Goal: Task Accomplishment & Management: Manage account settings

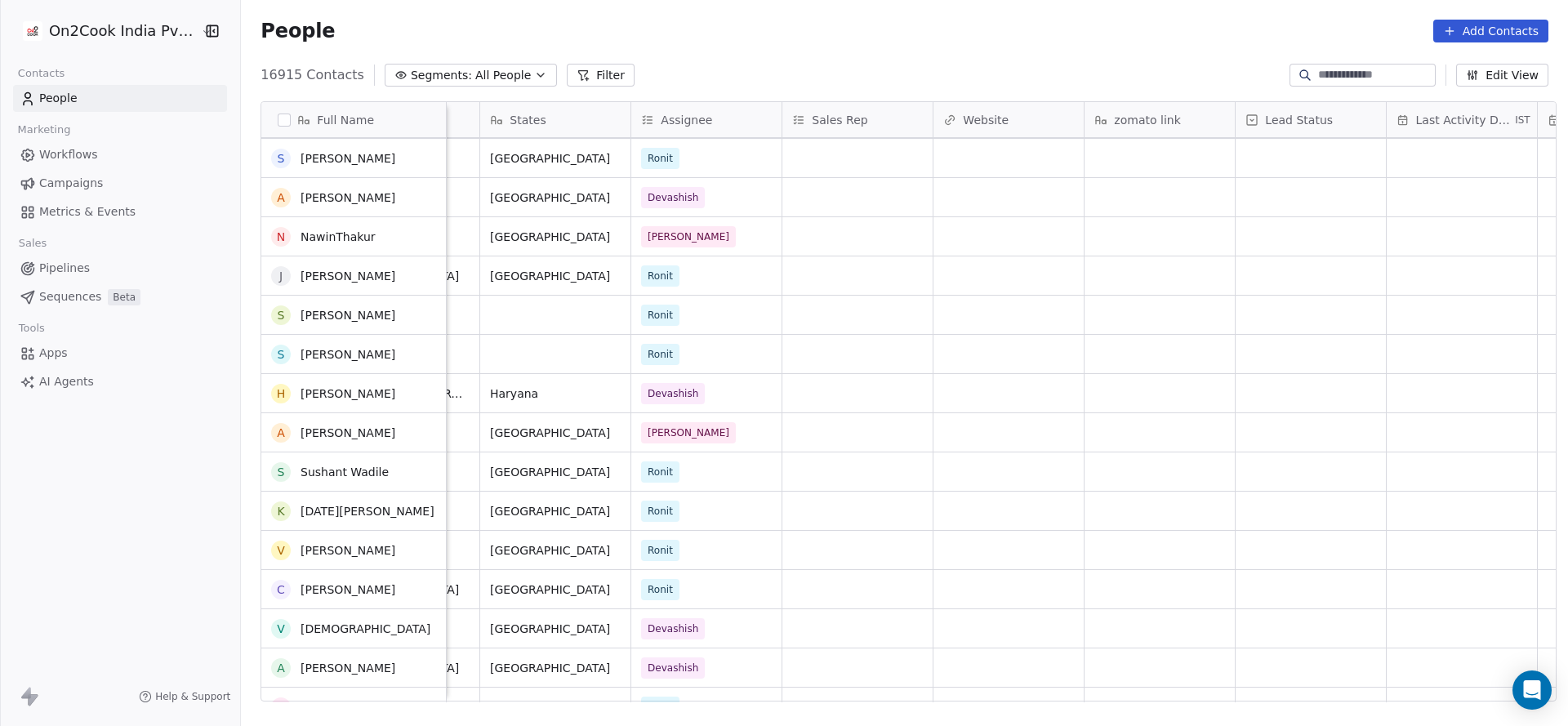
scroll to position [2206, 0]
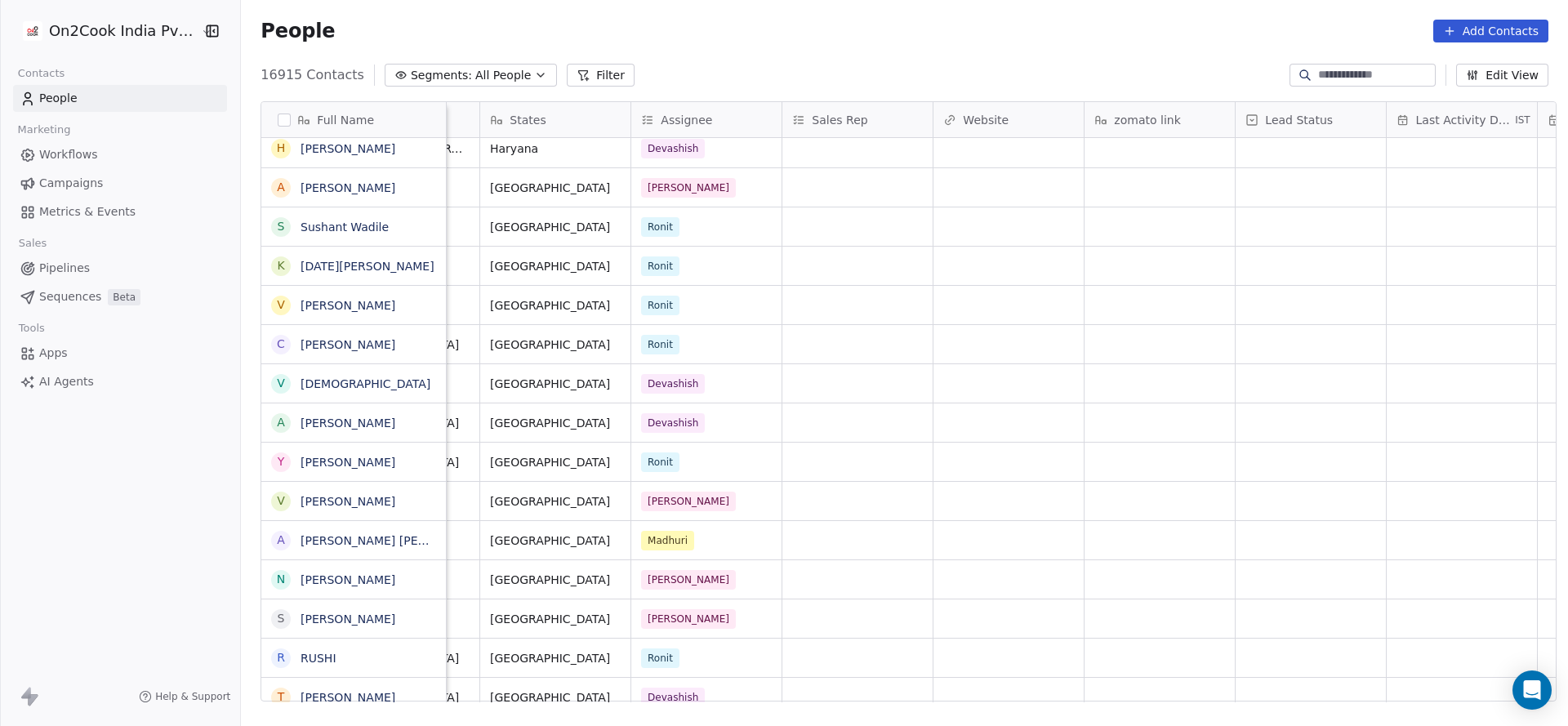
click at [567, 66] on button "Filter" at bounding box center [601, 75] width 68 height 23
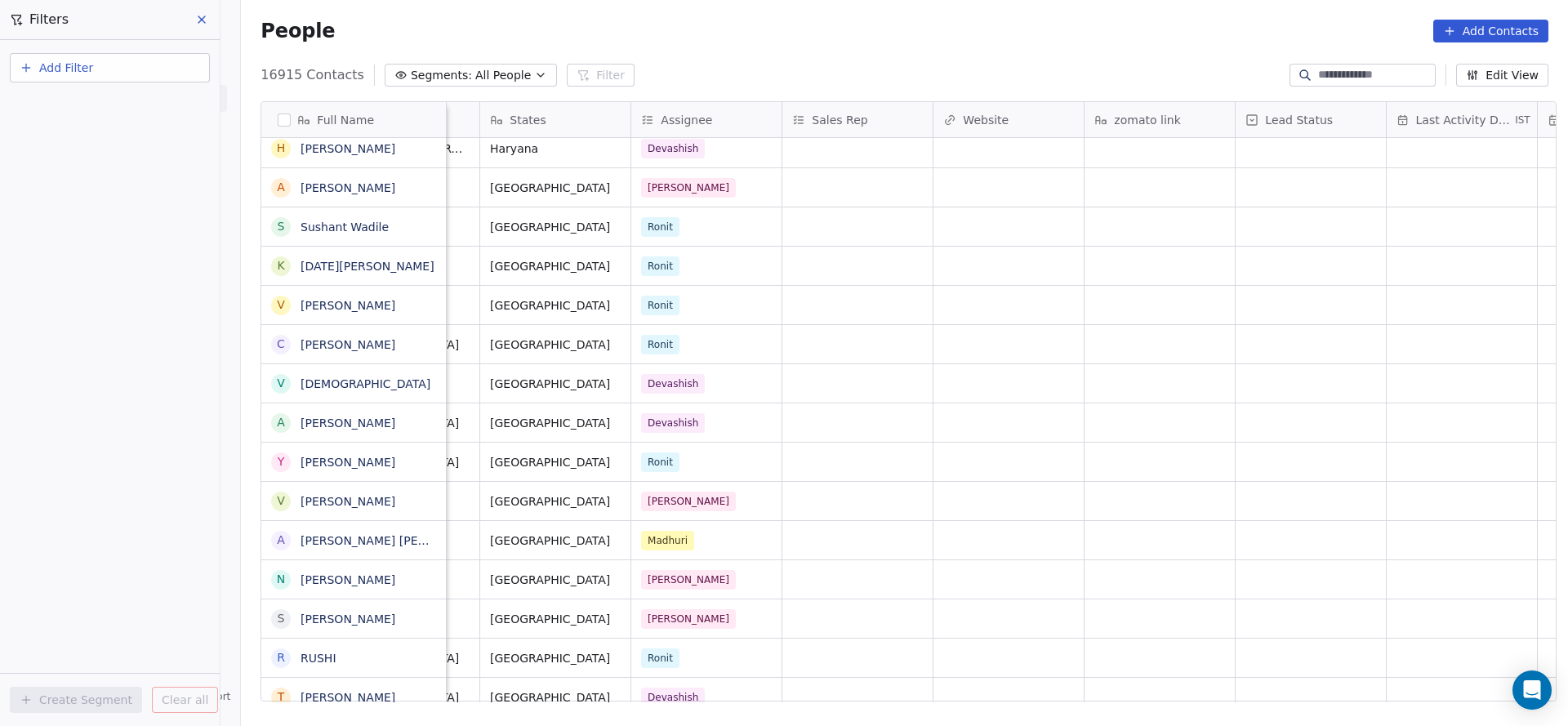
click at [130, 71] on button "Add Filter" at bounding box center [110, 67] width 200 height 30
click at [120, 110] on span "Contact properties" at bounding box center [80, 106] width 106 height 17
type input "***"
click at [98, 165] on div "Assignee" at bounding box center [109, 165] width 165 height 16
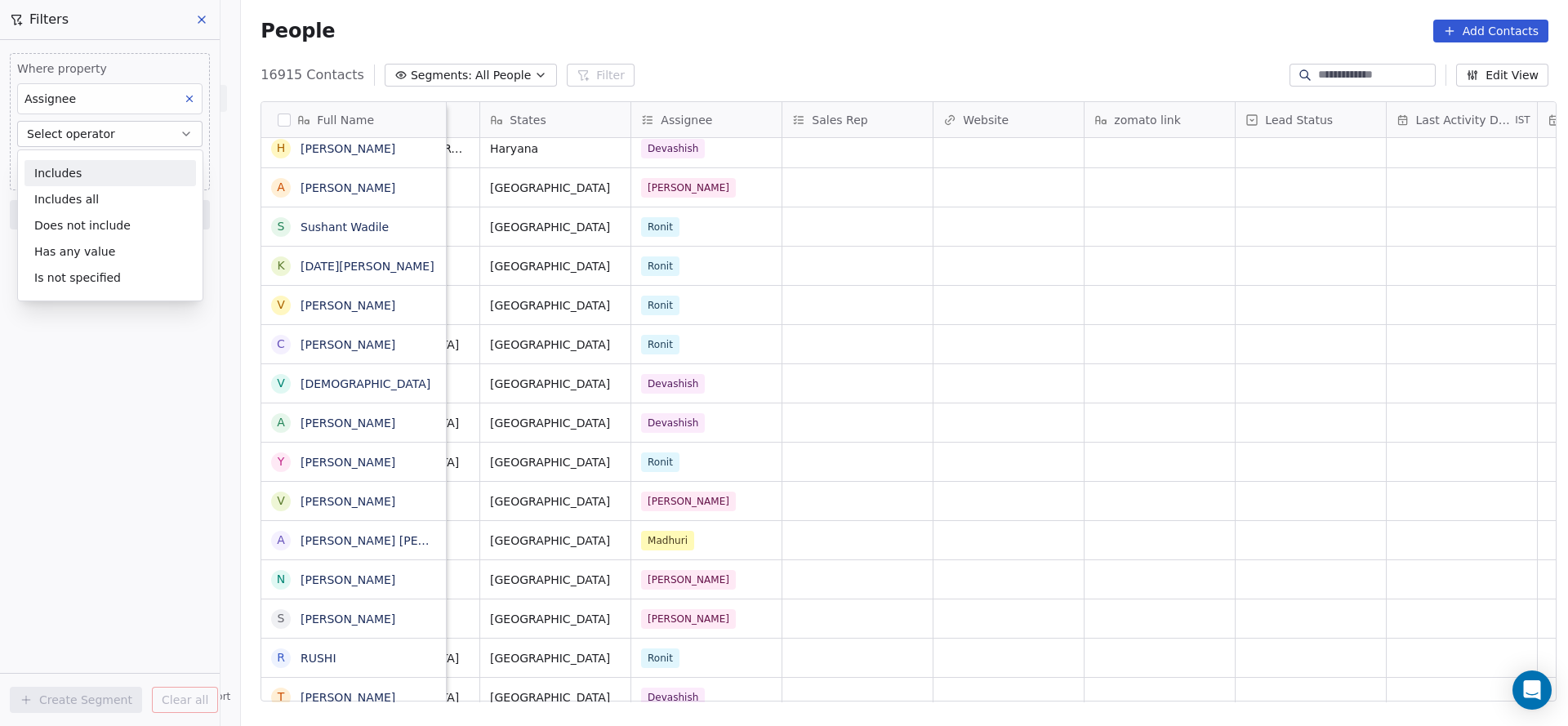
click at [93, 183] on div "Includes" at bounding box center [110, 173] width 172 height 26
click at [105, 165] on body "On2Cook India Pvt. Ltd. Contacts People Marketing Workflows Campaigns Metrics &…" at bounding box center [784, 363] width 1568 height 726
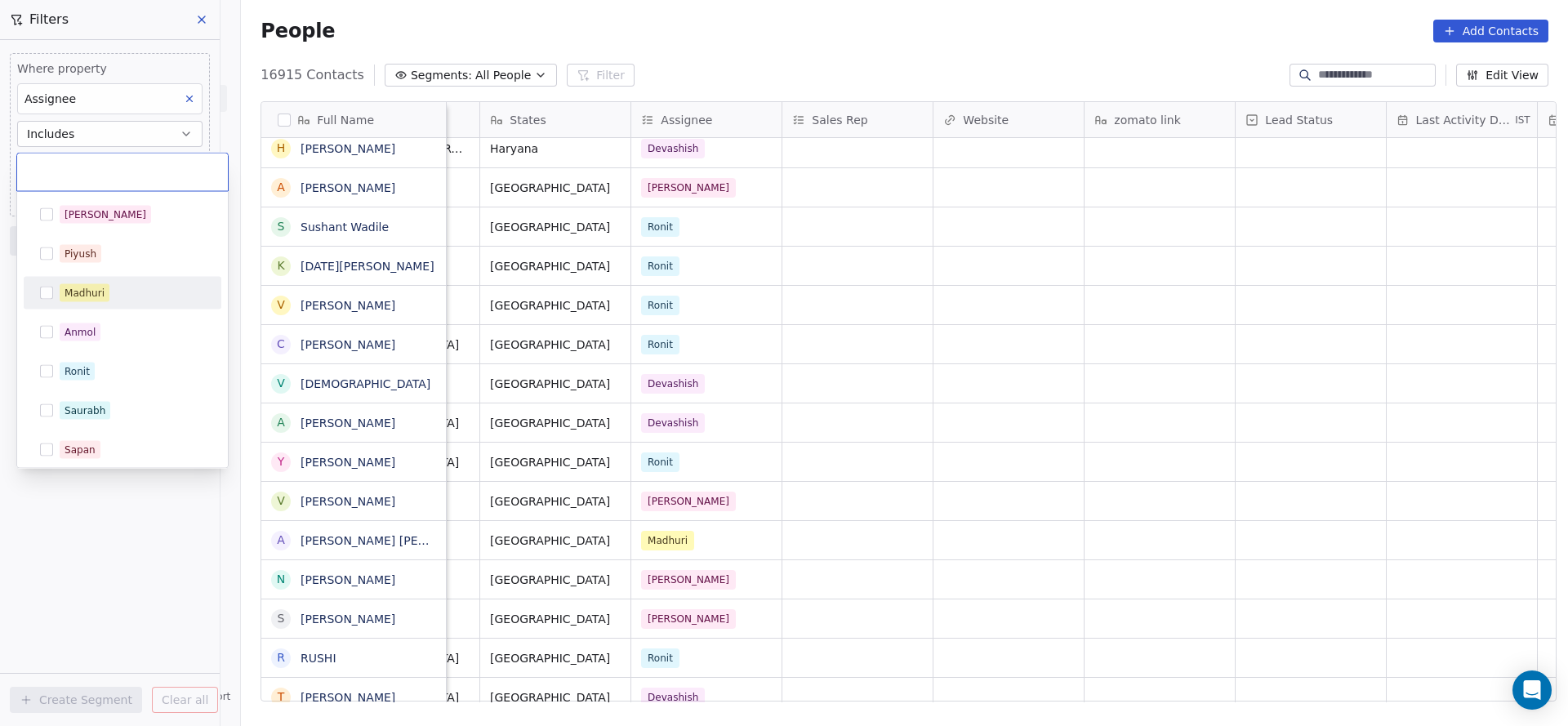
click at [99, 277] on div "Madhuri" at bounding box center [122, 293] width 198 height 33
click at [921, 279] on html "On2Cook India Pvt. Ltd. Contacts People Marketing Workflows Campaigns Metrics &…" at bounding box center [784, 363] width 1568 height 726
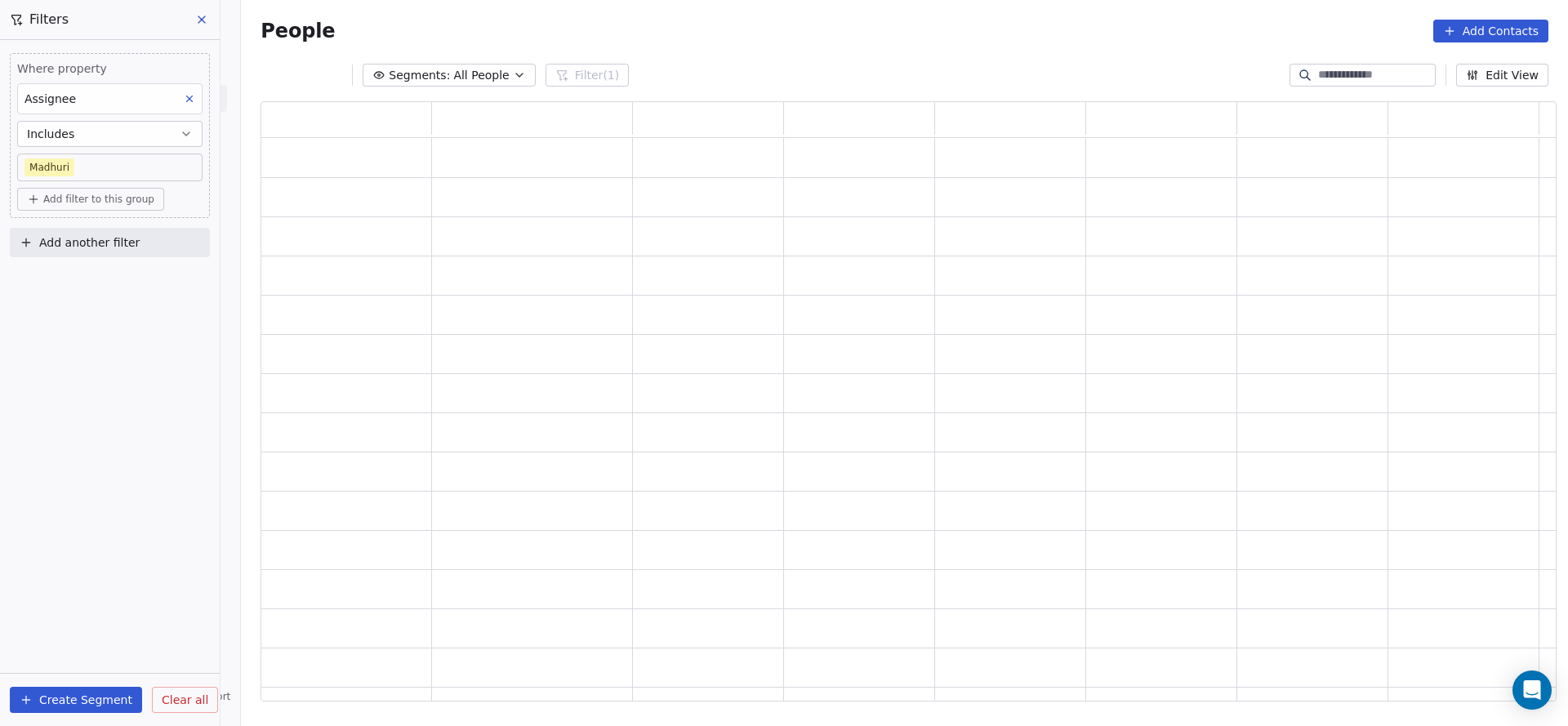
scroll to position [581, 1277]
drag, startPoint x: 92, startPoint y: 416, endPoint x: 128, endPoint y: 466, distance: 61.6
click at [90, 417] on div "Where property Assignee Includes Madhuri Add filter to this group Add another f…" at bounding box center [110, 383] width 220 height 686
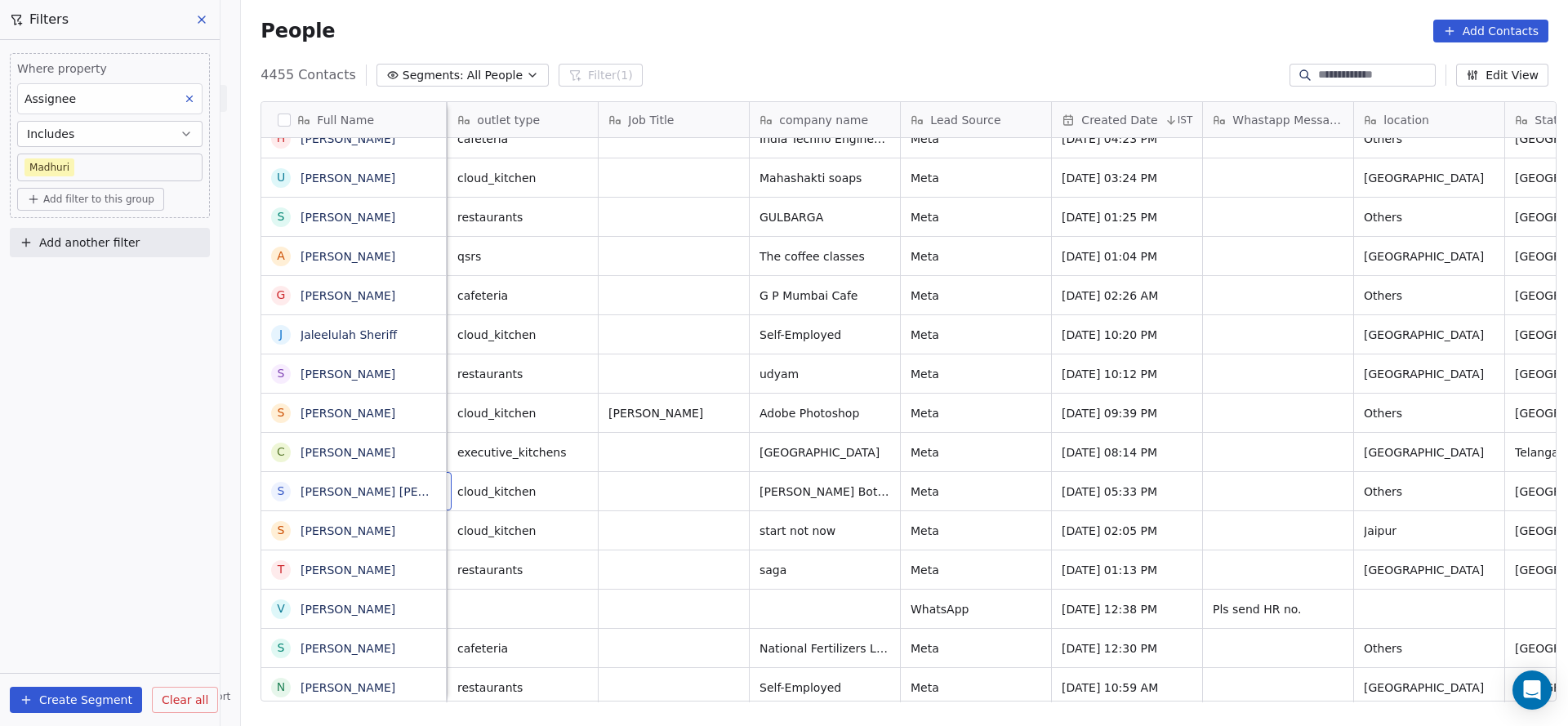
scroll to position [0, 0]
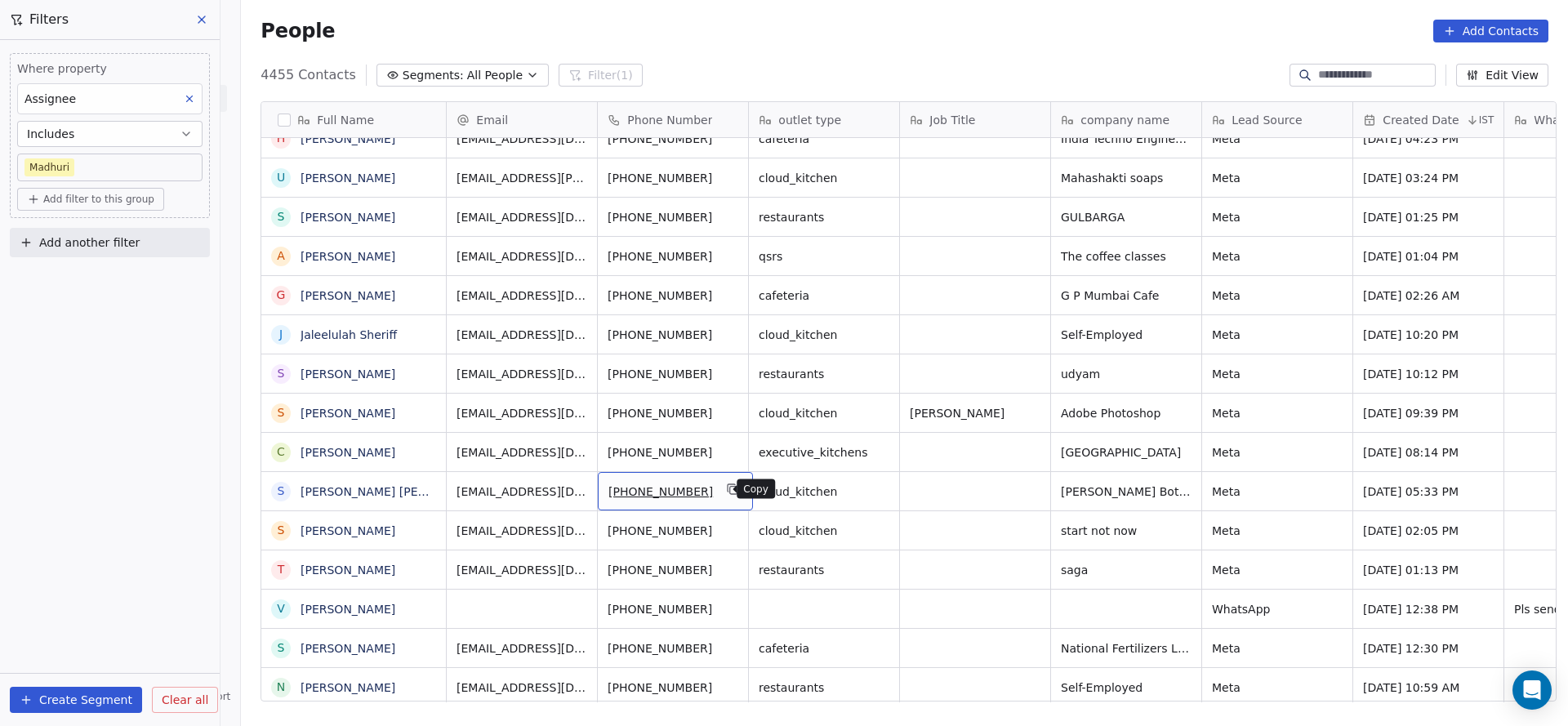
click at [727, 483] on icon "grid" at bounding box center [733, 489] width 13 height 13
click at [730, 494] on icon "grid" at bounding box center [734, 490] width 7 height 7
click at [727, 492] on icon "grid" at bounding box center [733, 489] width 13 height 13
click at [729, 489] on icon "grid" at bounding box center [732, 488] width 7 height 7
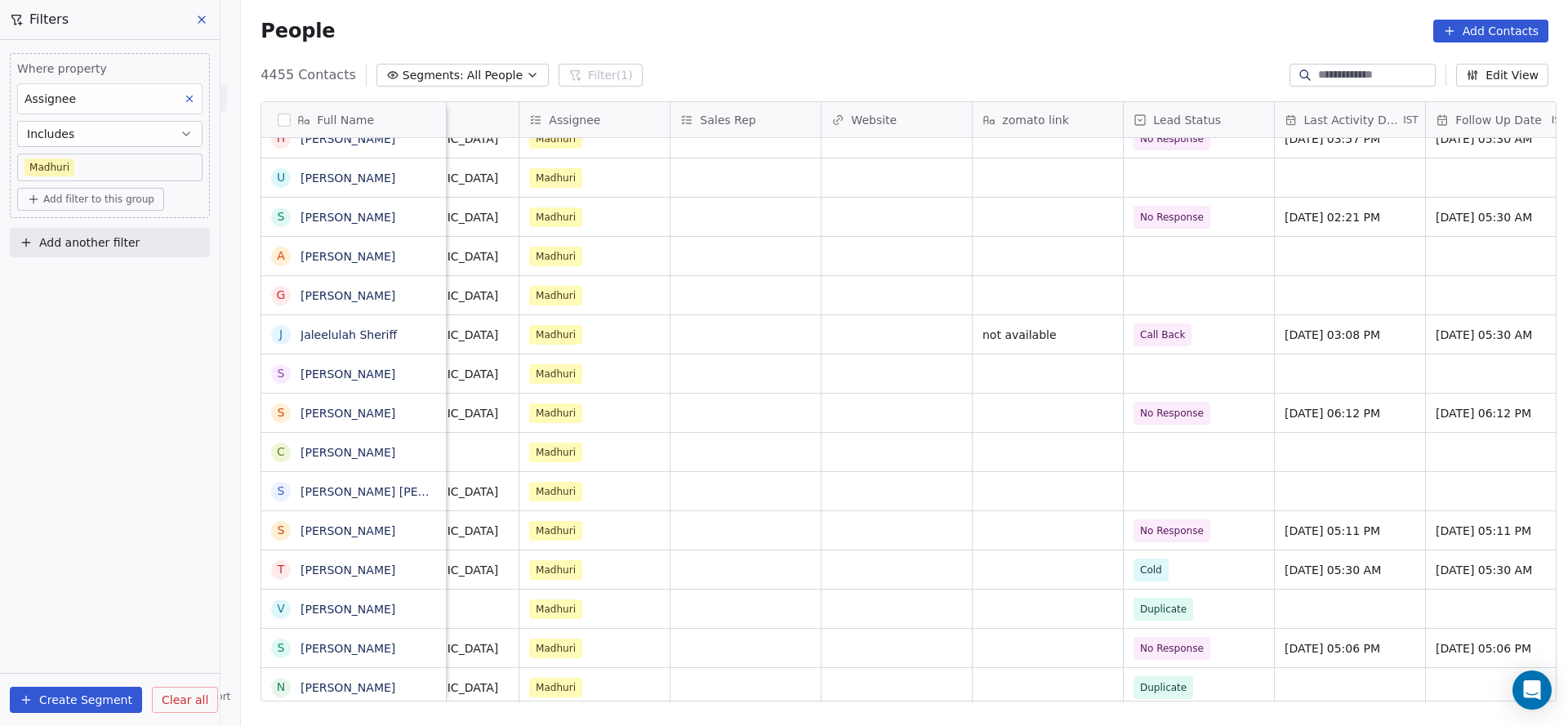
scroll to position [0, 1875]
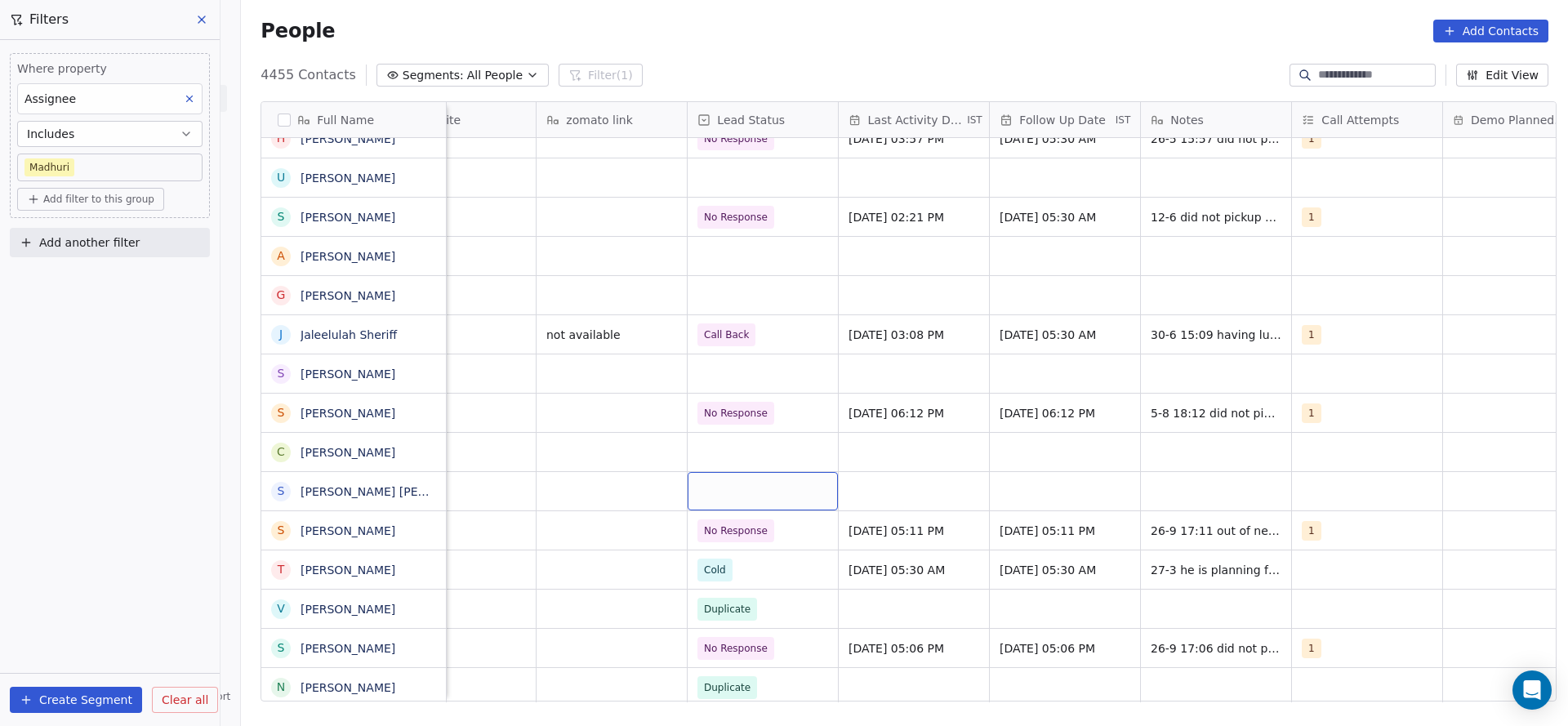
click at [715, 490] on div "grid" at bounding box center [763, 491] width 150 height 38
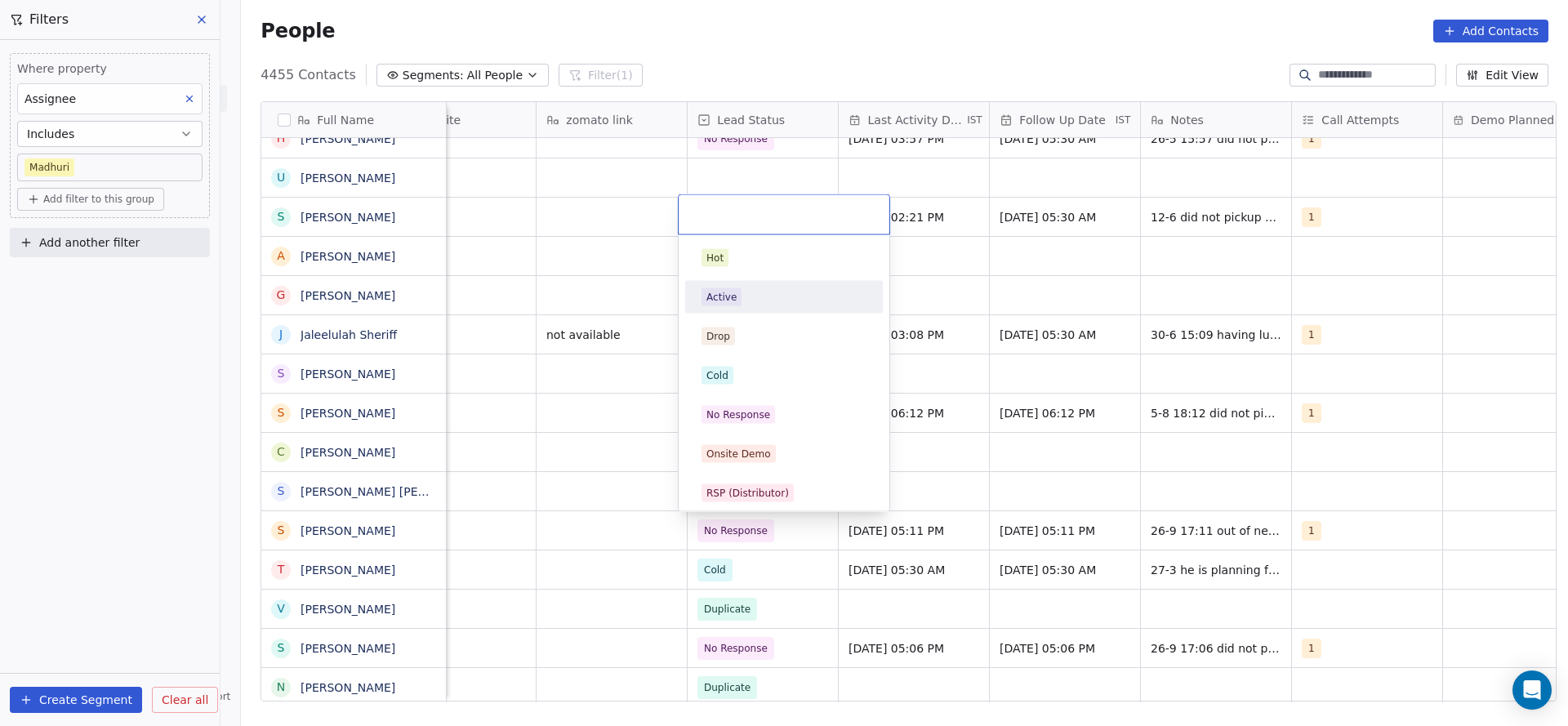
click at [742, 299] on div "Active" at bounding box center [784, 297] width 165 height 18
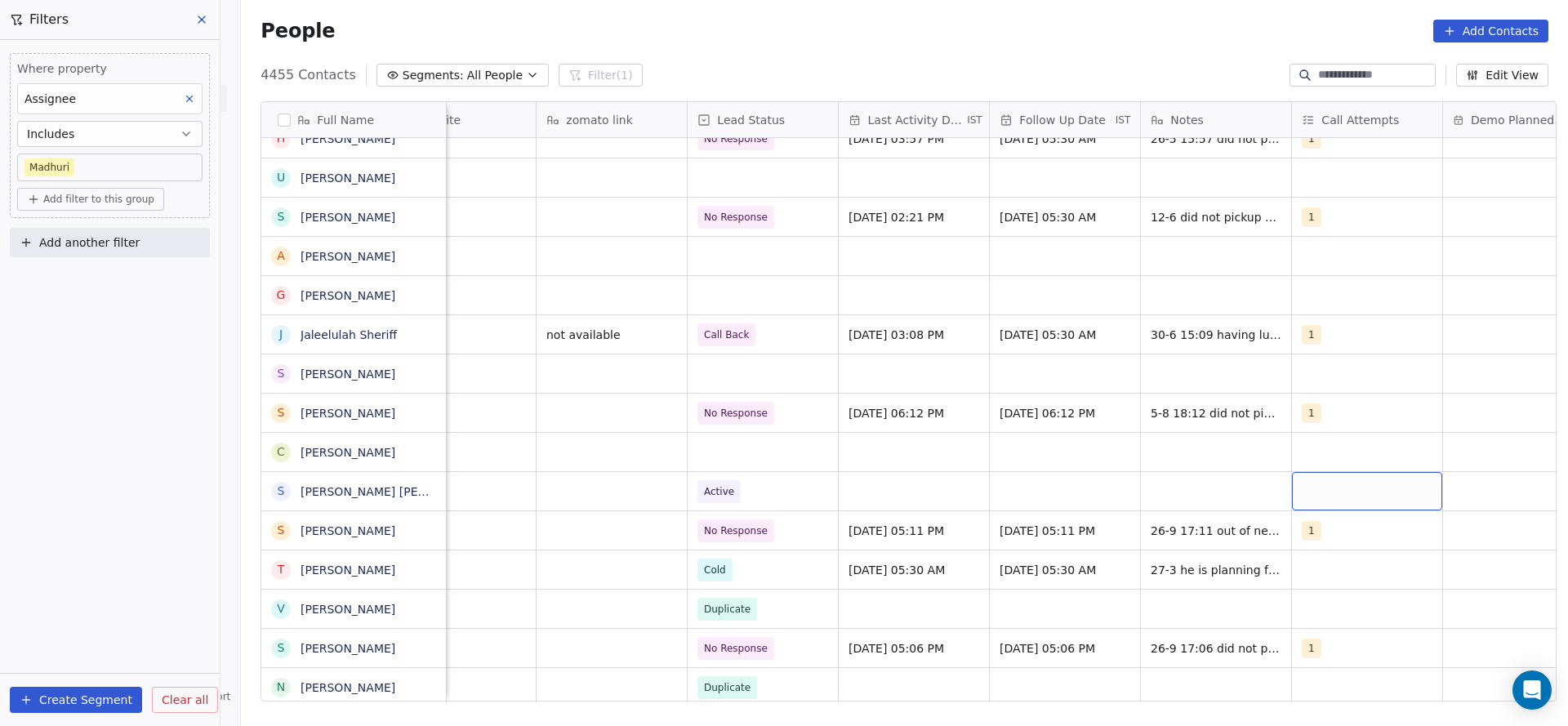
click at [1338, 502] on div "grid" at bounding box center [1367, 491] width 150 height 38
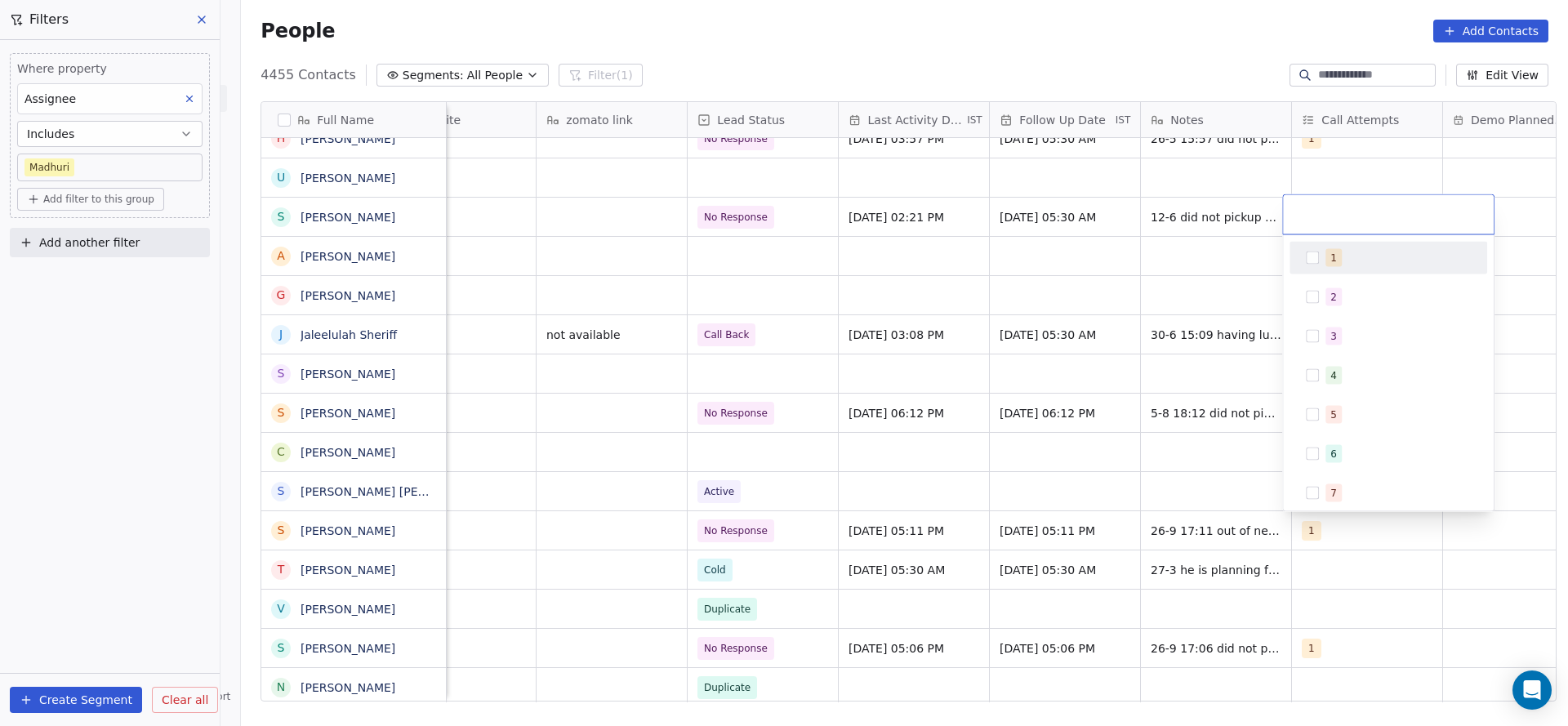
drag, startPoint x: 1323, startPoint y: 257, endPoint x: 1207, endPoint y: 299, distance: 123.4
click at [1323, 257] on div "1" at bounding box center [1388, 257] width 184 height 26
click at [940, 517] on html "On2Cook India Pvt. Ltd. Contacts People Marketing Workflows Campaigns Metrics &…" at bounding box center [784, 363] width 1568 height 726
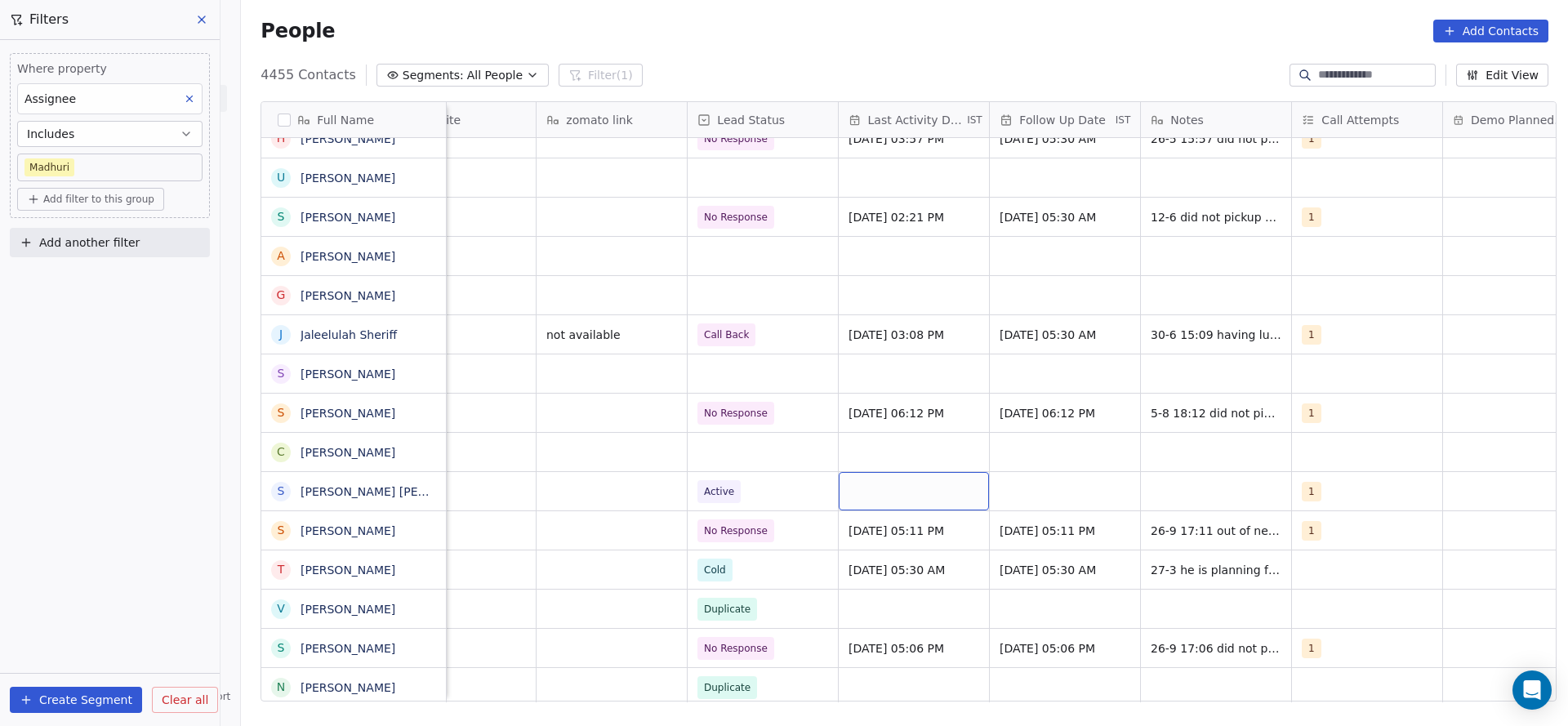
click at [859, 477] on div "grid" at bounding box center [914, 491] width 150 height 38
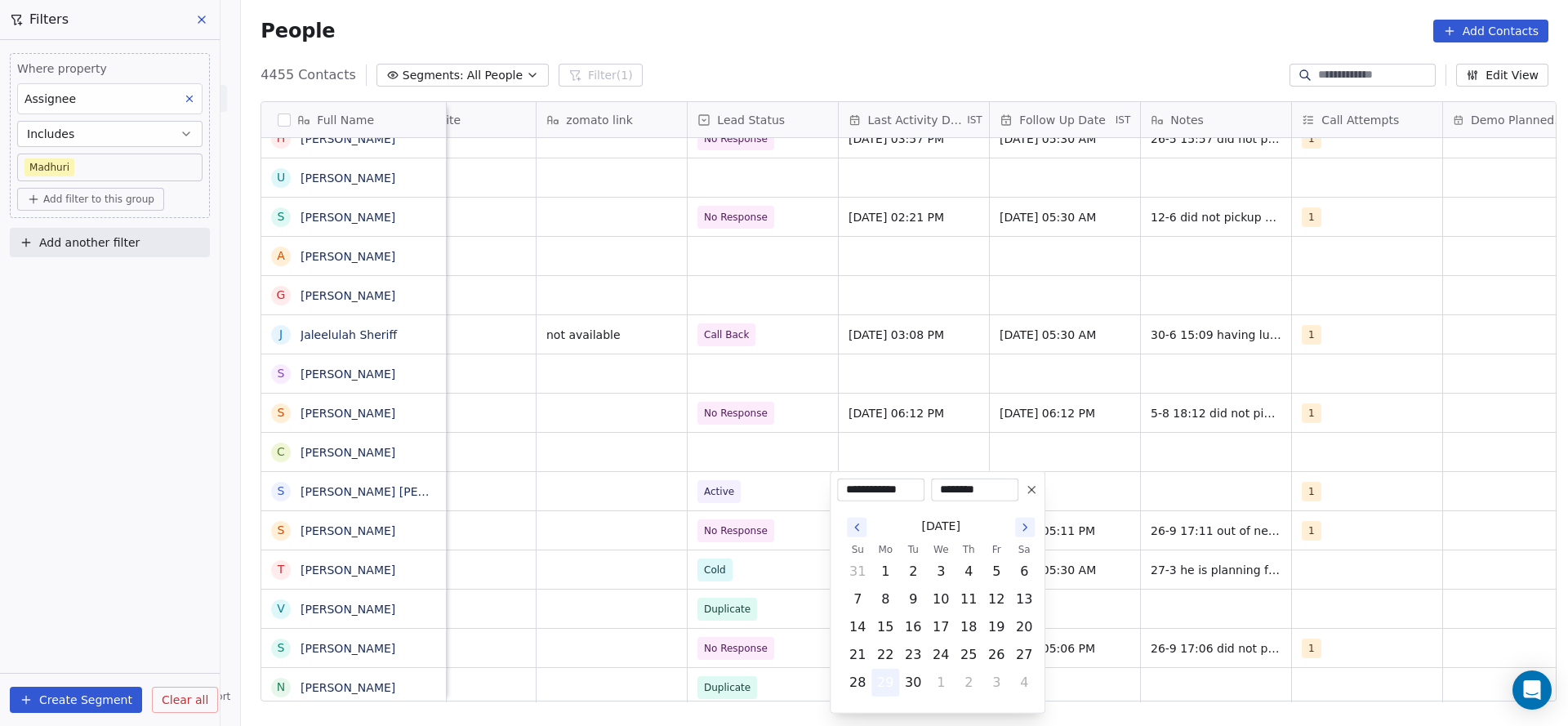
click at [882, 674] on button "29" at bounding box center [885, 682] width 26 height 26
click at [471, 512] on html "On2Cook India Pvt. Ltd. Contacts People Marketing Workflows Campaigns Metrics &…" at bounding box center [784, 363] width 1568 height 726
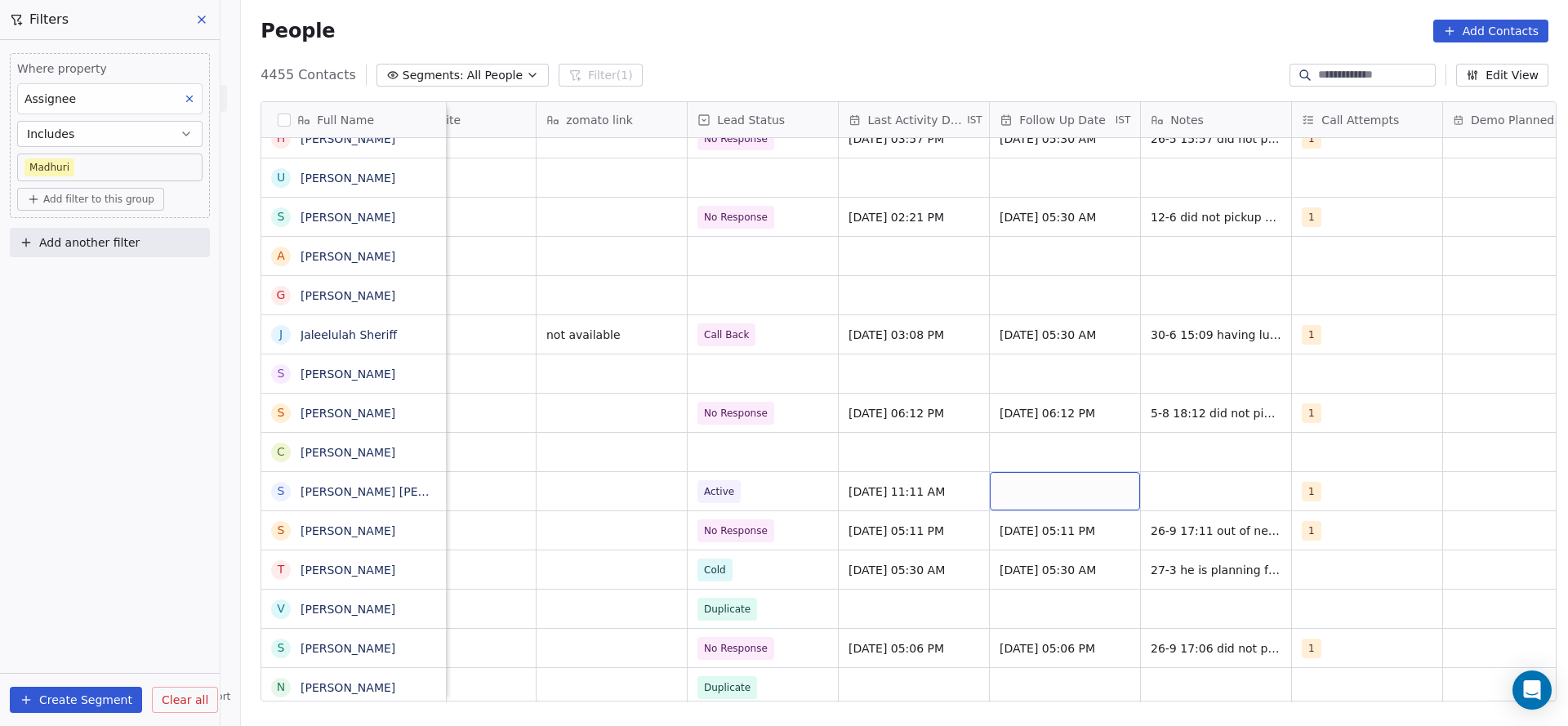
click at [1041, 491] on div "grid" at bounding box center [1065, 491] width 150 height 38
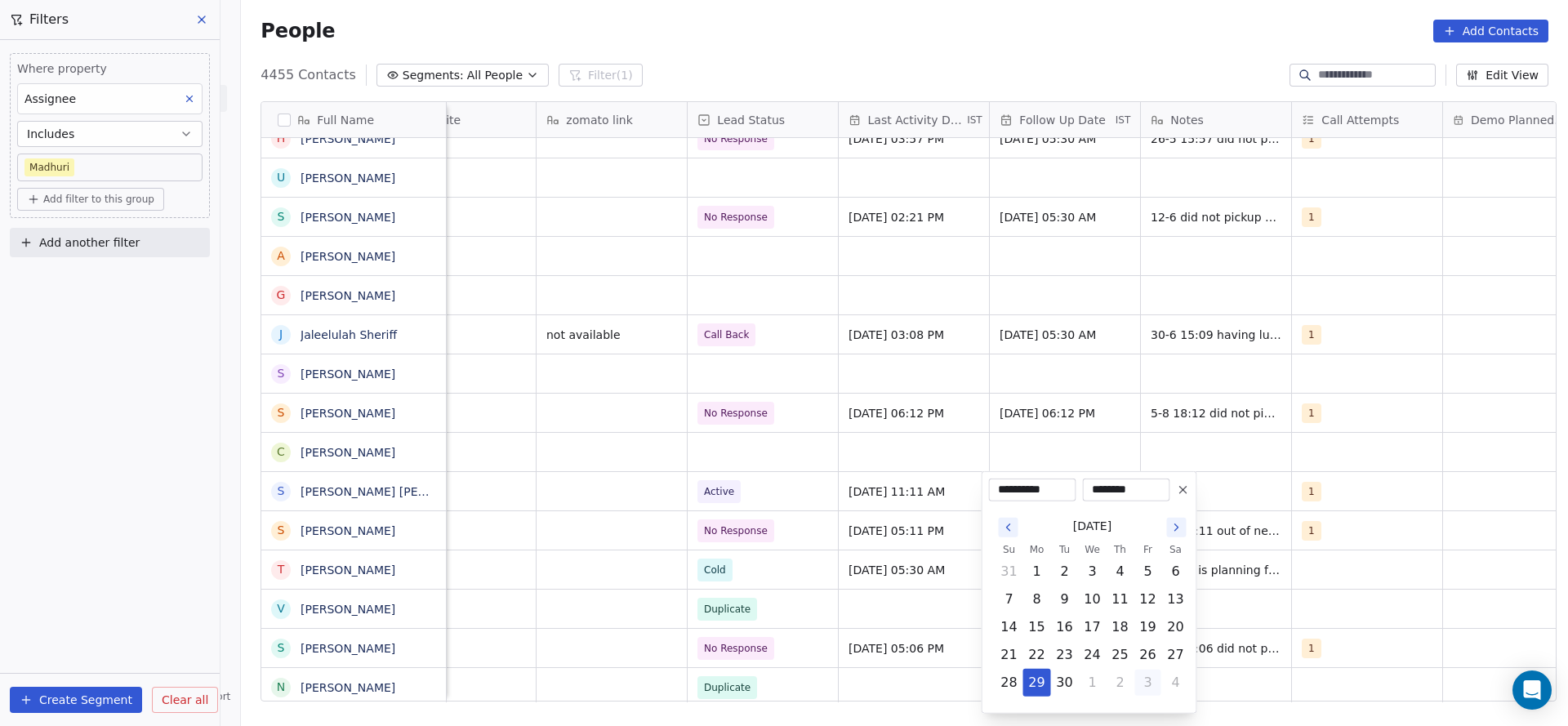
click at [1143, 678] on button "3" at bounding box center [1148, 682] width 26 height 26
type input "**********"
click at [1066, 456] on html "On2Cook India Pvt. Ltd. Contacts People Marketing Workflows Campaigns Metrics &…" at bounding box center [784, 363] width 1568 height 726
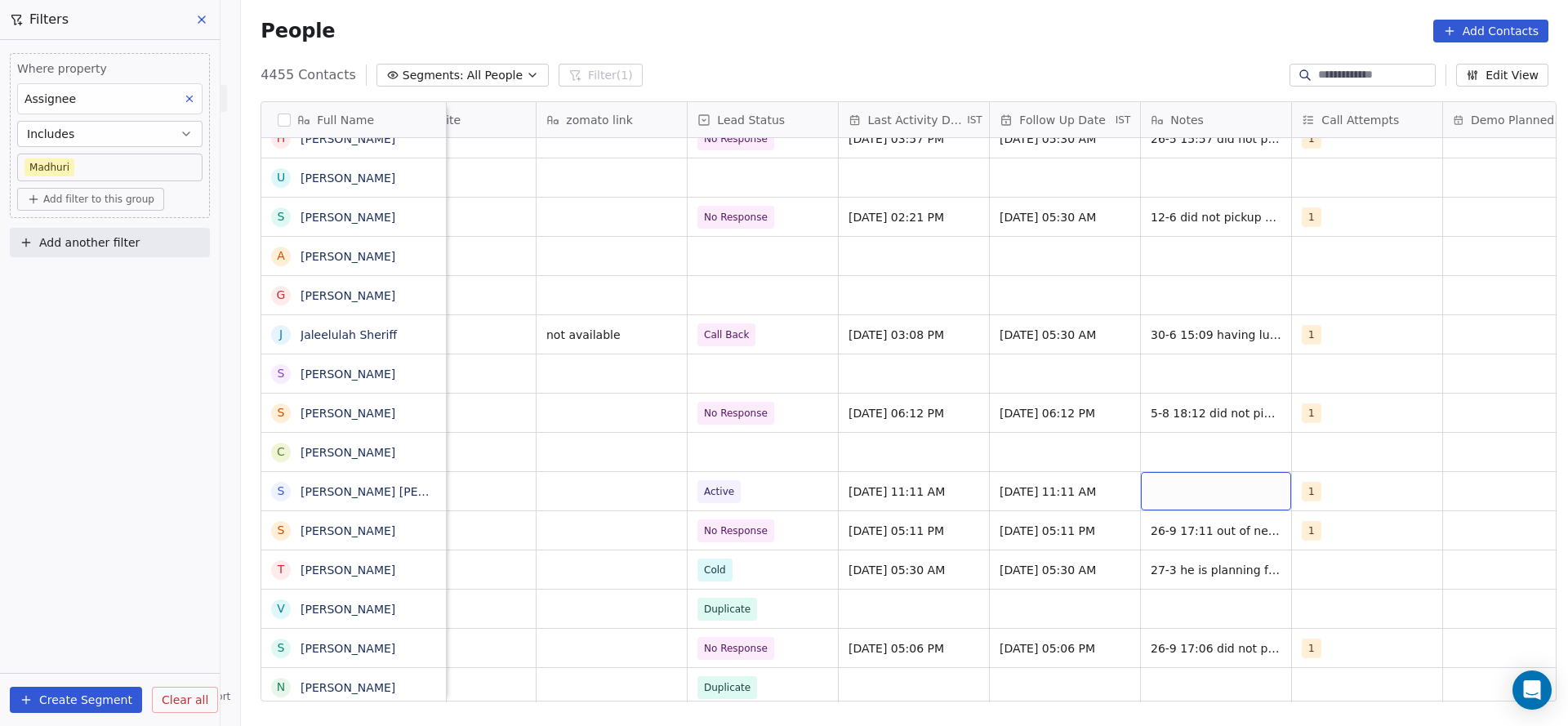
click at [1171, 505] on div "grid" at bounding box center [1216, 491] width 150 height 38
type textarea "**********"
click at [798, 476] on html "On2Cook India Pvt. Ltd. Contacts People Marketing Workflows Campaigns Metrics &…" at bounding box center [784, 363] width 1568 height 726
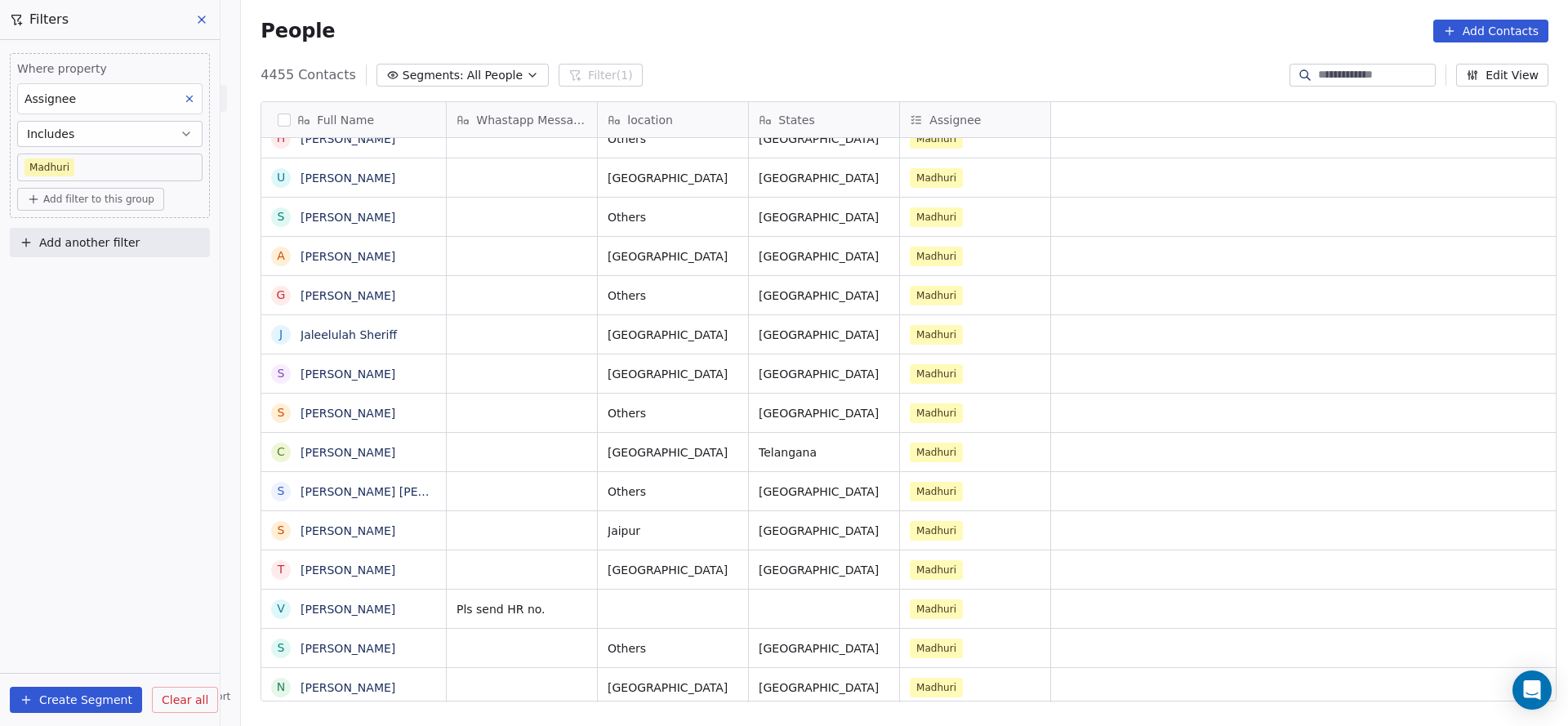
scroll to position [0, 0]
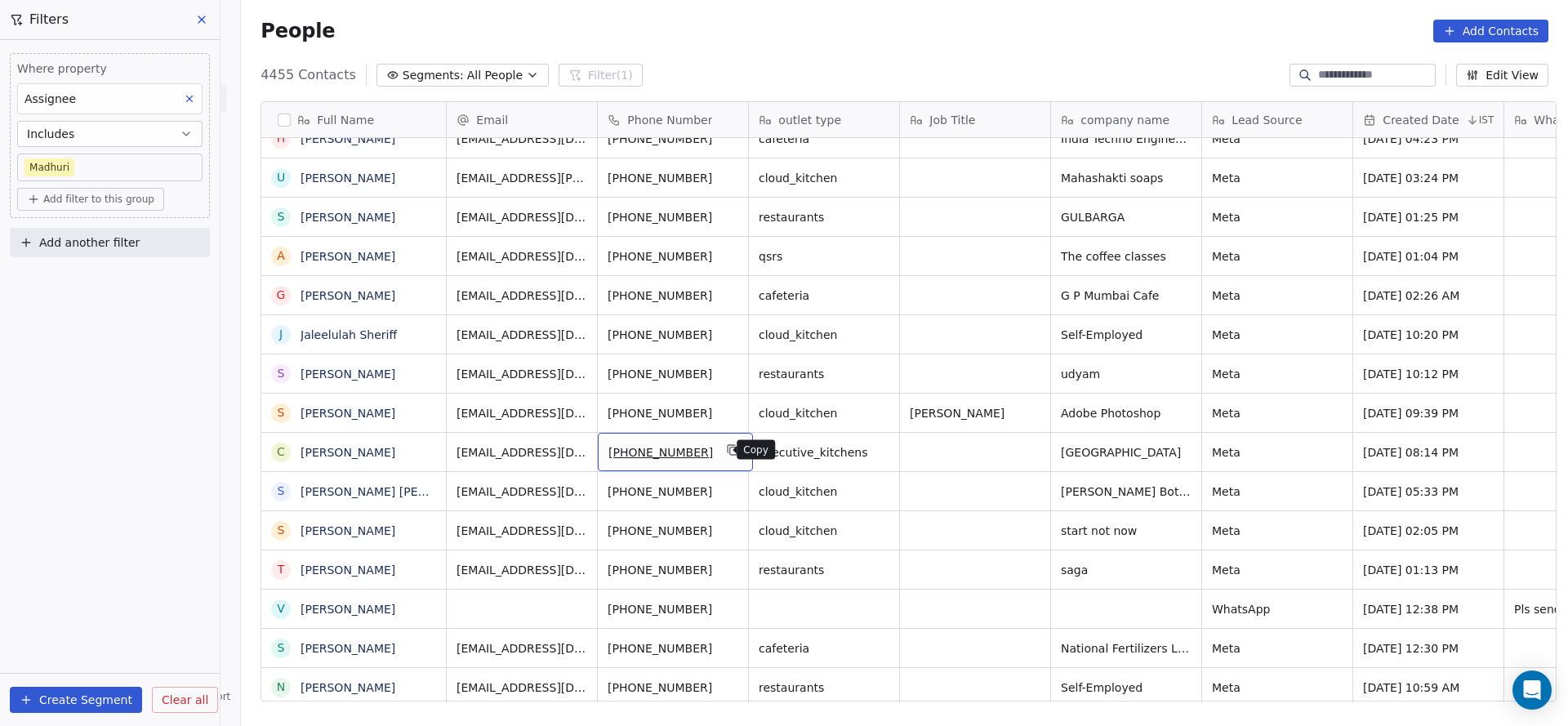
click at [729, 449] on icon "grid" at bounding box center [732, 449] width 7 height 7
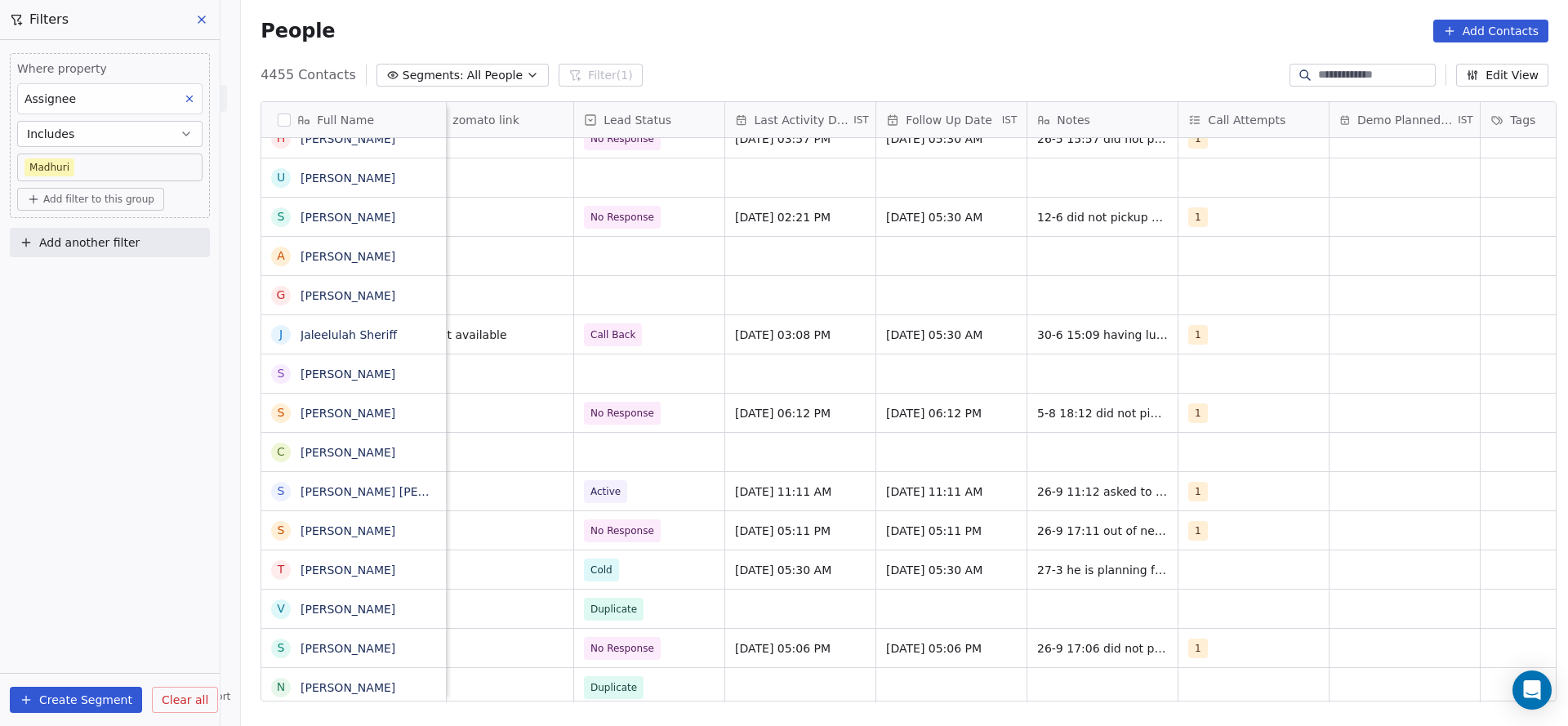
scroll to position [0, 2121]
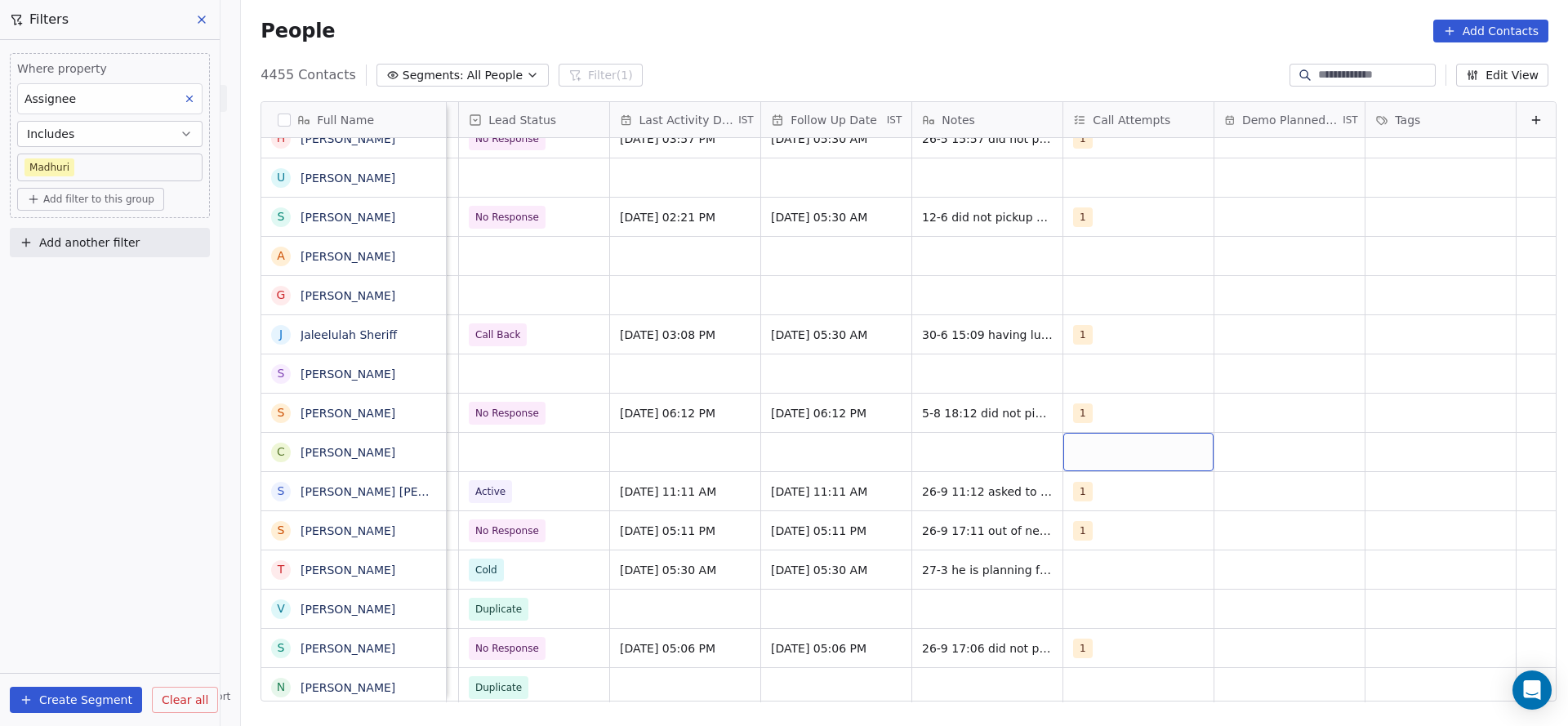
click at [1091, 454] on div "grid" at bounding box center [1138, 452] width 150 height 38
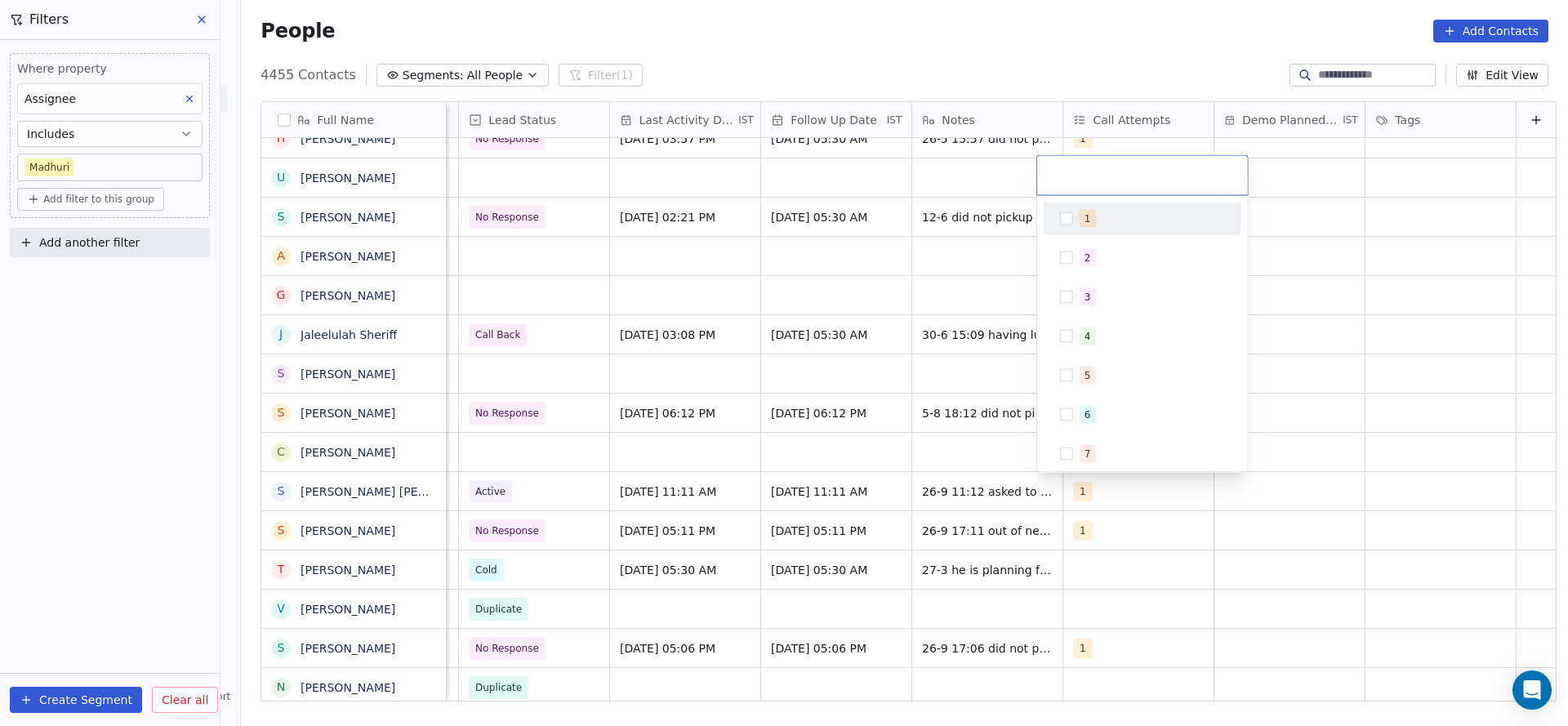
click at [1075, 229] on div "1" at bounding box center [1142, 218] width 184 height 26
click at [873, 386] on html "On2Cook India Pvt. Ltd. Contacts People Marketing Workflows Campaigns Metrics &…" at bounding box center [784, 363] width 1568 height 726
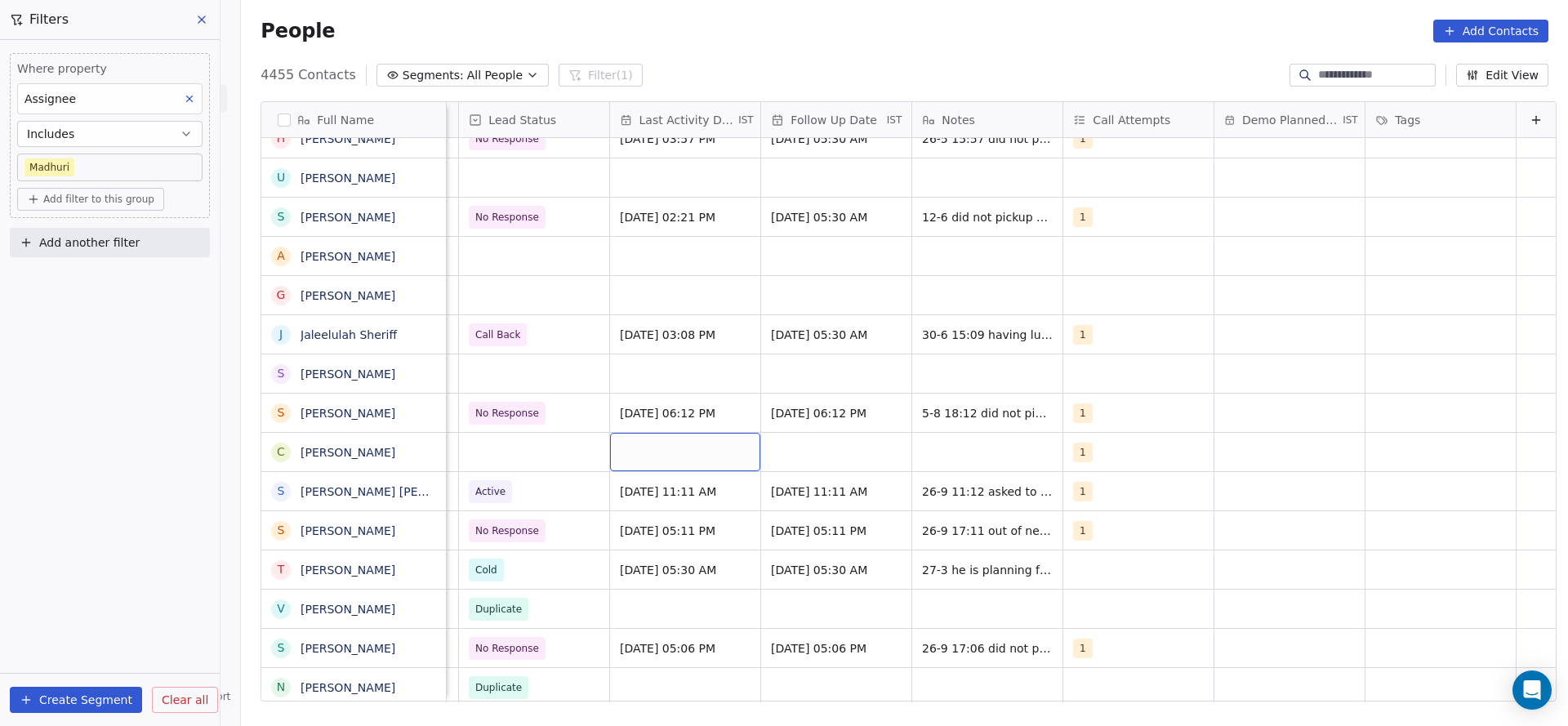
click at [670, 437] on div "grid" at bounding box center [685, 452] width 150 height 38
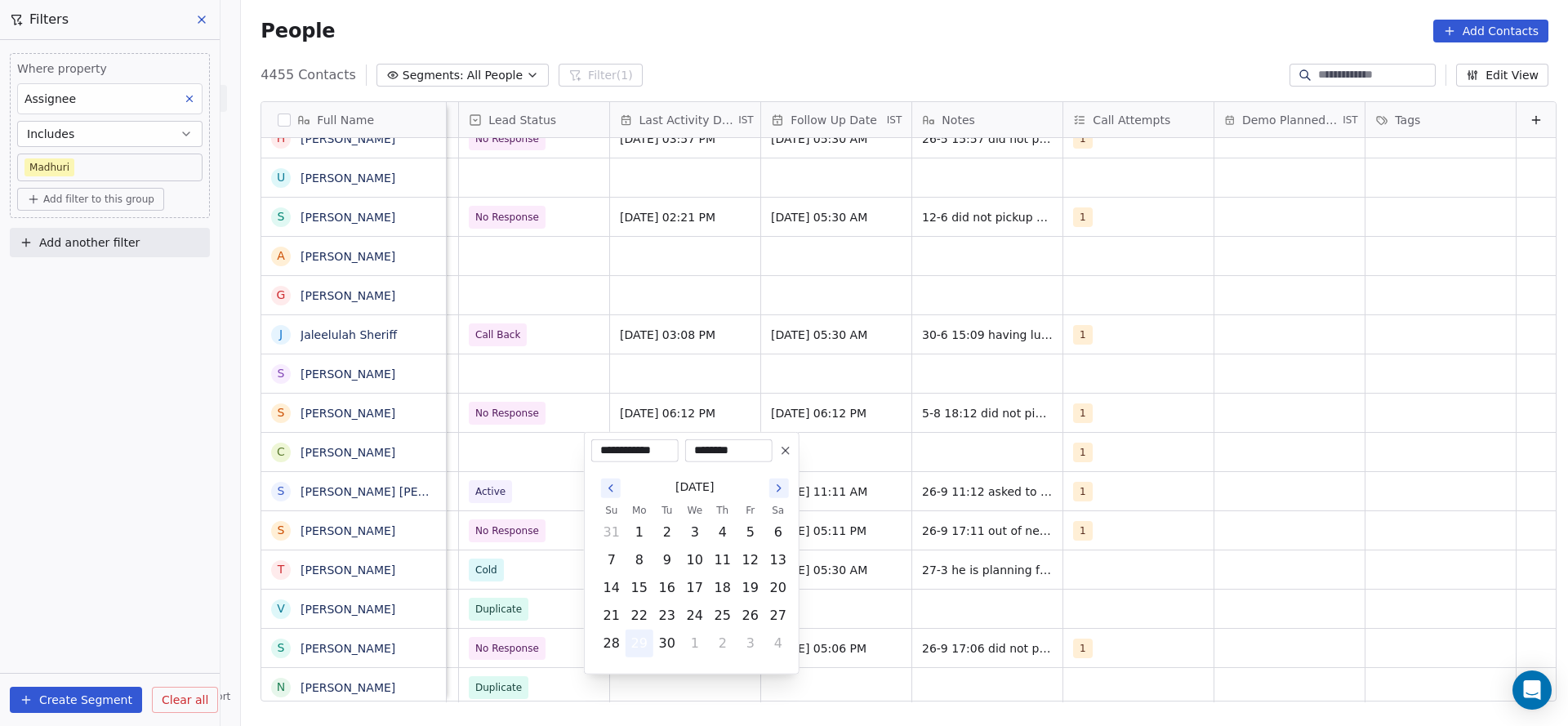
click at [642, 642] on button "29" at bounding box center [639, 643] width 26 height 26
click at [619, 363] on html "On2Cook India Pvt. Ltd. Contacts People Marketing Workflows Campaigns Metrics &…" at bounding box center [784, 363] width 1568 height 726
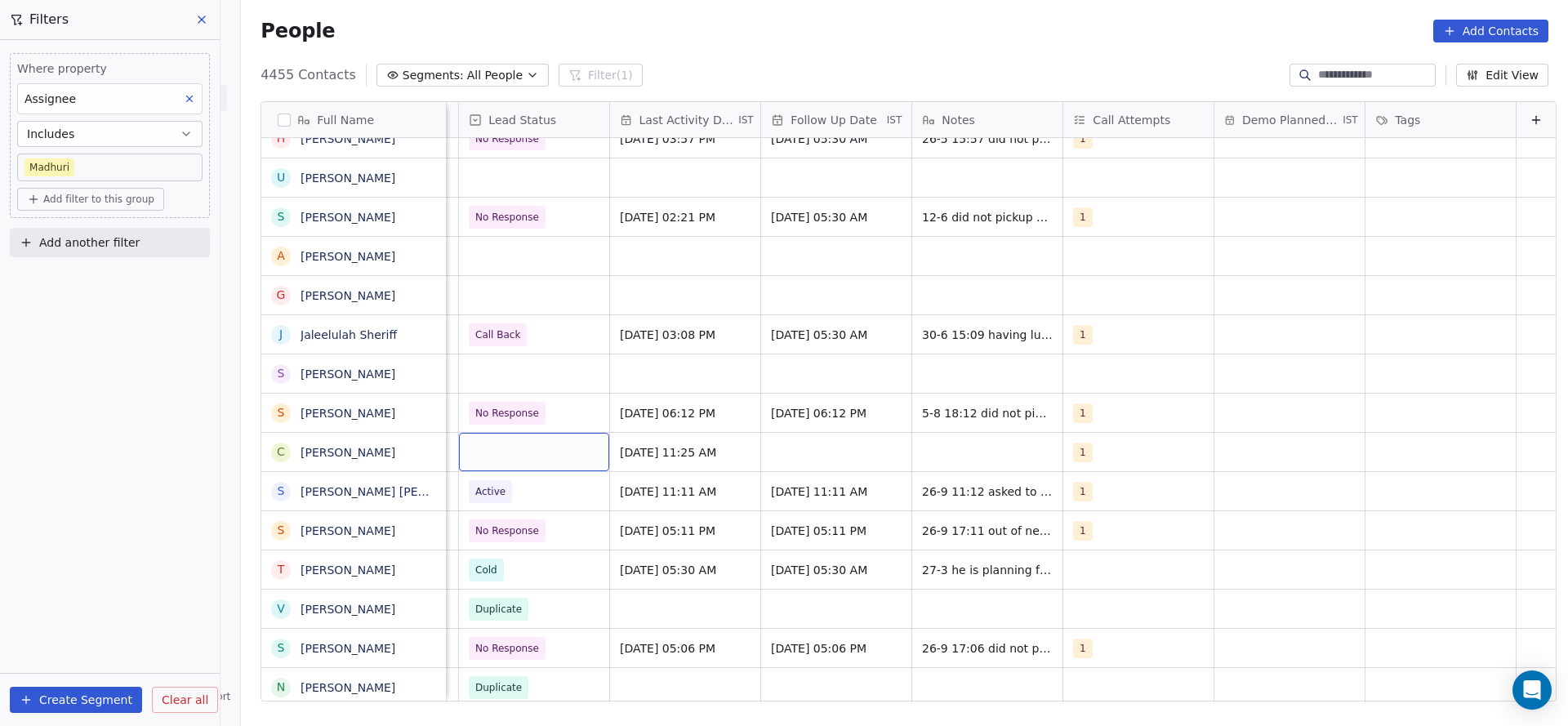
click at [502, 463] on div "grid" at bounding box center [534, 452] width 150 height 38
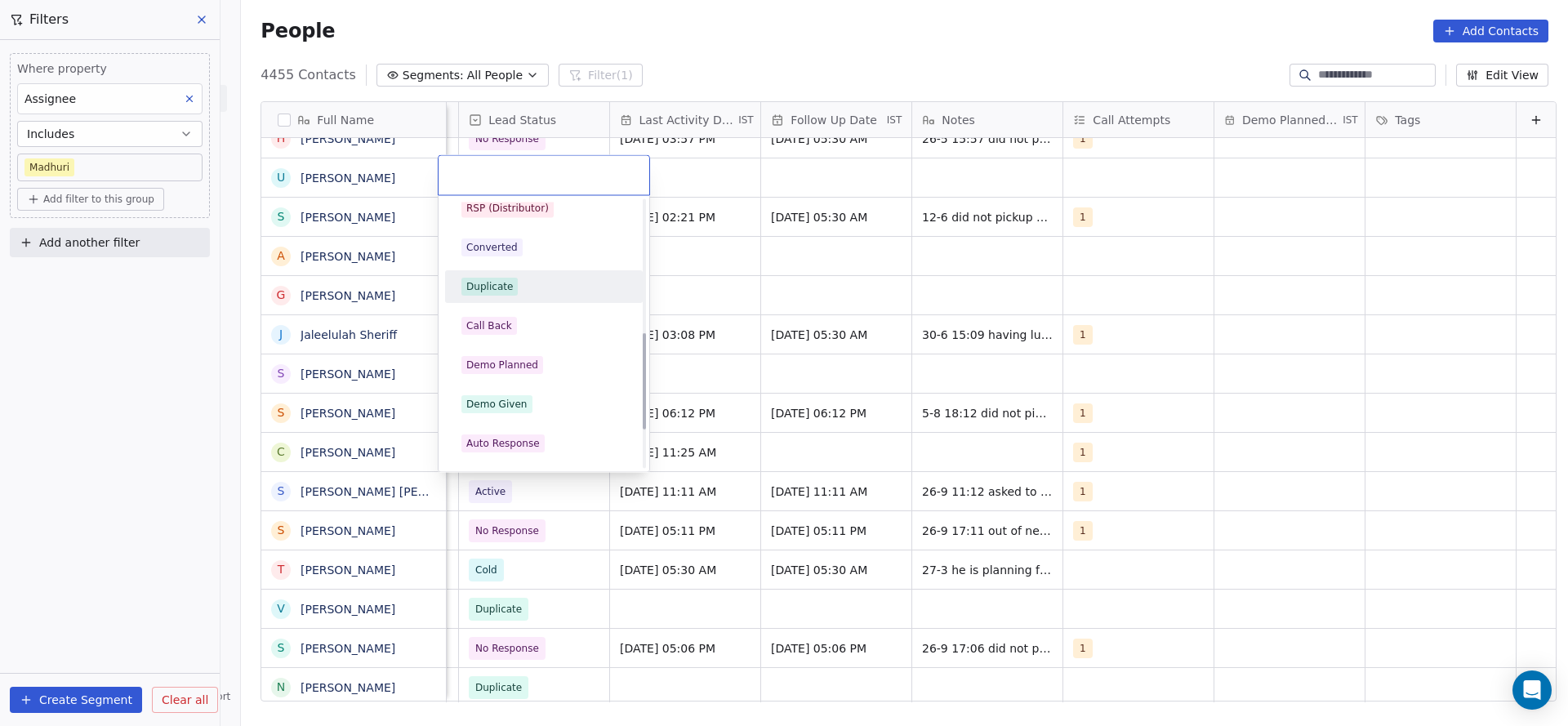
scroll to position [367, 0]
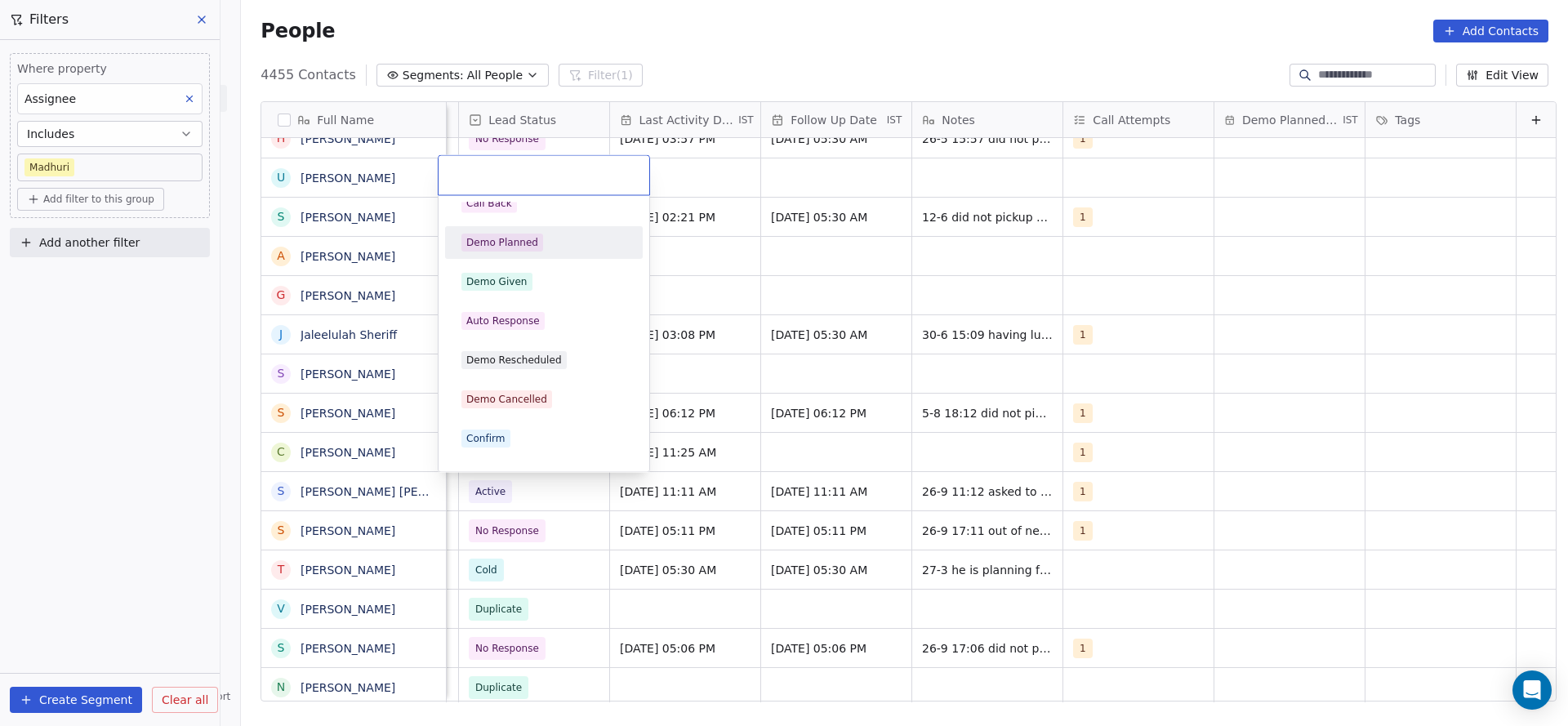
click at [525, 242] on div "Demo Planned" at bounding box center [502, 243] width 72 height 14
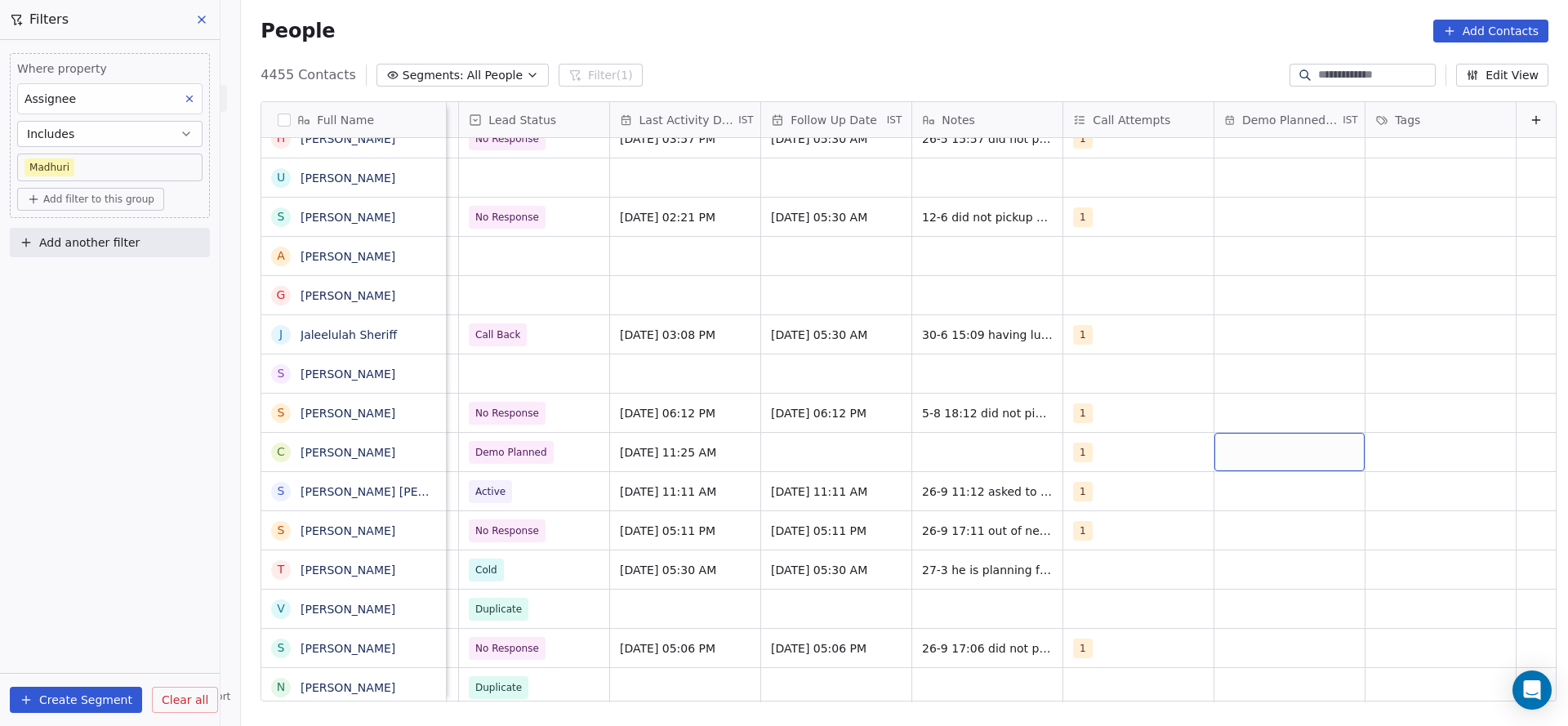
click at [1272, 448] on div "grid" at bounding box center [1289, 452] width 150 height 38
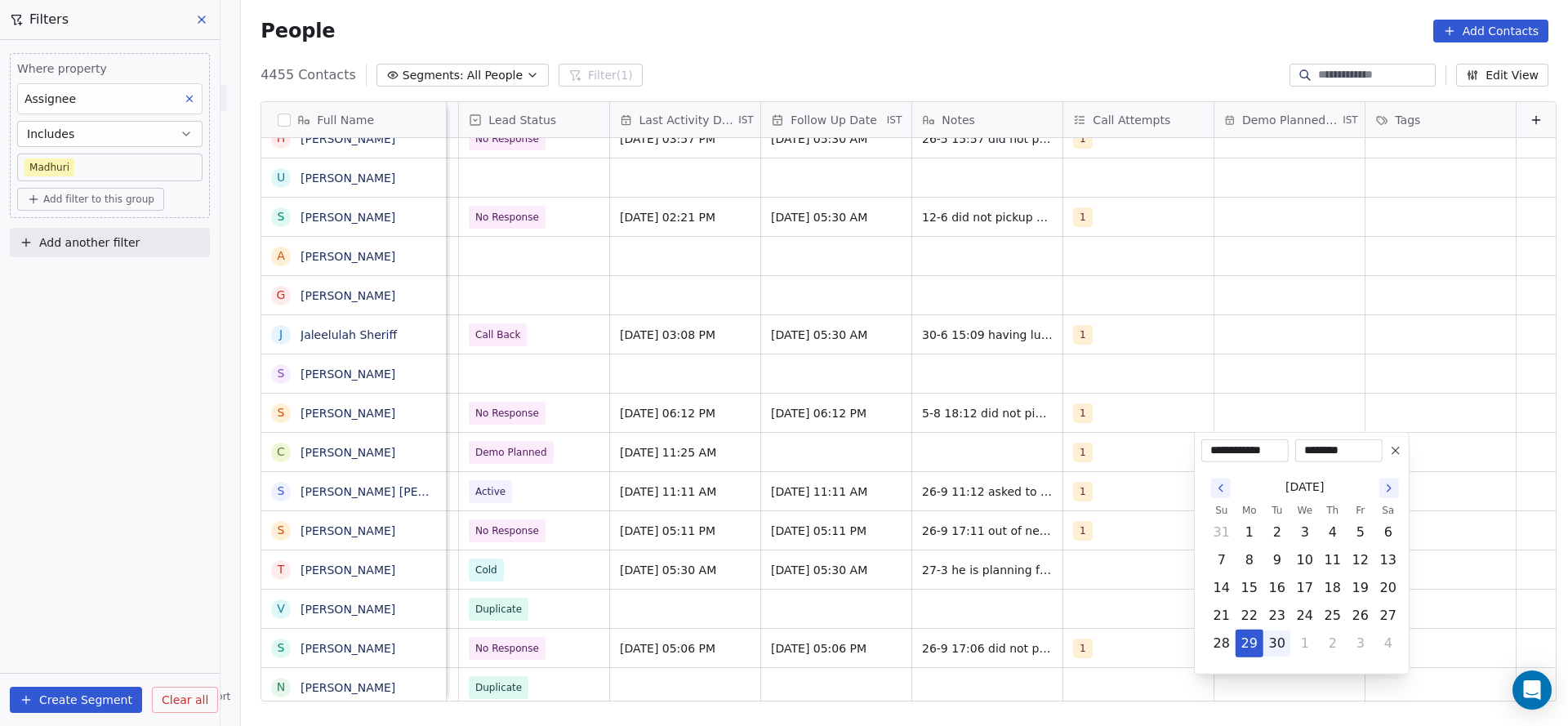
click at [1281, 643] on button "30" at bounding box center [1277, 643] width 26 height 26
type input "**********"
click at [1337, 448] on input "********" at bounding box center [1339, 451] width 80 height 16
type input "********"
click at [1252, 365] on html "On2Cook India Pvt. Ltd. Contacts People Marketing Workflows Campaigns Metrics &…" at bounding box center [784, 363] width 1568 height 726
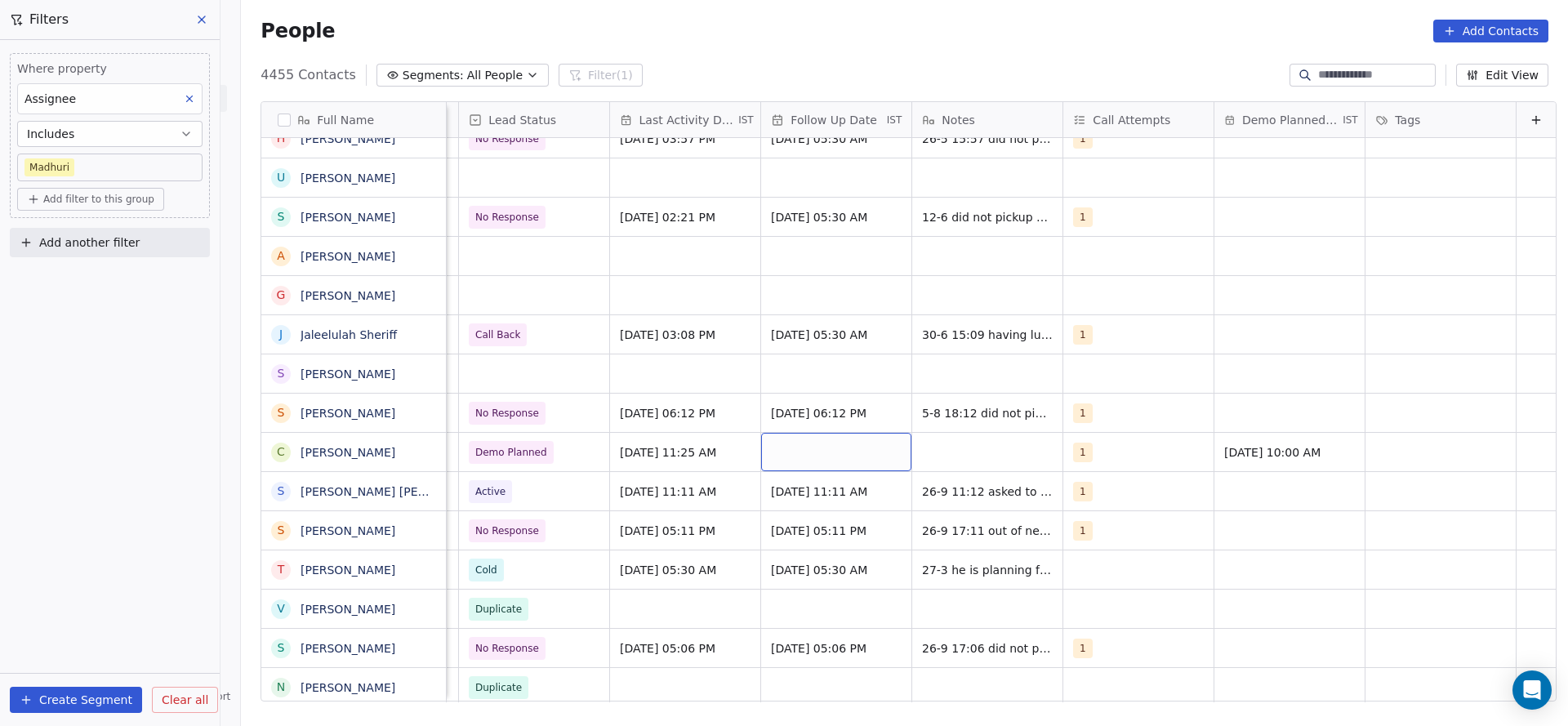
click at [836, 461] on div "grid" at bounding box center [836, 452] width 150 height 38
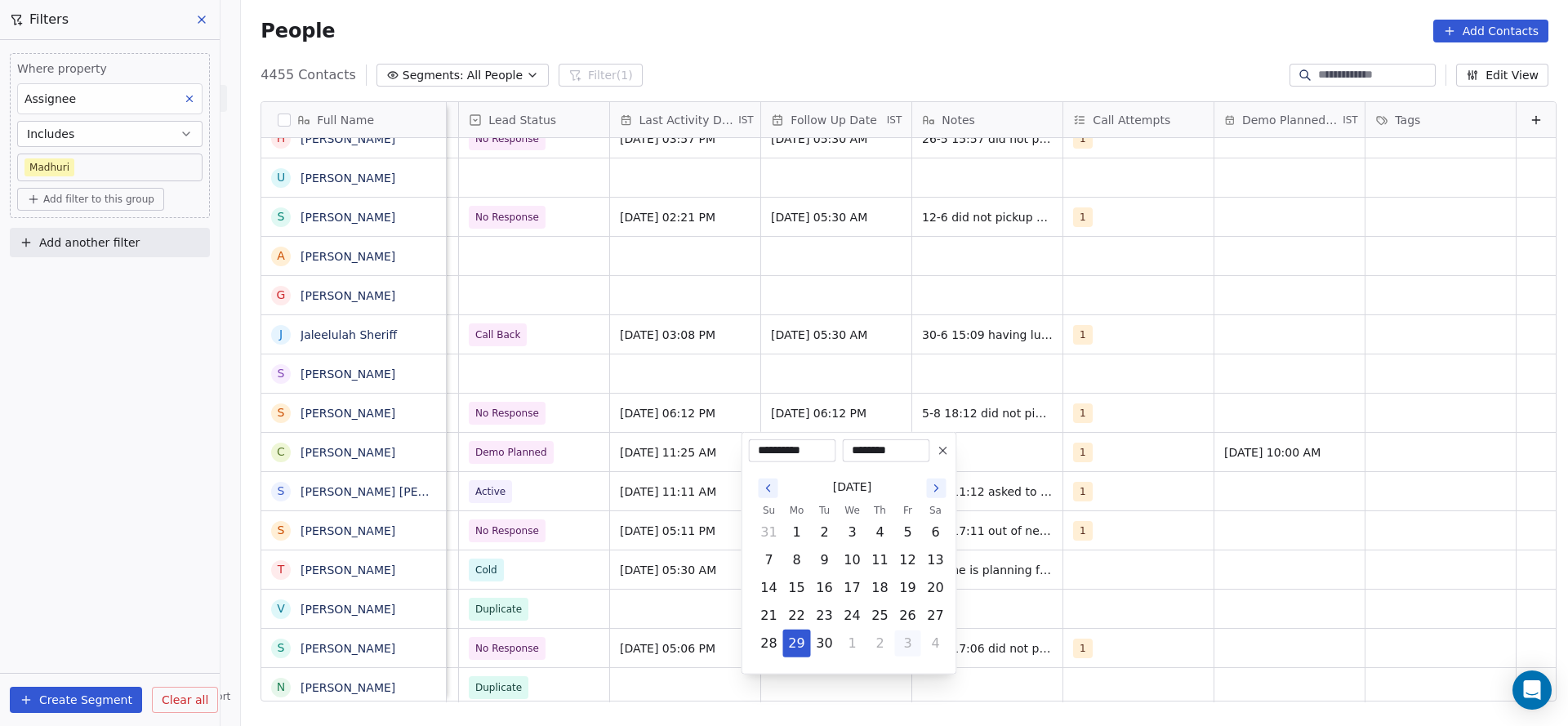
click at [906, 647] on button "3" at bounding box center [907, 643] width 26 height 26
click at [827, 538] on button "30" at bounding box center [824, 532] width 26 height 26
type input "**********"
click at [982, 402] on html "On2Cook India Pvt. Ltd. Contacts People Marketing Workflows Campaigns Metrics &…" at bounding box center [784, 363] width 1568 height 726
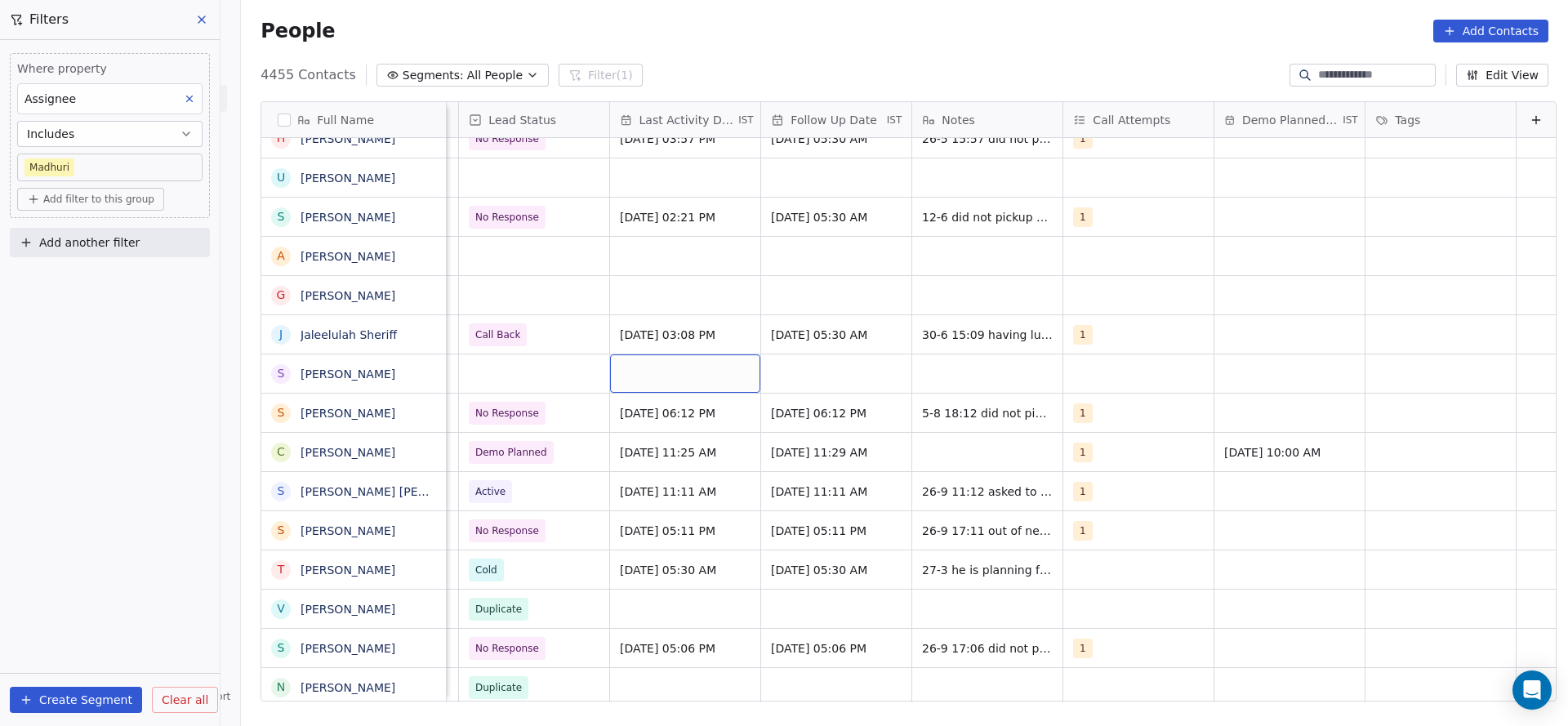
click at [647, 377] on div "grid" at bounding box center [685, 373] width 150 height 38
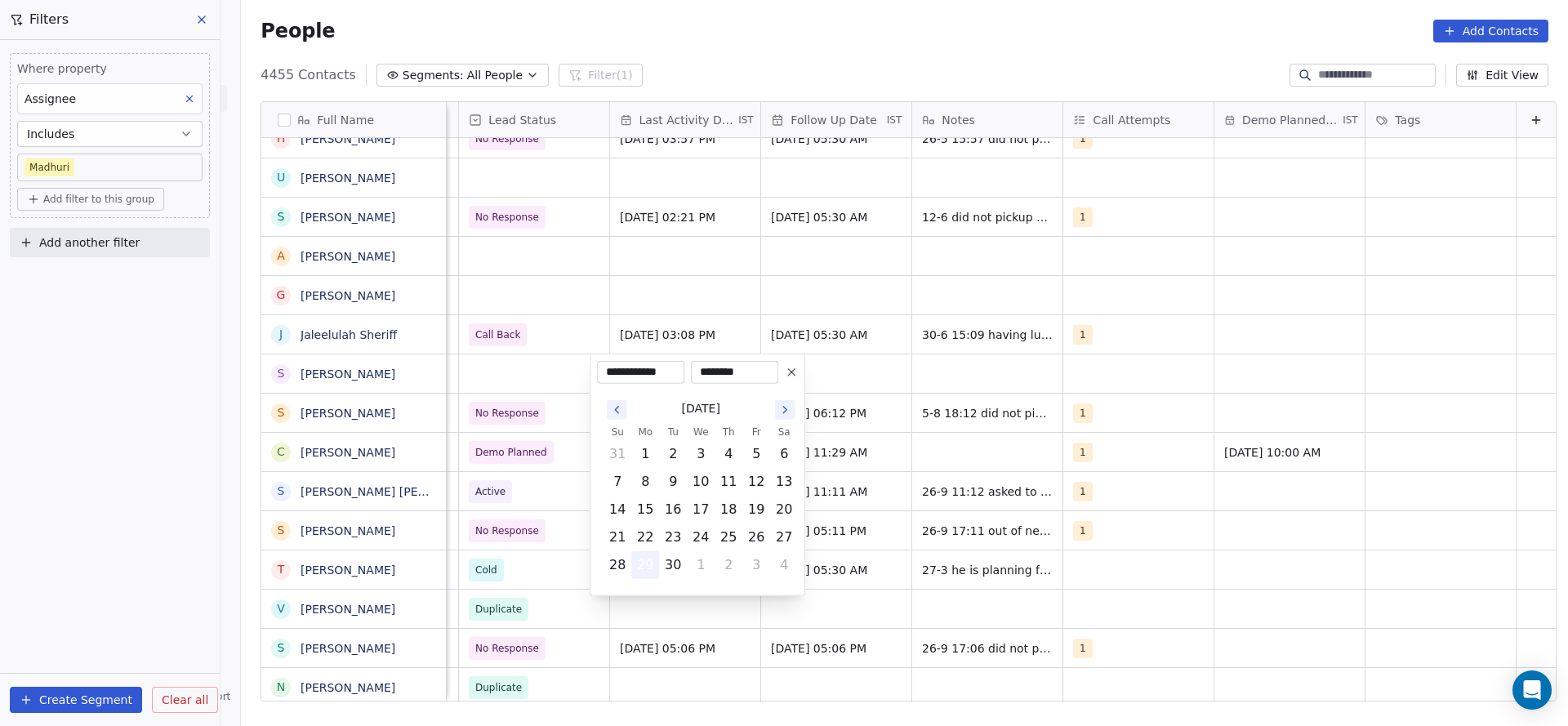
click at [646, 562] on button "29" at bounding box center [645, 565] width 26 height 26
click at [796, 371] on icon at bounding box center [791, 372] width 13 height 13
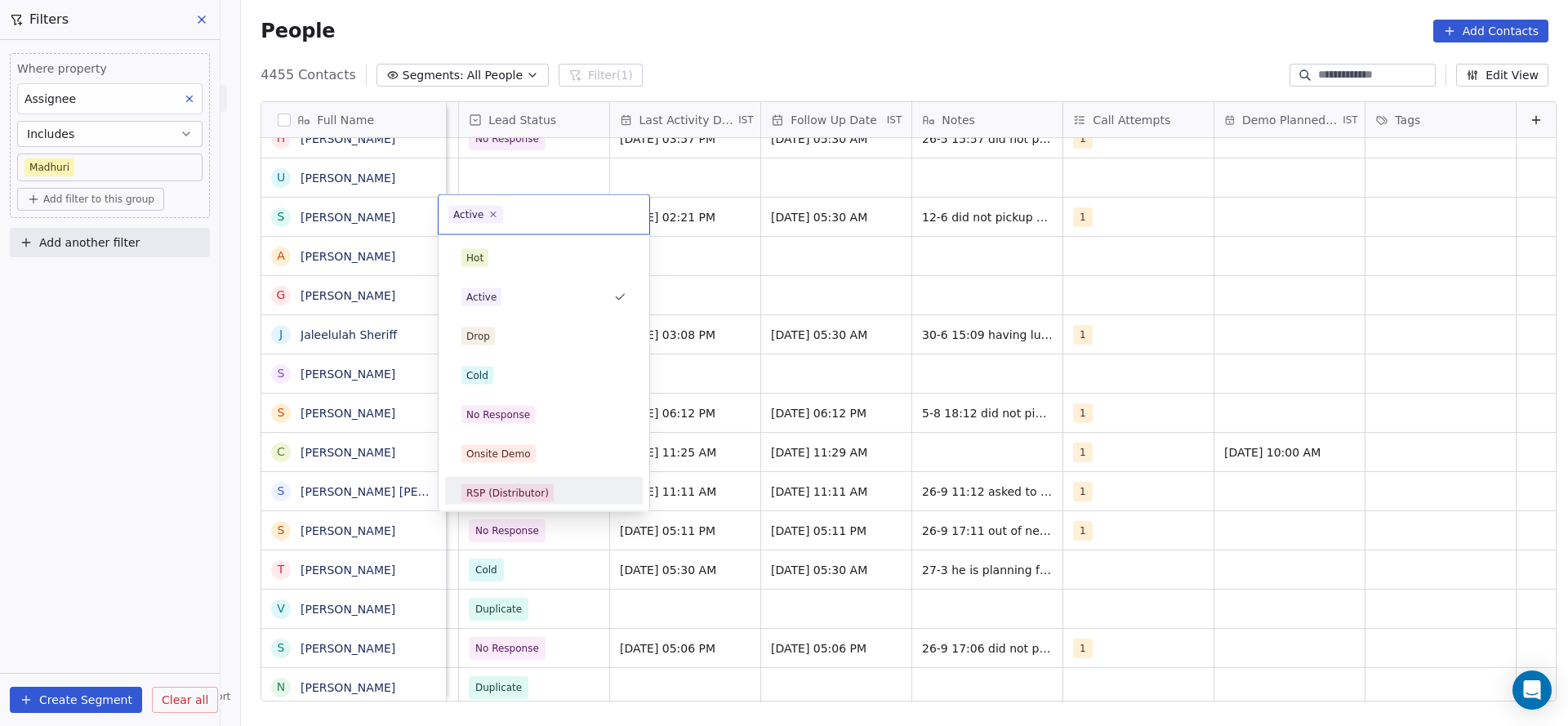
click at [931, 444] on html "On2Cook India Pvt. Ltd. Contacts People Marketing Workflows Campaigns Metrics &…" at bounding box center [784, 363] width 1568 height 726
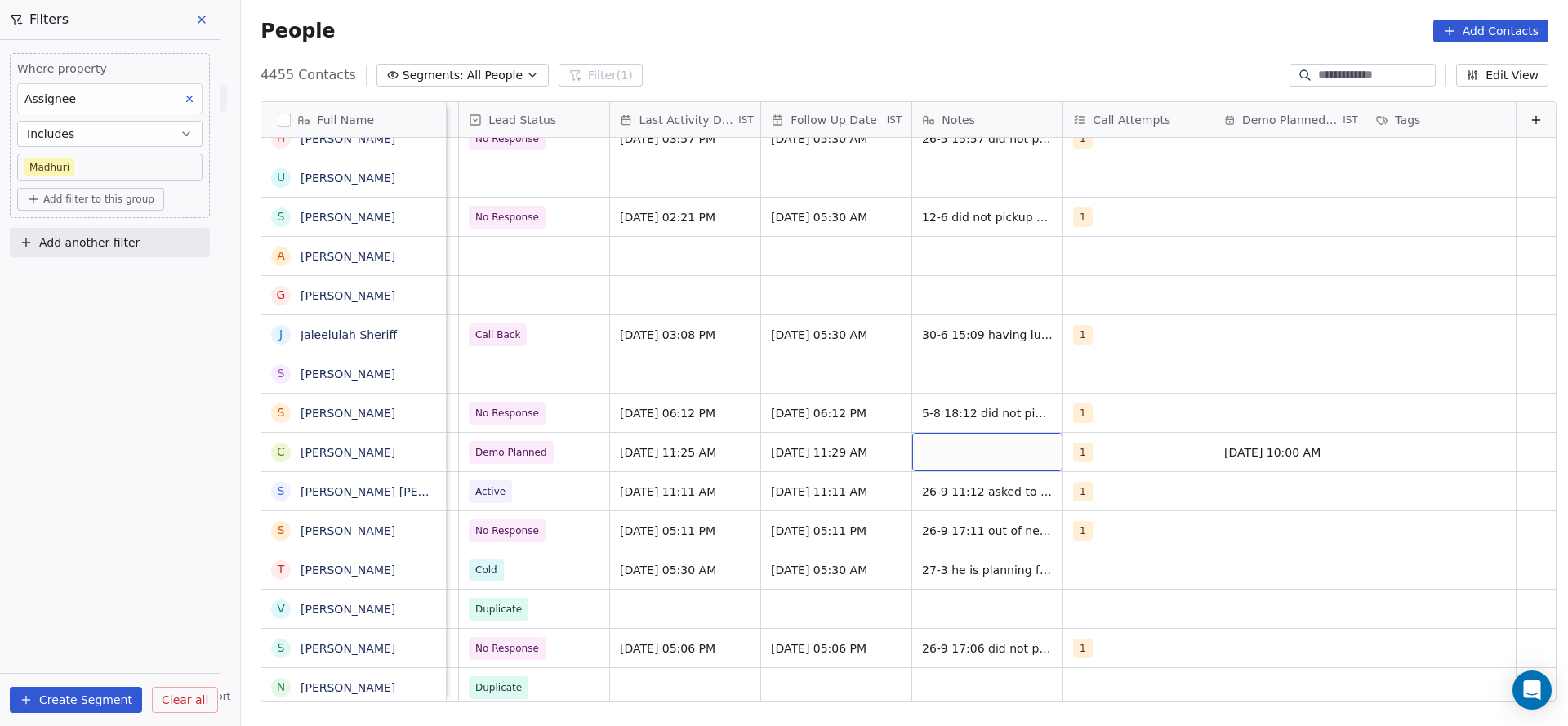
click at [936, 457] on div "grid" at bounding box center [987, 452] width 150 height 38
type textarea "****"
click at [910, 490] on html "On2Cook India Pvt. Ltd. Contacts People Marketing Workflows Campaigns Metrics &…" at bounding box center [784, 363] width 1568 height 726
click at [923, 490] on span "26-9 11:12 asked to share details and call back" at bounding box center [1019, 495] width 194 height 33
click at [910, 490] on textarea "**********" at bounding box center [1015, 497] width 243 height 51
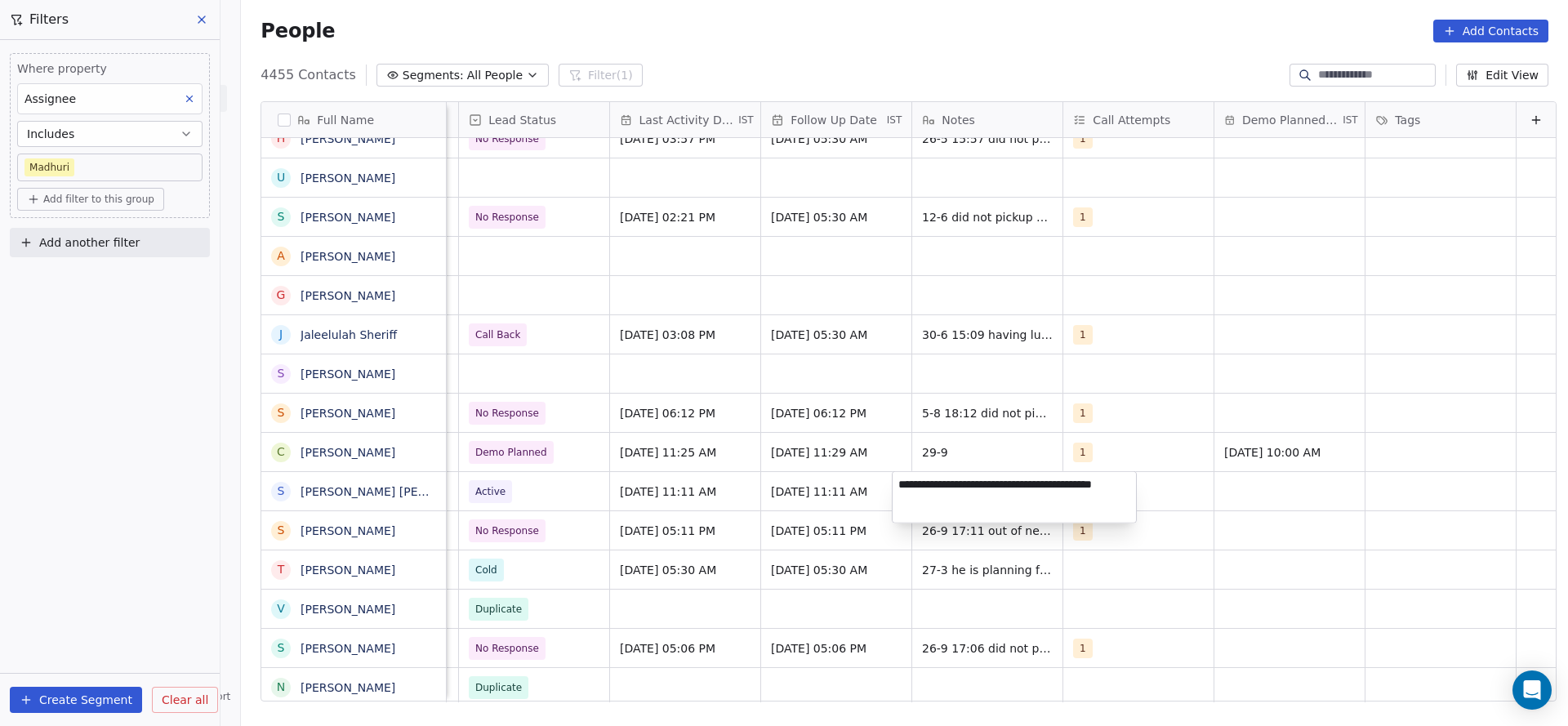
click at [906, 483] on textarea "**********" at bounding box center [1015, 497] width 243 height 51
type textarea "**********"
click at [963, 449] on html "On2Cook India Pvt. Ltd. Contacts People Marketing Workflows Campaigns Metrics &…" at bounding box center [784, 363] width 1568 height 726
click at [963, 449] on span "29-9" at bounding box center [972, 452] width 99 height 16
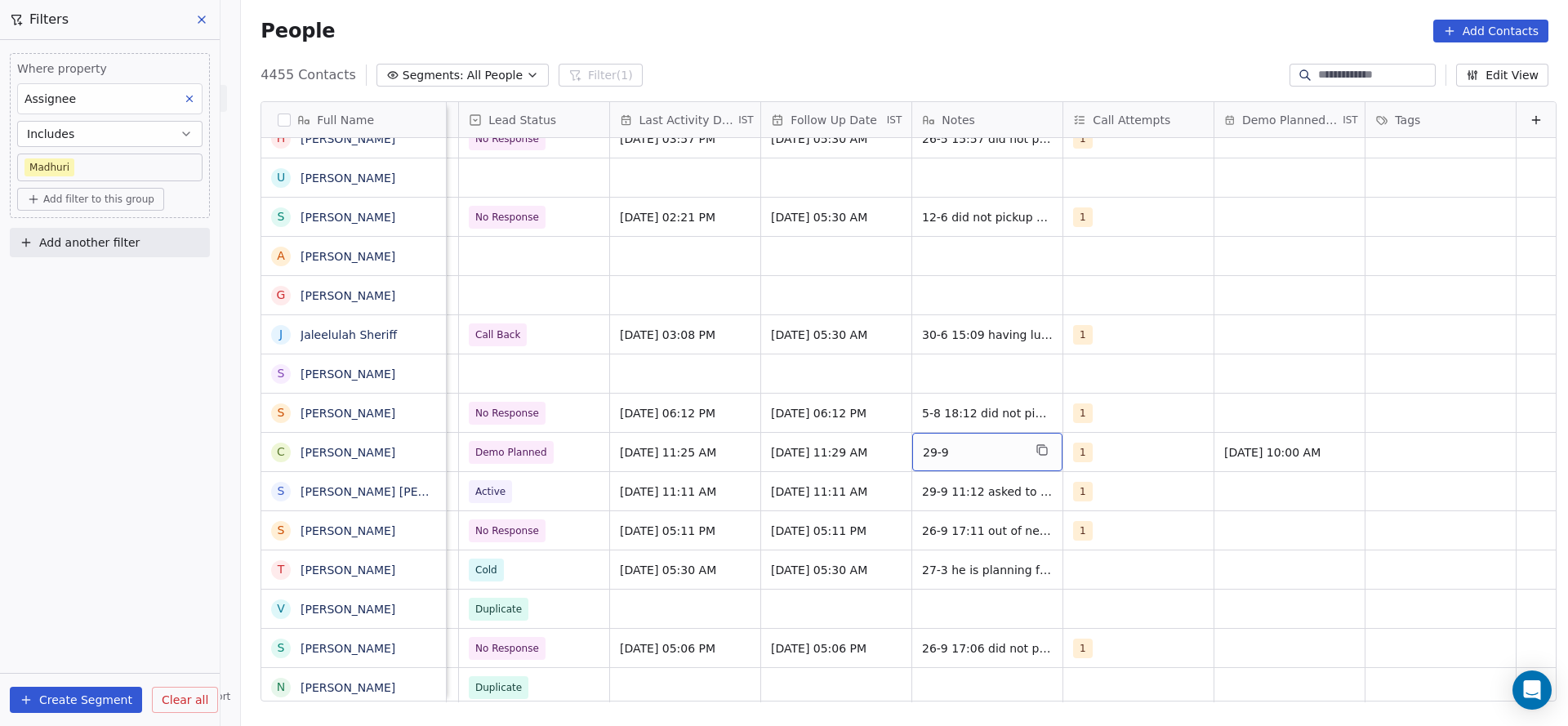
click at [963, 449] on span "29-9" at bounding box center [972, 452] width 99 height 16
click at [963, 449] on textarea "****" at bounding box center [967, 458] width 148 height 51
type textarea "**********"
click at [698, 503] on html "On2Cook India Pvt. Ltd. Contacts People Marketing Workflows Campaigns Metrics &…" at bounding box center [784, 363] width 1568 height 726
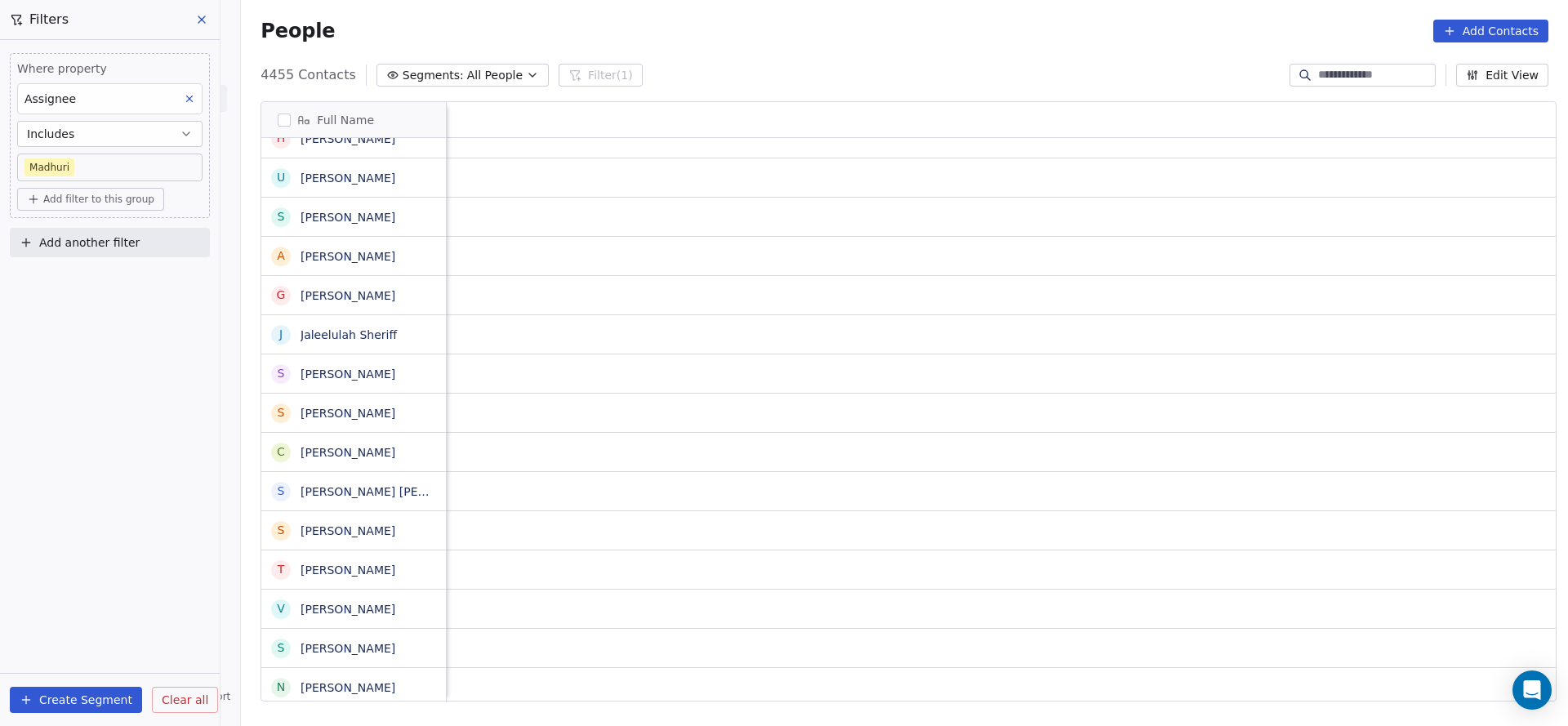
scroll to position [0, 151]
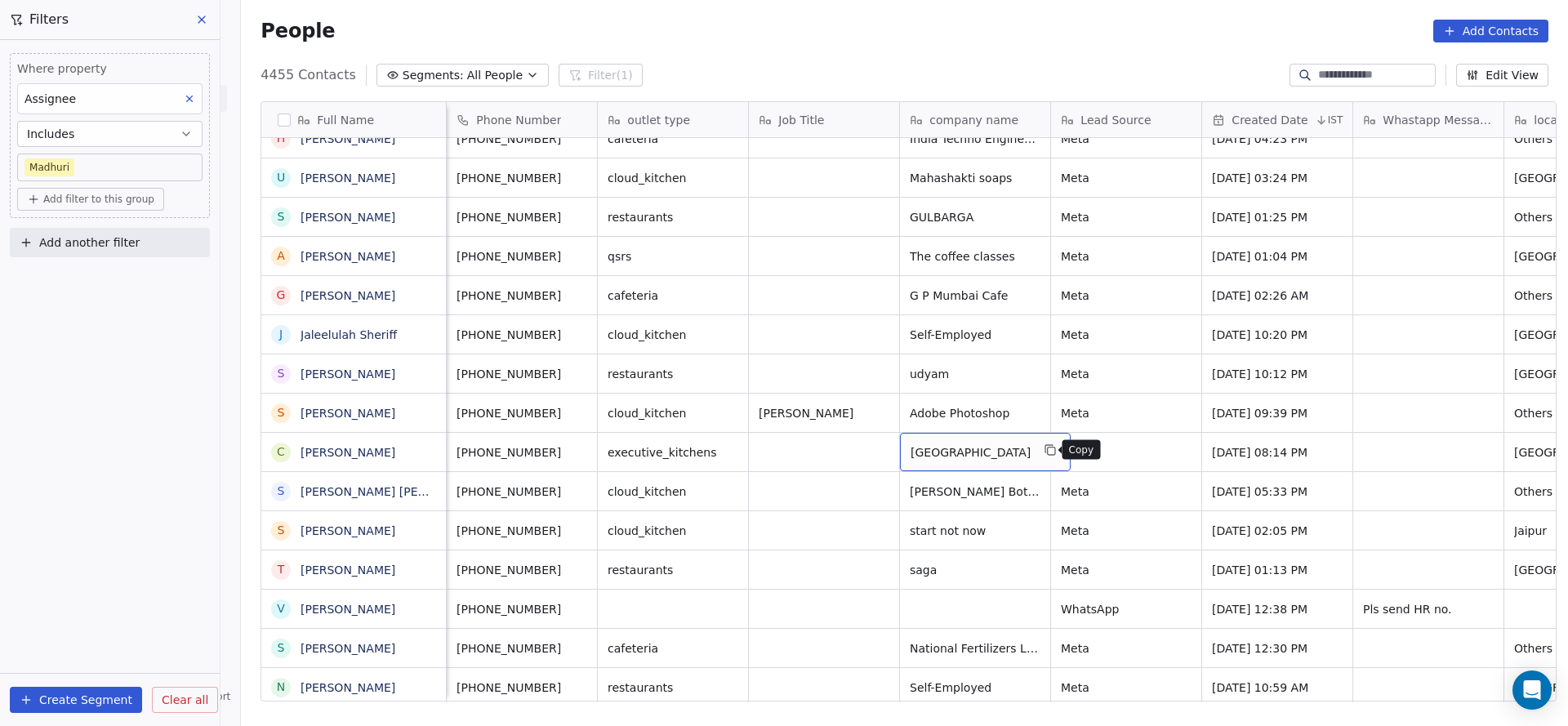
click at [1046, 446] on icon "grid" at bounding box center [1050, 450] width 13 height 13
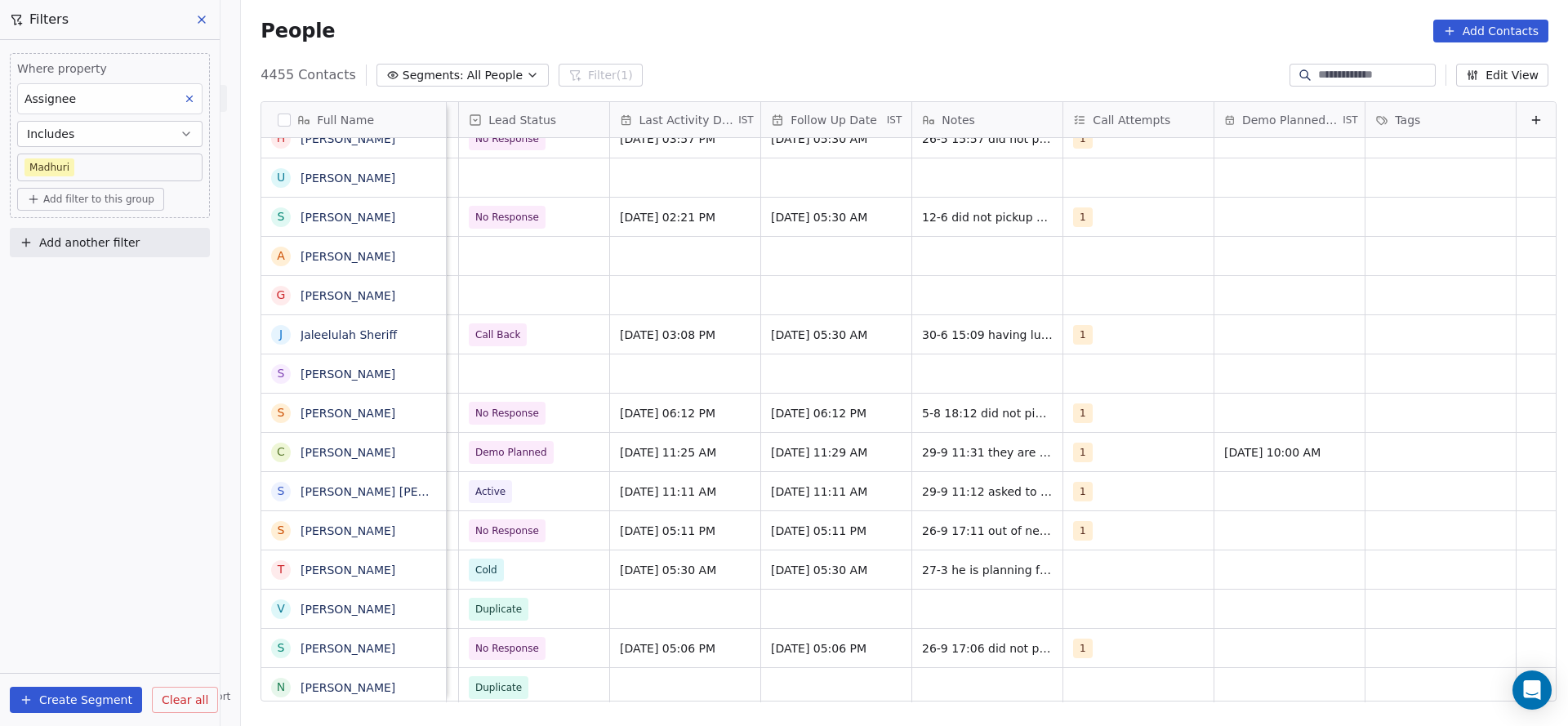
scroll to position [0, 1845]
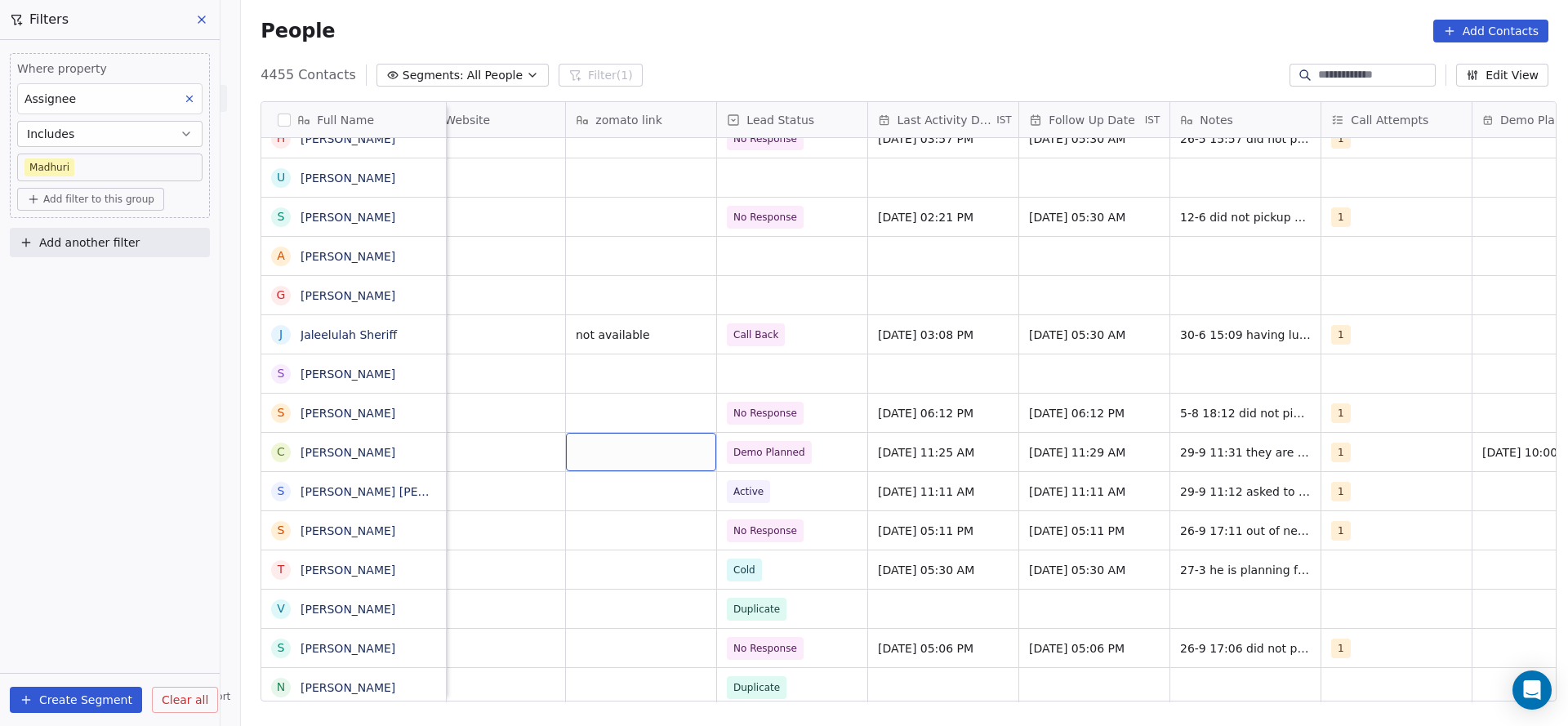
click at [620, 449] on div "grid" at bounding box center [641, 452] width 150 height 38
type textarea "**********"
click at [519, 465] on html "On2Cook India Pvt. Ltd. Contacts People Marketing Workflows Campaigns Metrics &…" at bounding box center [784, 363] width 1568 height 726
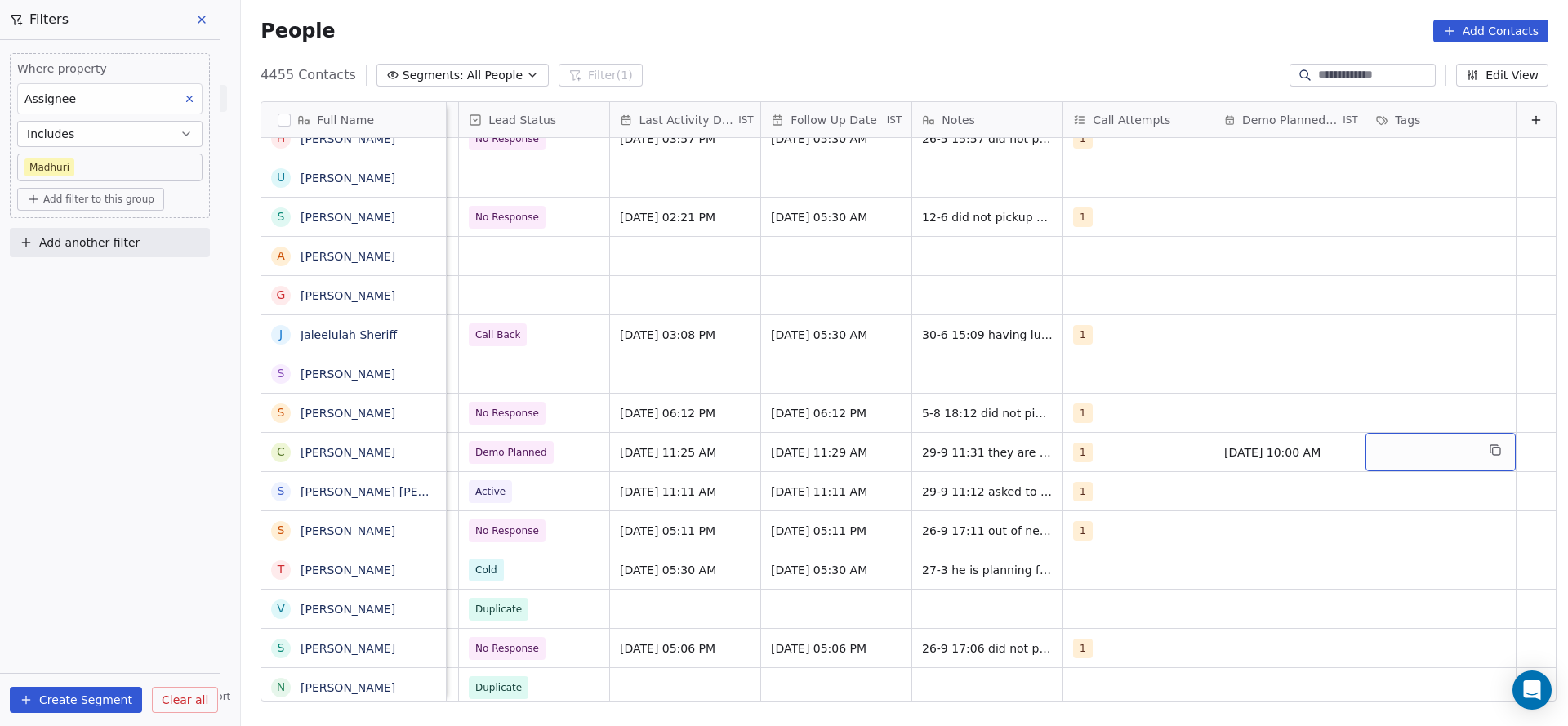
click at [1393, 448] on div "grid" at bounding box center [1440, 452] width 150 height 38
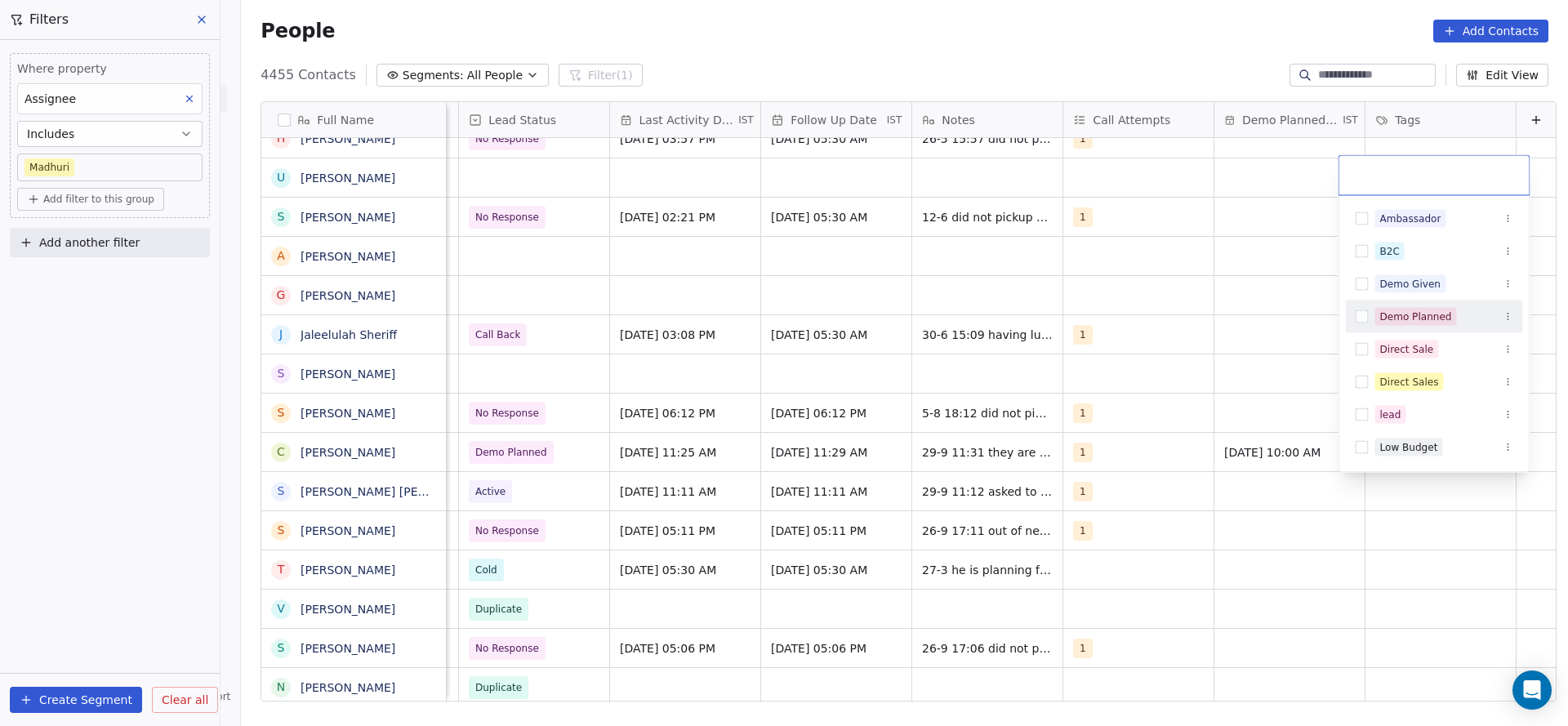
drag, startPoint x: 1404, startPoint y: 316, endPoint x: 936, endPoint y: 436, distance: 483.1
click at [1383, 319] on div "Demo Planned" at bounding box center [1416, 317] width 72 height 14
click at [935, 440] on html "On2Cook India Pvt. Ltd. Contacts People Marketing Workflows Campaigns Metrics &…" at bounding box center [784, 363] width 1568 height 726
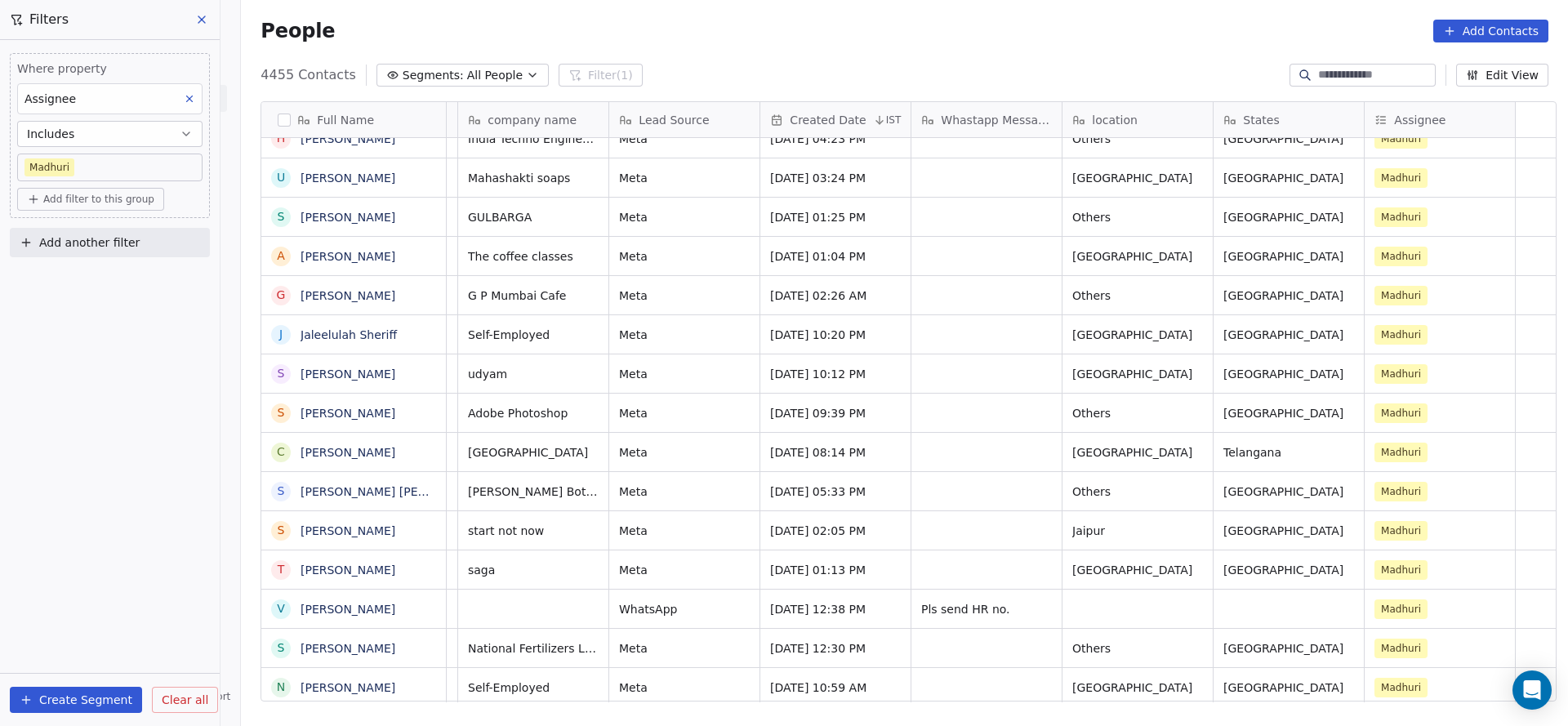
scroll to position [0, 0]
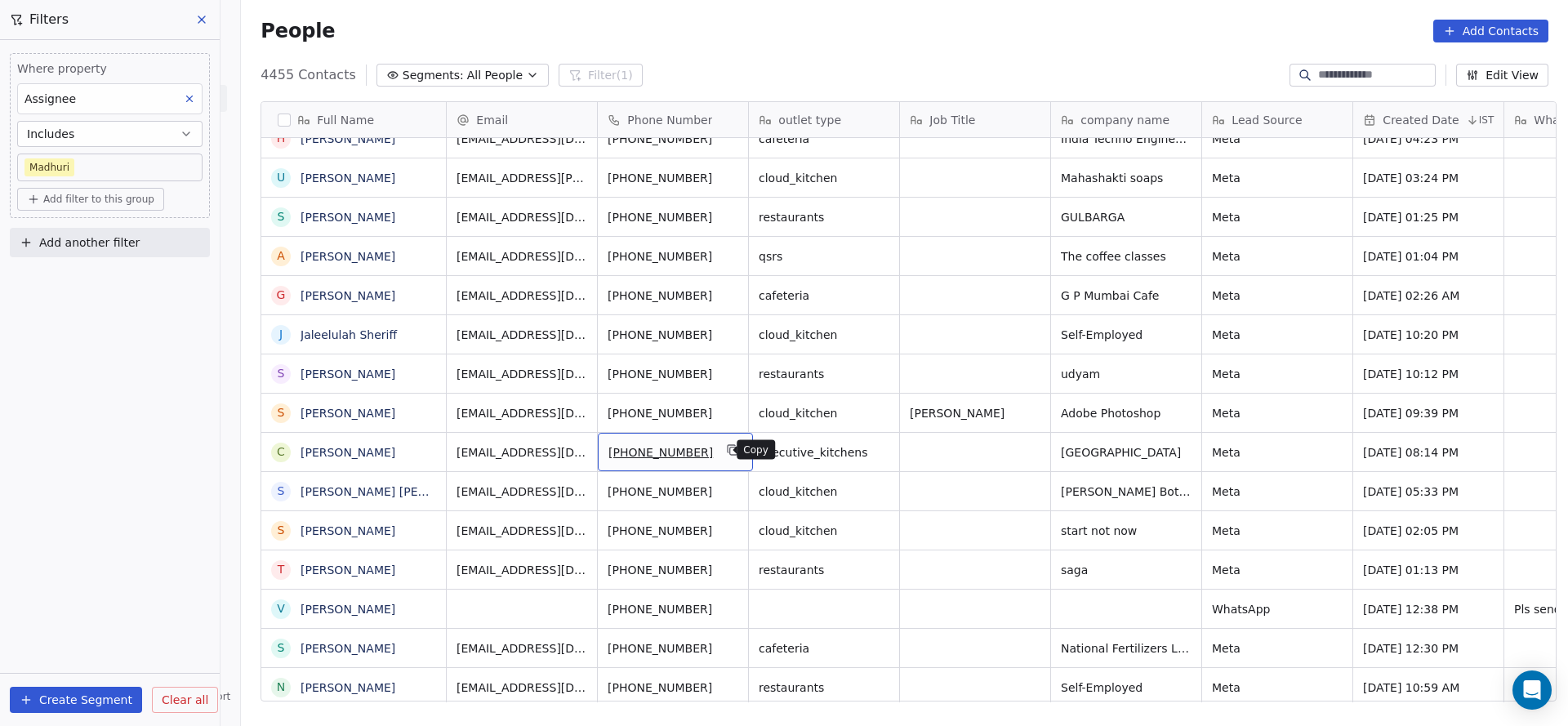
click at [730, 449] on icon "grid" at bounding box center [734, 452] width 7 height 7
click at [423, 448] on icon "grid" at bounding box center [426, 452] width 7 height 7
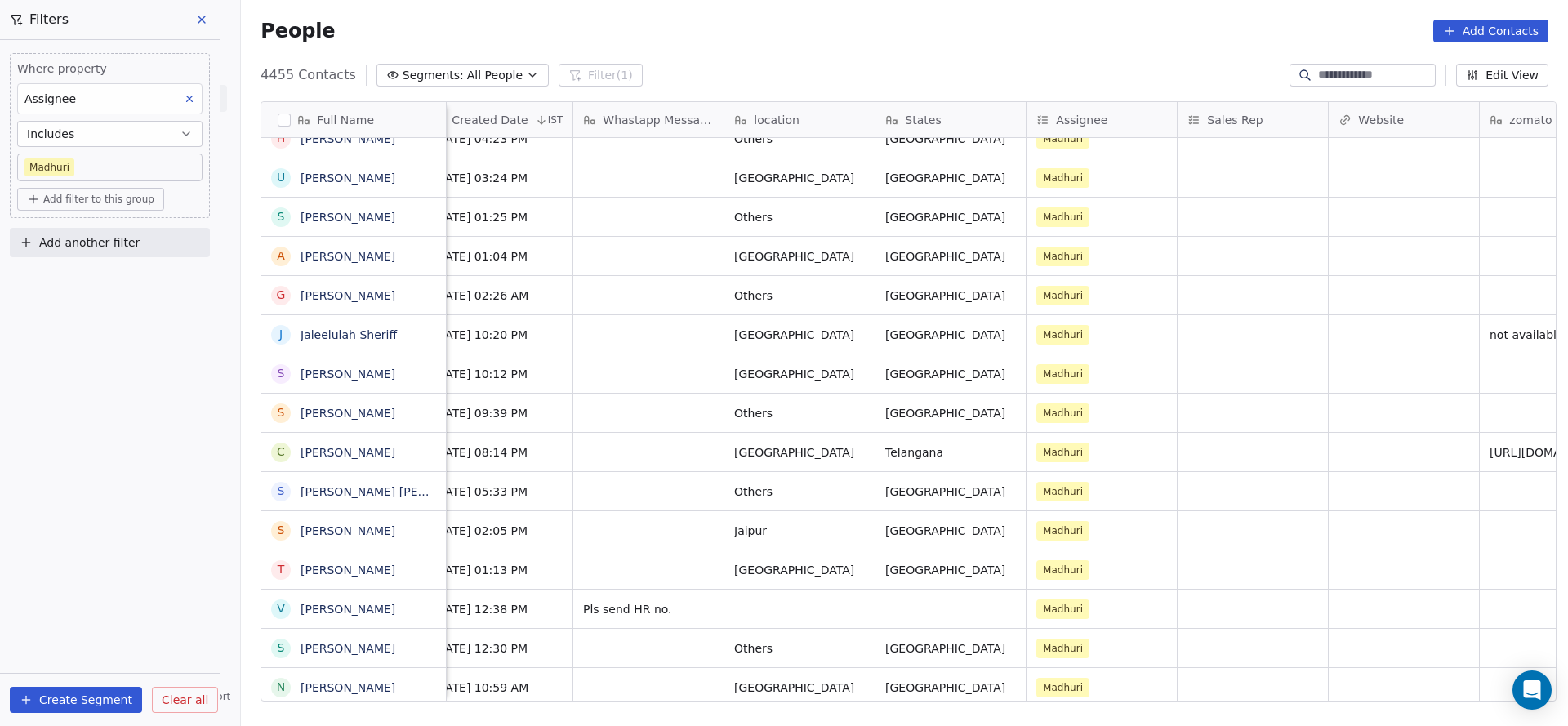
scroll to position [0, 1090]
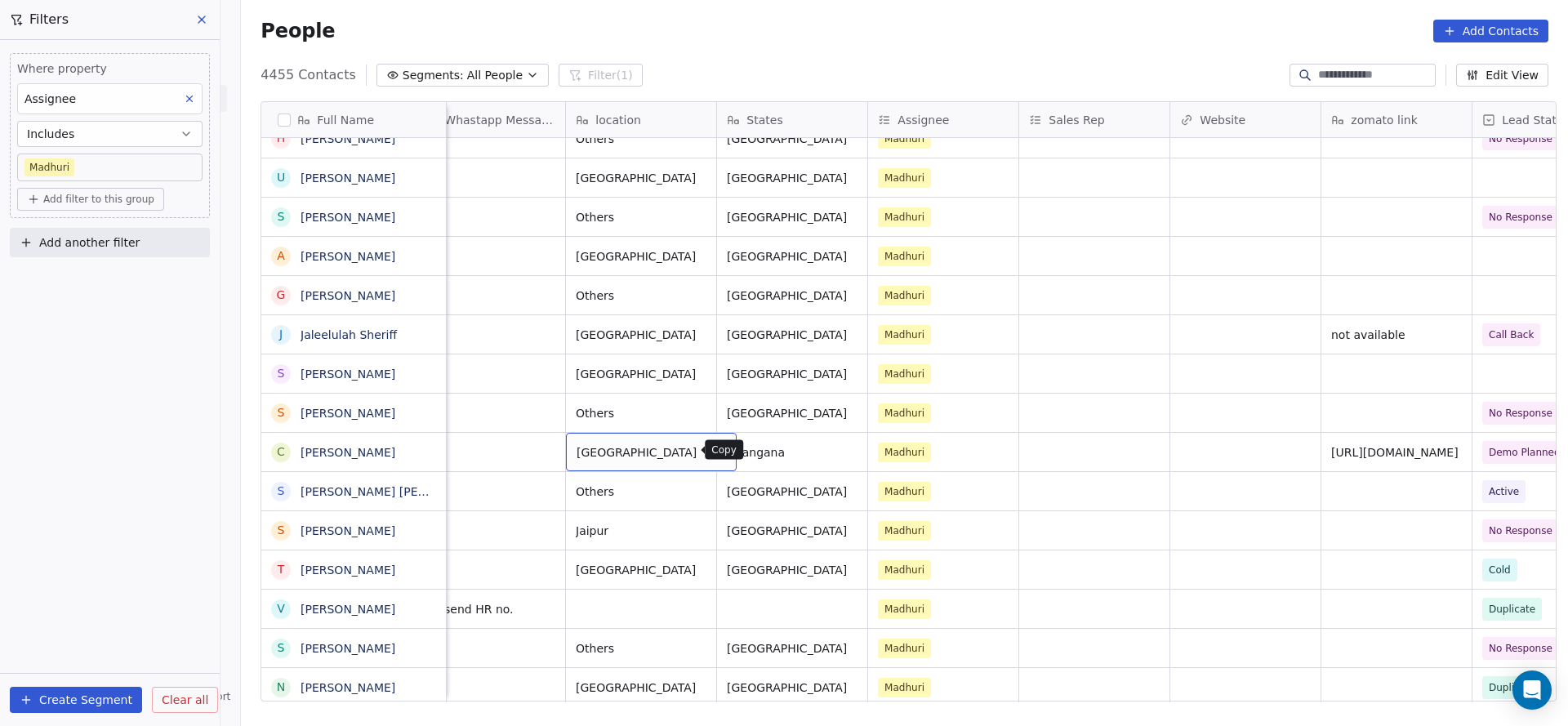
click at [707, 441] on button "grid" at bounding box center [717, 450] width 20 height 20
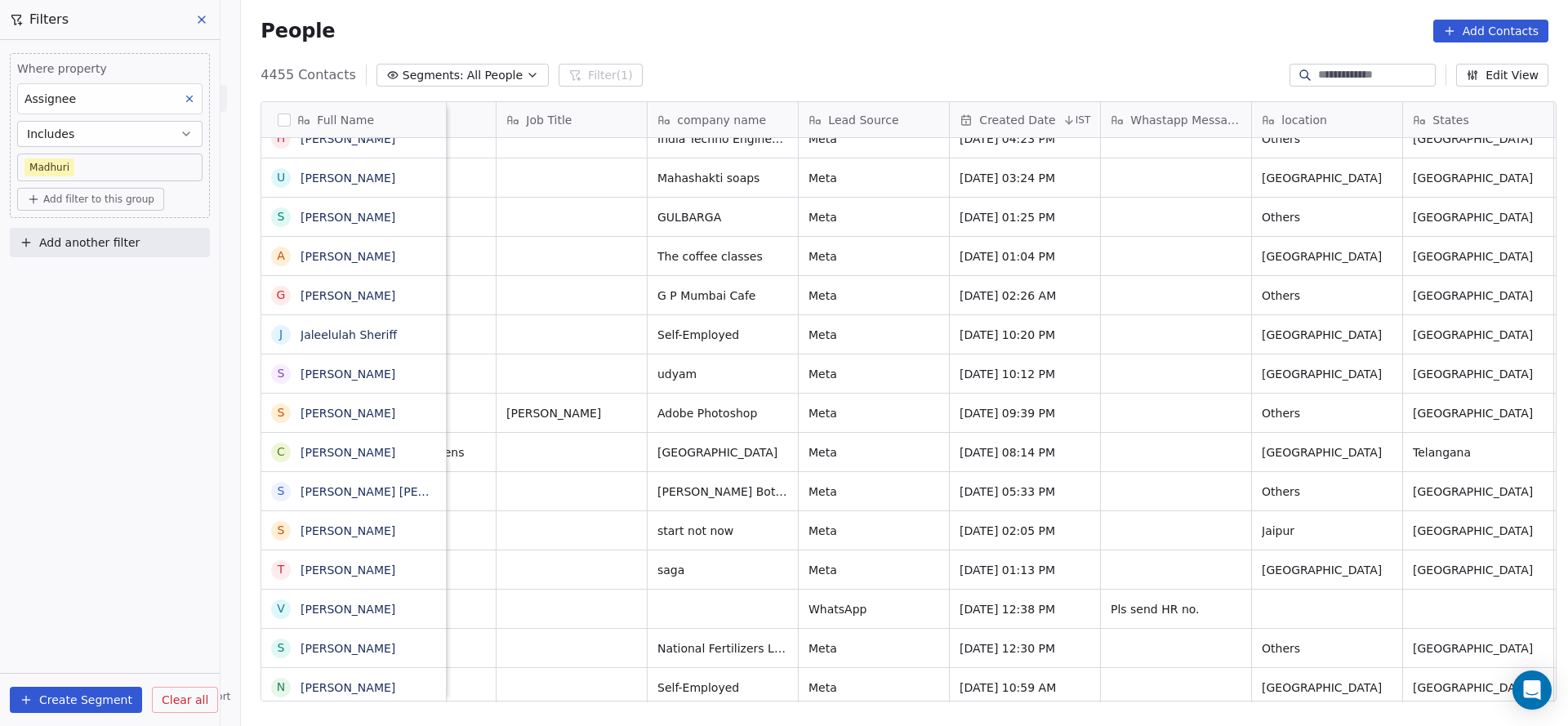
scroll to position [0, 396]
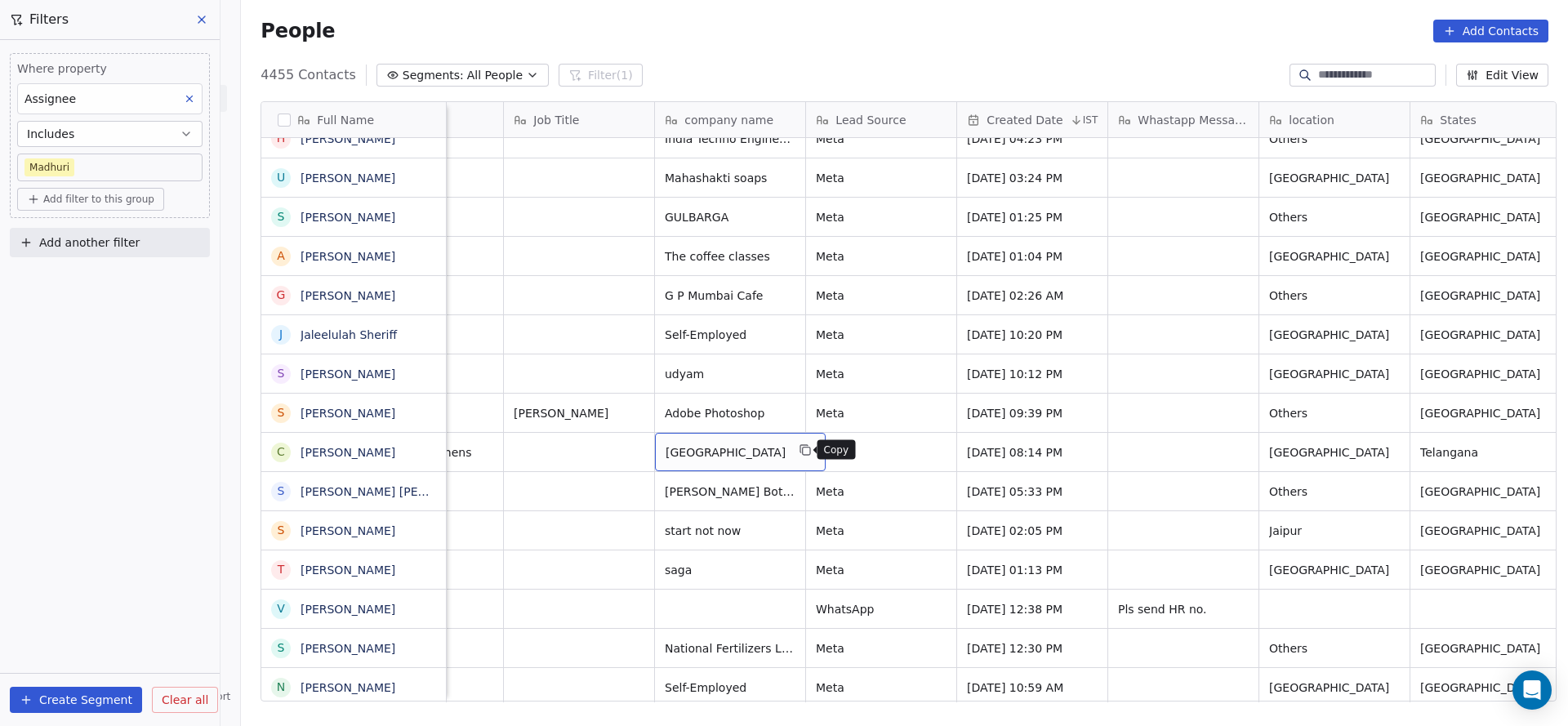
click at [799, 445] on icon "grid" at bounding box center [805, 450] width 13 height 13
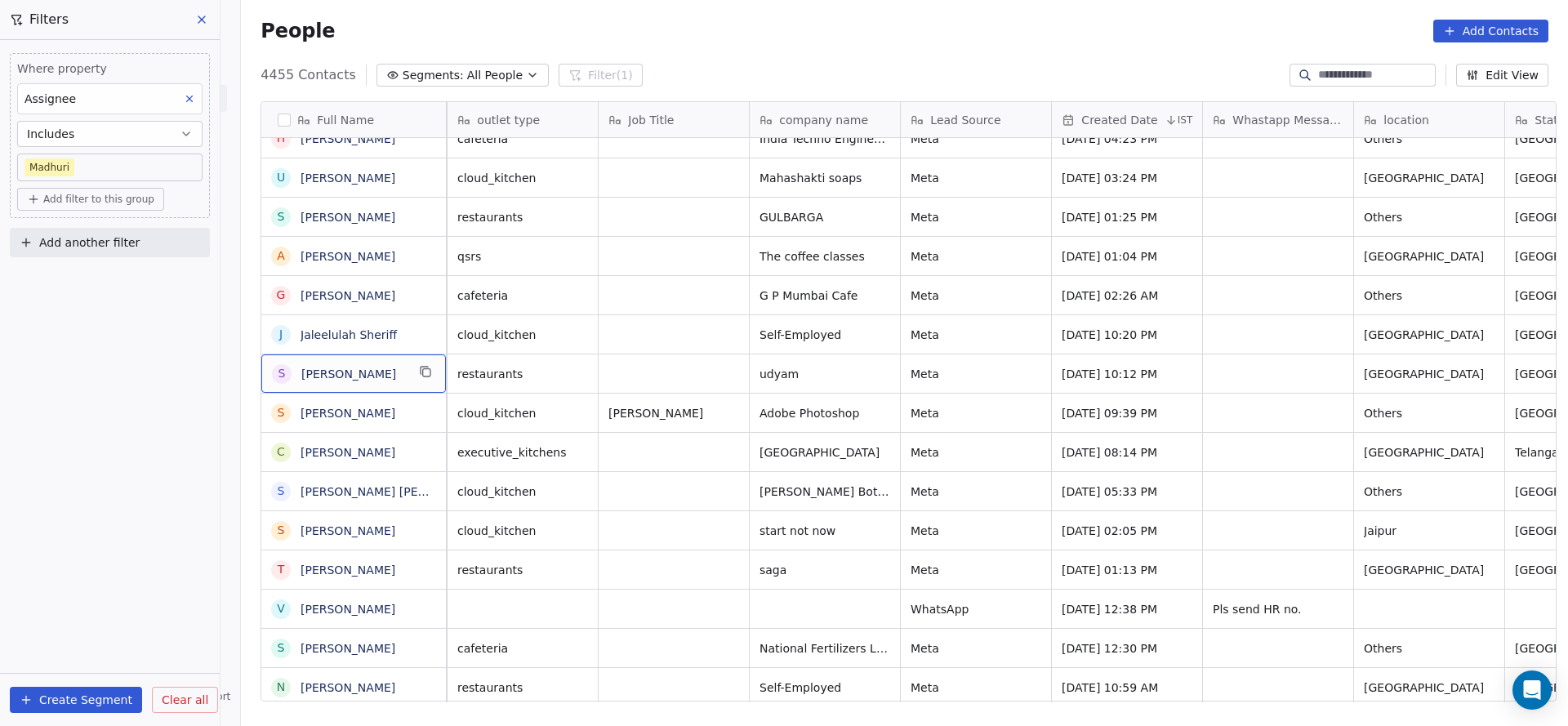
scroll to position [0, 0]
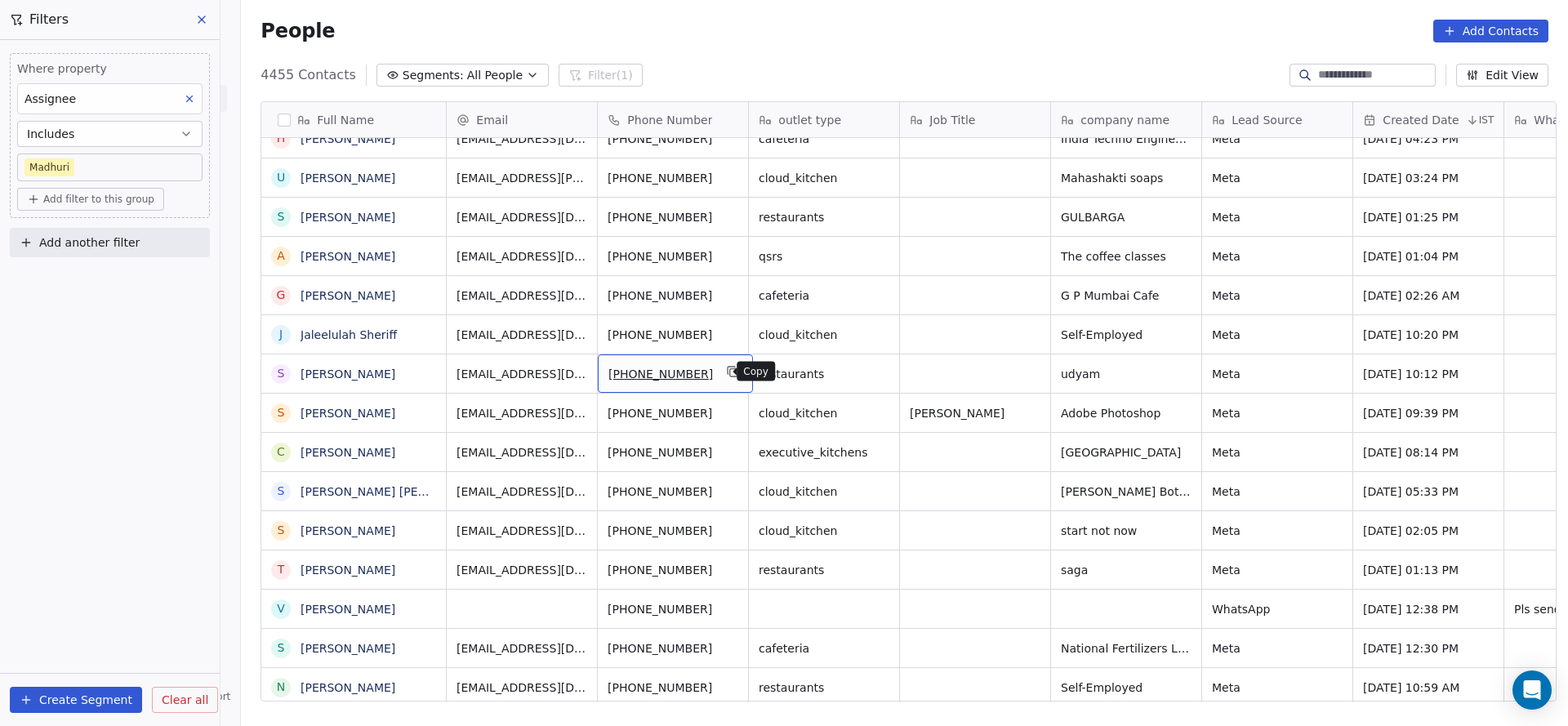
click at [727, 373] on icon "grid" at bounding box center [733, 371] width 13 height 13
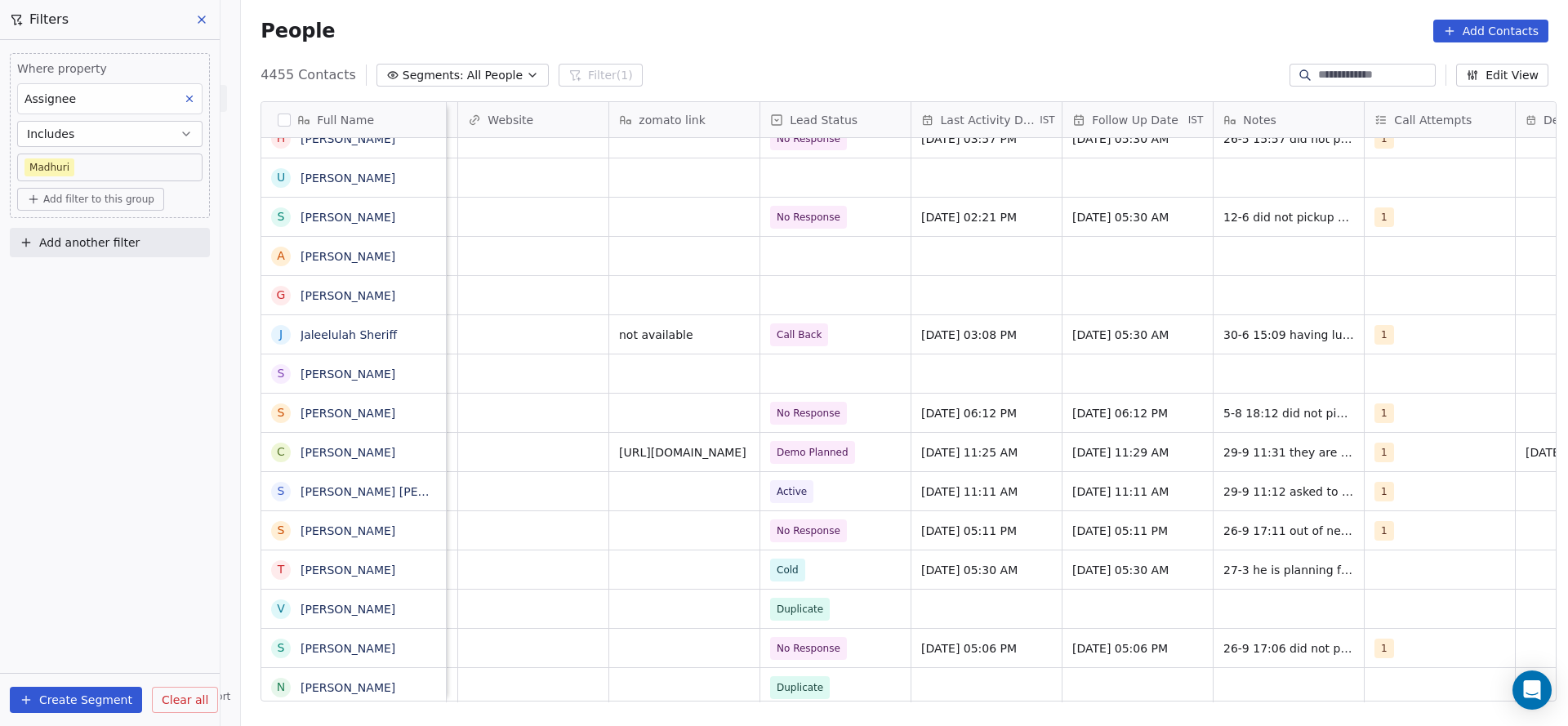
scroll to position [0, 2096]
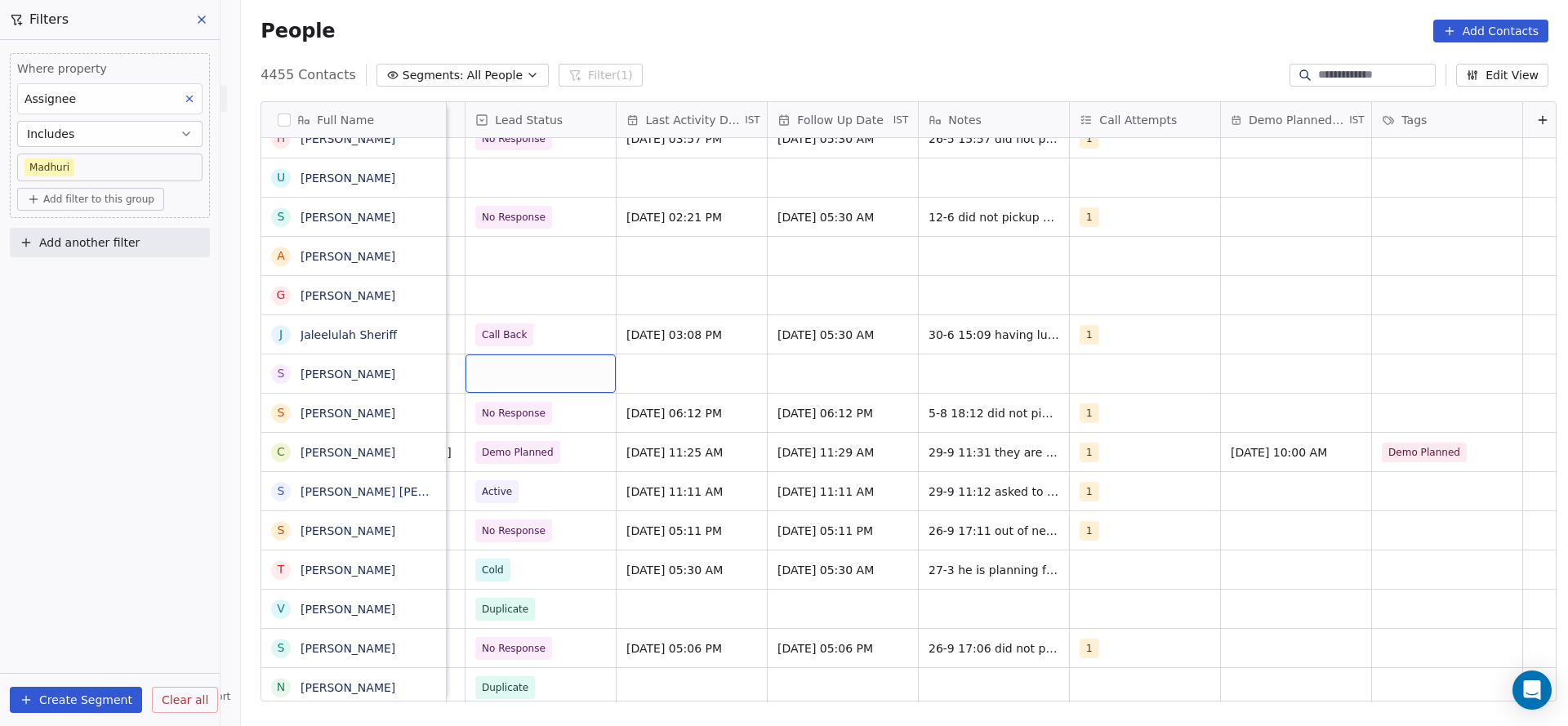
click at [483, 370] on div "grid" at bounding box center [541, 373] width 150 height 38
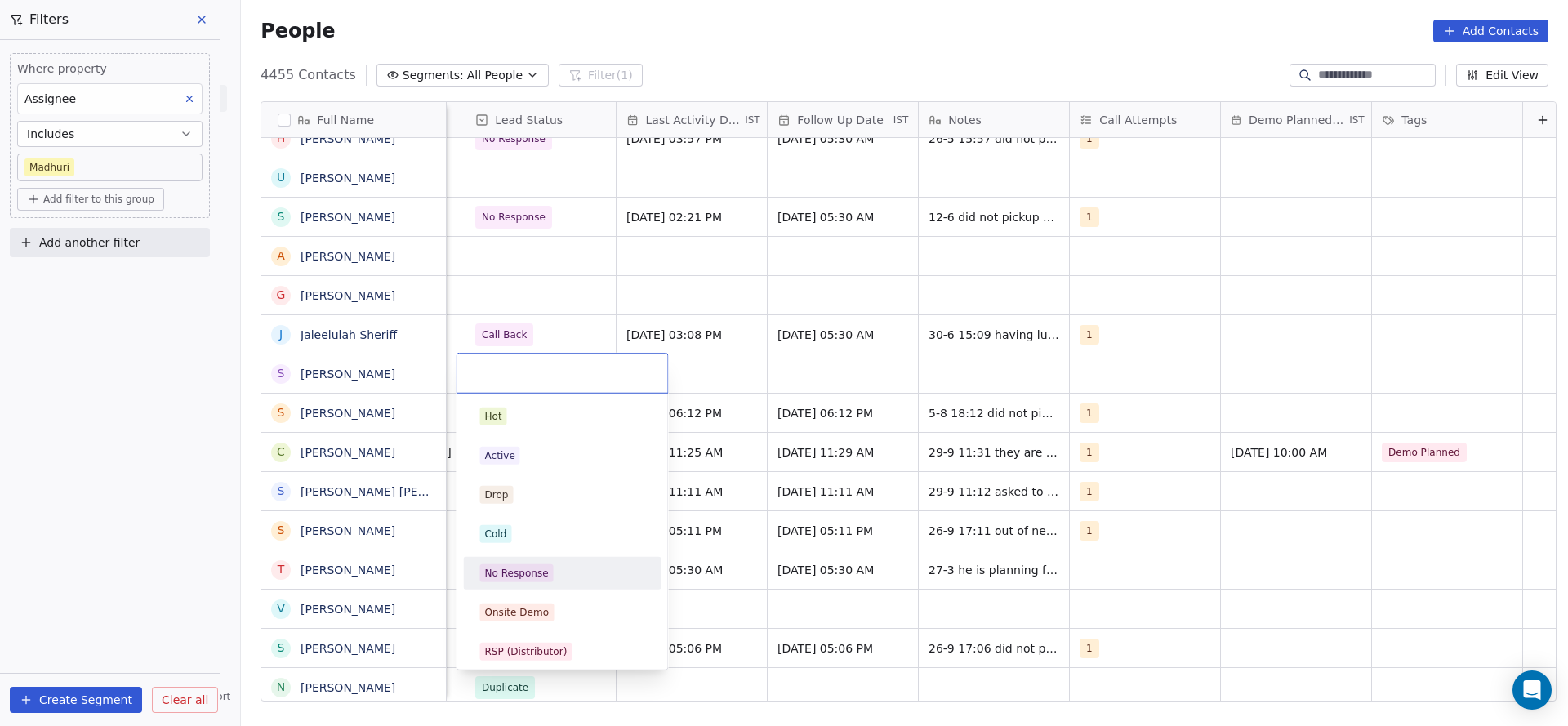
click at [552, 567] on div "No Response" at bounding box center [562, 573] width 165 height 18
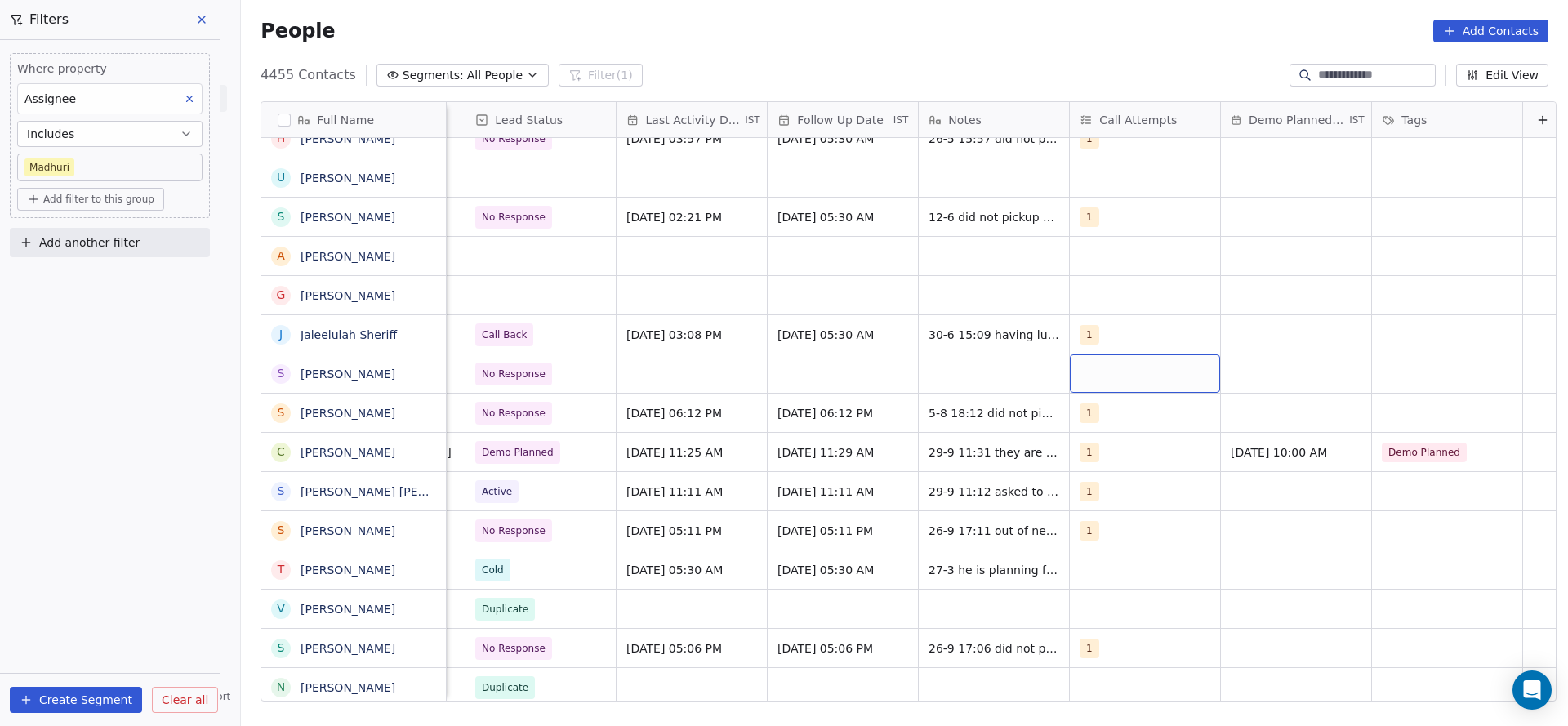
click at [1081, 357] on div "grid" at bounding box center [1145, 373] width 150 height 38
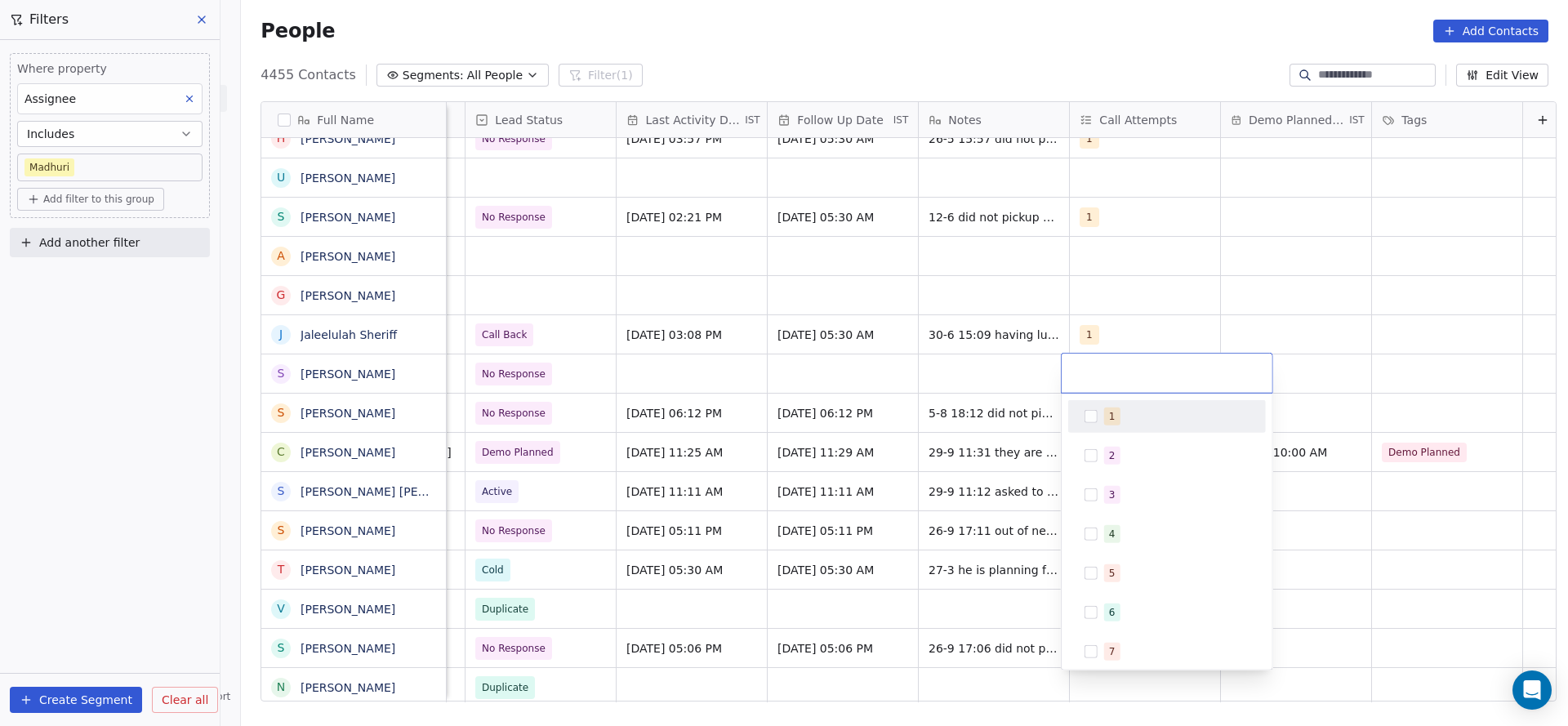
drag, startPoint x: 1112, startPoint y: 420, endPoint x: 732, endPoint y: 443, distance: 380.7
click at [1089, 429] on div "1" at bounding box center [1167, 416] width 184 height 26
click at [730, 444] on html "On2Cook India Pvt. Ltd. Contacts People Marketing Workflows Campaigns Metrics &…" at bounding box center [784, 363] width 1568 height 726
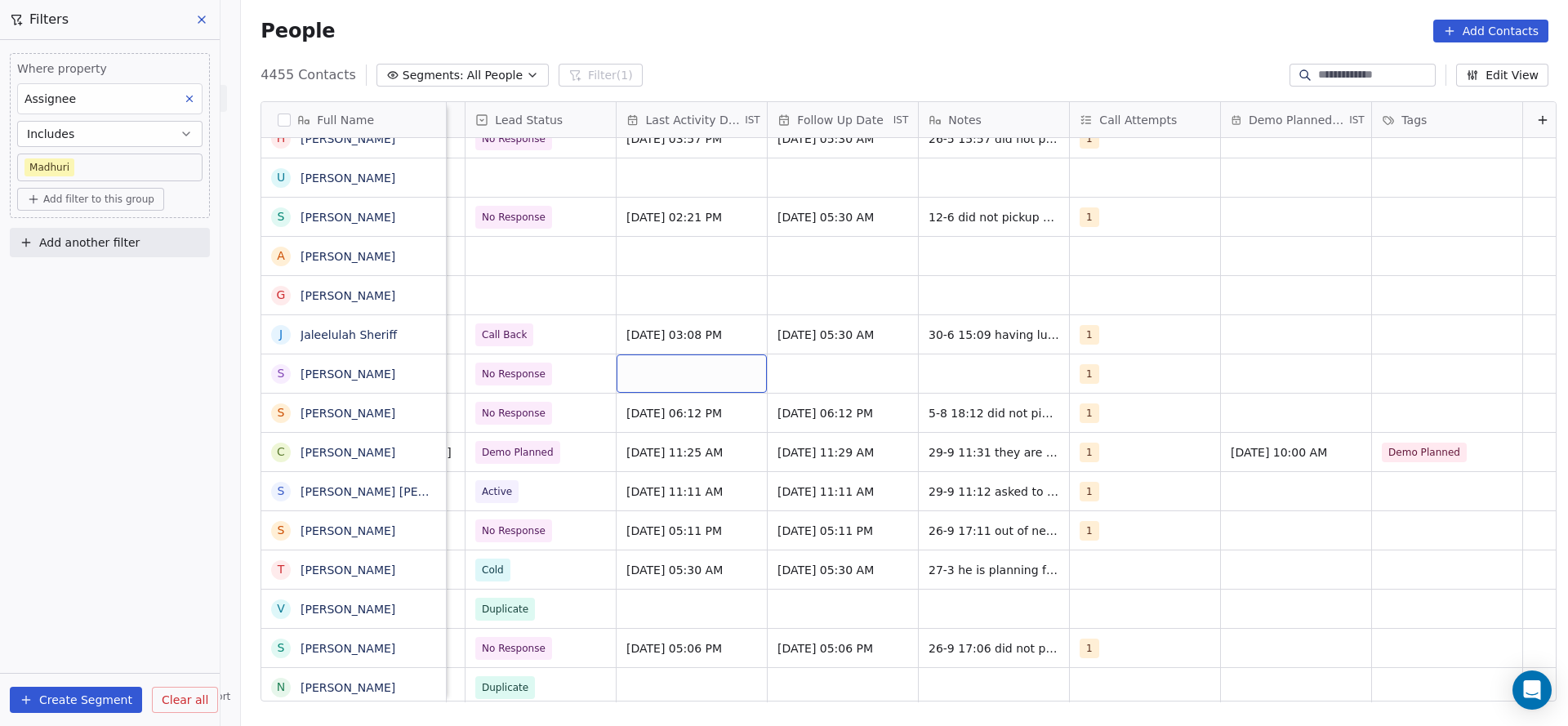
click at [660, 376] on div "grid" at bounding box center [692, 373] width 150 height 38
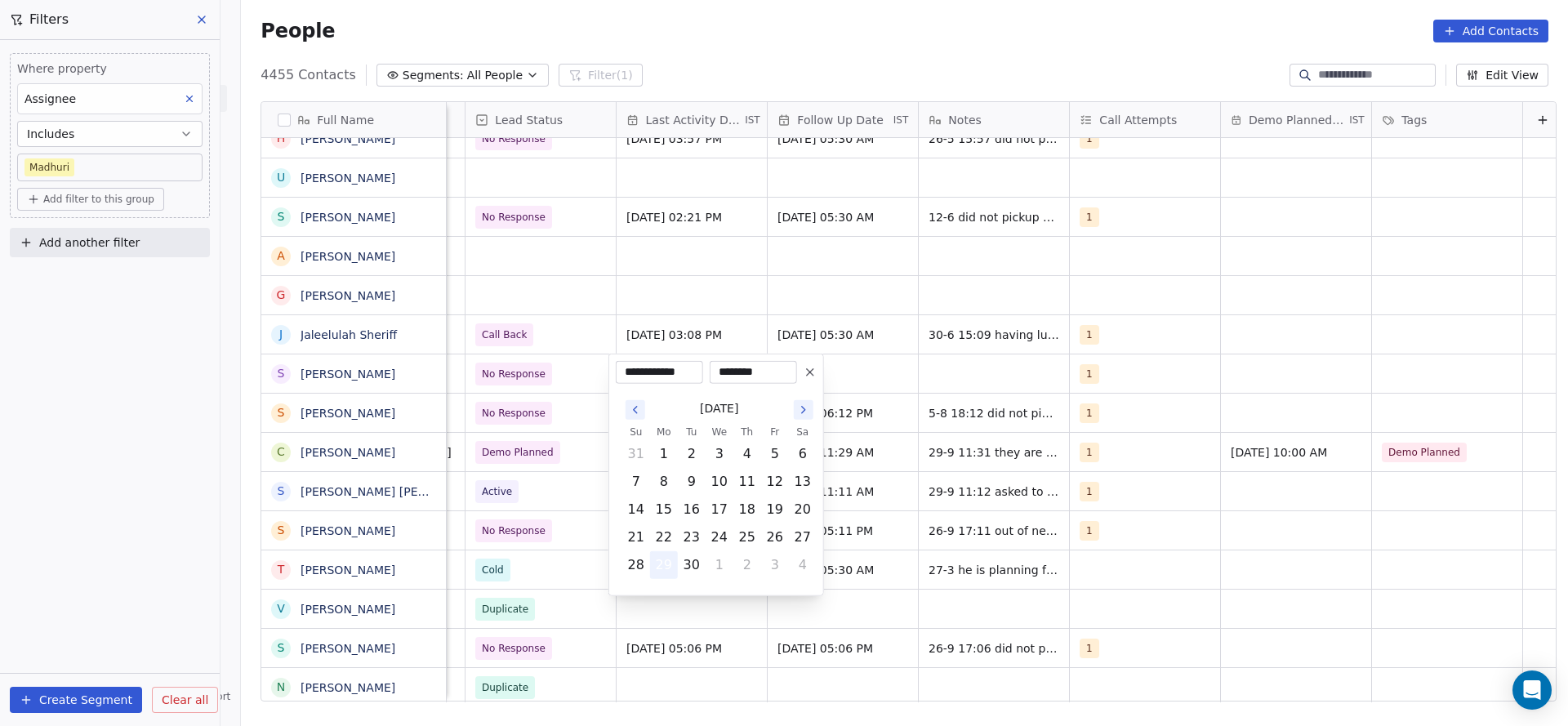
click at [657, 561] on button "29" at bounding box center [663, 565] width 26 height 26
drag, startPoint x: 469, startPoint y: 476, endPoint x: 783, endPoint y: 295, distance: 362.4
click at [468, 474] on html "On2Cook India Pvt. Ltd. Contacts People Marketing Workflows Campaigns Metrics &…" at bounding box center [784, 363] width 1568 height 726
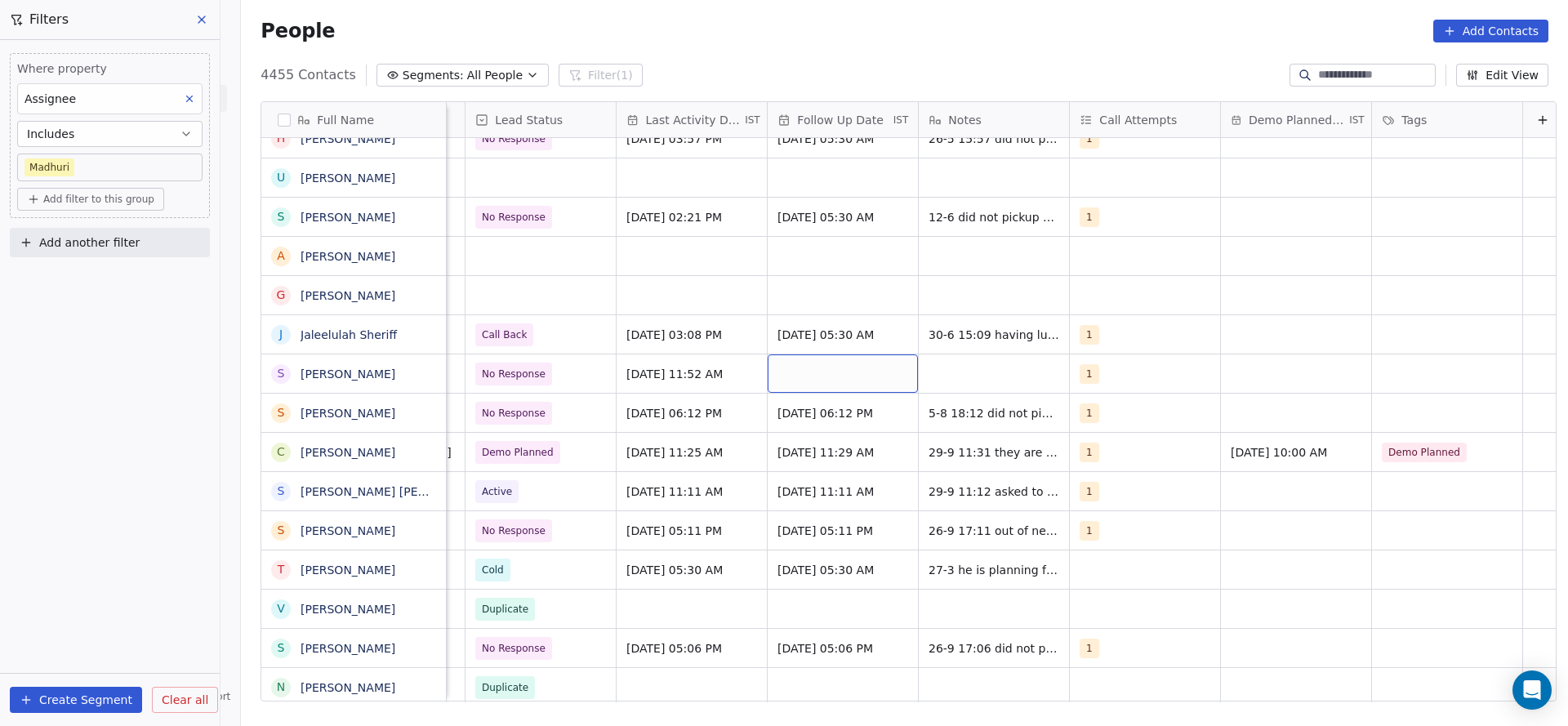
click at [830, 358] on div "grid" at bounding box center [843, 373] width 150 height 38
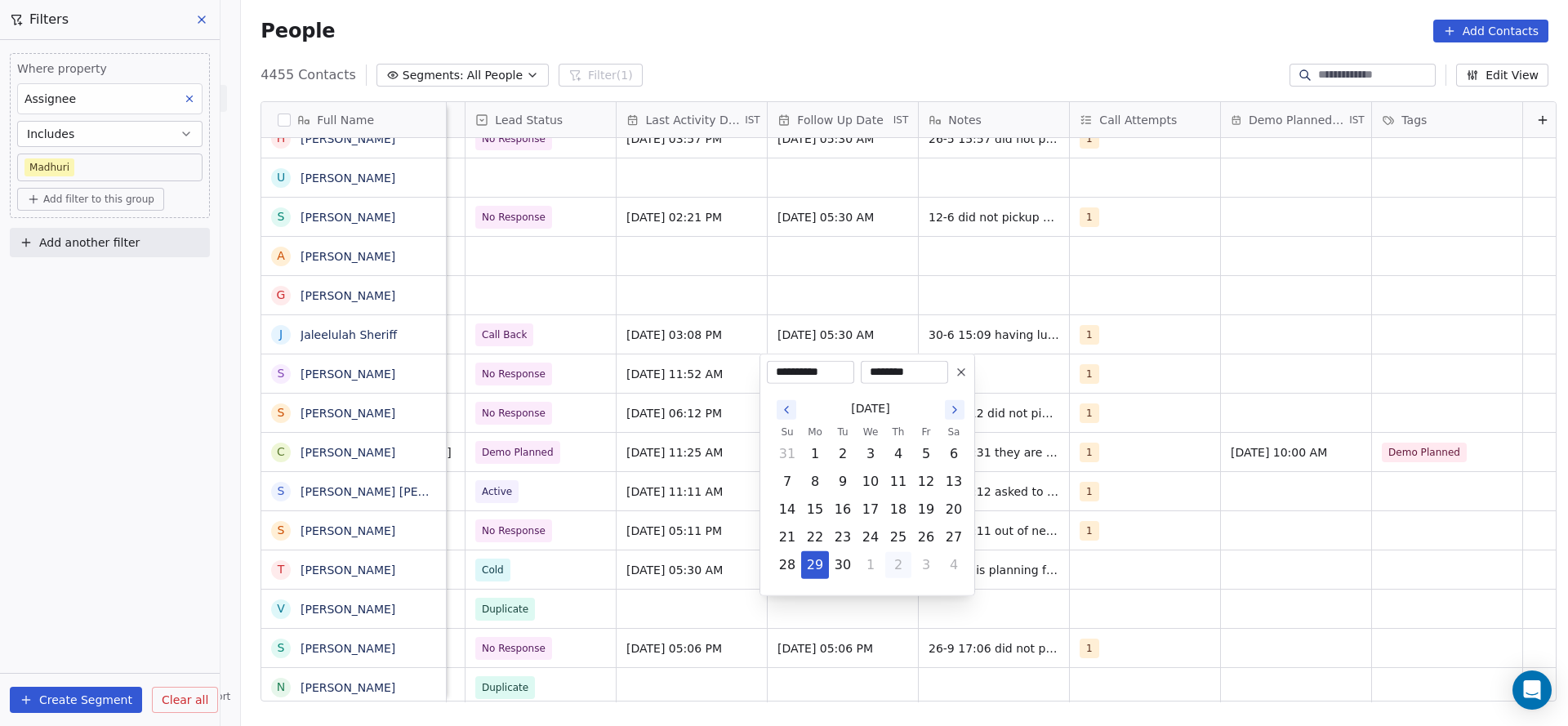
click at [904, 562] on button "2" at bounding box center [898, 565] width 26 height 26
click at [839, 478] on button "7" at bounding box center [842, 481] width 26 height 26
type input "**********"
click at [670, 455] on html "On2Cook India Pvt. Ltd. Contacts People Marketing Workflows Campaigns Metrics &…" at bounding box center [784, 363] width 1568 height 726
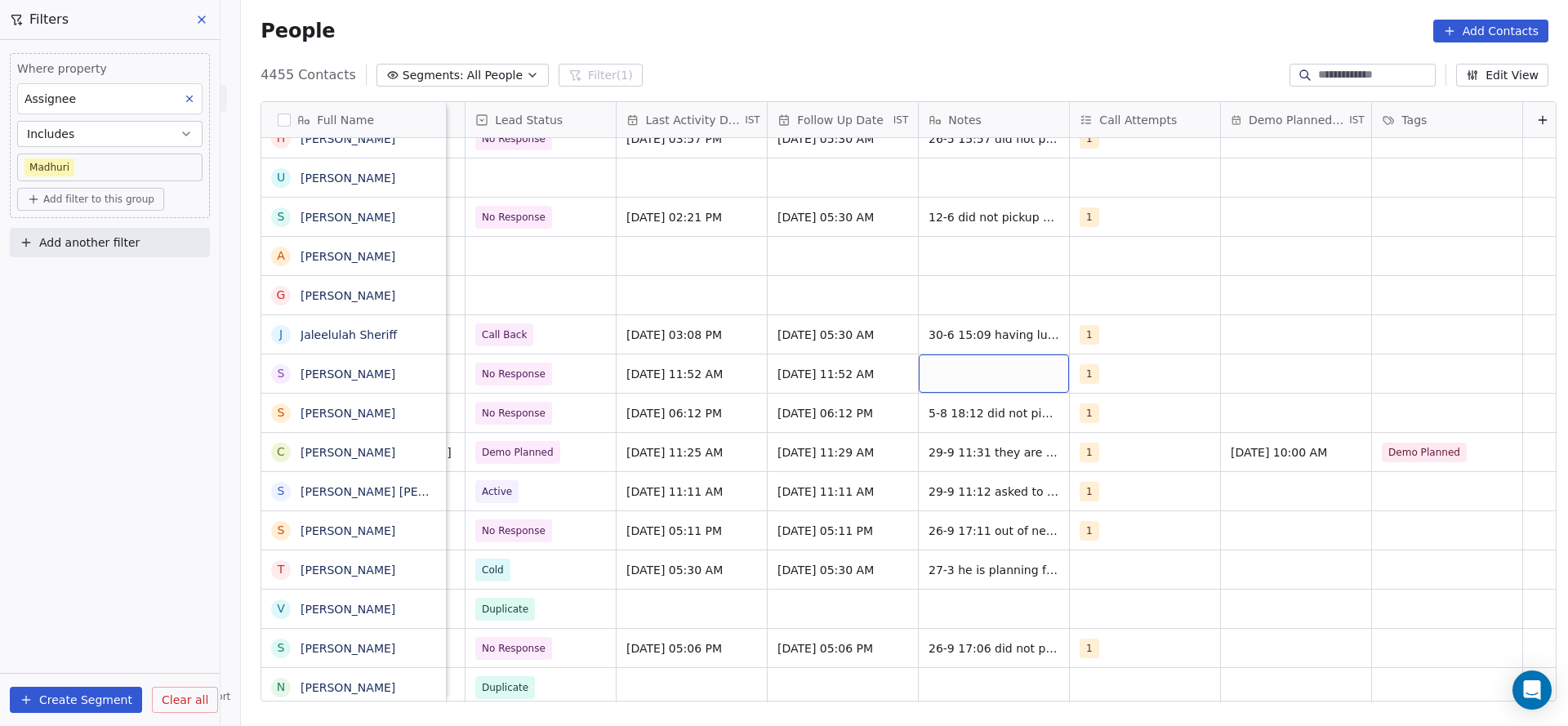
click at [988, 383] on div "grid" at bounding box center [994, 373] width 150 height 38
type textarea "**********"
click at [595, 283] on html "On2Cook India Pvt. Ltd. Contacts People Marketing Workflows Campaigns Metrics &…" at bounding box center [784, 363] width 1568 height 726
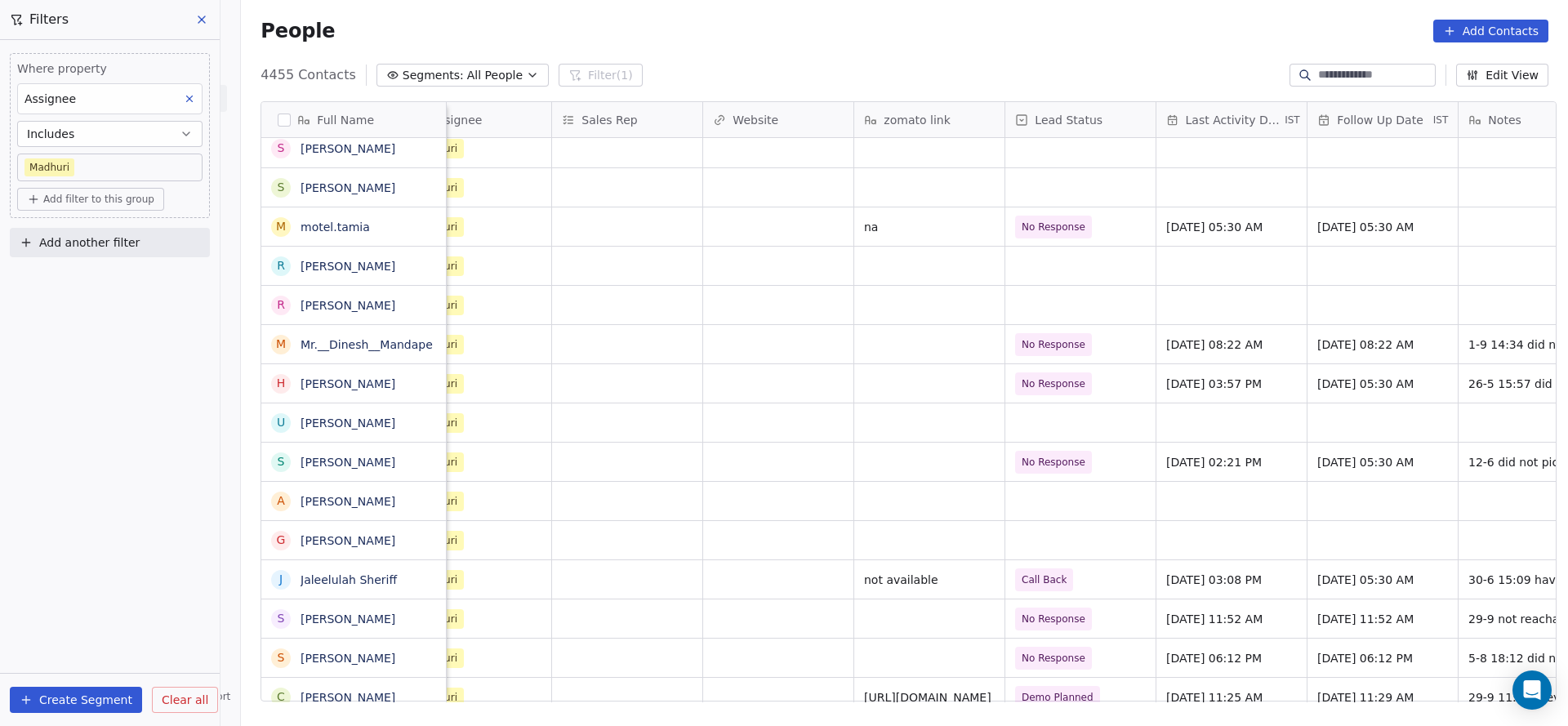
scroll to position [0, 2121]
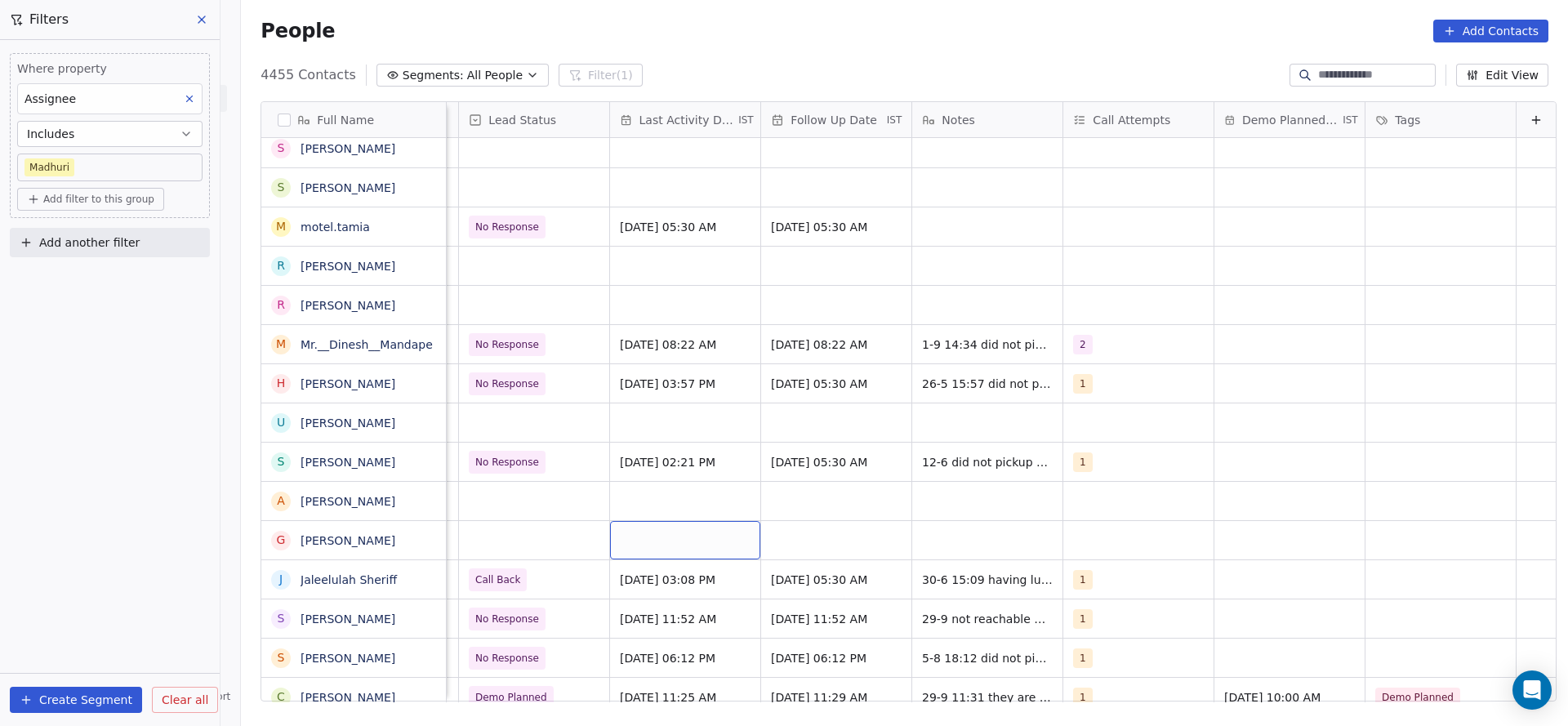
click at [634, 547] on div "grid" at bounding box center [685, 540] width 150 height 38
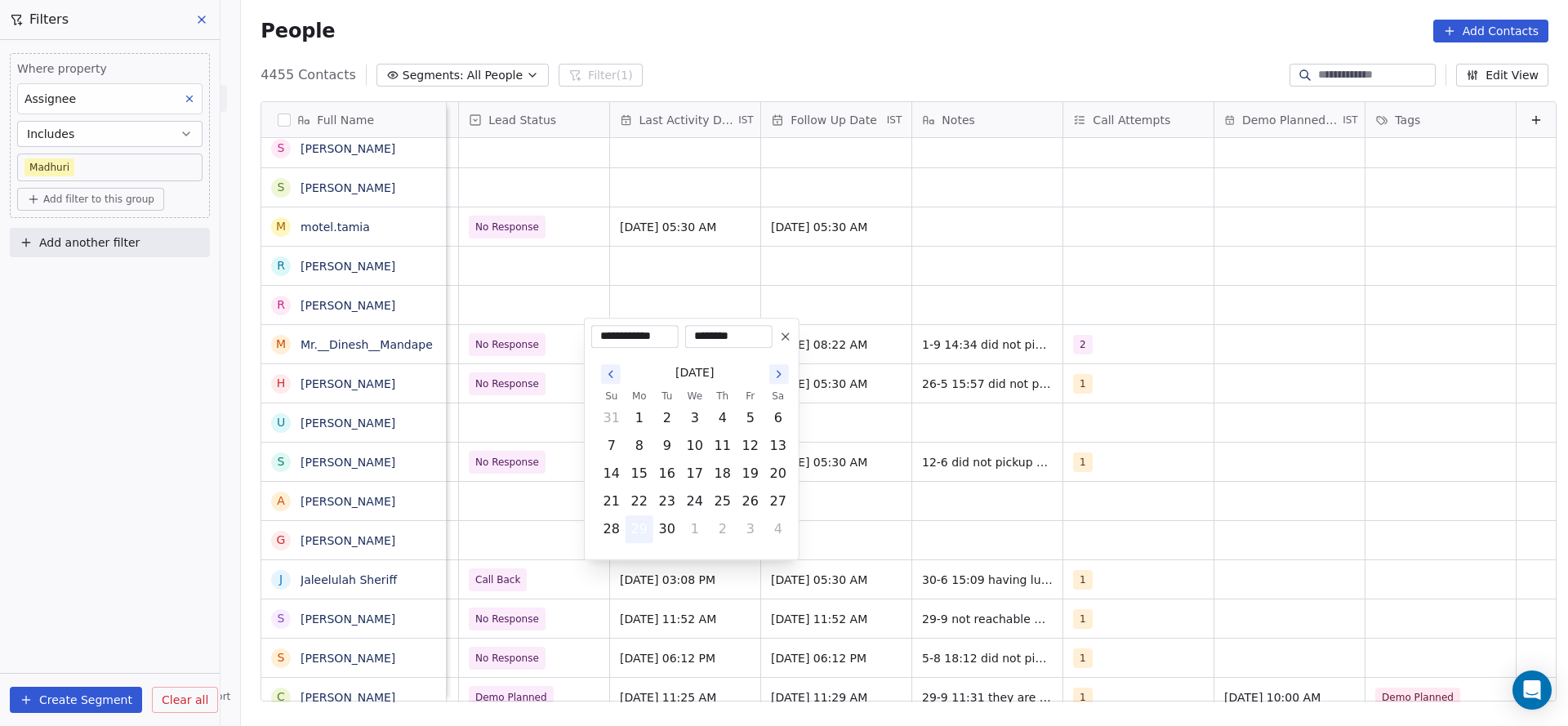
click at [639, 525] on button "29" at bounding box center [639, 528] width 26 height 26
click at [499, 534] on html "On2Cook India Pvt. Ltd. Contacts People Marketing Workflows Campaigns Metrics &…" at bounding box center [784, 363] width 1568 height 726
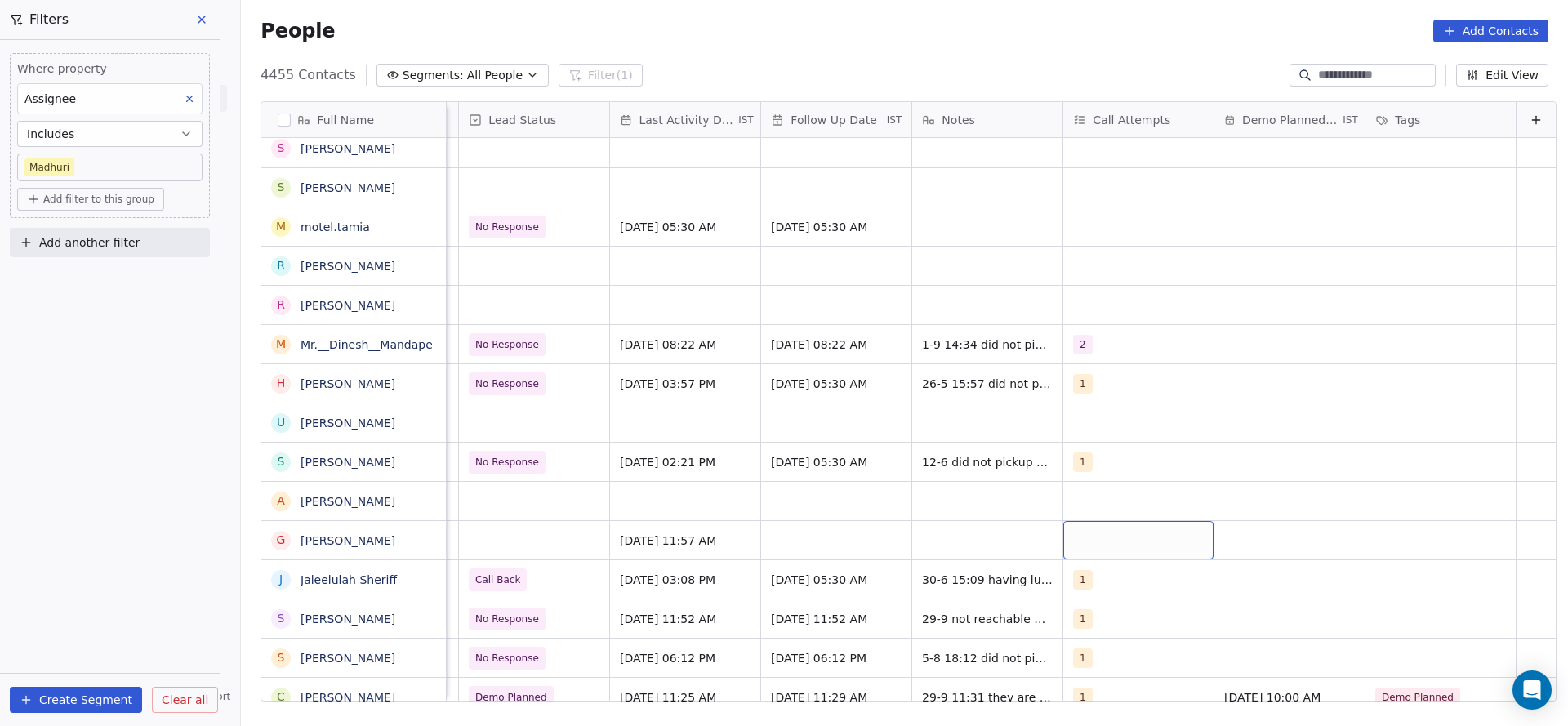
click at [1093, 544] on div "grid" at bounding box center [1138, 540] width 150 height 38
click at [1091, 309] on span "1" at bounding box center [1088, 307] width 16 height 18
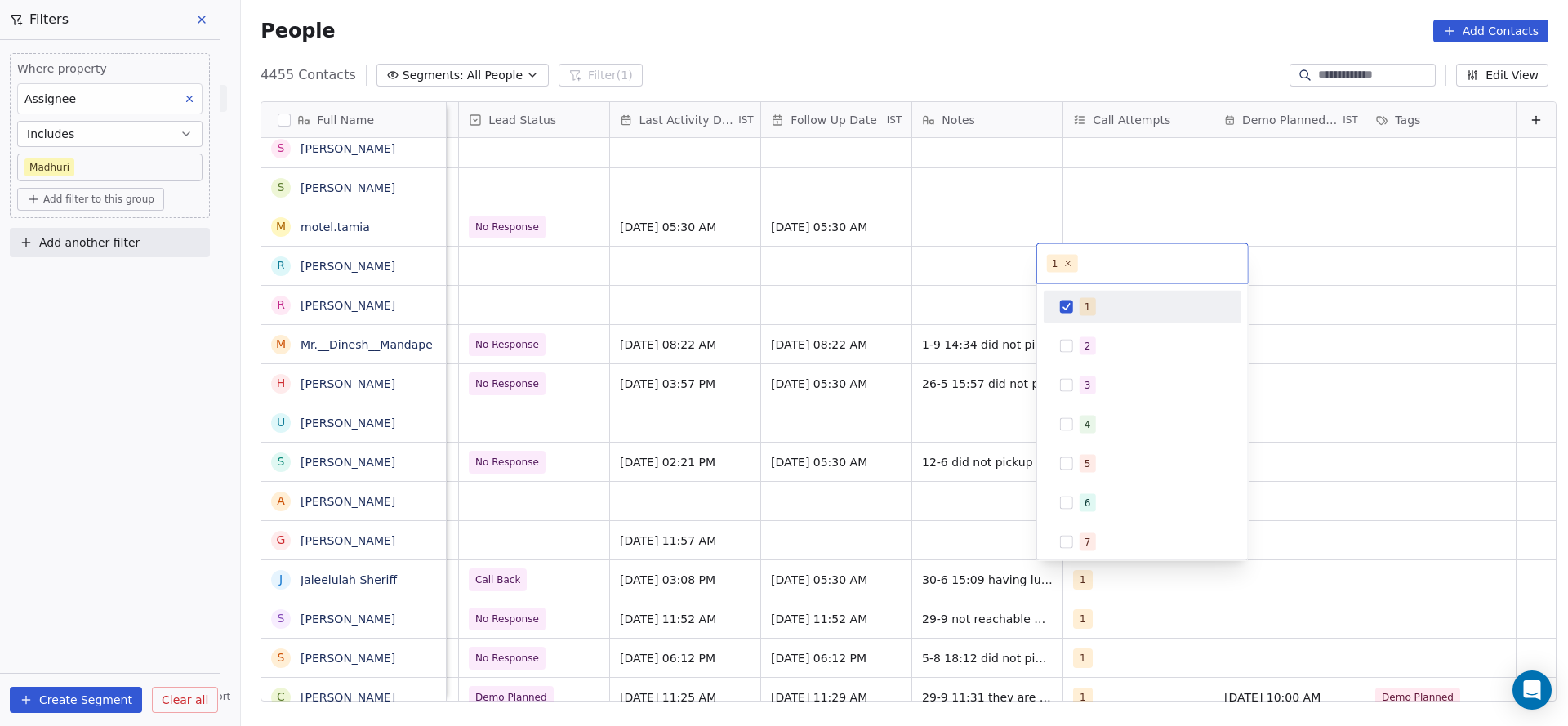
click at [748, 553] on html "On2Cook India Pvt. Ltd. Contacts People Marketing Workflows Campaigns Metrics &…" at bounding box center [784, 363] width 1568 height 726
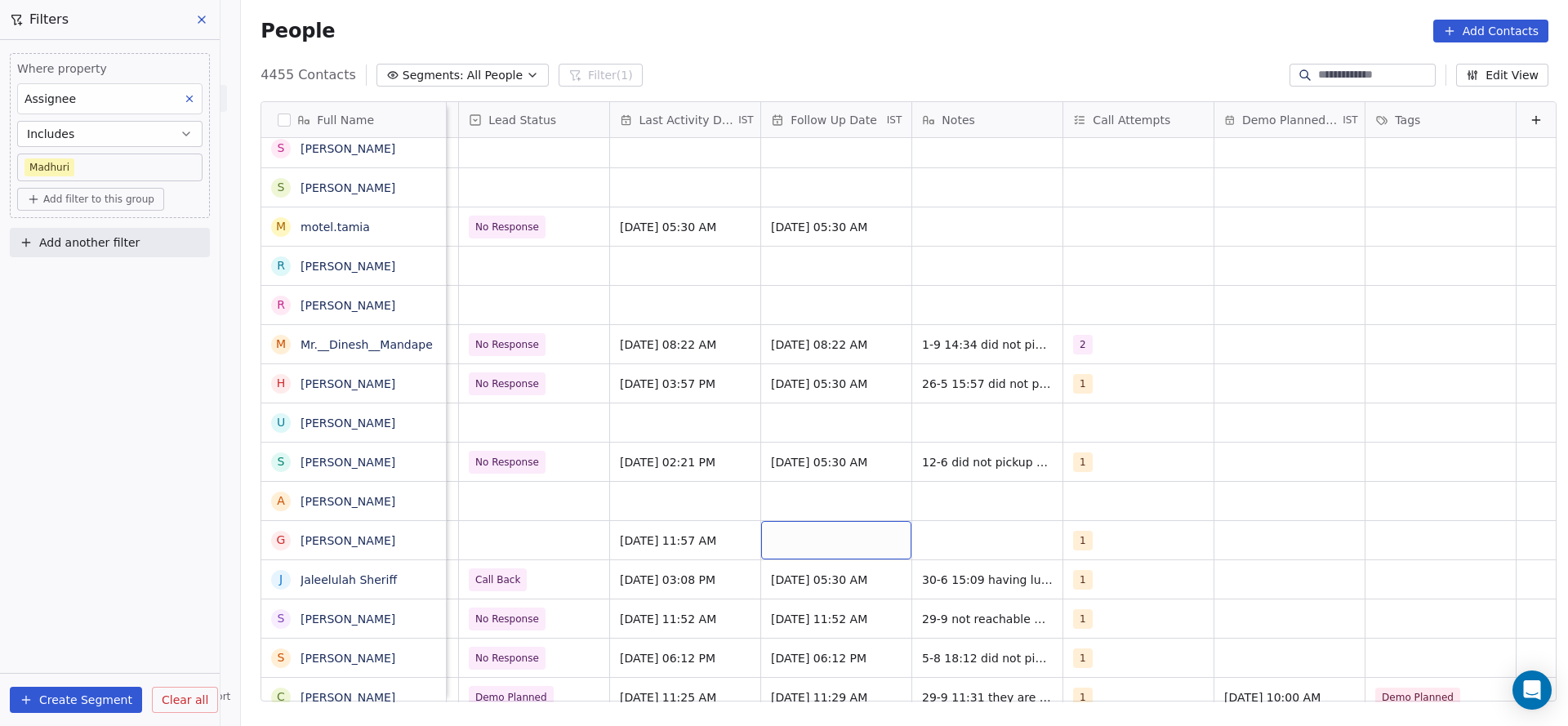
click at [781, 536] on div "grid" at bounding box center [836, 540] width 150 height 38
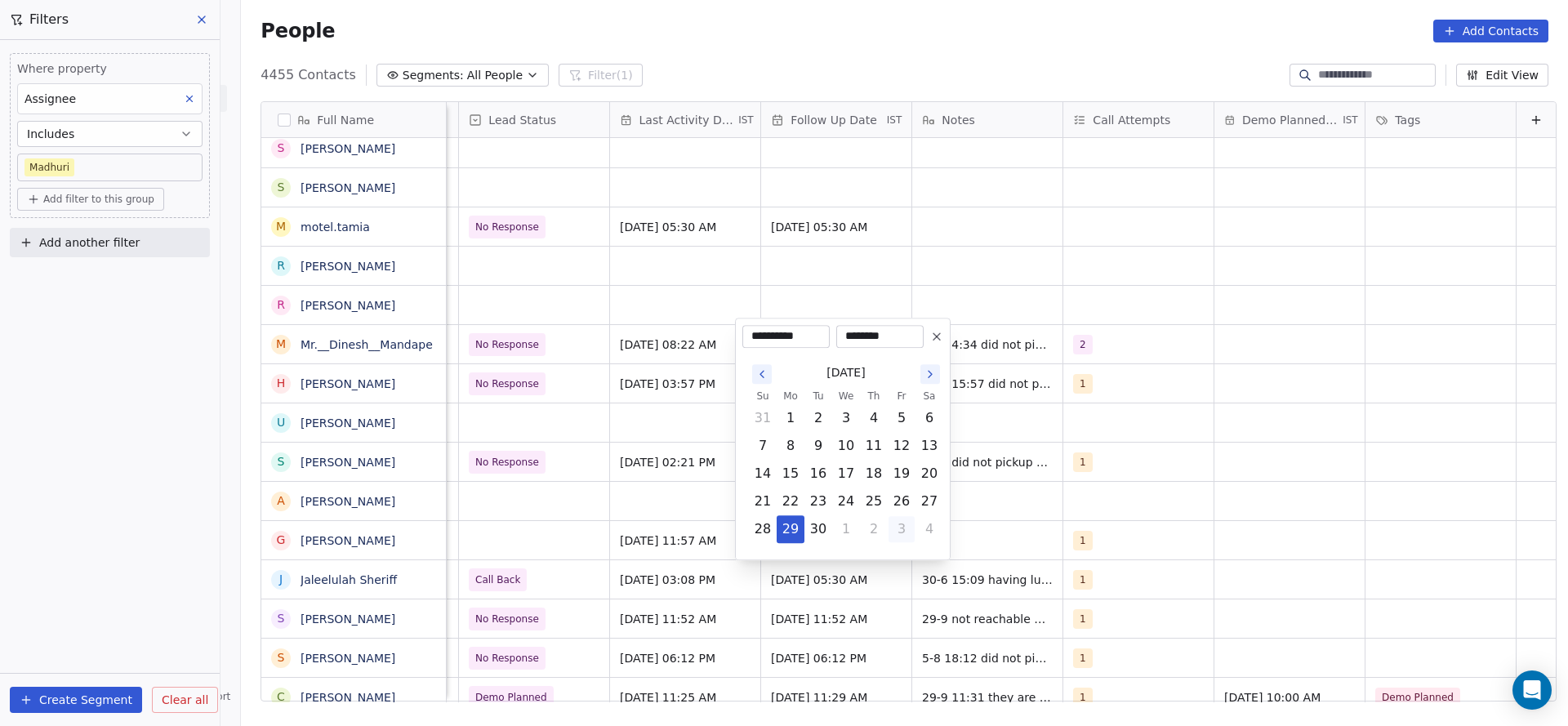
click at [900, 536] on button "3" at bounding box center [901, 528] width 26 height 26
click at [817, 443] on button "7" at bounding box center [818, 445] width 26 height 26
type input "**********"
click at [586, 524] on html "On2Cook India Pvt. Ltd. Contacts People Marketing Workflows Campaigns Metrics &…" at bounding box center [784, 363] width 1568 height 726
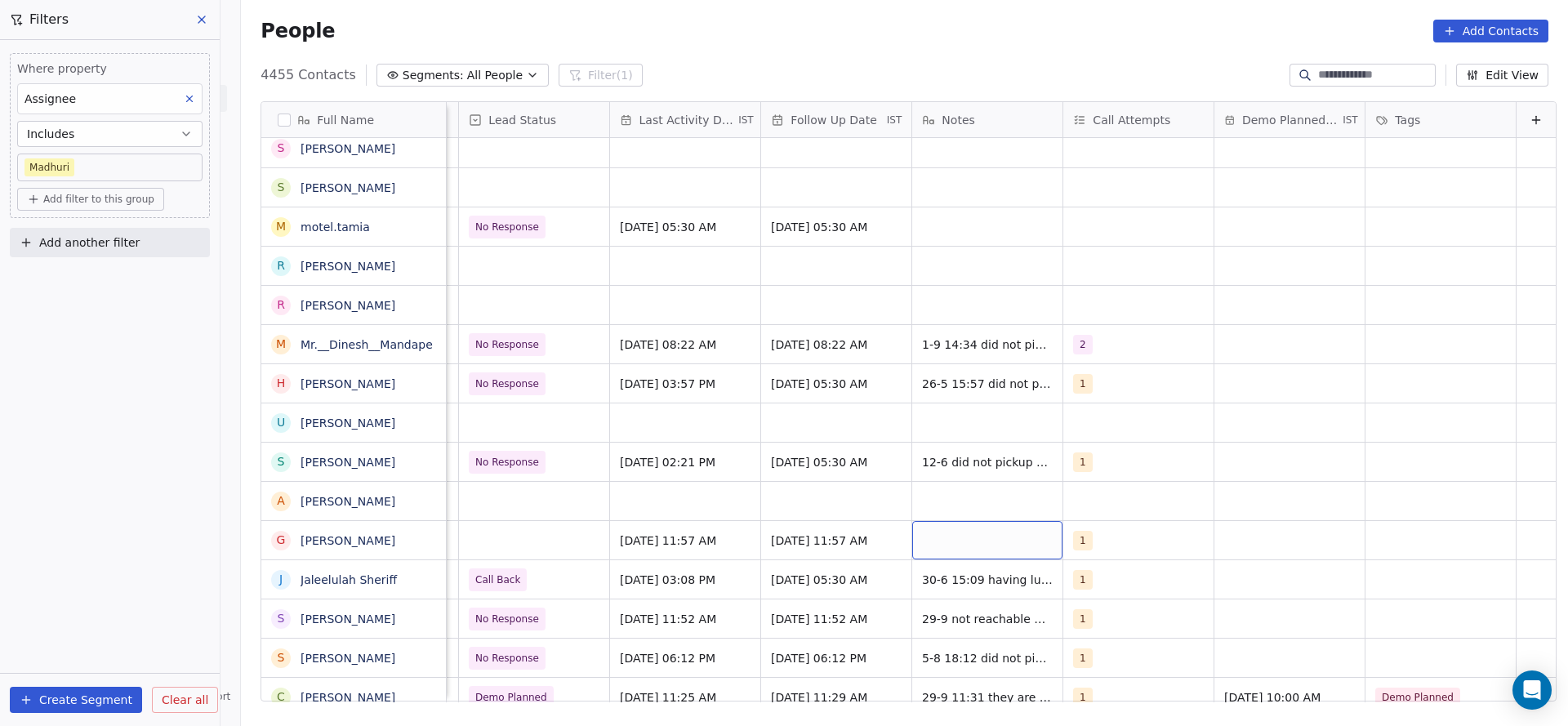
click at [980, 542] on div "grid" at bounding box center [987, 540] width 150 height 38
type textarea "**********"
click at [586, 562] on html "On2Cook India Pvt. Ltd. Contacts People Marketing Workflows Campaigns Metrics &…" at bounding box center [784, 363] width 1568 height 726
click at [527, 551] on div "grid" at bounding box center [534, 540] width 150 height 38
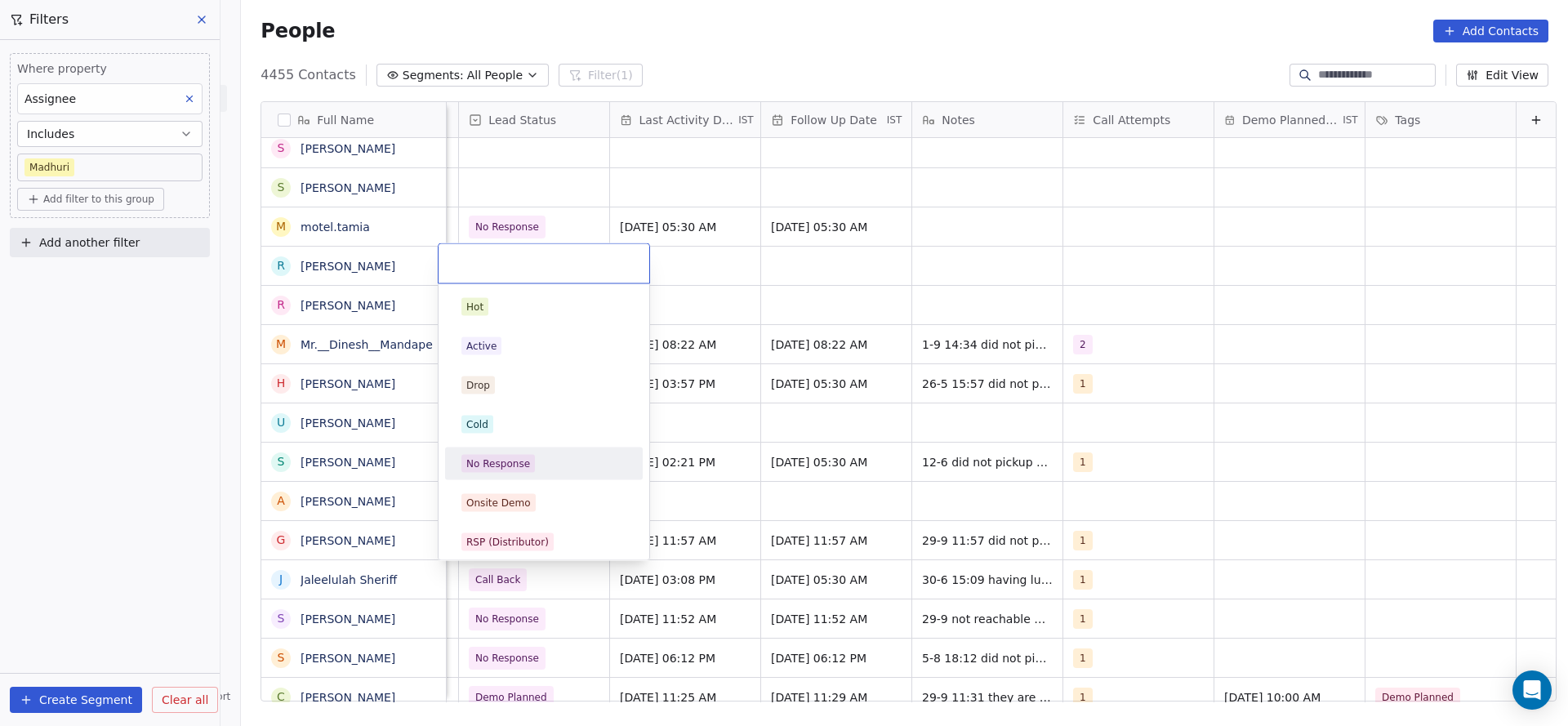
click at [534, 455] on div "No Response" at bounding box center [544, 464] width 165 height 18
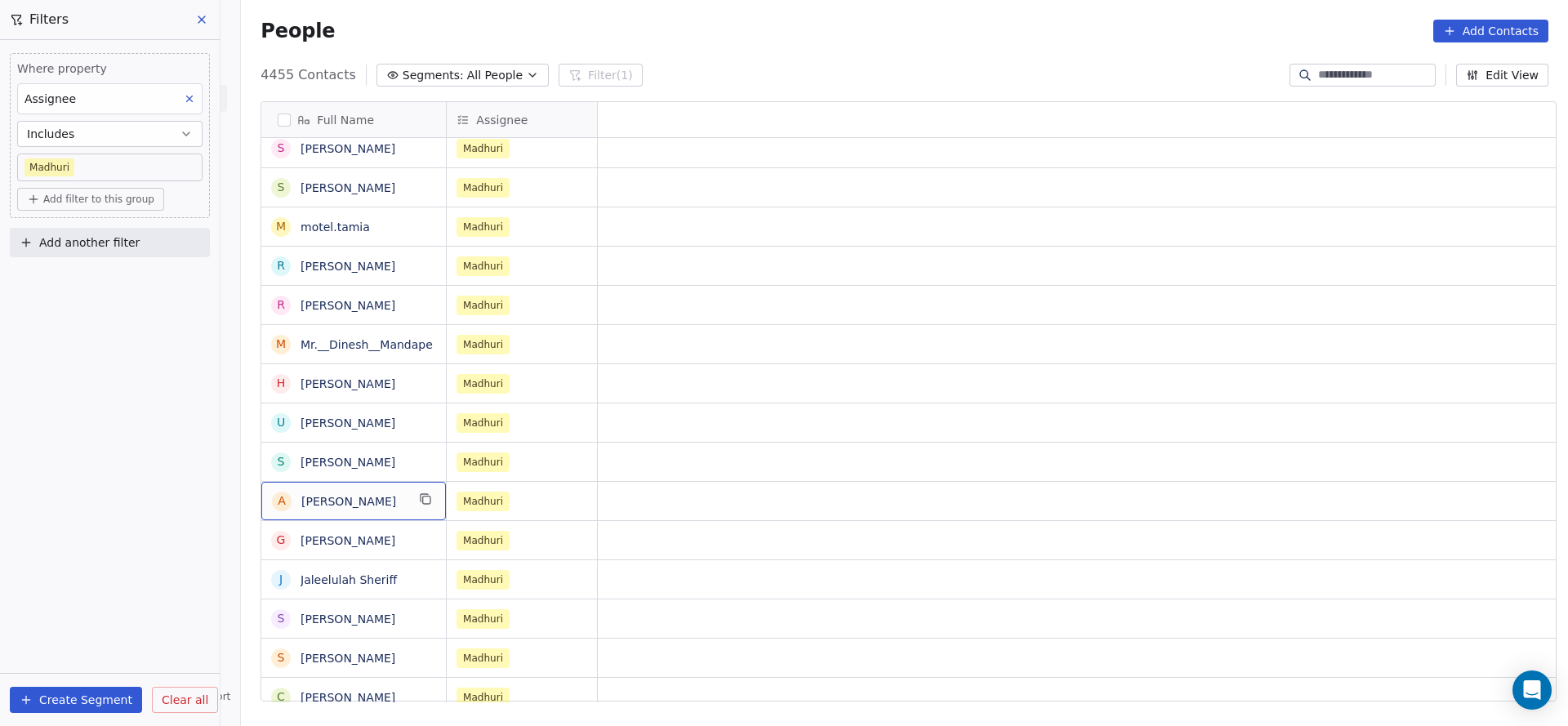
scroll to position [0, 0]
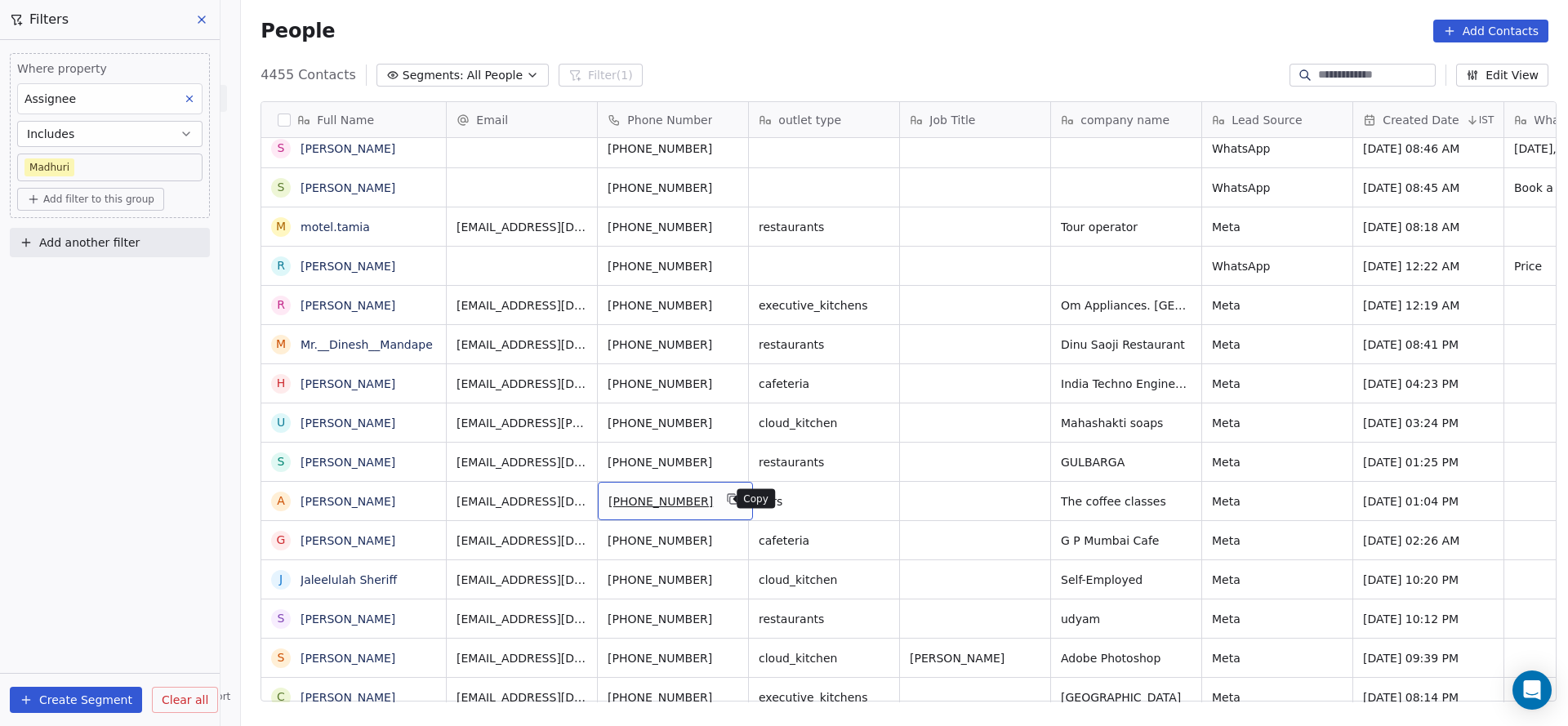
click at [730, 497] on icon "grid" at bounding box center [734, 500] width 7 height 7
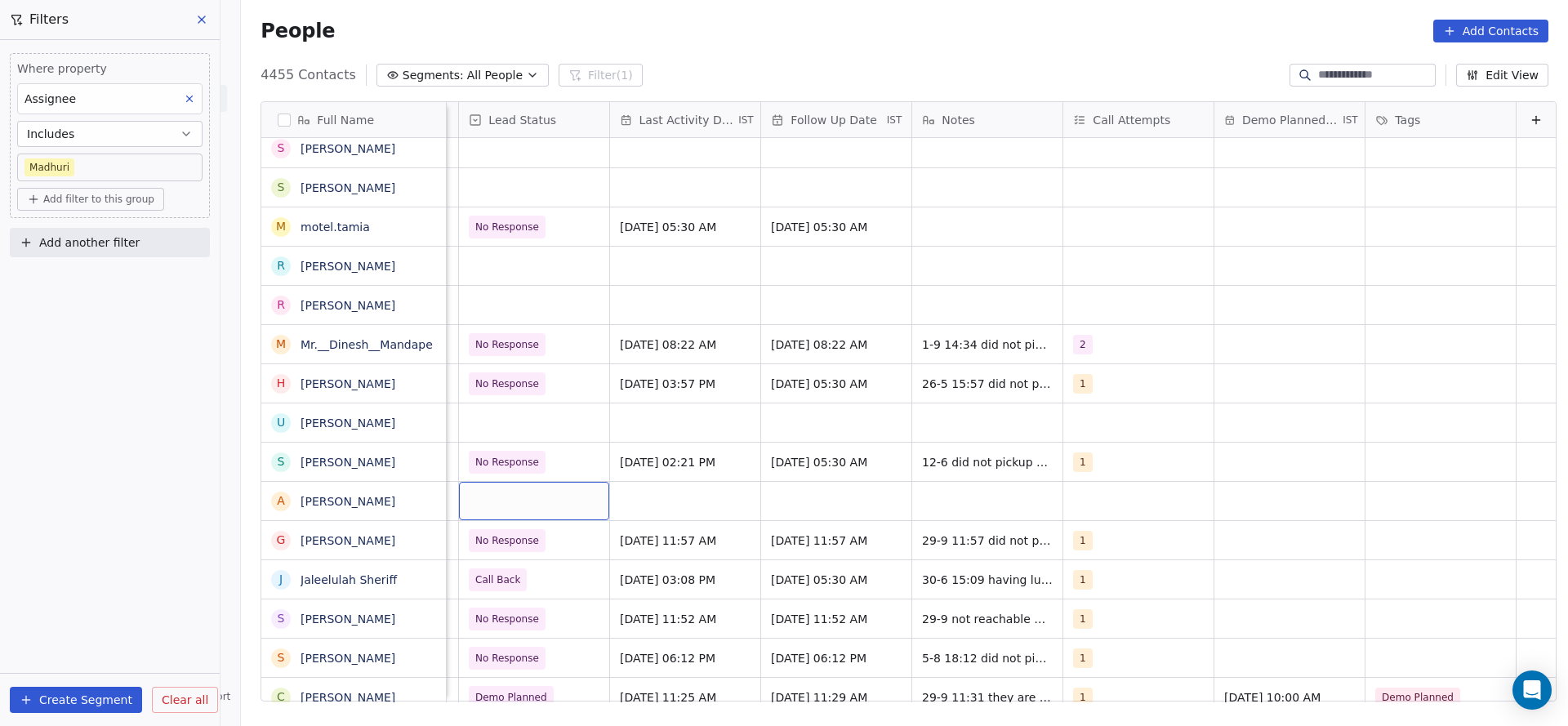
scroll to position [0, 2114]
click at [519, 512] on div "grid" at bounding box center [534, 501] width 150 height 38
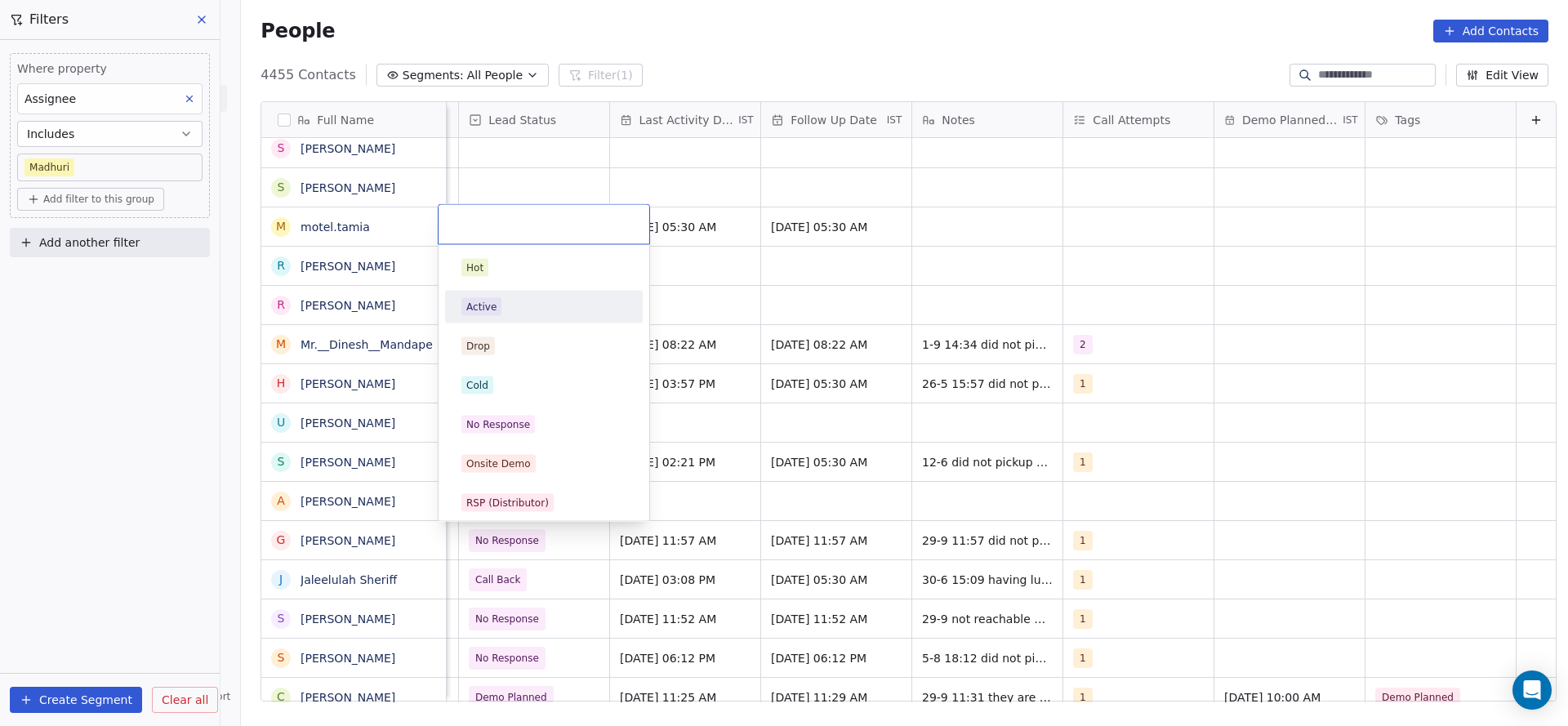
click at [521, 311] on div "Active" at bounding box center [544, 307] width 165 height 18
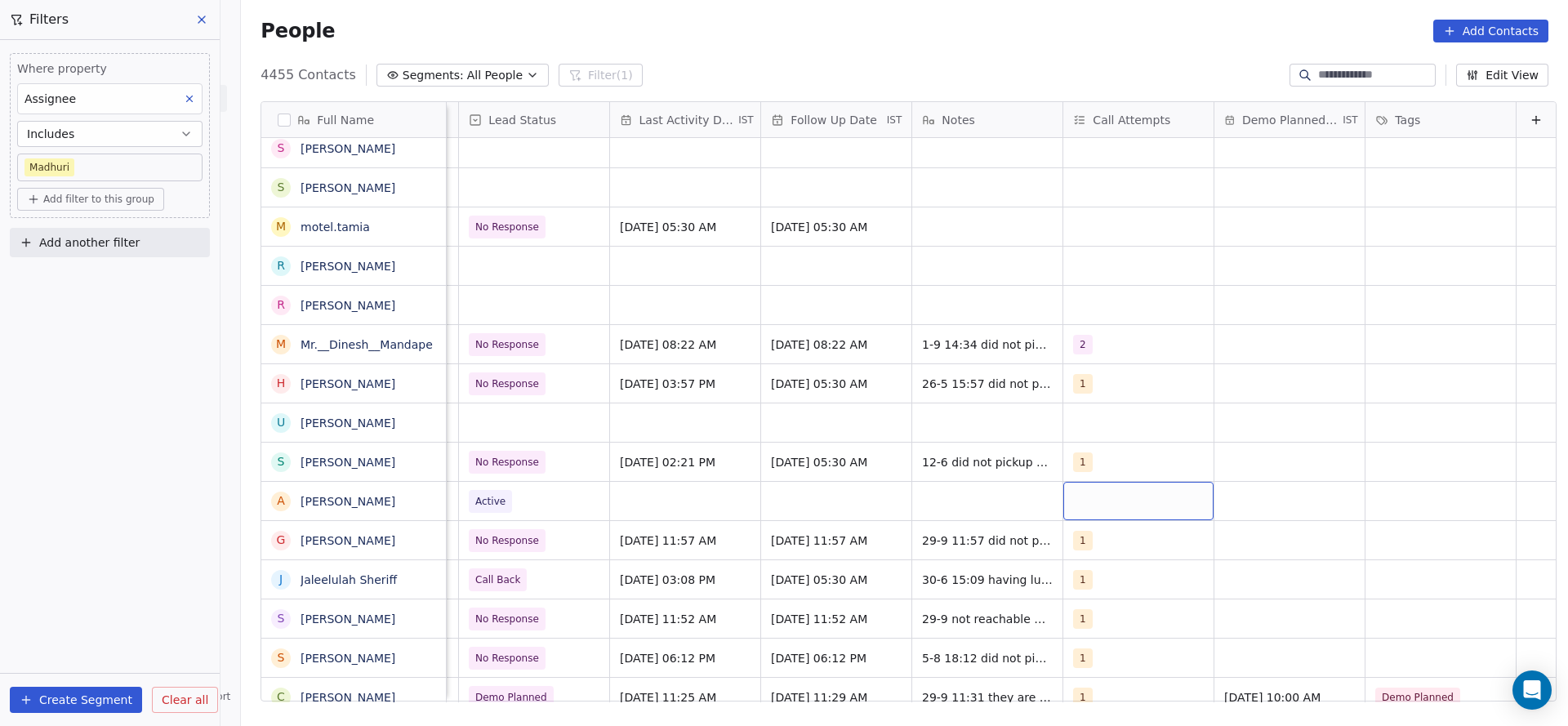
click at [1110, 499] on div "grid" at bounding box center [1138, 501] width 150 height 38
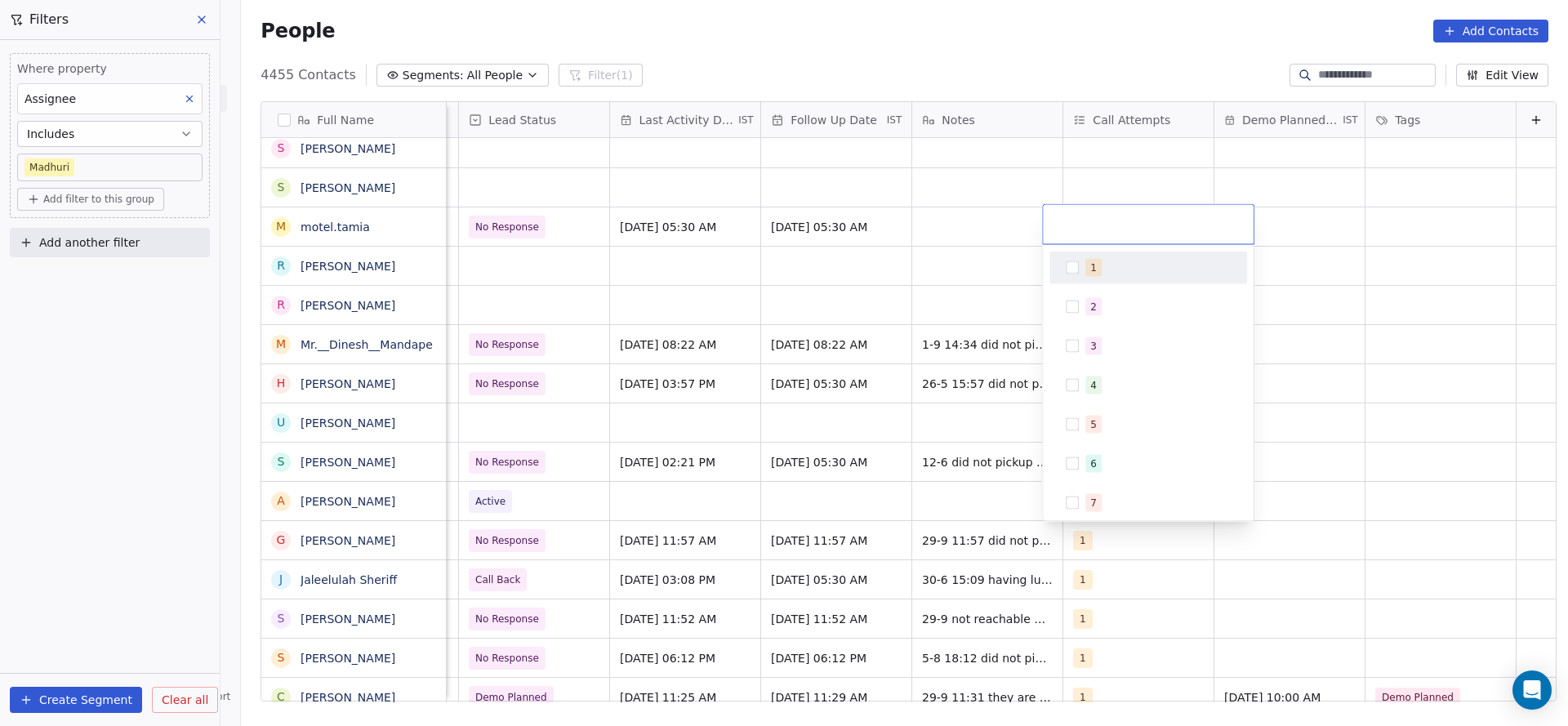
click at [1109, 274] on div "1" at bounding box center [1158, 268] width 146 height 18
click at [881, 412] on html "On2Cook India Pvt. Ltd. Contacts People Marketing Workflows Campaigns Metrics &…" at bounding box center [784, 363] width 1568 height 726
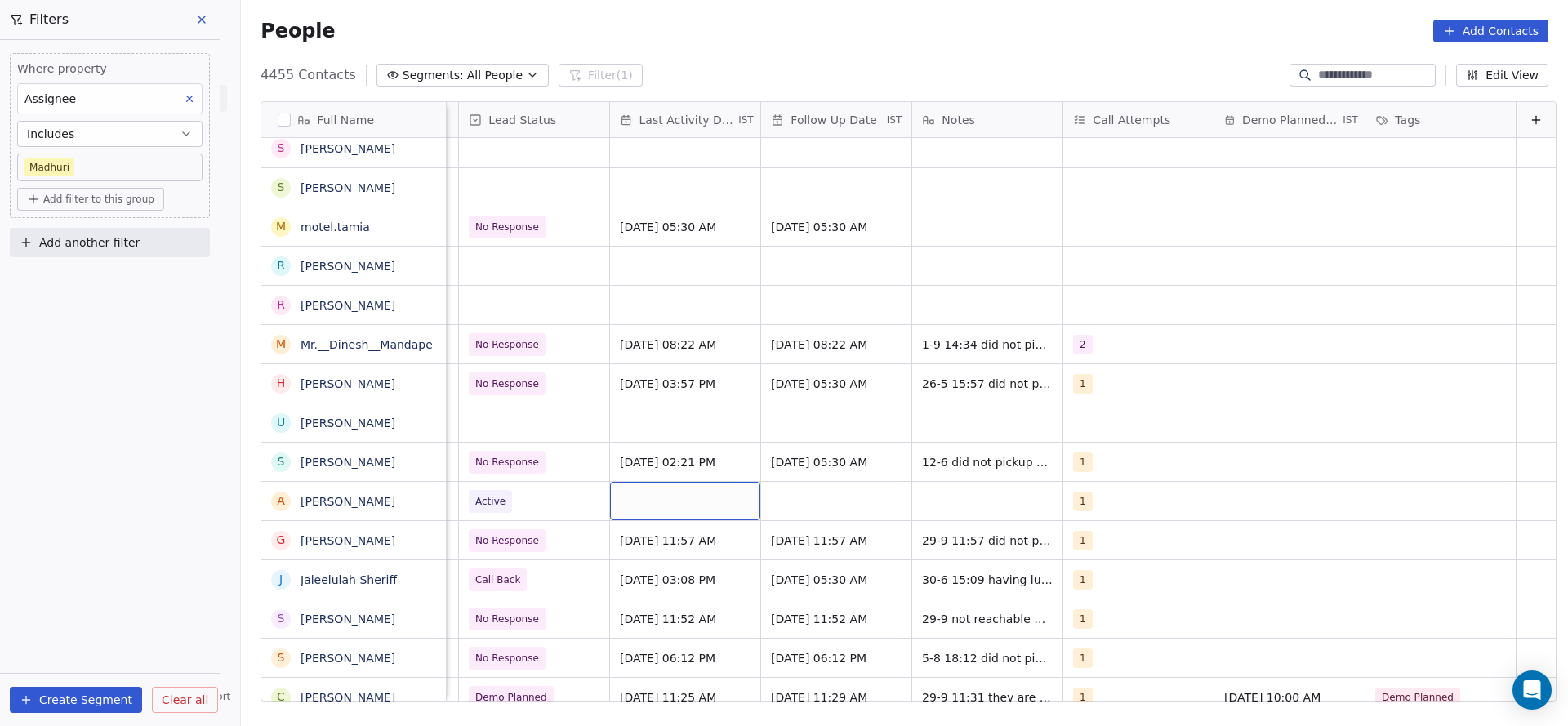
click at [701, 503] on div "grid" at bounding box center [685, 501] width 150 height 38
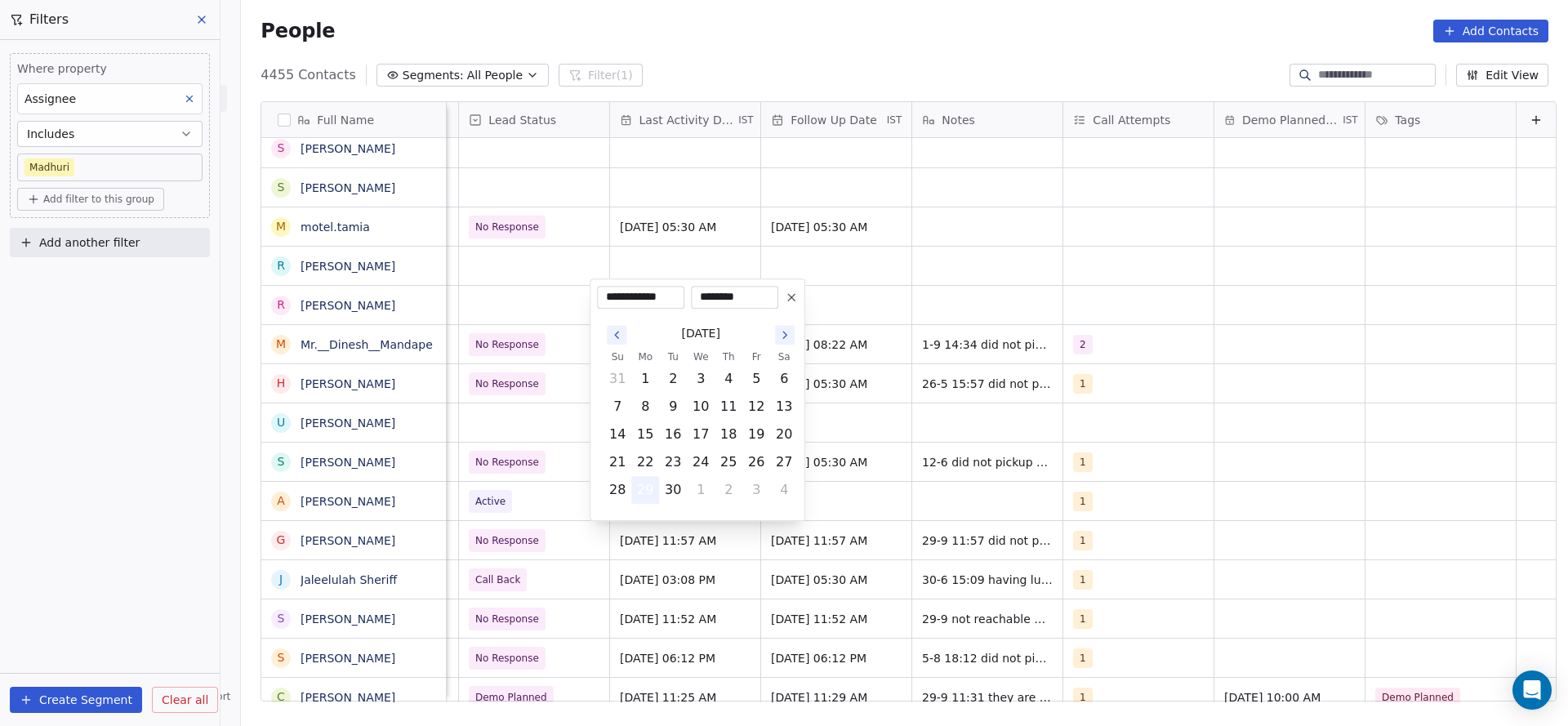
click at [644, 490] on button "29" at bounding box center [645, 490] width 26 height 26
click at [889, 483] on html "On2Cook India Pvt. Ltd. Contacts People Marketing Workflows Campaigns Metrics &…" at bounding box center [784, 363] width 1568 height 726
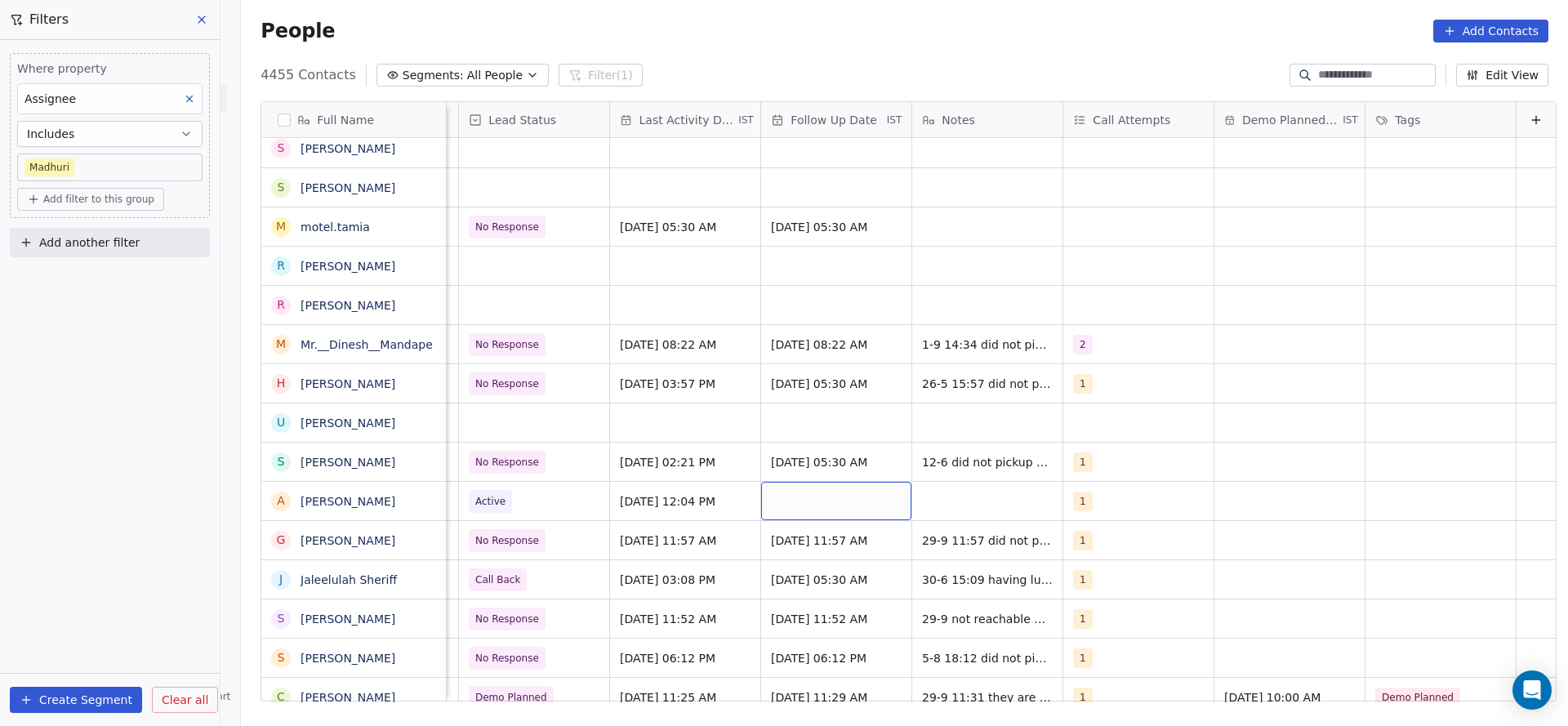
click at [863, 497] on div "grid" at bounding box center [836, 501] width 150 height 38
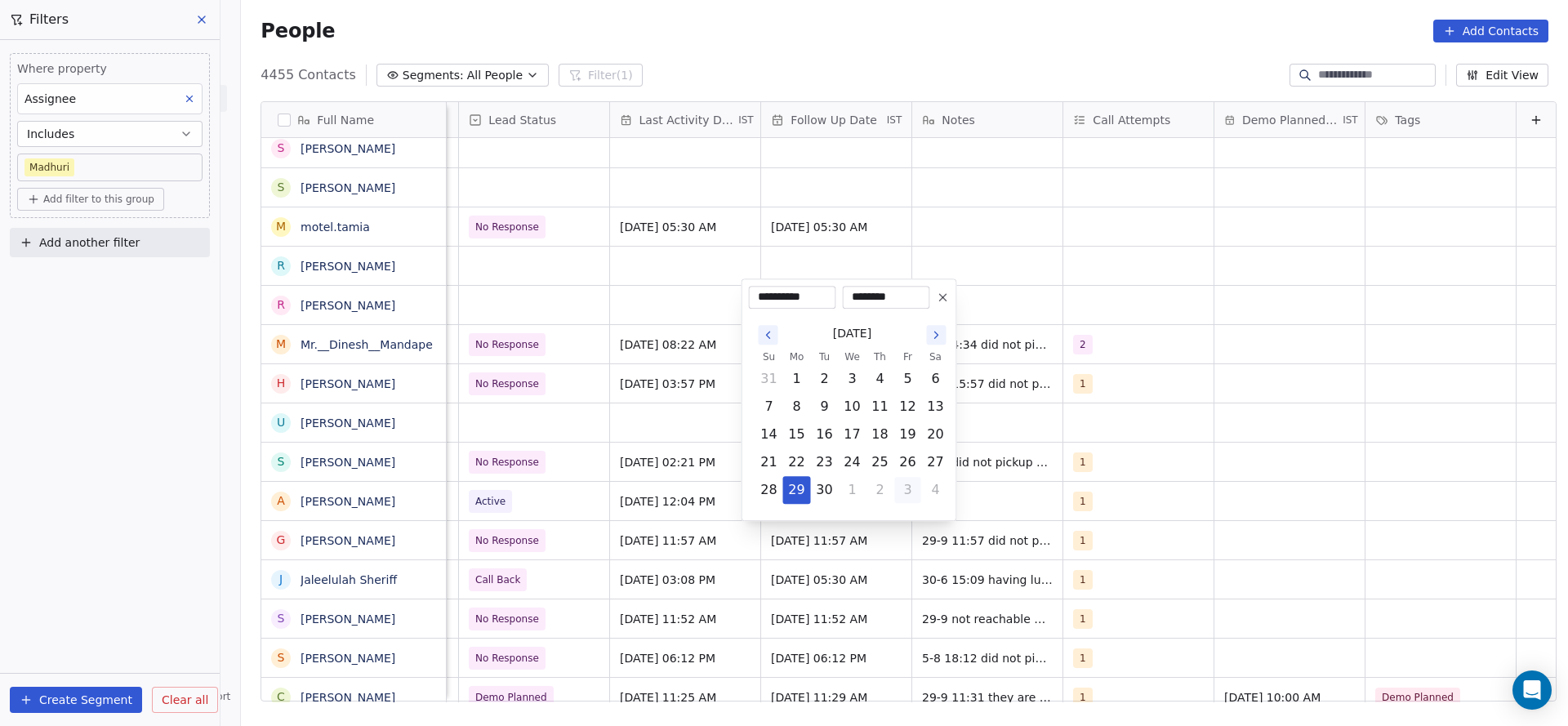
click at [895, 496] on button "3" at bounding box center [907, 490] width 26 height 26
click at [828, 410] on button "7" at bounding box center [824, 406] width 26 height 26
type input "**********"
click at [605, 546] on html "On2Cook India Pvt. Ltd. Contacts People Marketing Workflows Campaigns Metrics &…" at bounding box center [784, 363] width 1568 height 726
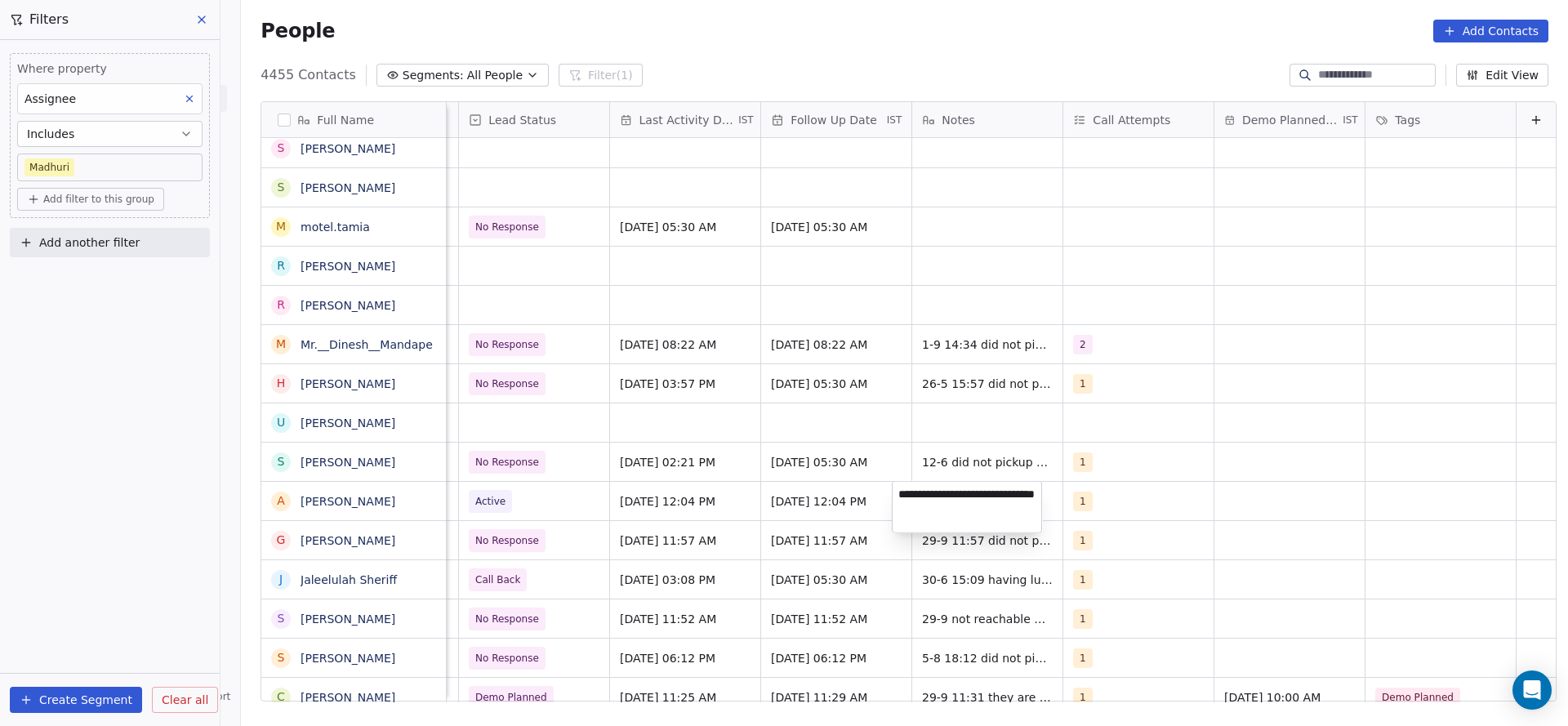
type textarea "**********"
click at [614, 455] on html "On2Cook India Pvt. Ltd. Contacts People Marketing Workflows Campaigns Metrics &…" at bounding box center [784, 363] width 1568 height 726
click at [488, 426] on div "grid" at bounding box center [534, 422] width 150 height 38
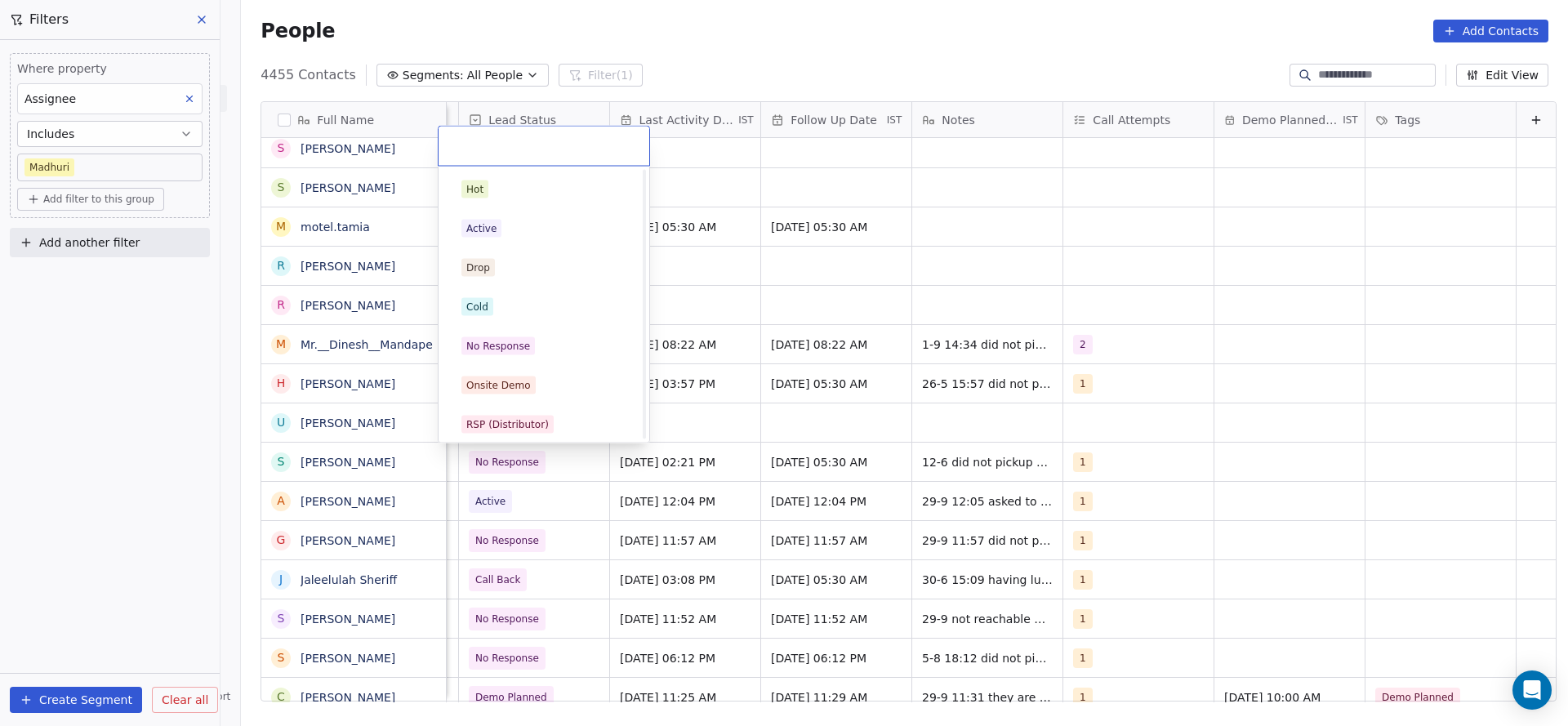
scroll to position [122, 0]
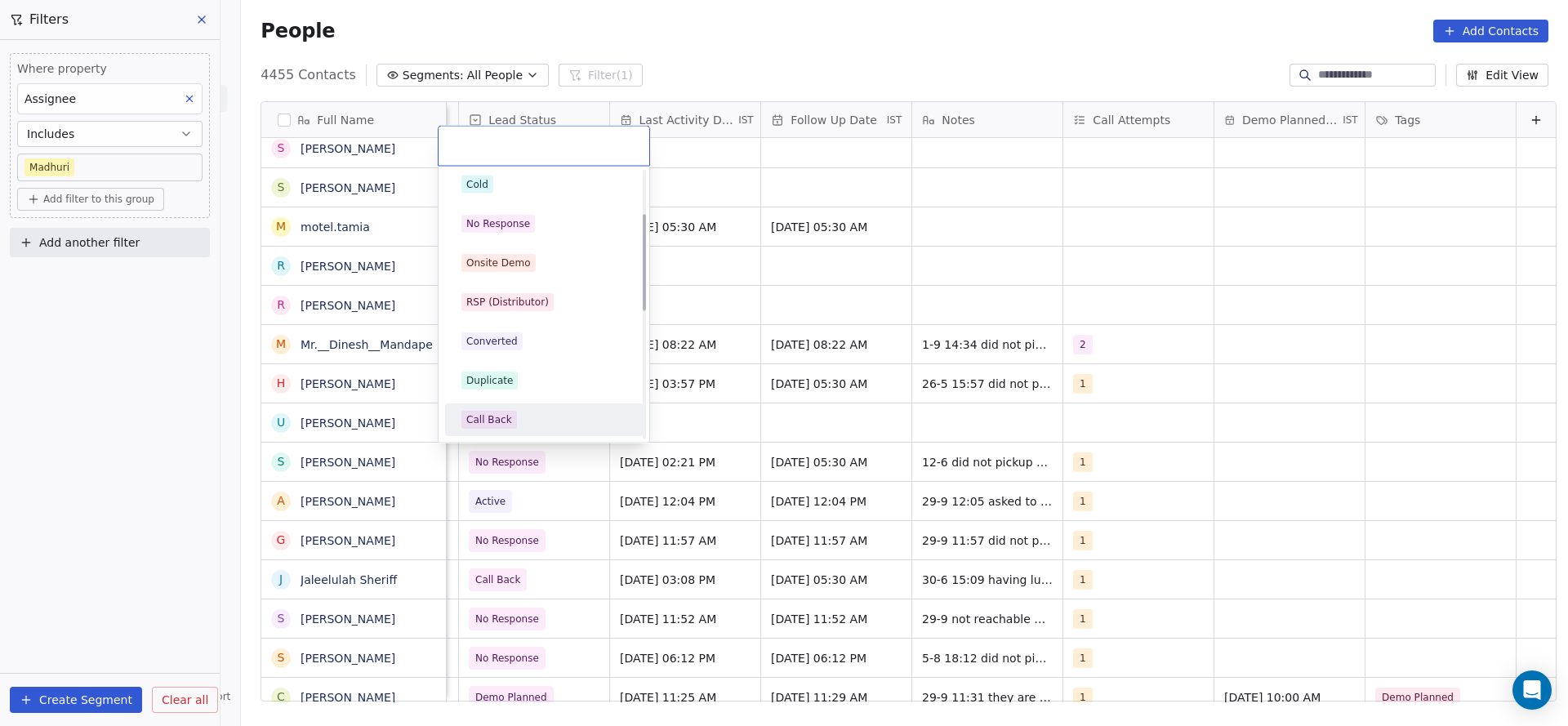
click at [510, 407] on div "Call Back" at bounding box center [544, 419] width 184 height 26
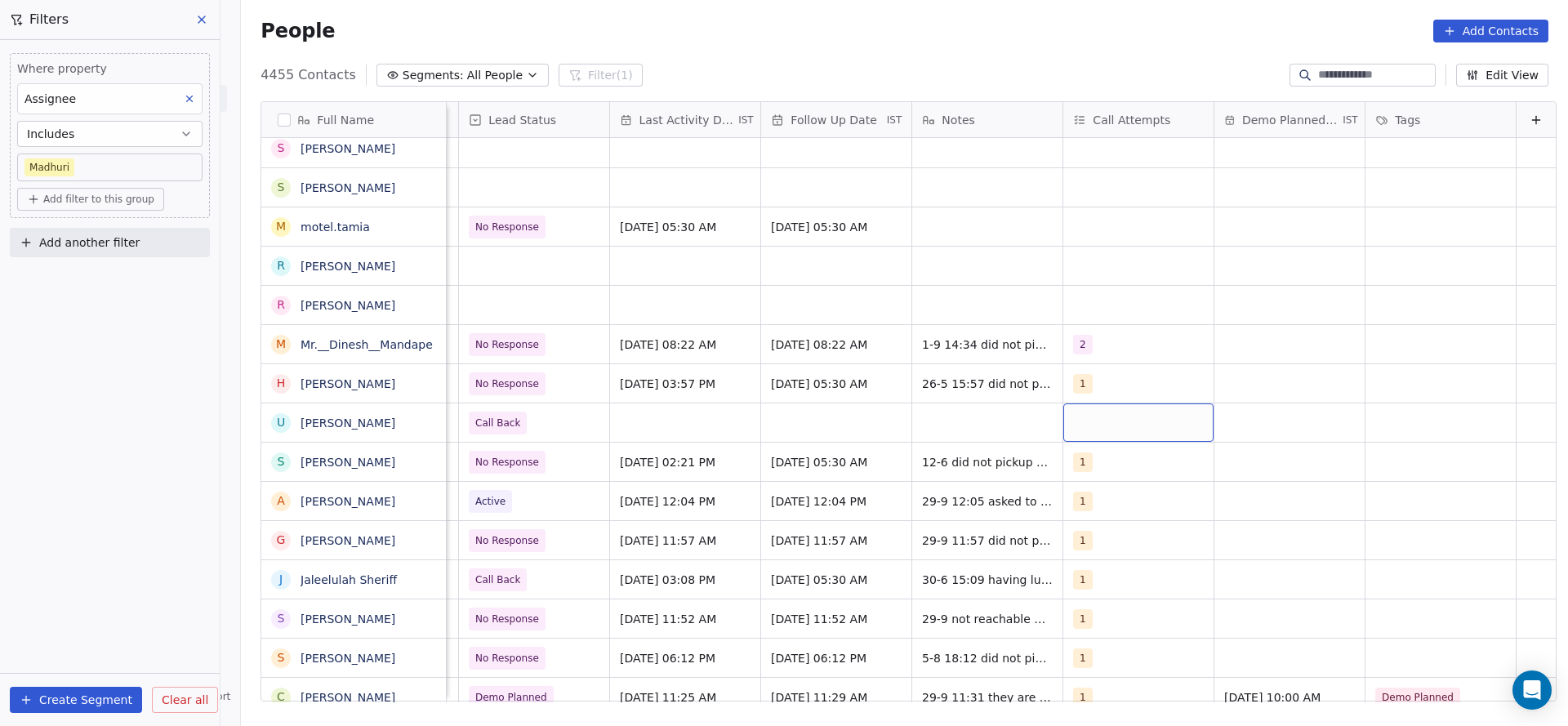
click at [1077, 417] on div "grid" at bounding box center [1138, 422] width 150 height 38
click at [1097, 193] on span "1" at bounding box center [1093, 190] width 16 height 18
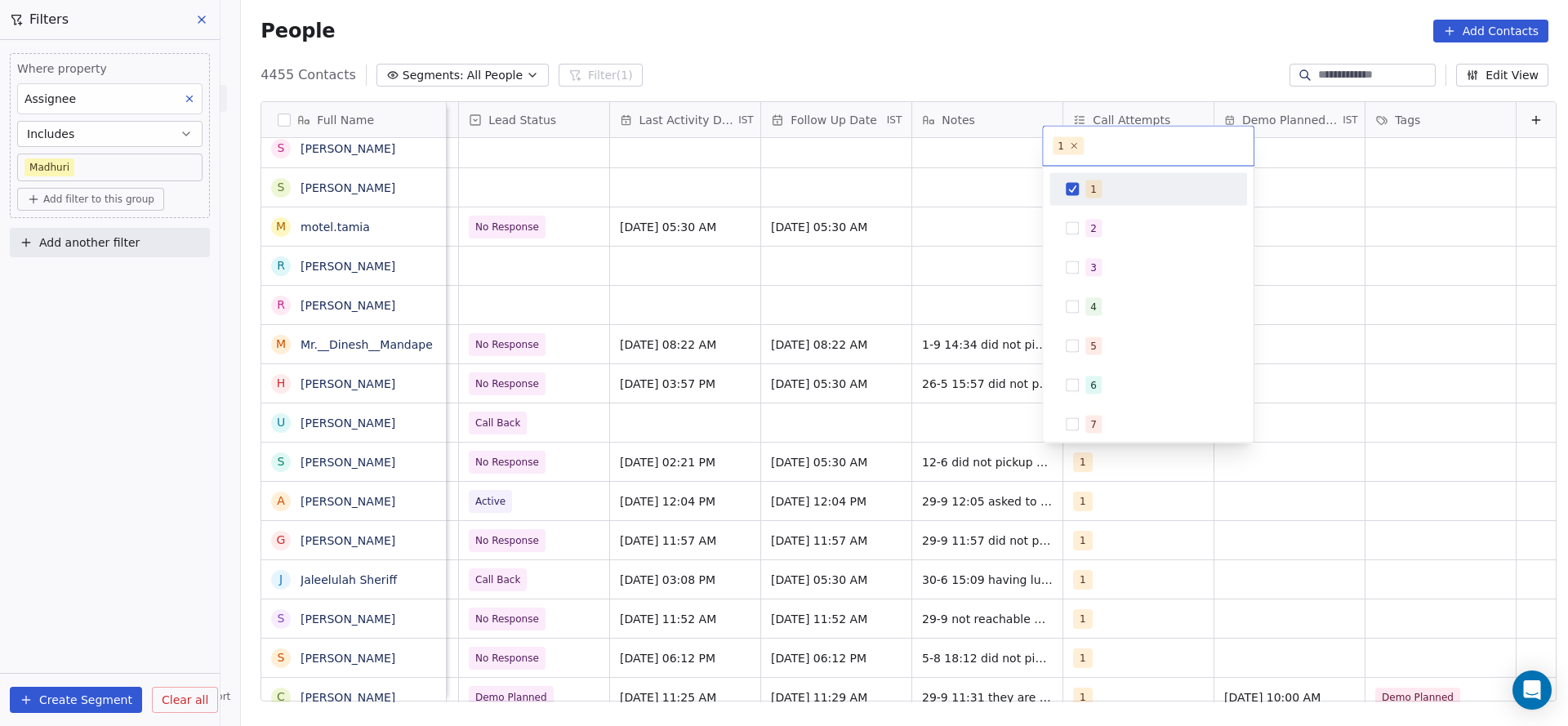
click at [666, 512] on html "On2Cook India Pvt. Ltd. Contacts People Marketing Workflows Campaigns Metrics &…" at bounding box center [784, 363] width 1568 height 726
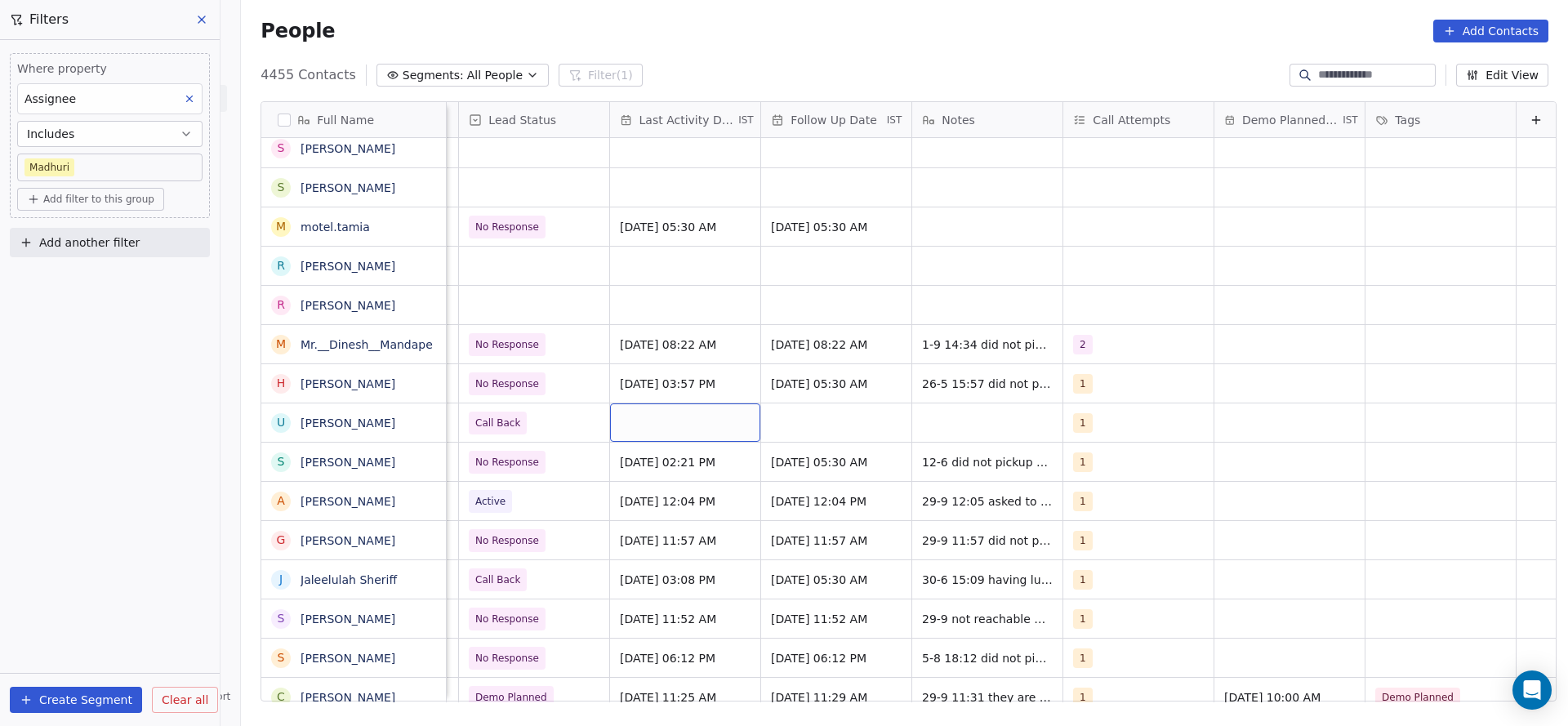
click at [653, 435] on div "grid" at bounding box center [685, 422] width 150 height 38
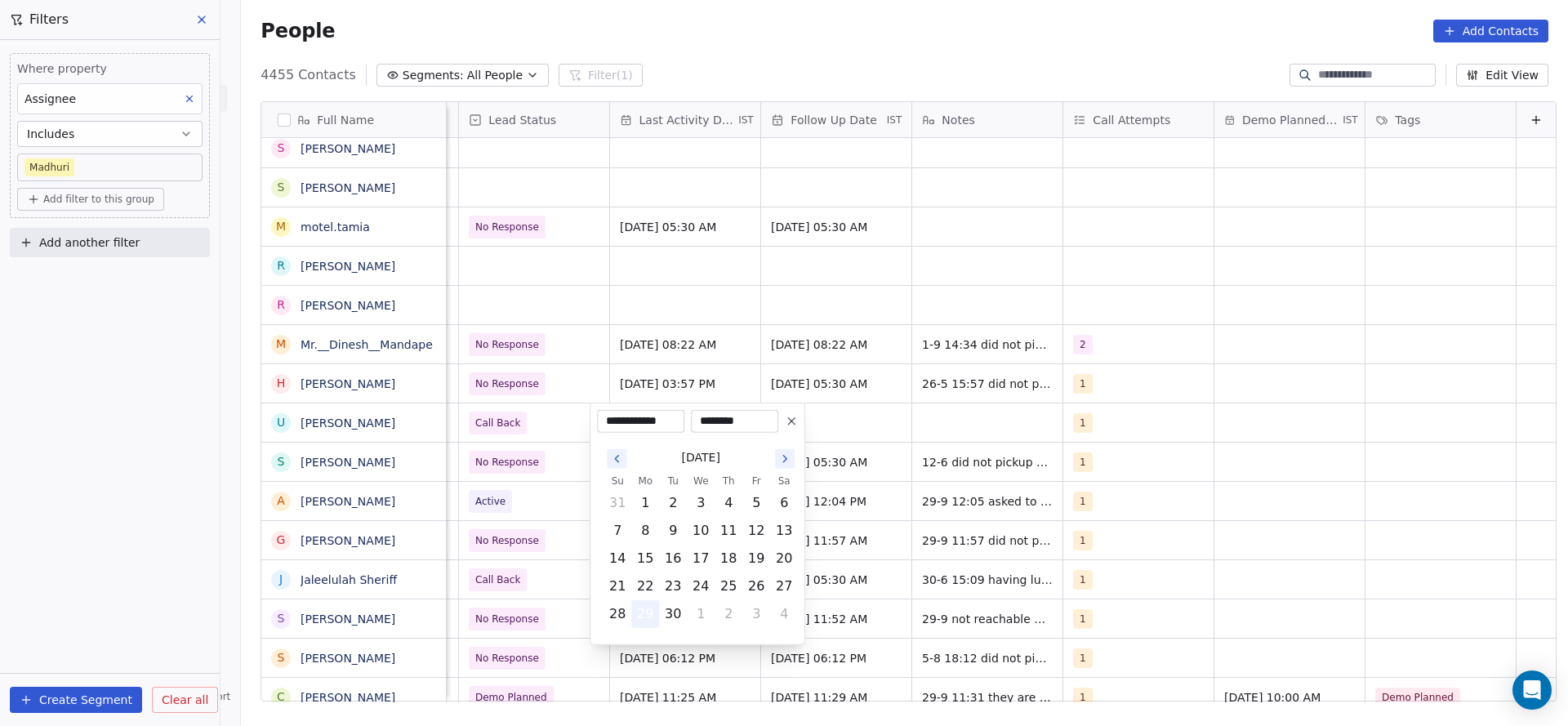
click at [643, 612] on button "29" at bounding box center [645, 613] width 26 height 26
drag, startPoint x: 527, startPoint y: 463, endPoint x: 925, endPoint y: 387, distance: 405.2
click at [536, 459] on html "On2Cook India Pvt. Ltd. Contacts People Marketing Workflows Campaigns Metrics &…" at bounding box center [784, 363] width 1568 height 726
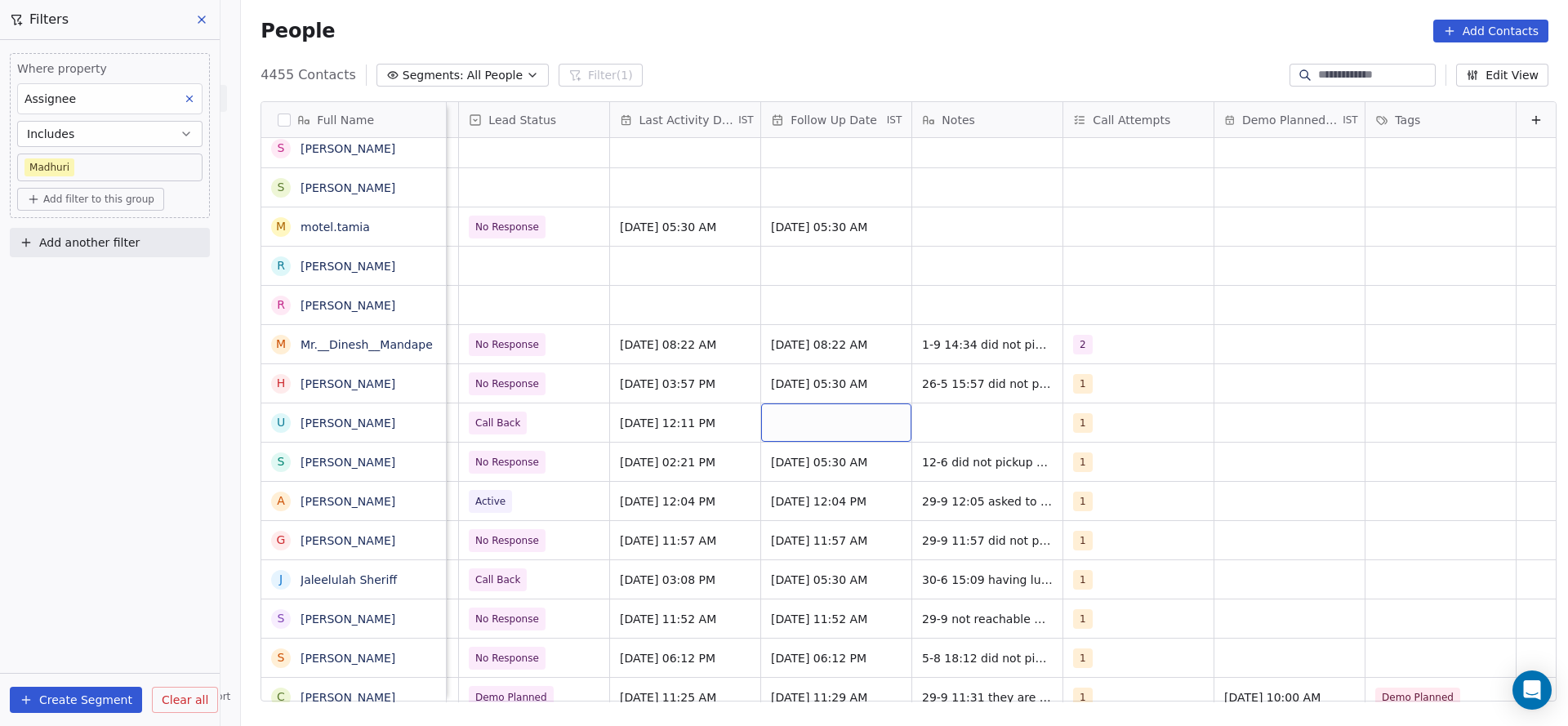
click at [827, 426] on div "grid" at bounding box center [836, 422] width 150 height 38
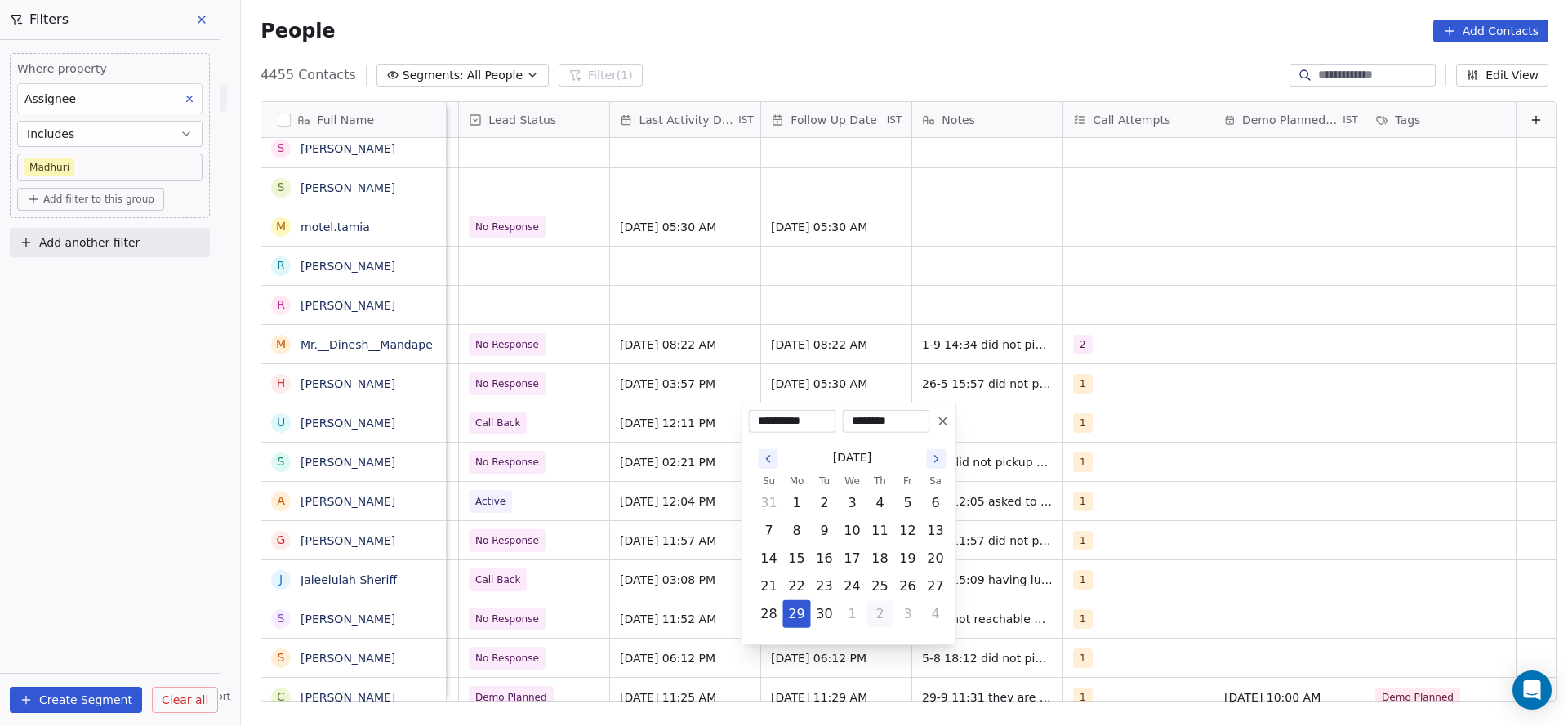
click at [870, 613] on button "2" at bounding box center [880, 613] width 26 height 26
click at [819, 533] on button "7" at bounding box center [824, 530] width 26 height 26
type input "**********"
click at [697, 532] on html "On2Cook India Pvt. Ltd. Contacts People Marketing Workflows Campaigns Metrics &…" at bounding box center [784, 363] width 1568 height 726
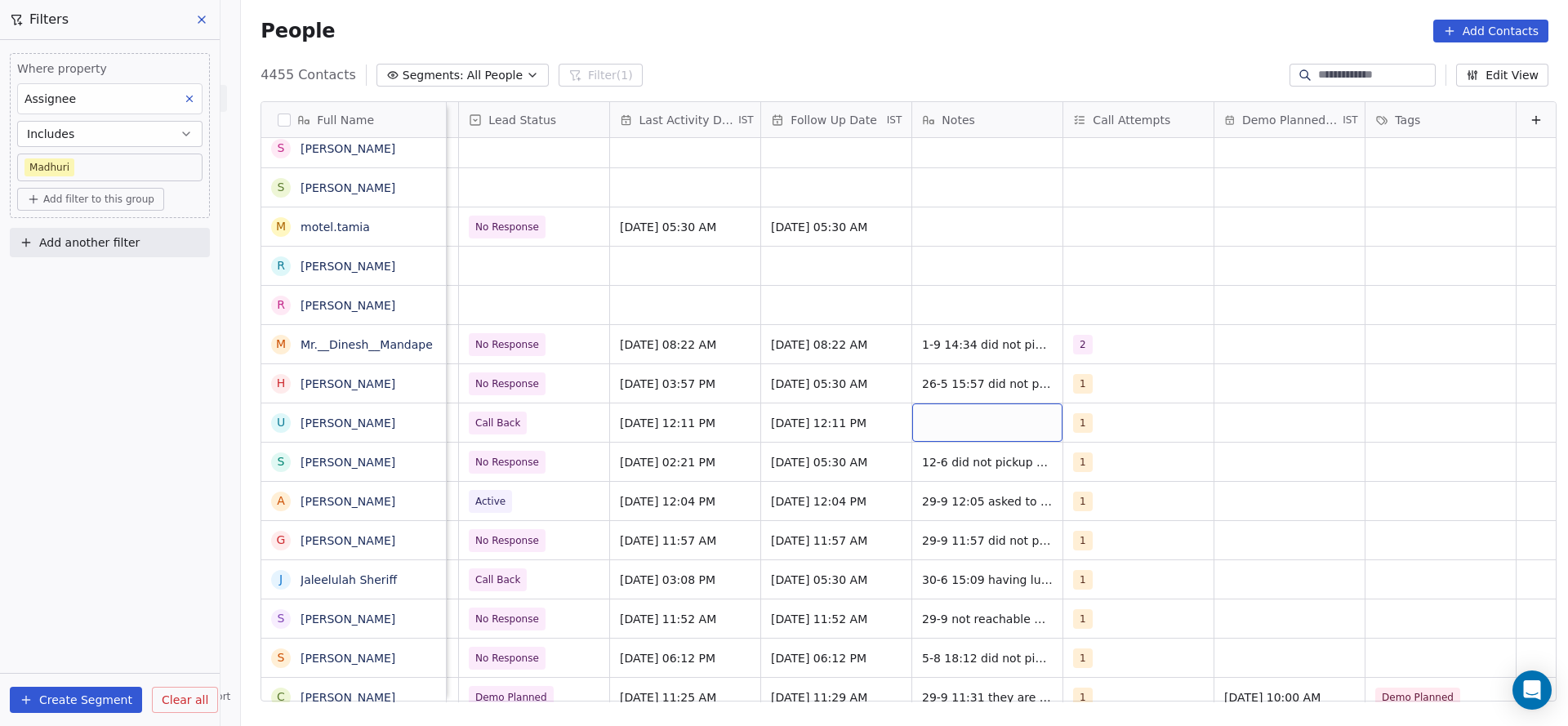
click at [948, 420] on div "grid" at bounding box center [987, 422] width 150 height 38
type textarea "**********"
click at [481, 318] on html "On2Cook India Pvt. Ltd. Contacts People Marketing Workflows Campaigns Metrics &…" at bounding box center [784, 363] width 1568 height 726
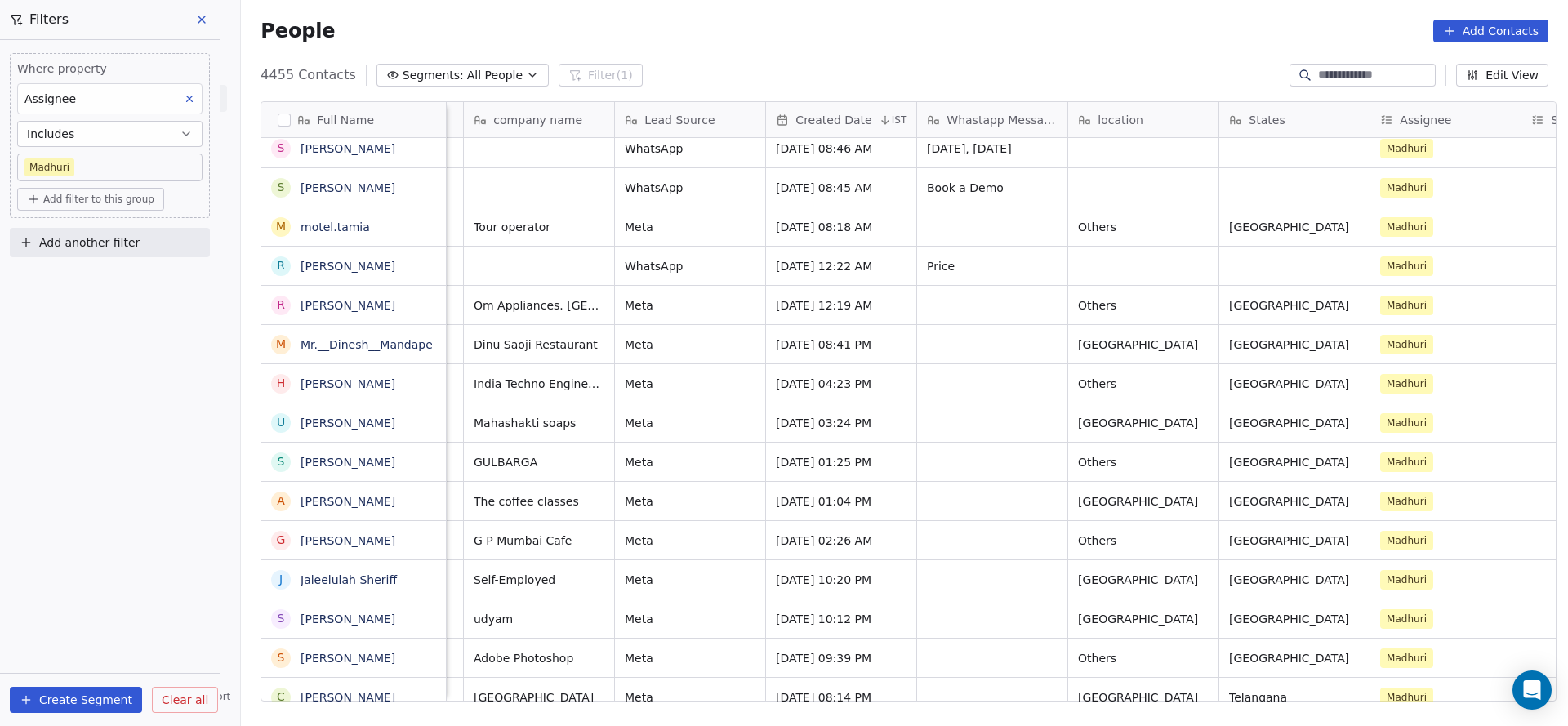
scroll to position [0, 0]
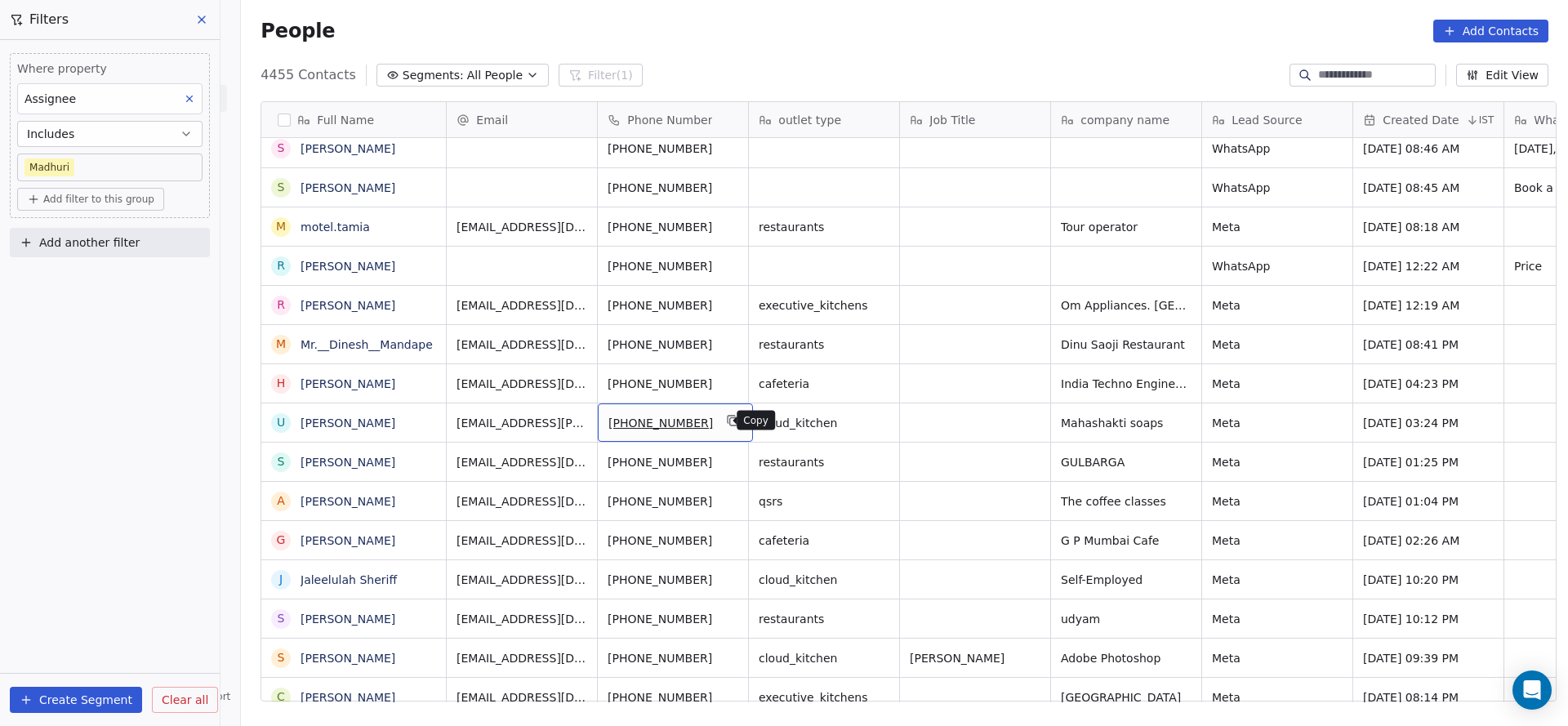
click at [729, 422] on icon "grid" at bounding box center [732, 419] width 7 height 7
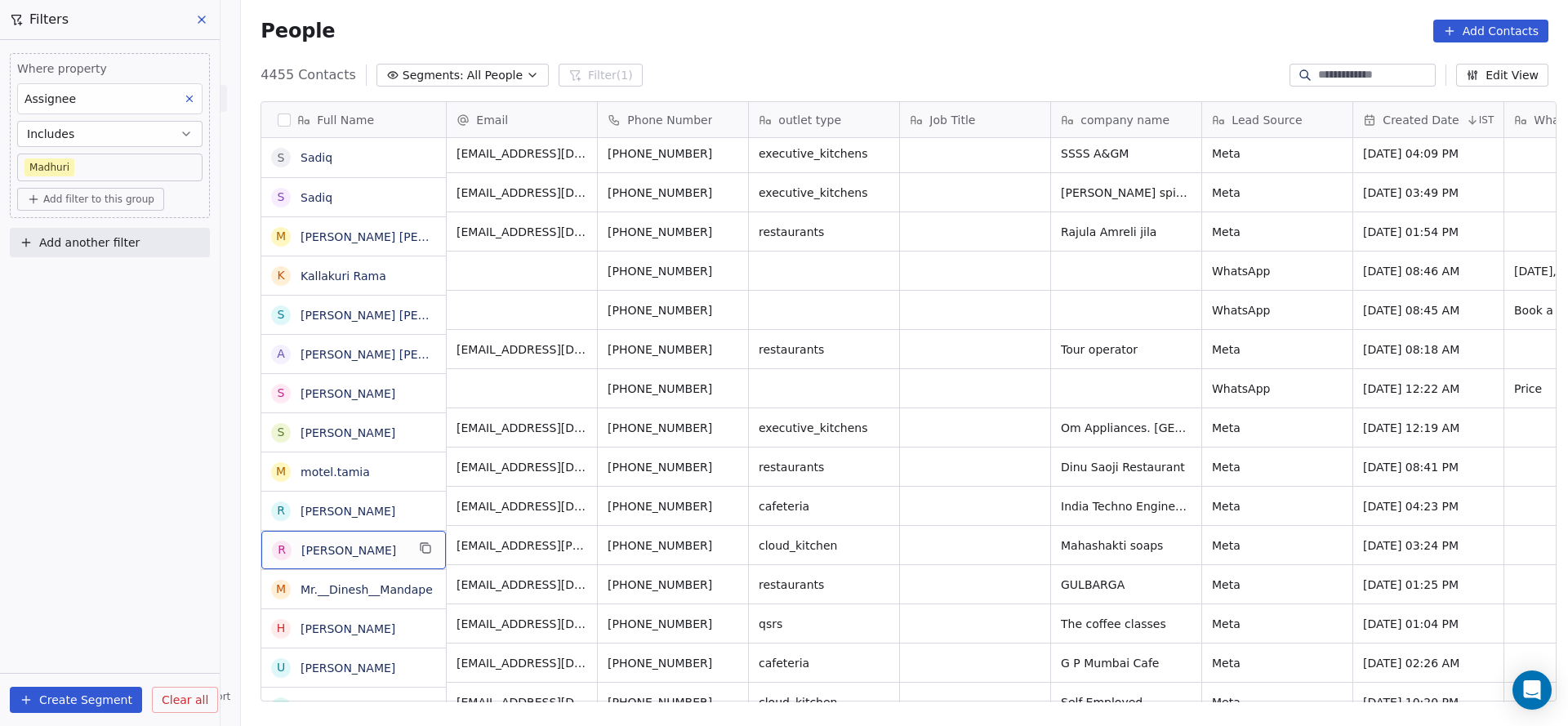
scroll to position [122, 0]
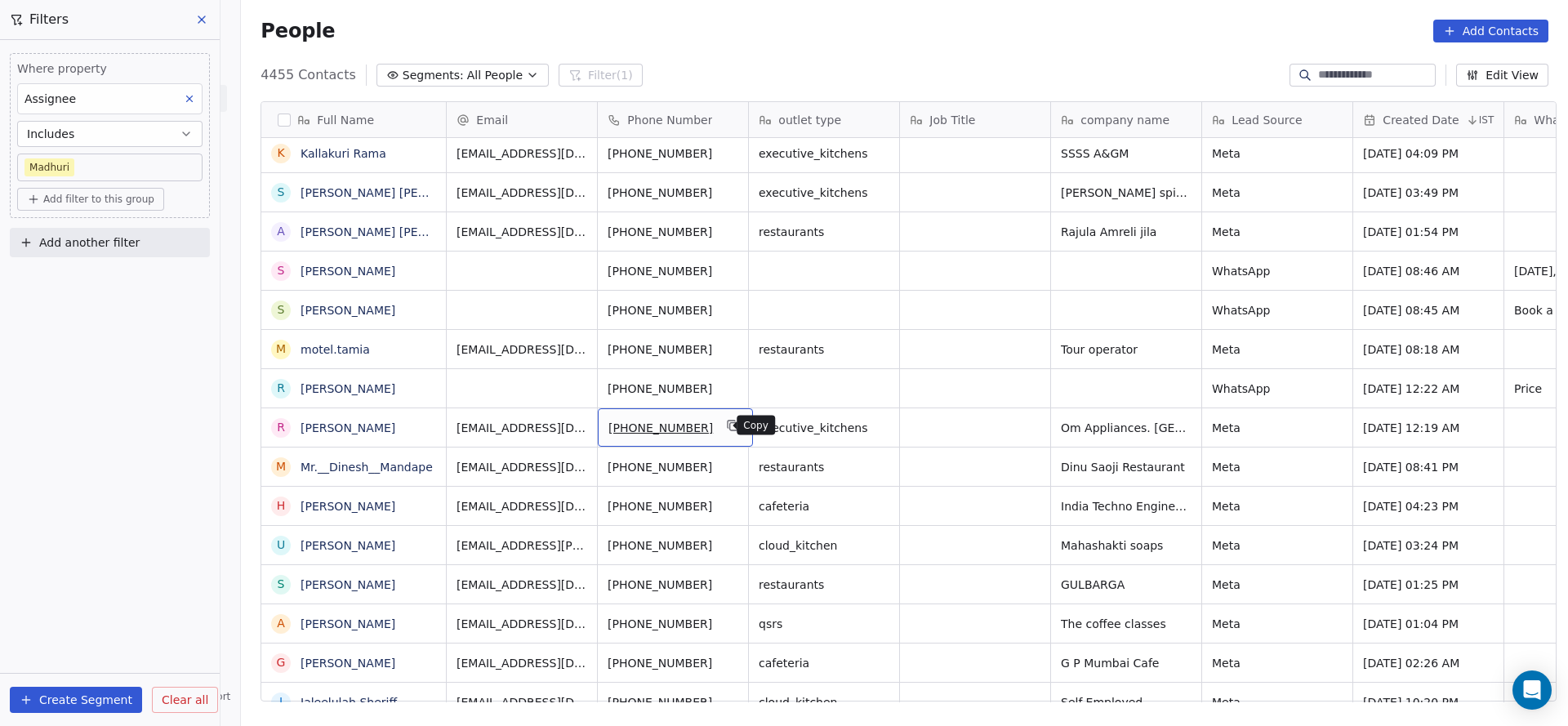
click at [727, 426] on icon "grid" at bounding box center [733, 426] width 13 height 13
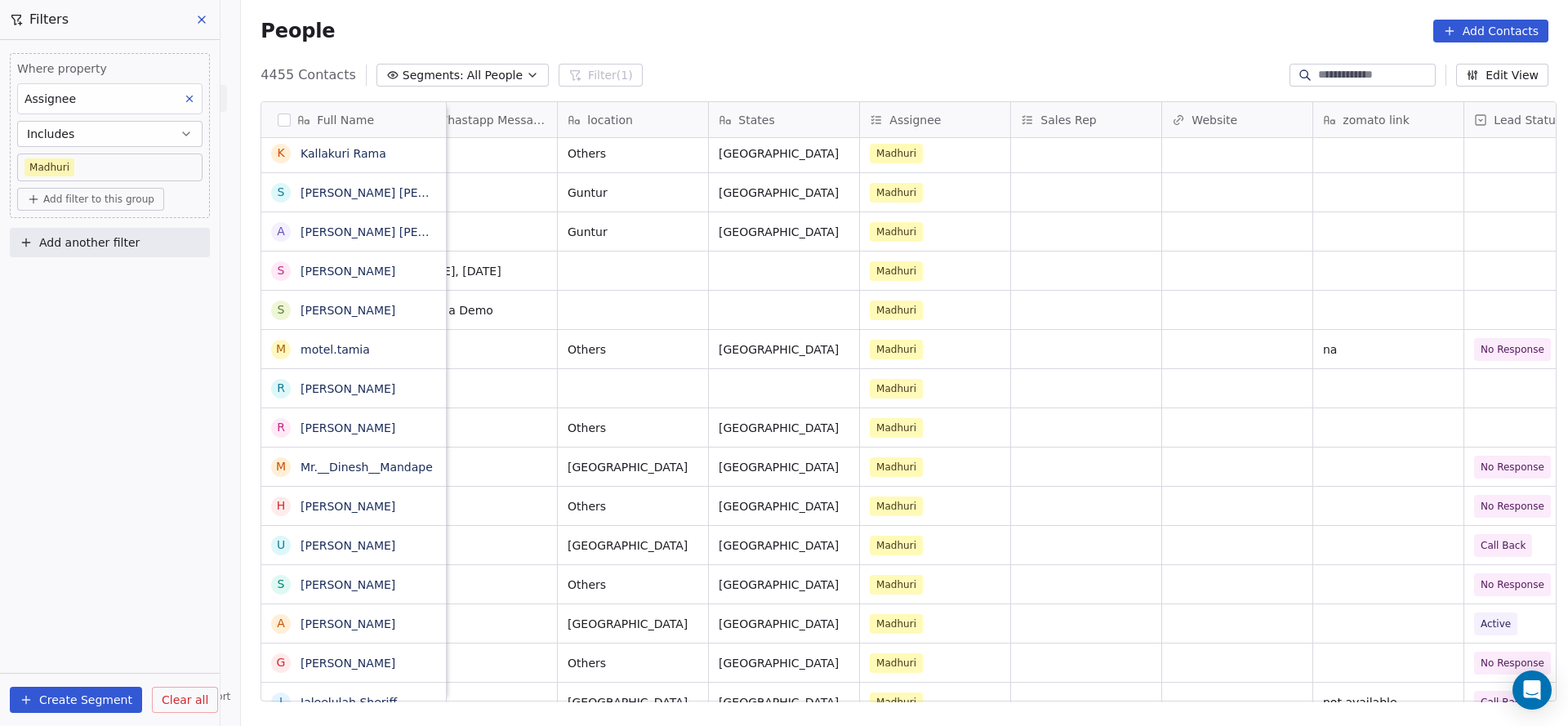
scroll to position [0, 1458]
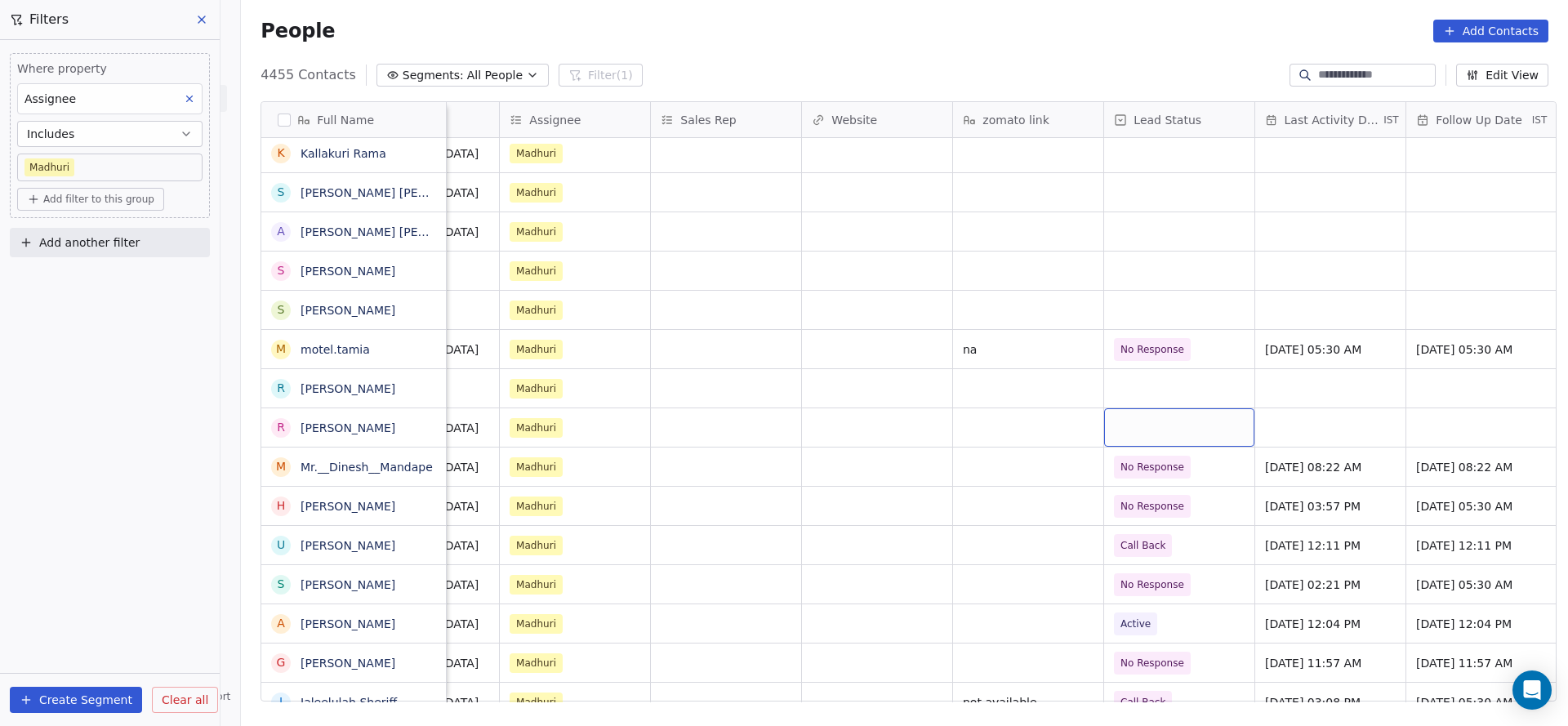
click at [1157, 429] on div "grid" at bounding box center [1179, 427] width 150 height 38
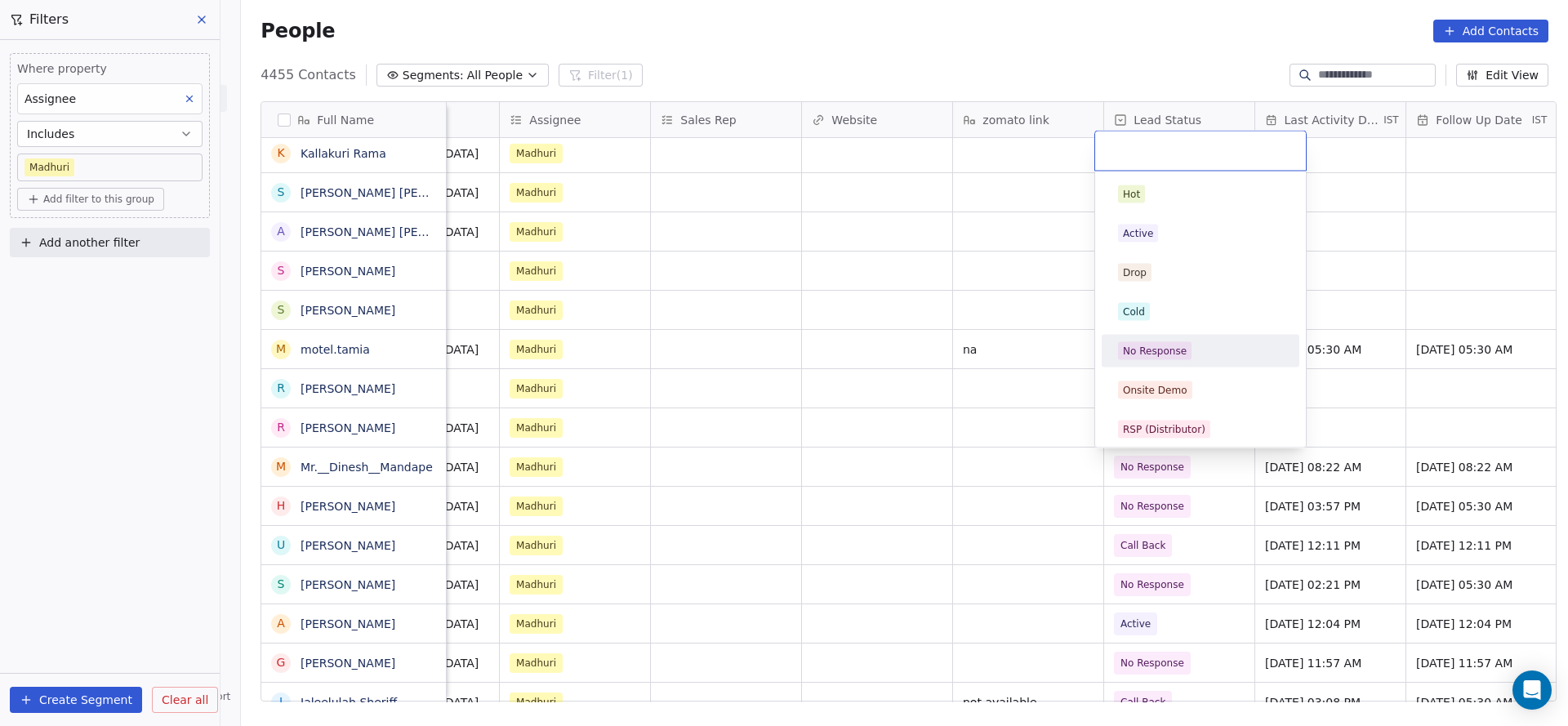
click at [1161, 355] on div "No Response" at bounding box center [1154, 351] width 63 height 14
drag, startPoint x: 1016, startPoint y: 706, endPoint x: 1218, endPoint y: 689, distance: 202.7
click at [1218, 689] on div "Full Name S Sadiq S Sadiq M Mohammad Faisal Riasat K Kallakuri Rama S Siva Sank…" at bounding box center [905, 408] width 1328 height 638
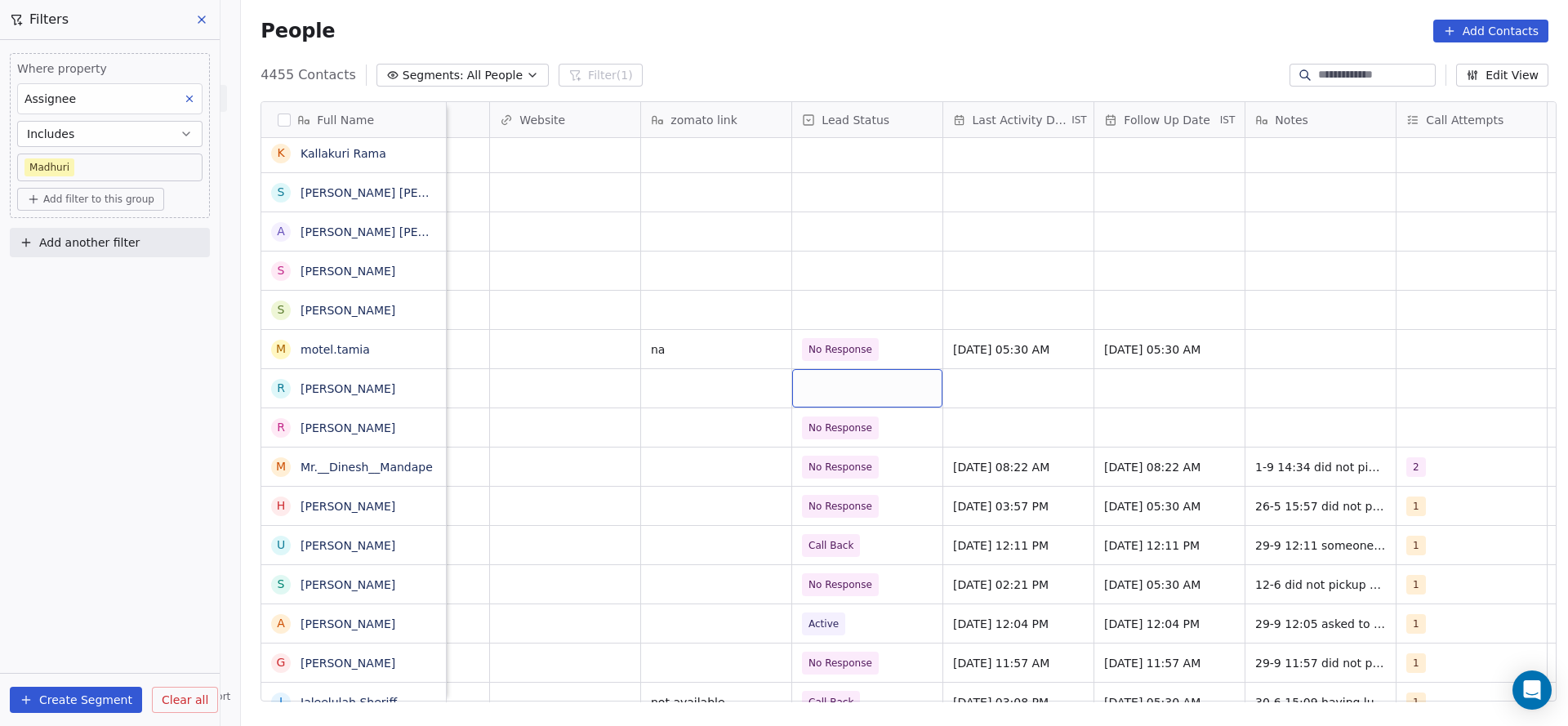
click at [814, 377] on div "grid" at bounding box center [867, 388] width 150 height 38
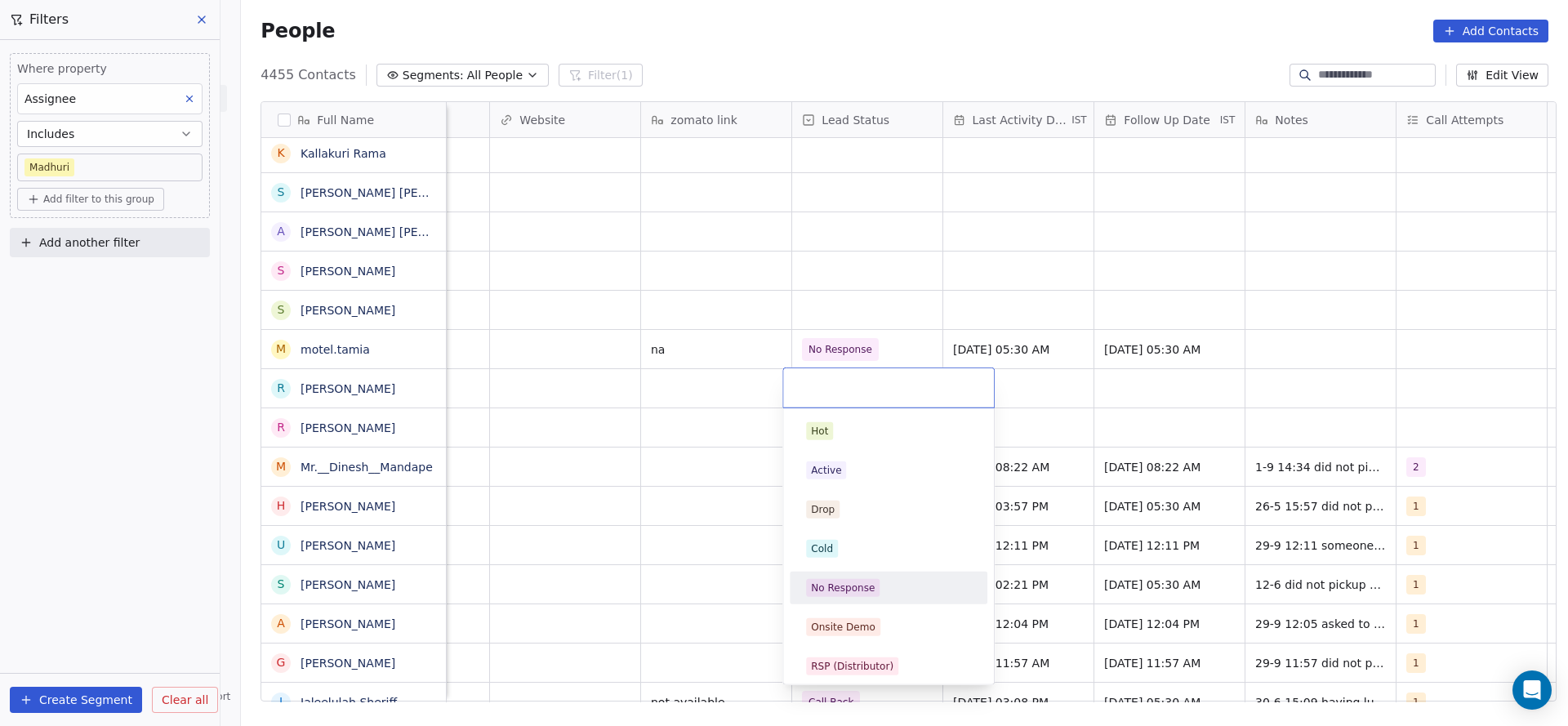
scroll to position [122, 0]
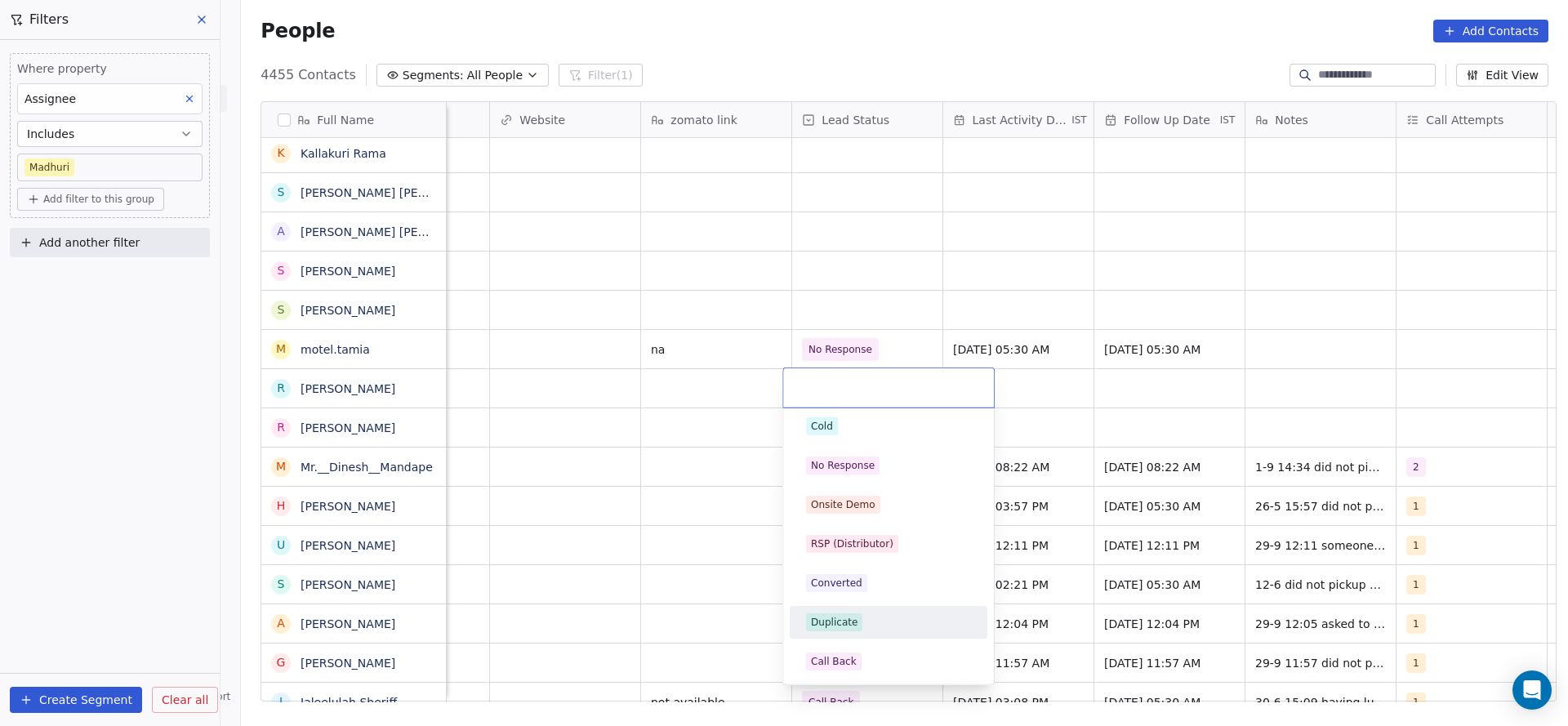
click at [836, 625] on div "Duplicate" at bounding box center [834, 622] width 46 height 14
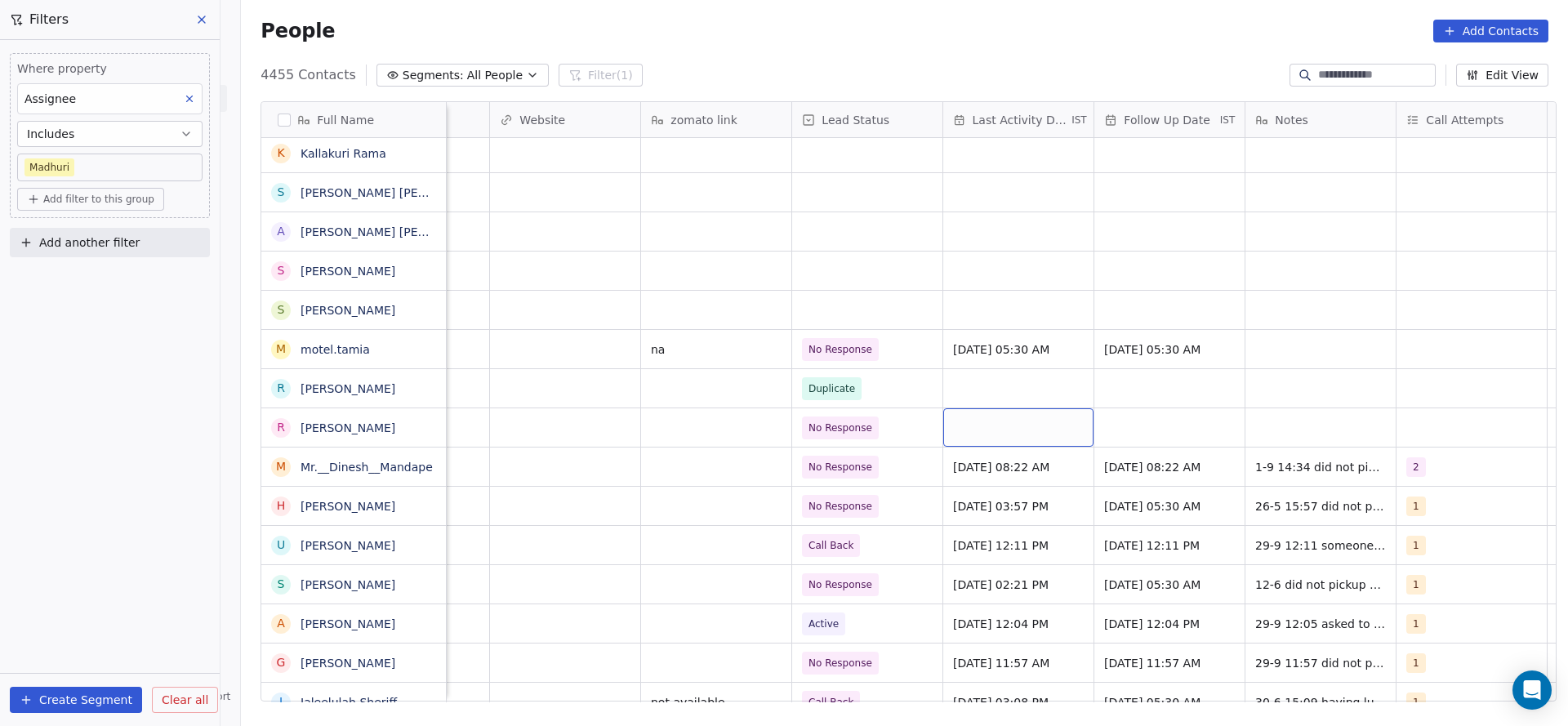
click at [965, 420] on div "grid" at bounding box center [1018, 427] width 150 height 38
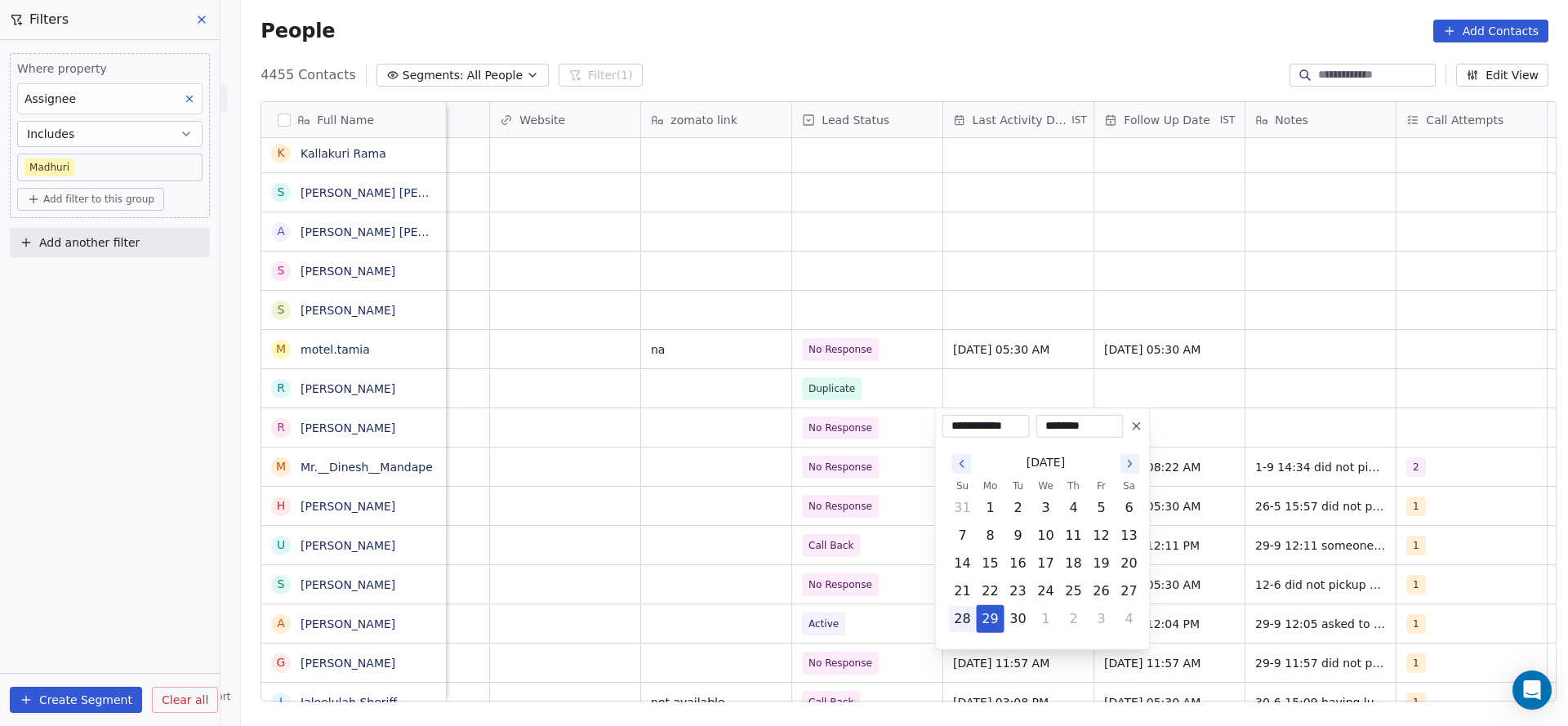
click at [968, 619] on button "28" at bounding box center [962, 619] width 26 height 26
click at [982, 614] on button "29" at bounding box center [991, 619] width 26 height 26
type input "**********"
click at [830, 604] on html "On2Cook India Pvt. Ltd. Contacts People Marketing Workflows Campaigns Metrics &…" at bounding box center [784, 363] width 1568 height 726
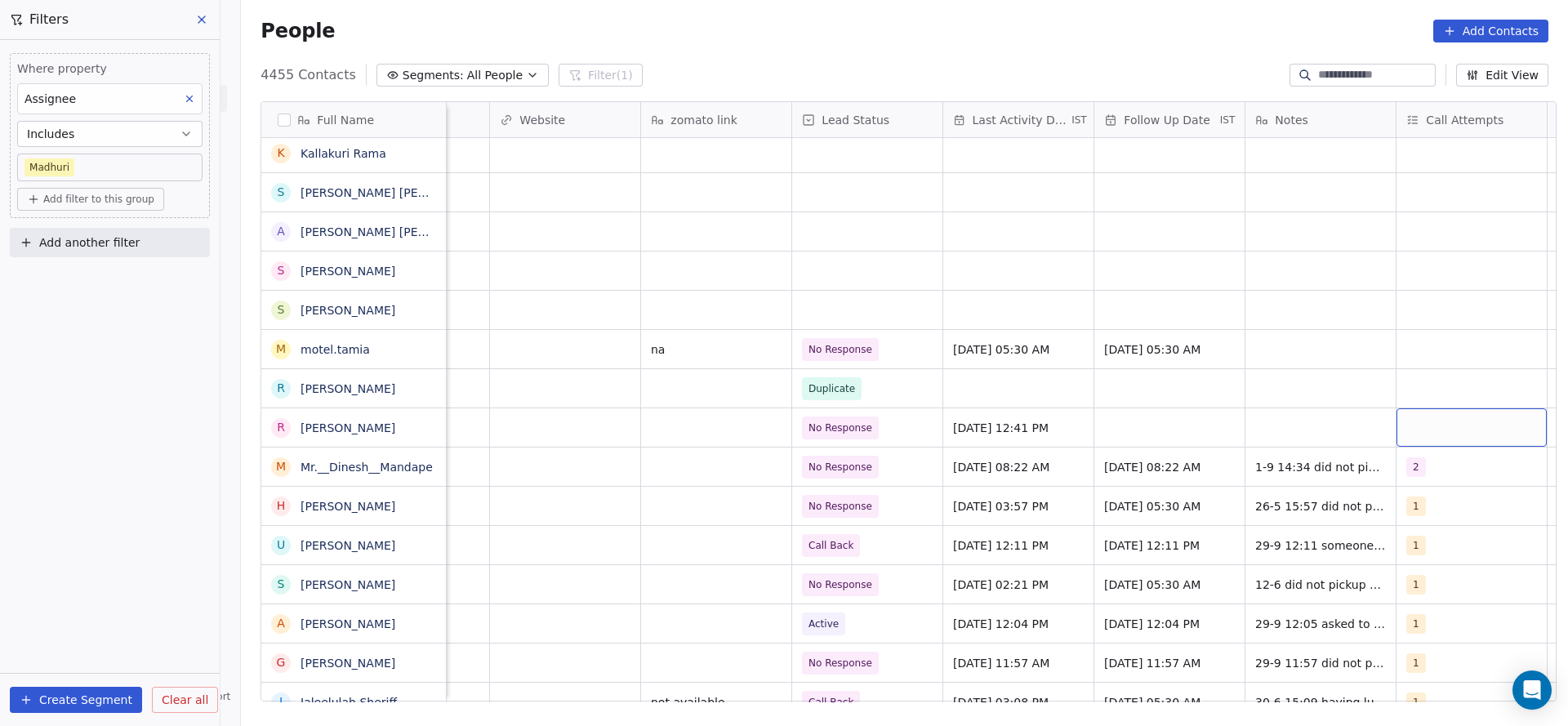
scroll to position [0, 1779]
click at [1413, 424] on div "grid" at bounding box center [1463, 427] width 150 height 38
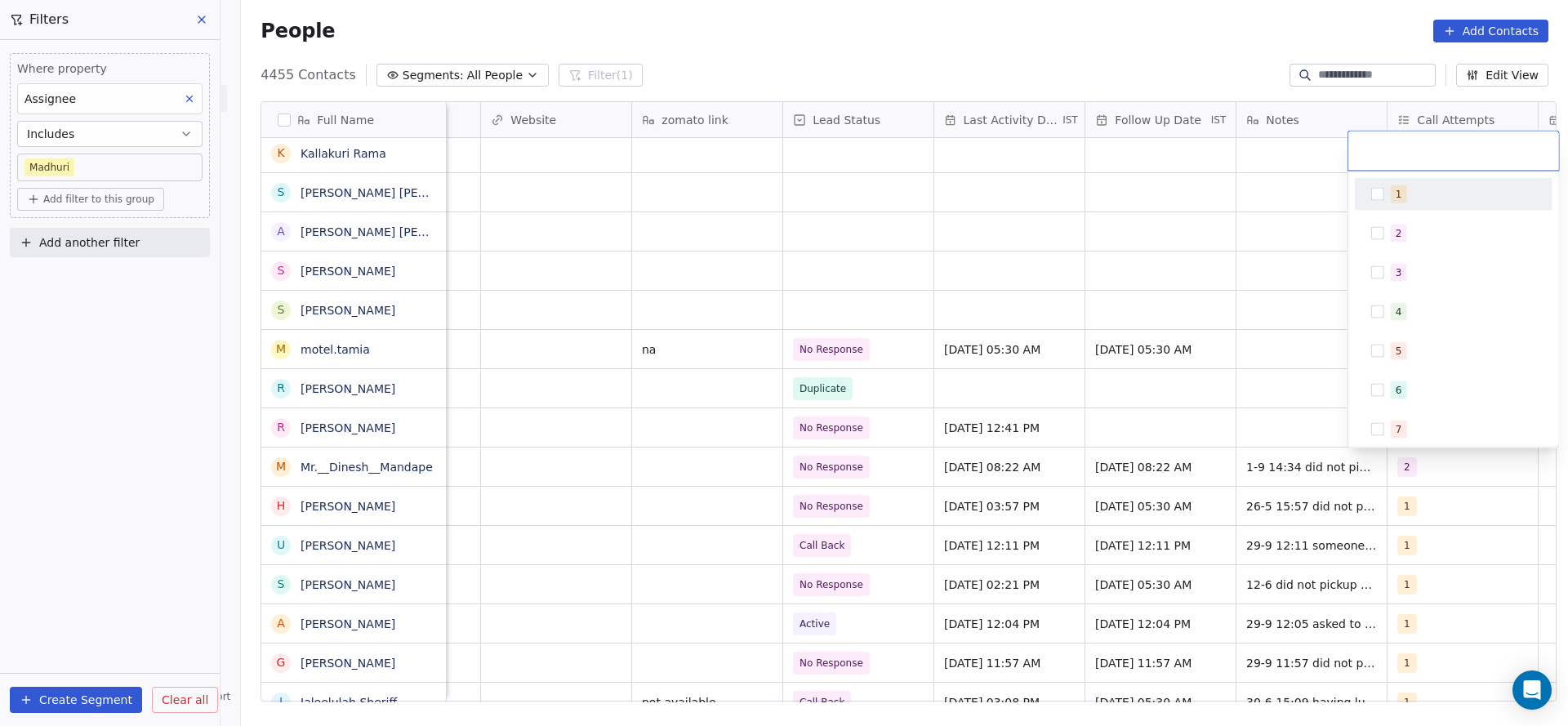
click at [1423, 189] on div "1" at bounding box center [1463, 194] width 146 height 18
click at [1233, 393] on html "On2Cook India Pvt. Ltd. Contacts People Marketing Workflows Campaigns Metrics &…" at bounding box center [784, 363] width 1568 height 726
click at [1154, 426] on div "grid" at bounding box center [1160, 427] width 150 height 38
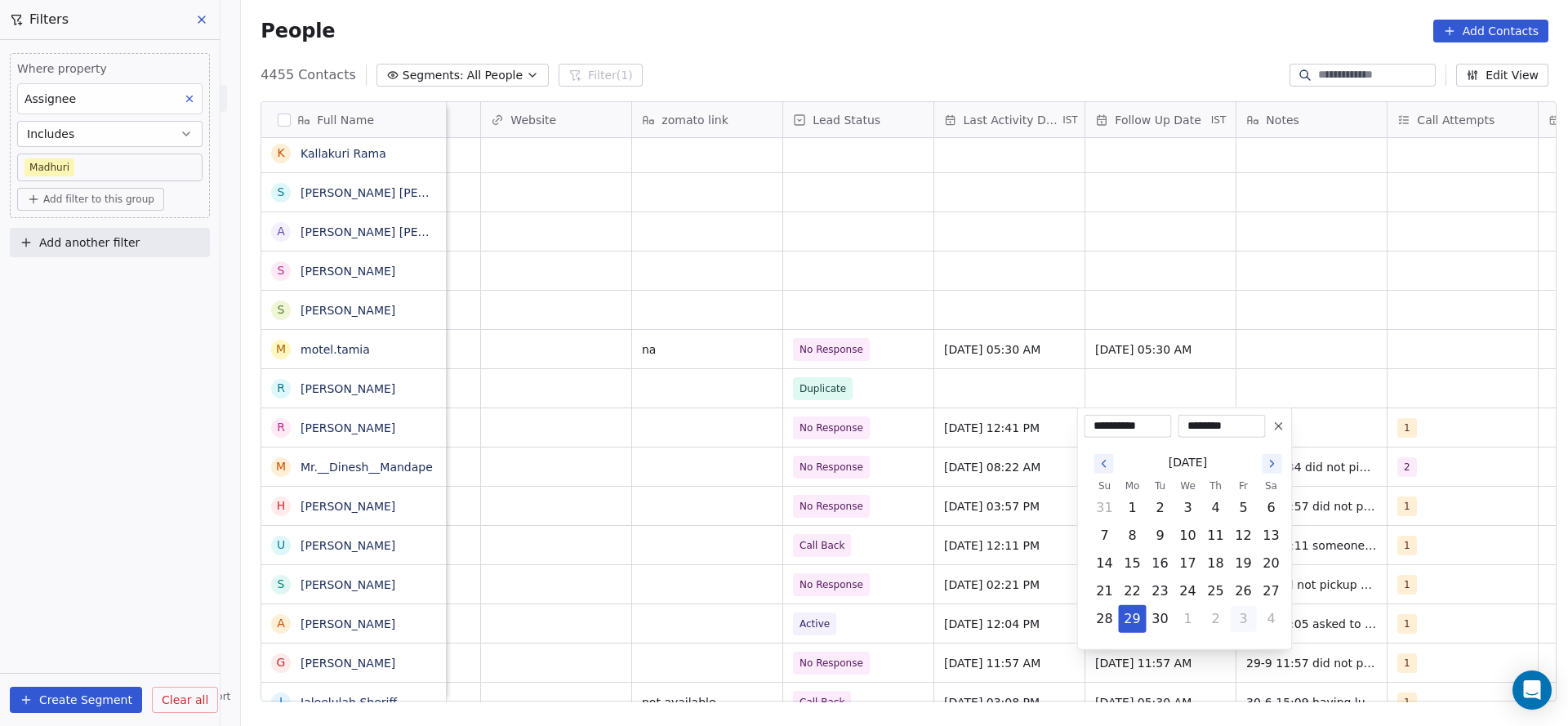
click at [1244, 621] on button "3" at bounding box center [1243, 619] width 26 height 26
type input "**********"
click at [1318, 377] on html "On2Cook India Pvt. Ltd. Contacts People Marketing Workflows Campaigns Metrics &…" at bounding box center [784, 363] width 1568 height 726
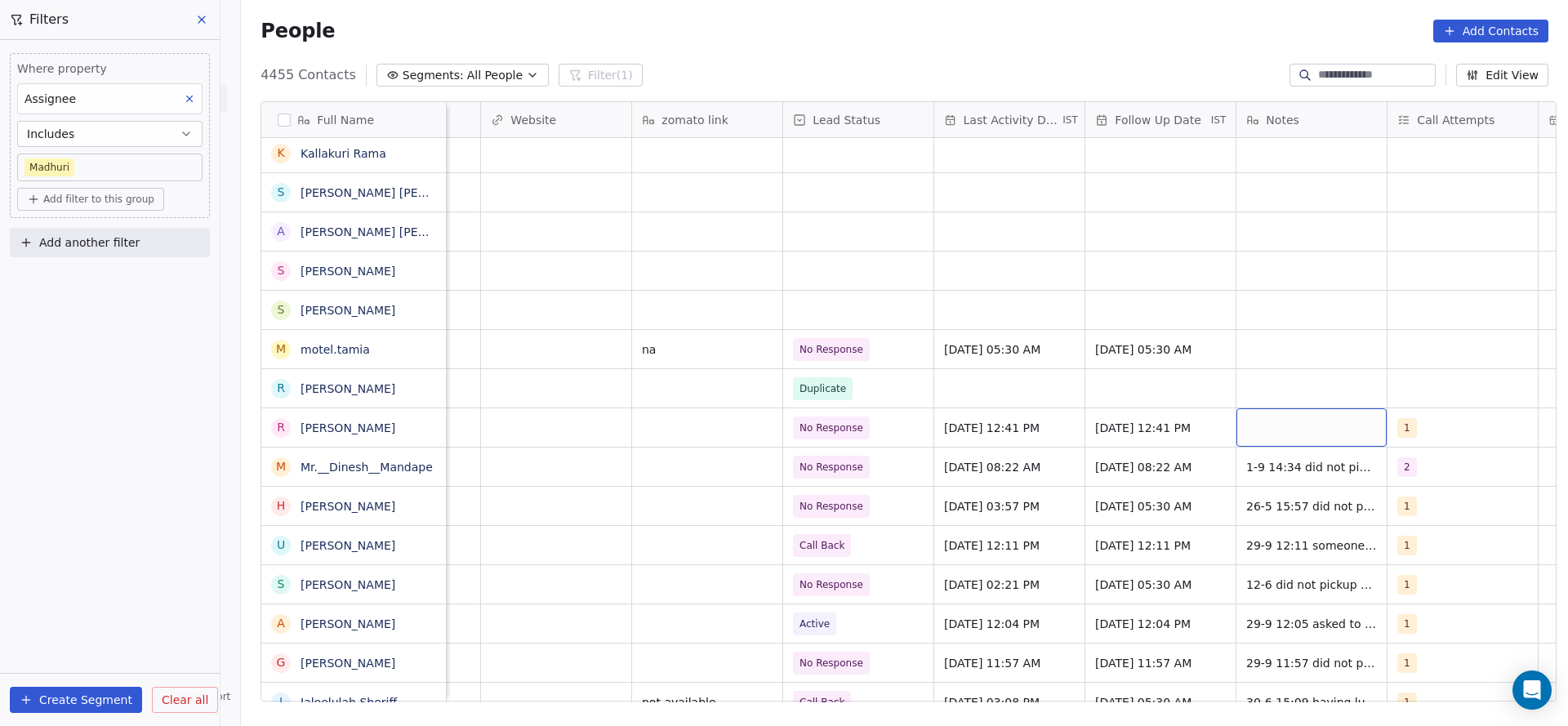
click at [1299, 420] on div "grid" at bounding box center [1311, 427] width 150 height 38
type textarea "**********"
click at [1031, 403] on html "On2Cook India Pvt. Ltd. Contacts People Marketing Workflows Campaigns Metrics &…" at bounding box center [784, 363] width 1568 height 726
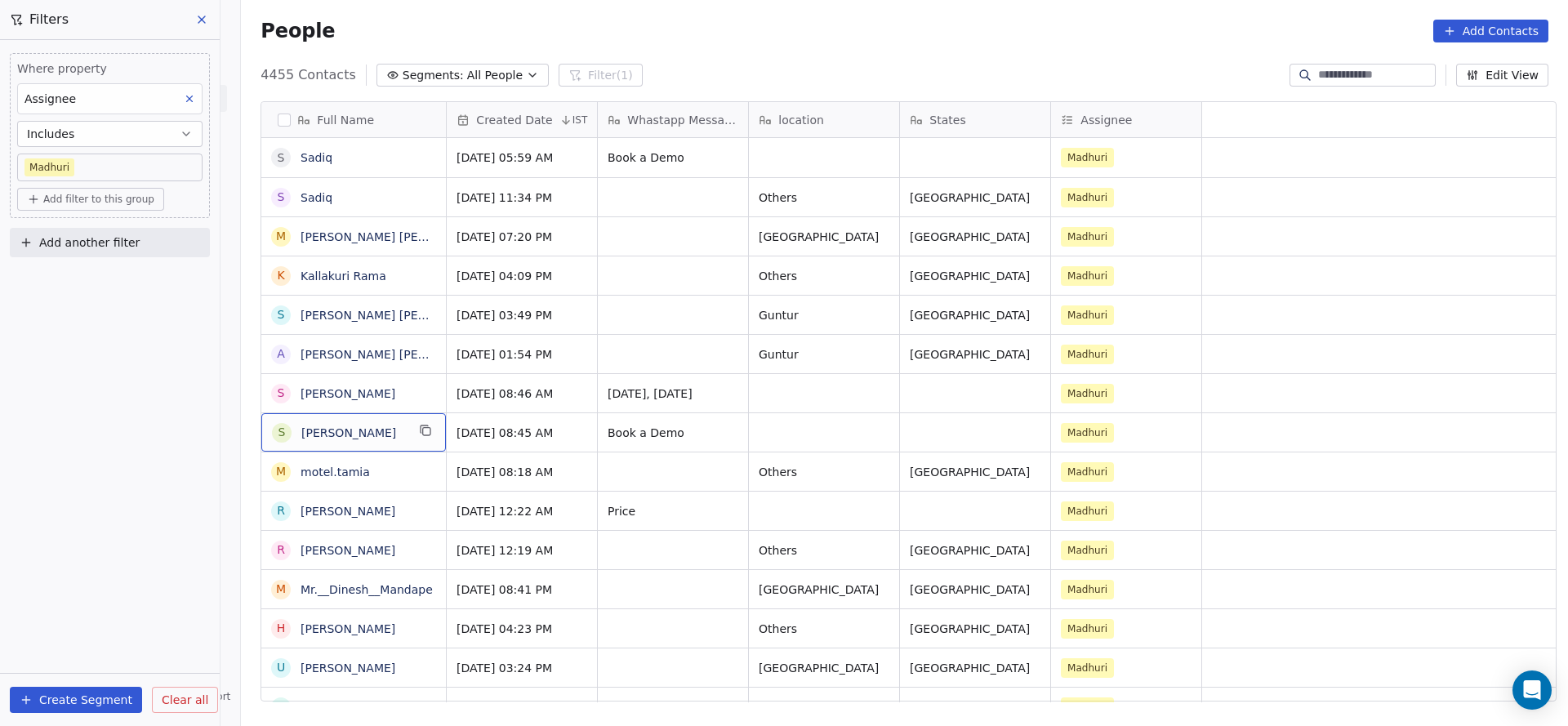
scroll to position [0, 0]
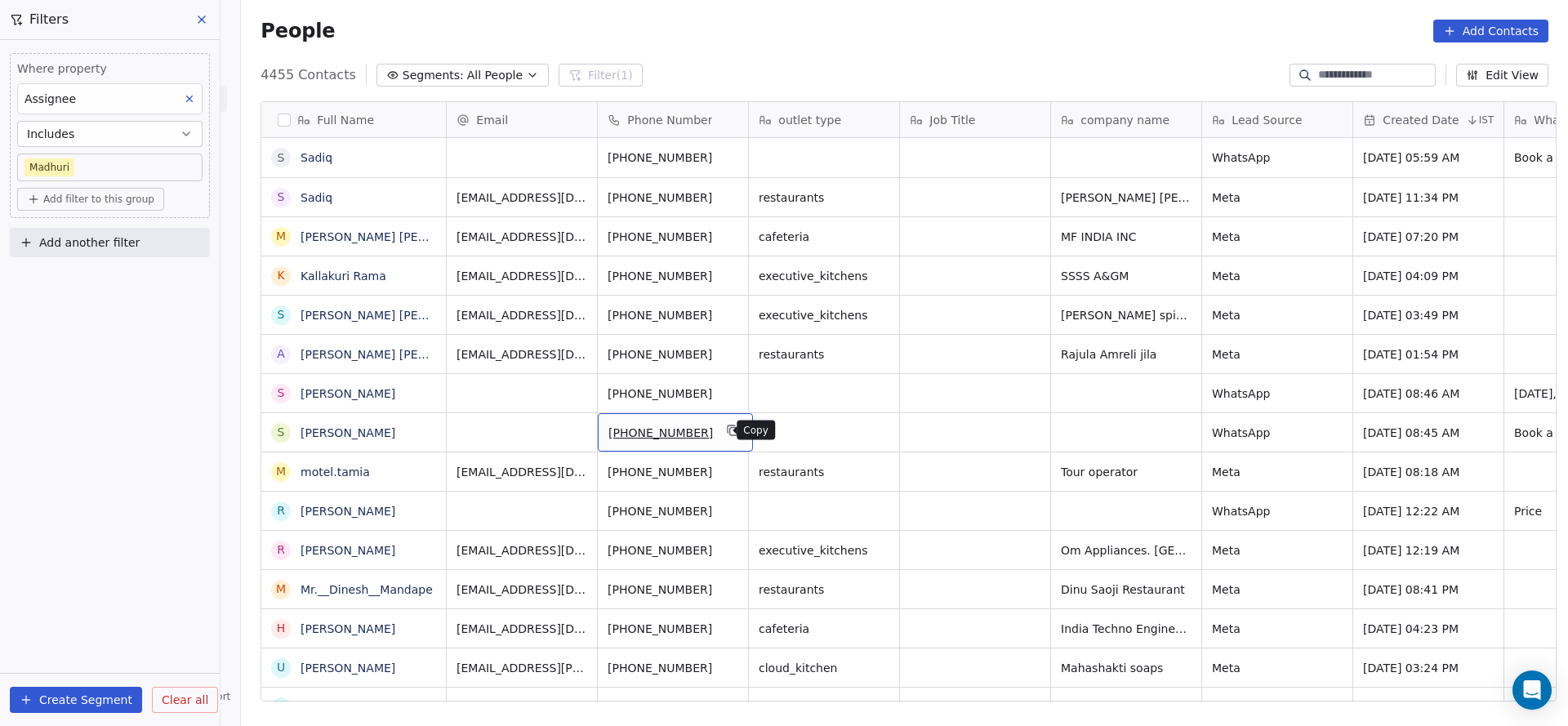
click at [723, 439] on button "grid" at bounding box center [733, 430] width 20 height 20
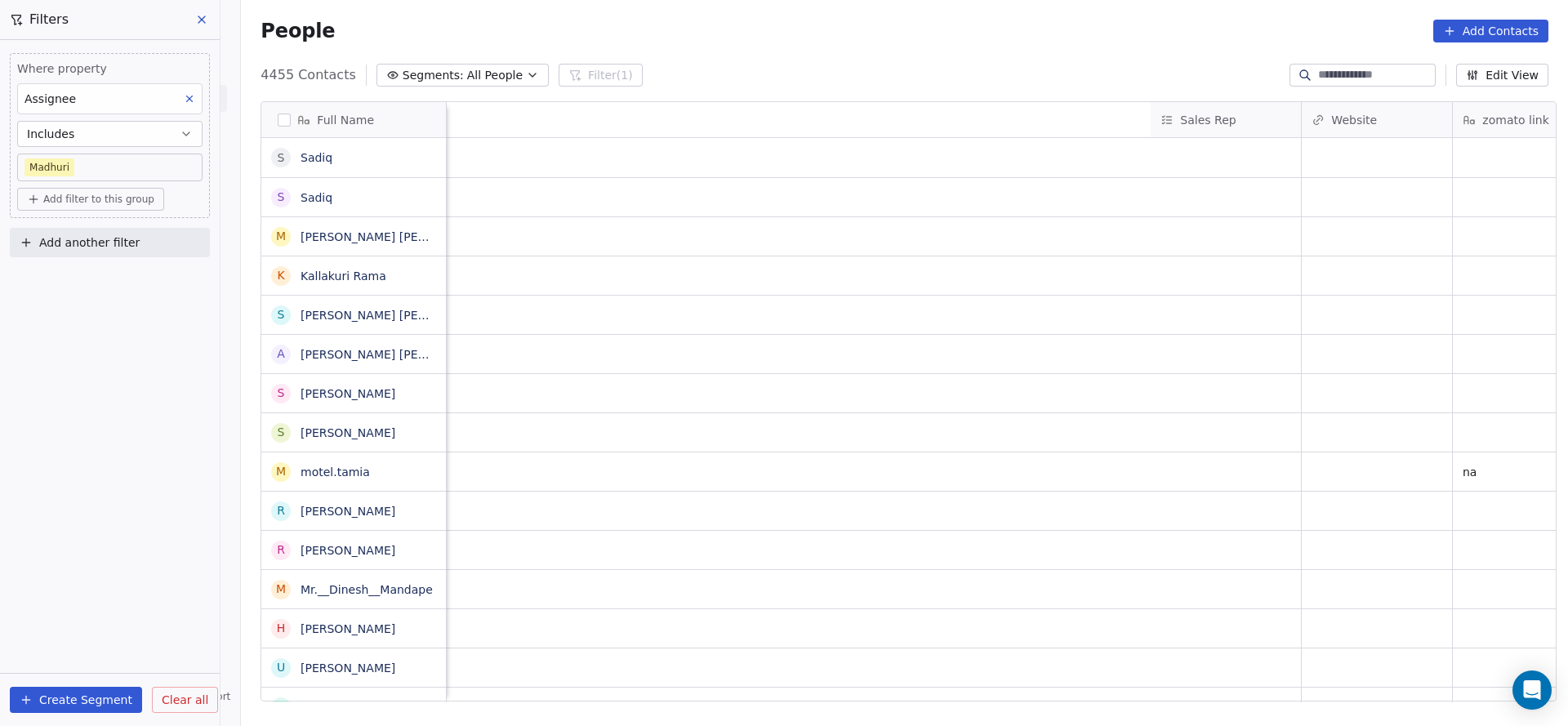
scroll to position [0, 2121]
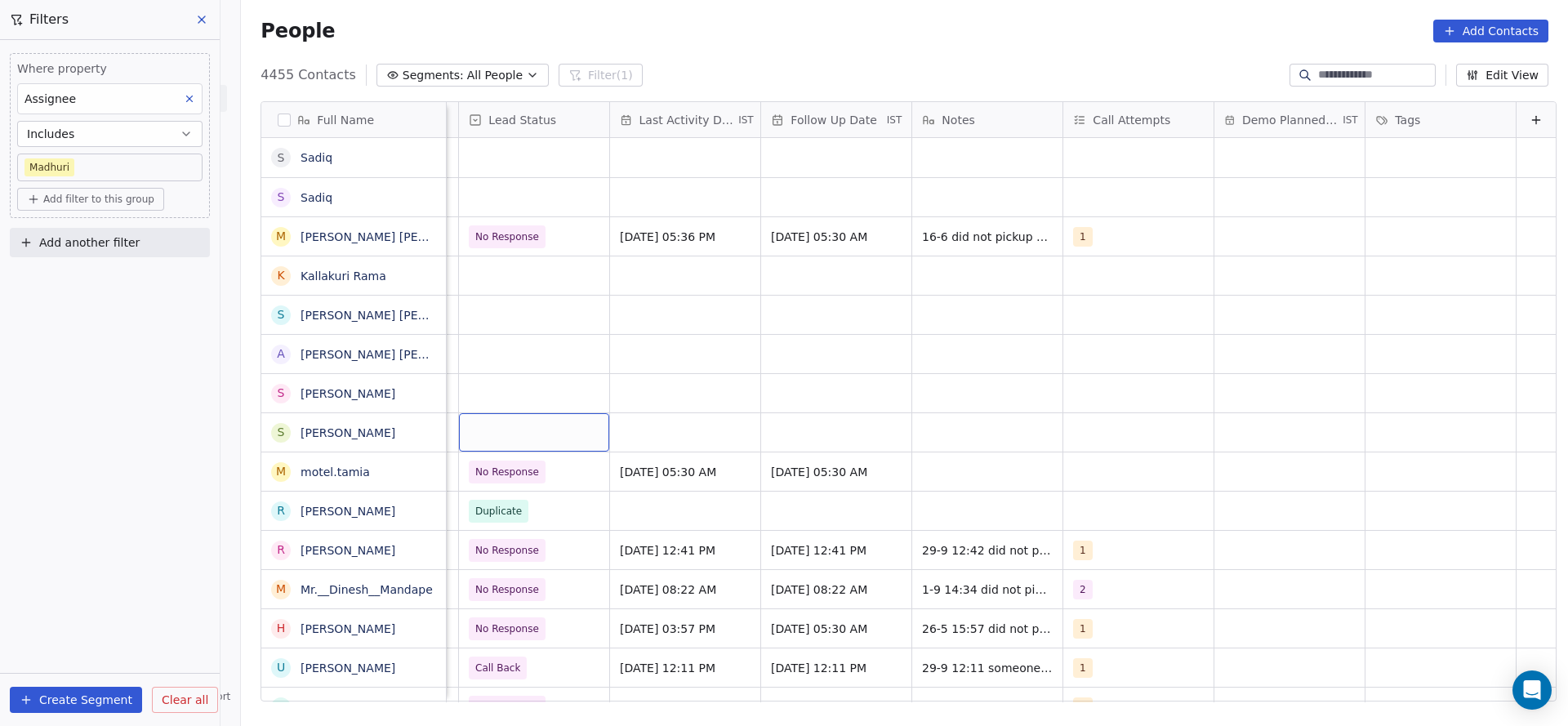
click at [542, 441] on div "grid" at bounding box center [534, 432] width 150 height 38
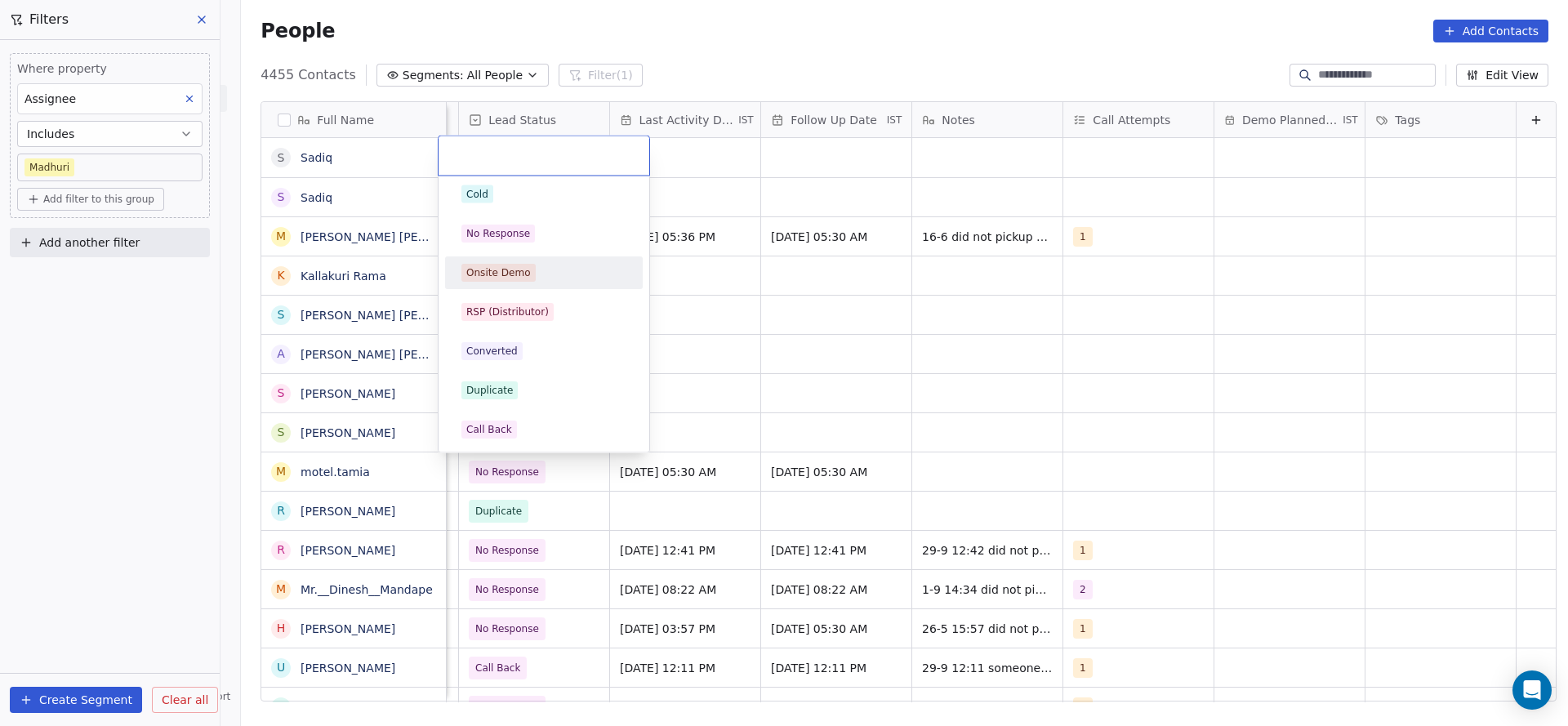
scroll to position [245, 0]
click at [566, 272] on div "Duplicate" at bounding box center [544, 268] width 165 height 18
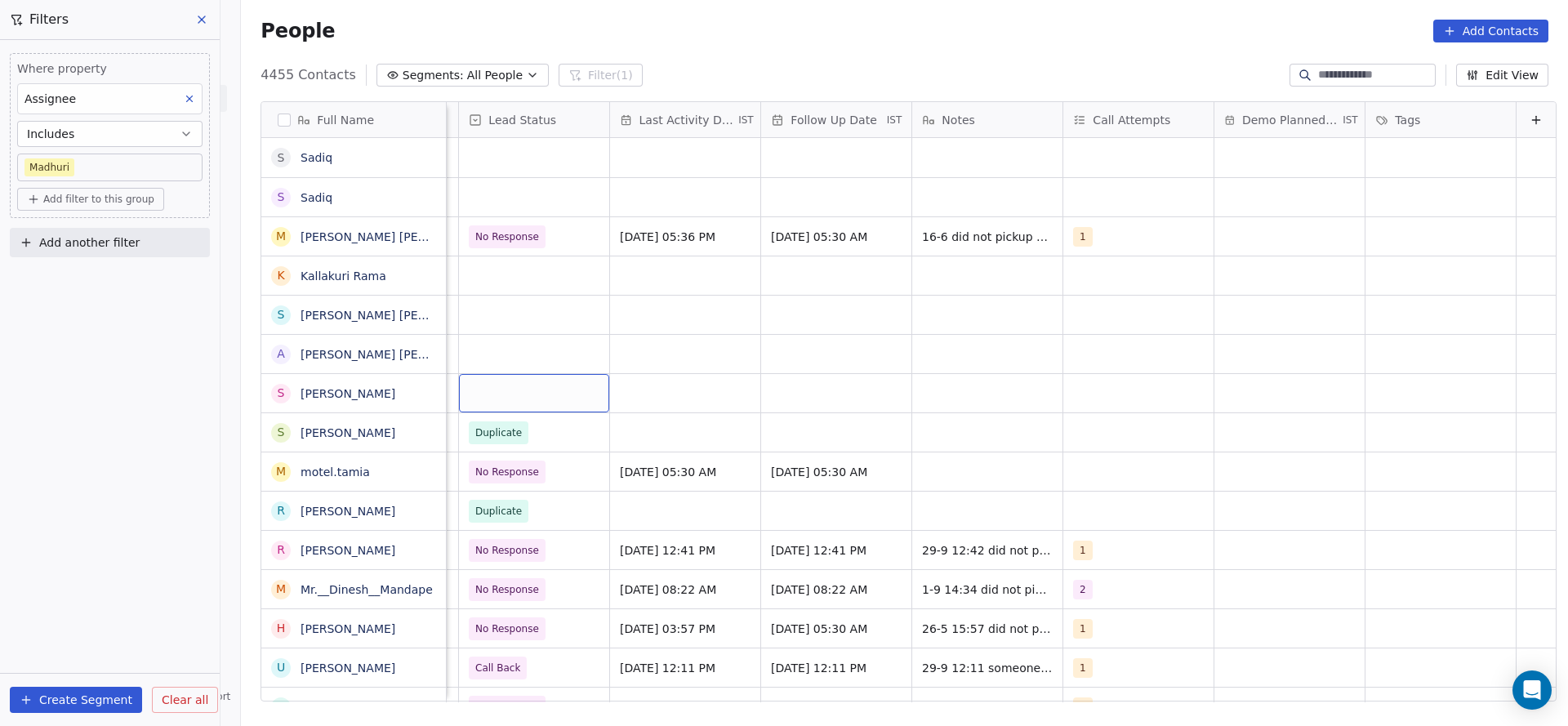
click at [525, 393] on div "grid" at bounding box center [534, 393] width 150 height 38
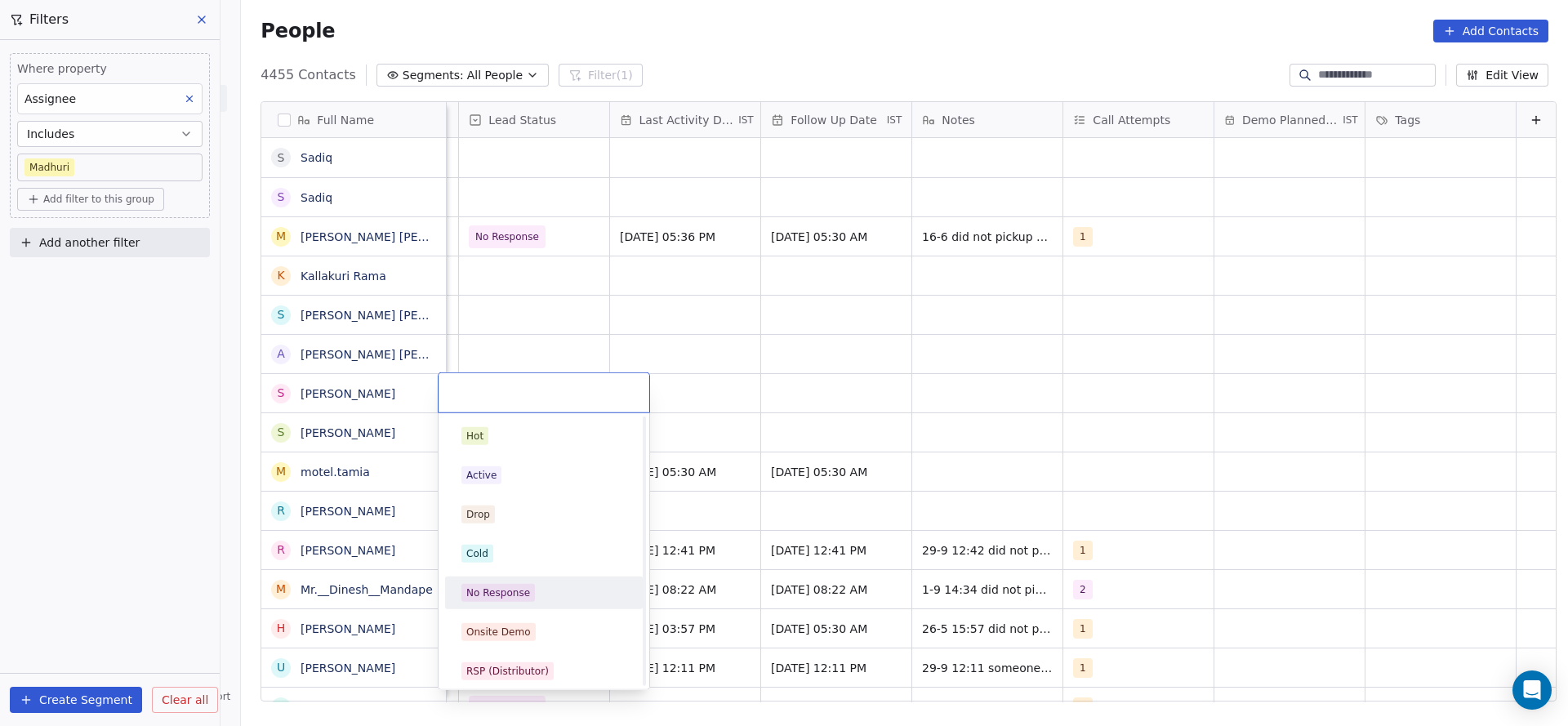
scroll to position [122, 0]
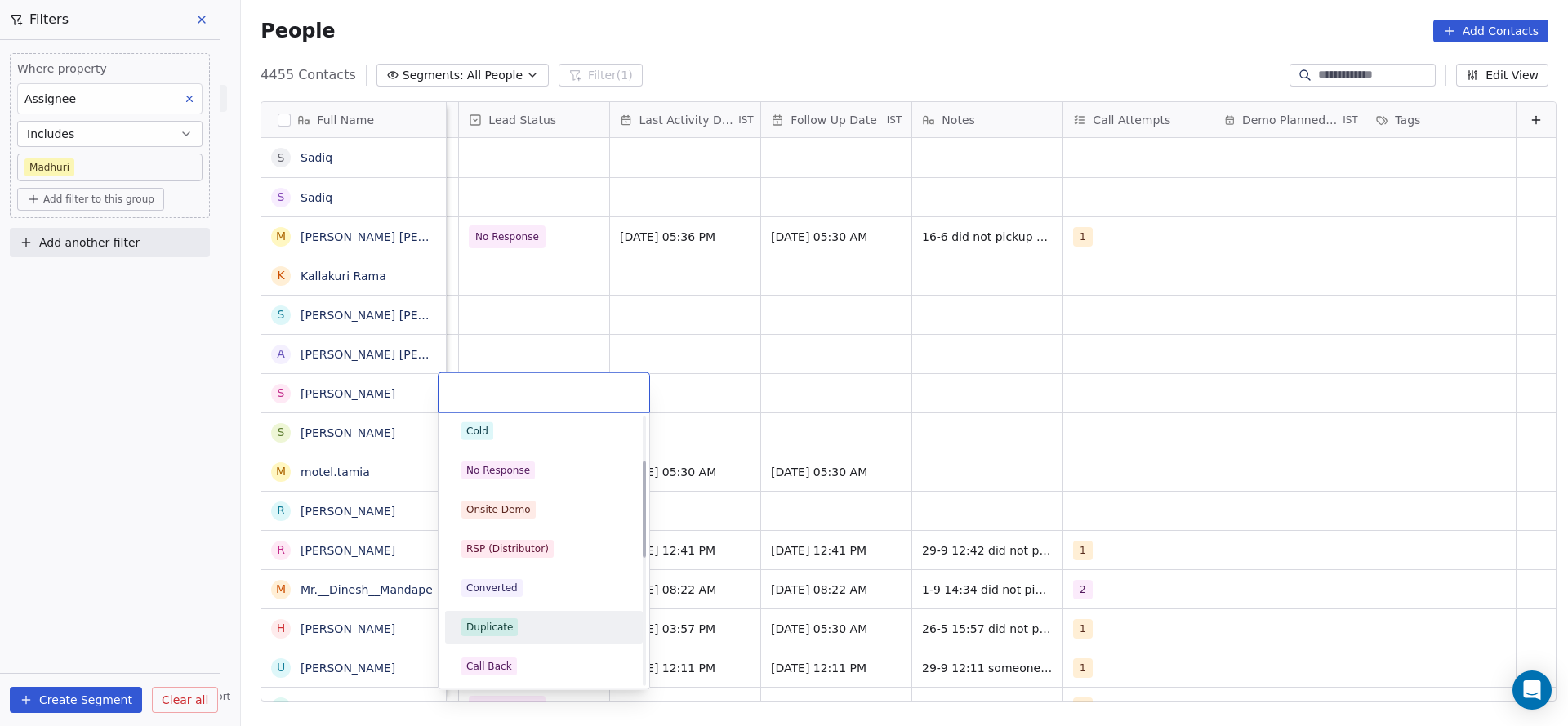
click at [493, 623] on div "Duplicate" at bounding box center [490, 627] width 46 height 14
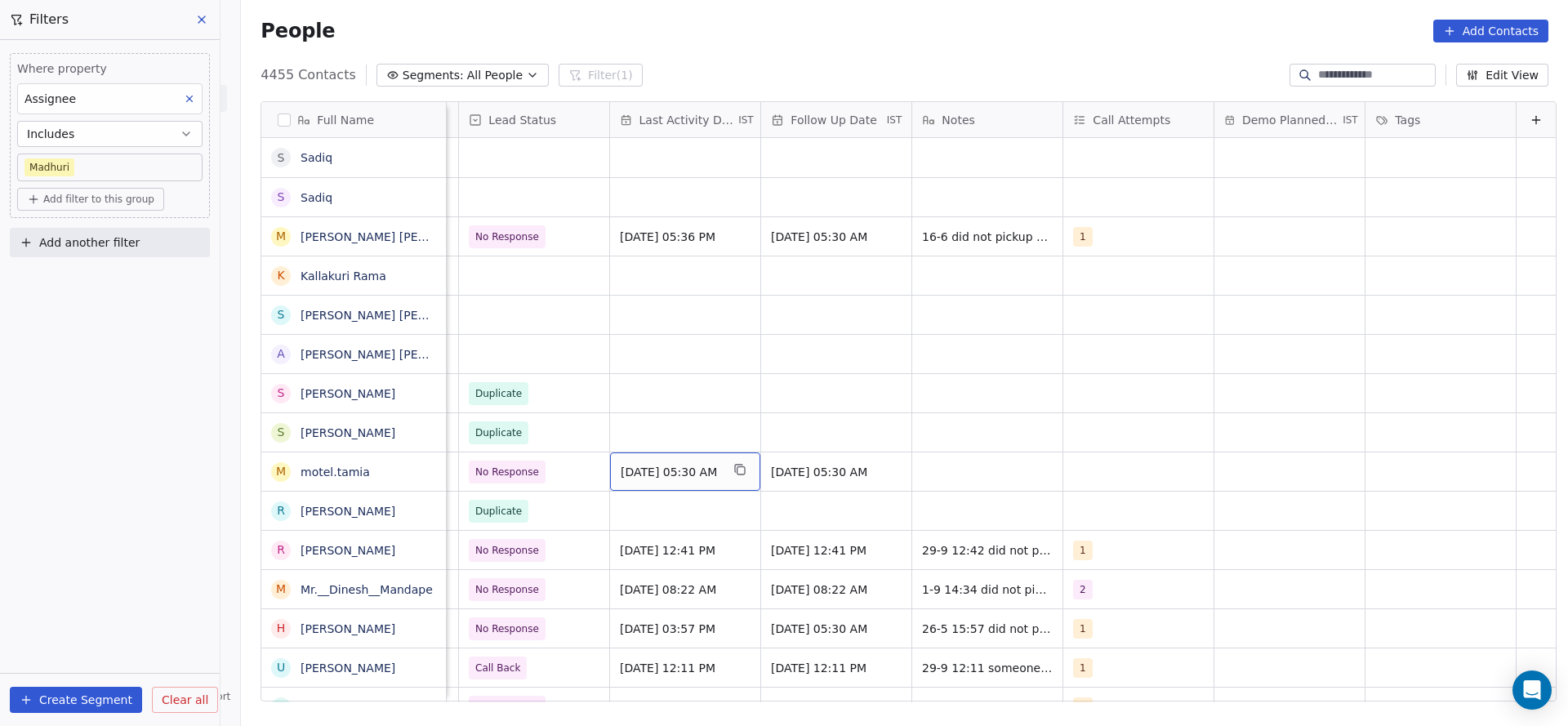
click at [657, 468] on span "Mar 13, 2025 05:30 AM" at bounding box center [670, 472] width 99 height 16
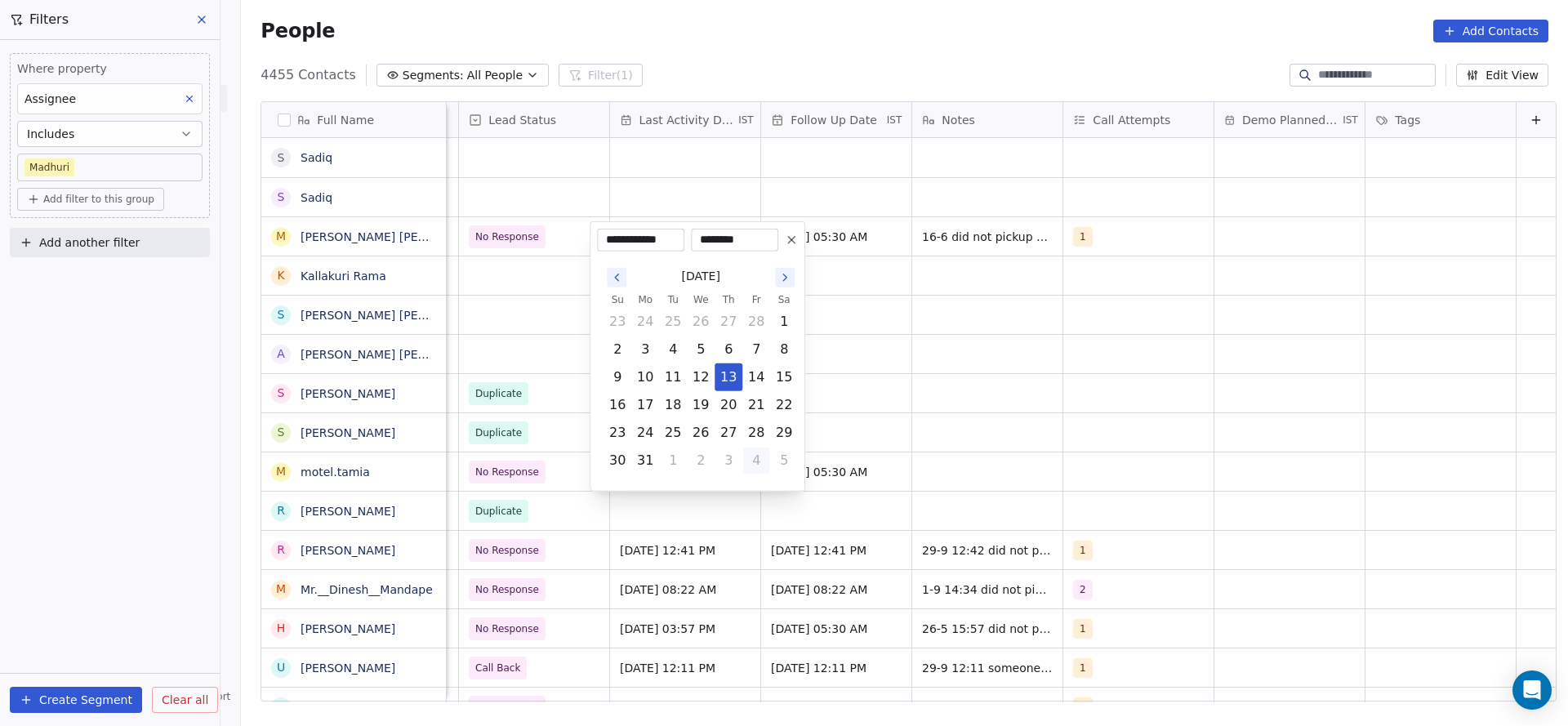
click at [761, 460] on button "4" at bounding box center [755, 460] width 26 height 26
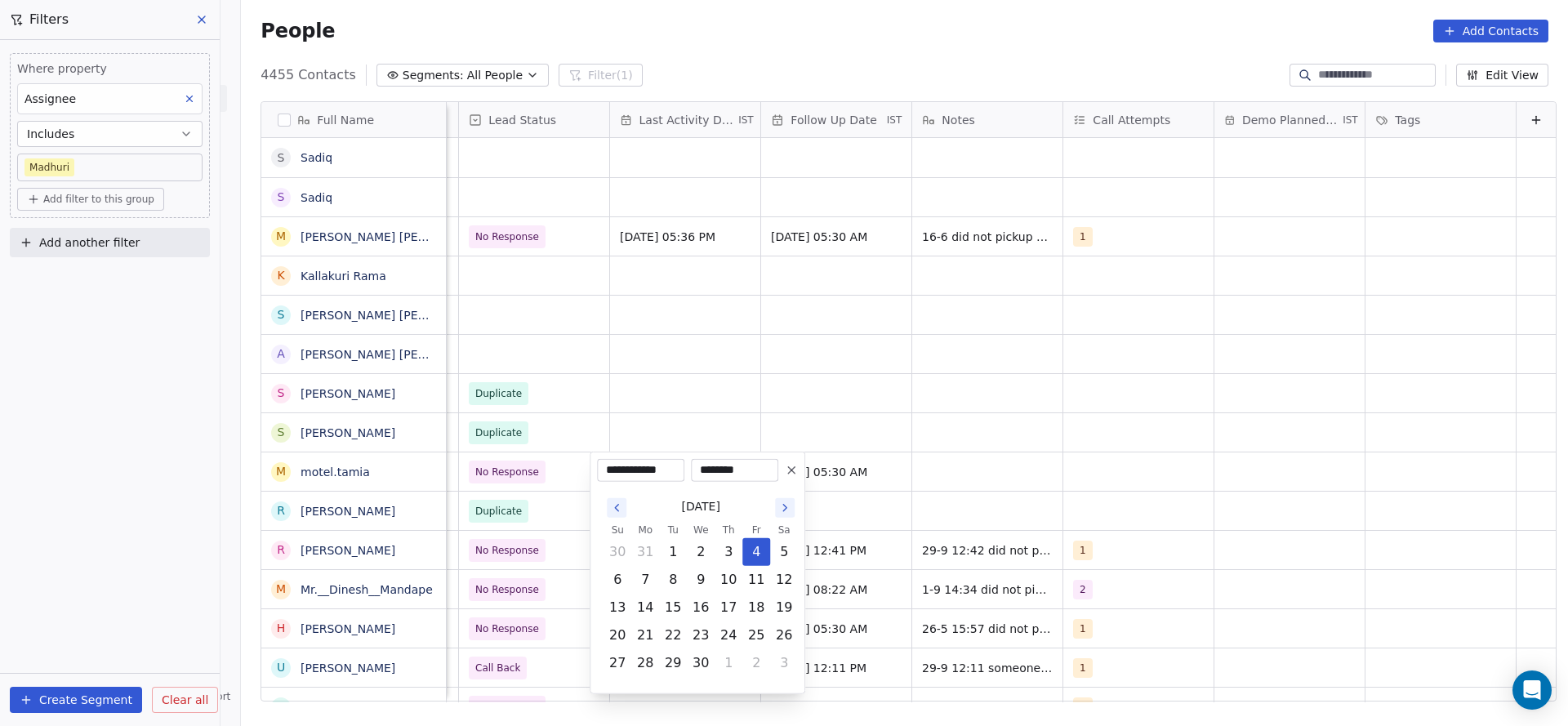
click at [788, 502] on icon "Go to the Next Month" at bounding box center [785, 508] width 13 height 13
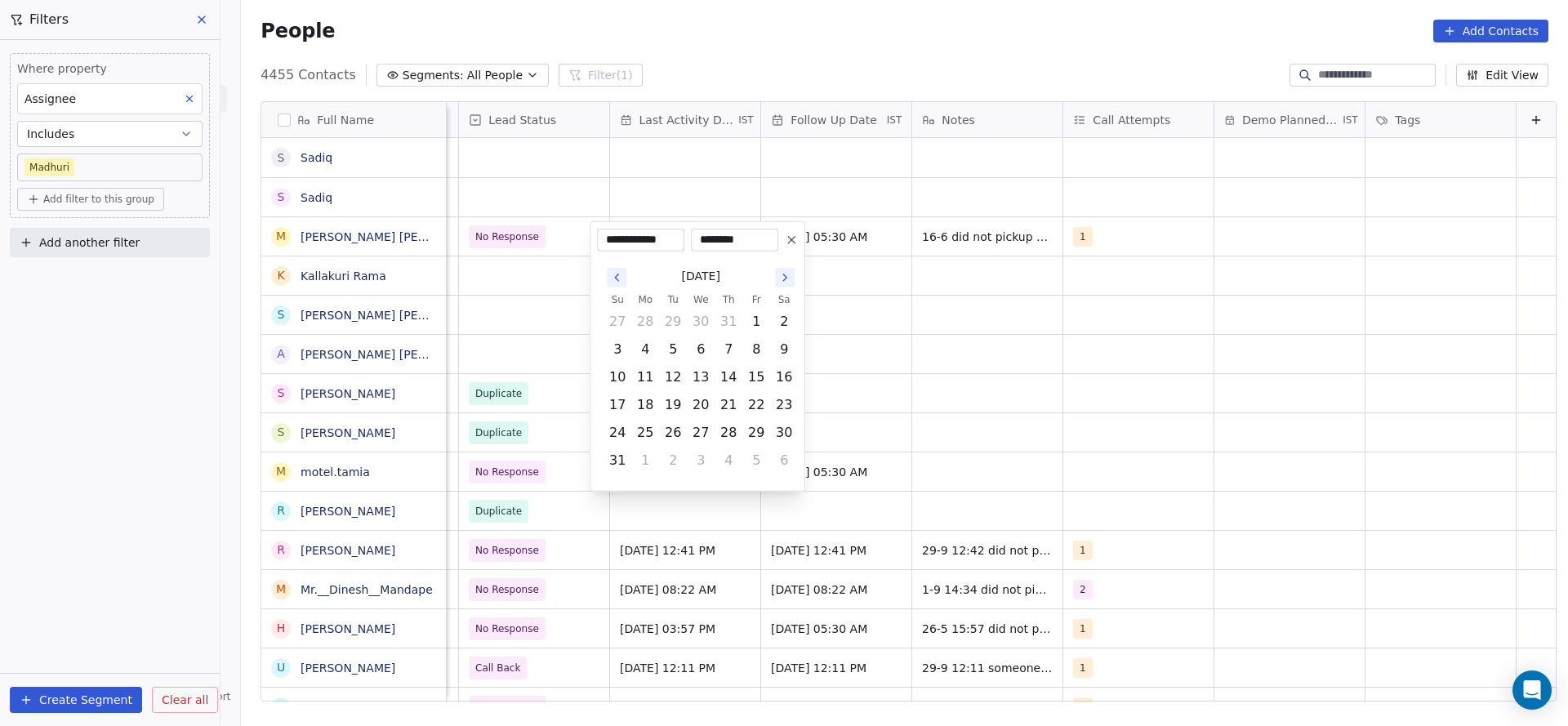
click at [791, 282] on button "Go to the Next Month" at bounding box center [785, 278] width 20 height 20
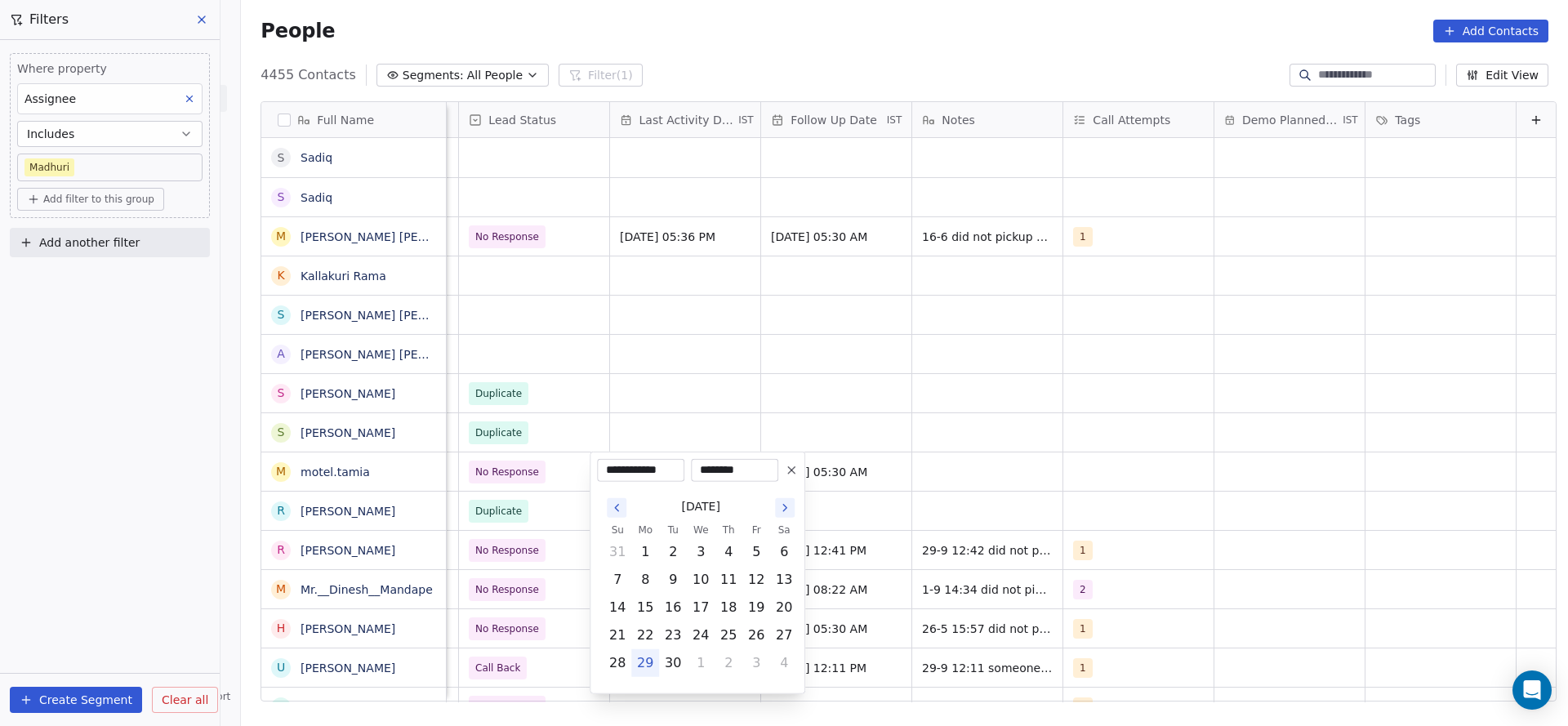
click at [649, 662] on button "29" at bounding box center [645, 663] width 26 height 26
type input "**********"
click at [615, 384] on html "On2Cook India Pvt. Ltd. Contacts People Marketing Workflows Campaigns Metrics &…" at bounding box center [784, 363] width 1568 height 726
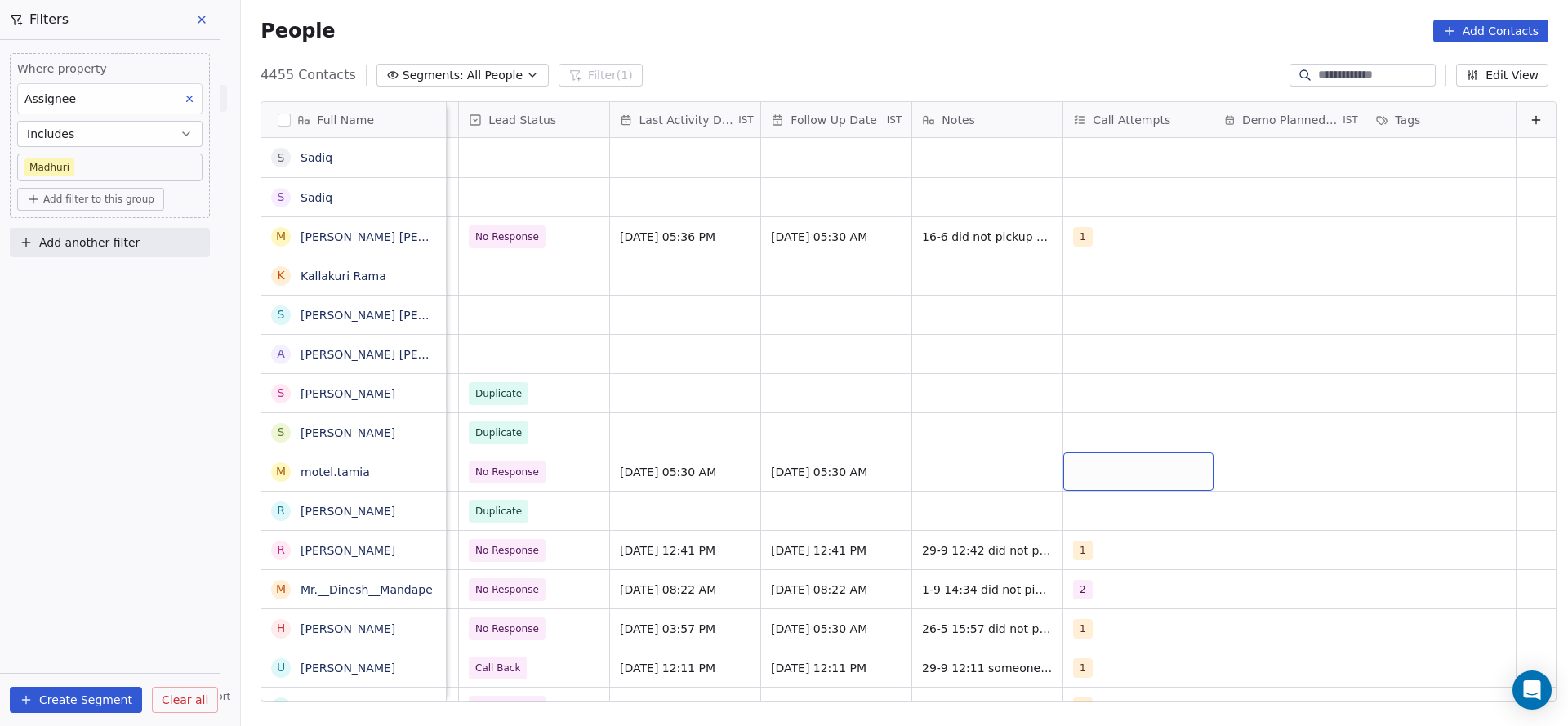
click at [1091, 474] on div "grid" at bounding box center [1138, 471] width 150 height 38
click at [1105, 241] on div "1" at bounding box center [1158, 239] width 146 height 18
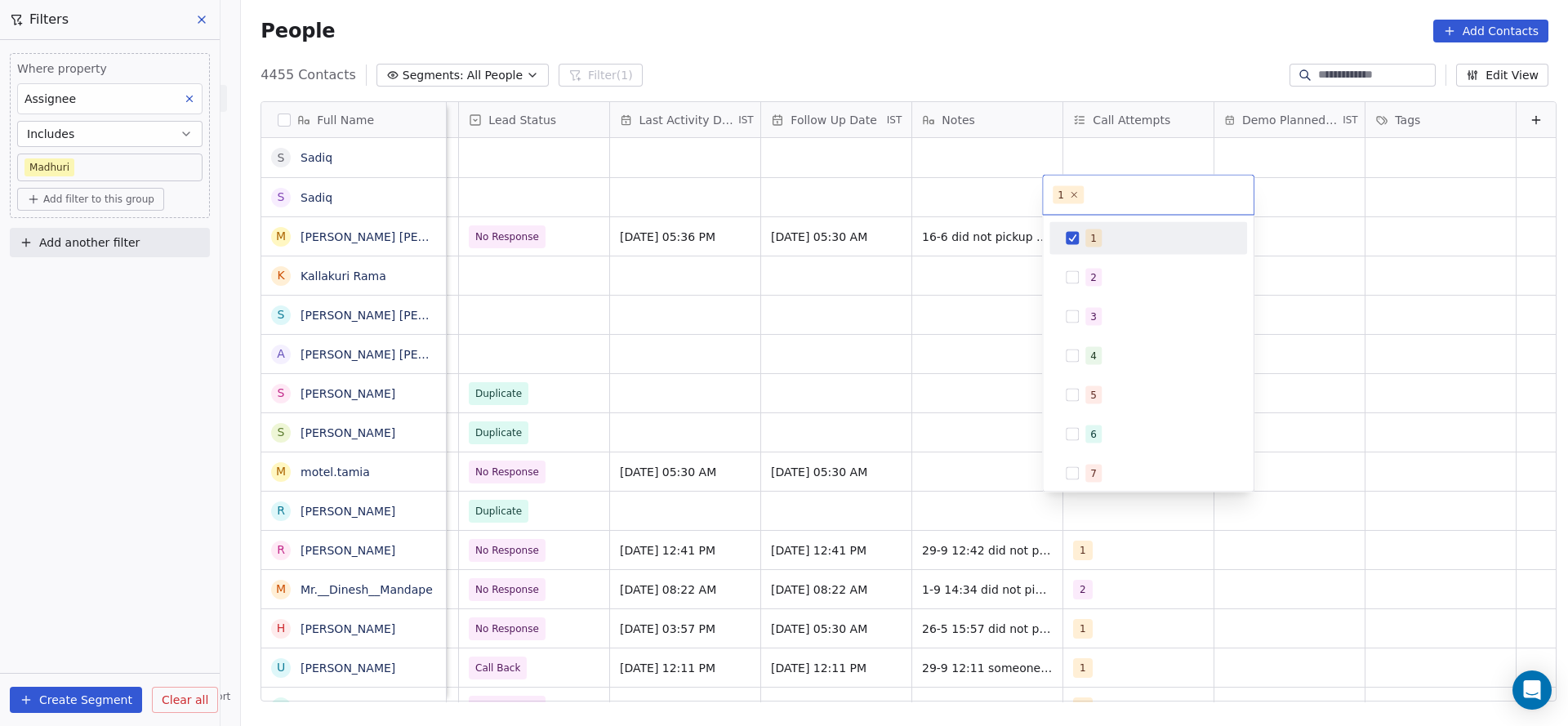
click at [915, 480] on html "On2Cook India Pvt. Ltd. Contacts People Marketing Workflows Campaigns Metrics &…" at bounding box center [784, 363] width 1568 height 726
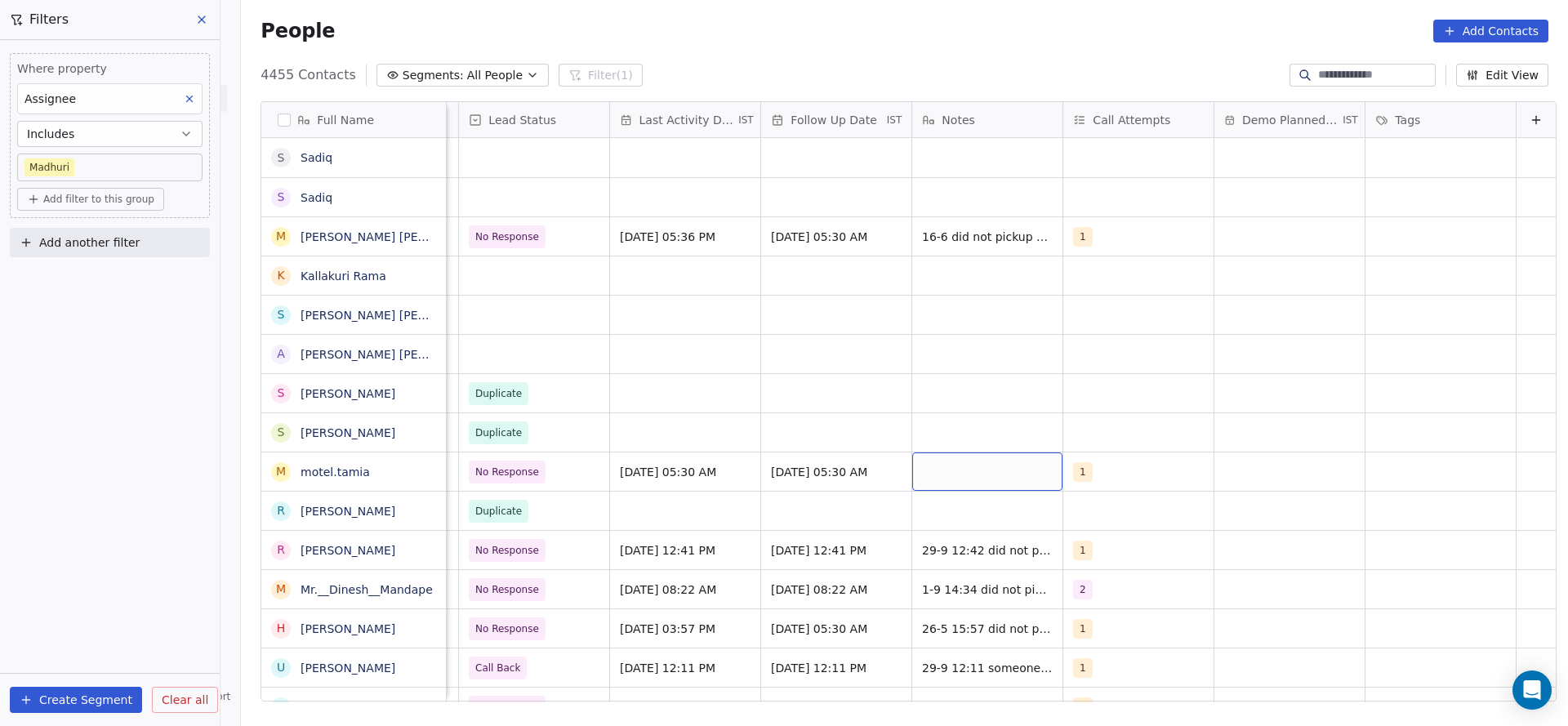
click at [921, 480] on div "grid" at bounding box center [987, 471] width 150 height 38
type textarea "**********"
click at [780, 430] on html "On2Cook India Pvt. Ltd. Contacts People Marketing Workflows Campaigns Metrics &…" at bounding box center [784, 363] width 1568 height 726
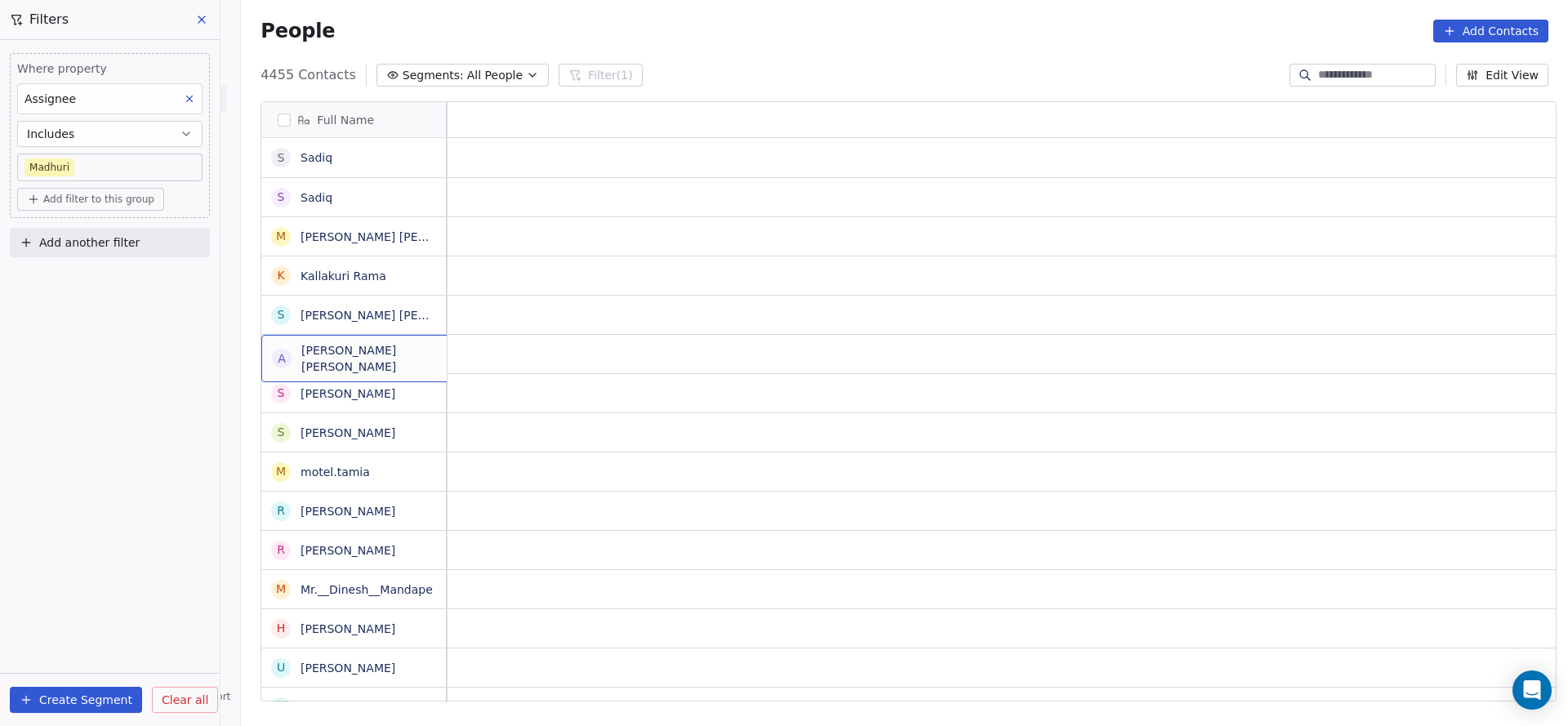
scroll to position [0, 0]
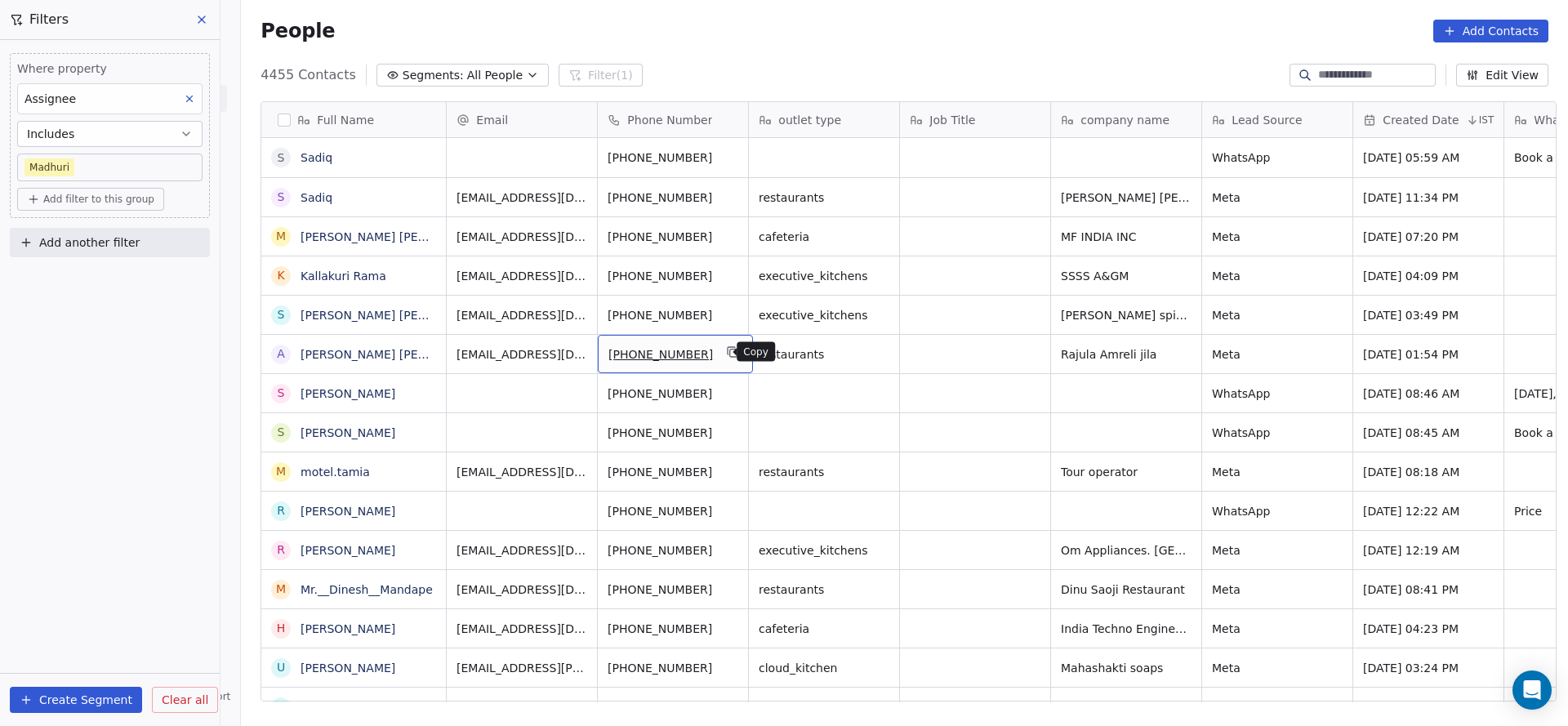
drag, startPoint x: 719, startPoint y: 353, endPoint x: 798, endPoint y: 539, distance: 202.1
click at [727, 353] on icon "grid" at bounding box center [733, 351] width 13 height 13
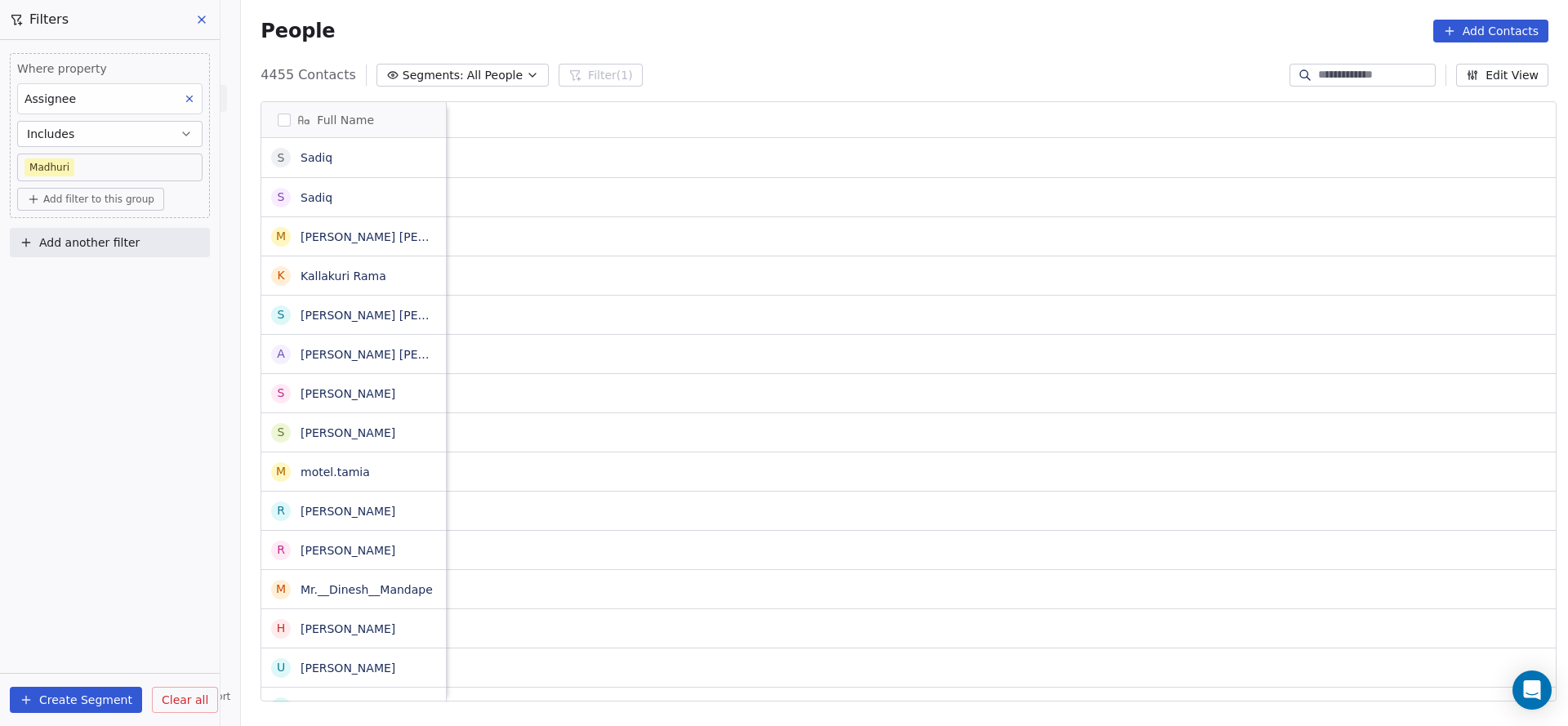
scroll to position [0, 2121]
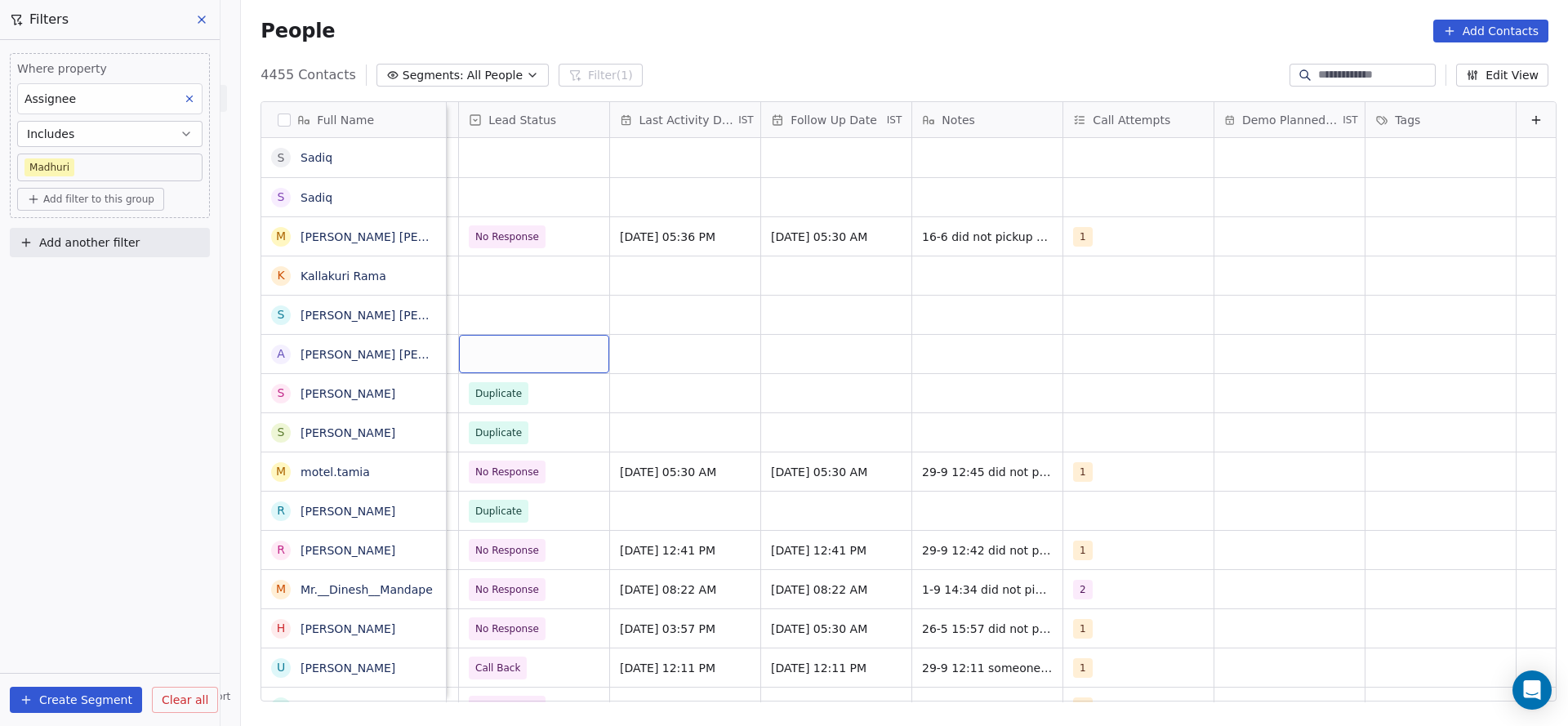
click at [485, 345] on div "grid" at bounding box center [534, 354] width 150 height 38
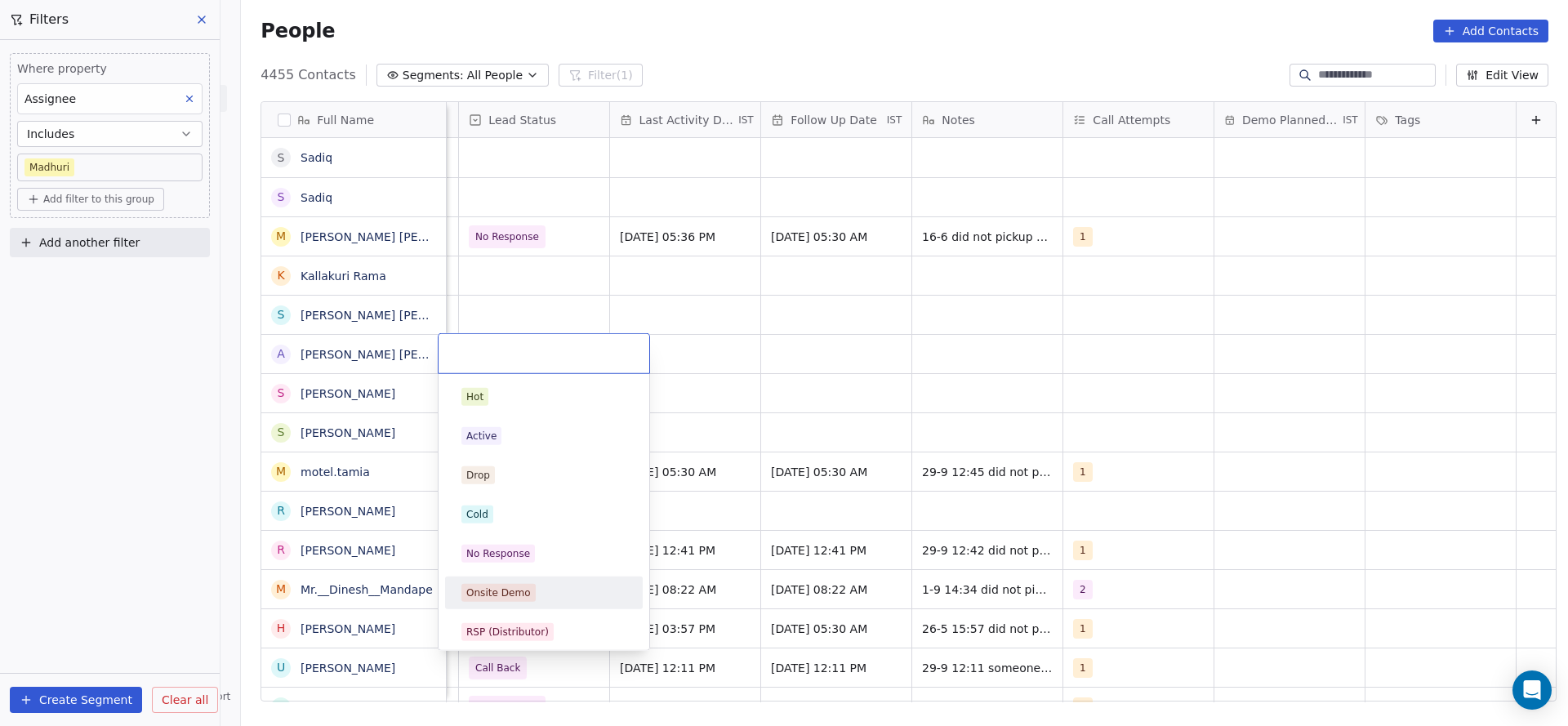
scroll to position [122, 0]
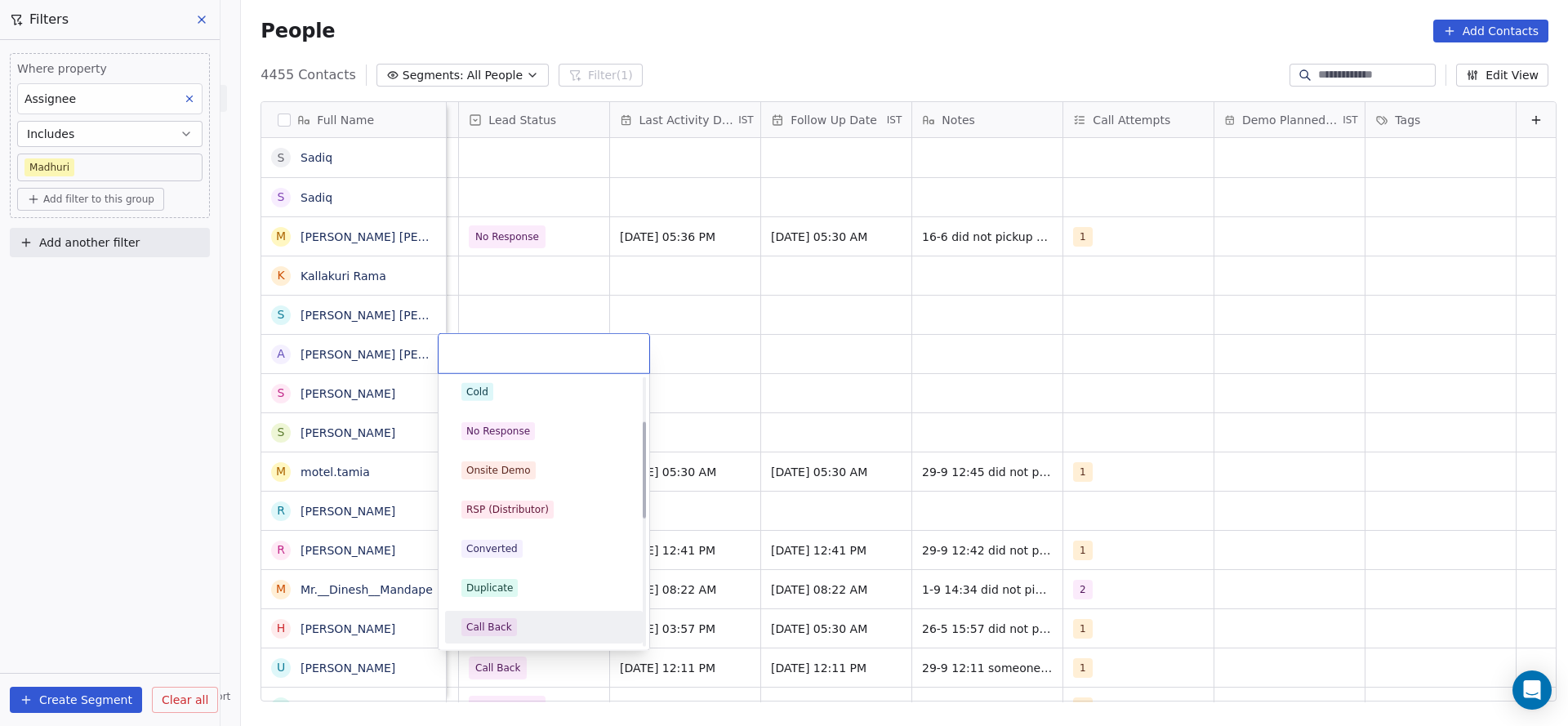
drag, startPoint x: 509, startPoint y: 619, endPoint x: 1033, endPoint y: 367, distance: 581.4
click at [509, 619] on span "Call Back" at bounding box center [489, 628] width 55 height 18
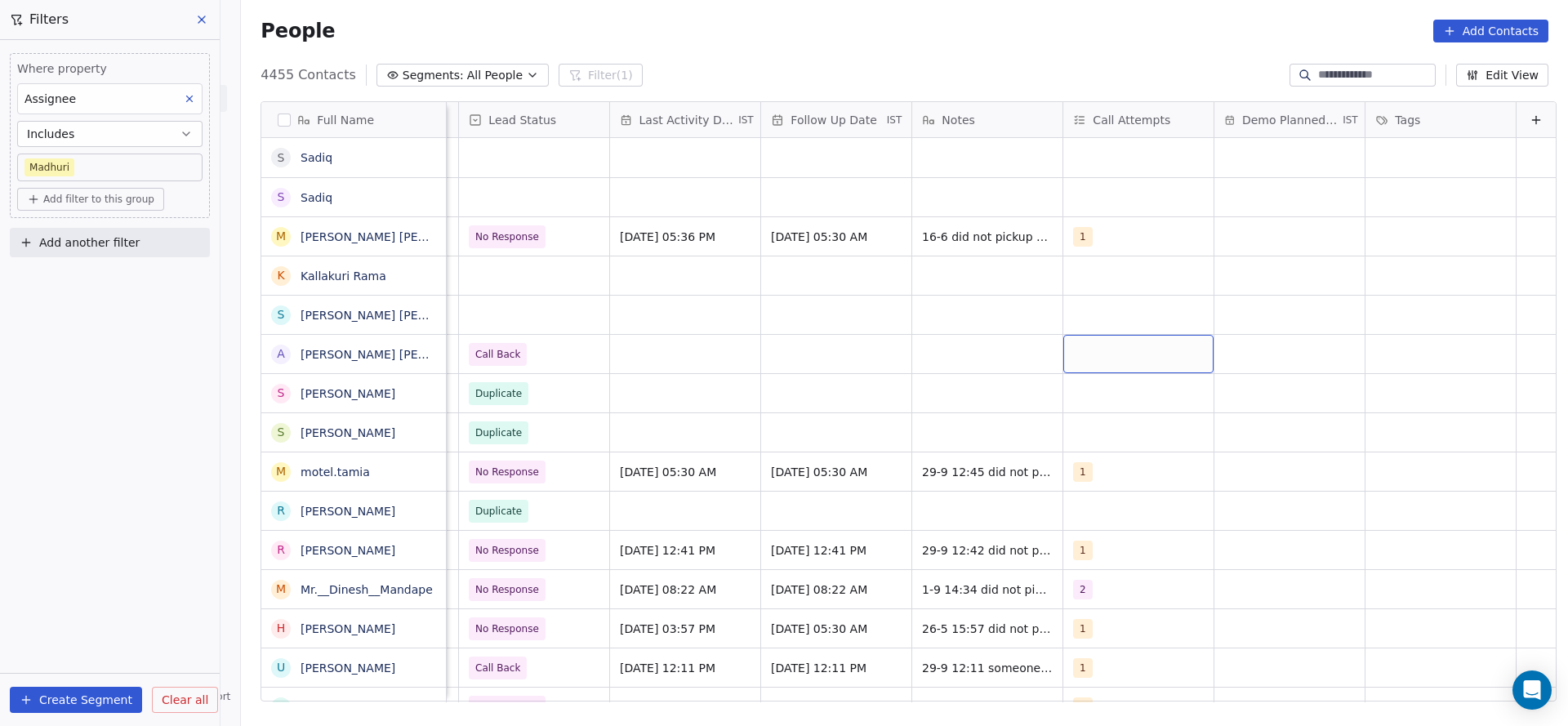
click at [1063, 360] on div "grid" at bounding box center [1138, 354] width 150 height 38
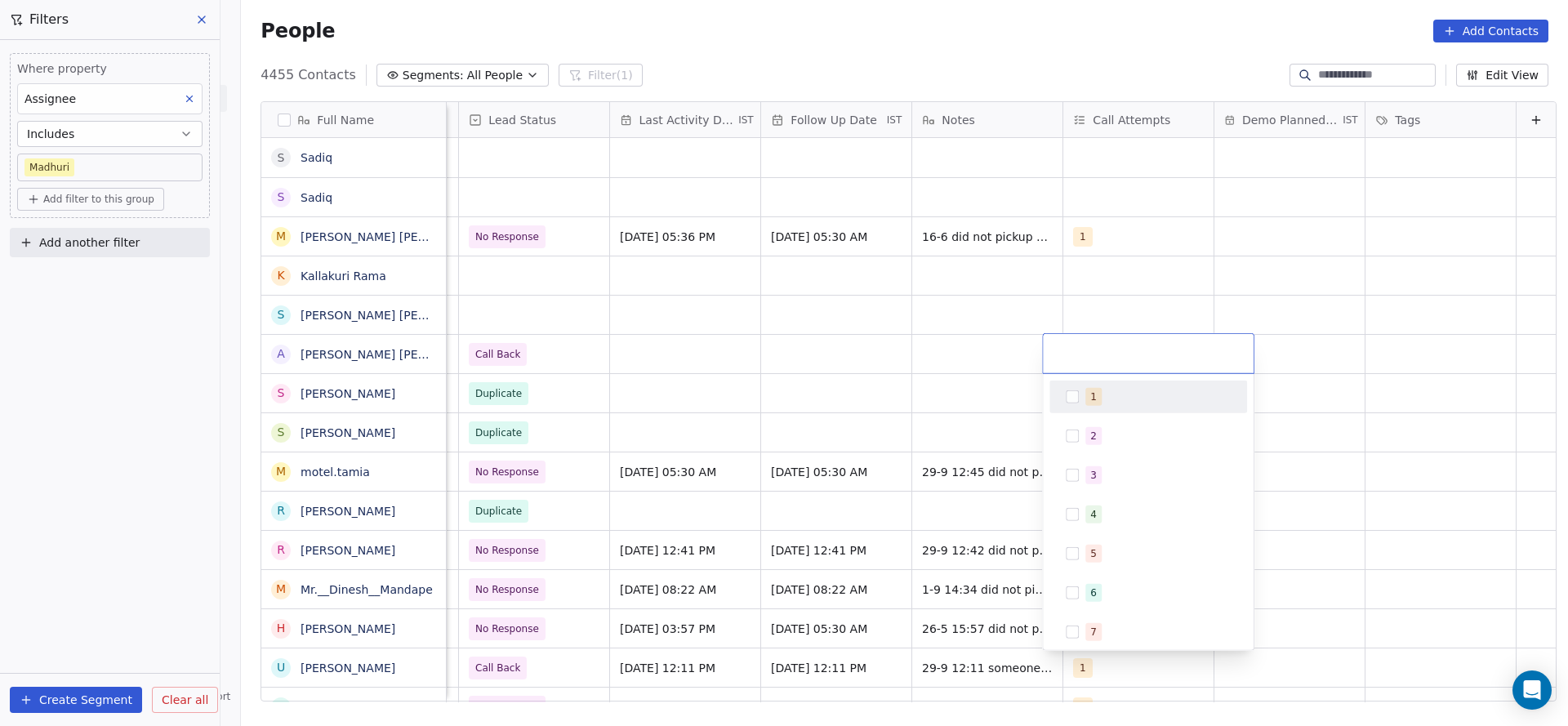
click at [1087, 400] on span "1" at bounding box center [1093, 397] width 16 height 18
click at [900, 414] on html "On2Cook India Pvt. Ltd. Contacts People Marketing Workflows Campaigns Metrics &…" at bounding box center [784, 363] width 1568 height 726
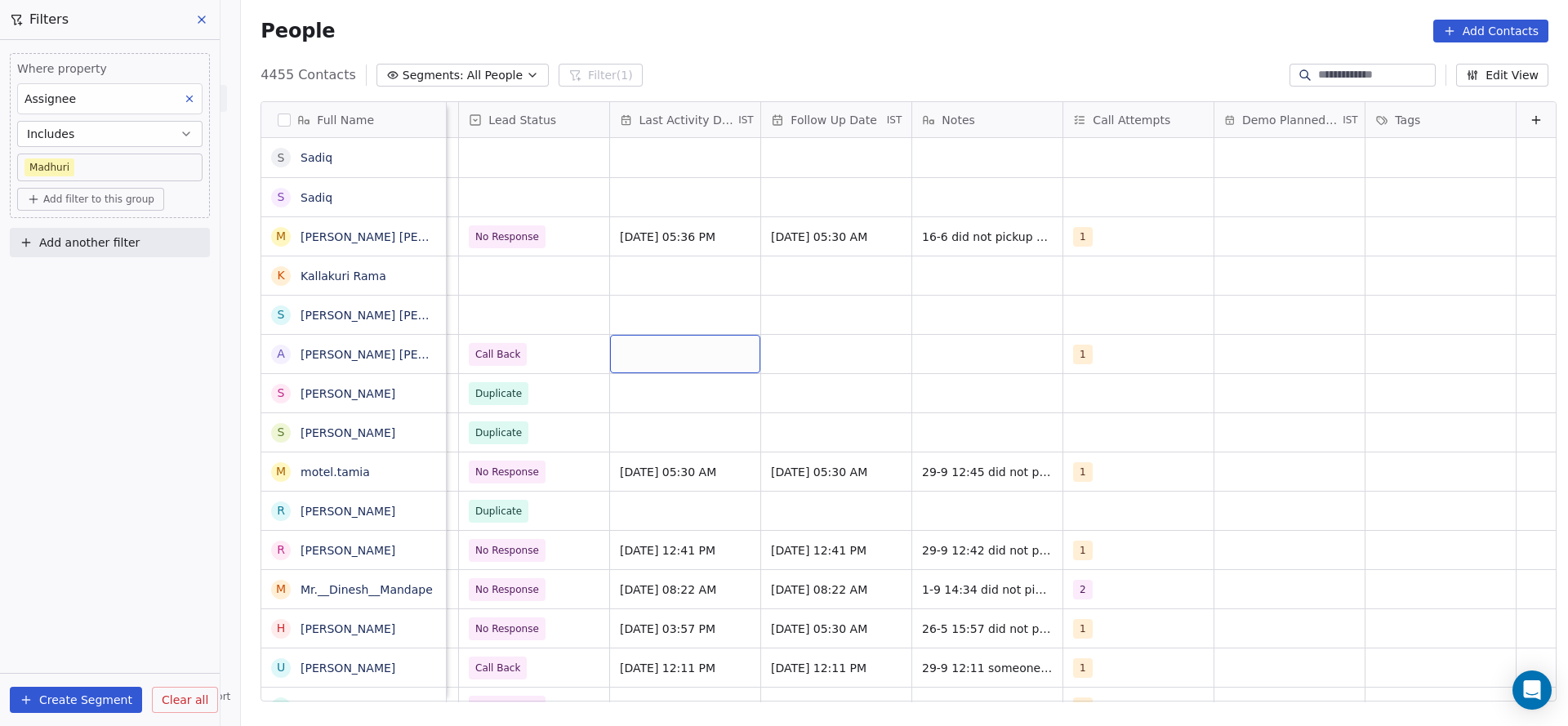
click at [685, 350] on div "grid" at bounding box center [685, 354] width 150 height 38
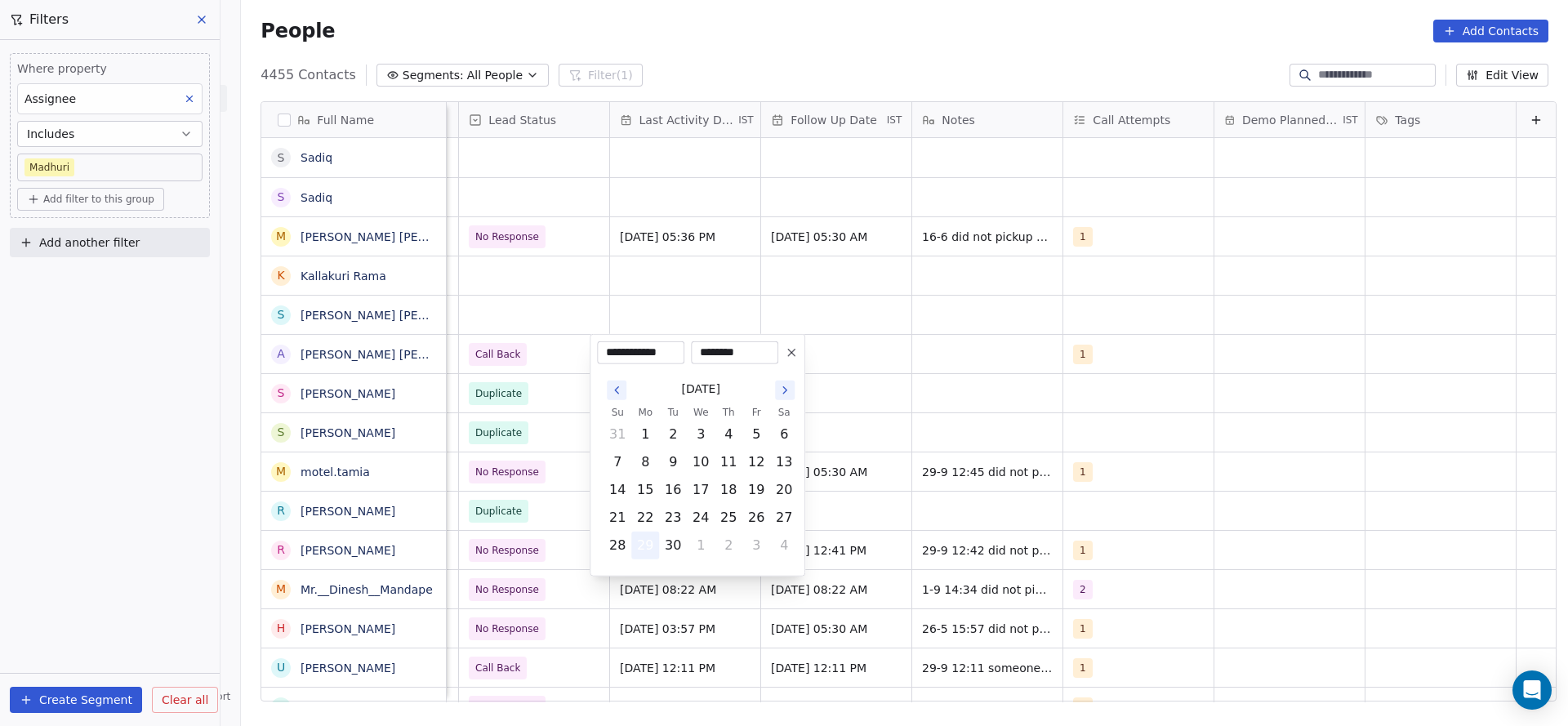
click at [643, 545] on button "29" at bounding box center [645, 545] width 26 height 26
drag, startPoint x: 618, startPoint y: 261, endPoint x: 918, endPoint y: 345, distance: 311.5
click at [624, 260] on html "On2Cook India Pvt. Ltd. Contacts People Marketing Workflows Campaigns Metrics &…" at bounding box center [784, 363] width 1568 height 726
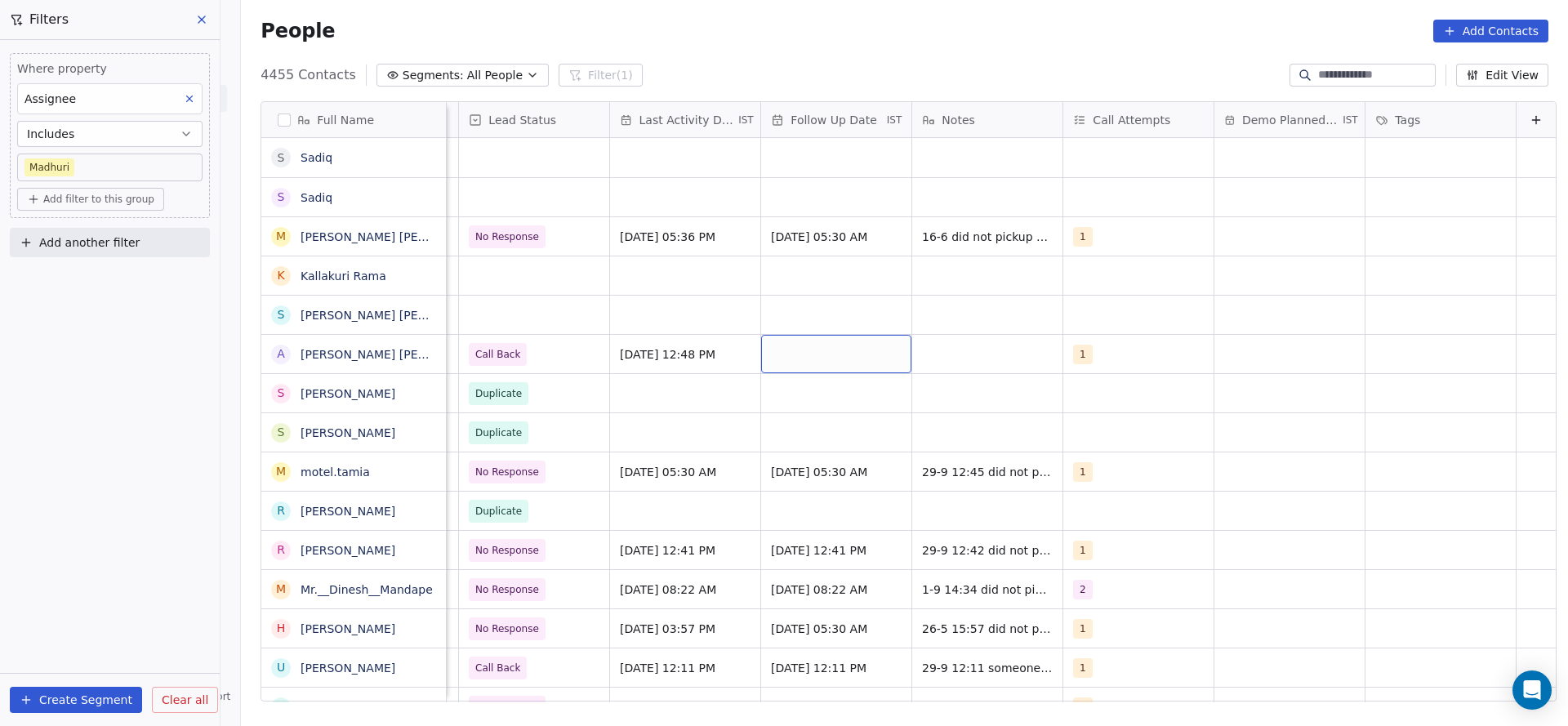
click at [858, 359] on div "grid" at bounding box center [836, 354] width 150 height 38
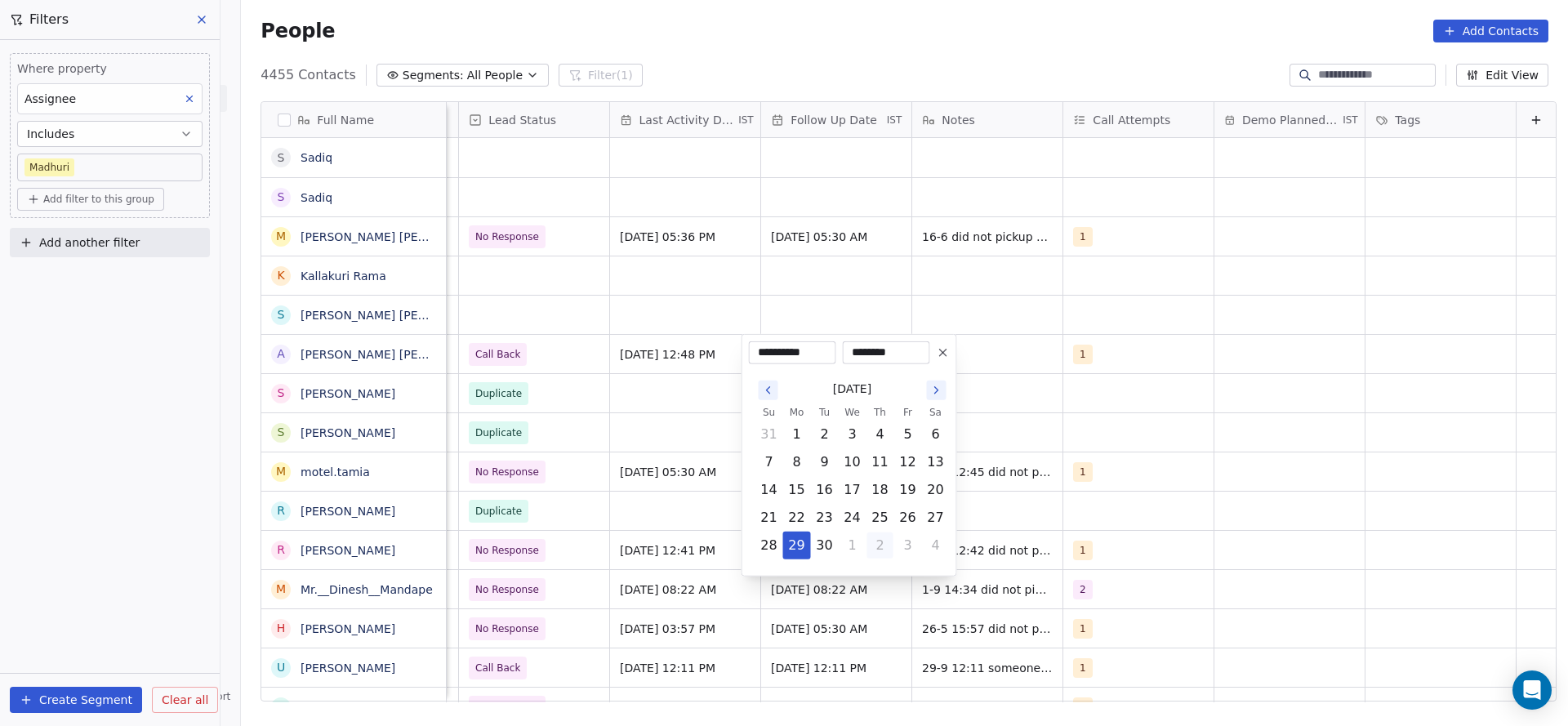
click at [887, 544] on button "2" at bounding box center [880, 545] width 26 height 26
click at [832, 466] on button "7" at bounding box center [824, 461] width 26 height 26
type input "**********"
click at [559, 419] on html "On2Cook India Pvt. Ltd. Contacts People Marketing Workflows Campaigns Metrics &…" at bounding box center [784, 363] width 1568 height 726
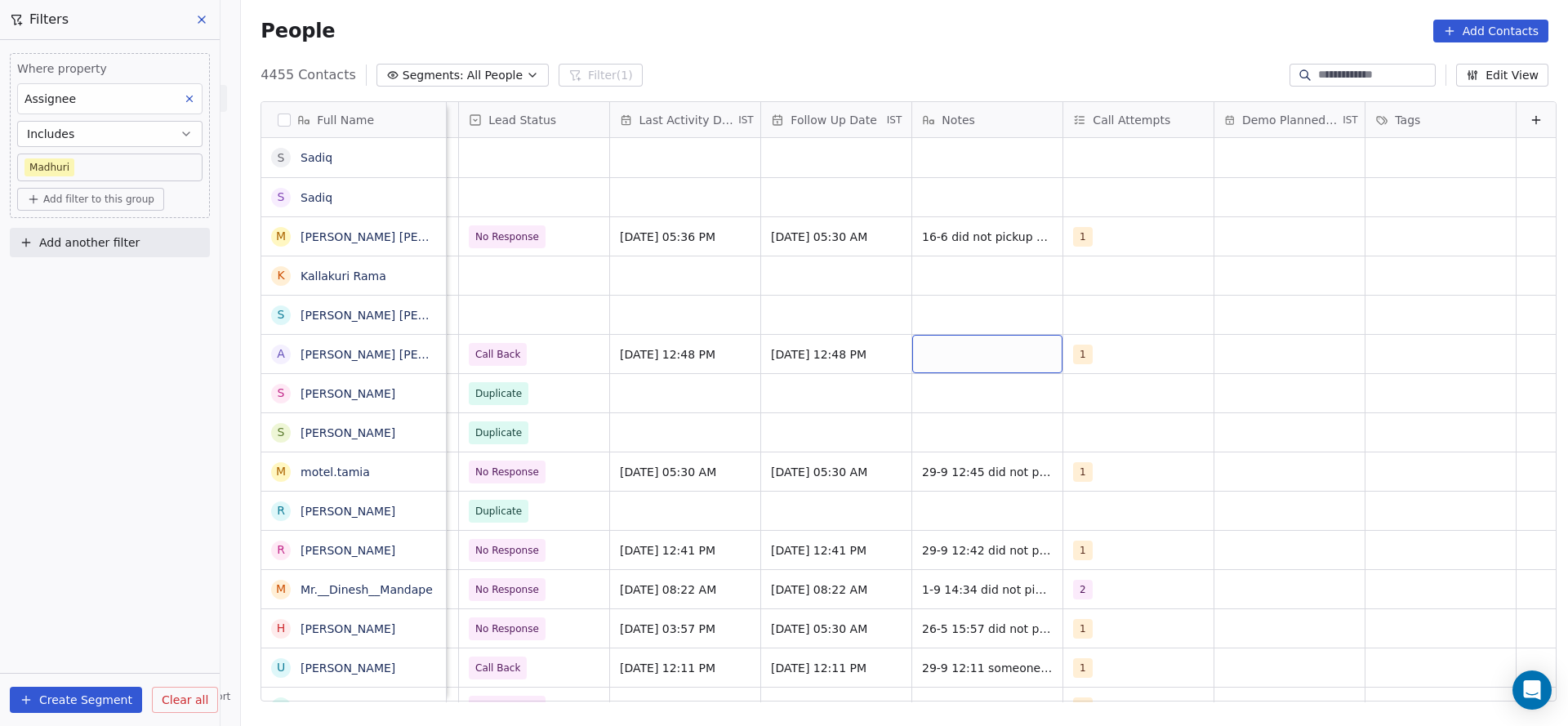
click at [934, 355] on div "grid" at bounding box center [987, 354] width 150 height 38
click at [919, 353] on textarea "**********" at bounding box center [967, 360] width 148 height 51
click at [917, 357] on textarea "**********" at bounding box center [967, 360] width 148 height 51
type textarea "**********"
click at [770, 284] on html "On2Cook India Pvt. Ltd. Contacts People Marketing Workflows Campaigns Metrics &…" at bounding box center [784, 363] width 1568 height 726
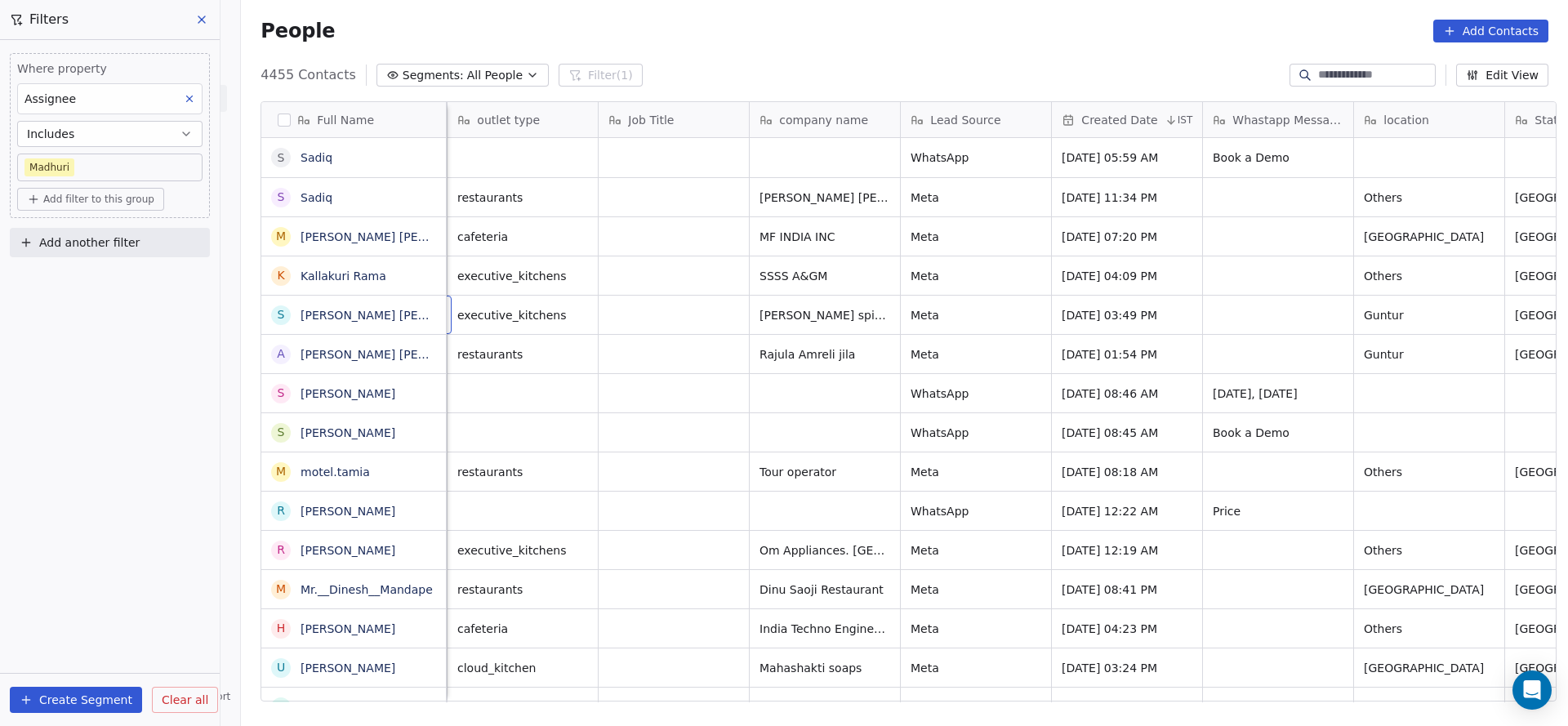
scroll to position [0, 151]
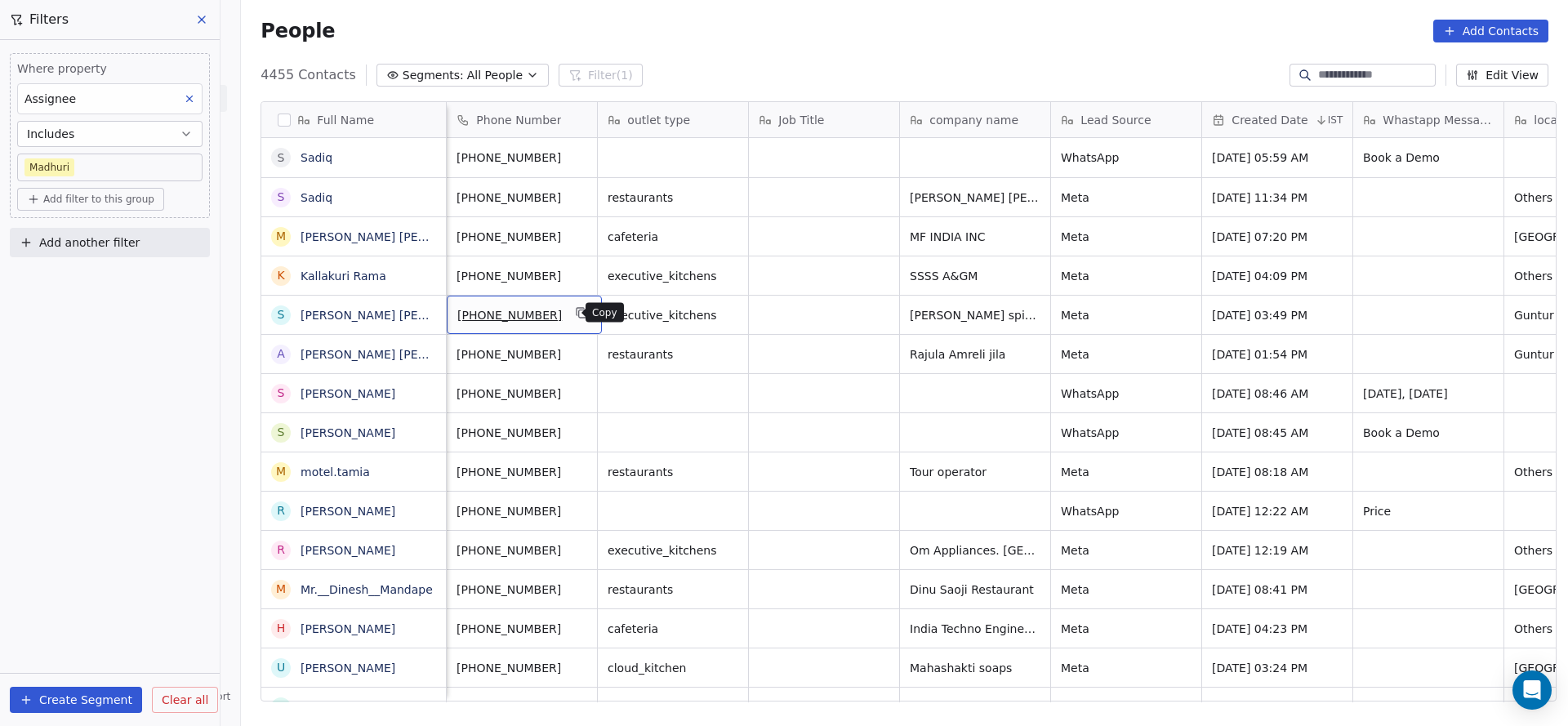
click at [572, 304] on button "grid" at bounding box center [582, 313] width 20 height 20
drag, startPoint x: 782, startPoint y: 707, endPoint x: 1218, endPoint y: 755, distance: 438.6
click at [1218, 725] on html "On2Cook India Pvt. Ltd. Contacts People Marketing Workflows Campaigns Metrics &…" at bounding box center [784, 363] width 1568 height 726
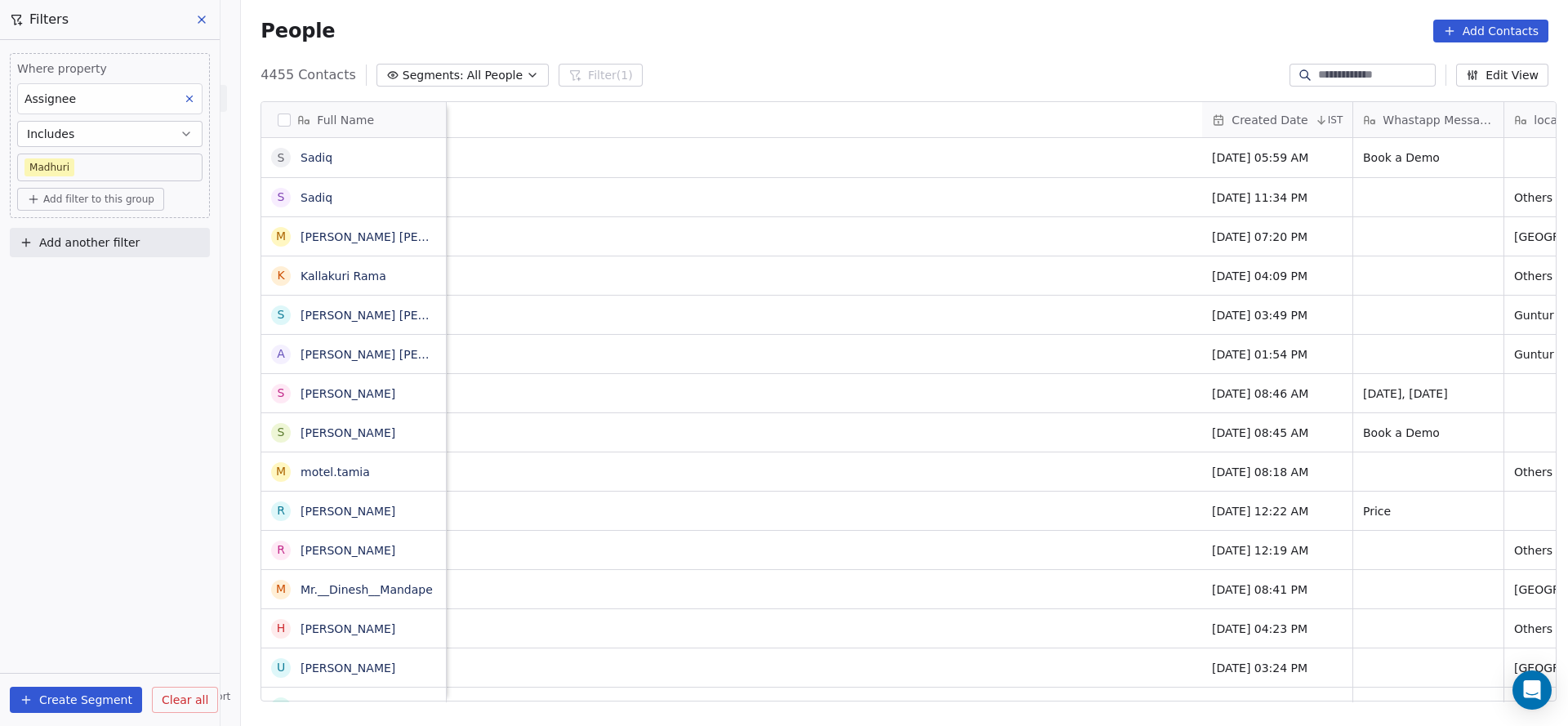
scroll to position [0, 1804]
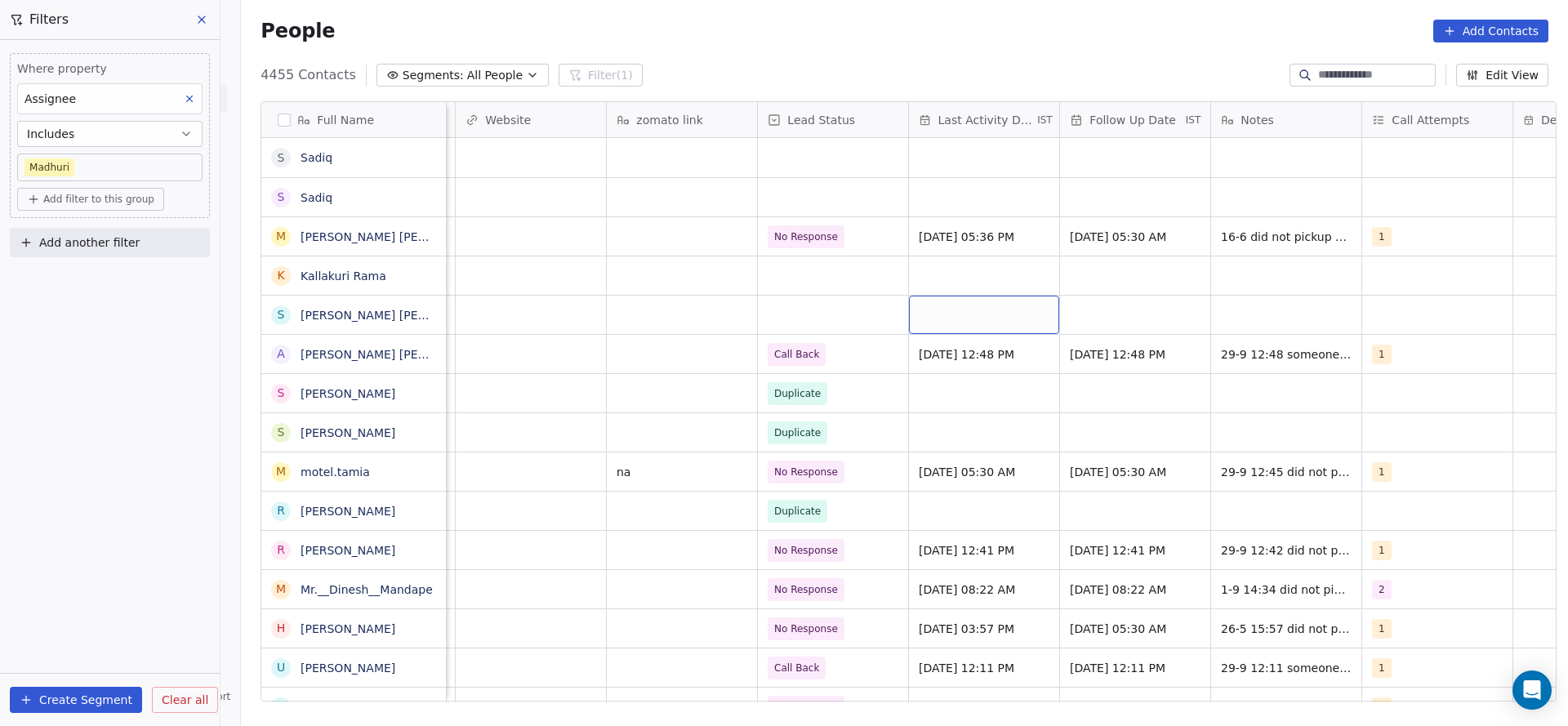
click at [987, 312] on div "grid" at bounding box center [984, 315] width 150 height 38
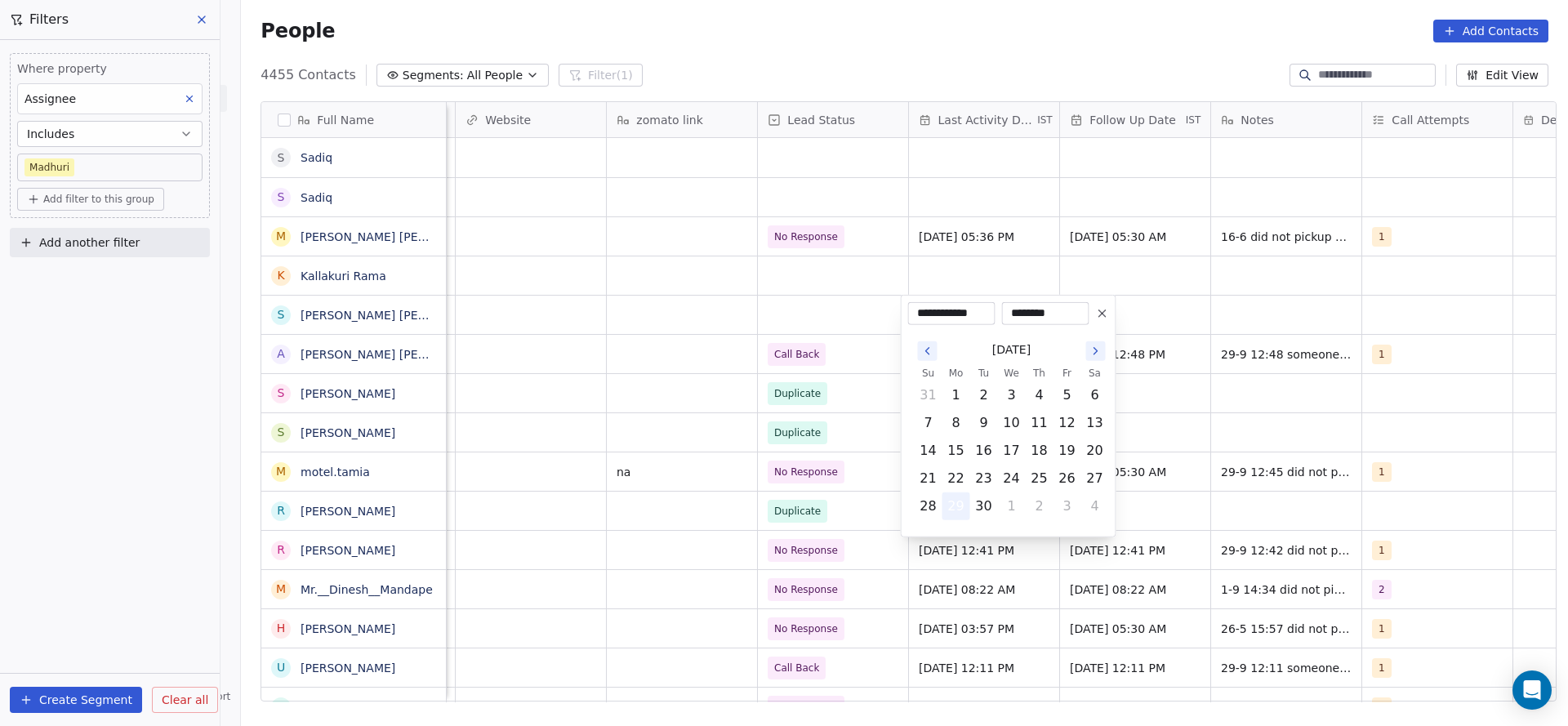
click at [948, 495] on button "29" at bounding box center [956, 506] width 26 height 26
click at [518, 369] on html "On2Cook India Pvt. Ltd. Contacts People Marketing Workflows Campaigns Metrics &…" at bounding box center [784, 363] width 1568 height 726
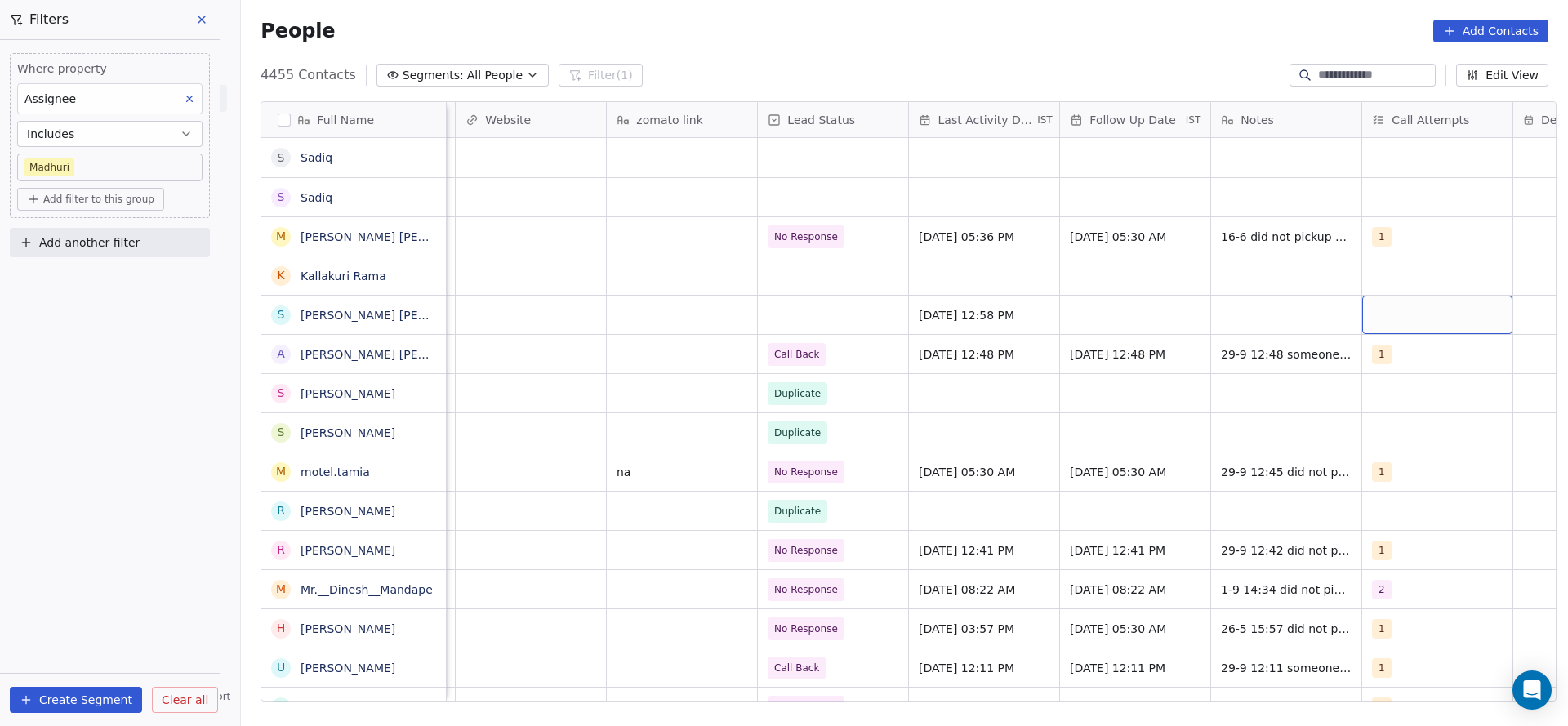
click at [1389, 316] on div "grid" at bounding box center [1437, 315] width 150 height 38
click at [1382, 361] on button "Suggestions" at bounding box center [1378, 358] width 13 height 13
click at [1106, 378] on html "On2Cook India Pvt. Ltd. Contacts People Marketing Workflows Campaigns Metrics &…" at bounding box center [784, 363] width 1568 height 726
click at [836, 322] on div "grid" at bounding box center [833, 315] width 150 height 38
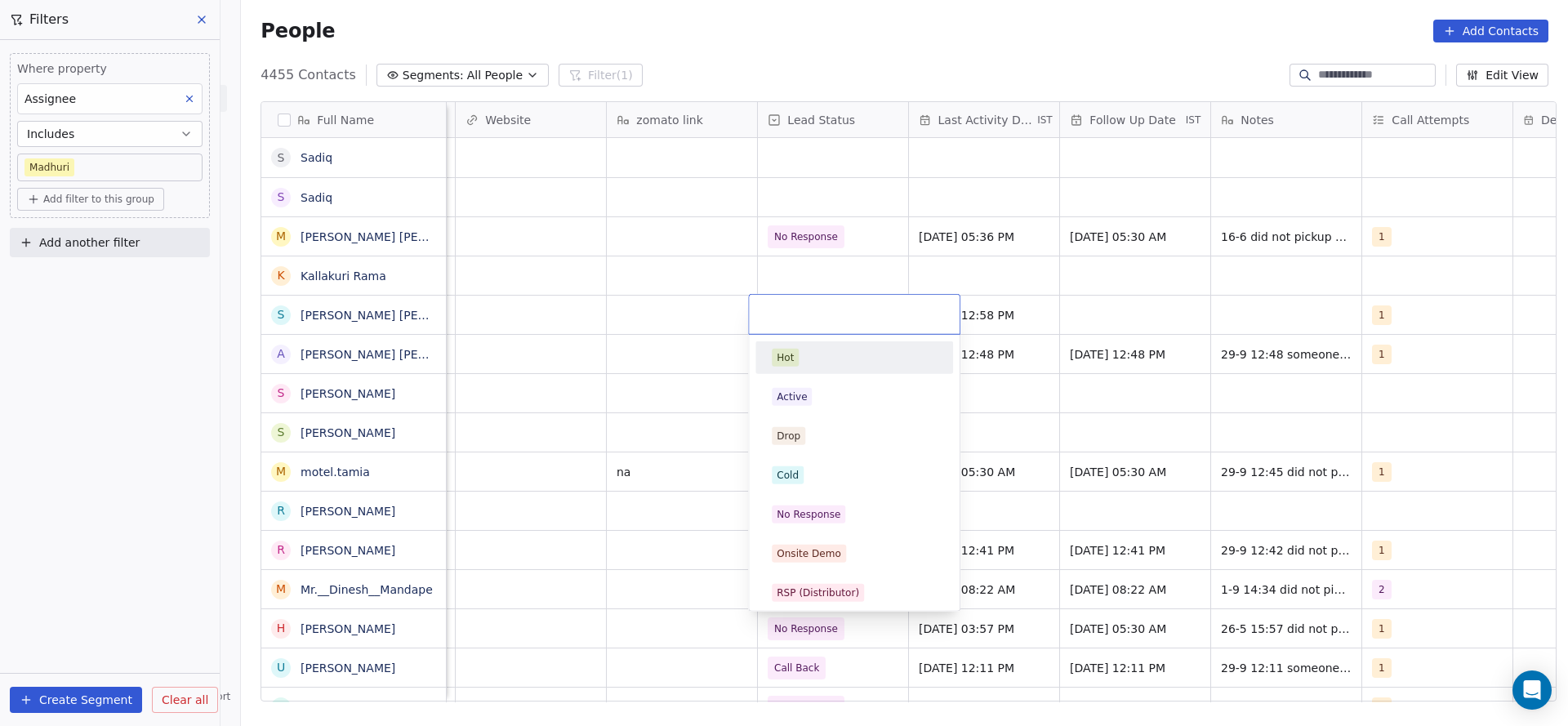
click at [494, 348] on html "On2Cook India Pvt. Ltd. Contacts People Marketing Workflows Campaigns Metrics &…" at bounding box center [784, 363] width 1568 height 726
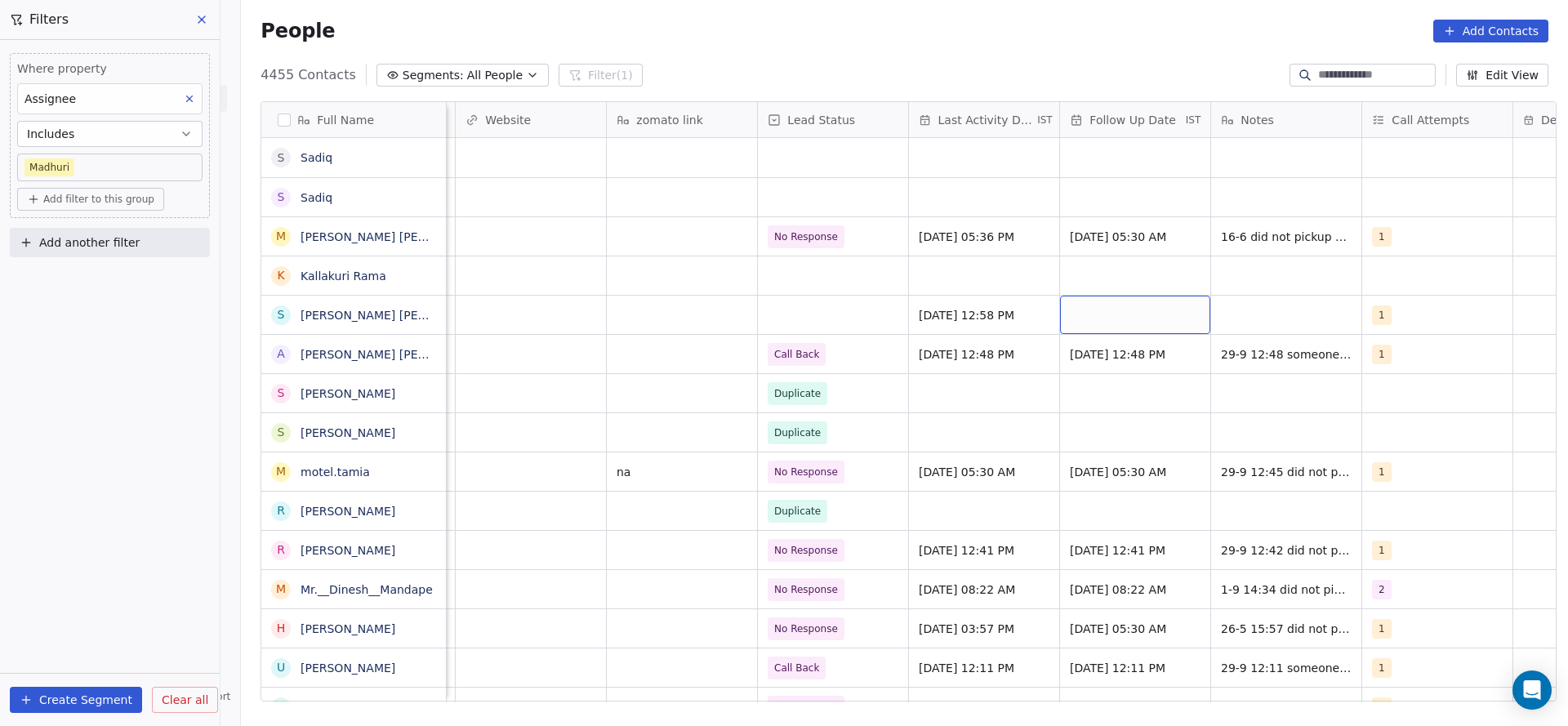
click at [1117, 318] on div "grid" at bounding box center [1135, 315] width 150 height 38
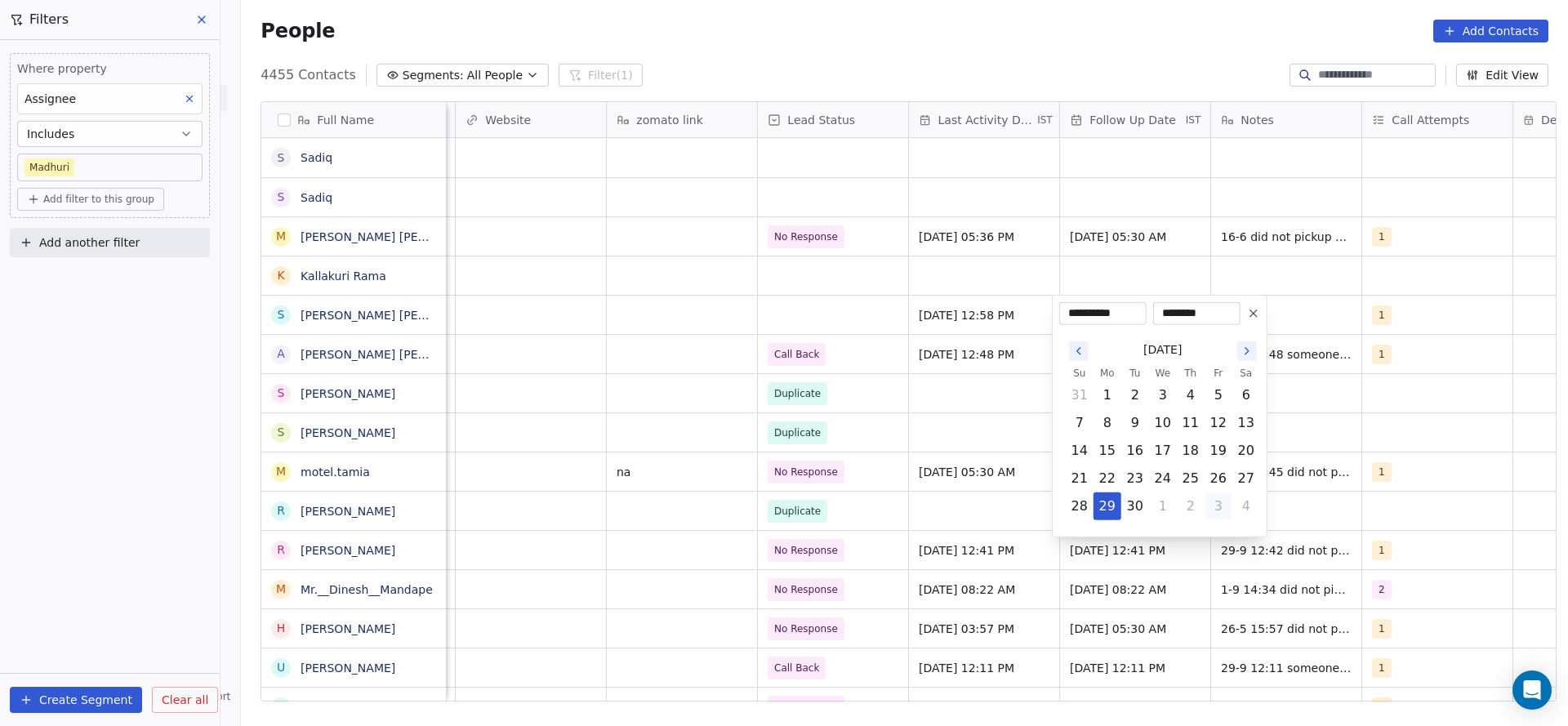
click at [1210, 507] on button "3" at bounding box center [1218, 506] width 26 height 26
type input "**********"
drag, startPoint x: 812, startPoint y: 438, endPoint x: 1337, endPoint y: 232, distance: 564.0
click at [825, 426] on html "On2Cook India Pvt. Ltd. Contacts People Marketing Workflows Campaigns Metrics &…" at bounding box center [784, 363] width 1568 height 726
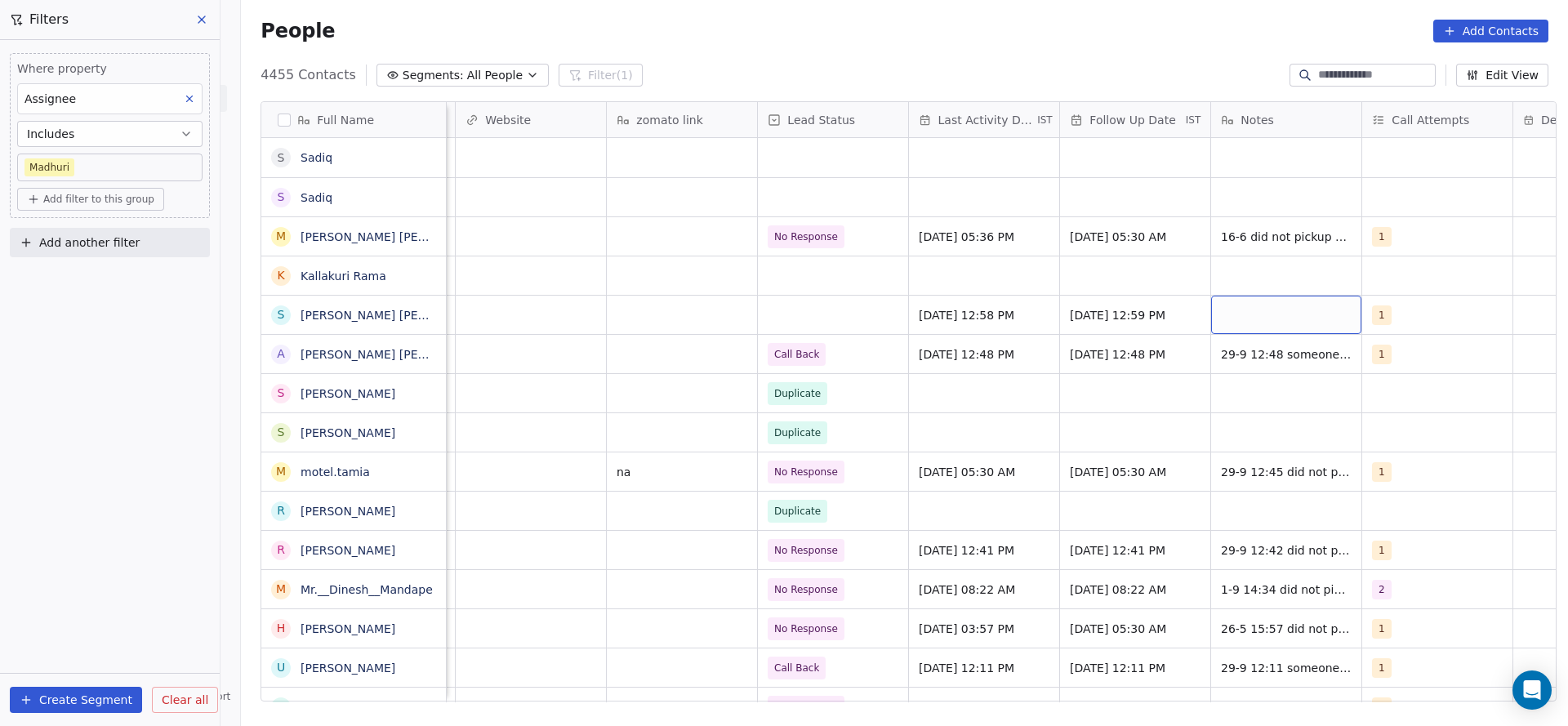
click at [1310, 318] on div "grid" at bounding box center [1286, 315] width 150 height 38
type textarea "**********"
click at [839, 306] on html "On2Cook India Pvt. Ltd. Contacts People Marketing Workflows Campaigns Metrics &…" at bounding box center [784, 363] width 1568 height 726
click at [818, 312] on div "grid" at bounding box center [833, 315] width 150 height 38
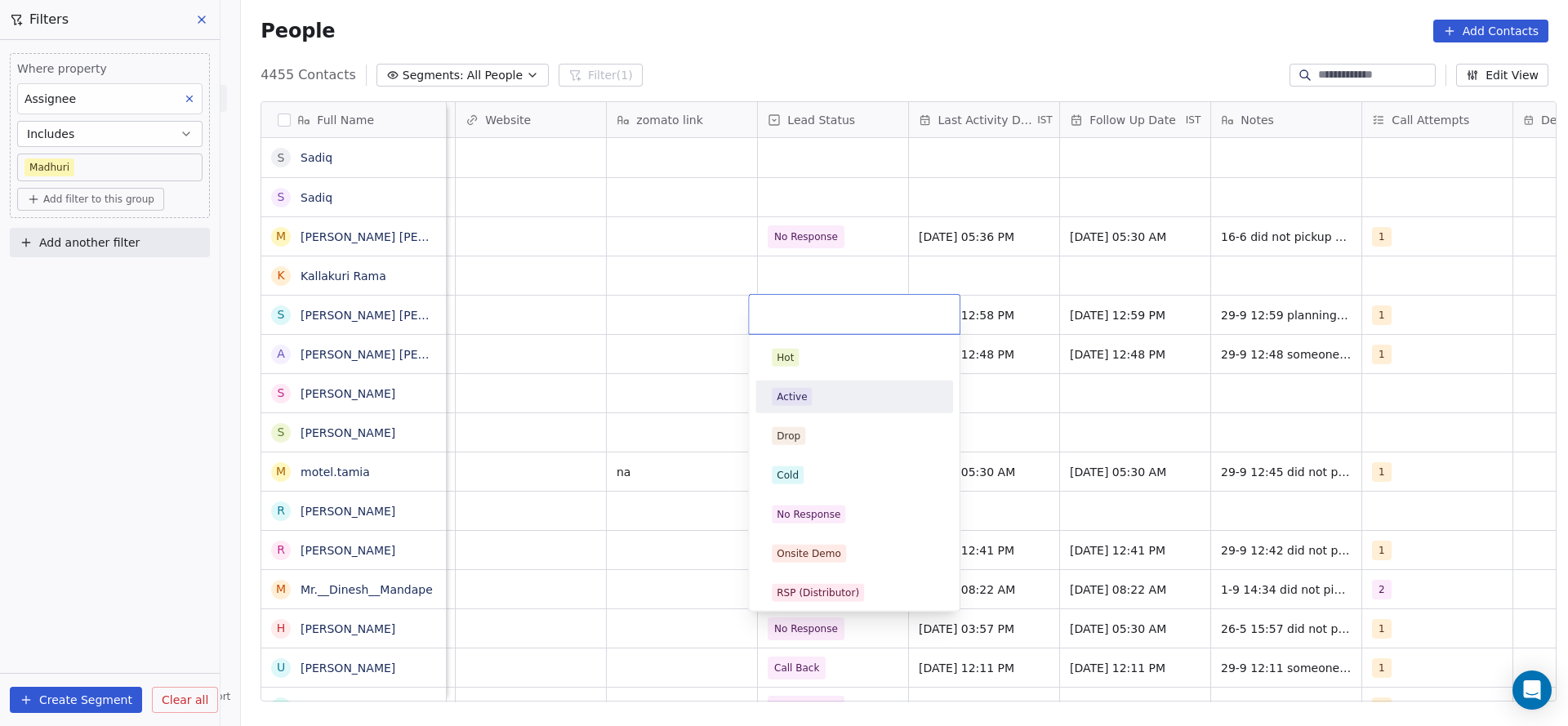
click at [884, 403] on div "Active" at bounding box center [854, 397] width 165 height 18
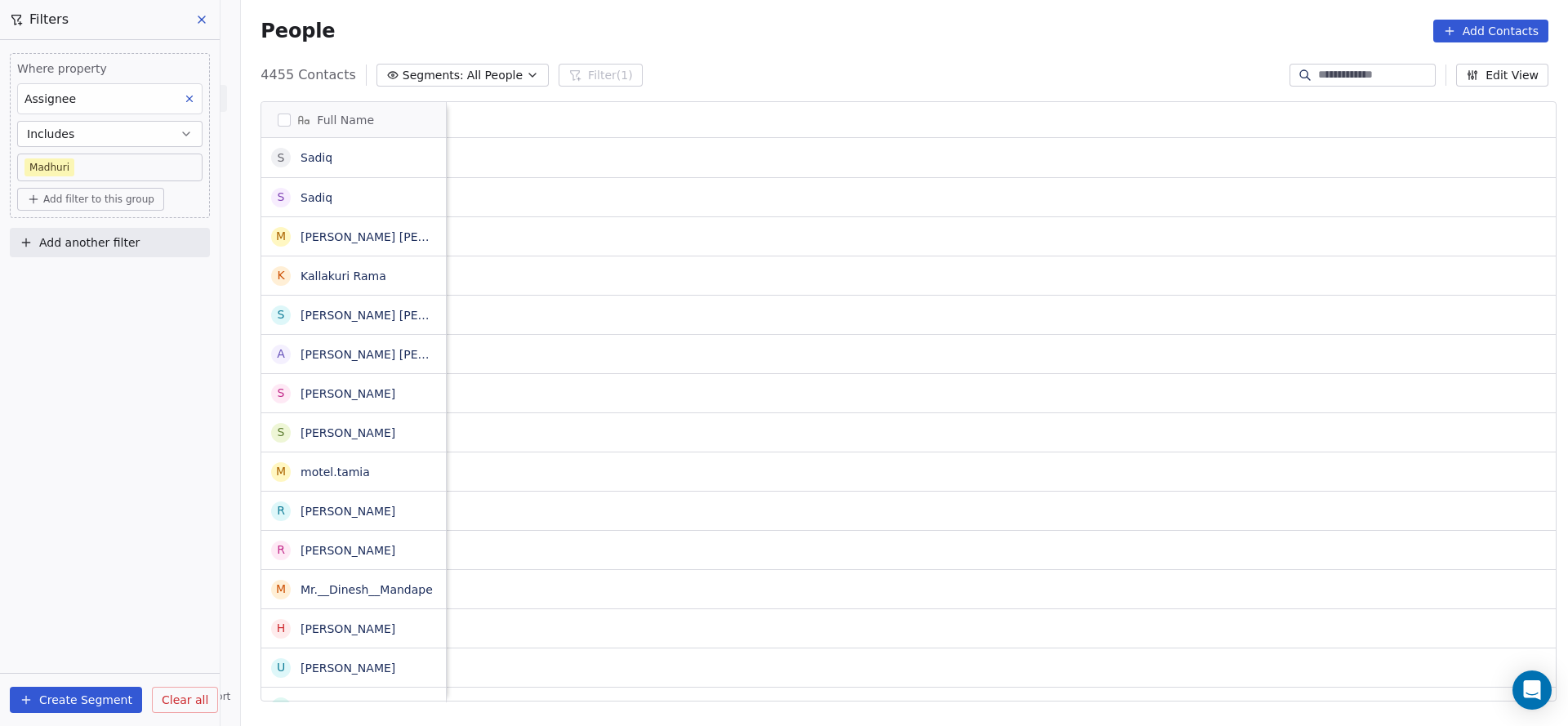
scroll to position [0, 2121]
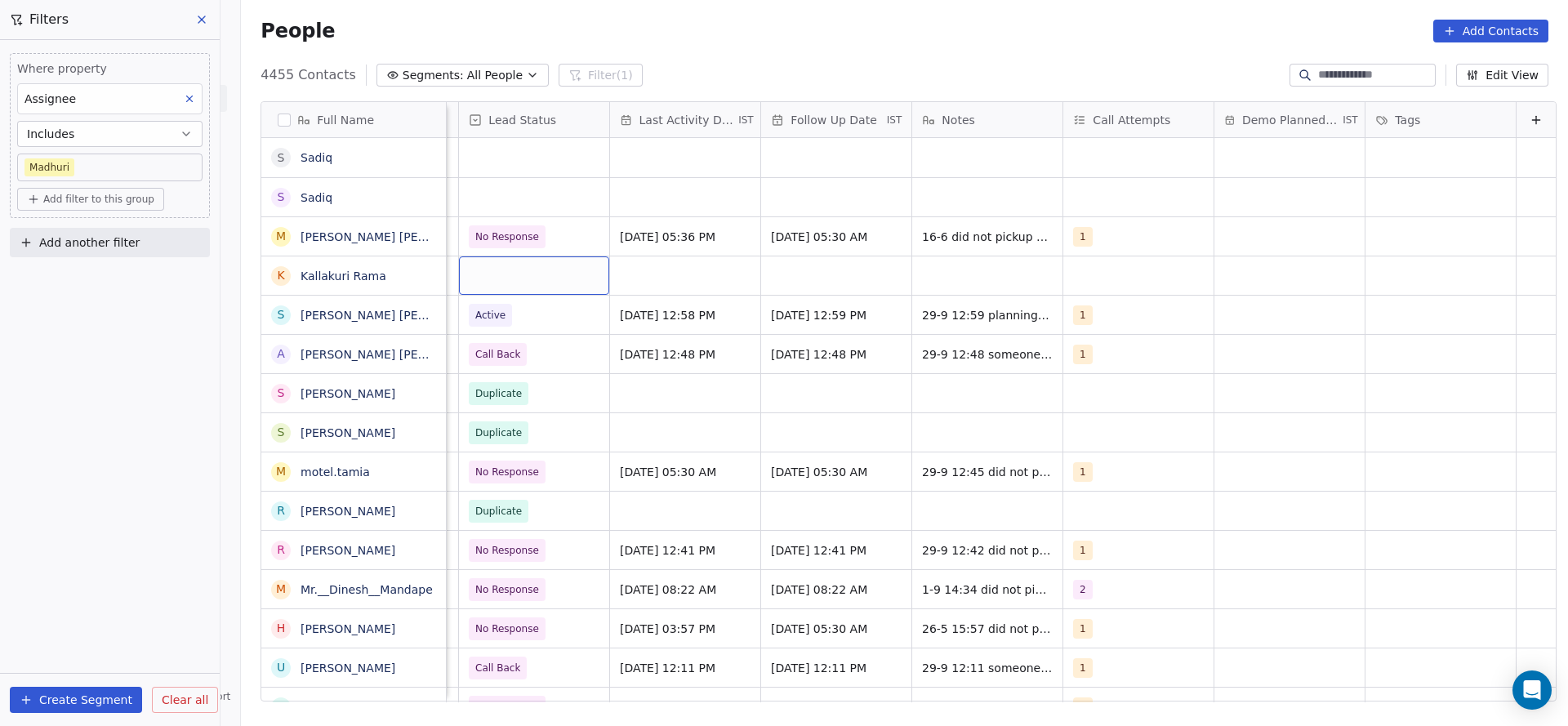
click at [463, 276] on div "grid" at bounding box center [534, 275] width 150 height 38
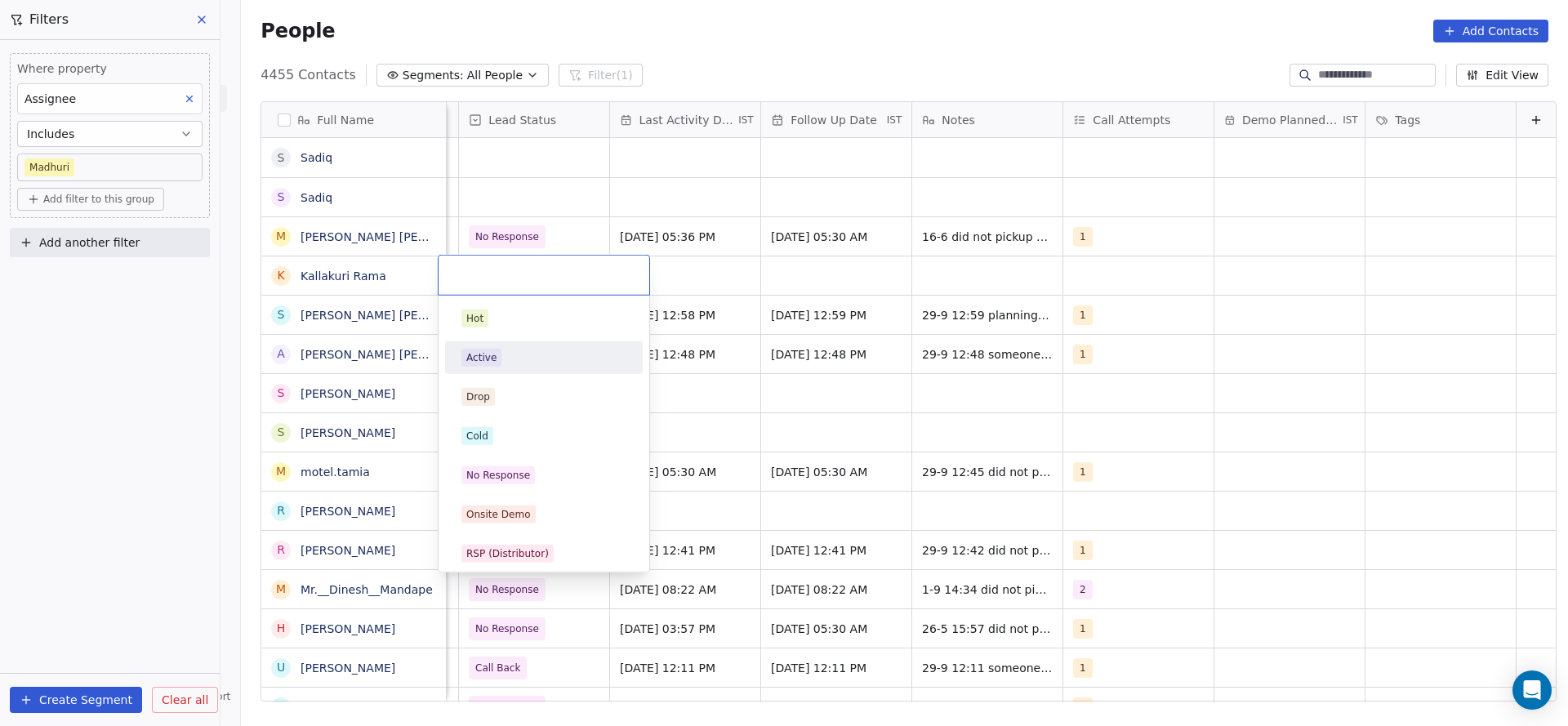
click at [471, 354] on div "Active" at bounding box center [482, 358] width 30 height 14
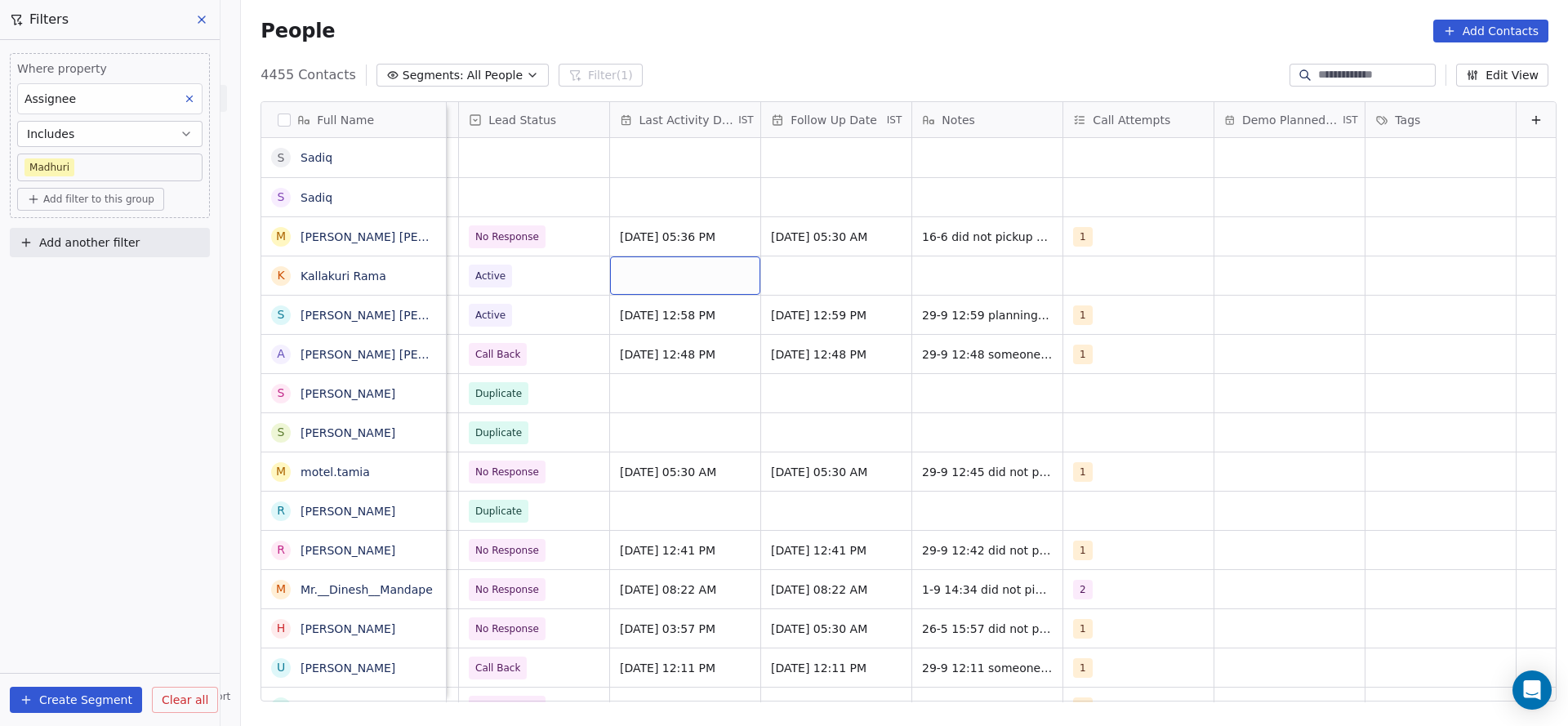
click at [691, 264] on div "grid" at bounding box center [685, 275] width 150 height 38
click at [670, 283] on div "grid" at bounding box center [685, 275] width 150 height 38
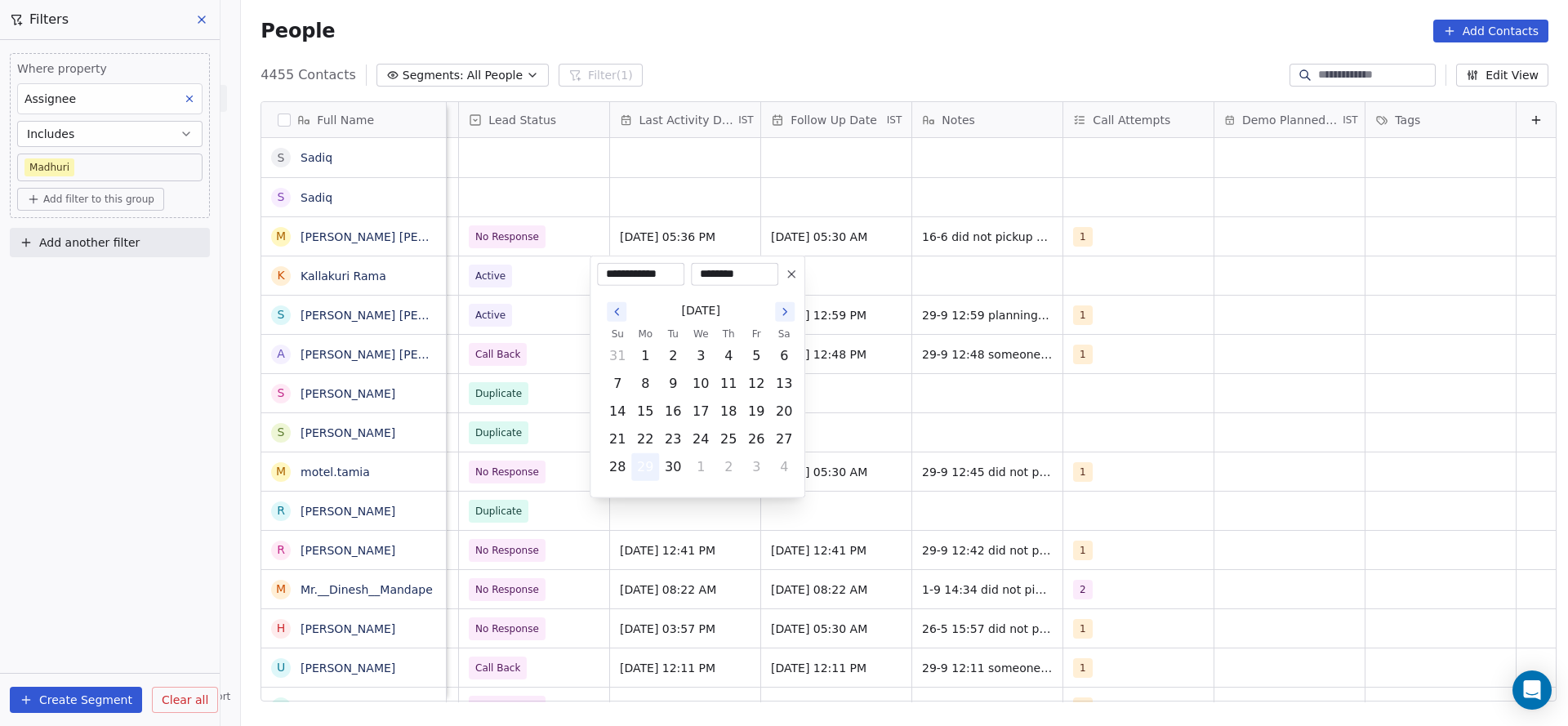
click at [651, 477] on button "29" at bounding box center [645, 467] width 26 height 26
drag, startPoint x: 1047, startPoint y: 525, endPoint x: 1073, endPoint y: 277, distance: 249.4
click at [1049, 525] on html "On2Cook India Pvt. Ltd. Contacts People Marketing Workflows Campaigns Metrics &…" at bounding box center [784, 363] width 1568 height 726
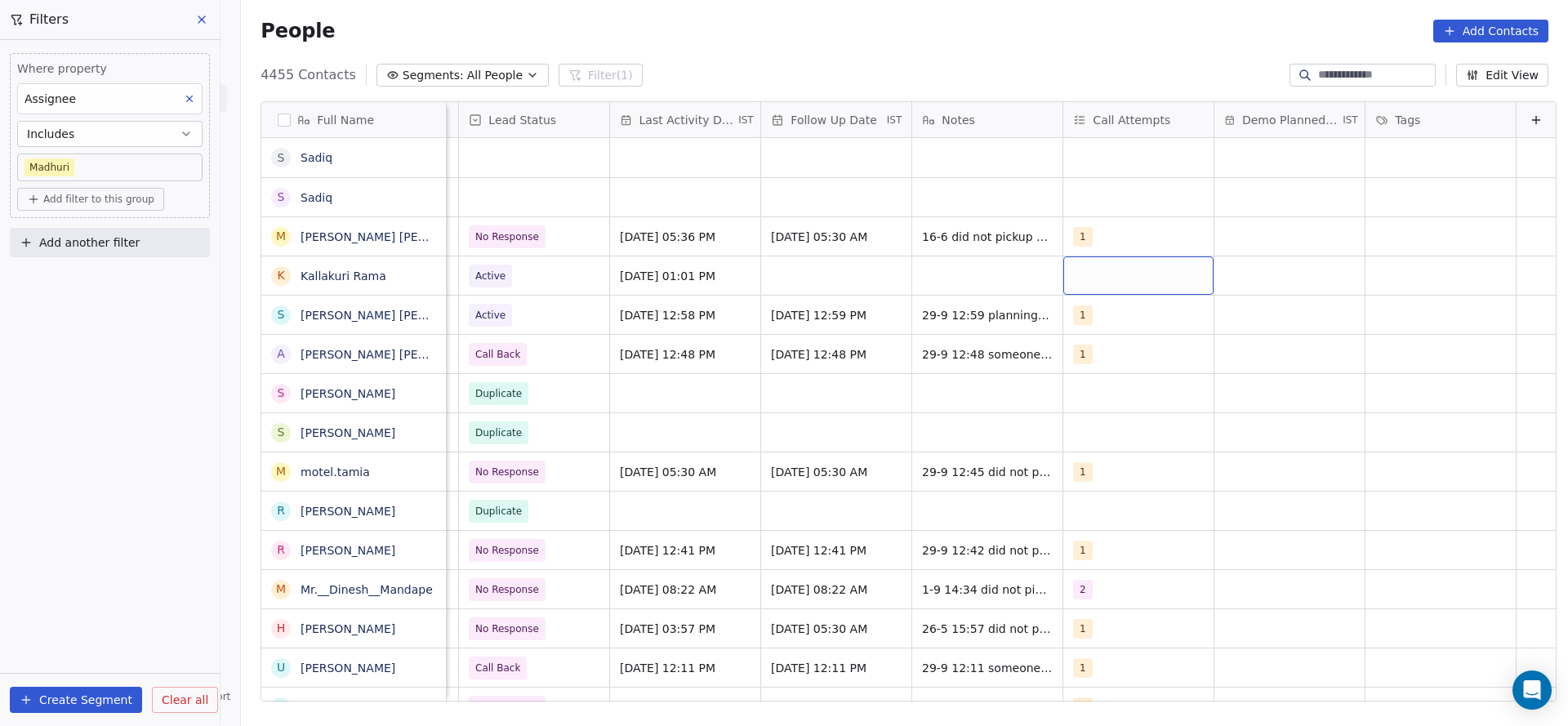
click at [1063, 291] on div "grid" at bounding box center [1138, 275] width 150 height 38
drag, startPoint x: 1083, startPoint y: 318, endPoint x: 904, endPoint y: 363, distance: 184.6
click at [1082, 317] on div "1" at bounding box center [1148, 318] width 184 height 26
click at [904, 363] on html "On2Cook India Pvt. Ltd. Contacts People Marketing Workflows Campaigns Metrics &…" at bounding box center [784, 363] width 1568 height 726
click at [781, 284] on div "grid" at bounding box center [836, 275] width 150 height 38
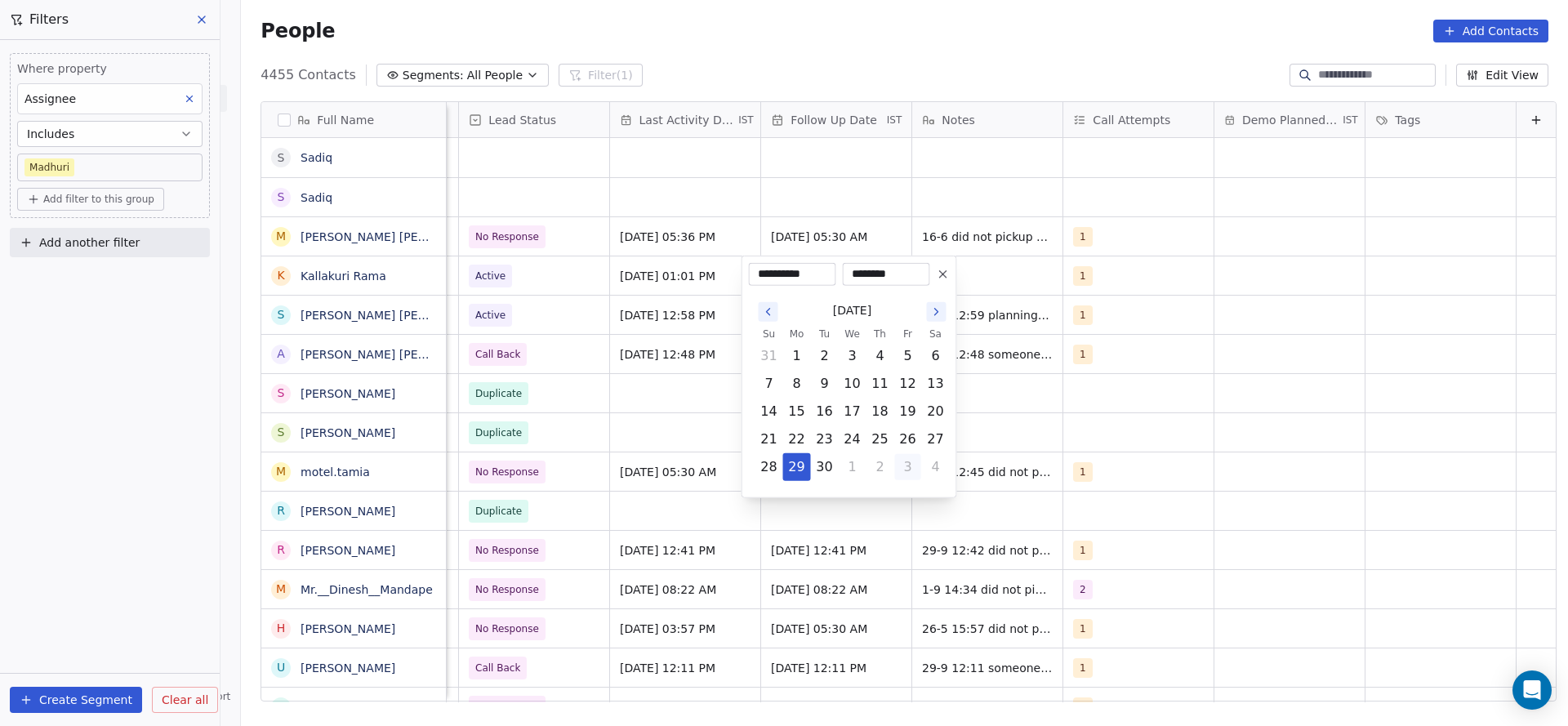
click at [902, 468] on button "3" at bounding box center [907, 467] width 26 height 26
type input "**********"
click at [985, 284] on html "On2Cook India Pvt. Ltd. Contacts People Marketing Workflows Campaigns Metrics &…" at bounding box center [784, 363] width 1568 height 726
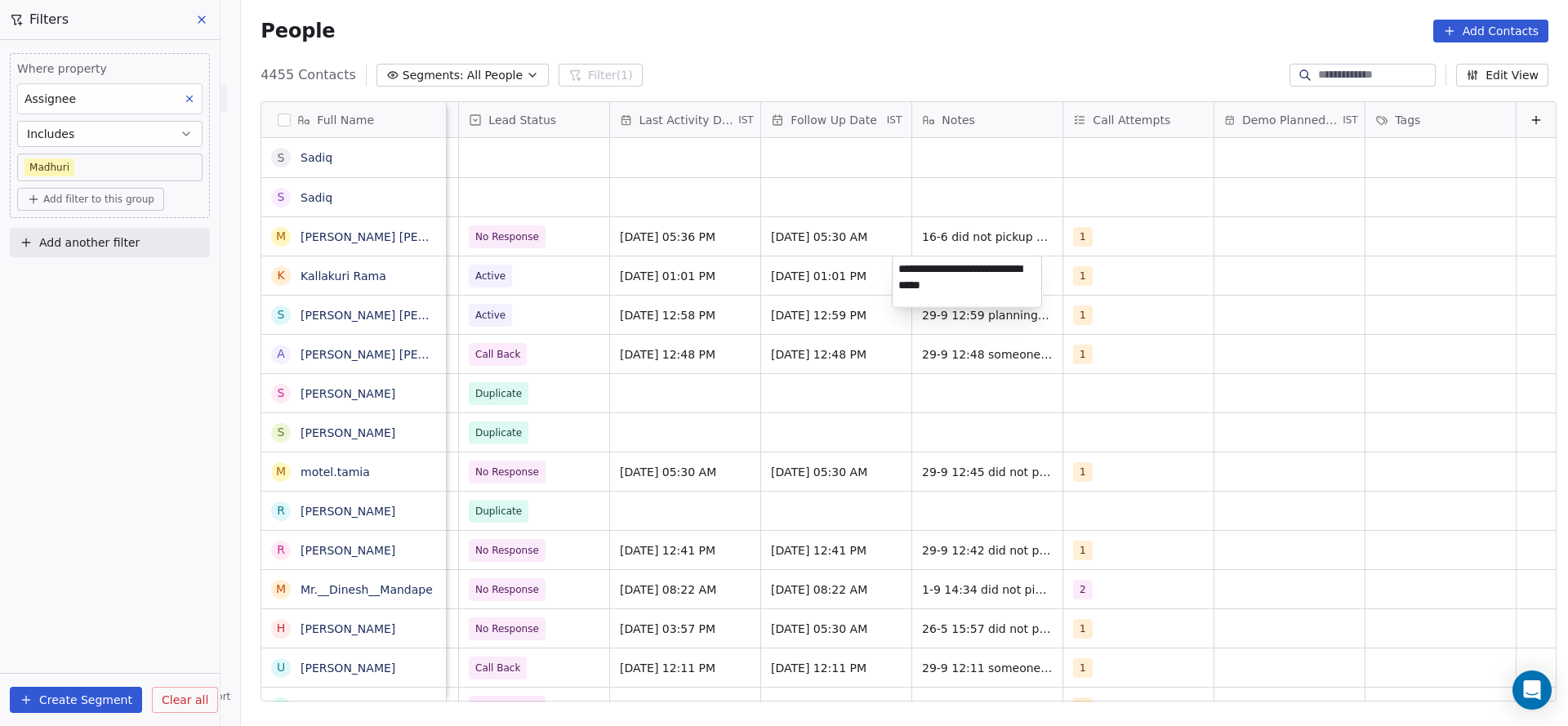
type textarea "**********"
click at [604, 194] on html "On2Cook India Pvt. Ltd. Contacts People Marketing Workflows Campaigns Metrics &…" at bounding box center [784, 363] width 1568 height 726
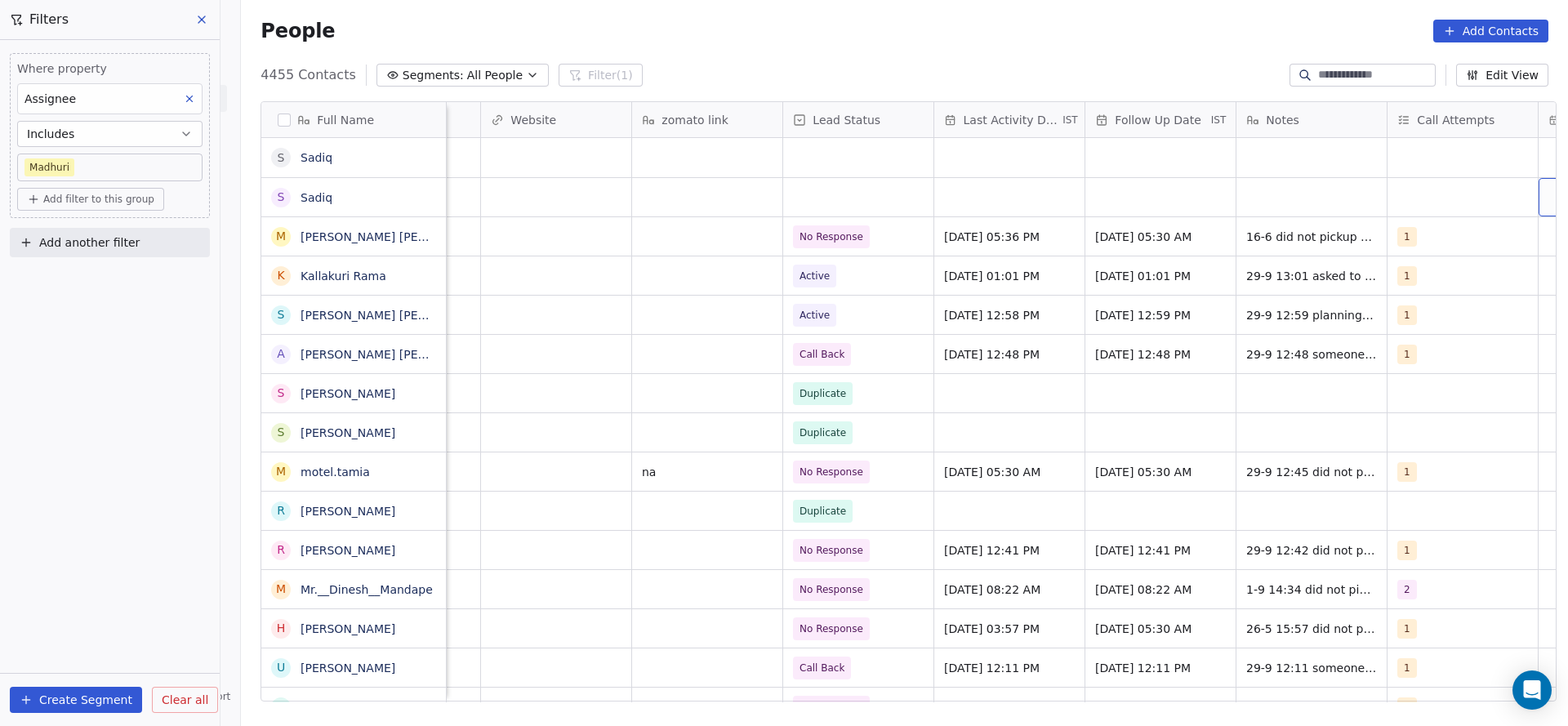
scroll to position [0, 1931]
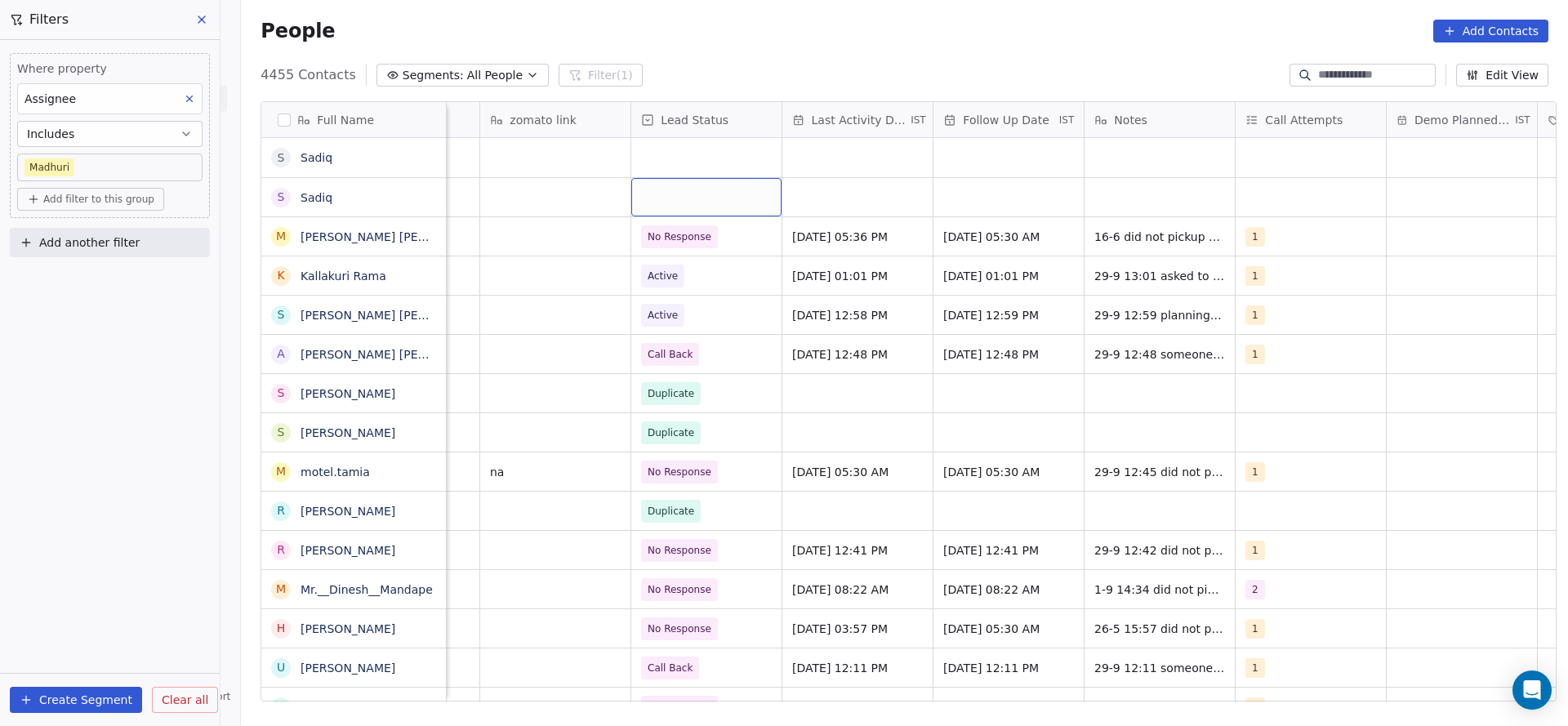
click at [723, 205] on div "grid" at bounding box center [706, 197] width 150 height 38
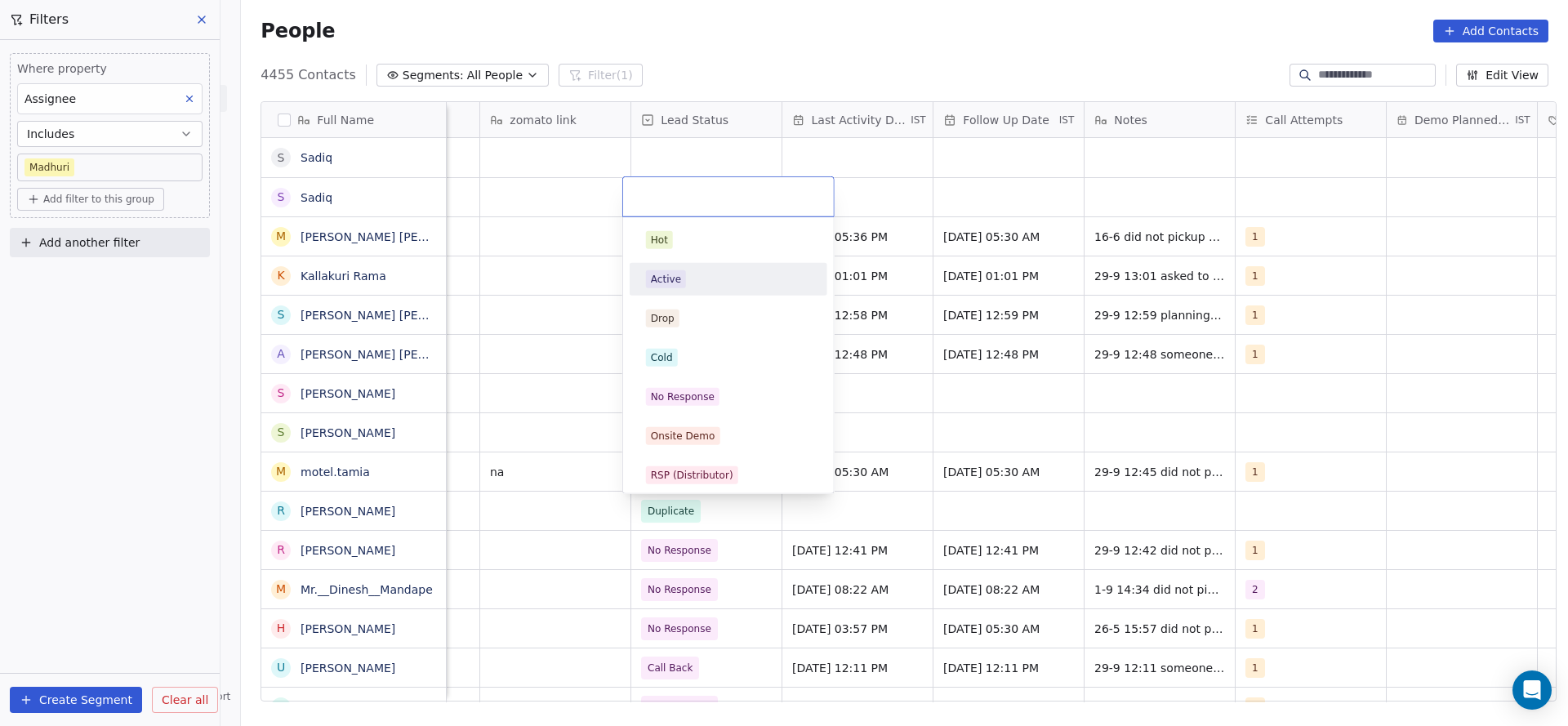
click at [704, 286] on div "Active" at bounding box center [729, 279] width 165 height 18
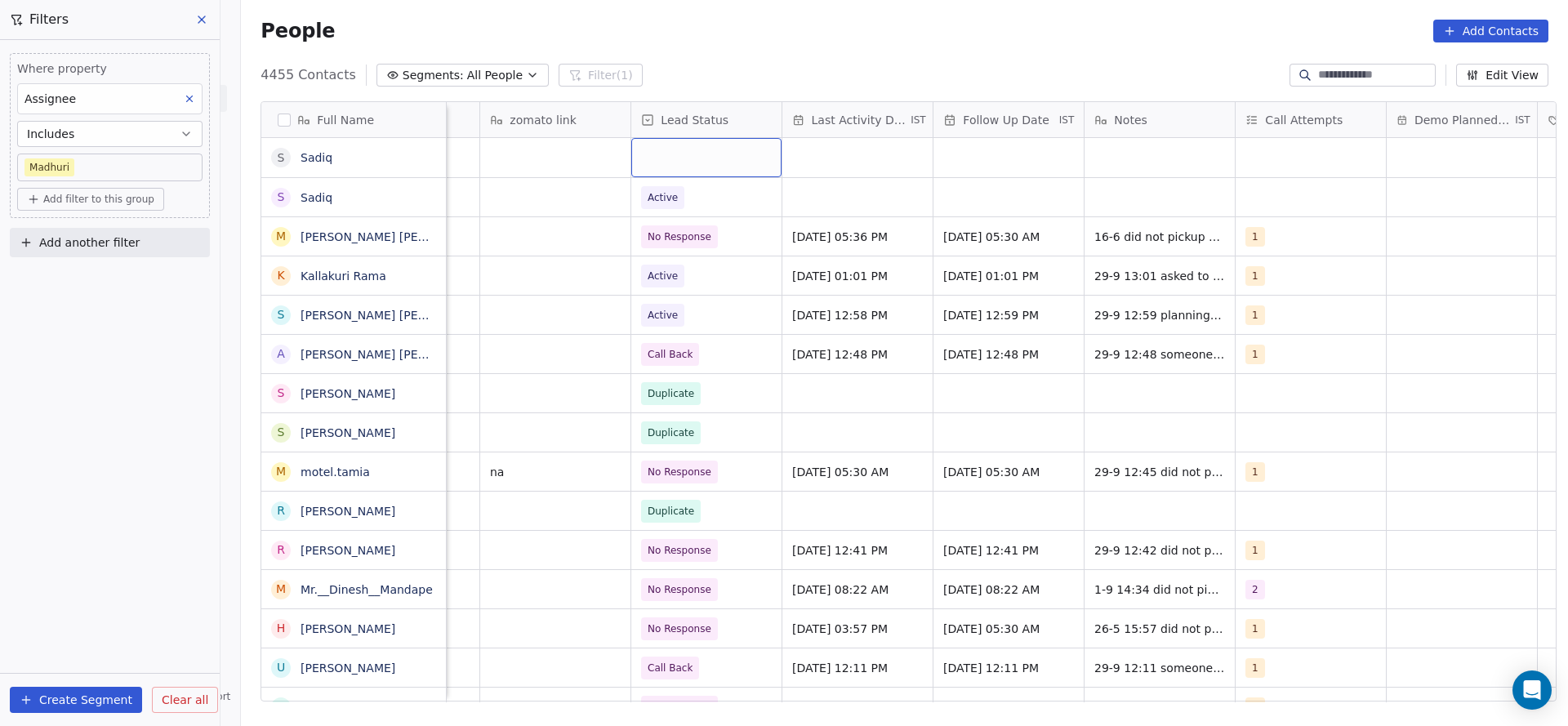
click at [676, 152] on div "grid" at bounding box center [706, 157] width 150 height 39
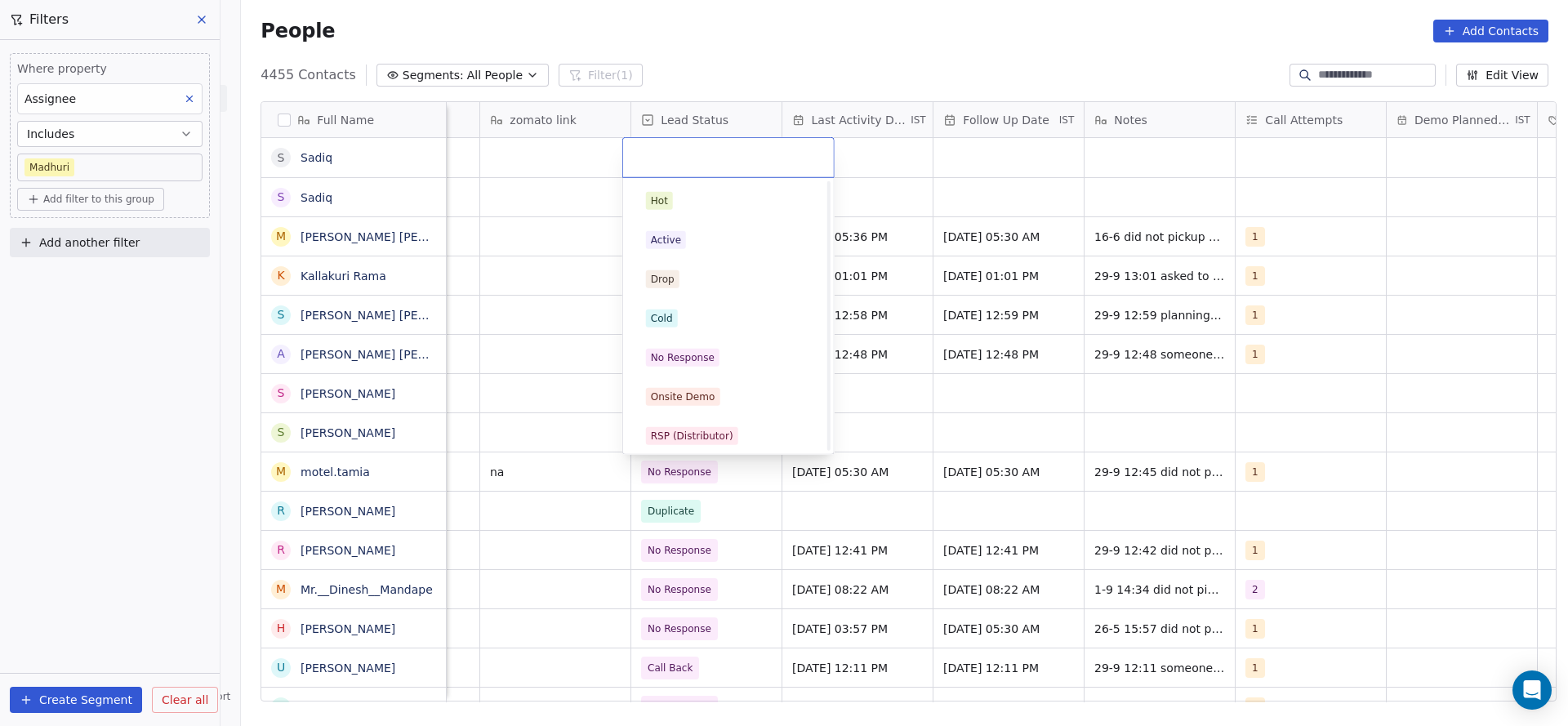
scroll to position [122, 0]
click at [669, 400] on span "Duplicate" at bounding box center [674, 392] width 56 height 18
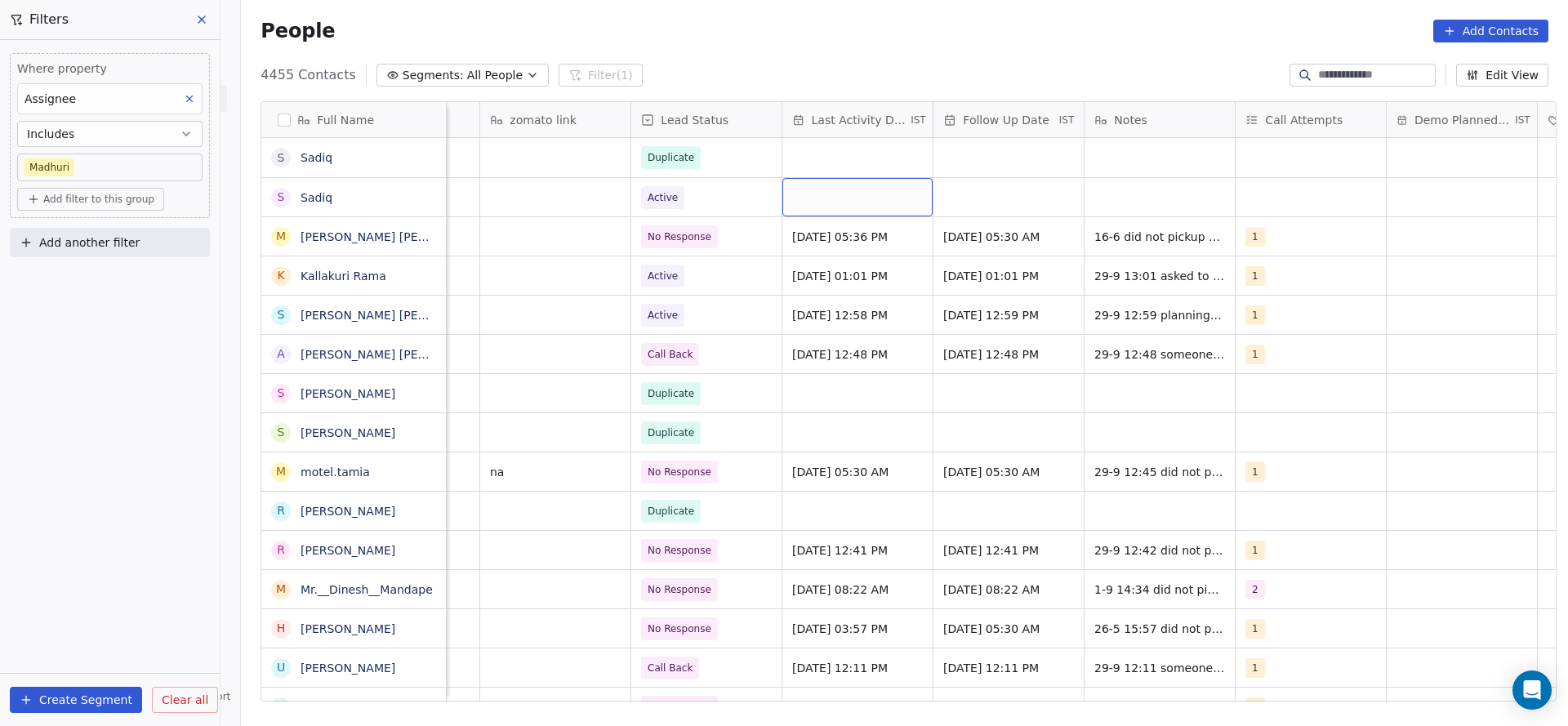
click at [846, 200] on div "grid" at bounding box center [857, 197] width 150 height 38
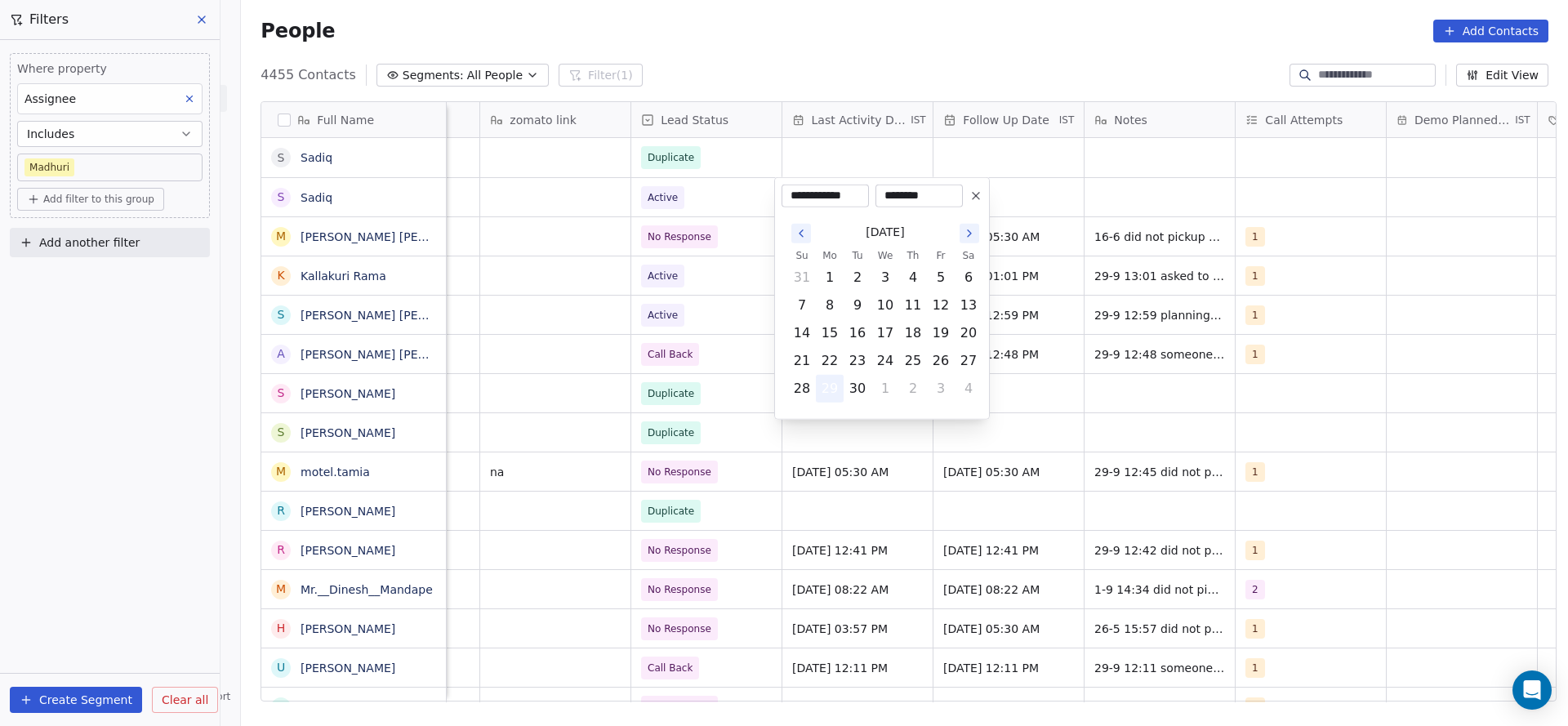
click at [828, 393] on button "29" at bounding box center [830, 388] width 26 height 26
click at [659, 399] on html "On2Cook India Pvt. Ltd. Contacts People Marketing Workflows Campaigns Metrics &…" at bounding box center [784, 363] width 1568 height 726
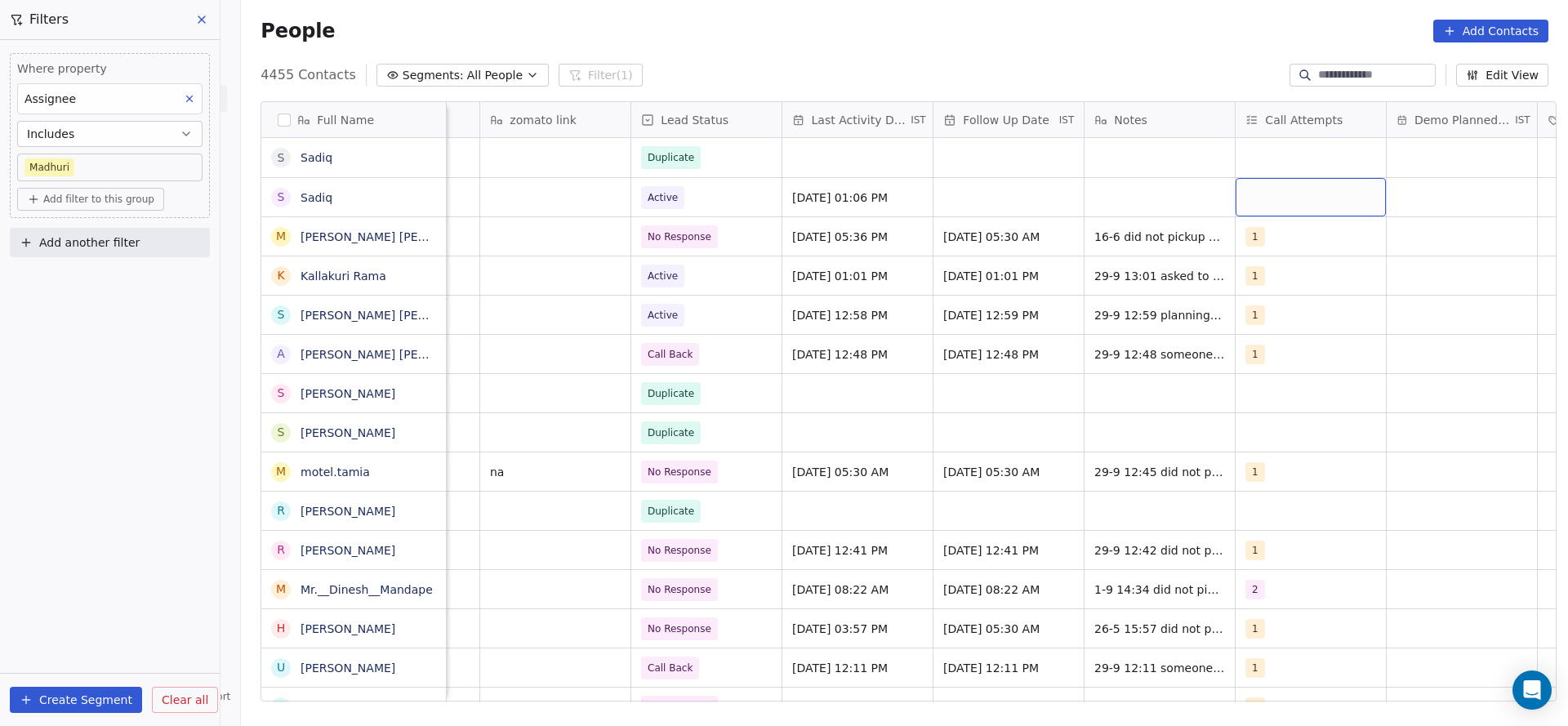
click at [1337, 202] on div "grid" at bounding box center [1311, 197] width 150 height 38
click at [1263, 249] on div "1" at bounding box center [1333, 240] width 184 height 26
click at [1143, 255] on html "On2Cook India Pvt. Ltd. Contacts People Marketing Workflows Campaigns Metrics &…" at bounding box center [784, 363] width 1568 height 726
click at [978, 204] on div "grid" at bounding box center [1008, 197] width 150 height 38
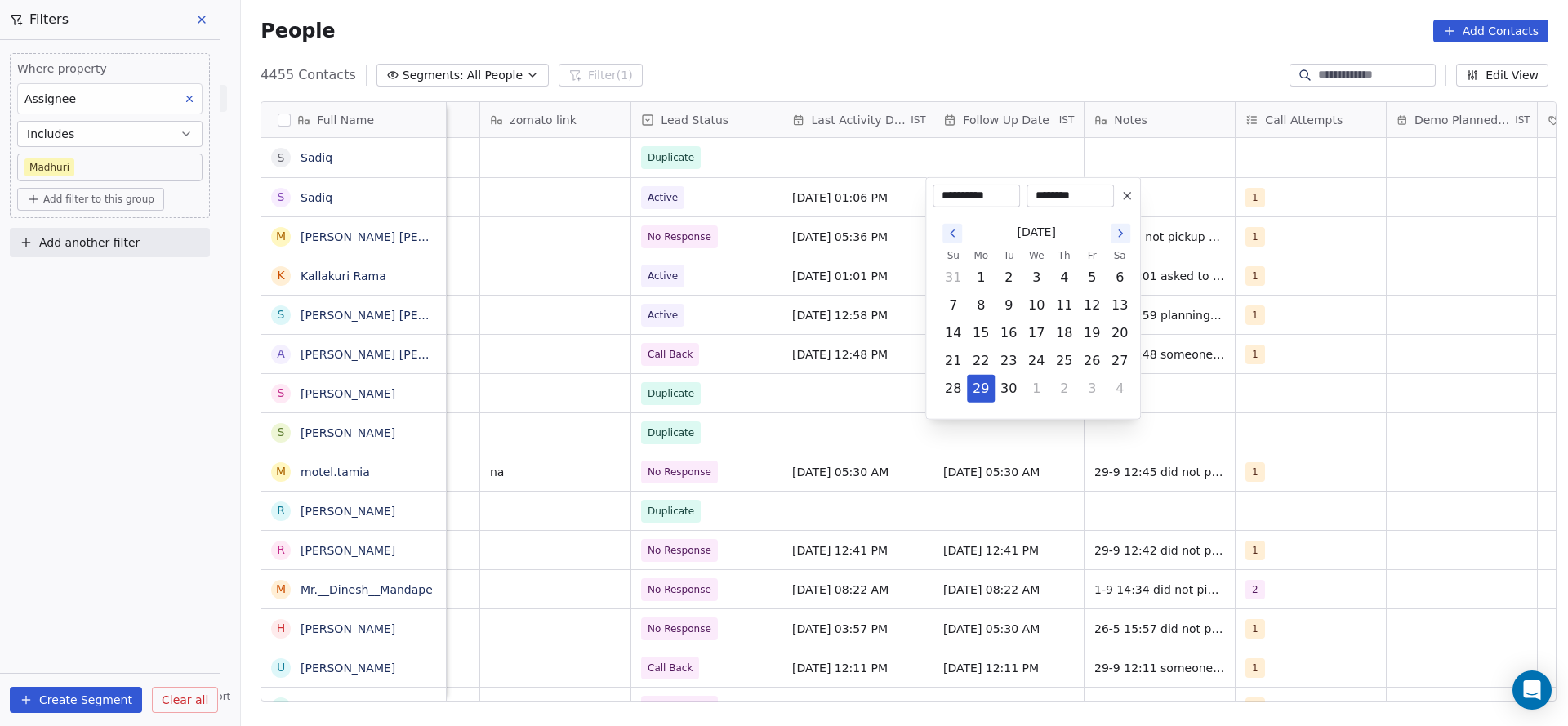
click at [1088, 384] on button "3" at bounding box center [1092, 388] width 26 height 26
type input "**********"
drag, startPoint x: 808, startPoint y: 396, endPoint x: 1179, endPoint y: 189, distance: 424.8
click at [808, 392] on html "On2Cook India Pvt. Ltd. Contacts People Marketing Workflows Campaigns Metrics &…" at bounding box center [784, 363] width 1568 height 726
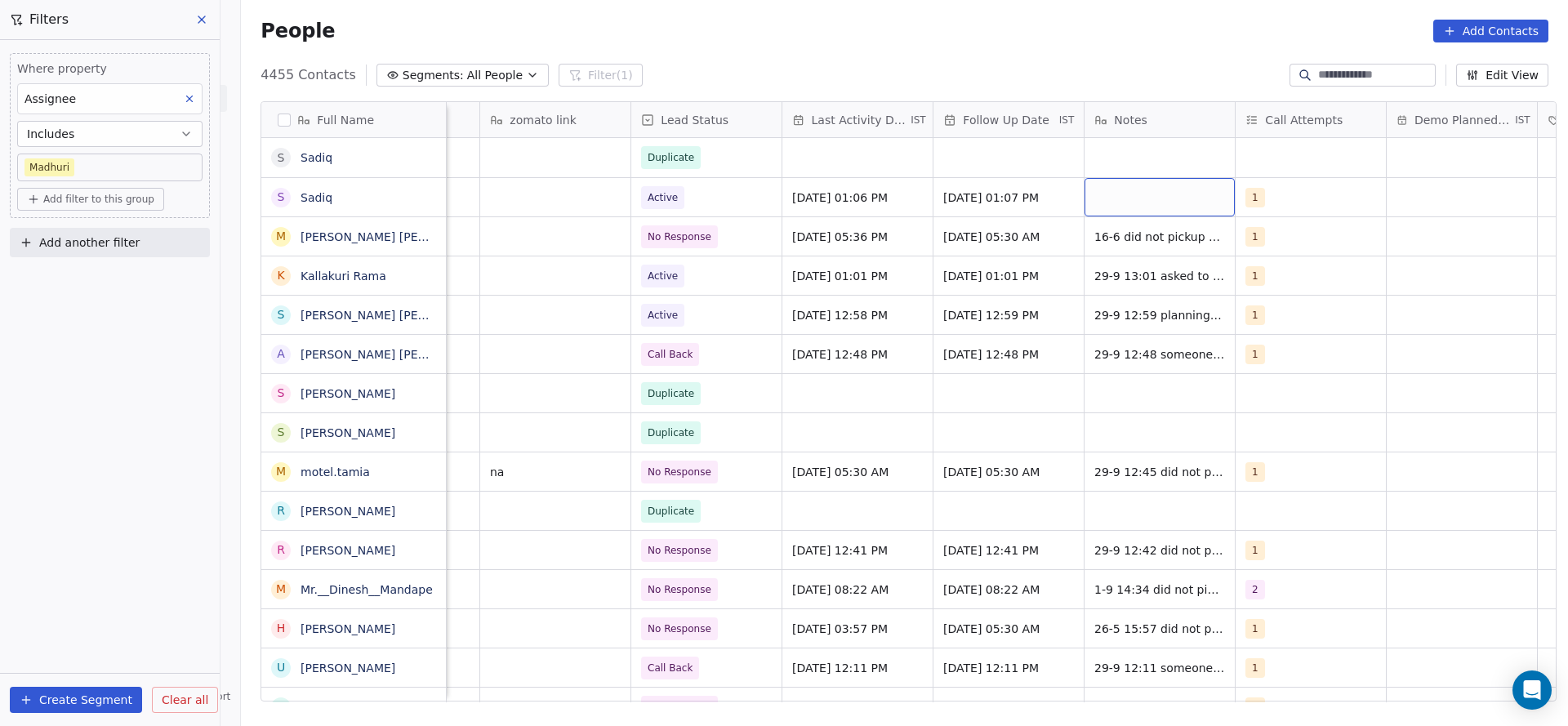
click at [1178, 190] on div "grid" at bounding box center [1159, 197] width 150 height 38
type textarea "**********"
click at [882, 274] on html "On2Cook India Pvt. Ltd. Contacts People Marketing Workflows Campaigns Metrics &…" at bounding box center [784, 363] width 1568 height 726
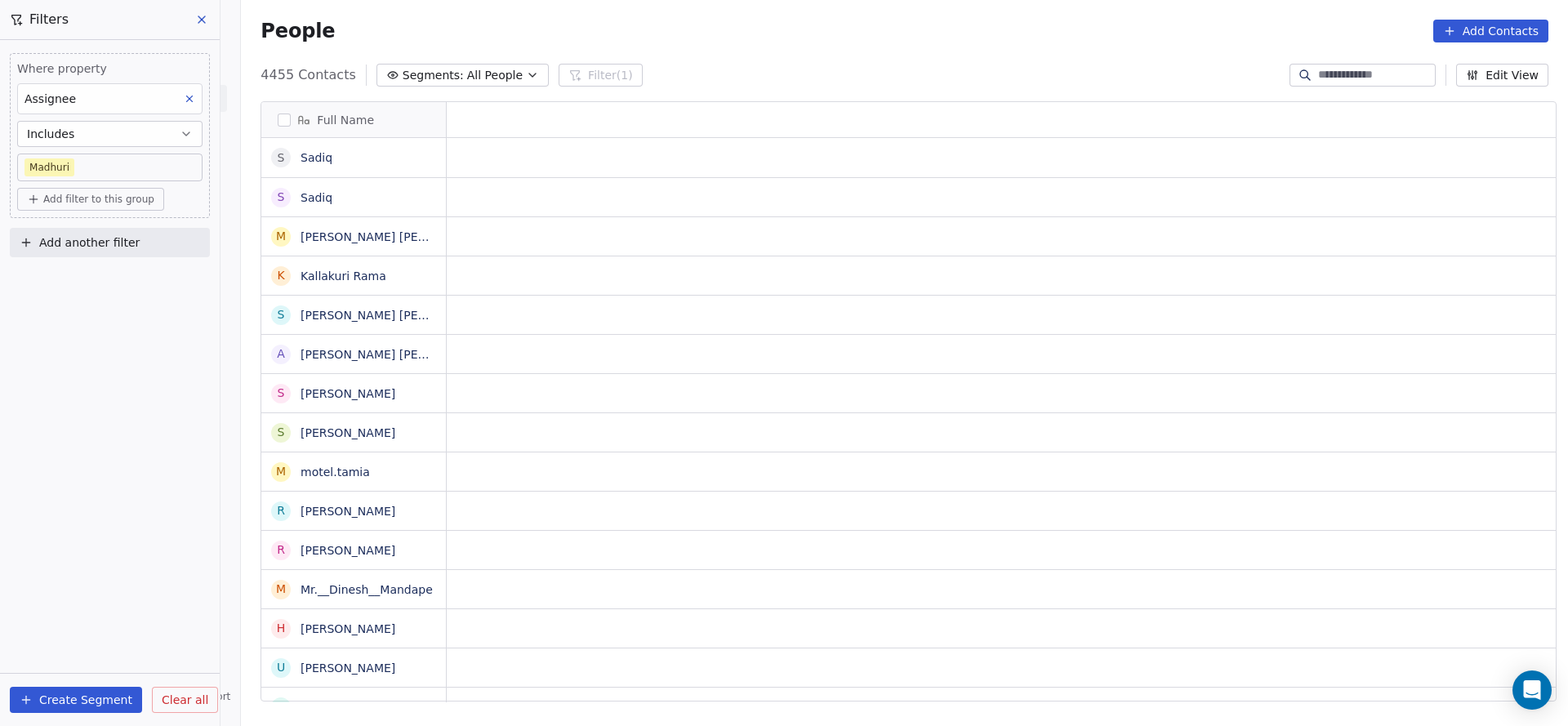
scroll to position [0, 0]
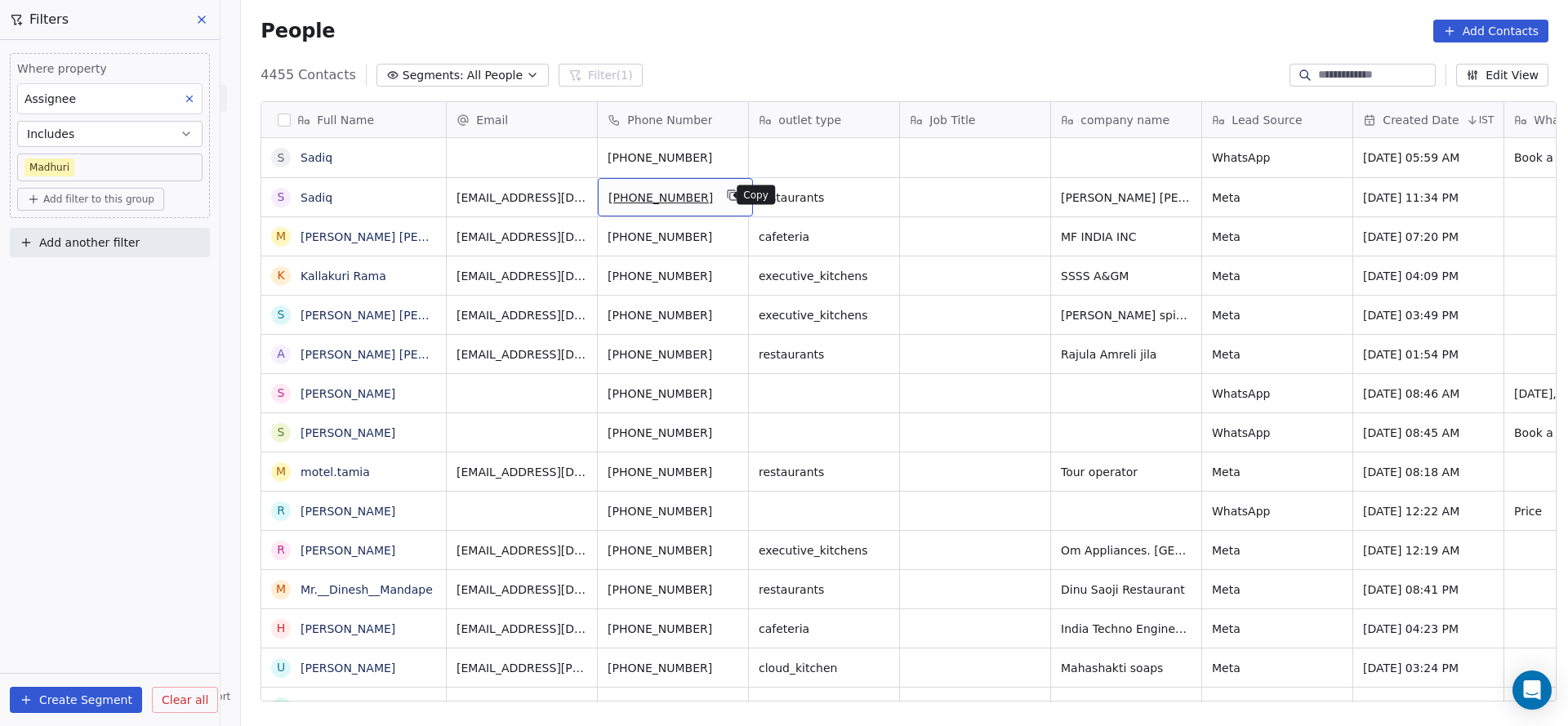
click at [727, 196] on icon "grid" at bounding box center [733, 195] width 13 height 13
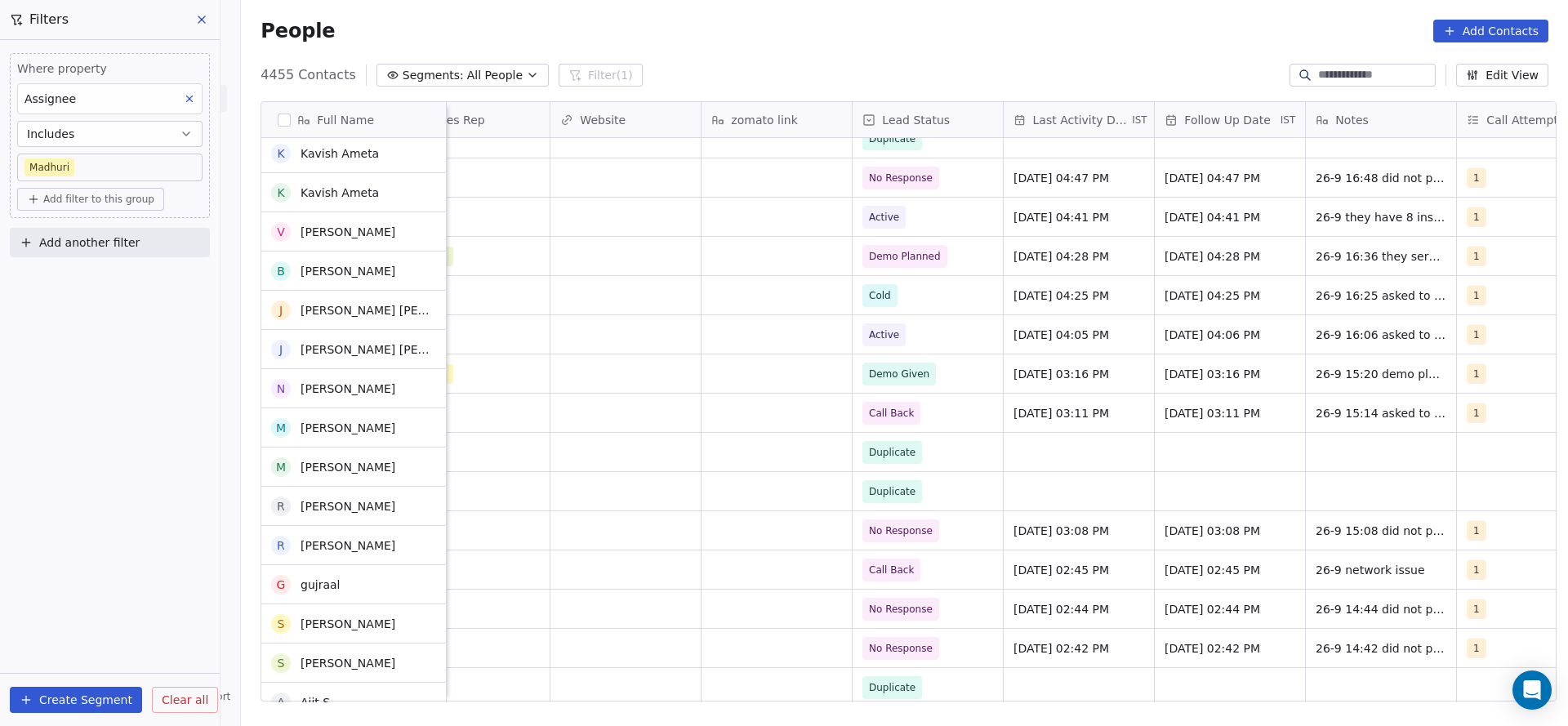
scroll to position [1470, 0]
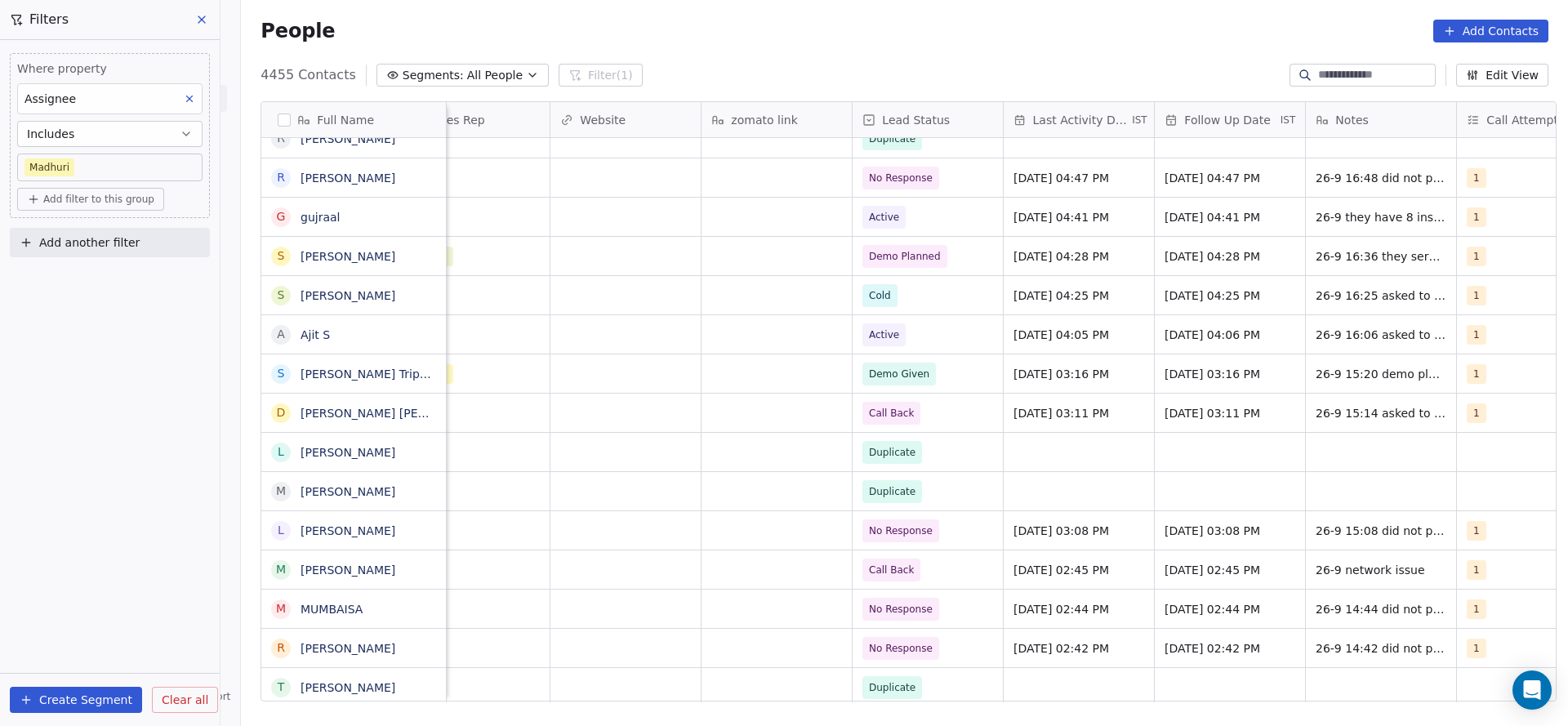
click at [107, 197] on span "Add filter to this group" at bounding box center [98, 199] width 111 height 13
click at [104, 239] on span "Contact properties" at bounding box center [87, 233] width 106 height 17
type input "***"
click at [117, 339] on div "Lead Status" at bounding box center [110, 344] width 152 height 16
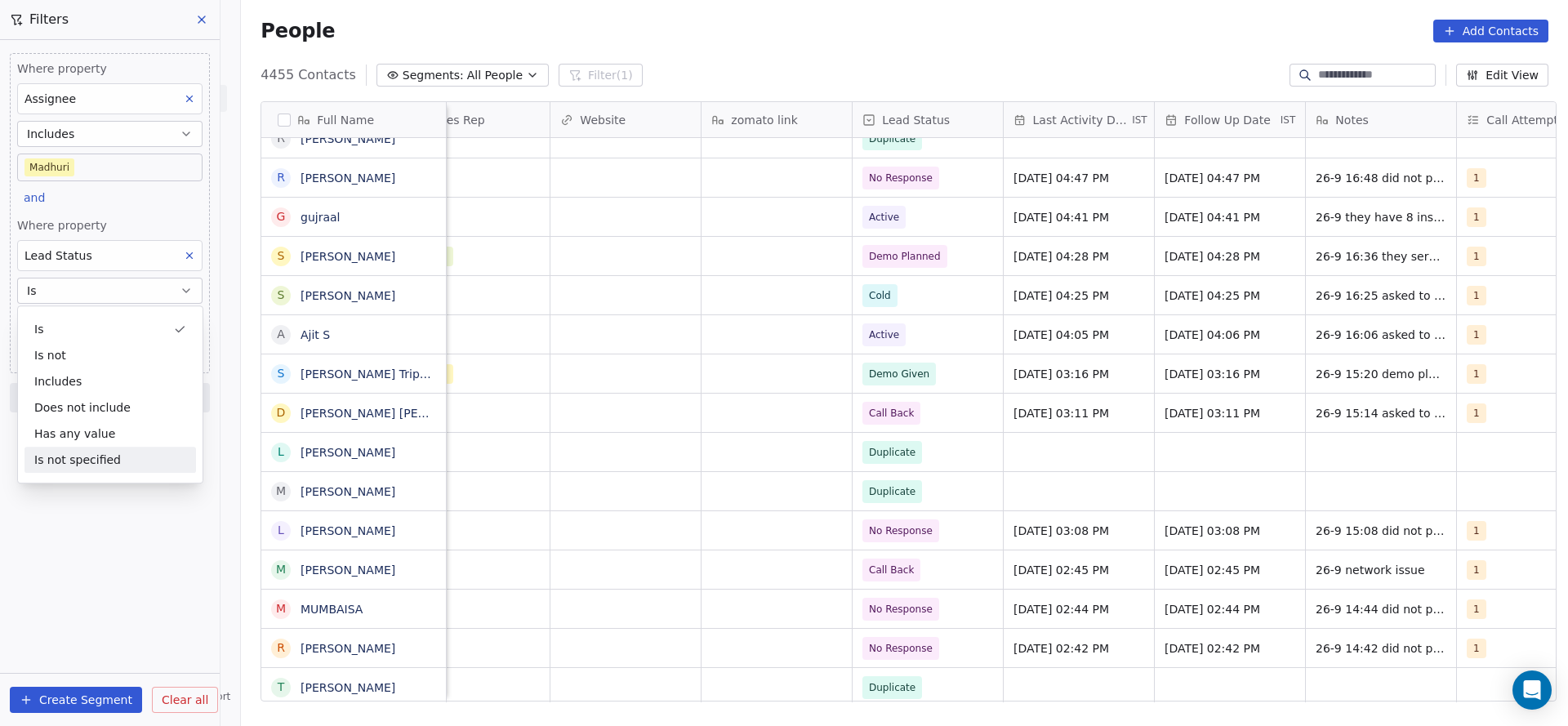
click at [96, 473] on div "Is Is not Includes Does not include Has any value Is not specified" at bounding box center [110, 394] width 186 height 178
click at [98, 464] on div "Is not specified" at bounding box center [110, 460] width 172 height 26
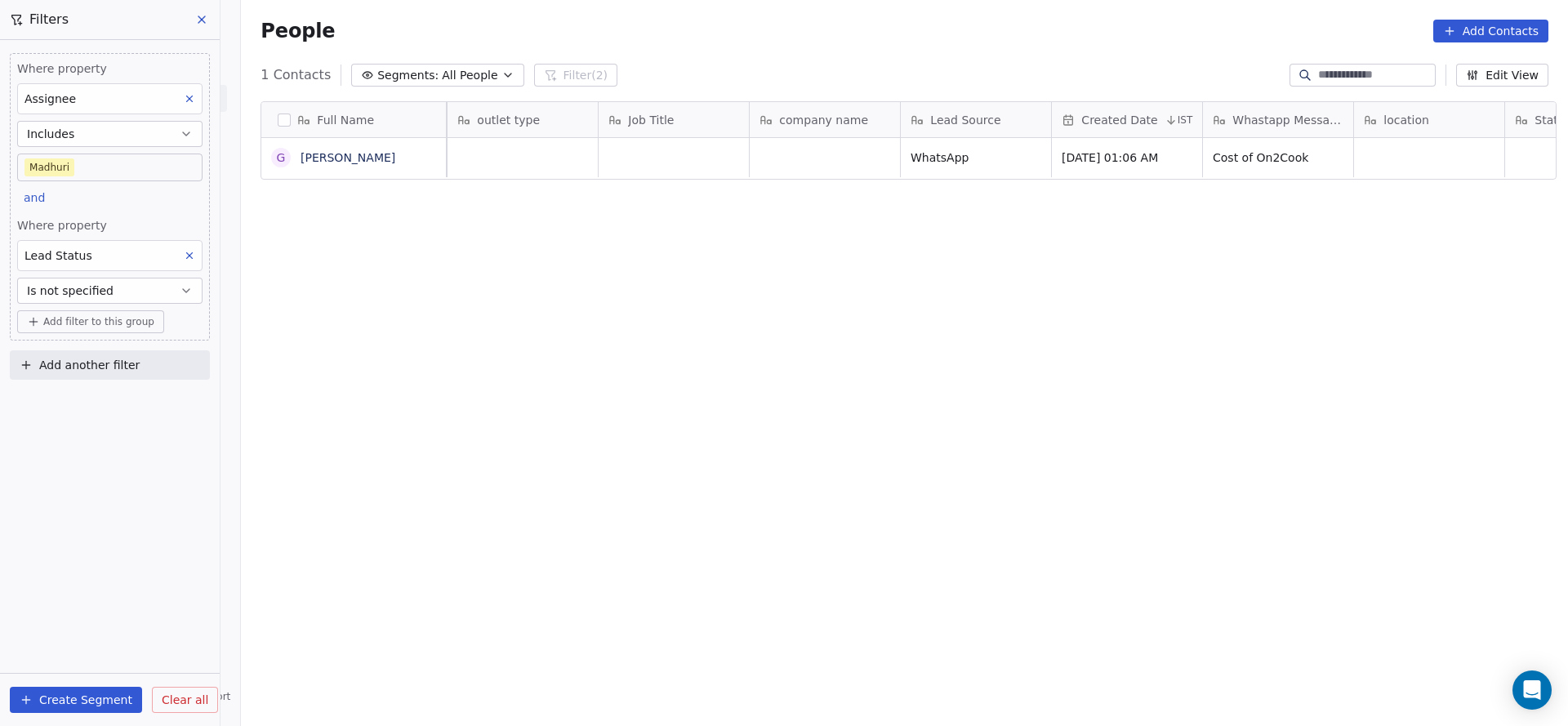
scroll to position [0, 0]
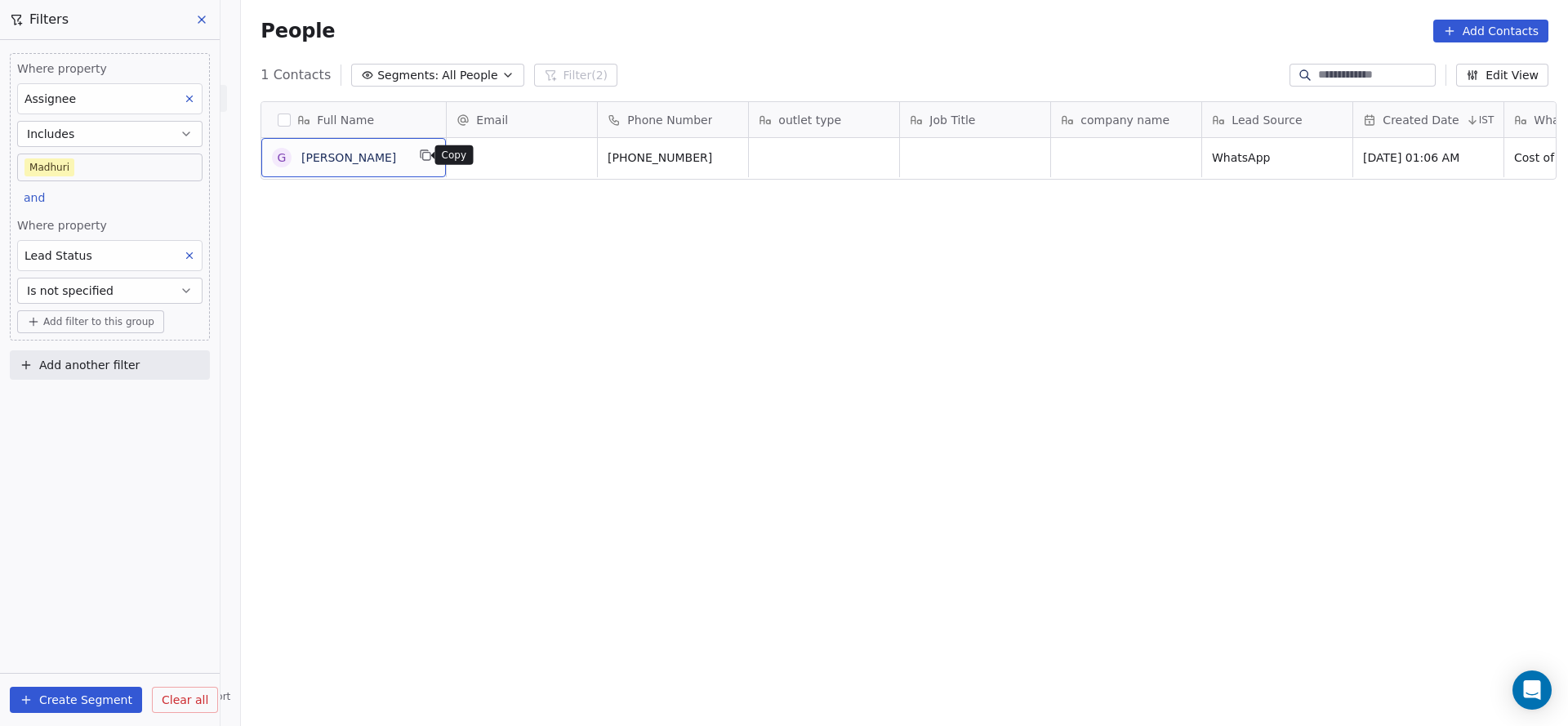
click at [423, 159] on icon "grid" at bounding box center [426, 156] width 7 height 7
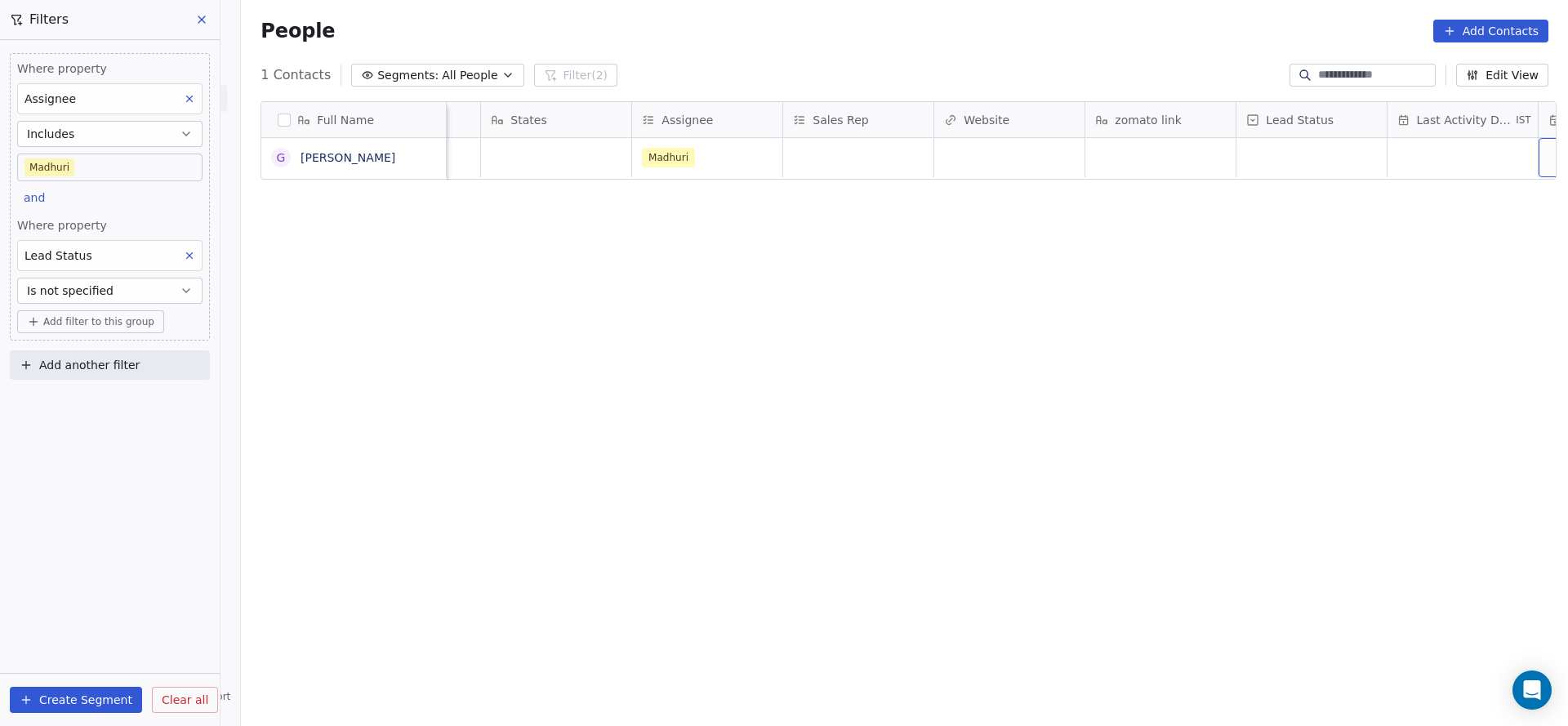
scroll to position [0, 1478]
click at [1256, 155] on div "grid" at bounding box center [1311, 157] width 150 height 39
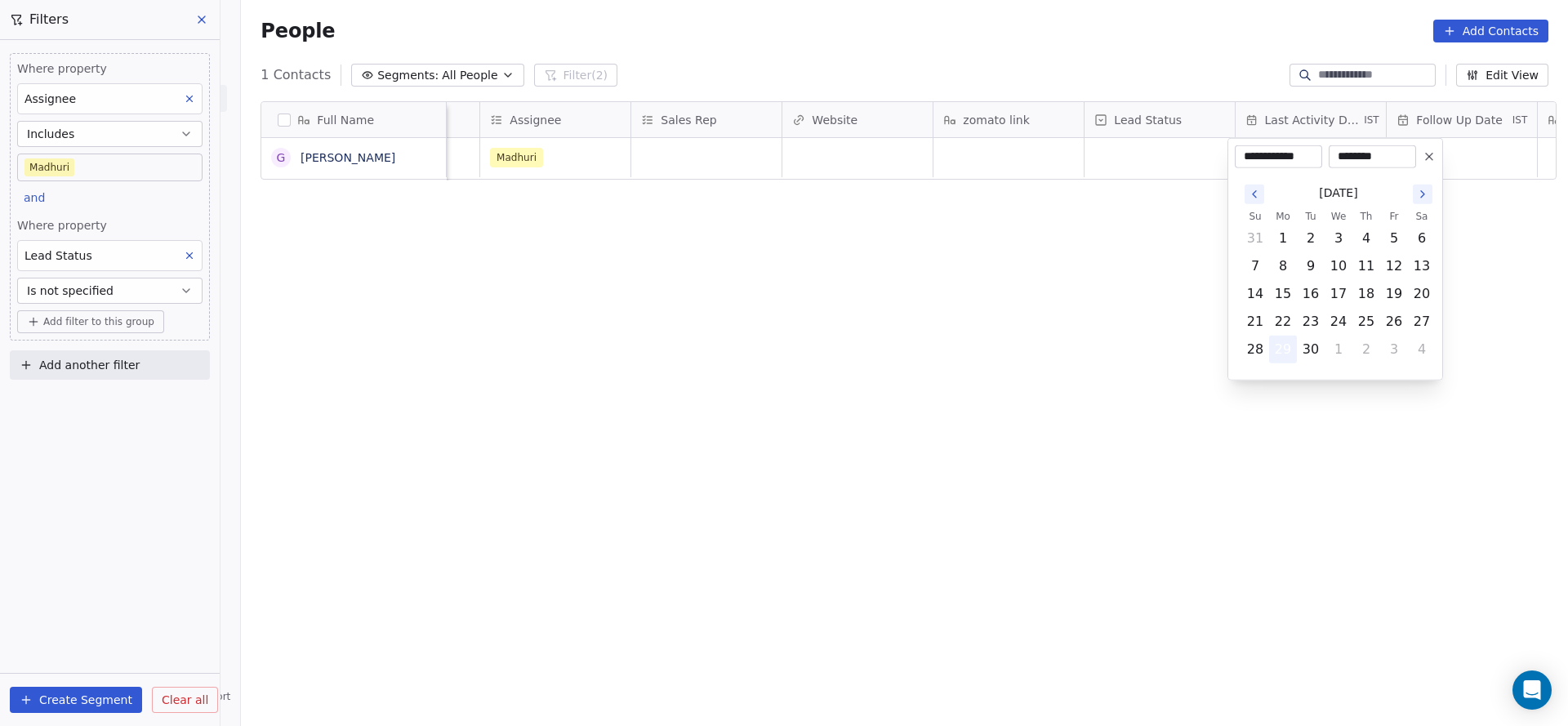
click at [1280, 343] on button "29" at bounding box center [1283, 349] width 26 height 26
drag, startPoint x: 1069, startPoint y: 319, endPoint x: 1127, endPoint y: 179, distance: 151.5
click at [1068, 317] on html "**********" at bounding box center [784, 363] width 1568 height 726
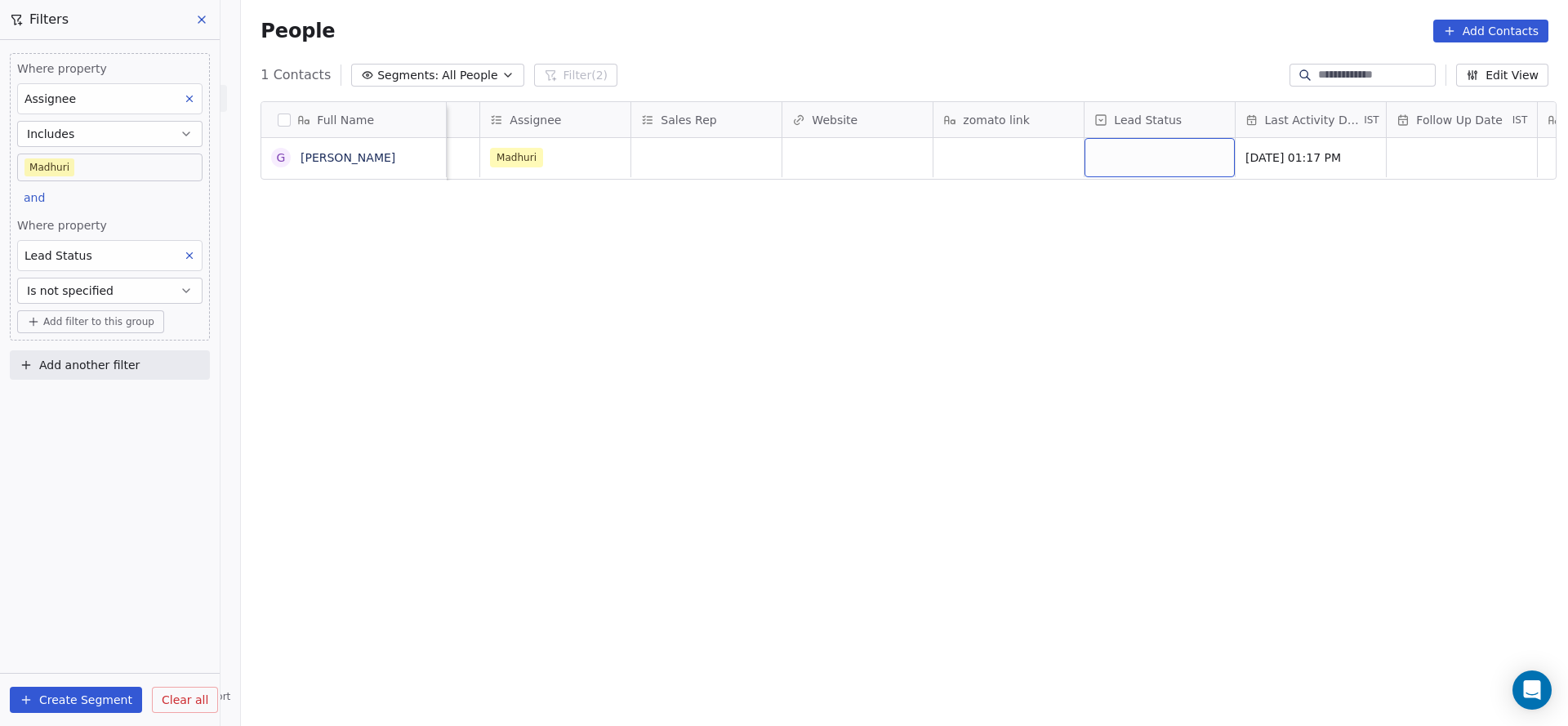
click at [1114, 145] on div "grid" at bounding box center [1159, 157] width 150 height 39
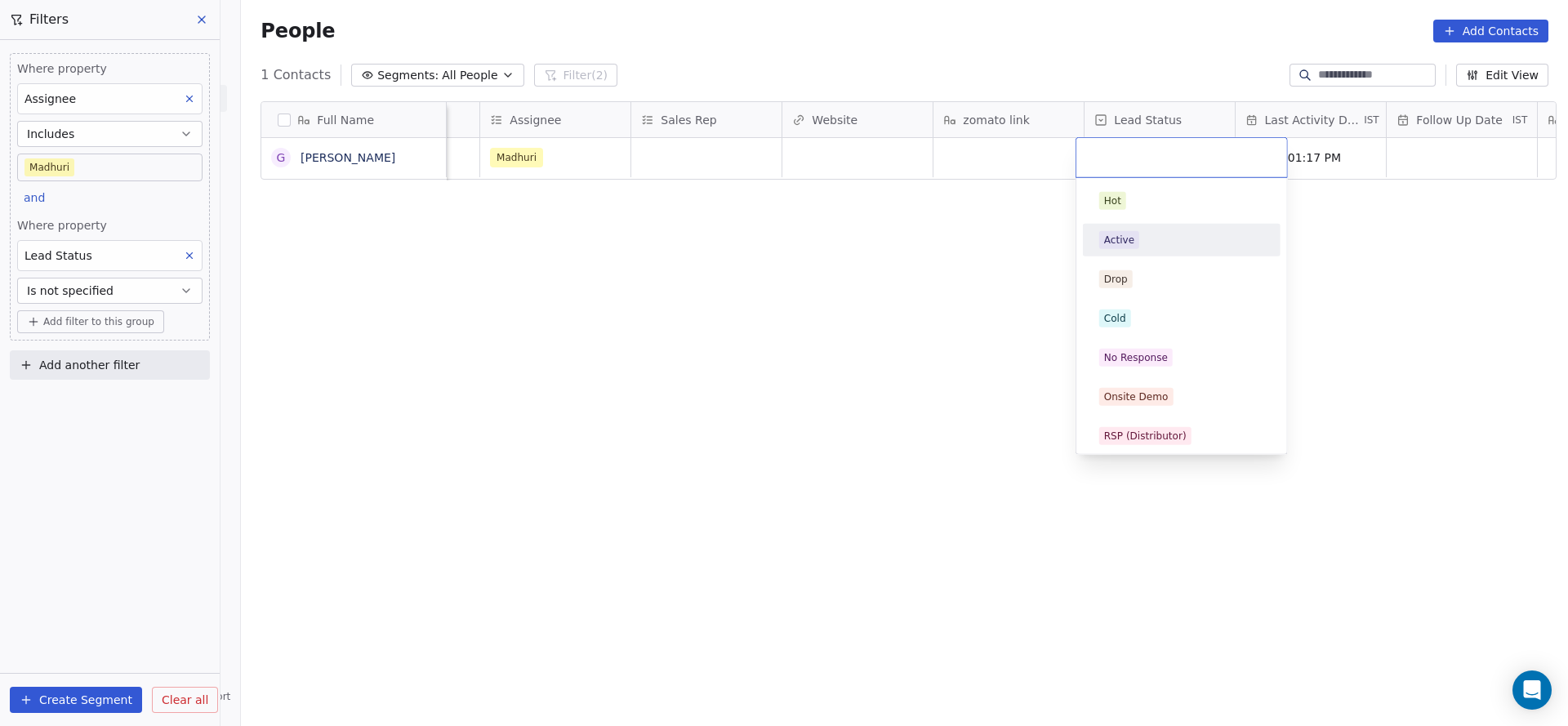
click at [1129, 235] on div "Active" at bounding box center [1119, 240] width 30 height 14
click at [939, 228] on div "Full Name G G S Marwah Created Date IST Whastapp Message location States Assign…" at bounding box center [905, 408] width 1328 height 638
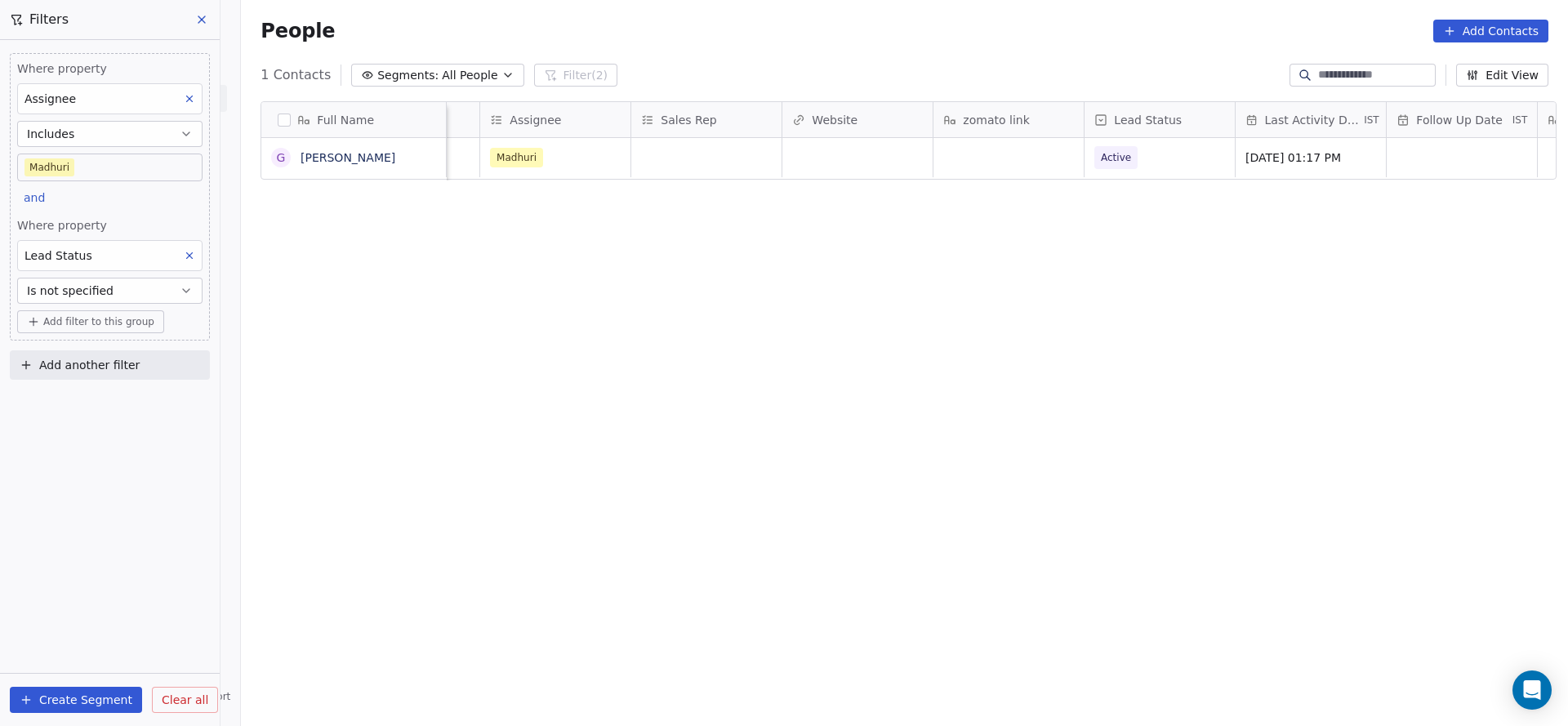
scroll to position [0, 1931]
click at [1015, 170] on div "grid" at bounding box center [1008, 157] width 150 height 39
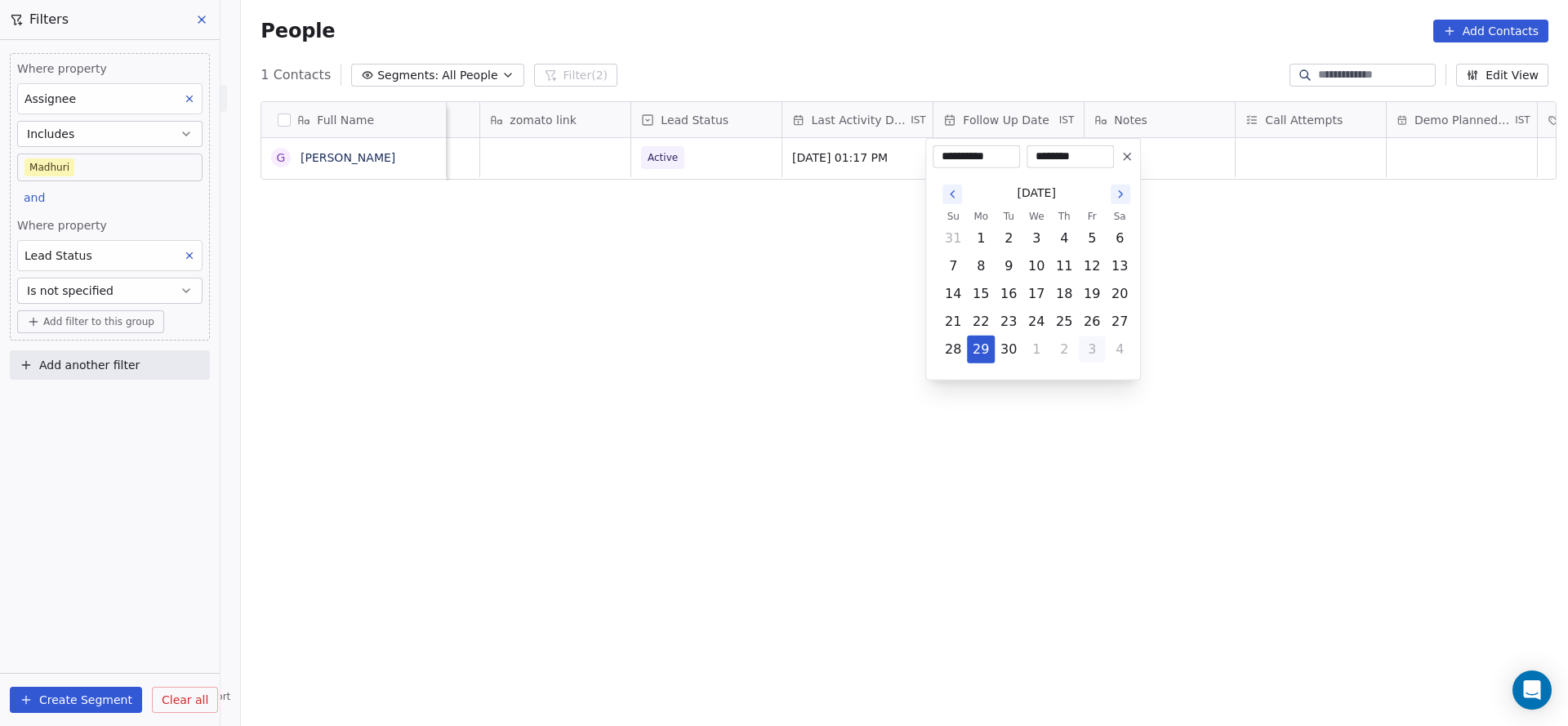
click at [1089, 353] on button "3" at bounding box center [1092, 349] width 26 height 26
type input "**********"
click at [835, 366] on html "**********" at bounding box center [784, 363] width 1568 height 726
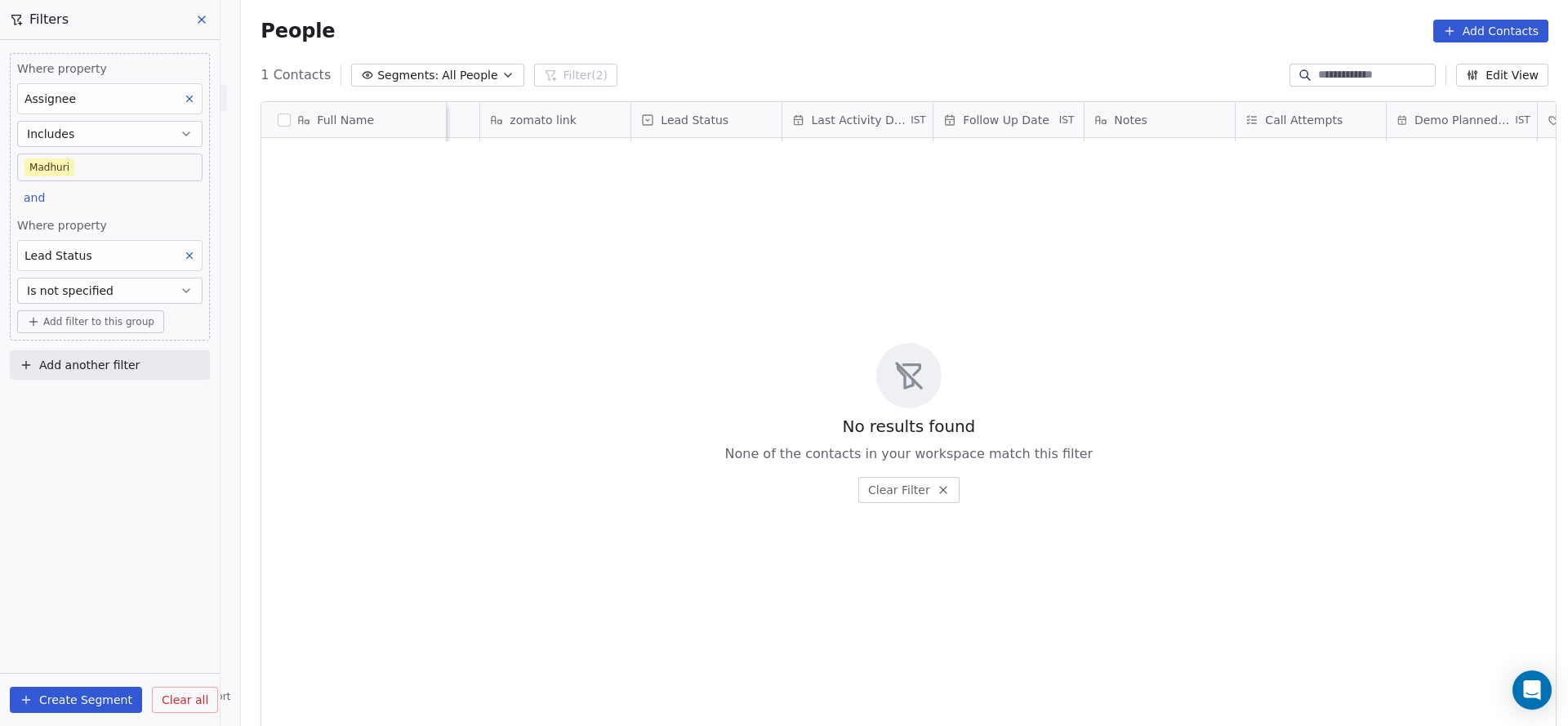
click at [182, 260] on button at bounding box center [190, 256] width 21 height 21
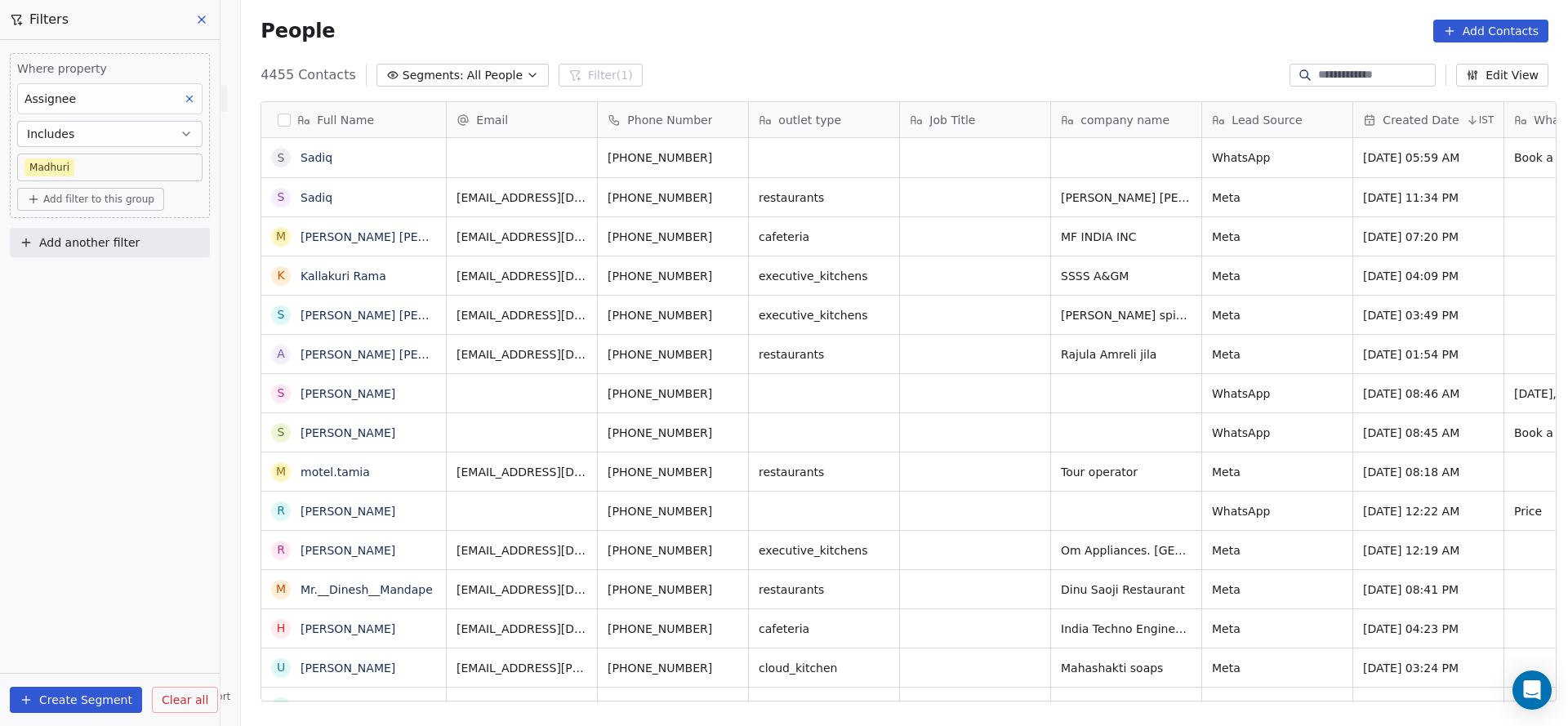
scroll to position [19, 19]
click at [37, 195] on icon at bounding box center [33, 199] width 13 height 13
click at [92, 240] on span "Contact properties" at bounding box center [87, 233] width 106 height 17
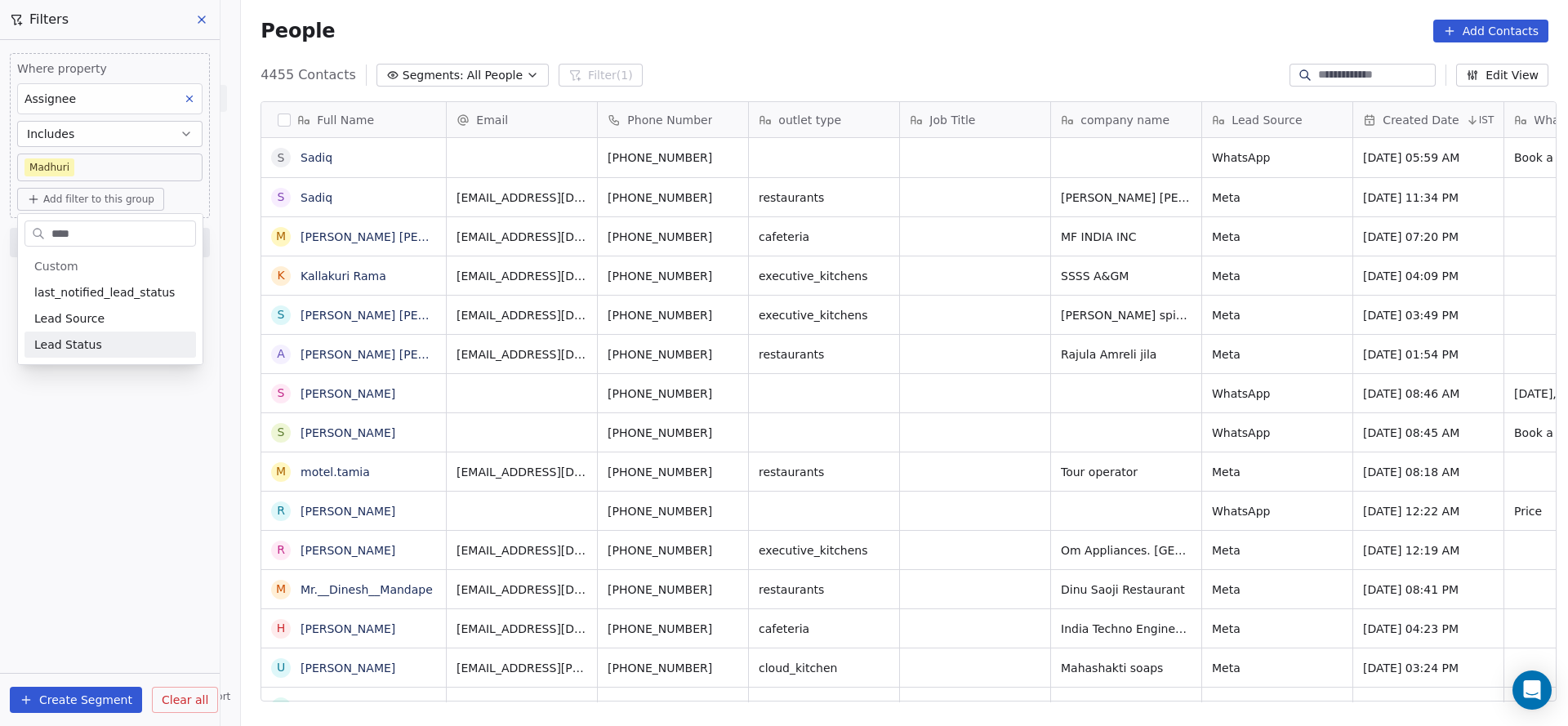
type input "****"
click at [118, 350] on div "Lead Status" at bounding box center [110, 344] width 152 height 16
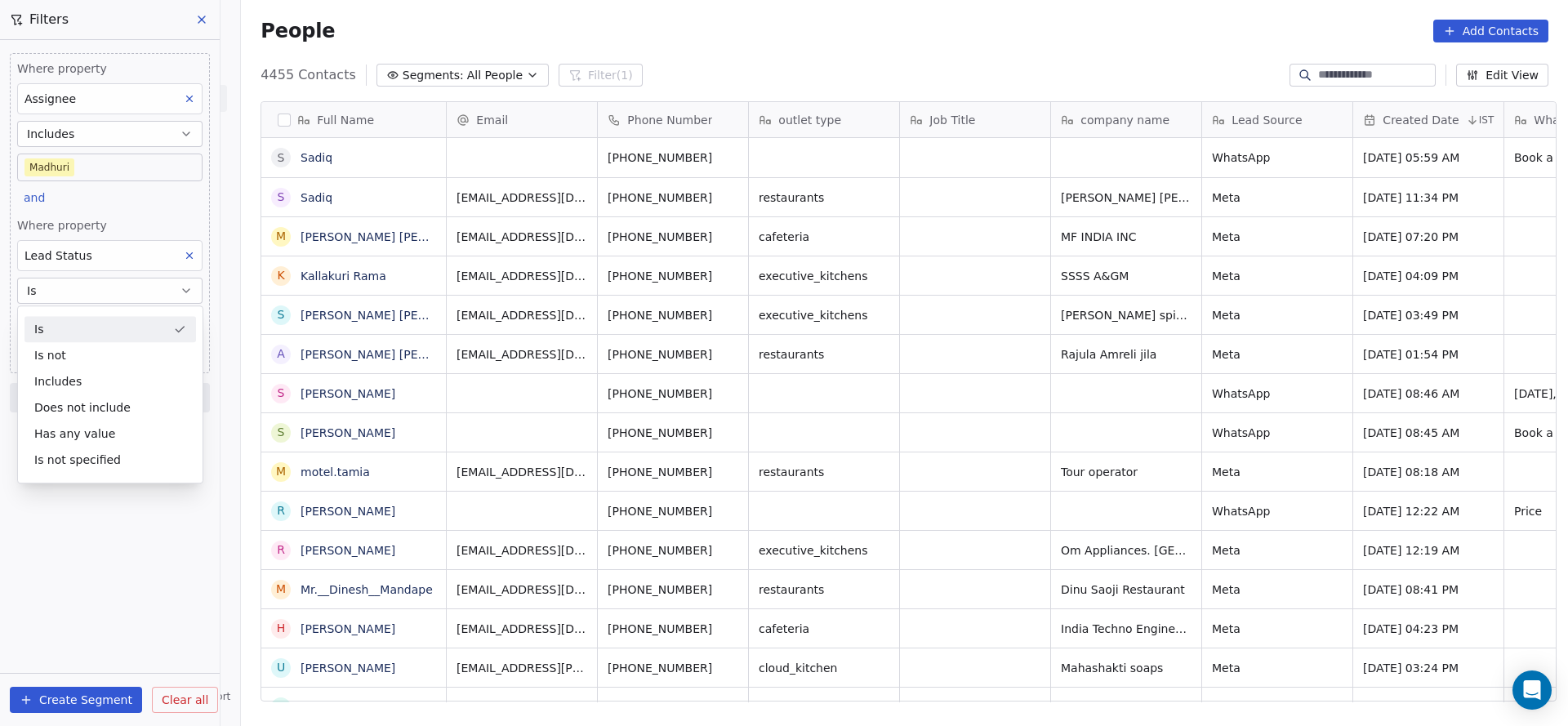
click at [137, 214] on div "Where property Assignee Includes Madhuri and Where property Lead Status Is Sele…" at bounding box center [110, 213] width 200 height 320
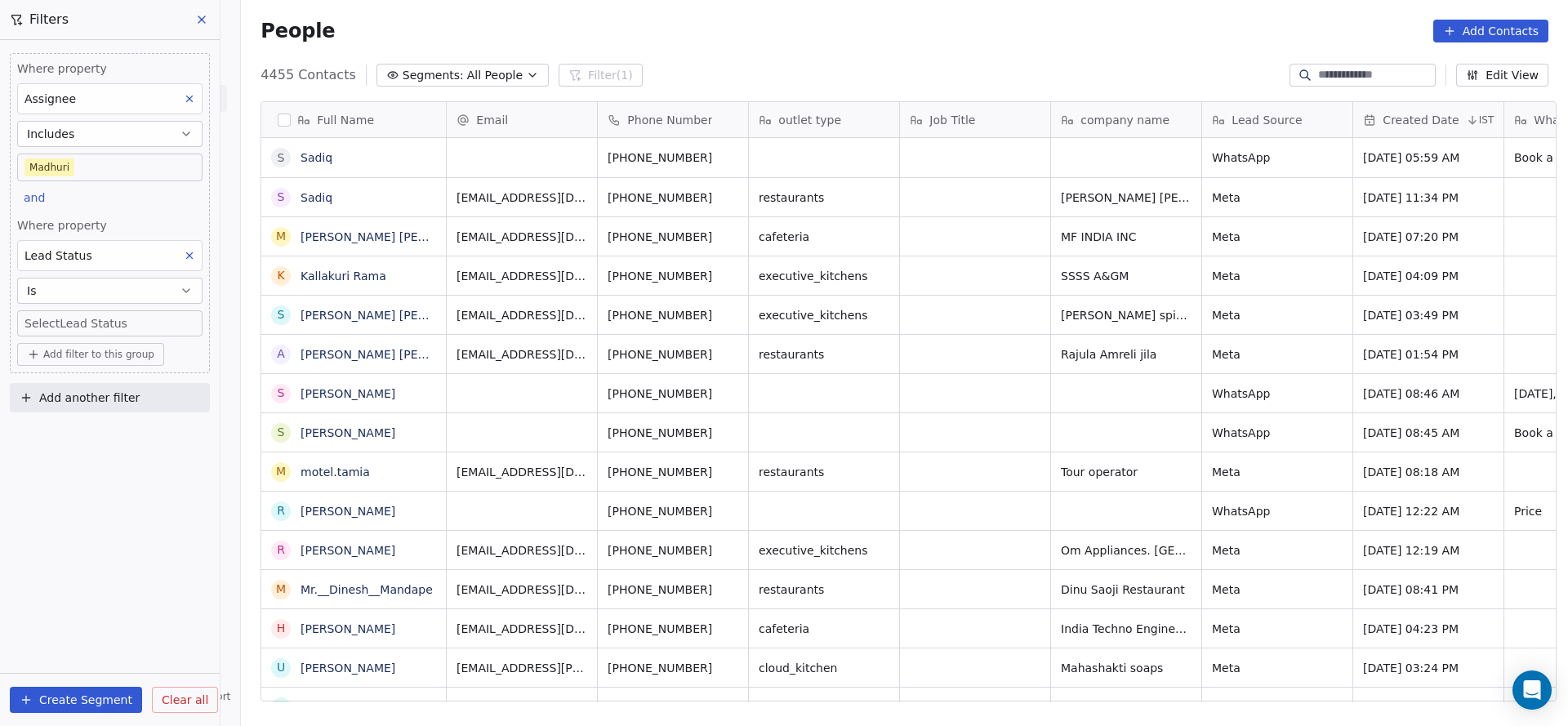
click at [138, 318] on body "On2Cook India Pvt. Ltd. Contacts People Marketing Workflows Campaigns Metrics &…" at bounding box center [784, 363] width 1568 height 726
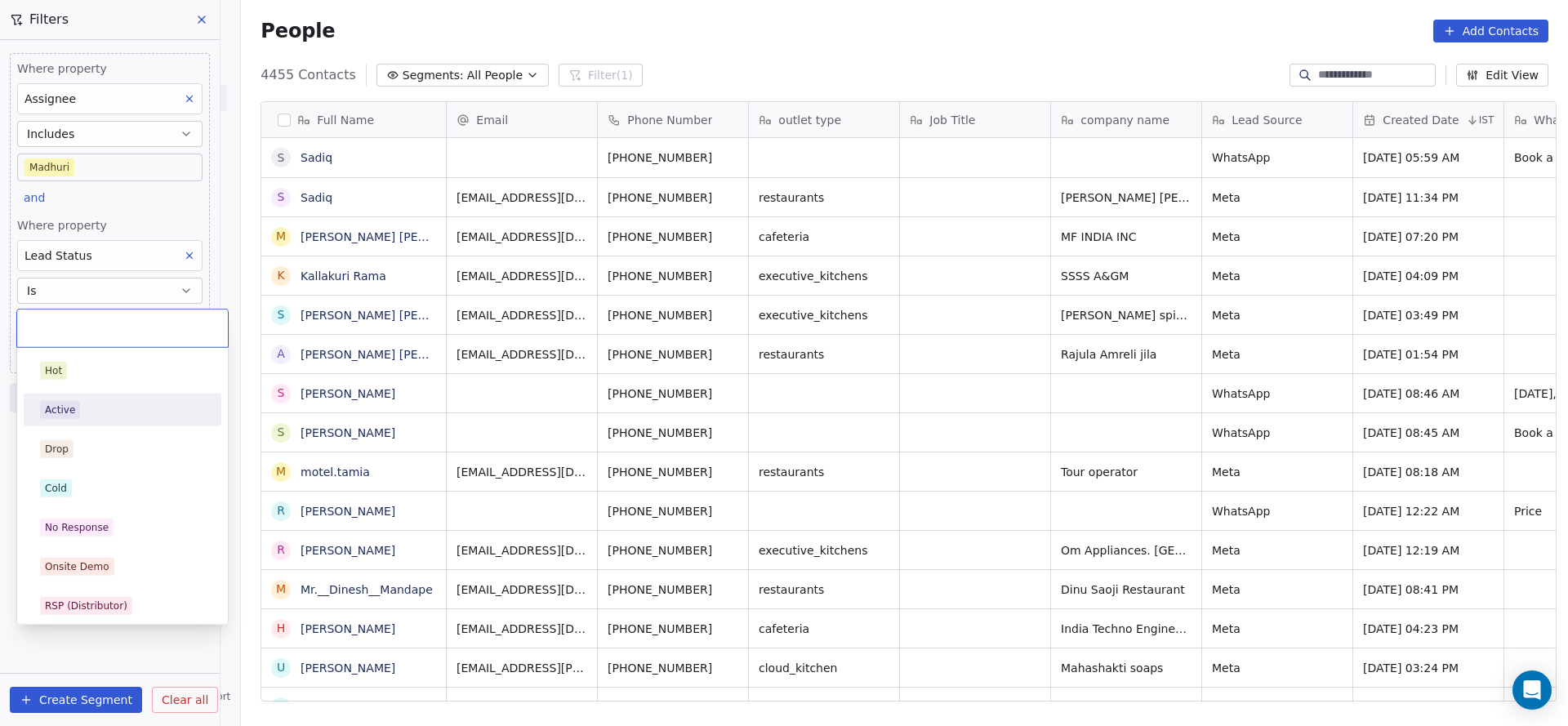
click at [81, 409] on div "Active" at bounding box center [122, 410] width 165 height 18
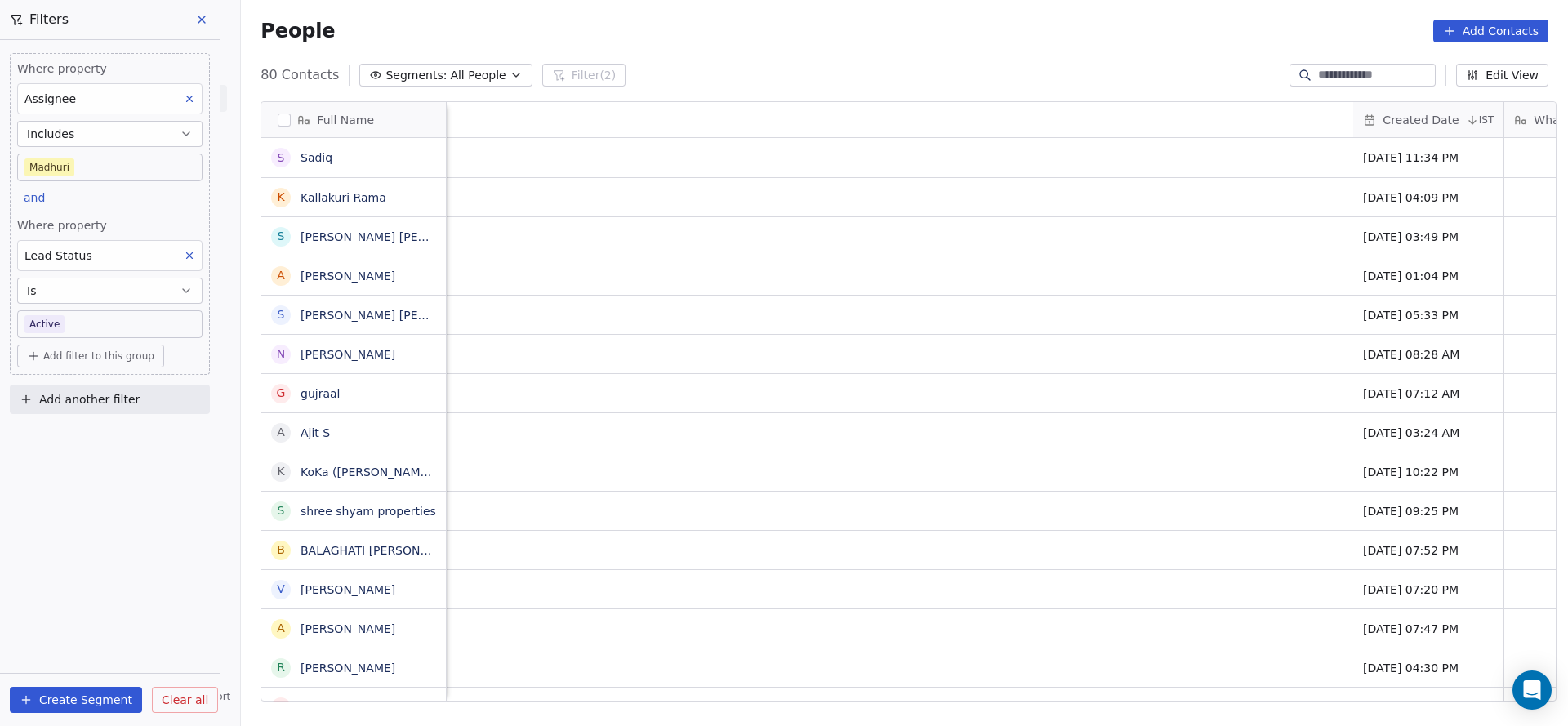
scroll to position [0, 2121]
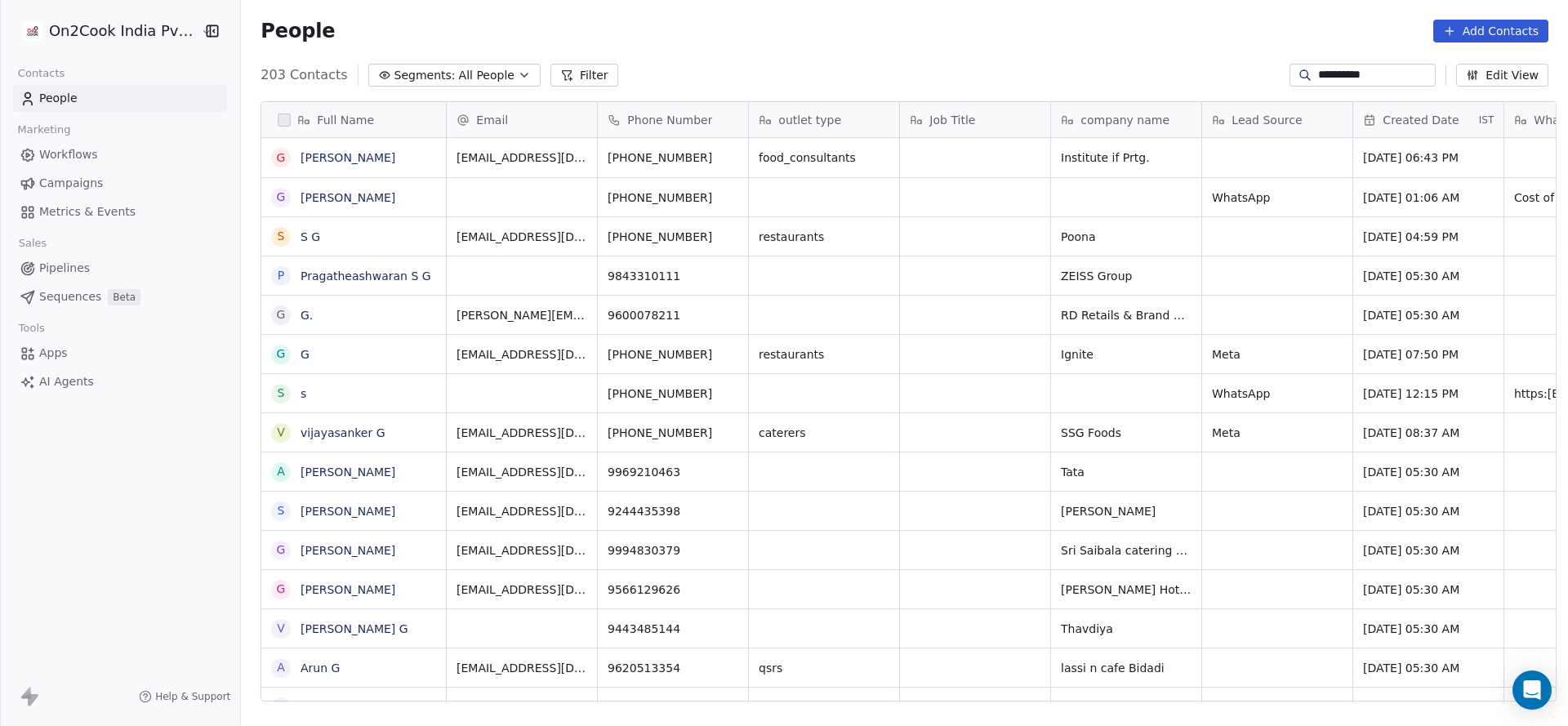
scroll to position [620, 1316]
type input "**********"
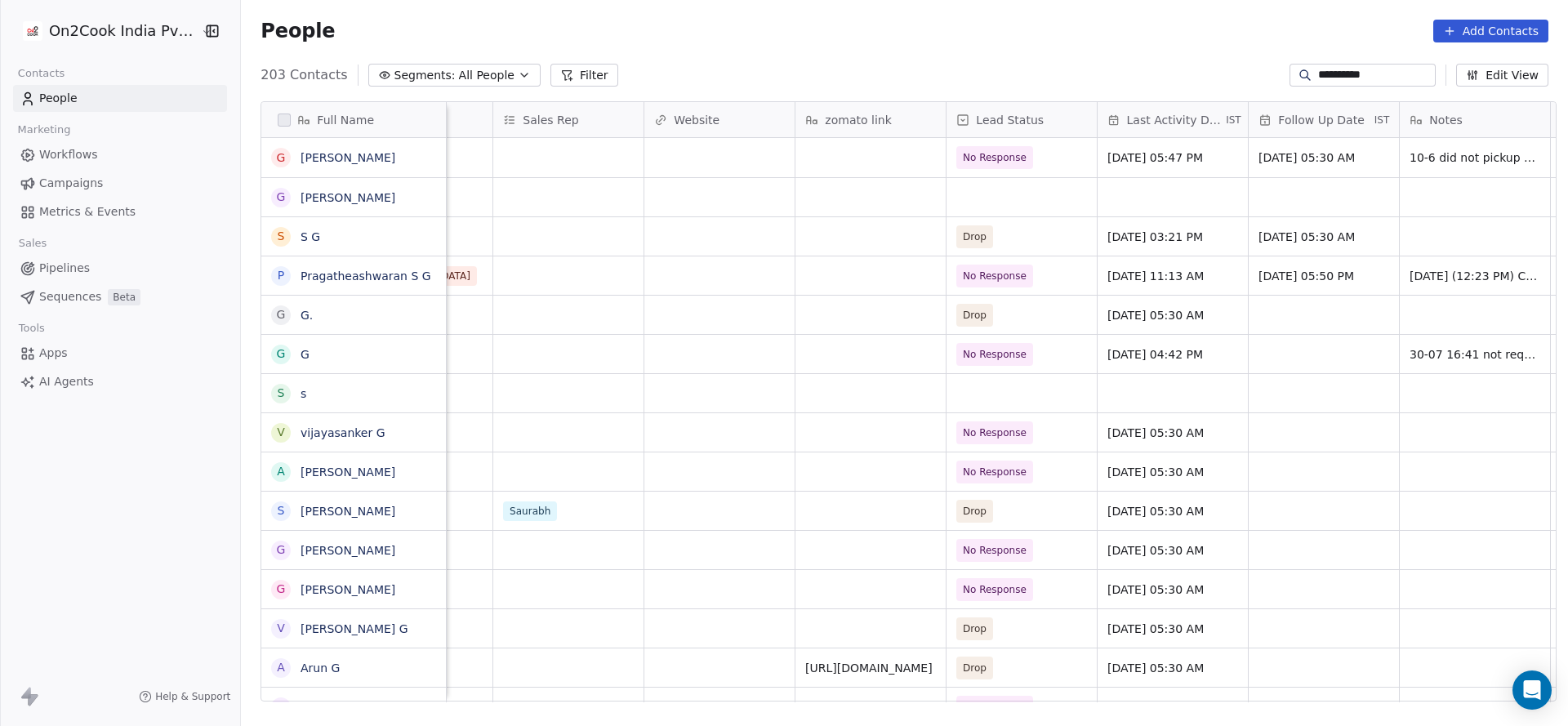
scroll to position [0, 1916]
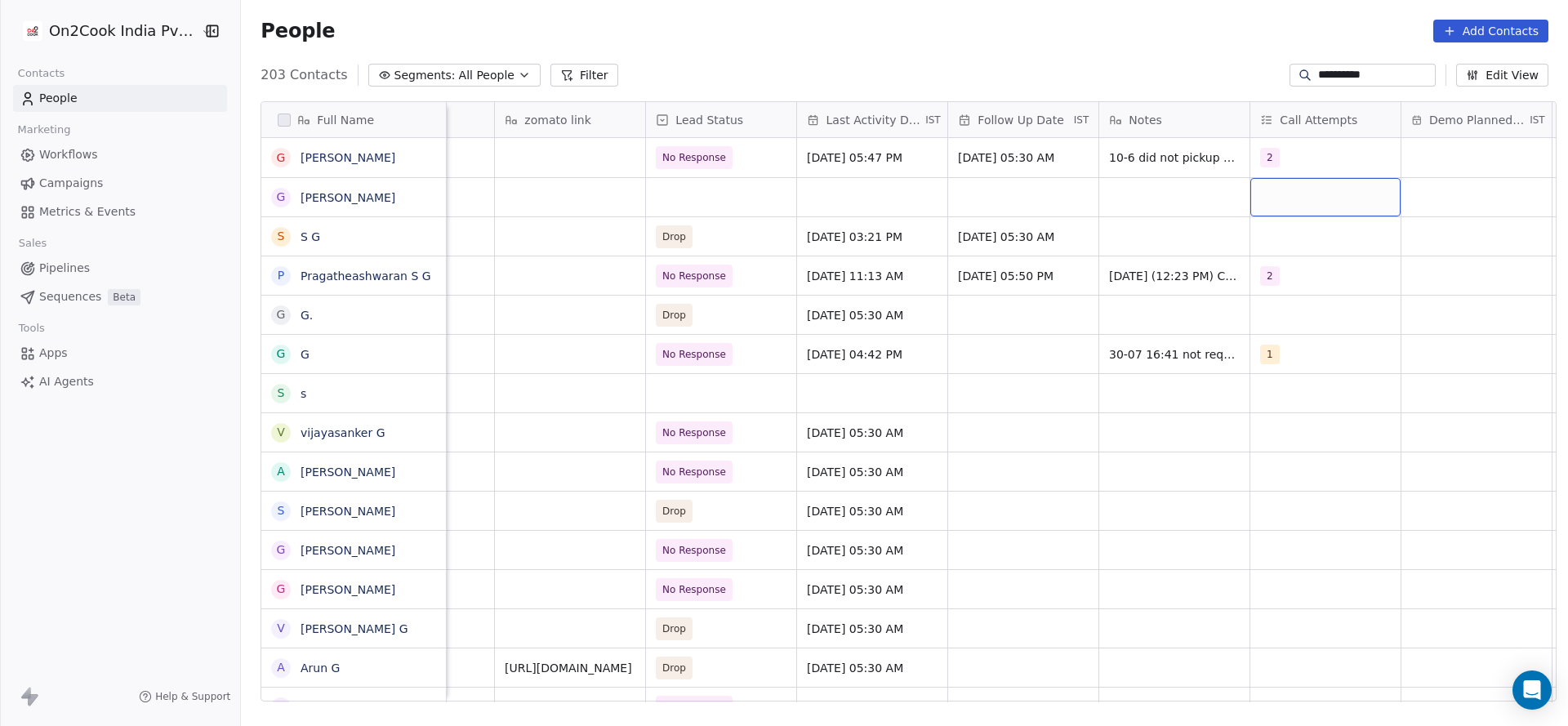
click at [1273, 194] on div "grid" at bounding box center [1326, 197] width 150 height 38
click at [1083, 179] on html "**********" at bounding box center [784, 363] width 1568 height 726
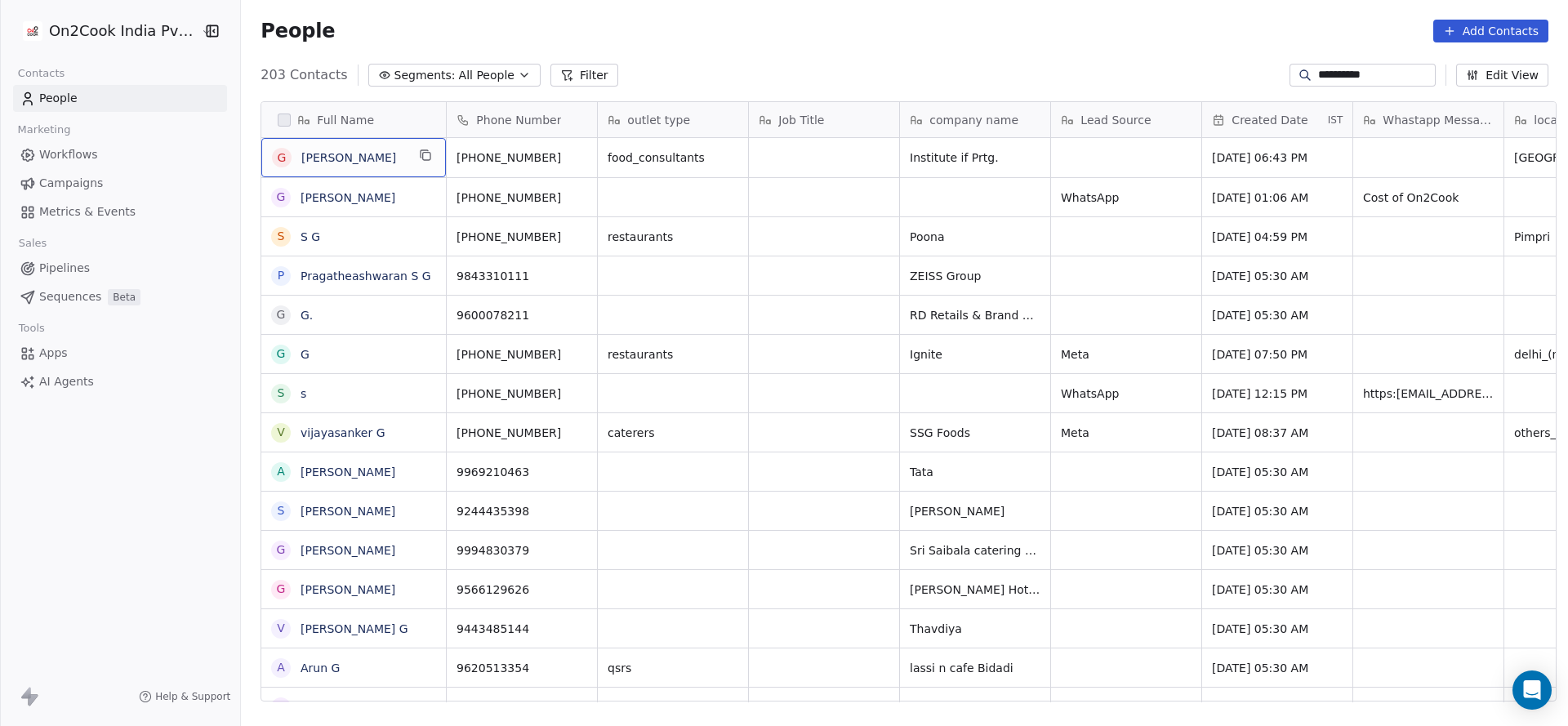
scroll to position [0, 0]
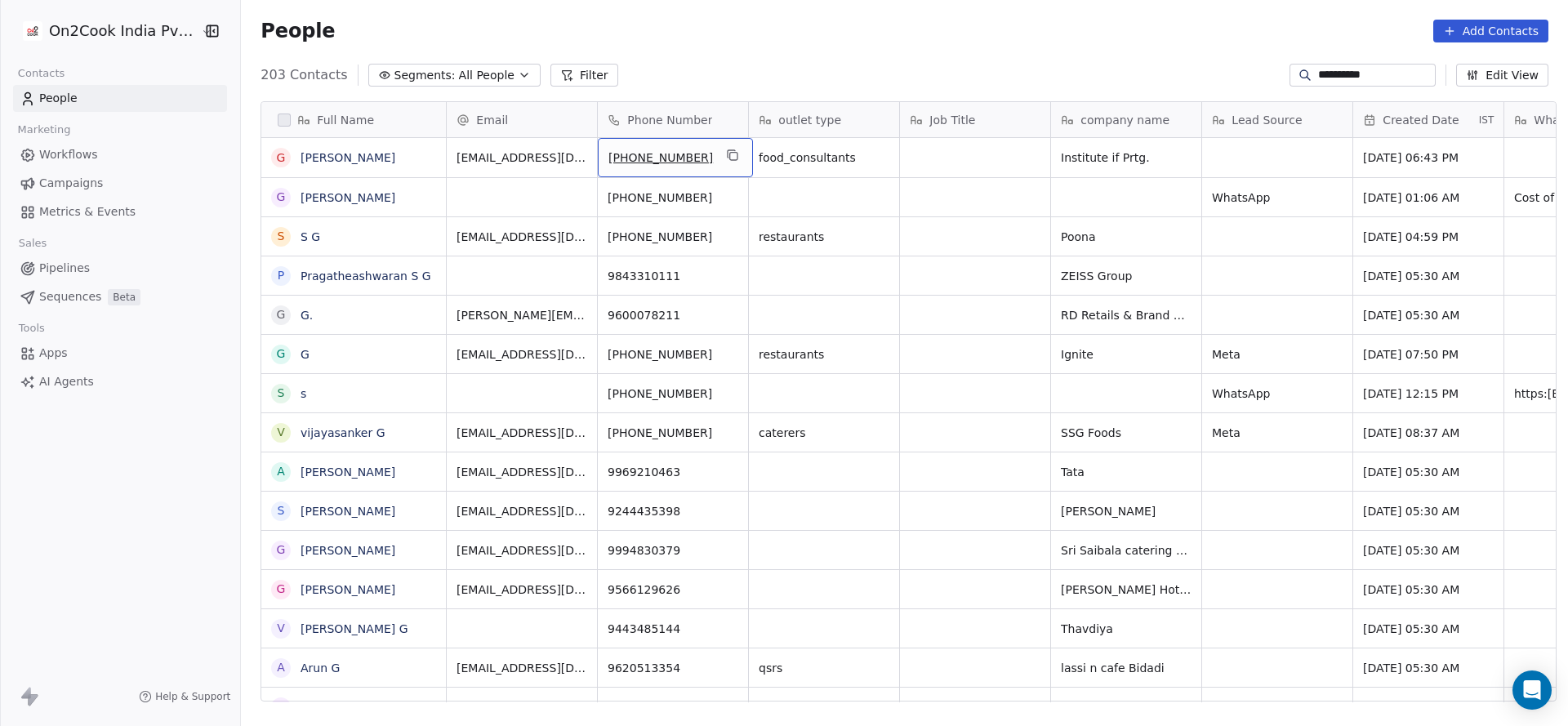
click at [719, 166] on div "[PHONE_NUMBER]" at bounding box center [676, 157] width 156 height 39
click at [729, 162] on button "grid" at bounding box center [733, 156] width 20 height 20
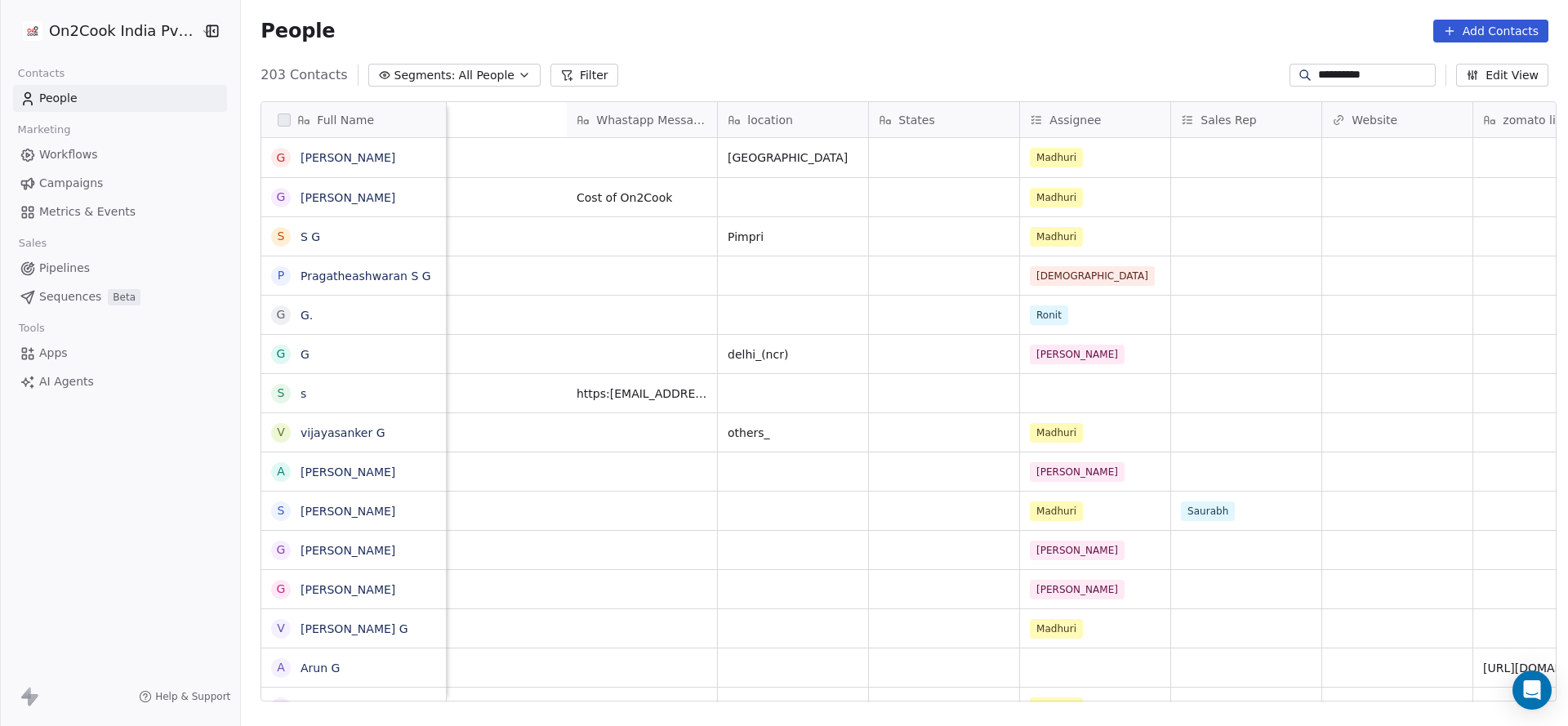
scroll to position [0, 1892]
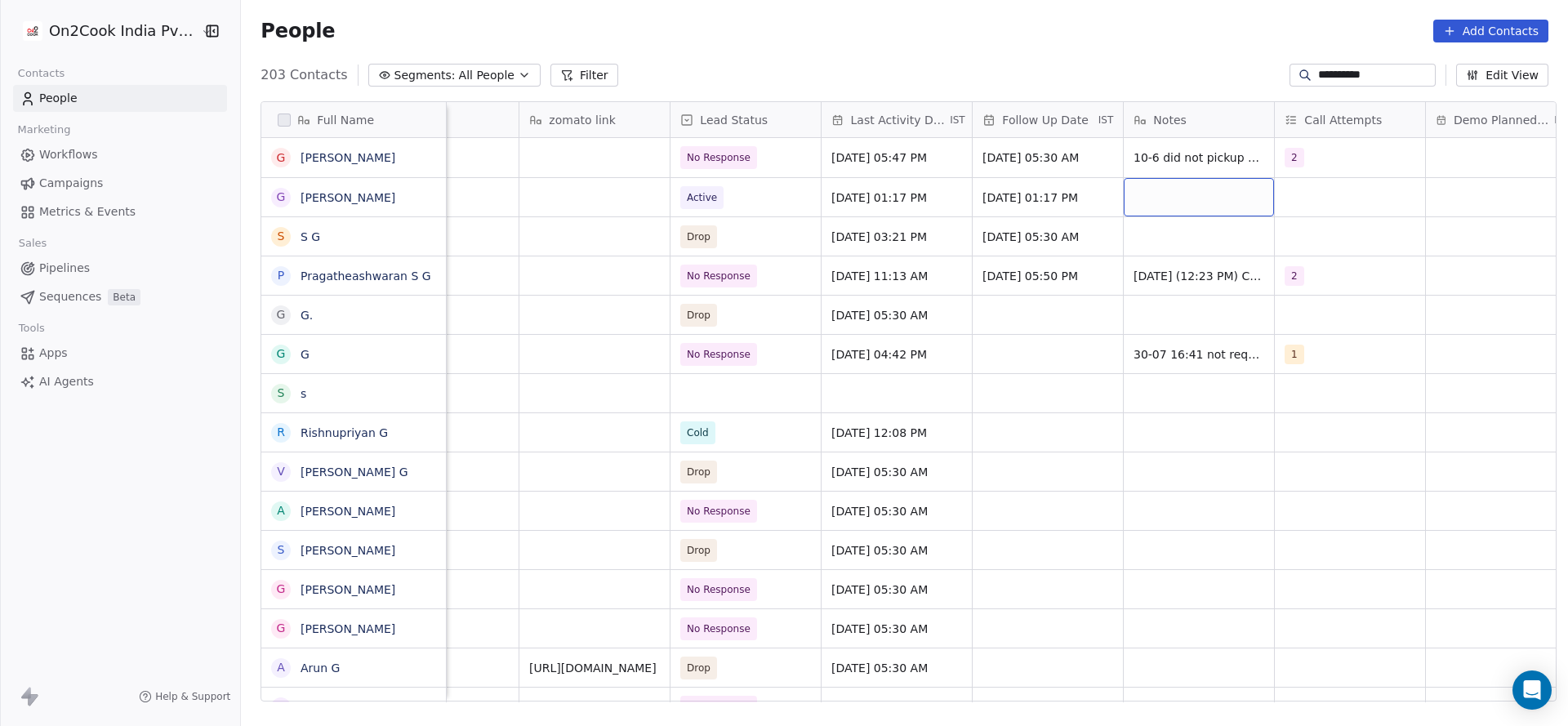
click at [1153, 199] on div "grid" at bounding box center [1199, 197] width 150 height 38
type textarea "**********"
click at [839, 335] on html "**********" at bounding box center [784, 363] width 1568 height 726
click at [1320, 197] on div "grid" at bounding box center [1350, 197] width 150 height 38
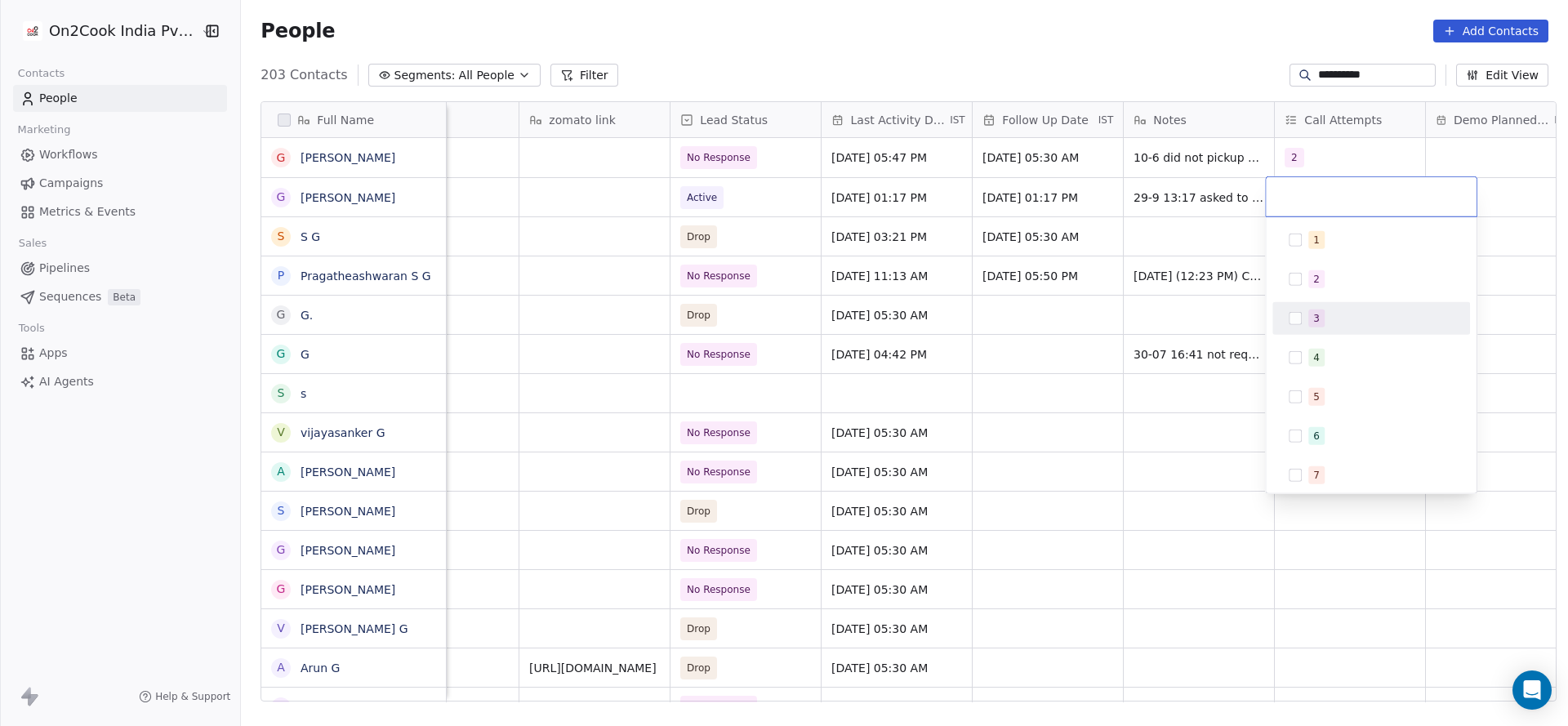
click at [1321, 317] on span "3" at bounding box center [1317, 318] width 16 height 18
click at [1110, 308] on html "**********" at bounding box center [784, 363] width 1568 height 726
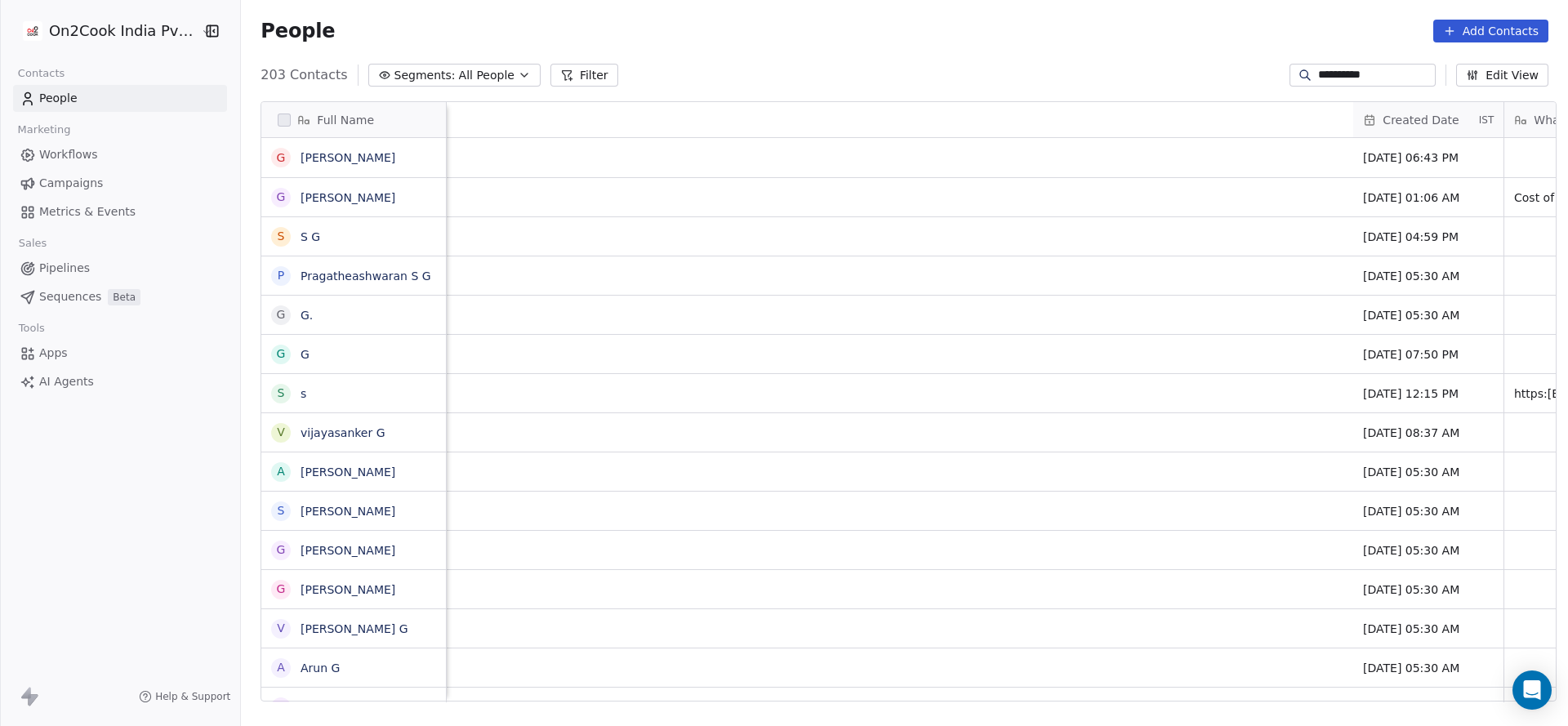
scroll to position [0, 1482]
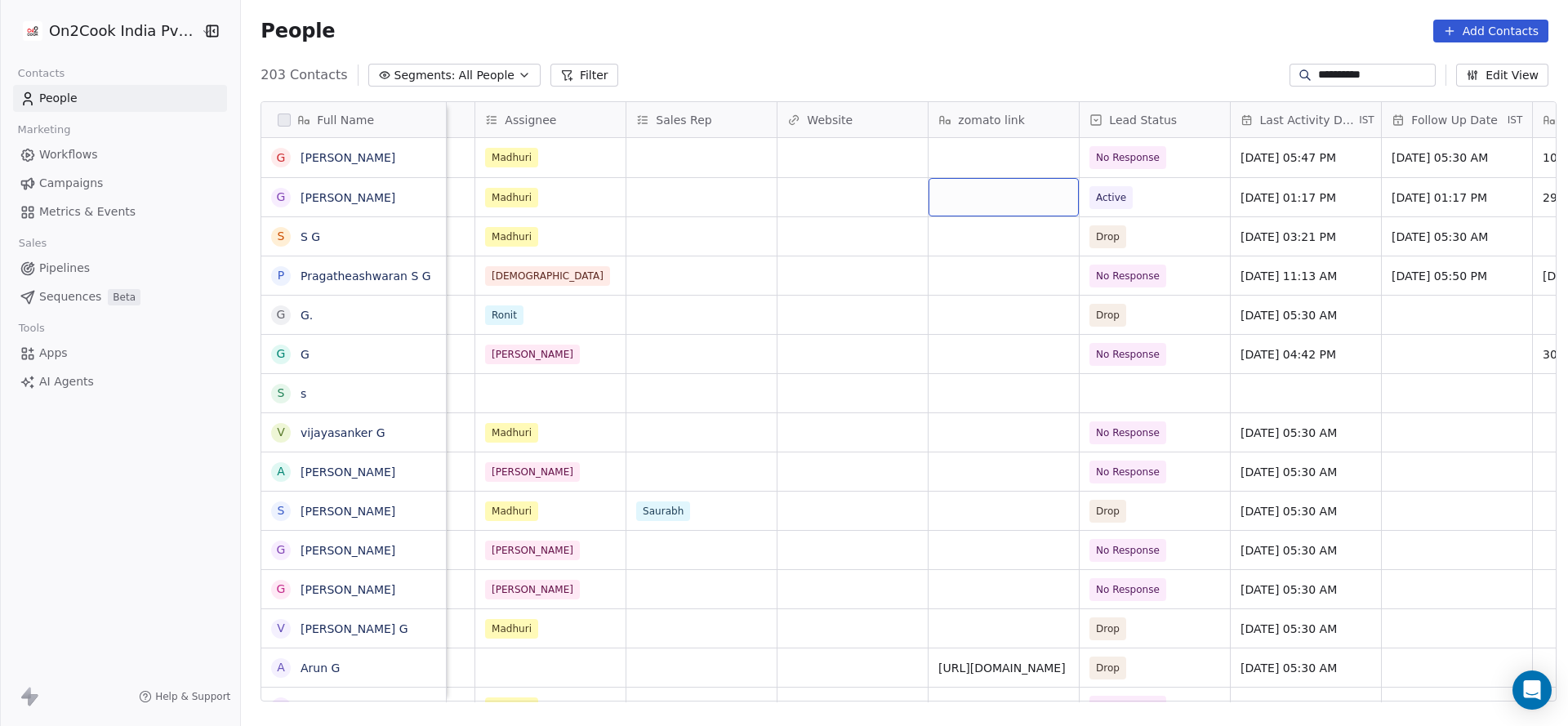
click at [1323, 73] on input "**********" at bounding box center [1375, 75] width 114 height 16
type input "*"
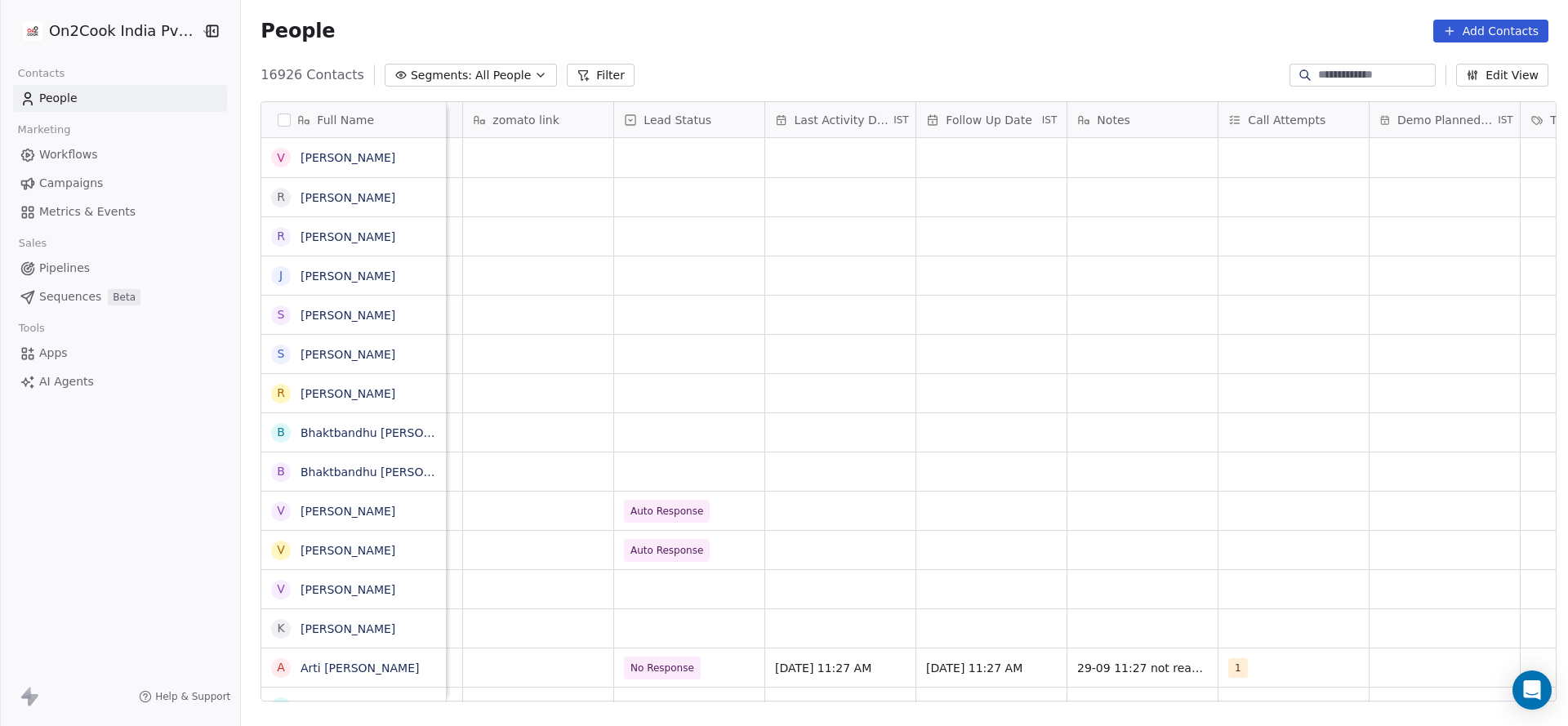
scroll to position [0, 2068]
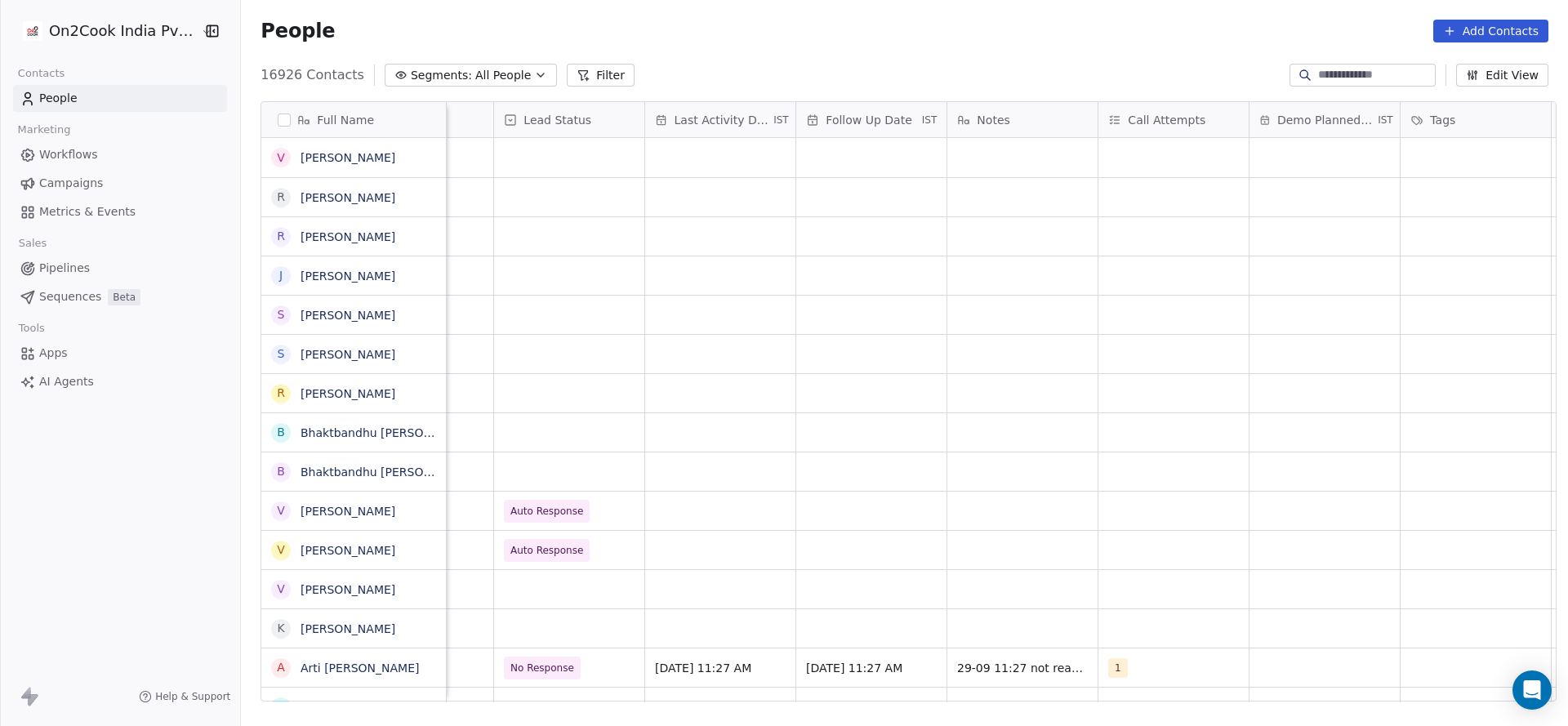
click at [581, 83] on button "Filter" at bounding box center [601, 75] width 68 height 23
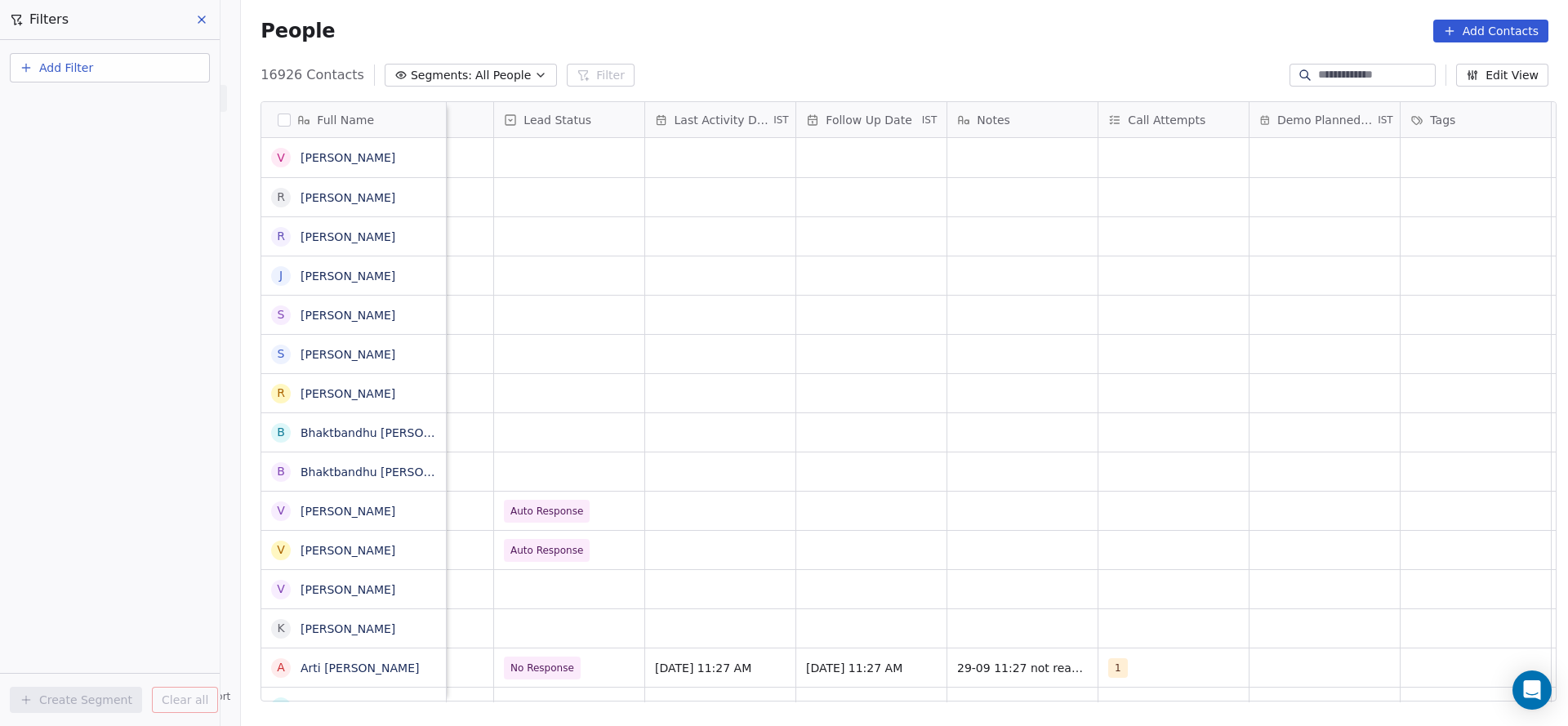
click at [106, 80] on button "Add Filter" at bounding box center [110, 67] width 200 height 30
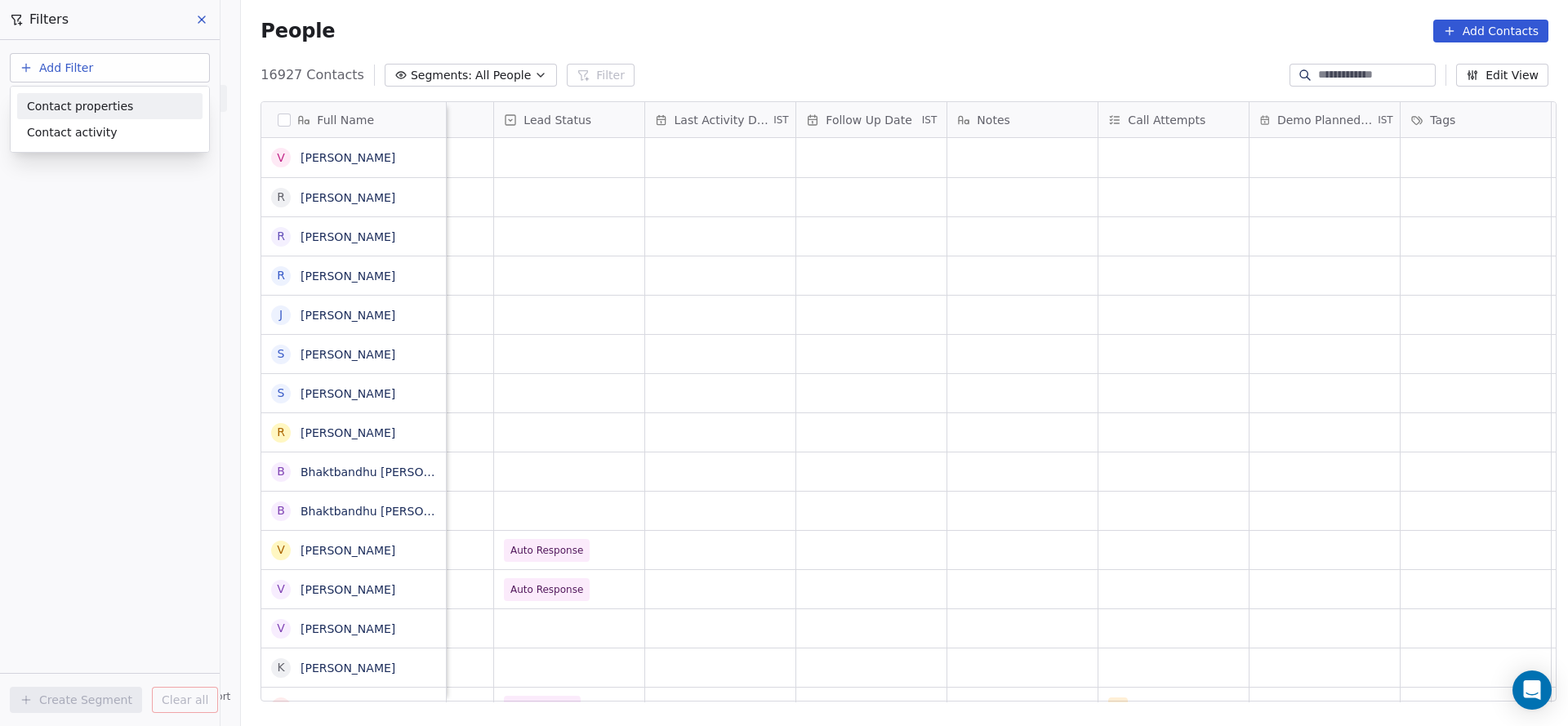
click at [106, 103] on span "Contact properties" at bounding box center [80, 106] width 106 height 17
type input "***"
click at [109, 175] on div "Assignee" at bounding box center [109, 165] width 185 height 26
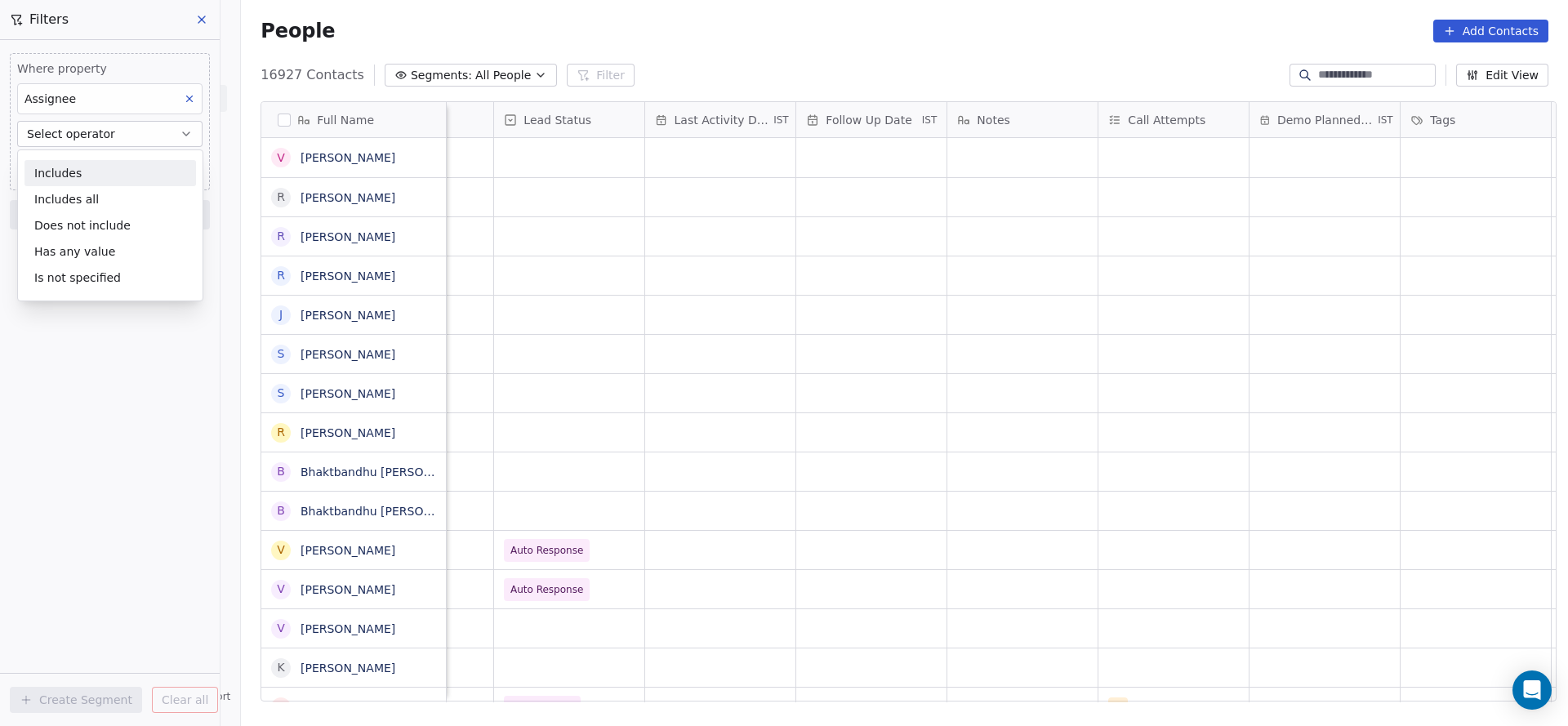
click at [125, 184] on div "Includes" at bounding box center [110, 173] width 172 height 26
click at [128, 152] on body "On2Cook India Pvt. Ltd. Contacts People Marketing Workflows Campaigns Metrics &…" at bounding box center [784, 363] width 1568 height 726
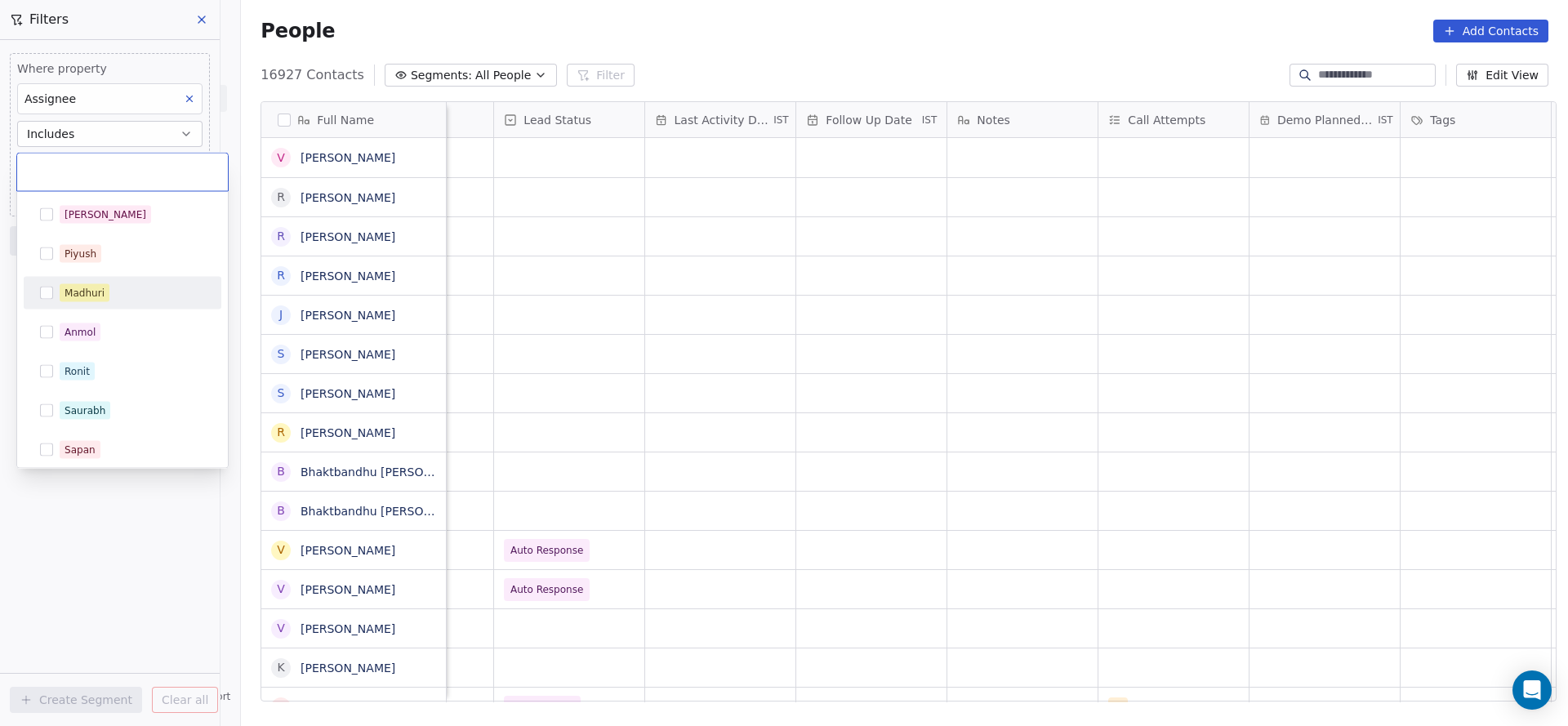
click at [105, 284] on span "Madhuri" at bounding box center [85, 293] width 50 height 18
click at [345, 39] on html "On2Cook India Pvt. Ltd. Contacts People Marketing Workflows Campaigns Metrics &…" at bounding box center [784, 363] width 1568 height 726
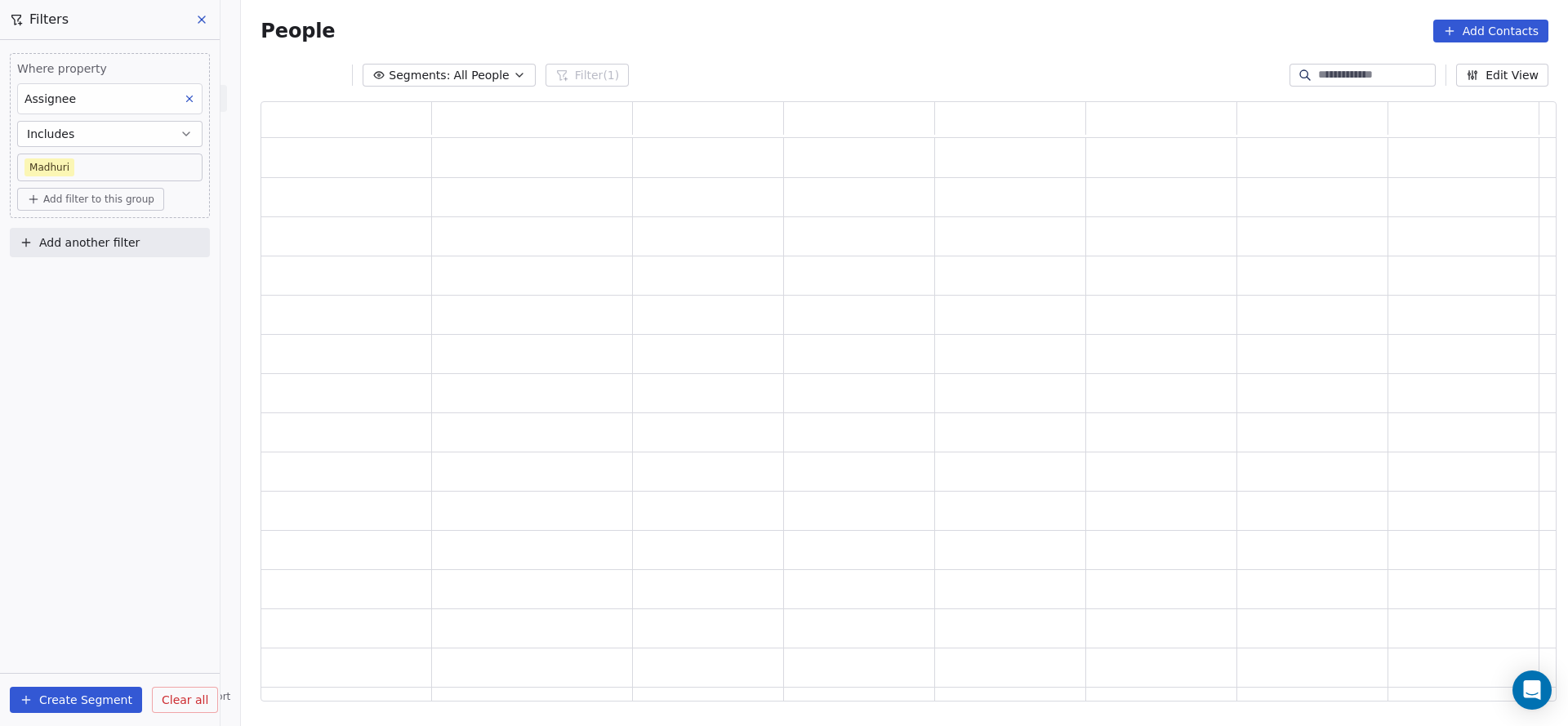
scroll to position [581, 1277]
click at [150, 207] on button "Add filter to this group" at bounding box center [90, 199] width 147 height 23
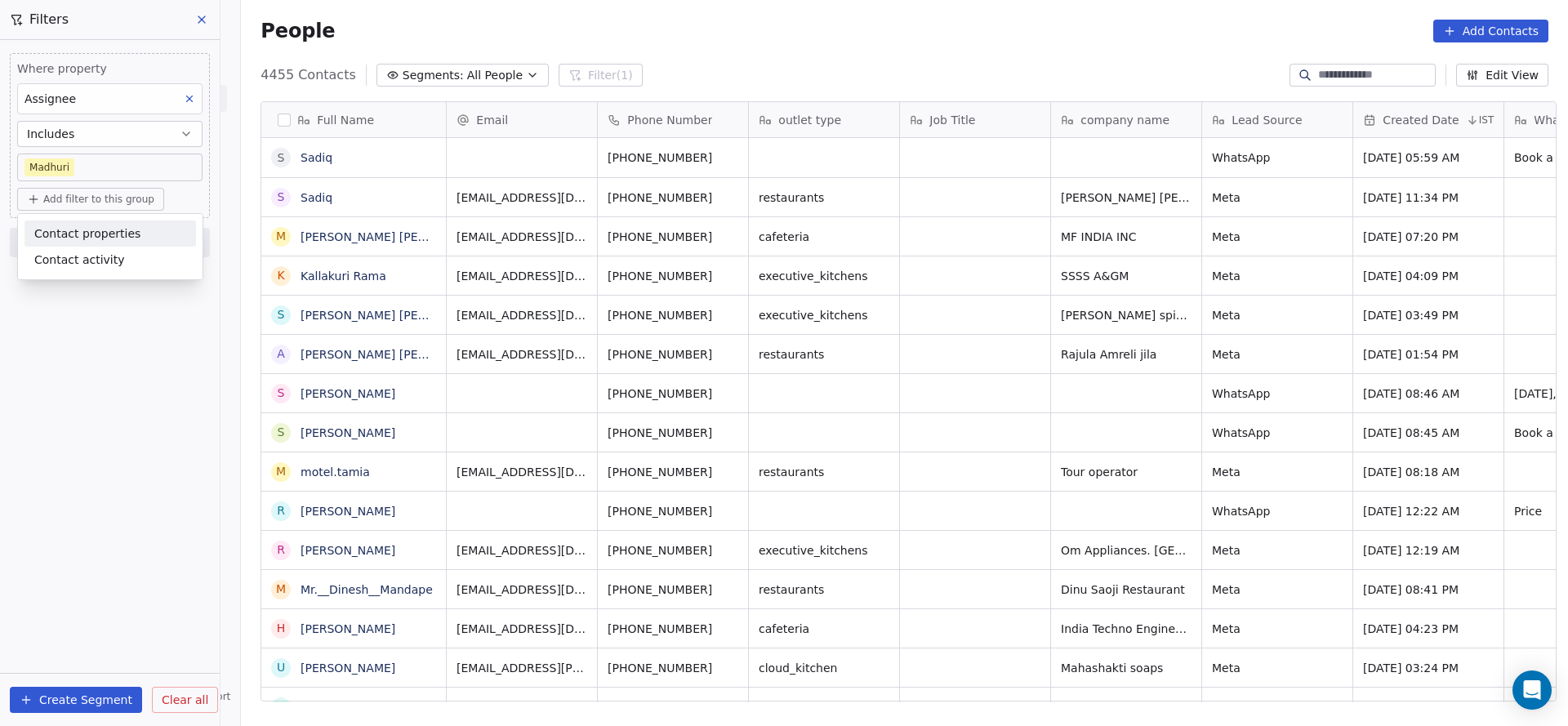
scroll to position [620, 1316]
click at [122, 241] on span "Contact properties" at bounding box center [87, 233] width 106 height 17
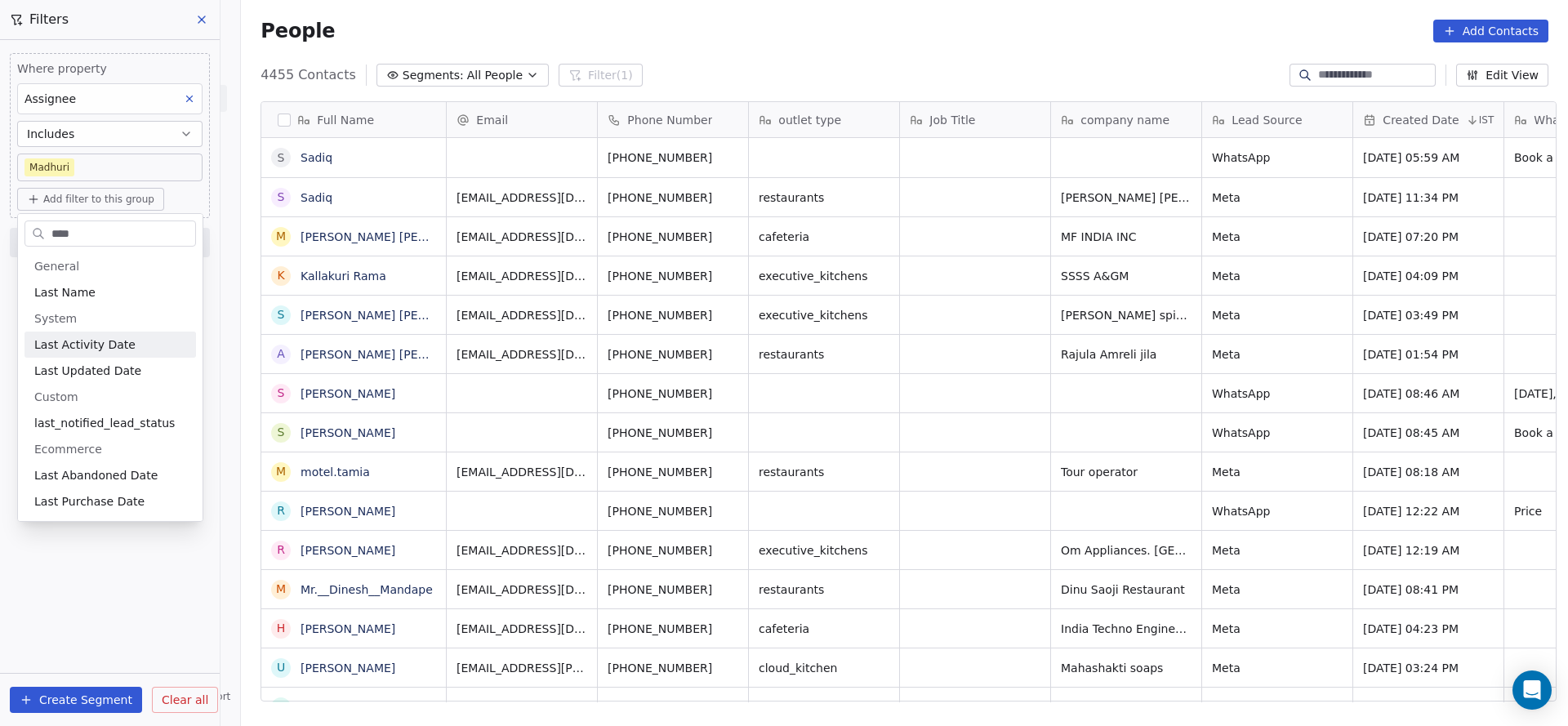
type input "****"
click at [113, 346] on span "Last Activity Date" at bounding box center [84, 344] width 101 height 16
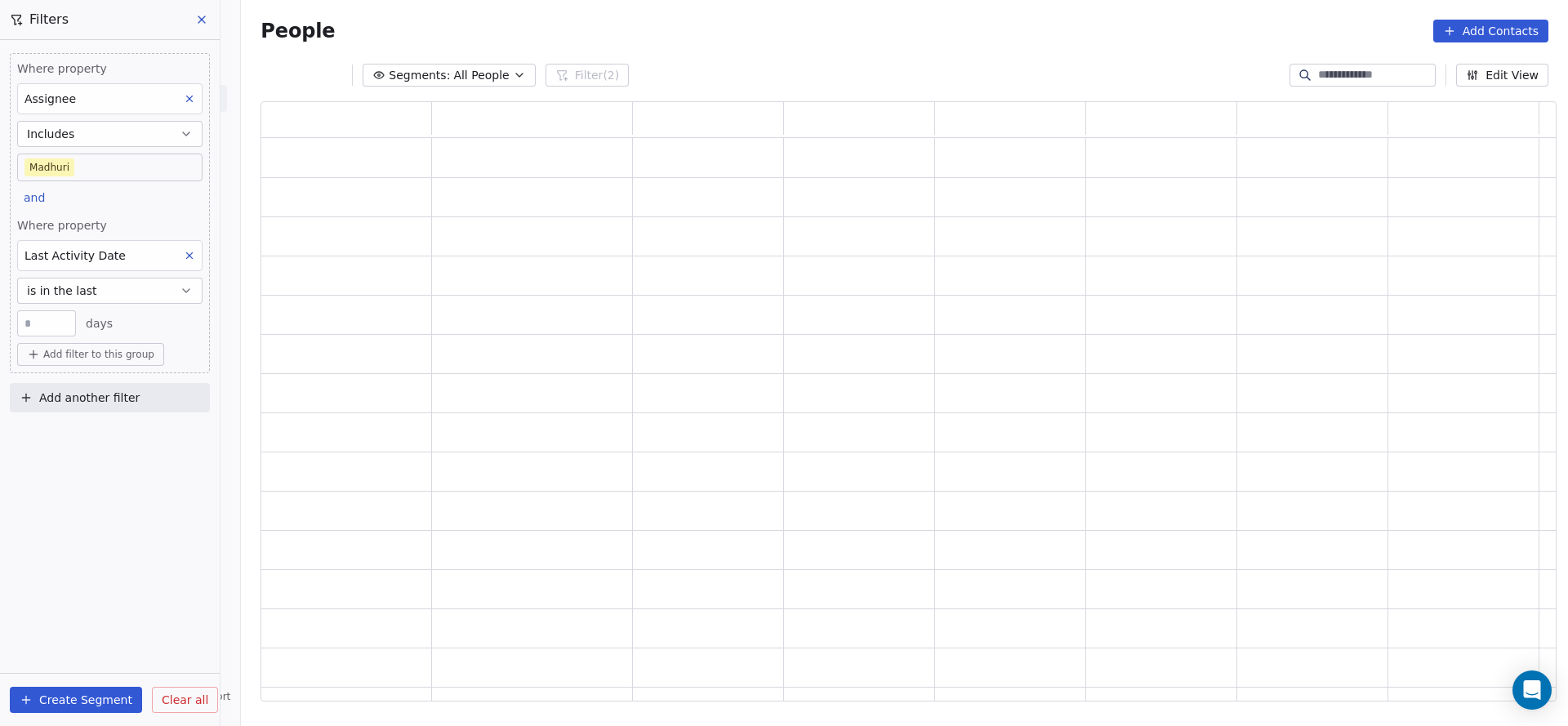
scroll to position [581, 1277]
click at [128, 225] on span "Where property" at bounding box center [109, 225] width 185 height 16
click at [112, 279] on button "is in the last" at bounding box center [109, 291] width 185 height 26
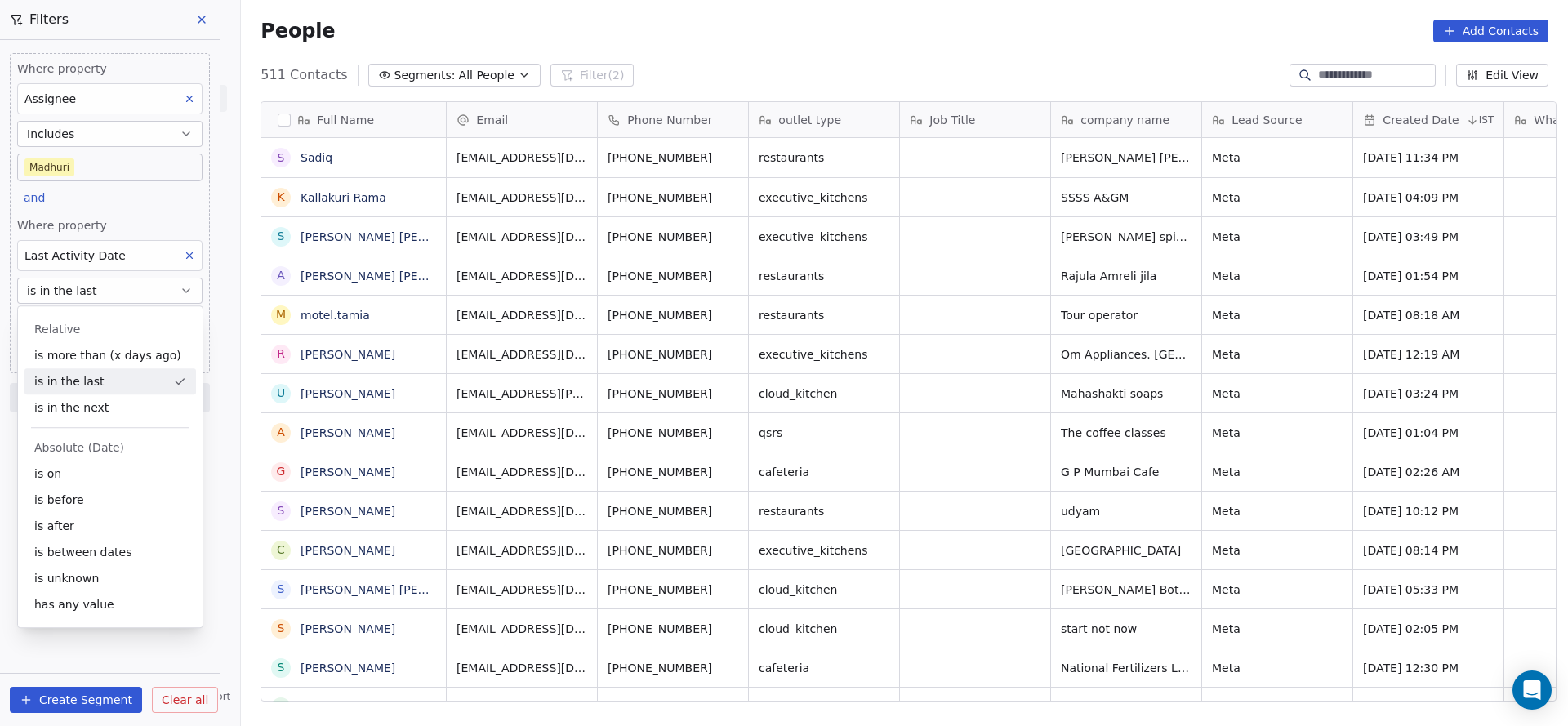
scroll to position [620, 1316]
click at [90, 461] on div "is on" at bounding box center [110, 473] width 172 height 26
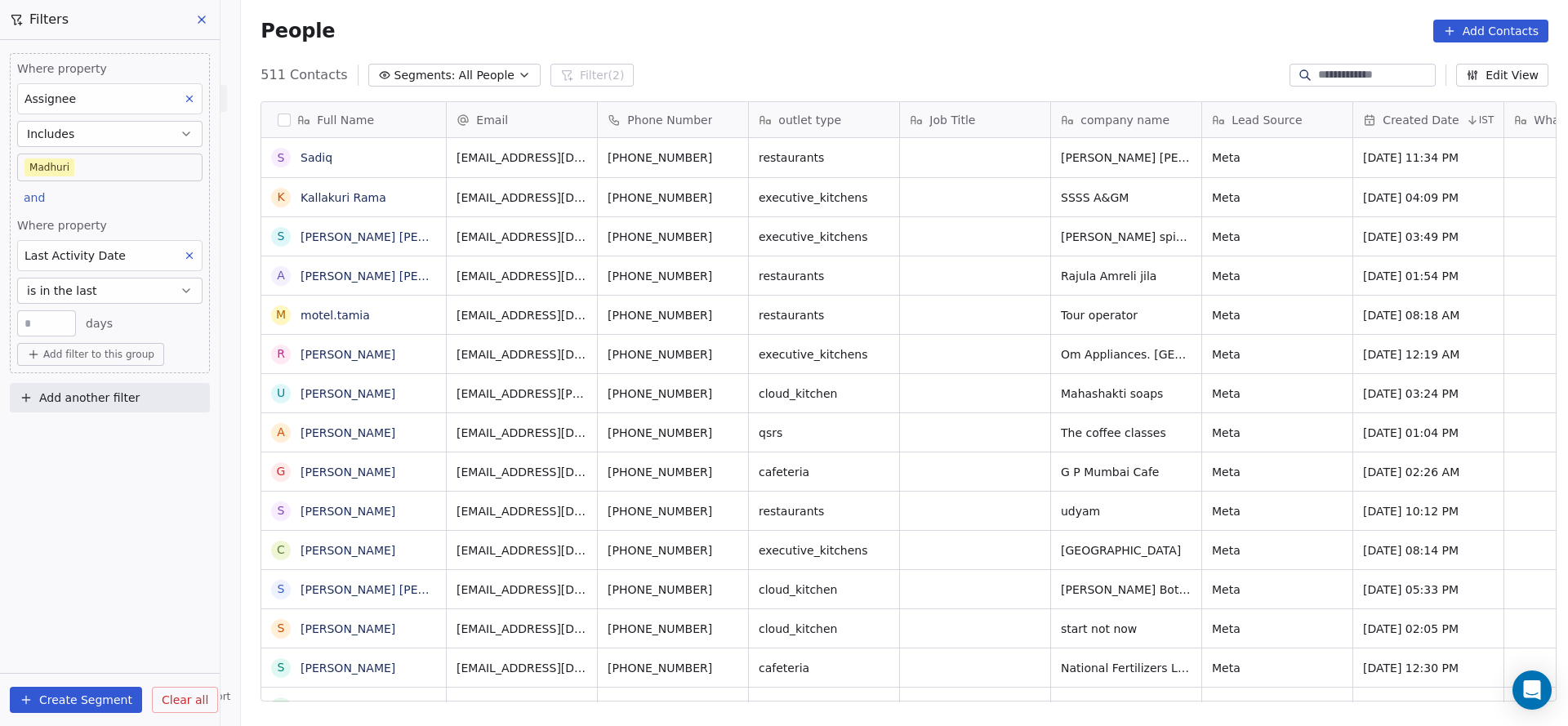
click at [78, 294] on span "is in the last" at bounding box center [62, 291] width 71 height 16
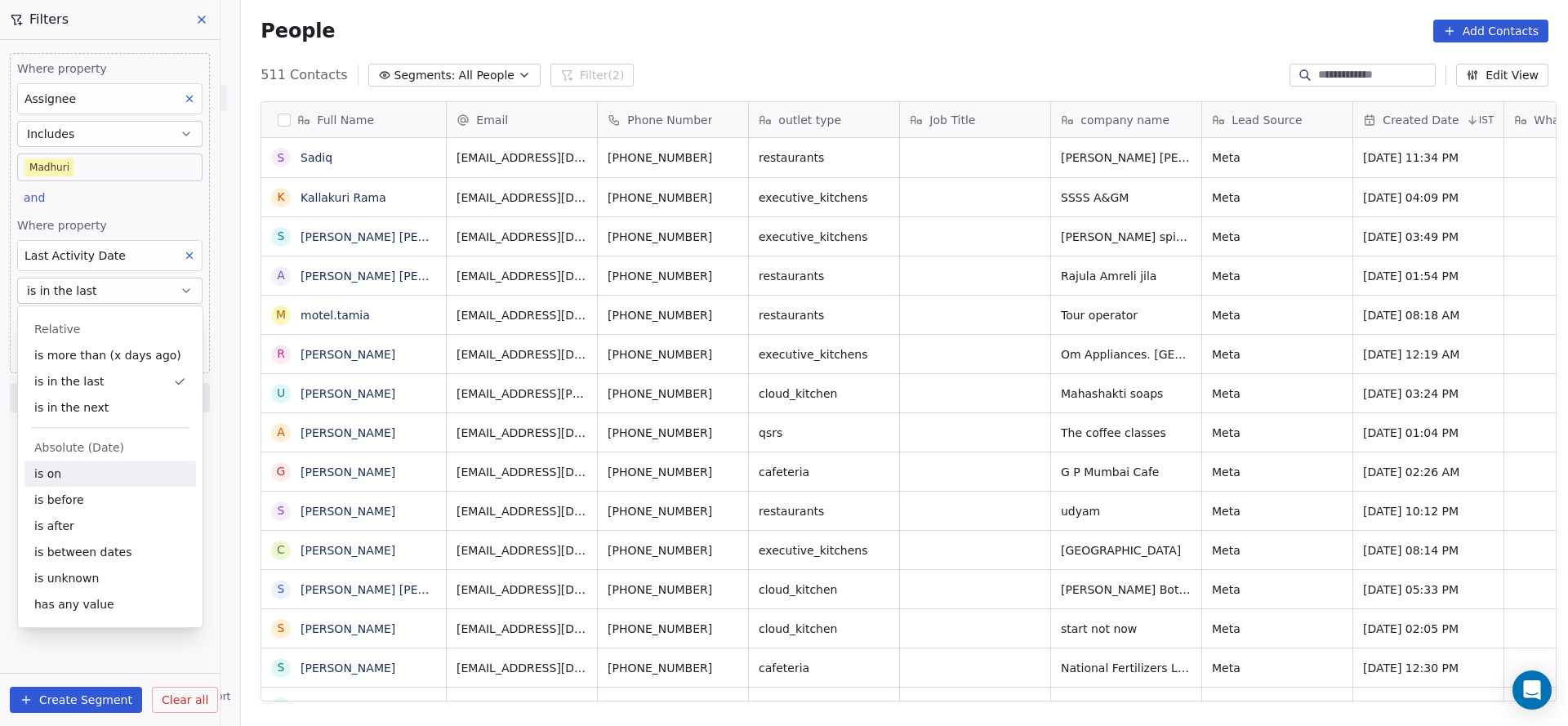
click at [69, 466] on div "is on" at bounding box center [110, 473] width 172 height 26
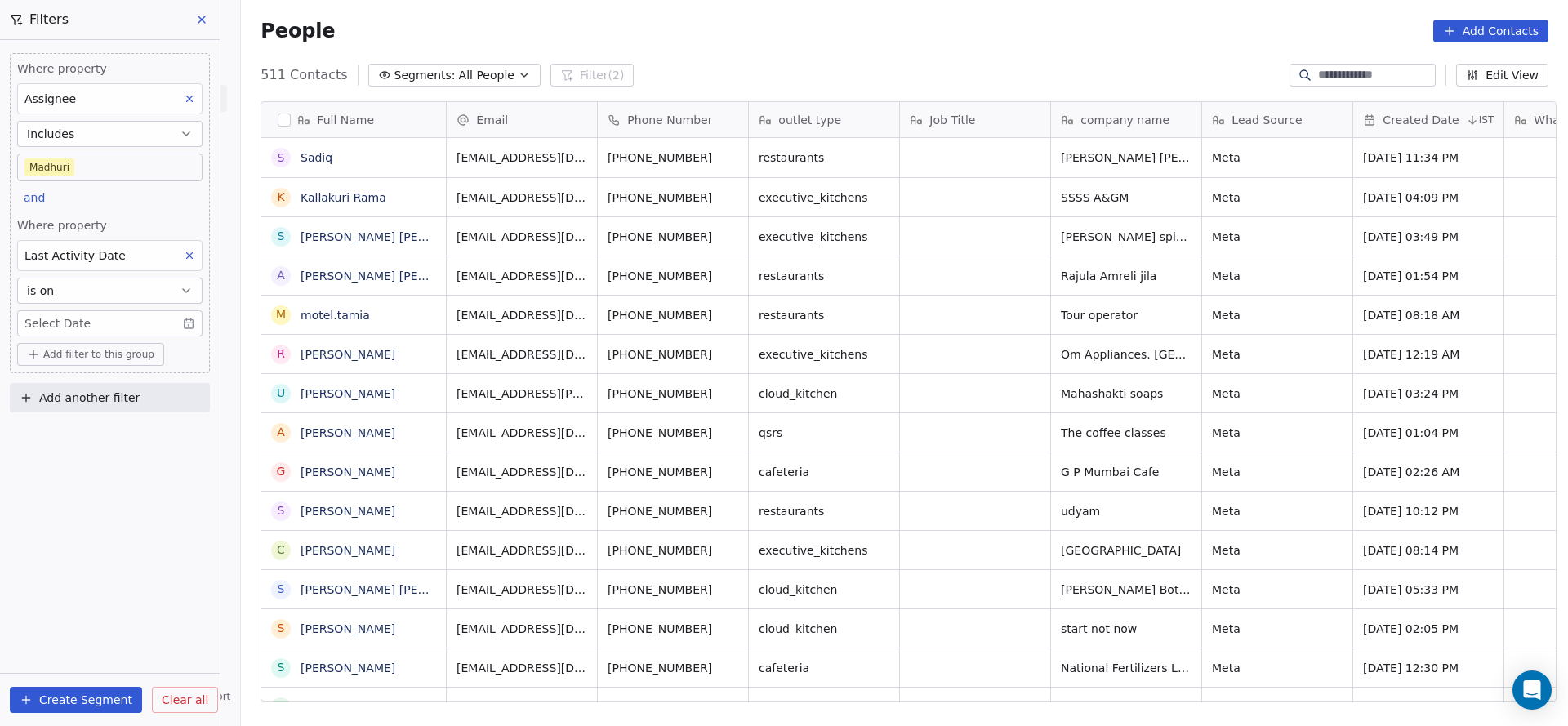
click at [111, 214] on div "Where property Assignee Includes Madhuri and Where property Last Activity Date …" at bounding box center [110, 213] width 200 height 320
click at [113, 329] on body "On2Cook India Pvt. Ltd. Contacts People Marketing Workflows Campaigns Metrics &…" at bounding box center [784, 363] width 1568 height 726
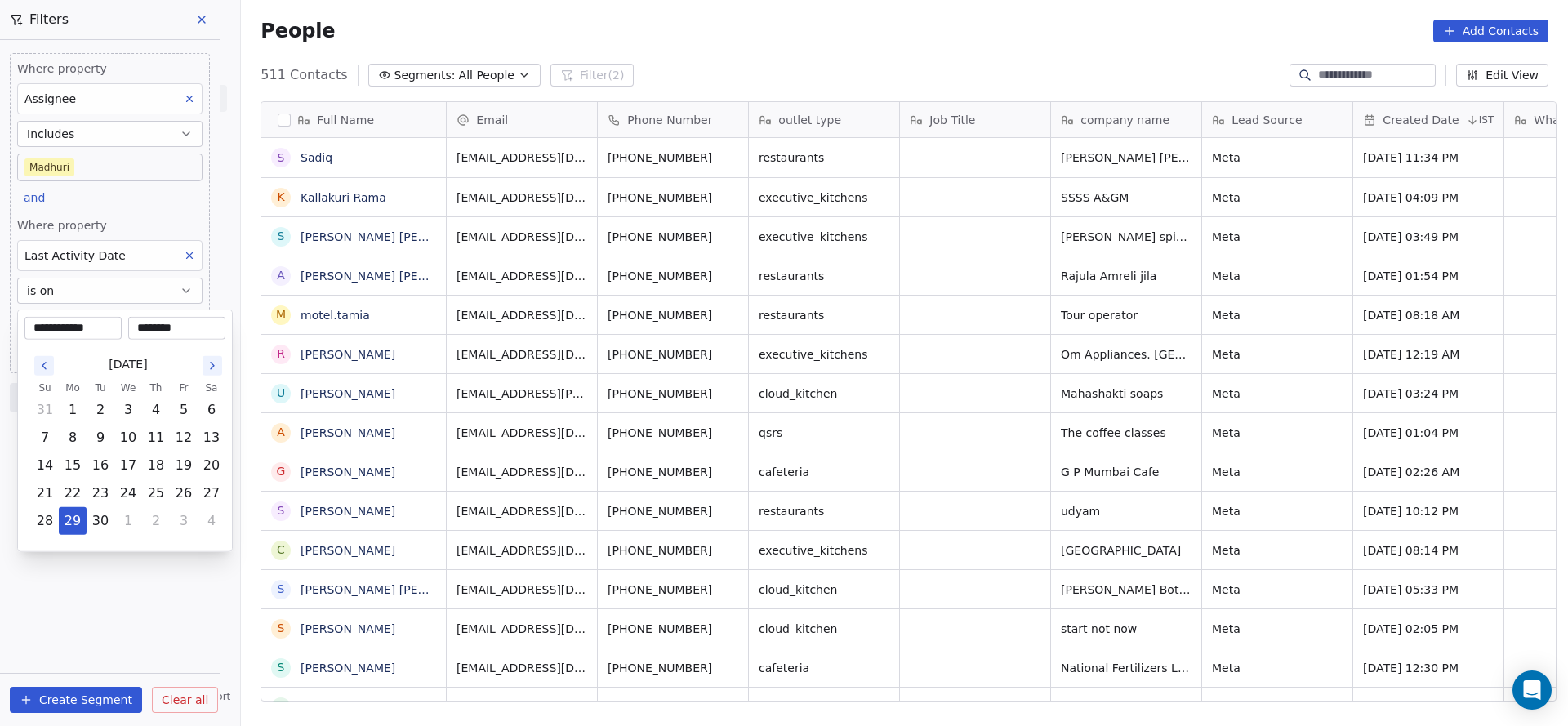
click at [156, 222] on html "On2Cook India Pvt. Ltd. Contacts People Marketing Workflows Campaigns Metrics &…" at bounding box center [784, 363] width 1568 height 726
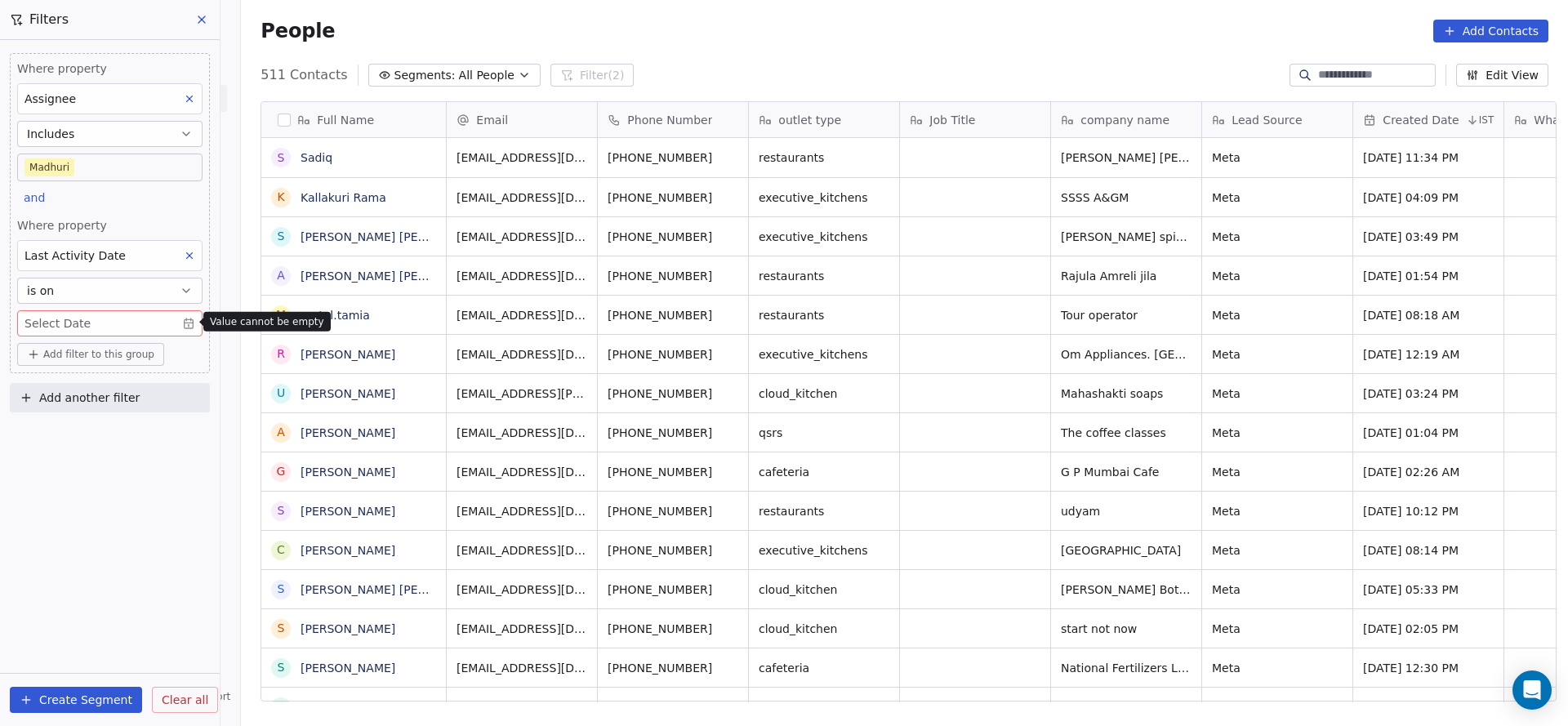
click at [128, 336] on div "Where property Assignee Includes Madhuri and Where property Last Activity Date …" at bounding box center [110, 213] width 200 height 320
click at [144, 324] on body "On2Cook India Pvt. Ltd. Contacts People Marketing Workflows Campaigns Metrics &…" at bounding box center [784, 363] width 1568 height 726
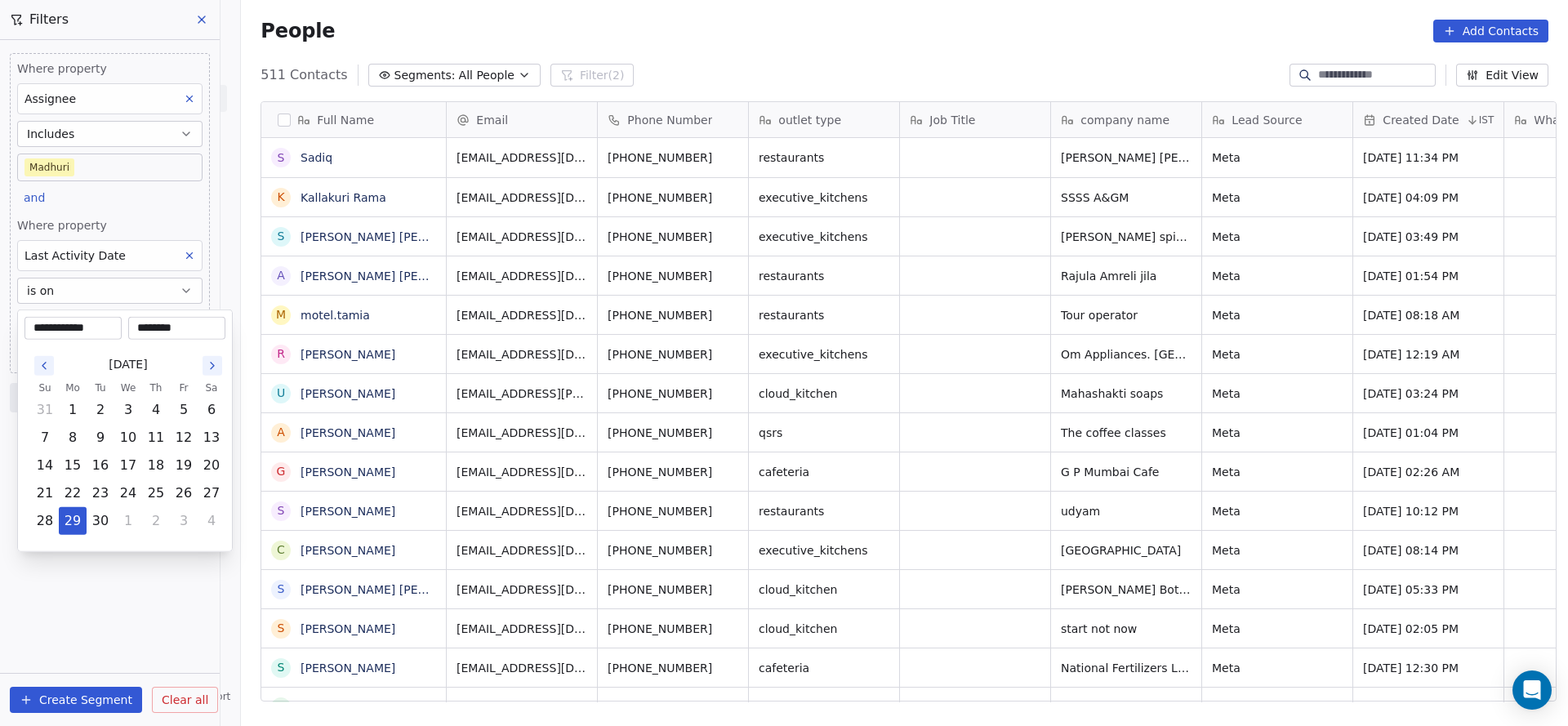
drag, startPoint x: 70, startPoint y: 511, endPoint x: 113, endPoint y: 373, distance: 144.5
click at [82, 494] on tbody "31 1 2 3 4 5 6 7 8 9 10 11 12 13 14 15 16 17 18 19 20 21 22 23 24 25 26 27 28 2…" at bounding box center [128, 465] width 194 height 139
click at [108, 219] on html "On2Cook India Pvt. Ltd. Contacts People Marketing Workflows Campaigns Metrics &…" at bounding box center [784, 363] width 1568 height 726
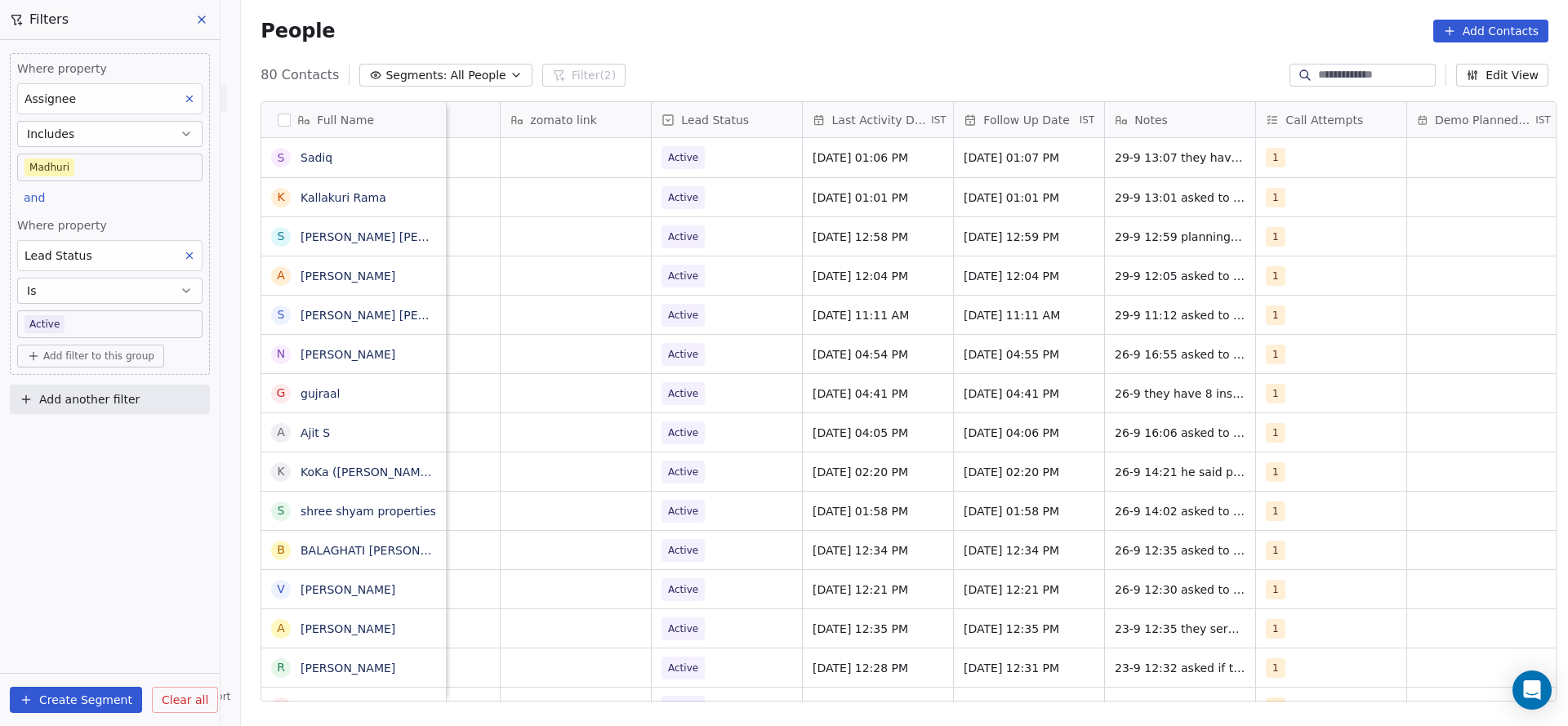
scroll to position [0, 1916]
click at [827, 362] on div "[DATE] 04:54 PM" at bounding box center [873, 354] width 150 height 38
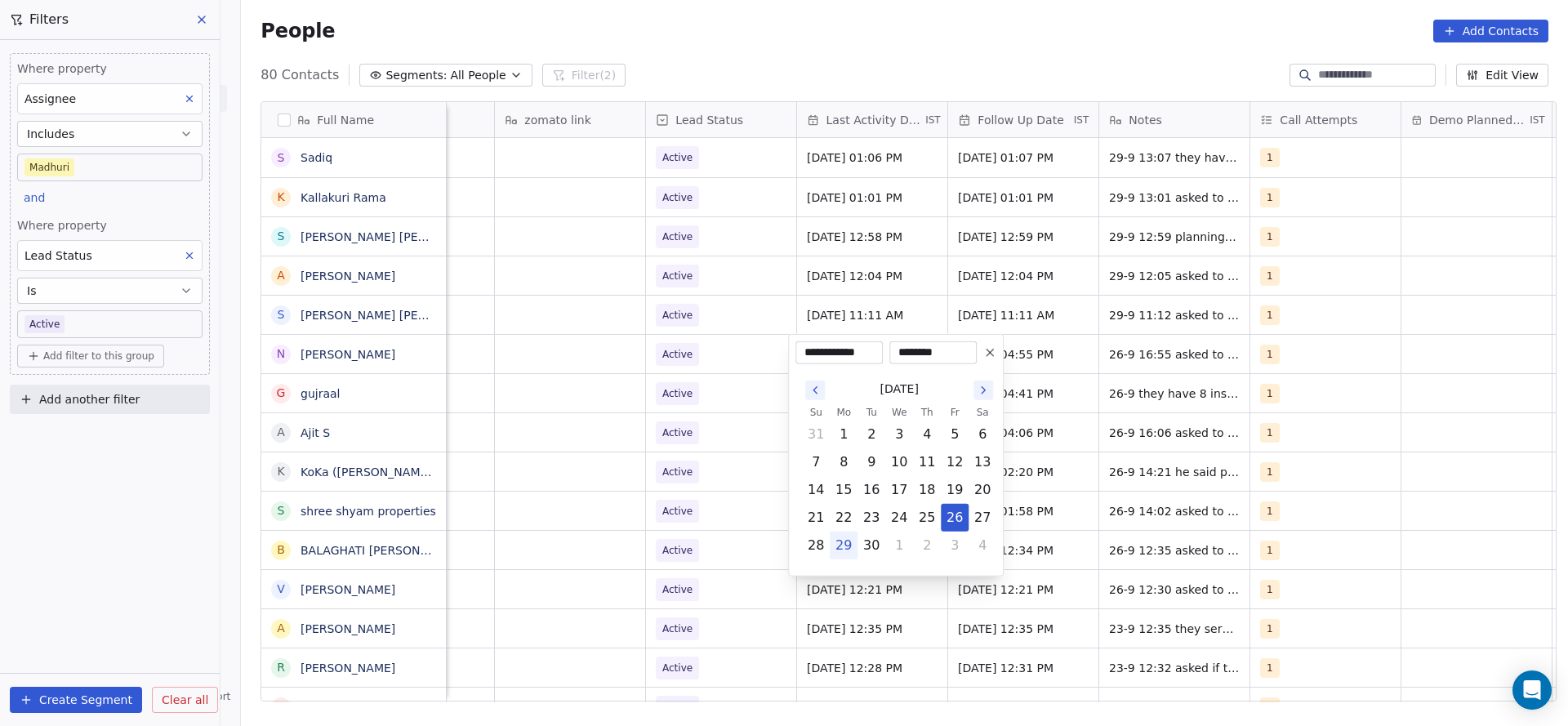
drag, startPoint x: 846, startPoint y: 542, endPoint x: 635, endPoint y: 490, distance: 217.3
click at [846, 542] on button "29" at bounding box center [843, 545] width 26 height 26
type input "**********"
click at [628, 485] on html "On2Cook India Pvt. Ltd. Contacts People Marketing Workflows Campaigns Metrics &…" at bounding box center [784, 363] width 1568 height 726
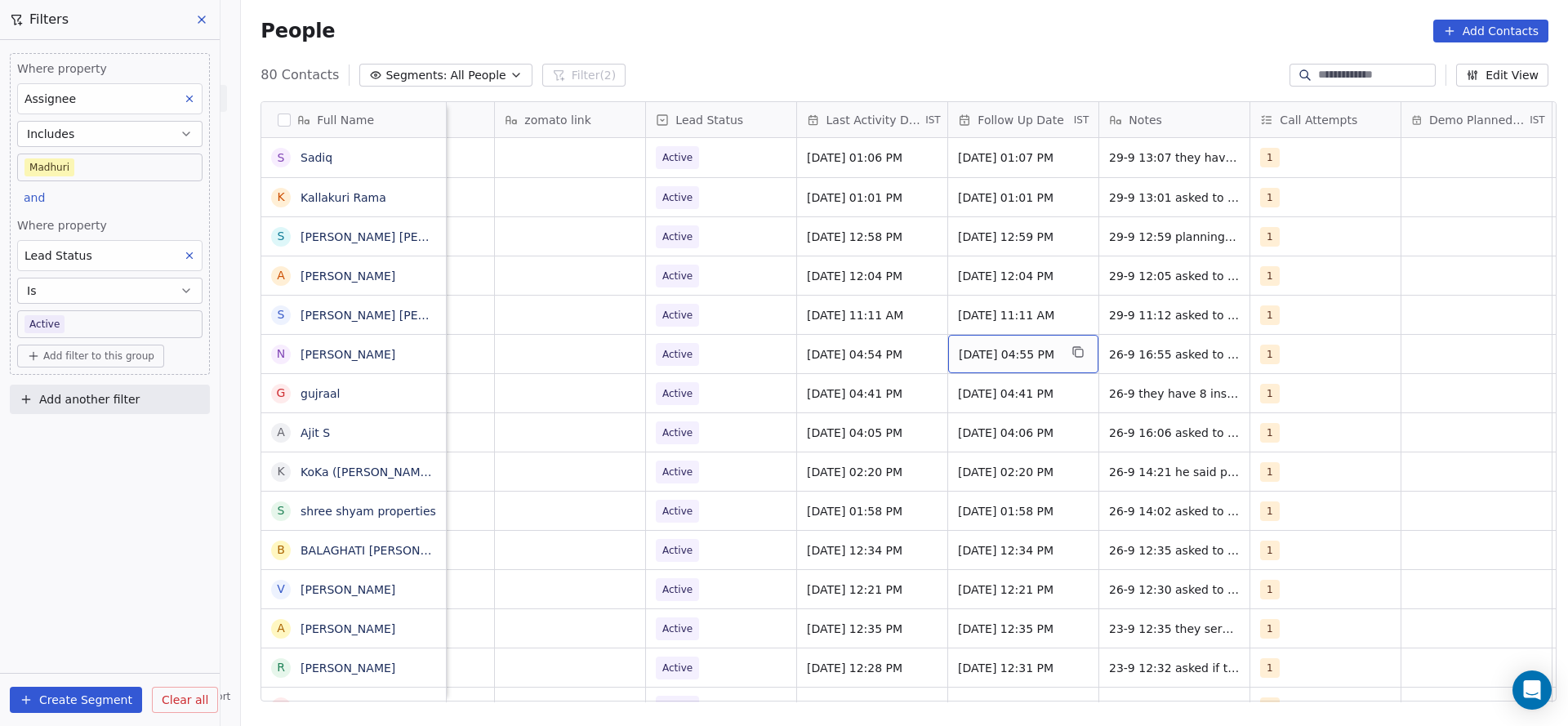
click at [1023, 346] on span "[DATE] 04:55 PM" at bounding box center [1008, 354] width 99 height 16
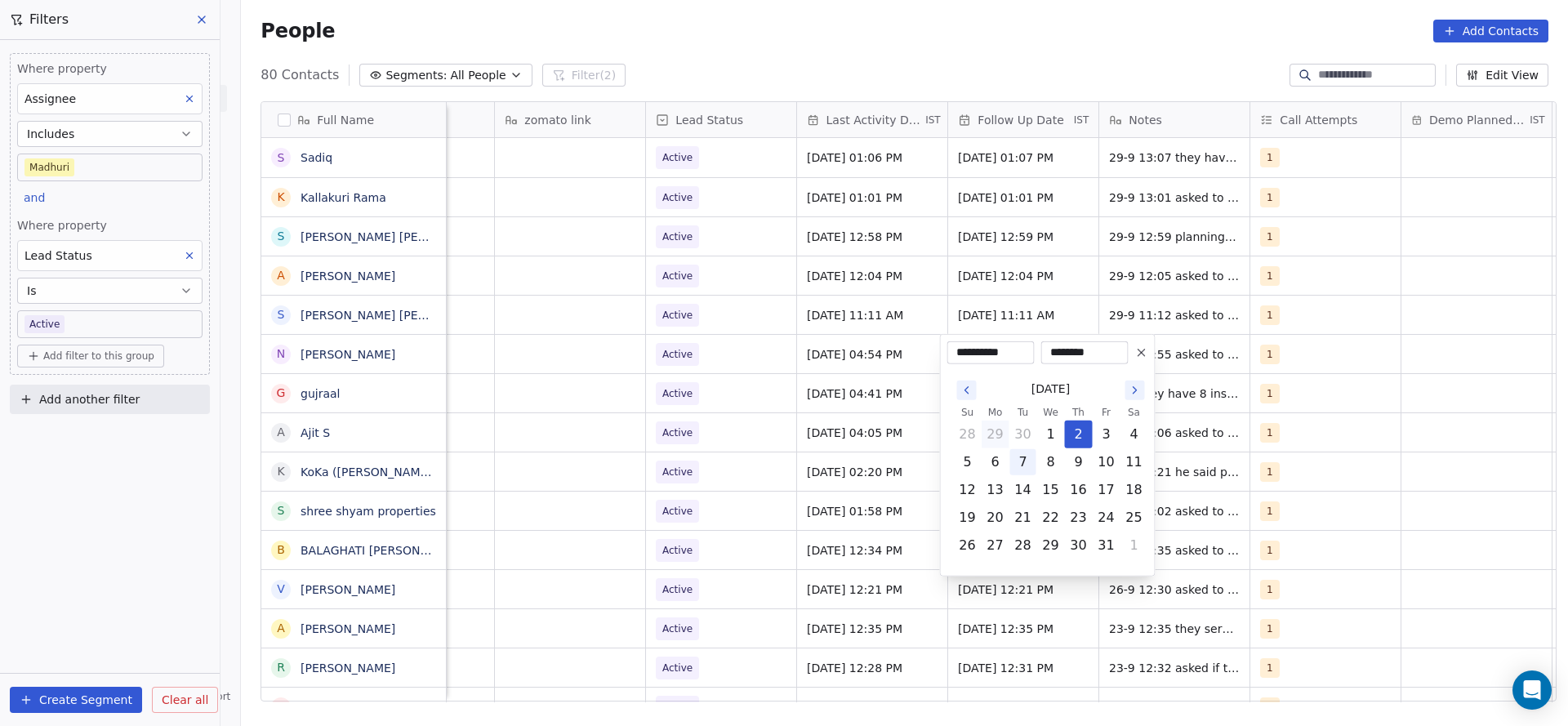
click at [1020, 456] on button "7" at bounding box center [1023, 461] width 26 height 26
type input "**********"
click at [1227, 393] on html "On2Cook India Pvt. Ltd. Contacts People Marketing Workflows Campaigns Metrics &…" at bounding box center [784, 363] width 1568 height 726
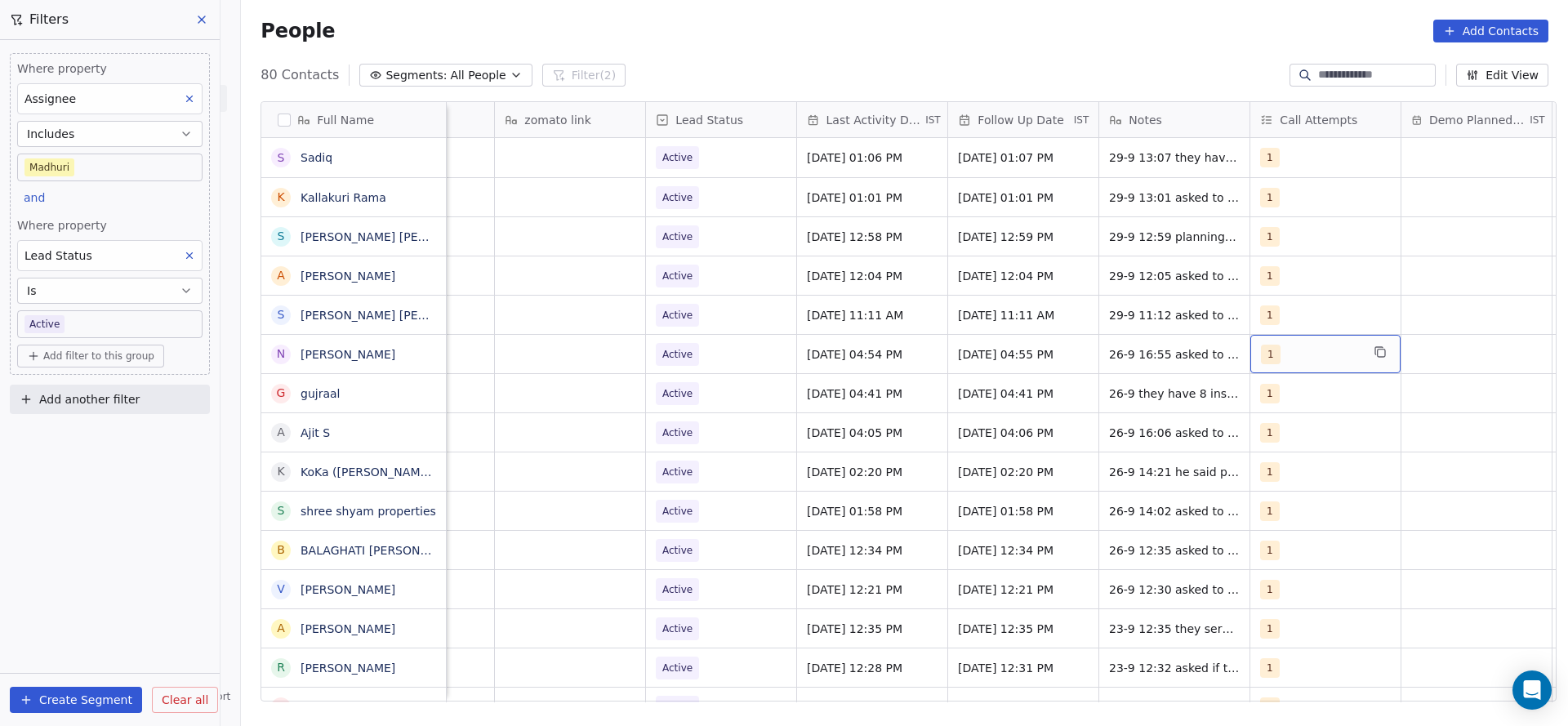
click at [1274, 354] on div "1" at bounding box center [1311, 355] width 99 height 20
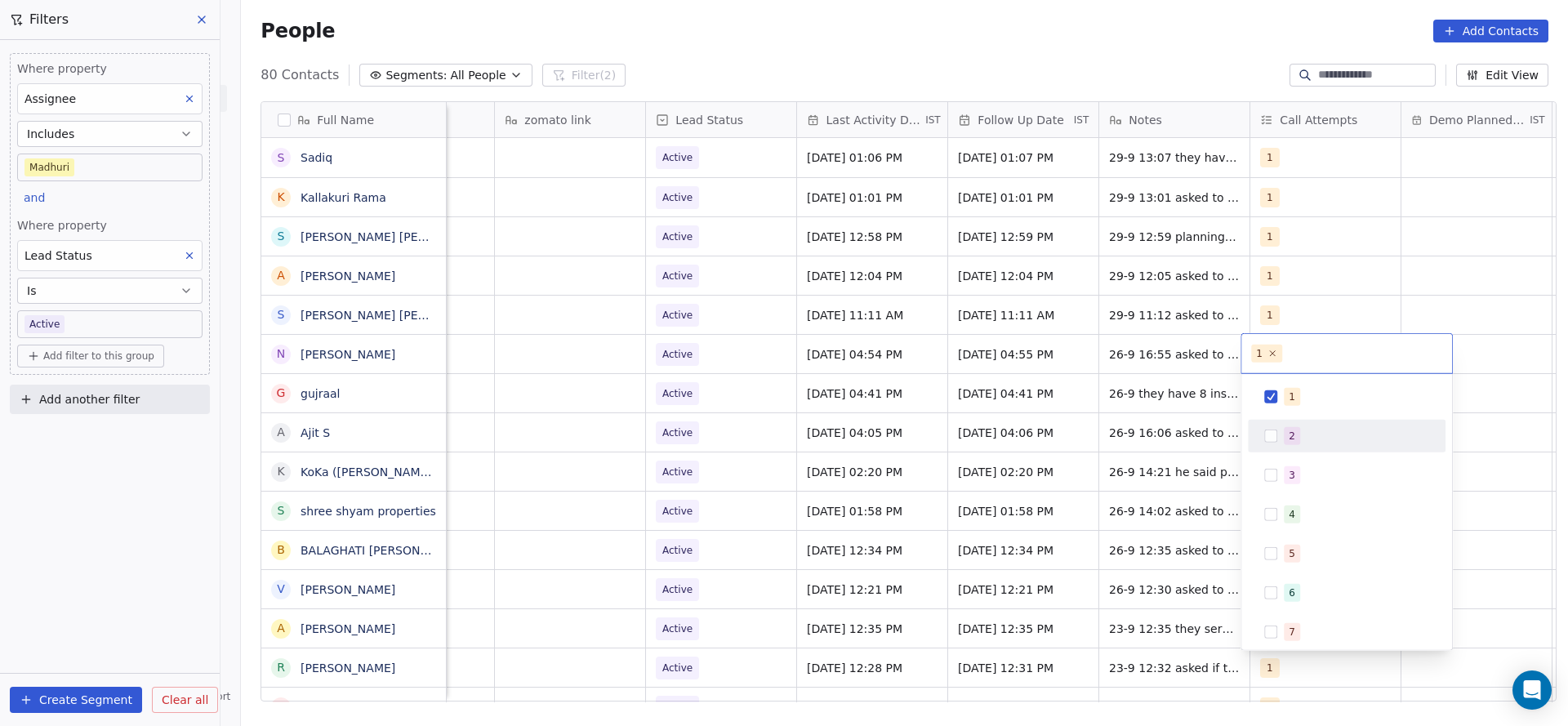
click at [1281, 446] on div "2" at bounding box center [1346, 435] width 184 height 26
drag, startPoint x: 1284, startPoint y: 401, endPoint x: 1203, endPoint y: 420, distance: 83.2
click at [1276, 401] on div "1" at bounding box center [1346, 396] width 184 height 26
click at [1166, 443] on html "On2Cook India Pvt. Ltd. Contacts People Marketing Workflows Campaigns Metrics &…" at bounding box center [784, 363] width 1568 height 726
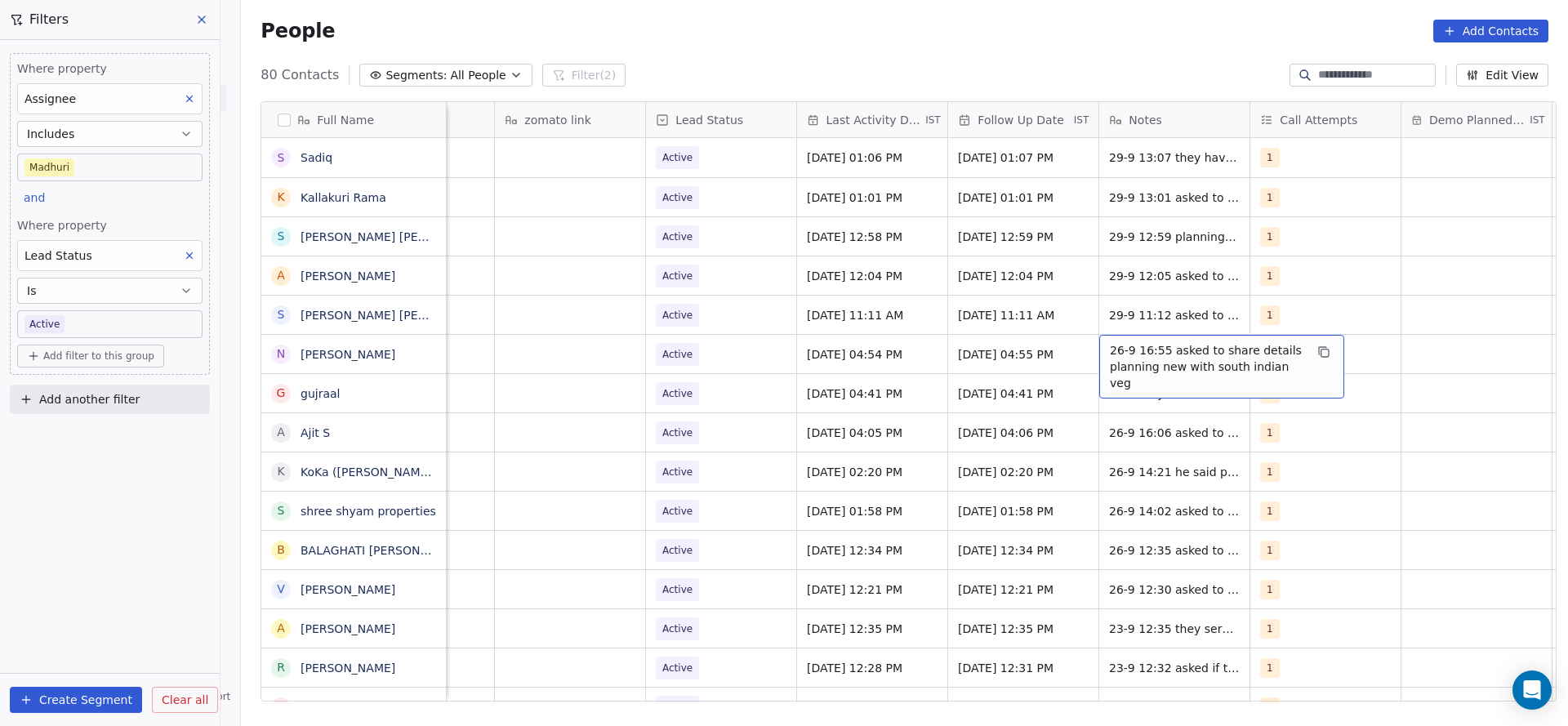
click at [1189, 364] on span "26-9 16:55 asked to share details planning new with south indian veg" at bounding box center [1207, 367] width 194 height 49
click at [1092, 350] on textarea "**********" at bounding box center [1213, 360] width 243 height 51
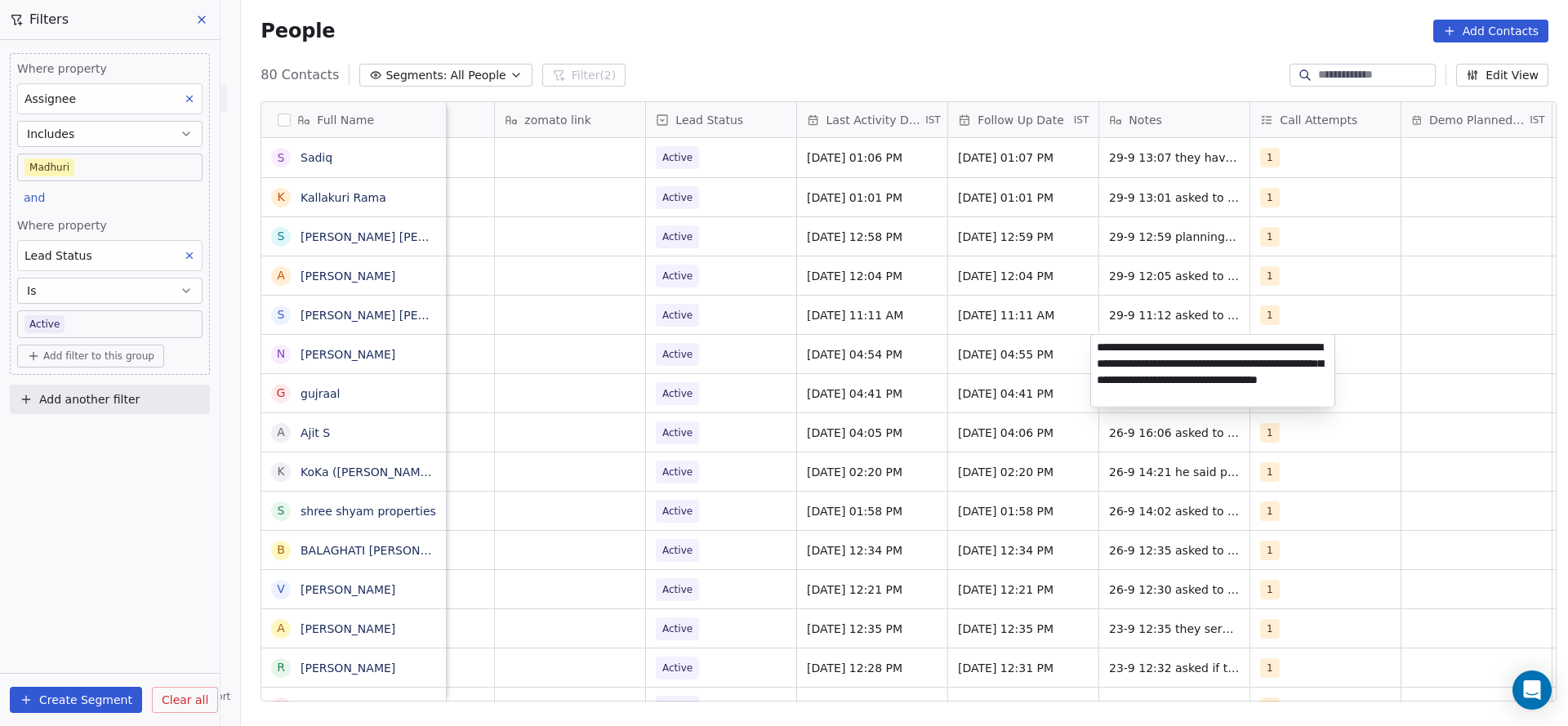
type textarea "**********"
click at [657, 390] on html "On2Cook India Pvt. Ltd. Contacts People Marketing Workflows Campaigns Metrics &…" at bounding box center [784, 363] width 1568 height 726
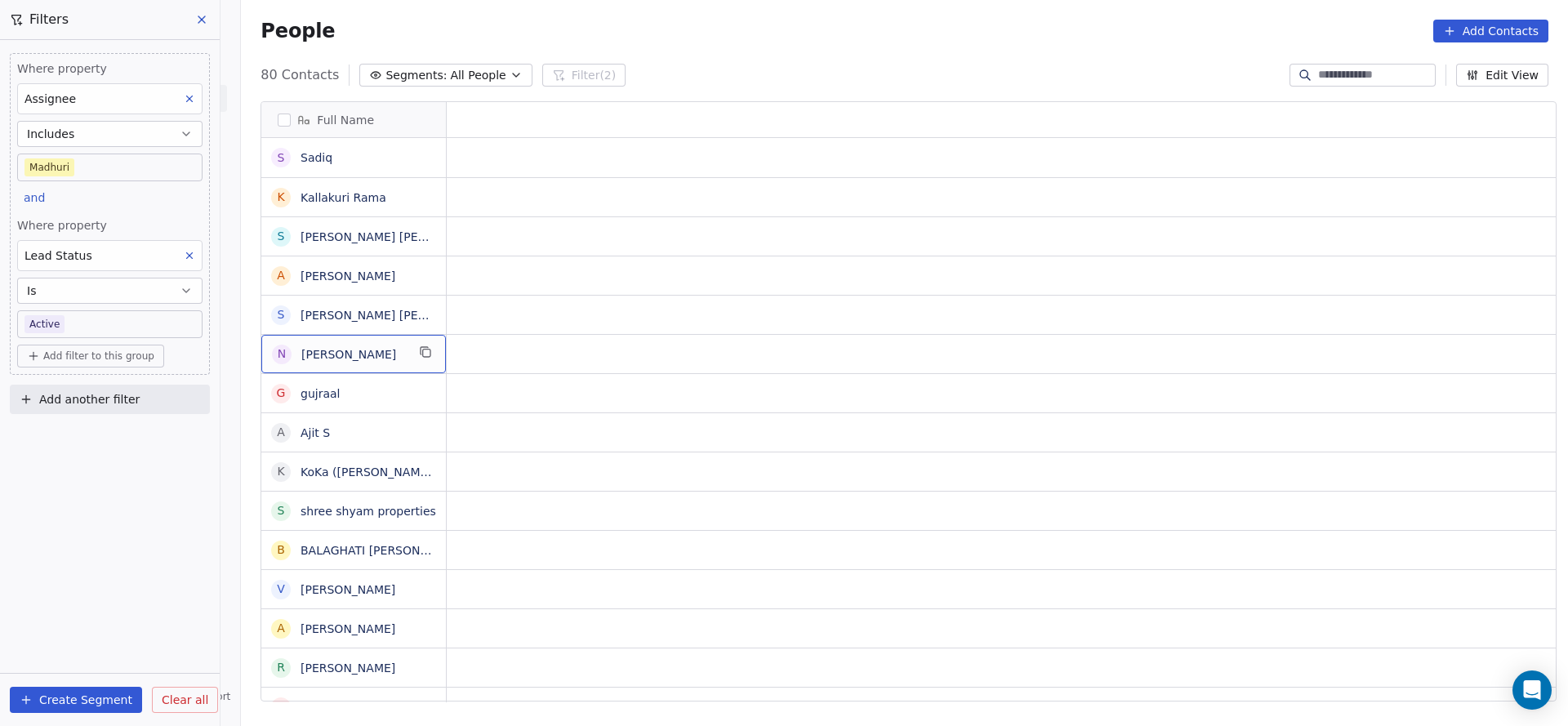
scroll to position [0, 0]
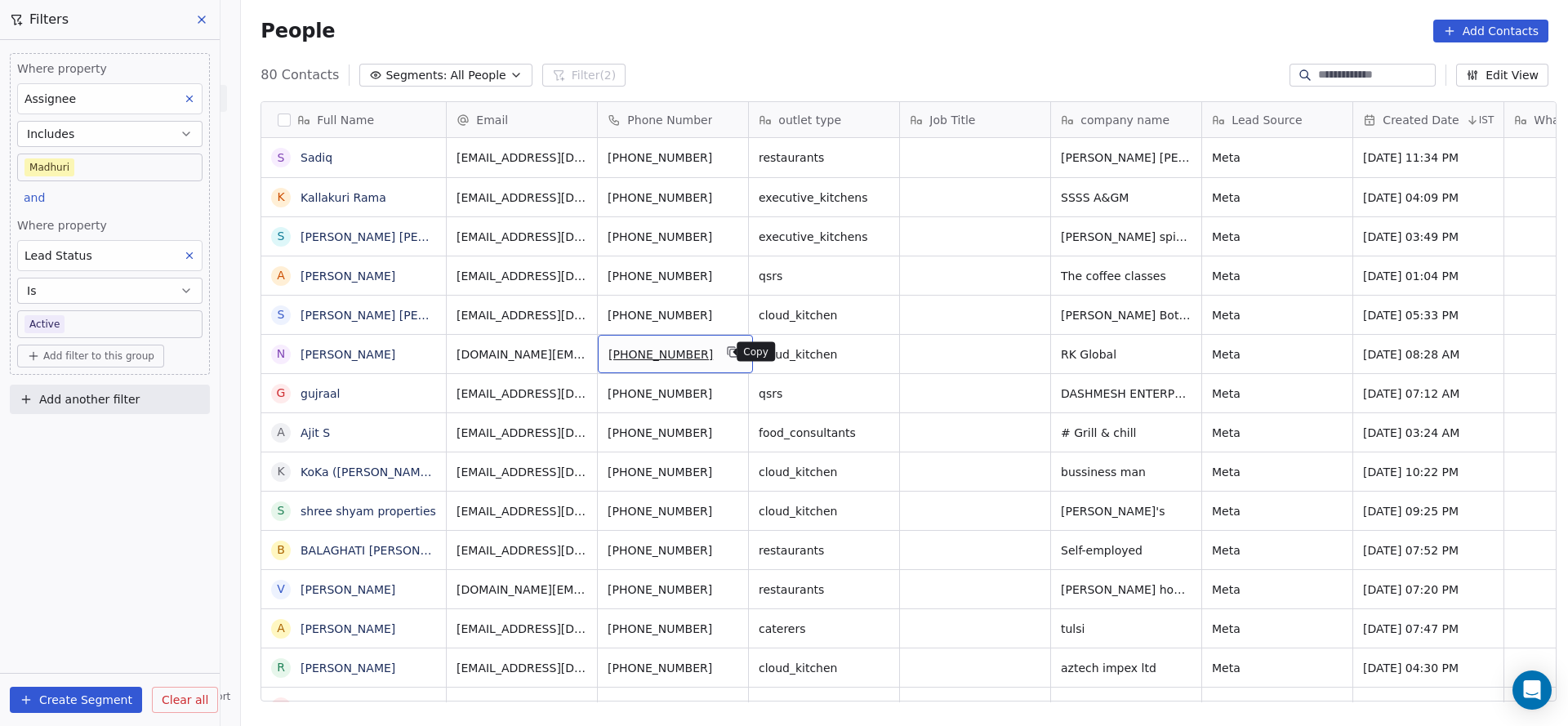
click at [727, 353] on icon "grid" at bounding box center [733, 351] width 13 height 13
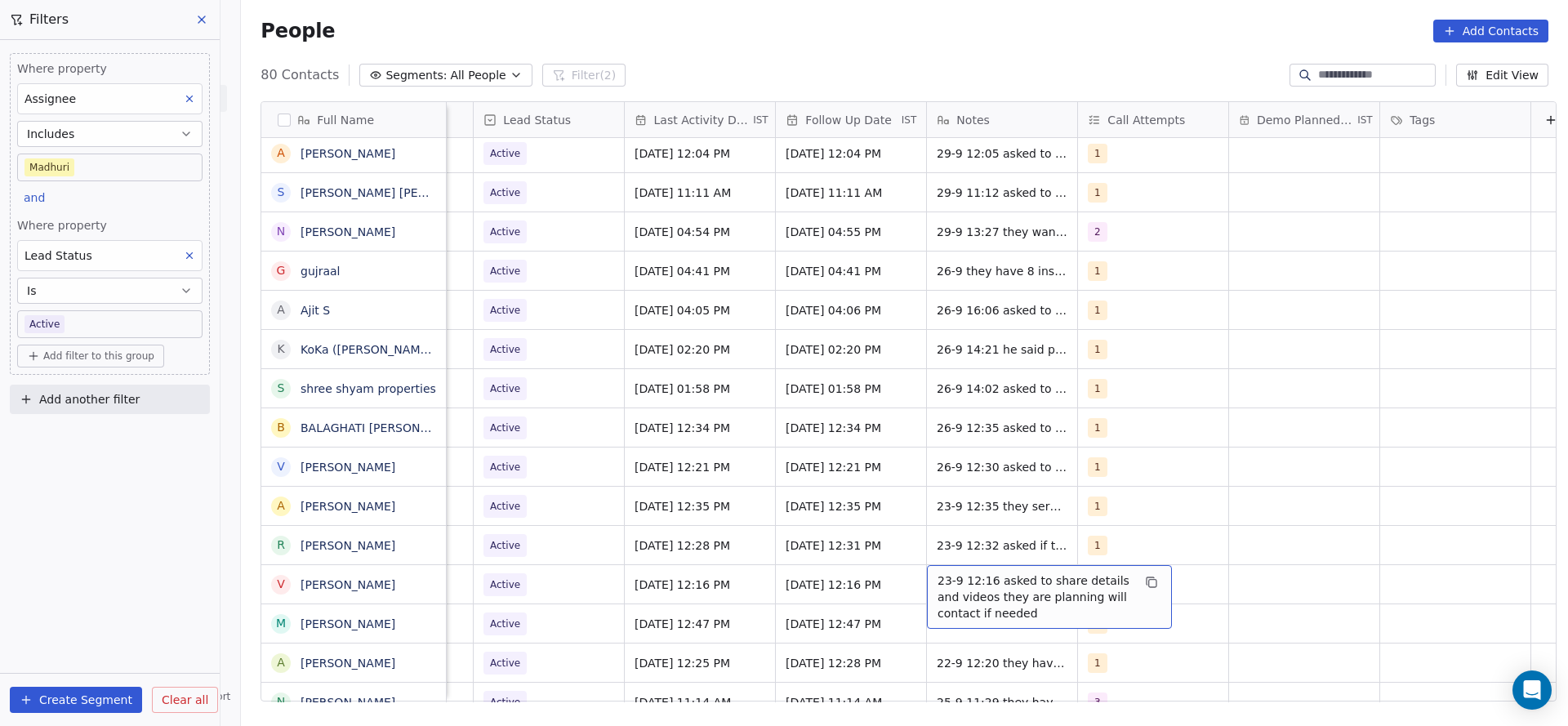
scroll to position [245, 0]
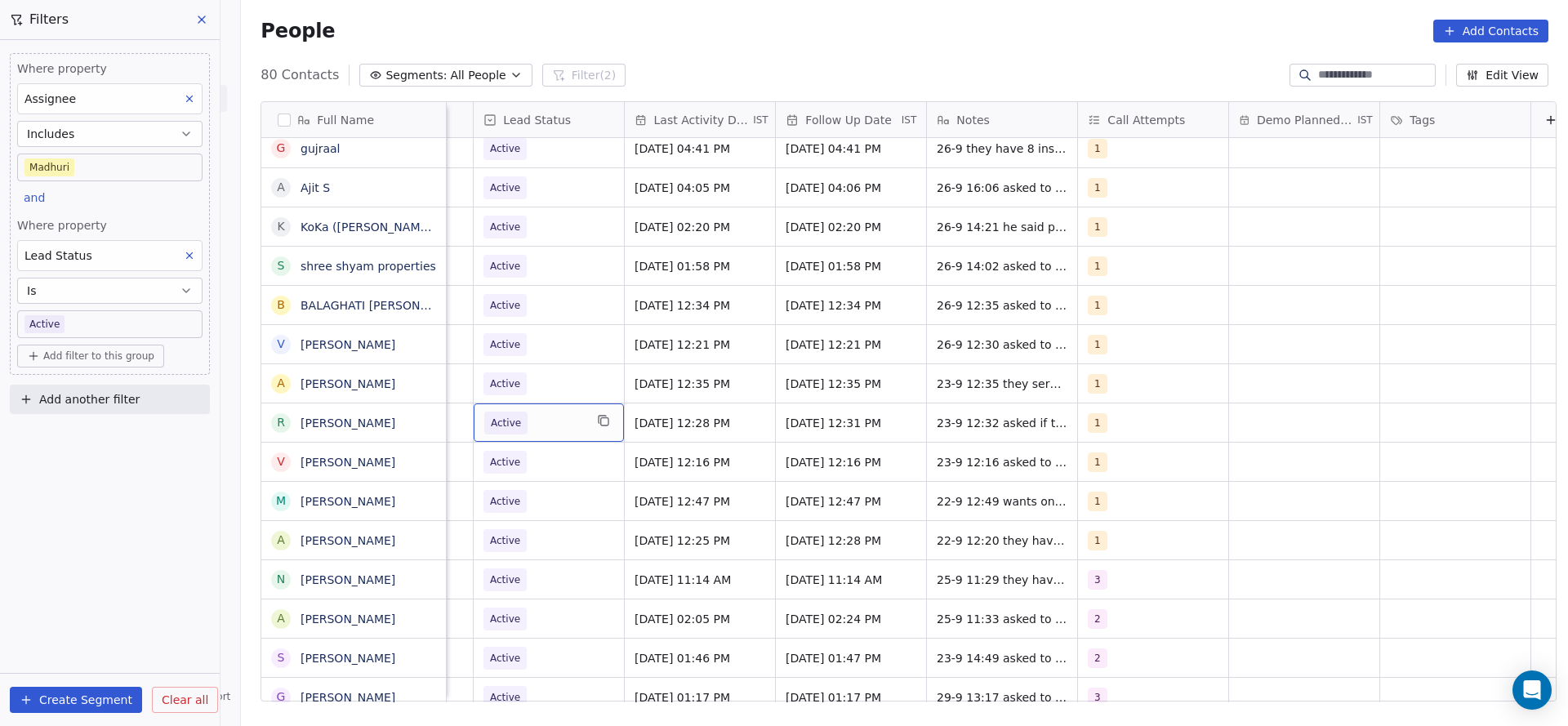
click at [518, 437] on div "Active" at bounding box center [549, 422] width 150 height 38
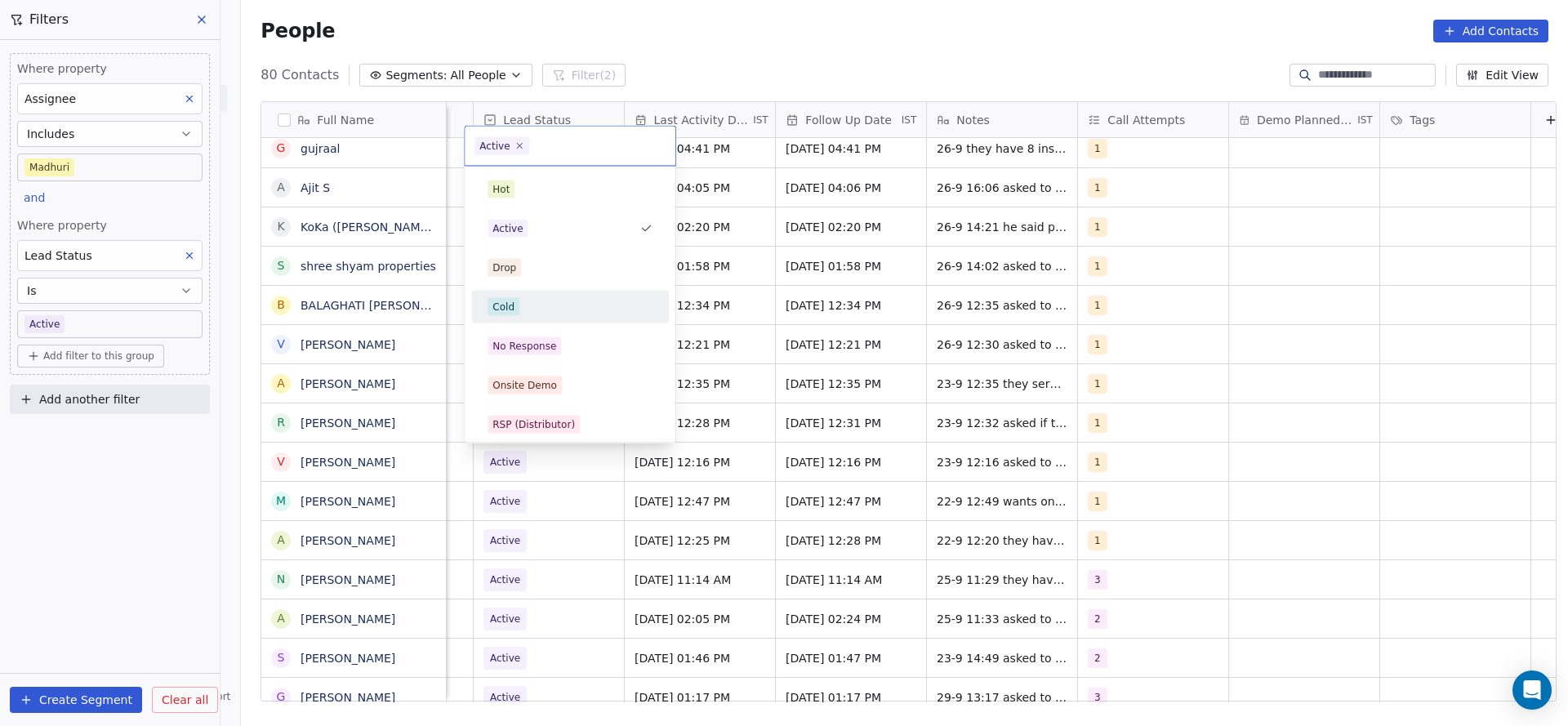
click at [508, 308] on div "Cold" at bounding box center [503, 307] width 22 height 14
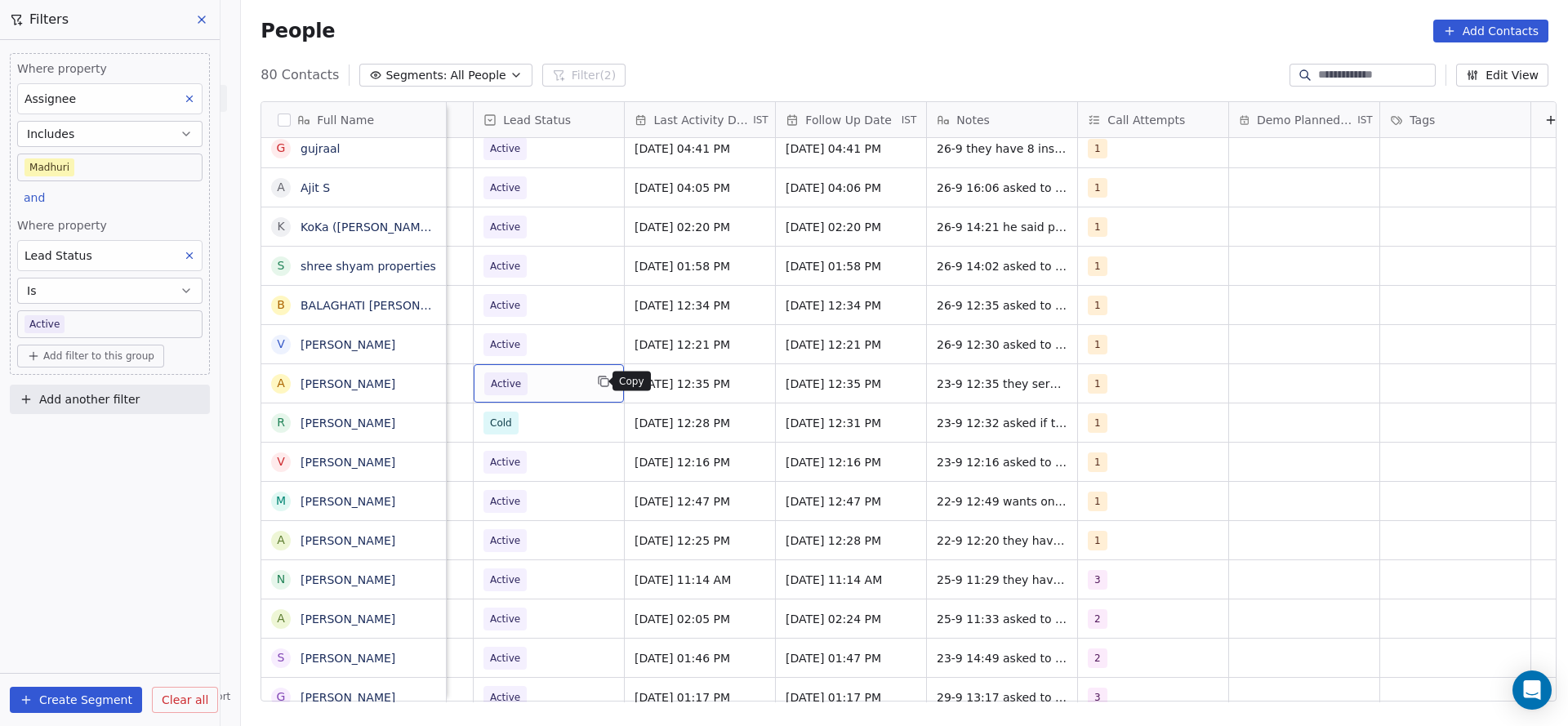
click at [594, 373] on button "grid" at bounding box center [603, 382] width 20 height 20
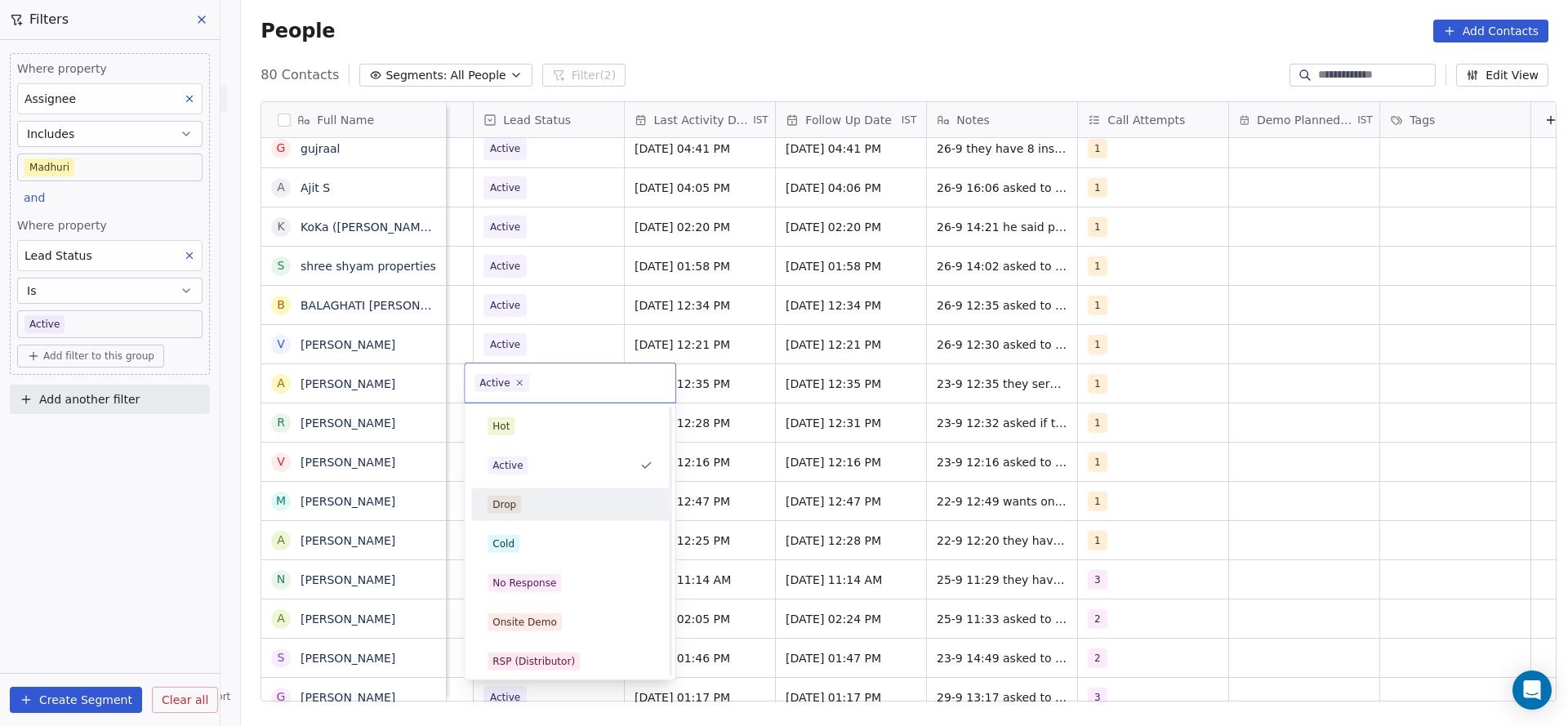
scroll to position [122, 0]
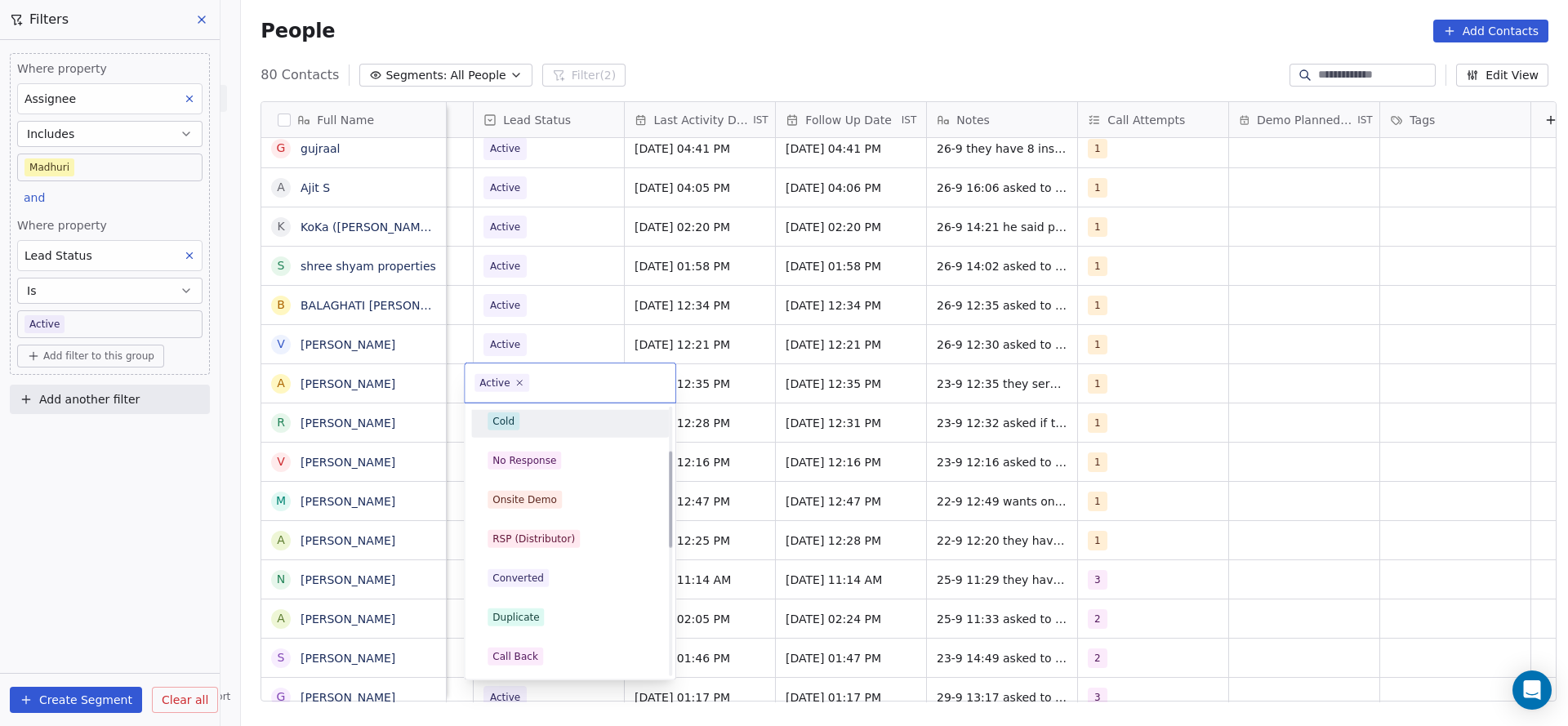
click at [527, 425] on div "Cold" at bounding box center [569, 421] width 165 height 18
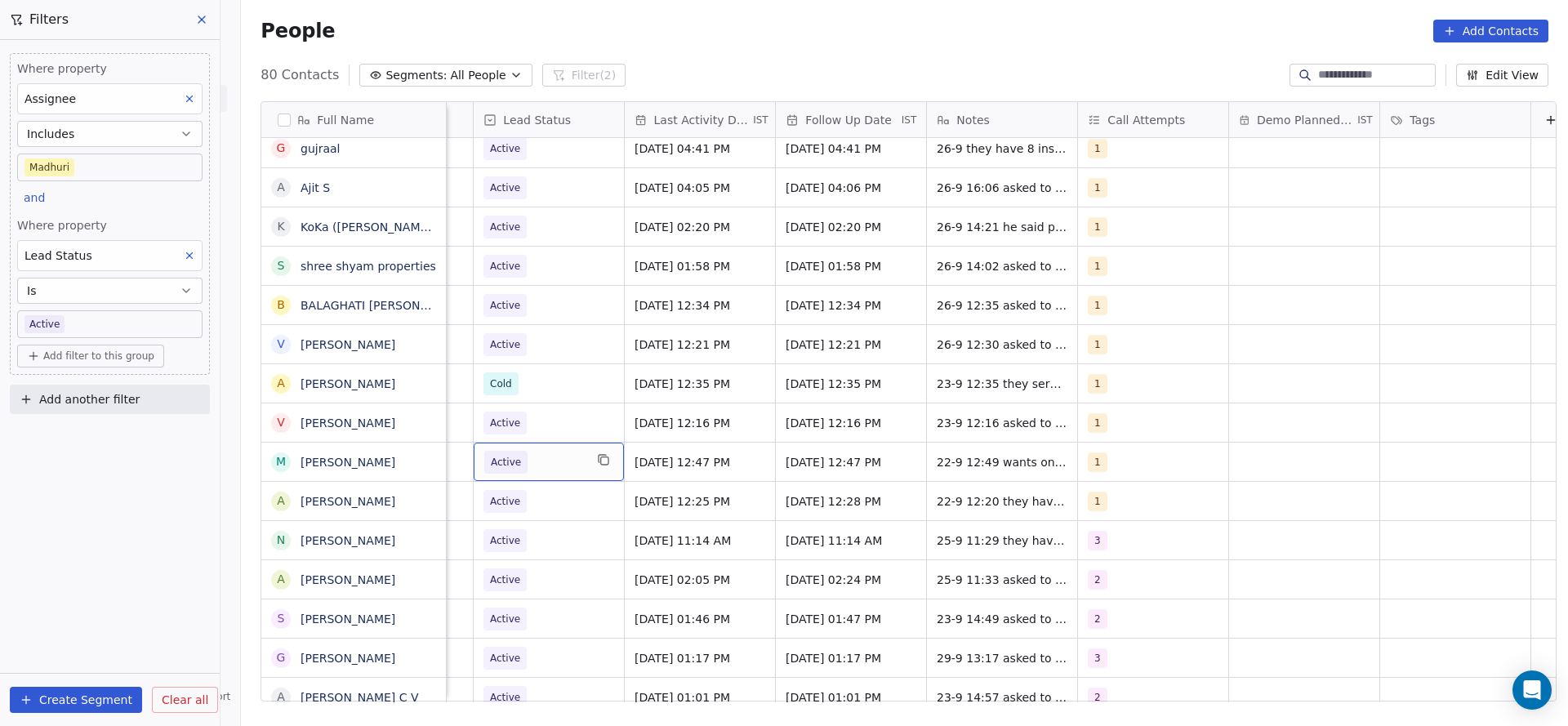
click at [532, 470] on span "Active" at bounding box center [534, 462] width 99 height 23
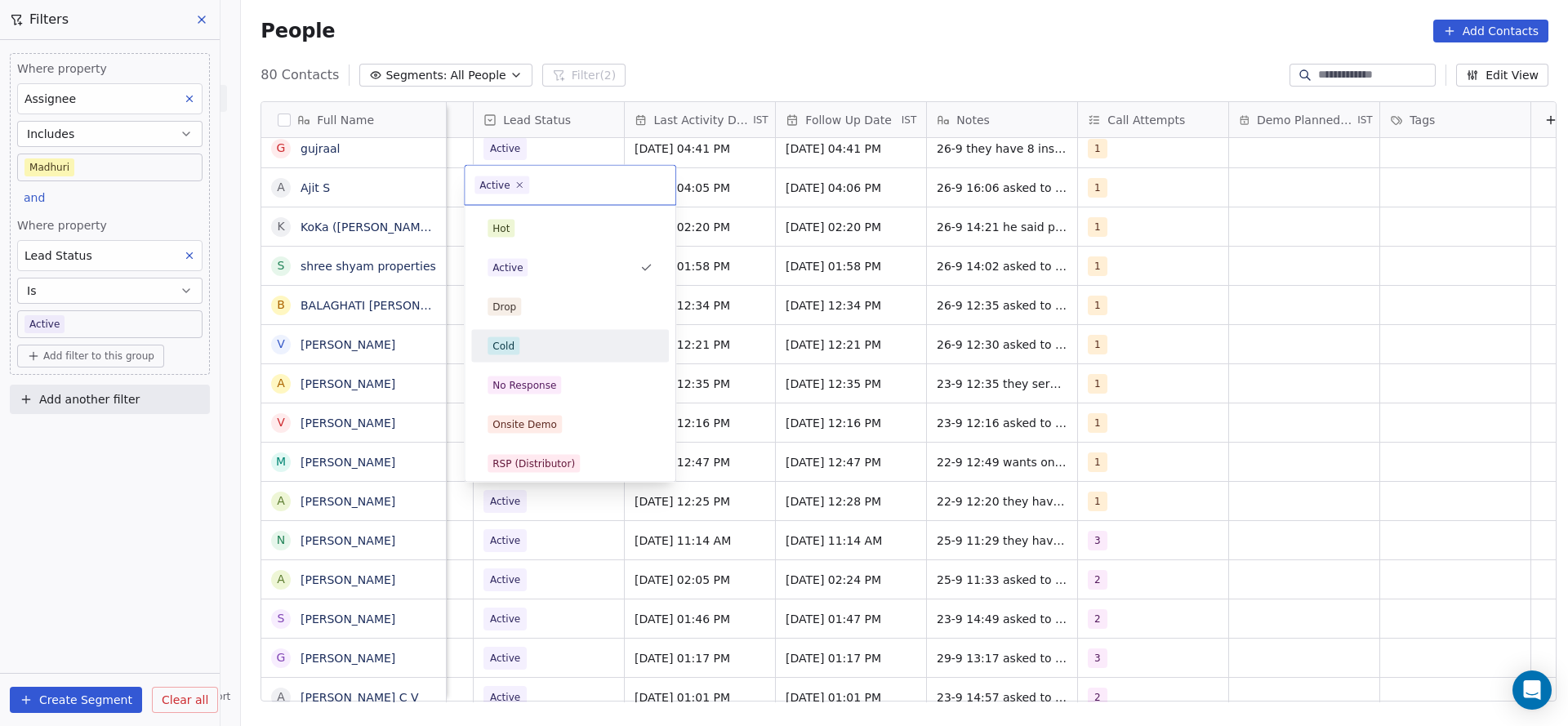
click at [524, 345] on div "Cold" at bounding box center [569, 346] width 165 height 18
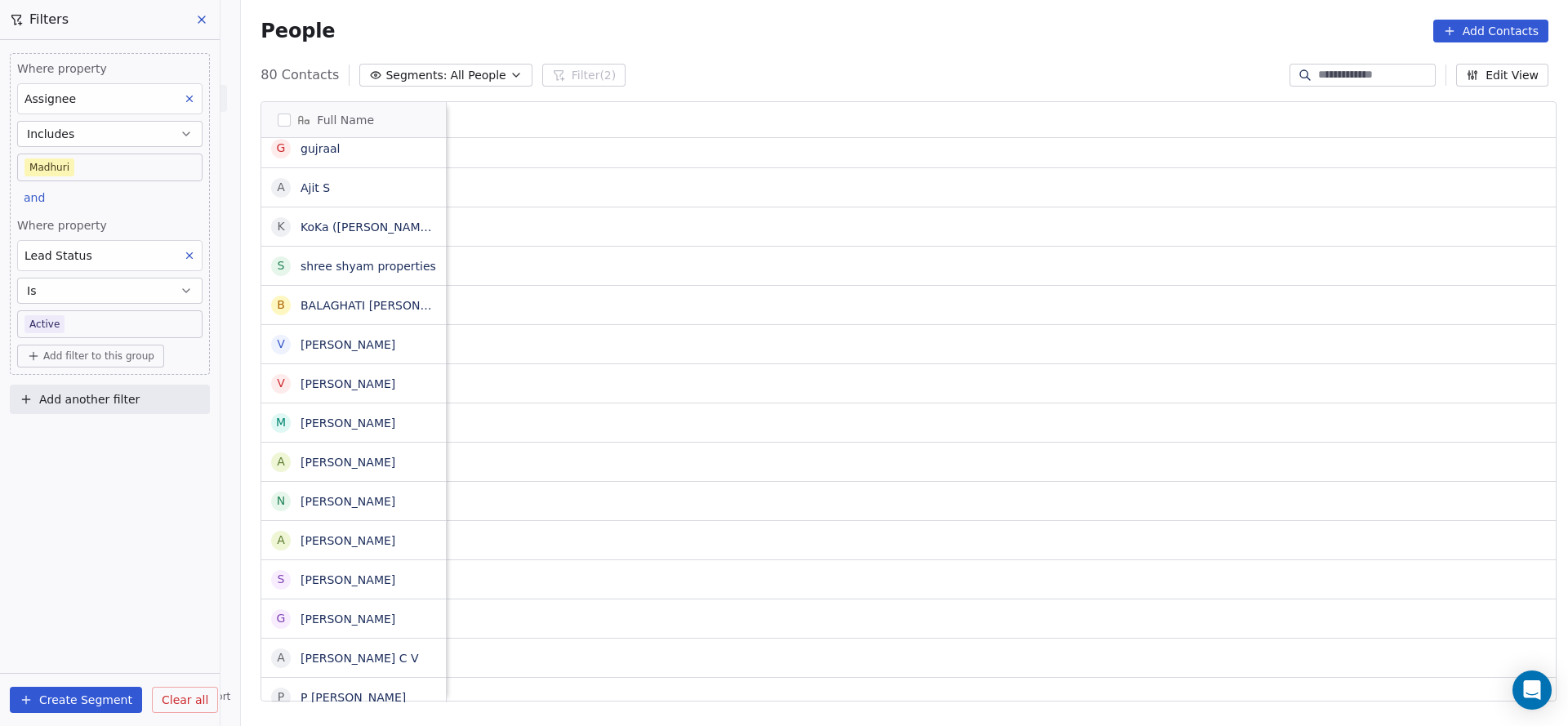
scroll to position [0, 2121]
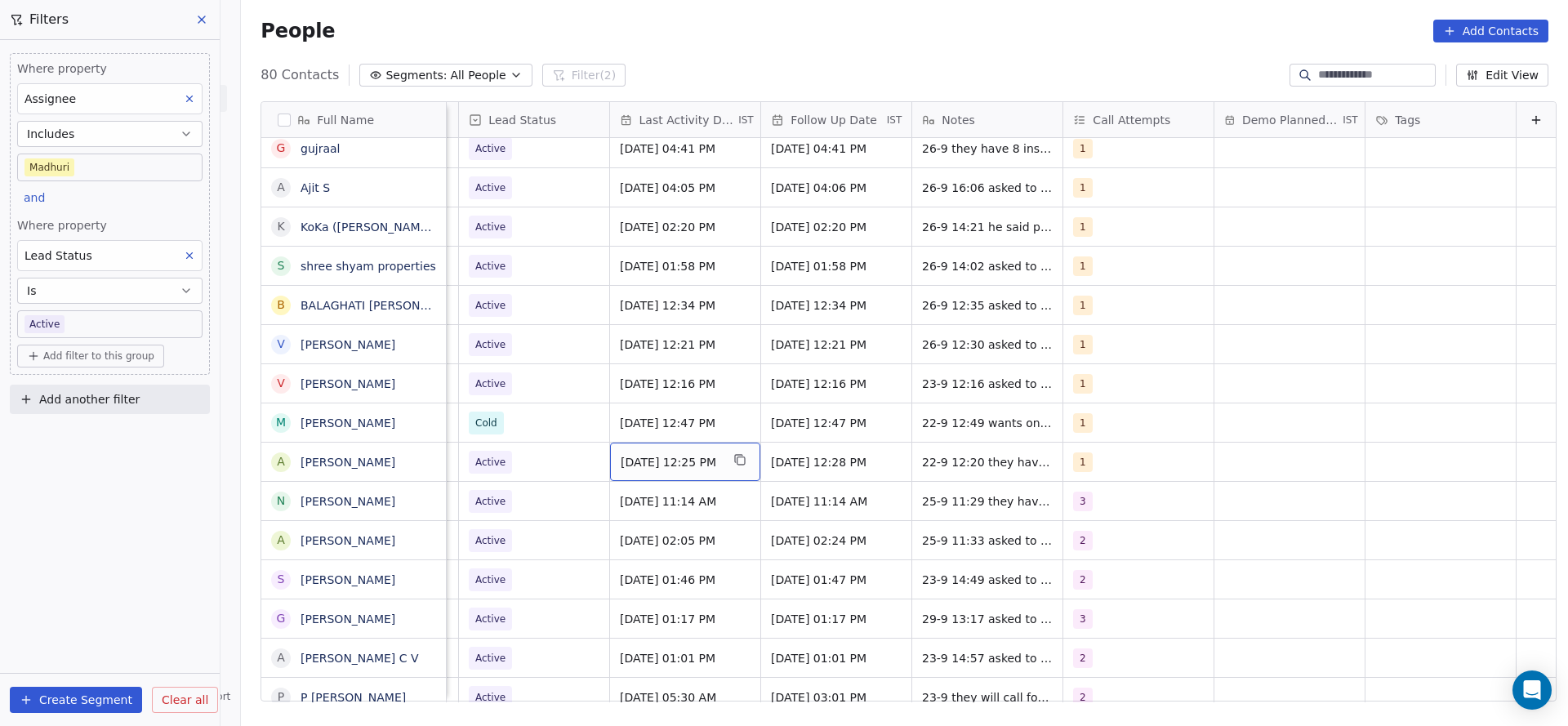
click at [674, 469] on span "[DATE] 12:25 PM" at bounding box center [670, 462] width 99 height 16
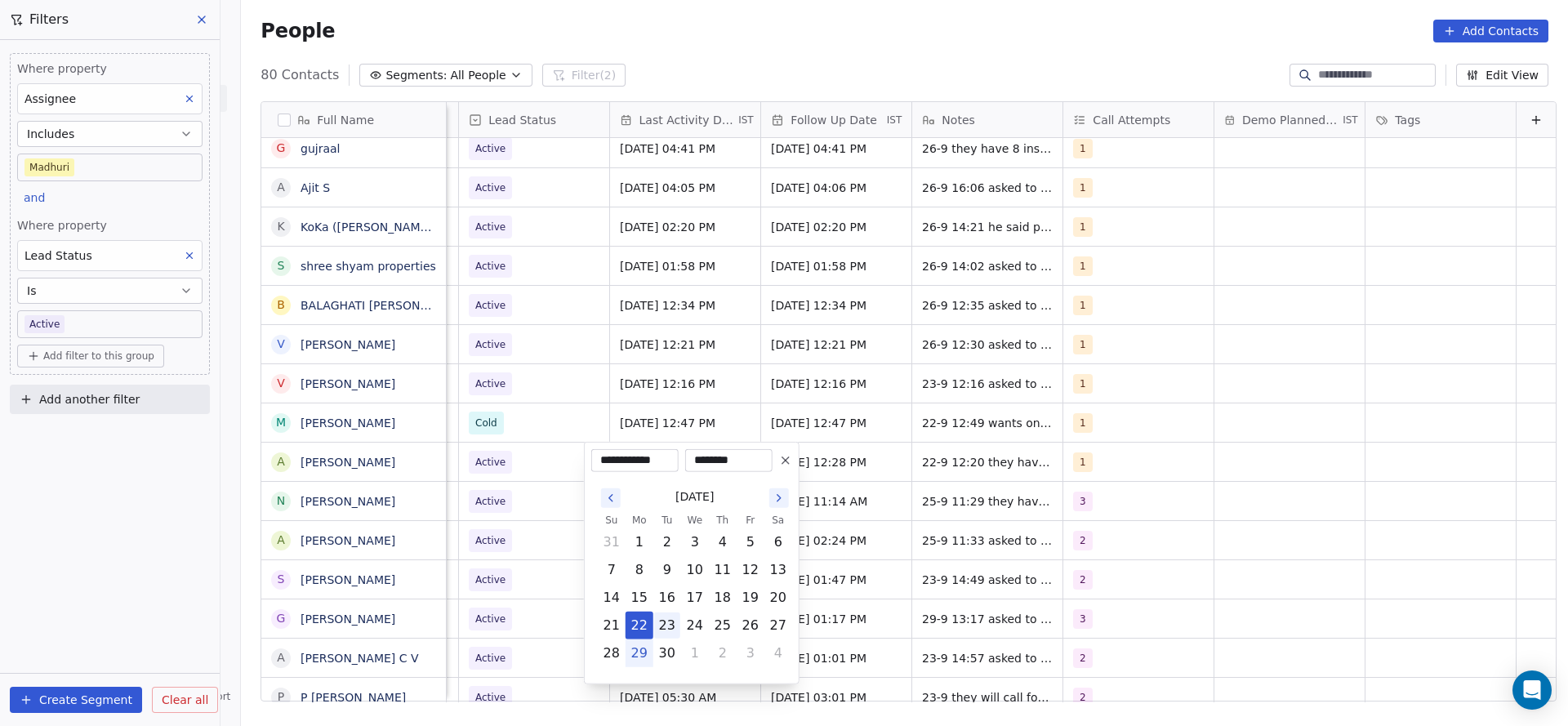
click at [666, 629] on button "23" at bounding box center [667, 625] width 26 height 26
click at [642, 657] on button "29" at bounding box center [639, 653] width 26 height 26
type input "**********"
click at [531, 521] on html "On2Cook India Pvt. Ltd. Contacts People Marketing Workflows Campaigns Metrics &…" at bounding box center [784, 363] width 1568 height 726
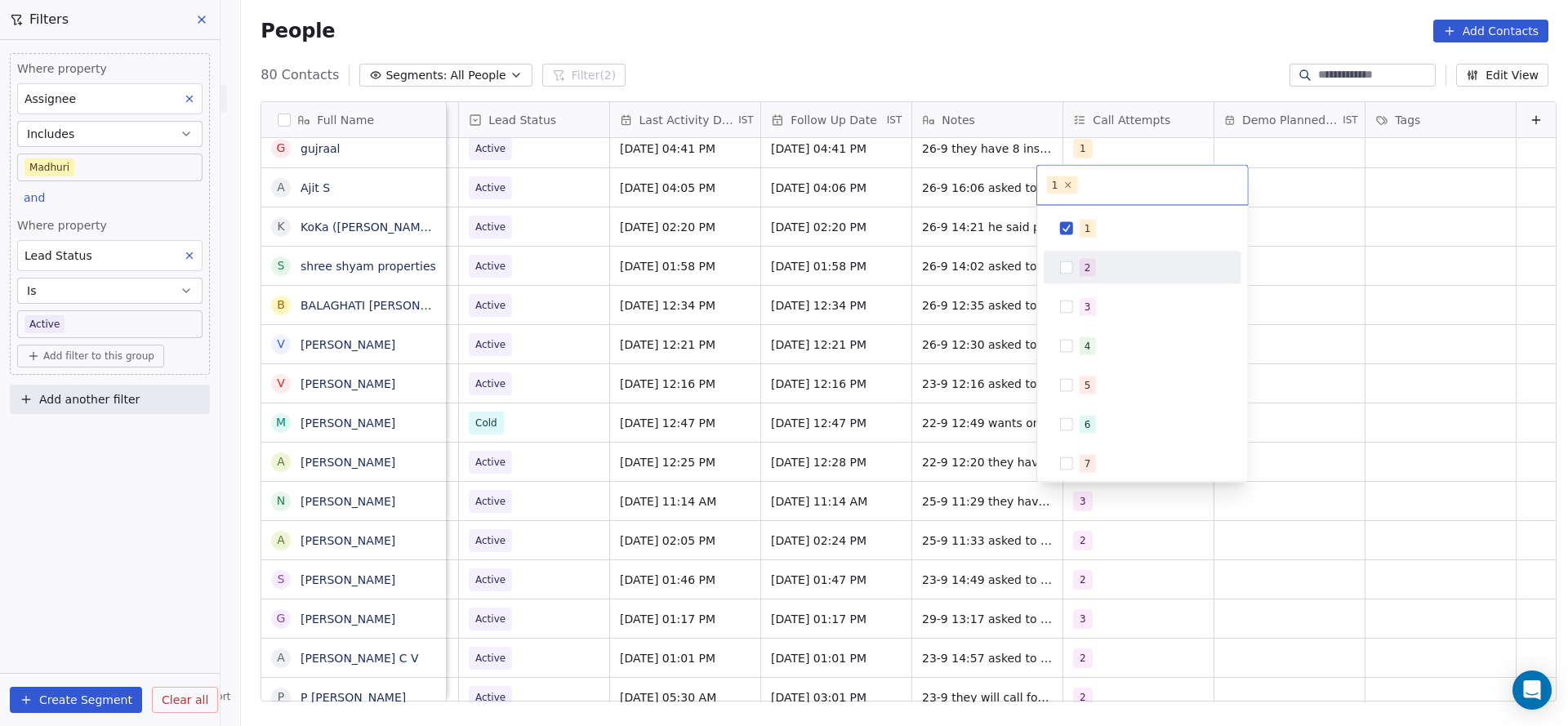
click at [1091, 271] on span "2" at bounding box center [1088, 268] width 16 height 18
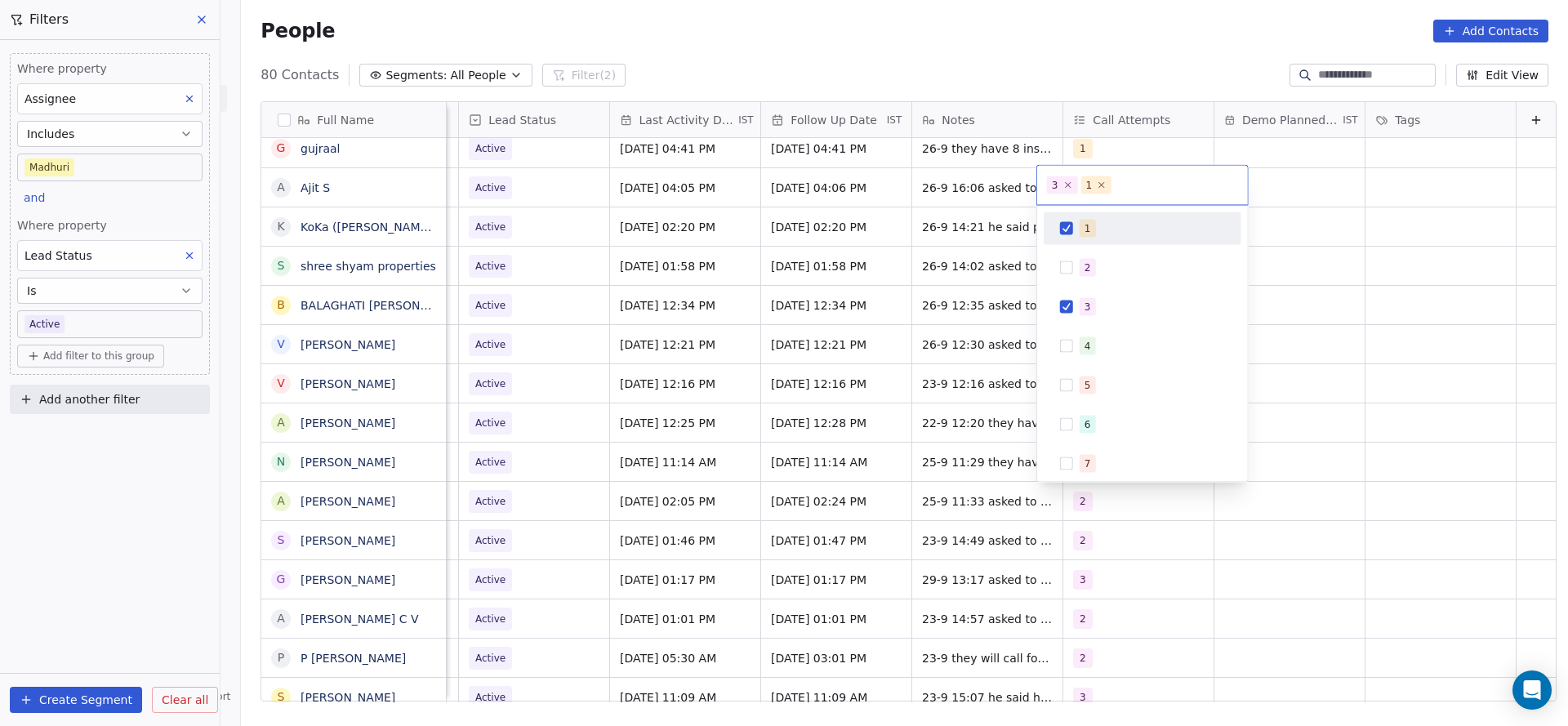
click at [980, 365] on html "On2Cook India Pvt. Ltd. Contacts People Marketing Workflows Campaigns Metrics &…" at bounding box center [784, 363] width 1568 height 726
click at [1081, 307] on span "3" at bounding box center [1088, 307] width 16 height 18
click at [909, 383] on html "On2Cook India Pvt. Ltd. Contacts People Marketing Workflows Campaigns Metrics &…" at bounding box center [784, 363] width 1568 height 726
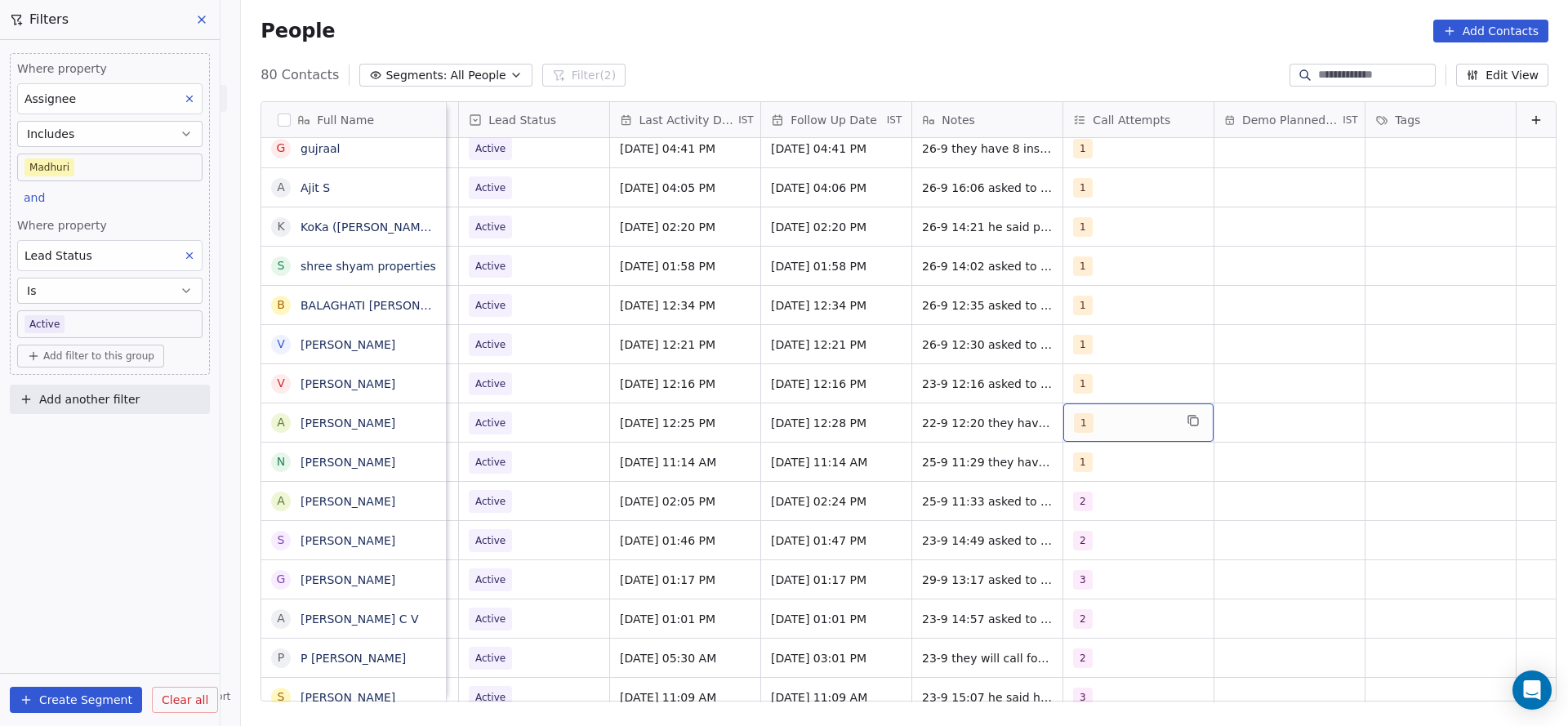
click at [1083, 414] on div "1" at bounding box center [1123, 423] width 99 height 20
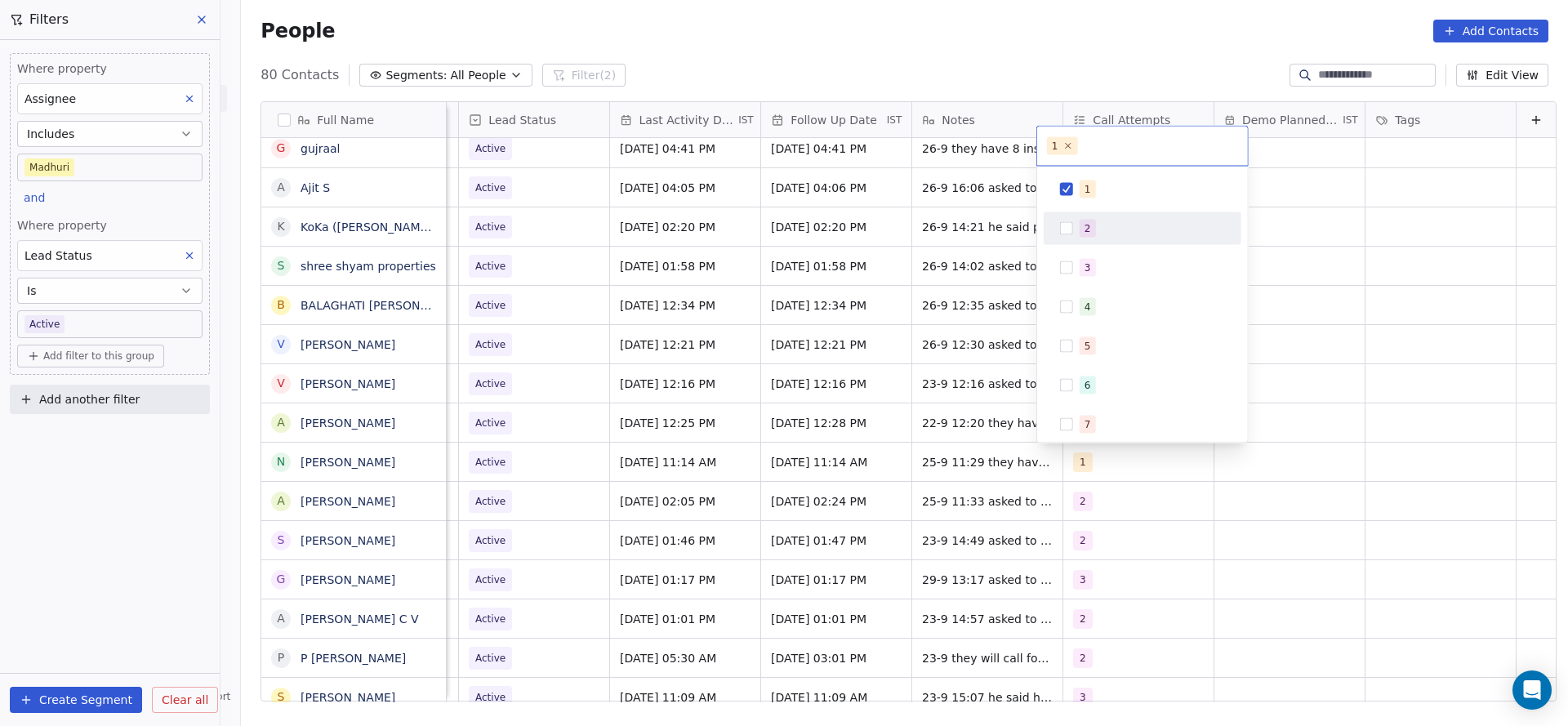
click at [1072, 231] on button "Suggestions" at bounding box center [1066, 228] width 13 height 13
click at [1078, 182] on div "1" at bounding box center [1142, 189] width 184 height 26
drag, startPoint x: 908, startPoint y: 366, endPoint x: 917, endPoint y: 451, distance: 85.5
click at [909, 371] on html "On2Cook India Pvt. Ltd. Contacts People Marketing Workflows Campaigns Metrics &…" at bounding box center [784, 363] width 1568 height 726
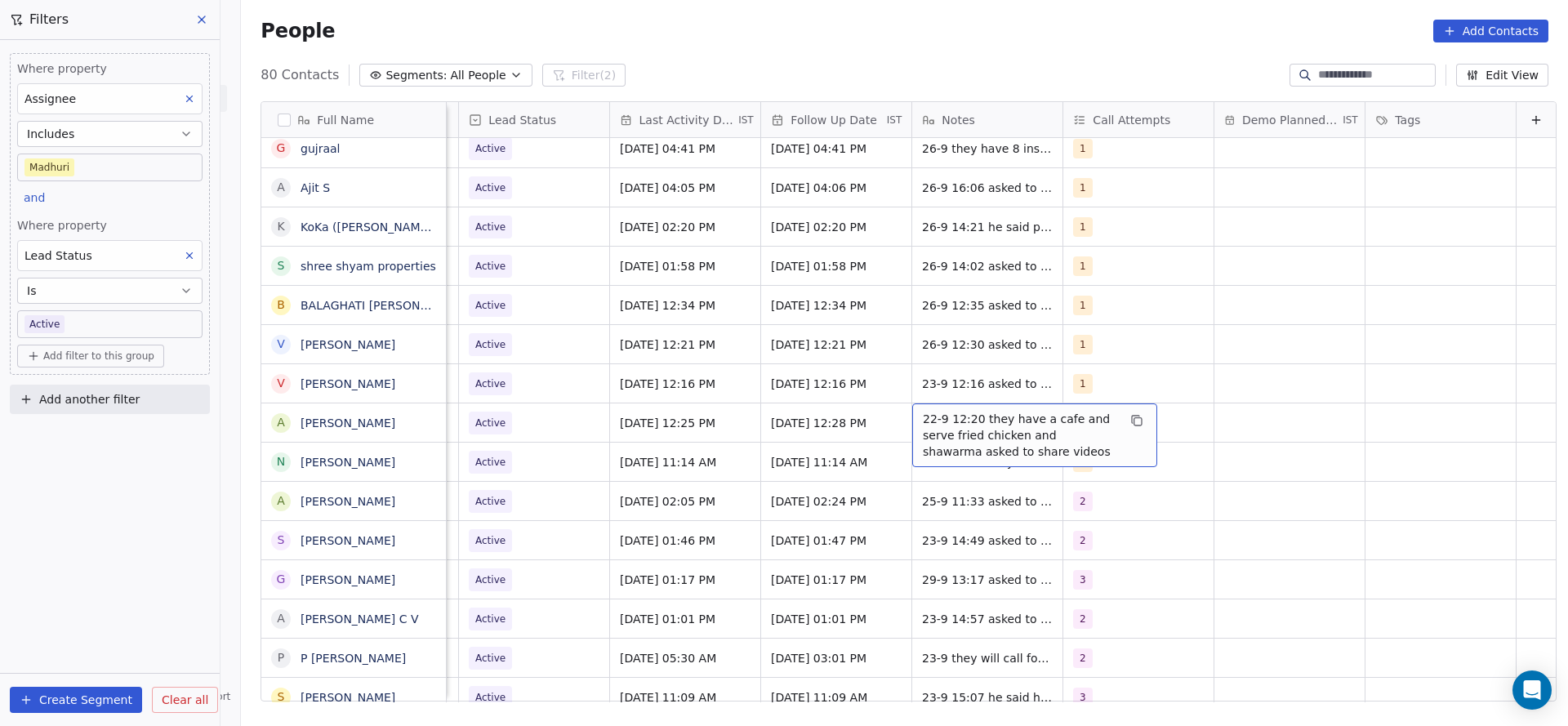
click at [923, 422] on span "22-9 12:20 they have a cafe and serve fried chicken and shawarma asked to share…" at bounding box center [1019, 435] width 194 height 49
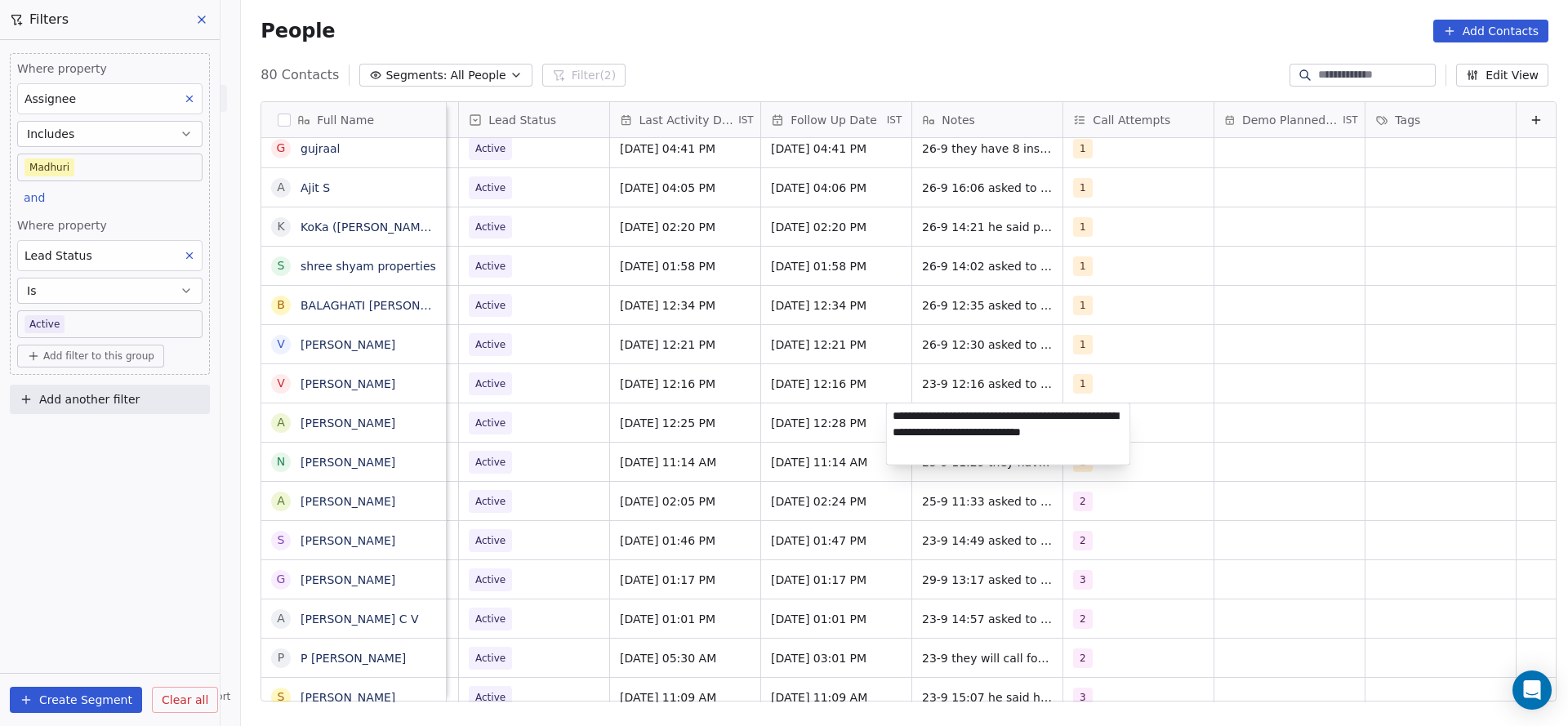
click at [896, 416] on textarea "**********" at bounding box center [1008, 434] width 243 height 62
type textarea "**********"
click at [743, 429] on html "On2Cook India Pvt. Ltd. Contacts People Marketing Workflows Campaigns Metrics &…" at bounding box center [784, 363] width 1568 height 726
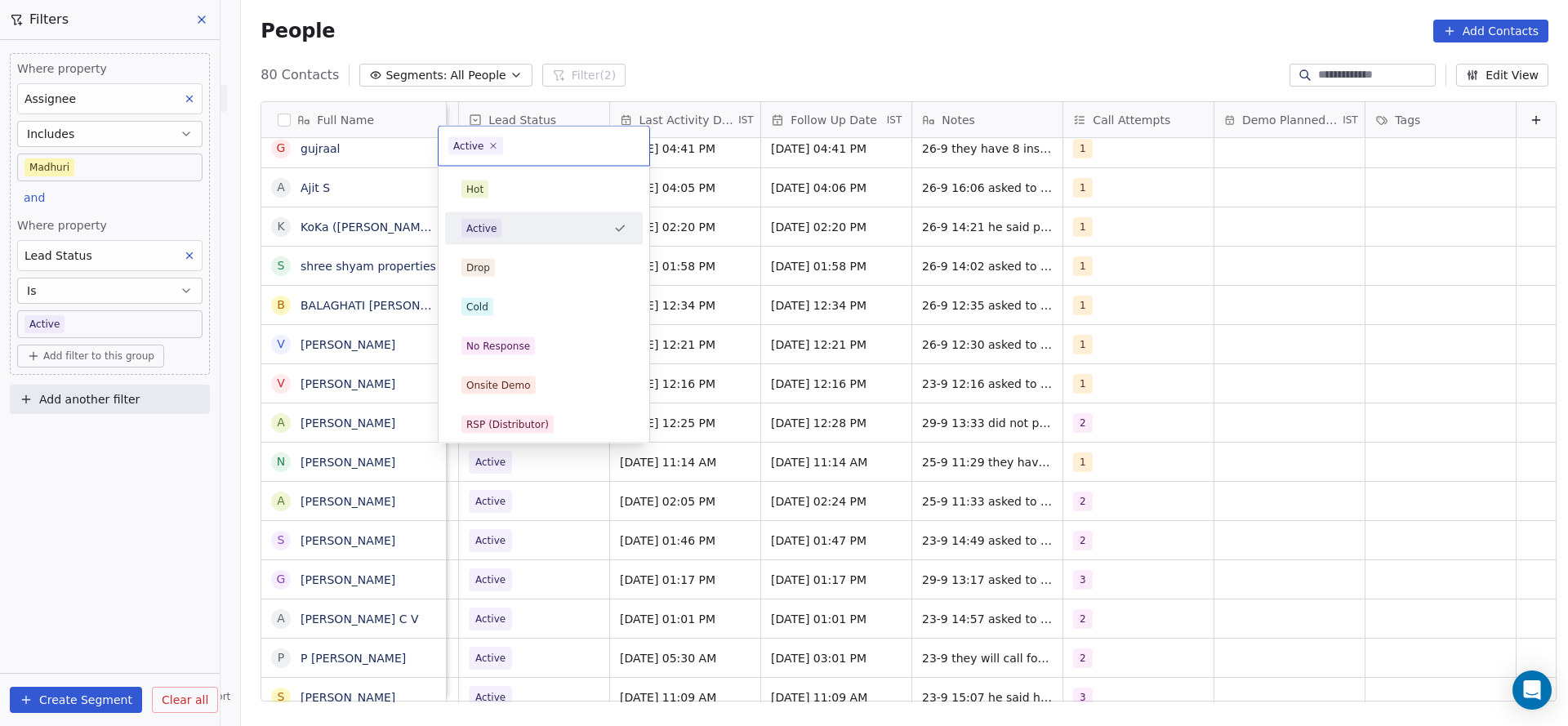
scroll to position [0, 2114]
click at [521, 348] on div "No Response" at bounding box center [498, 346] width 63 height 14
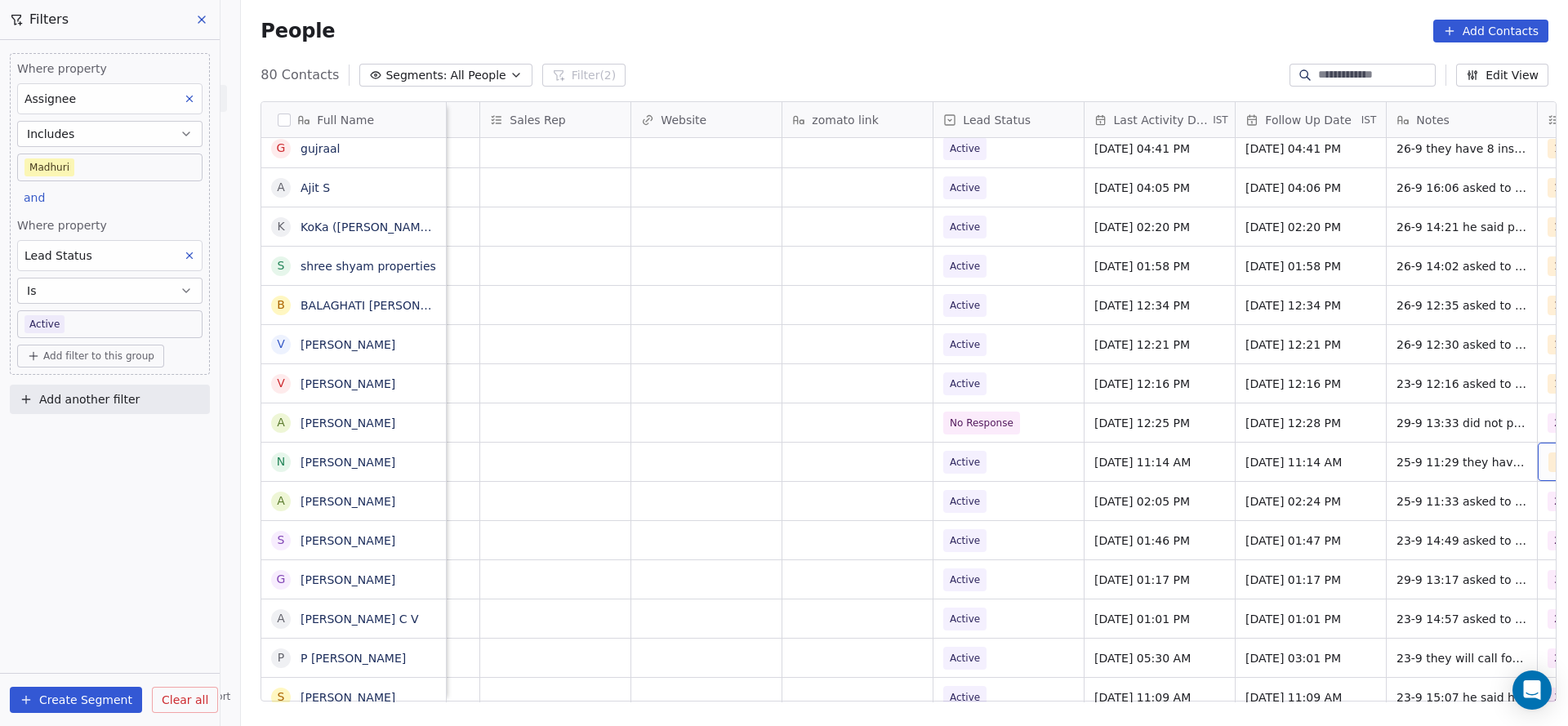
scroll to position [0, 1779]
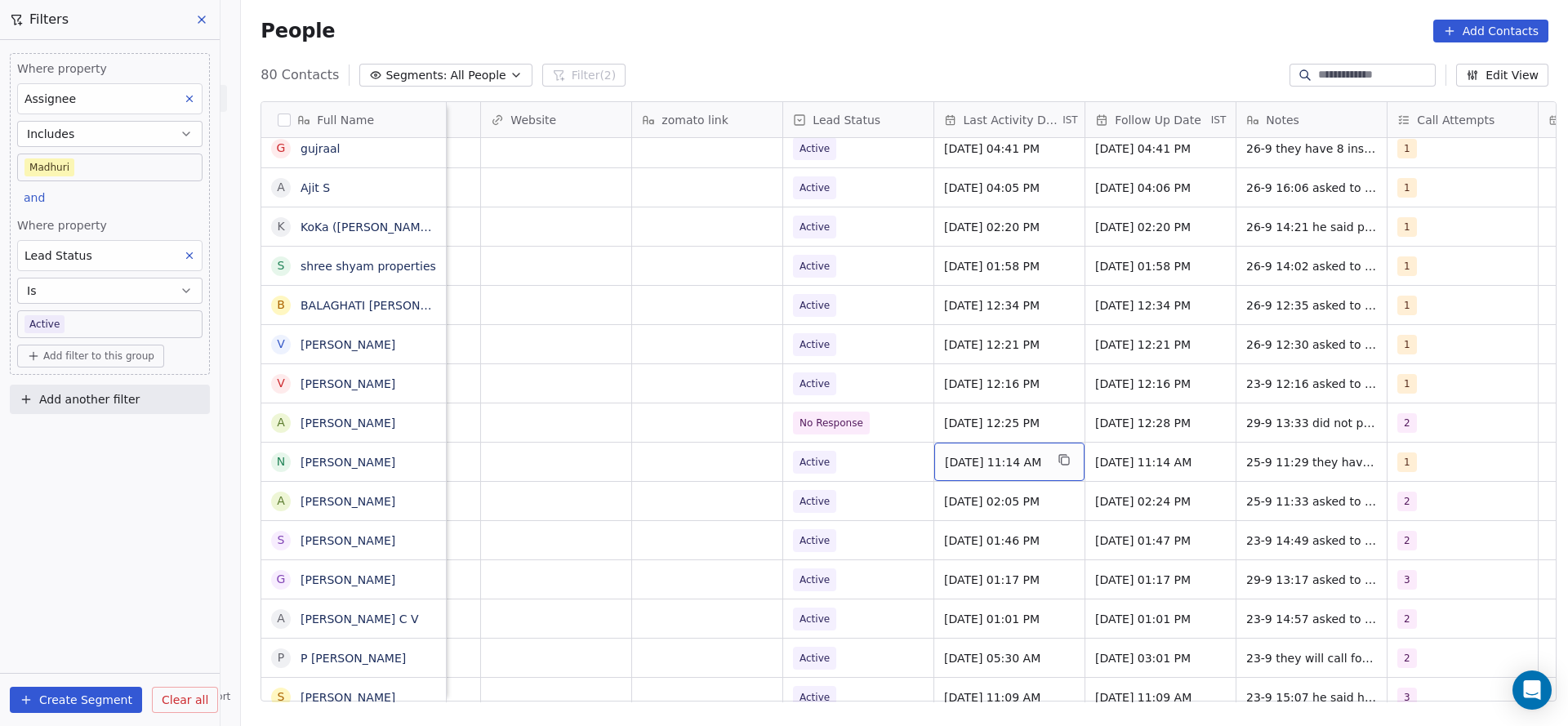
click at [1035, 463] on span "[DATE] 11:14 AM" at bounding box center [994, 462] width 99 height 16
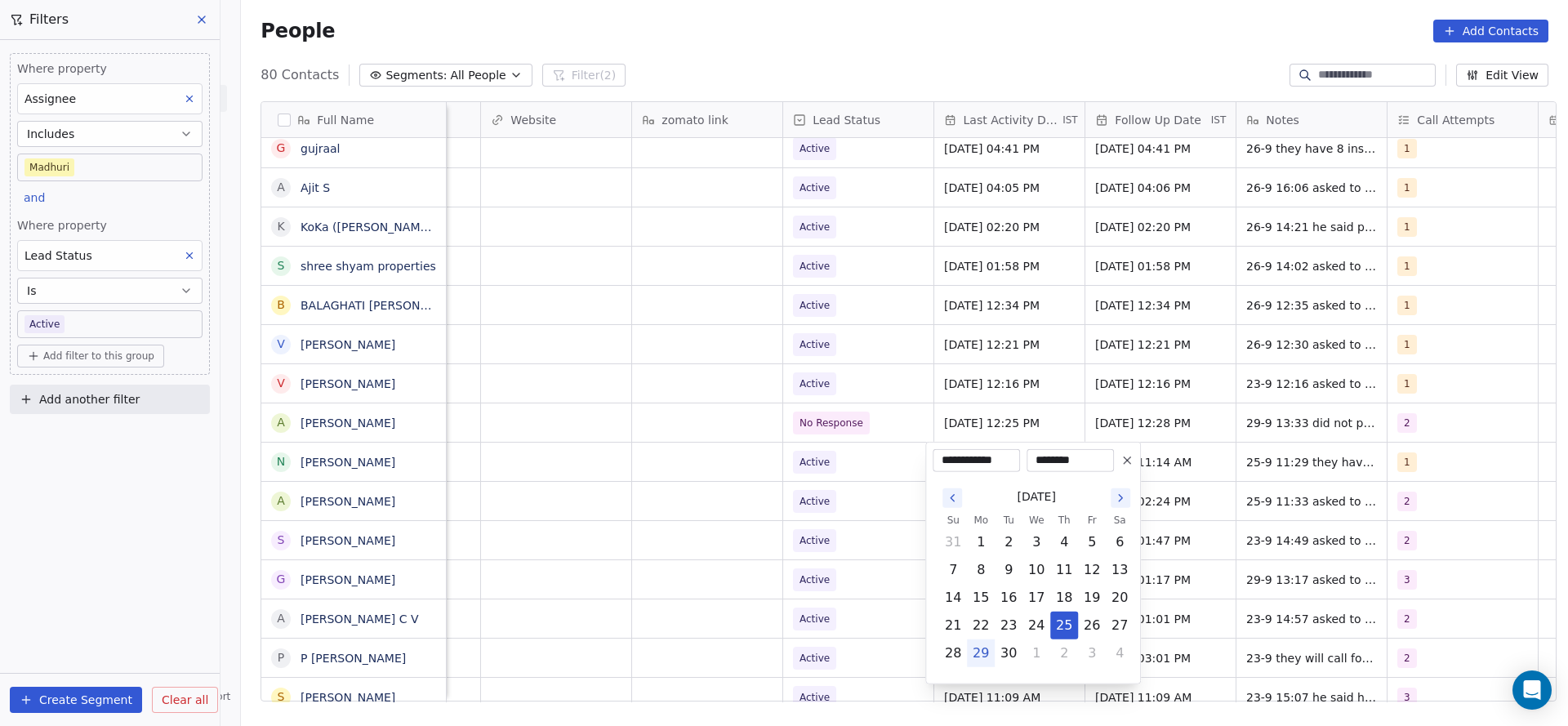
click at [979, 655] on button "29" at bounding box center [981, 653] width 26 height 26
type input "**********"
click at [781, 507] on html "On2Cook India Pvt. Ltd. Contacts People Marketing Workflows Campaigns Metrics &…" at bounding box center [784, 363] width 1568 height 726
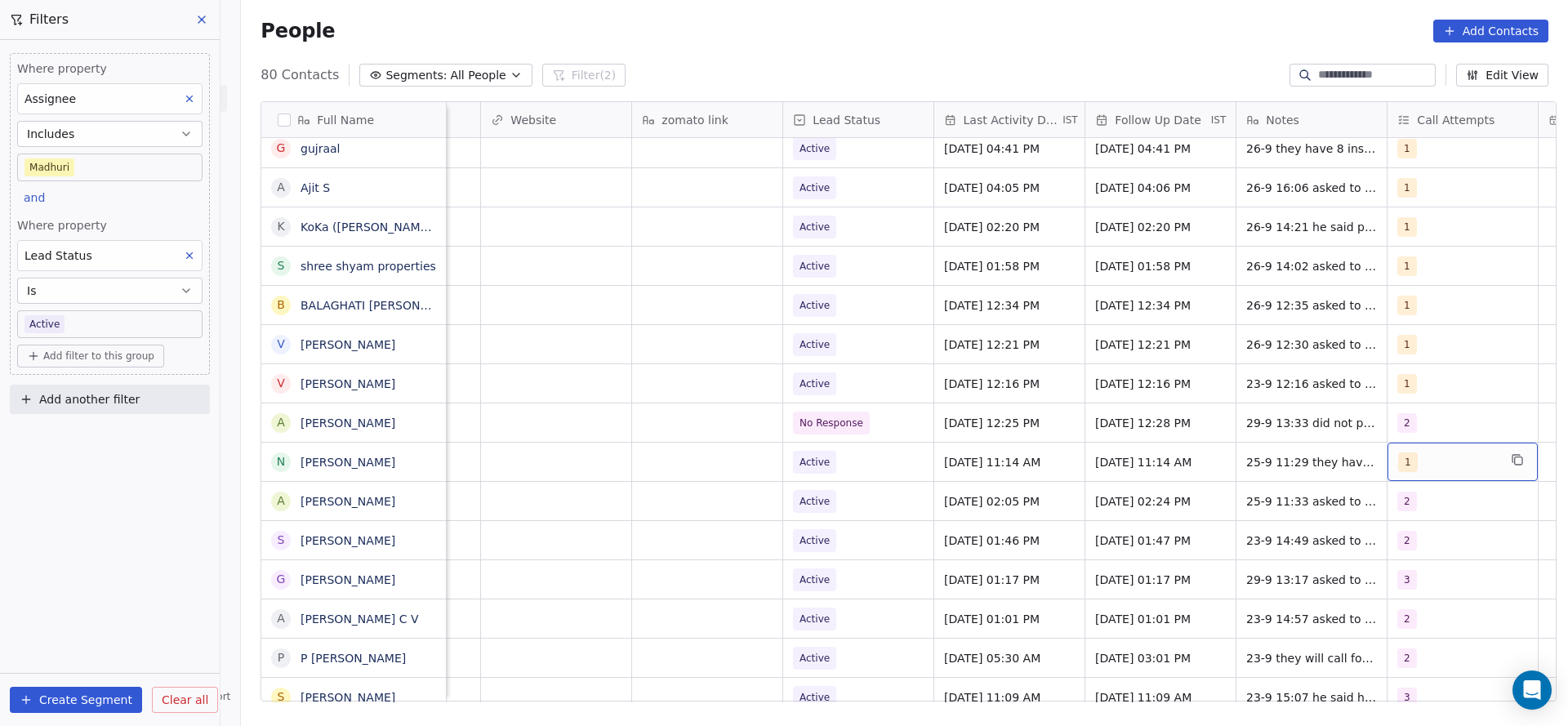
click at [1410, 459] on div "1" at bounding box center [1447, 462] width 99 height 20
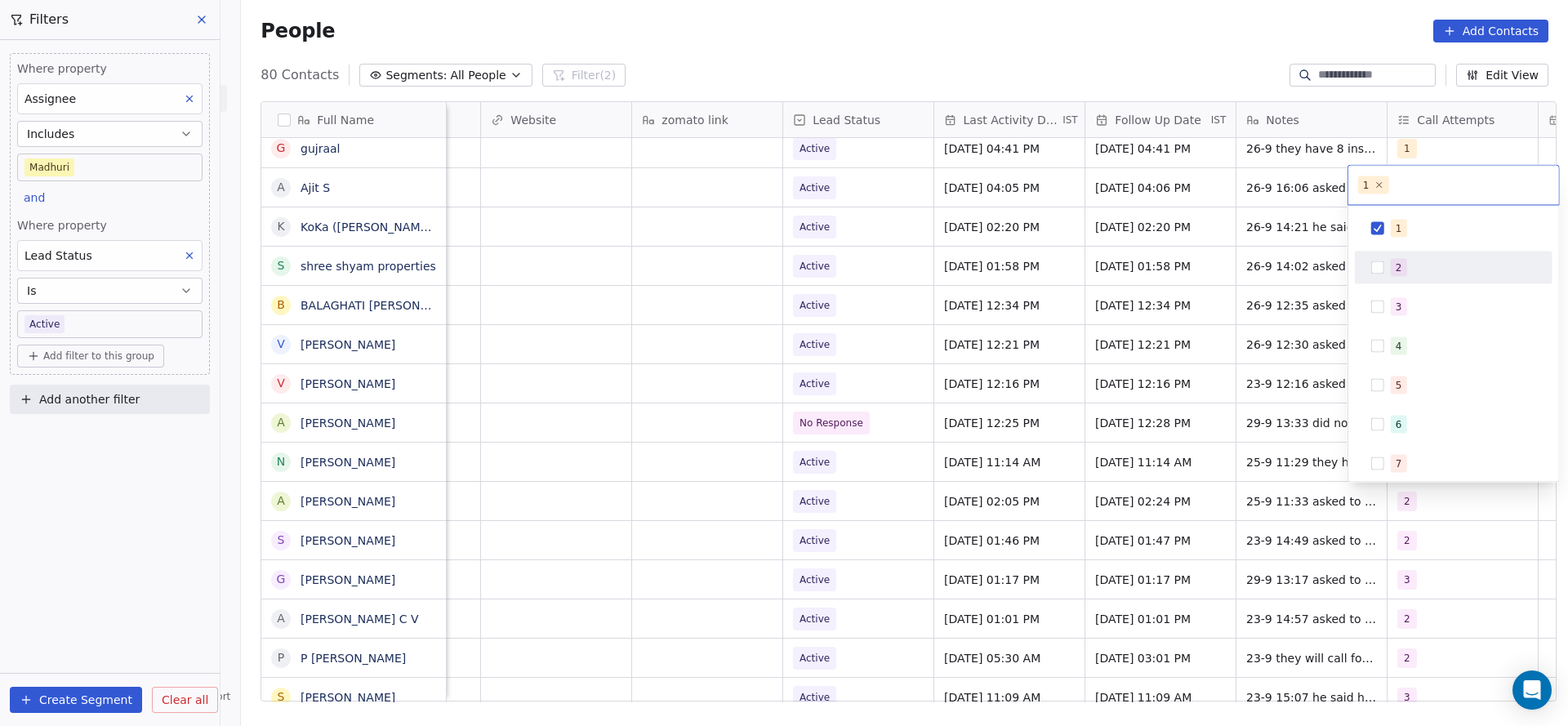
click at [1388, 259] on div "2" at bounding box center [1454, 267] width 184 height 26
click at [1281, 487] on html "On2Cook India Pvt. Ltd. Contacts People Marketing Workflows Campaigns Metrics &…" at bounding box center [784, 363] width 1568 height 726
click at [1420, 267] on div "2" at bounding box center [1463, 268] width 146 height 18
click at [1056, 497] on html "On2Cook India Pvt. Ltd. Contacts People Marketing Workflows Campaigns Metrics &…" at bounding box center [784, 363] width 1568 height 726
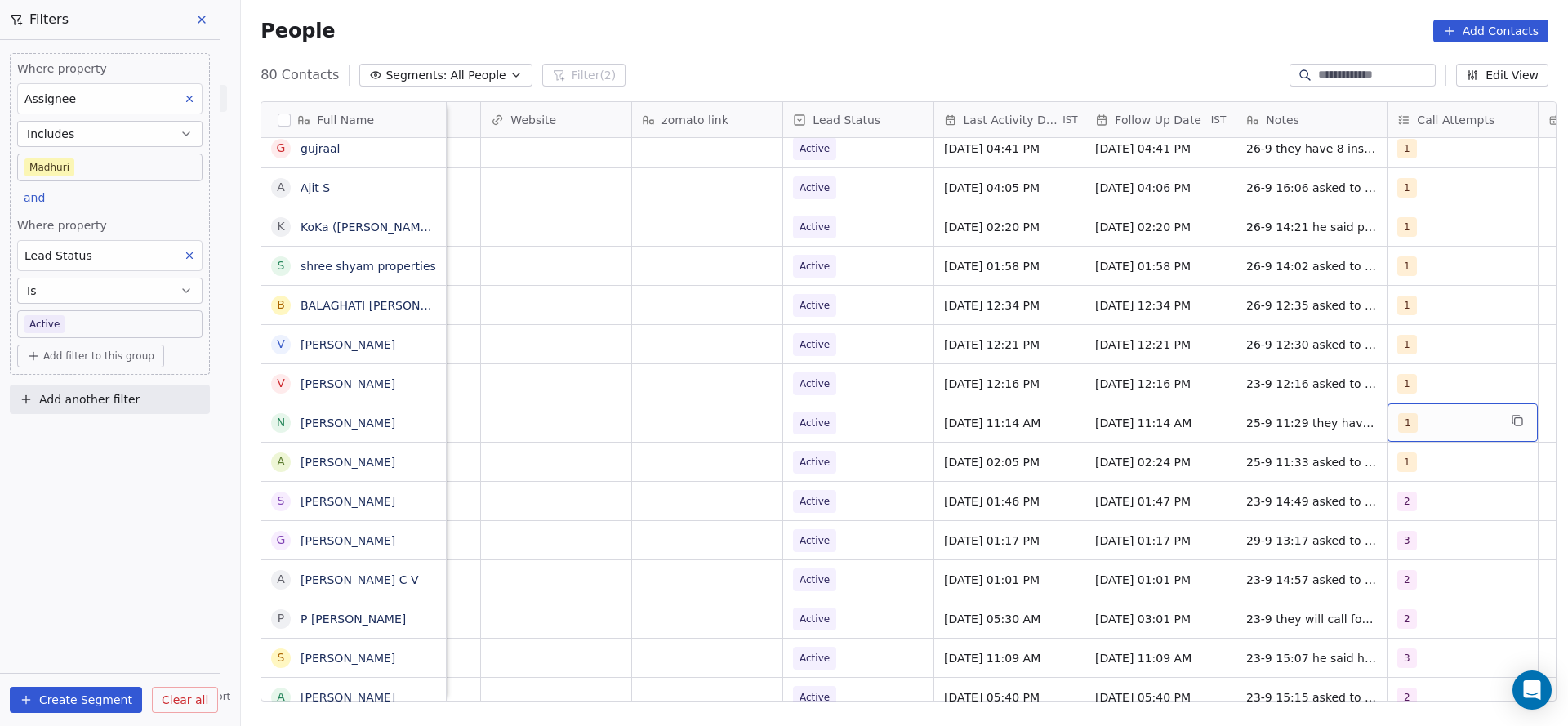
click at [1403, 423] on span "1" at bounding box center [1408, 423] width 20 height 20
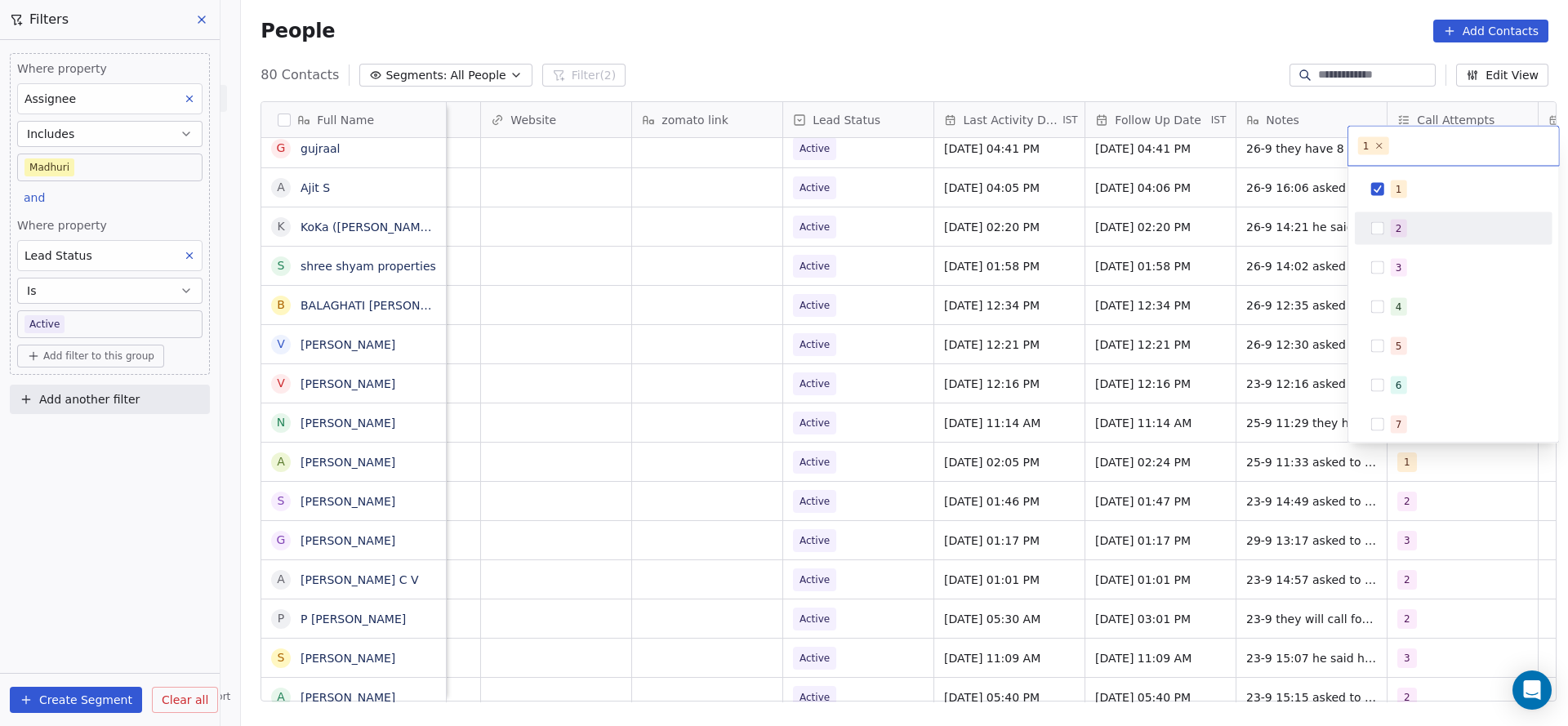
click at [1399, 225] on div "2" at bounding box center [1398, 229] width 6 height 14
click at [1399, 192] on span "1" at bounding box center [1399, 190] width 16 height 18
click at [1205, 300] on html "On2Cook India Pvt. Ltd. Contacts People Marketing Workflows Campaigns Metrics &…" at bounding box center [784, 363] width 1568 height 726
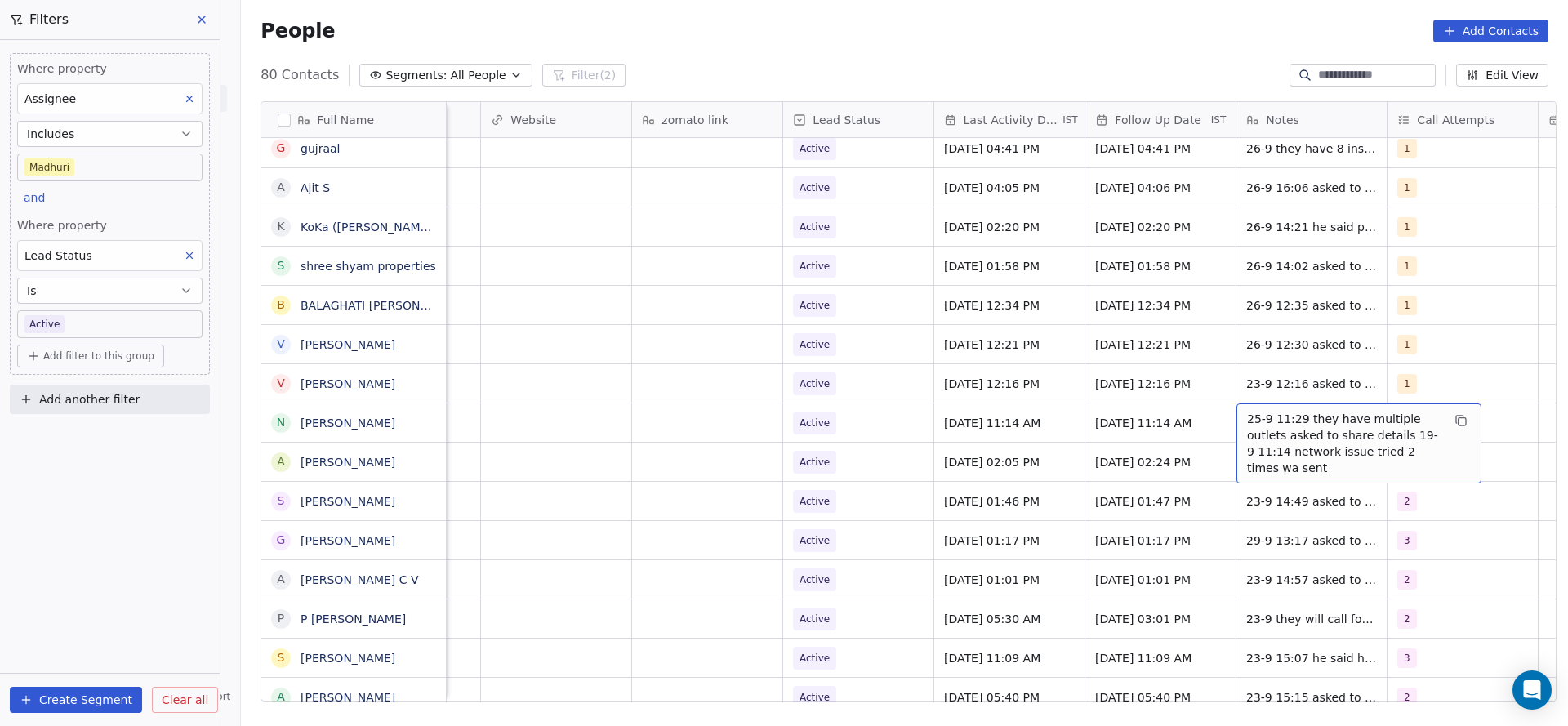
click at [1277, 431] on span "25-9 11:29 they have multiple outlets asked to share details 19-9 11:14 network…" at bounding box center [1344, 443] width 194 height 65
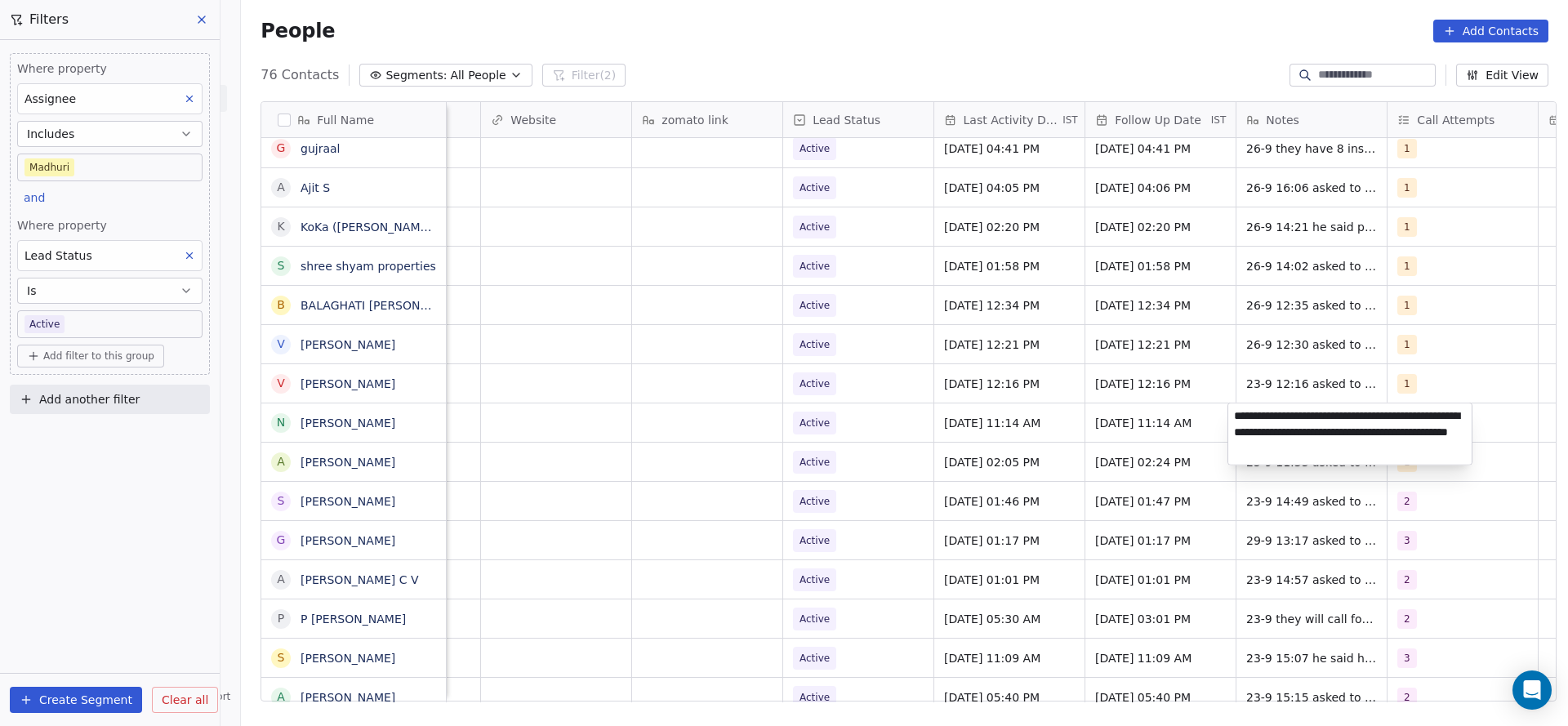
click at [1233, 411] on textarea "**********" at bounding box center [1350, 434] width 243 height 62
type textarea "**********"
click at [711, 453] on html "On2Cook India Pvt. Ltd. Contacts People Marketing Workflows Campaigns Metrics &…" at bounding box center [784, 363] width 1568 height 726
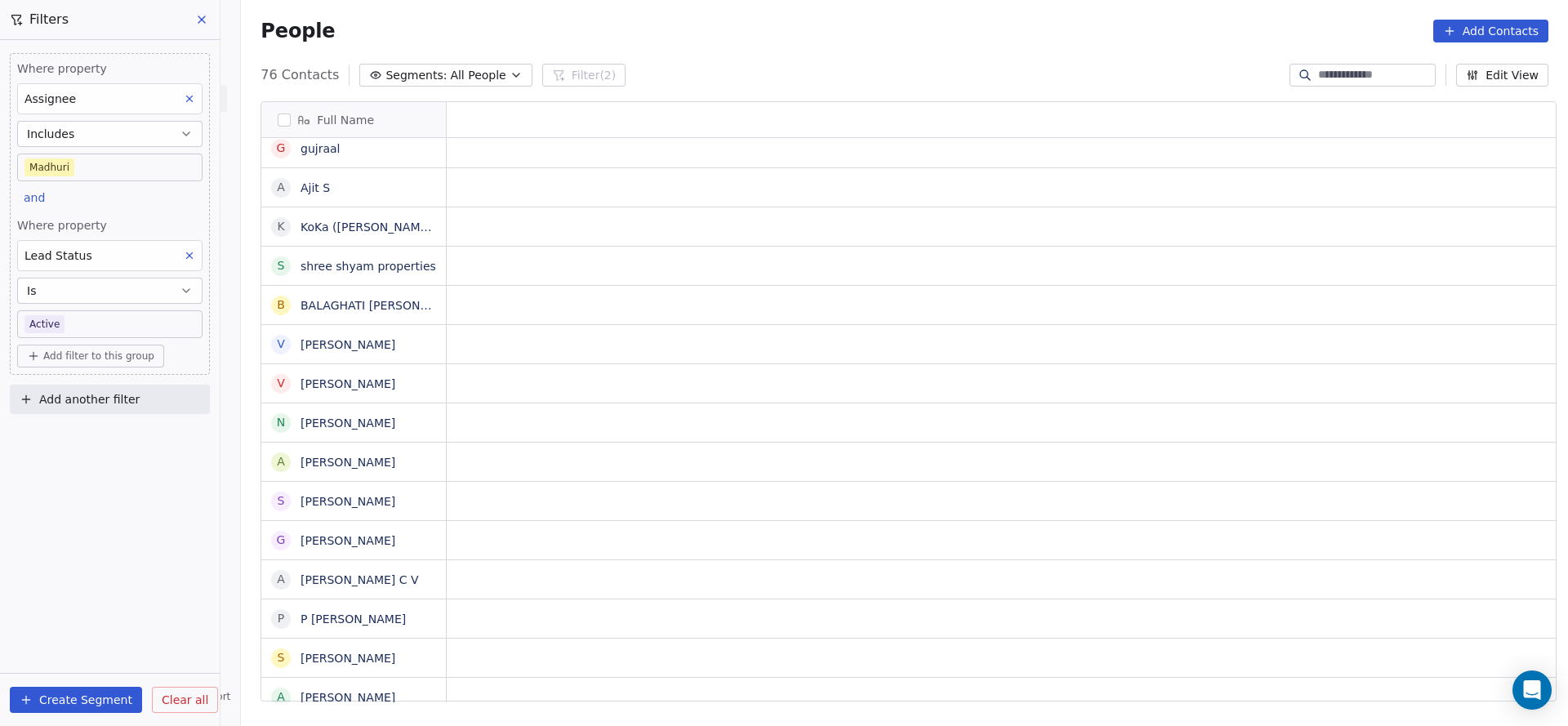
scroll to position [0, 0]
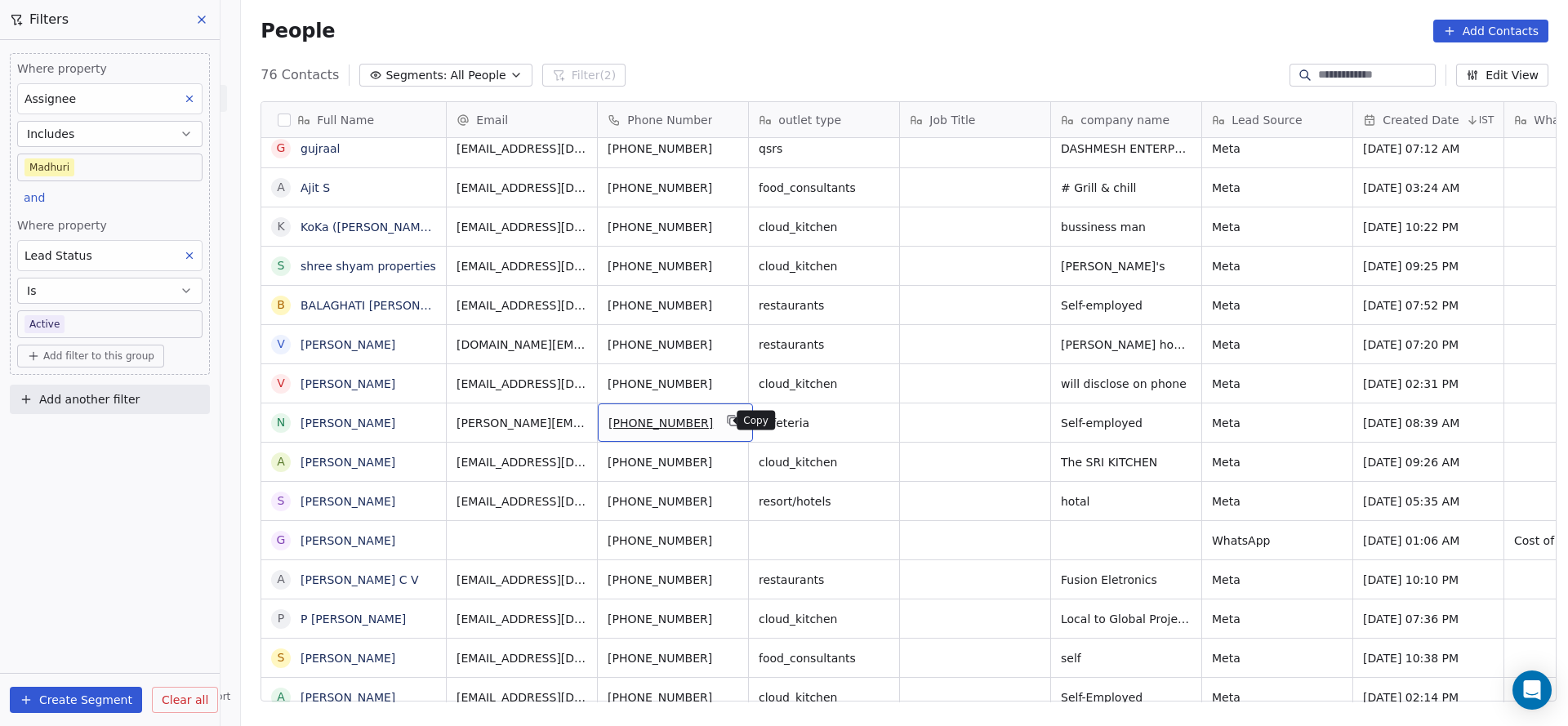
click at [727, 419] on icon "grid" at bounding box center [733, 420] width 13 height 13
click at [721, 449] on div "[PHONE_NUMBER]" at bounding box center [676, 461] width 156 height 38
click at [730, 459] on icon "grid" at bounding box center [734, 461] width 7 height 7
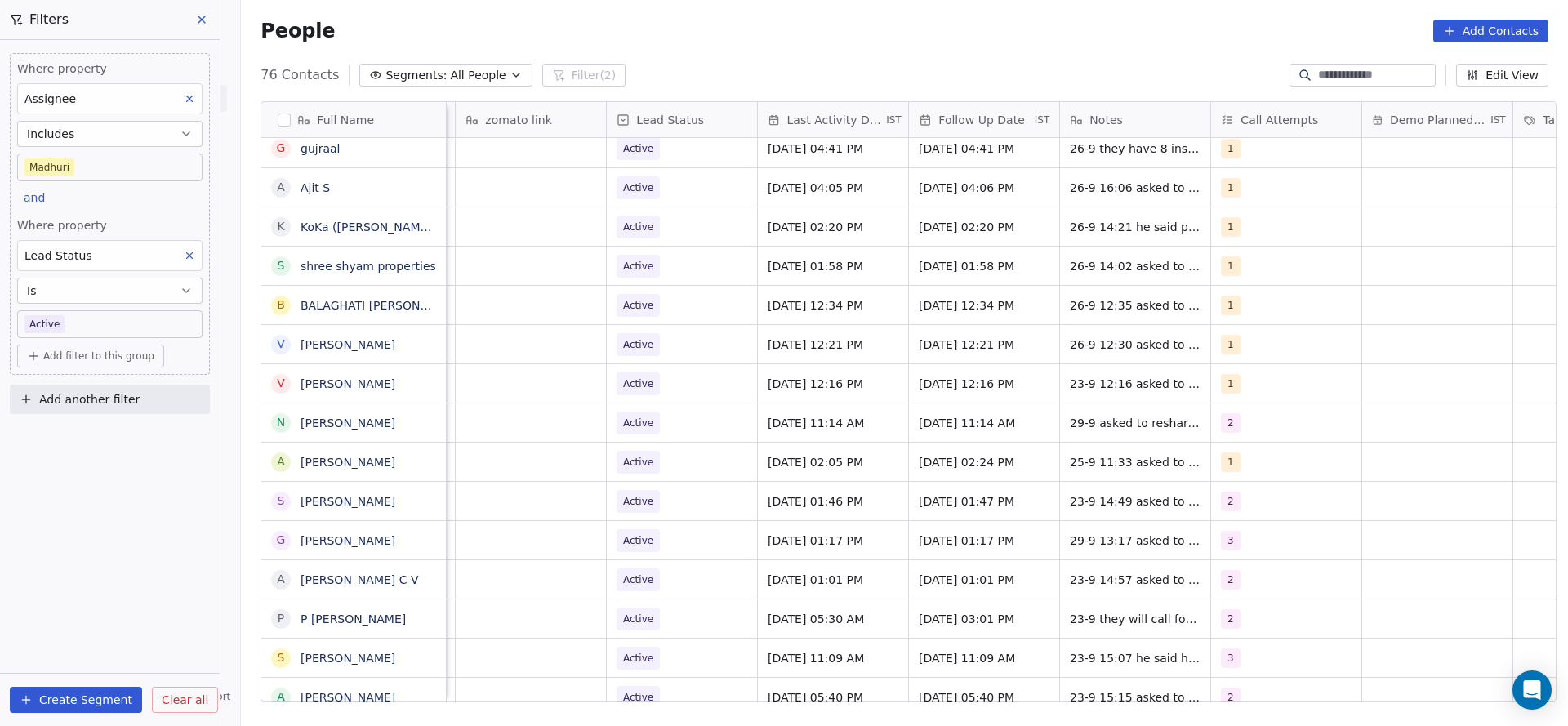
scroll to position [0, 2121]
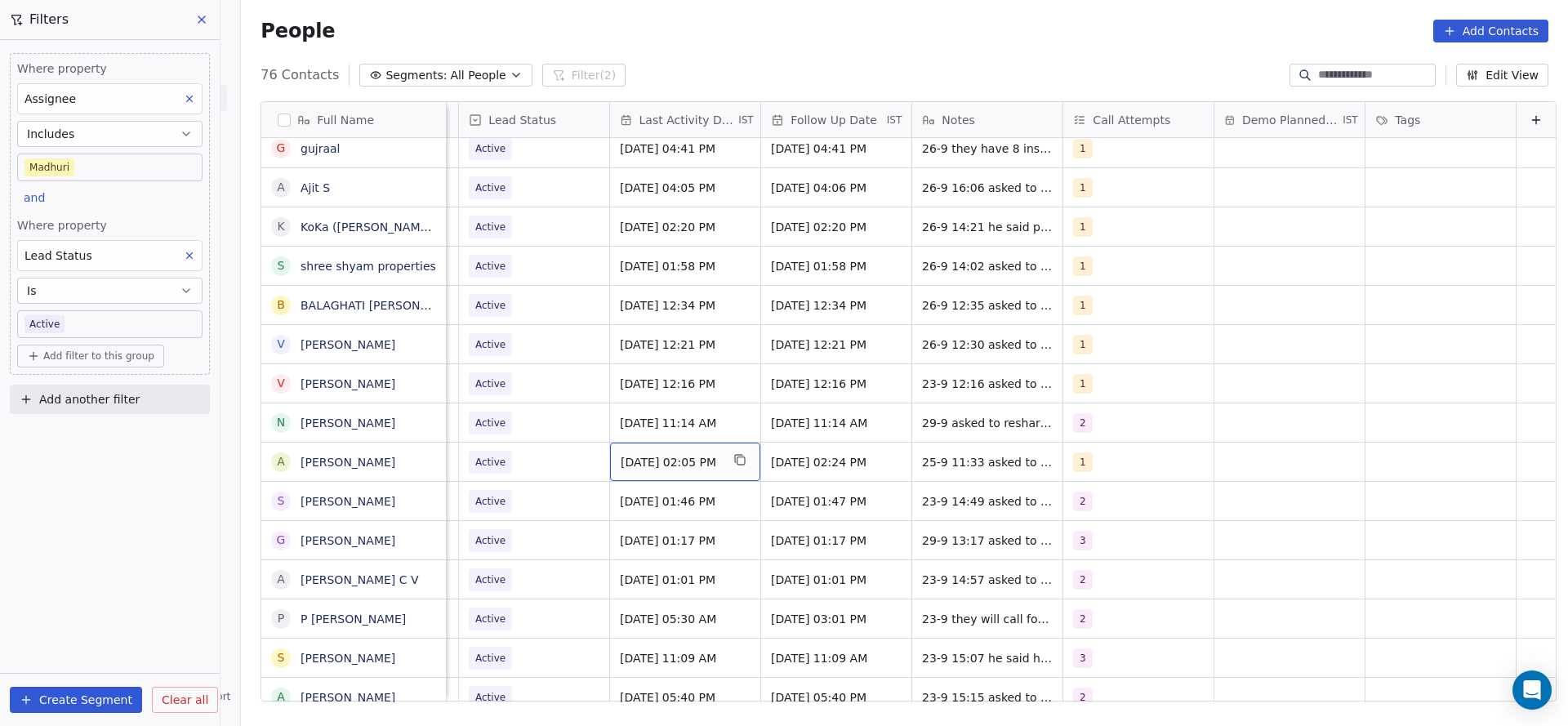
click at [659, 466] on span "[DATE] 02:05 PM" at bounding box center [670, 462] width 99 height 16
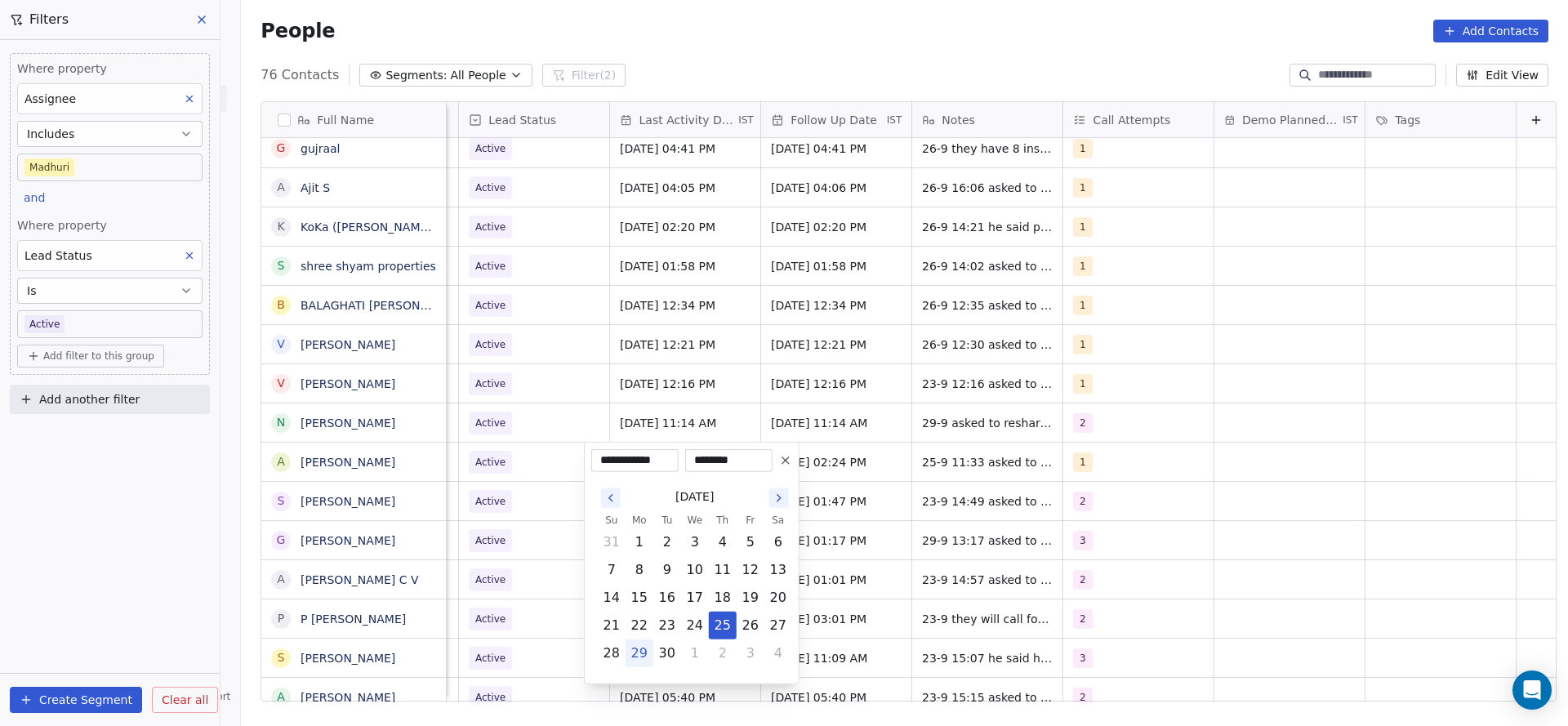
click at [638, 650] on button "29" at bounding box center [639, 653] width 26 height 26
type input "**********"
click at [553, 426] on html "On2Cook India Pvt. Ltd. Contacts People Marketing Workflows Campaigns Metrics &…" at bounding box center [784, 363] width 1568 height 726
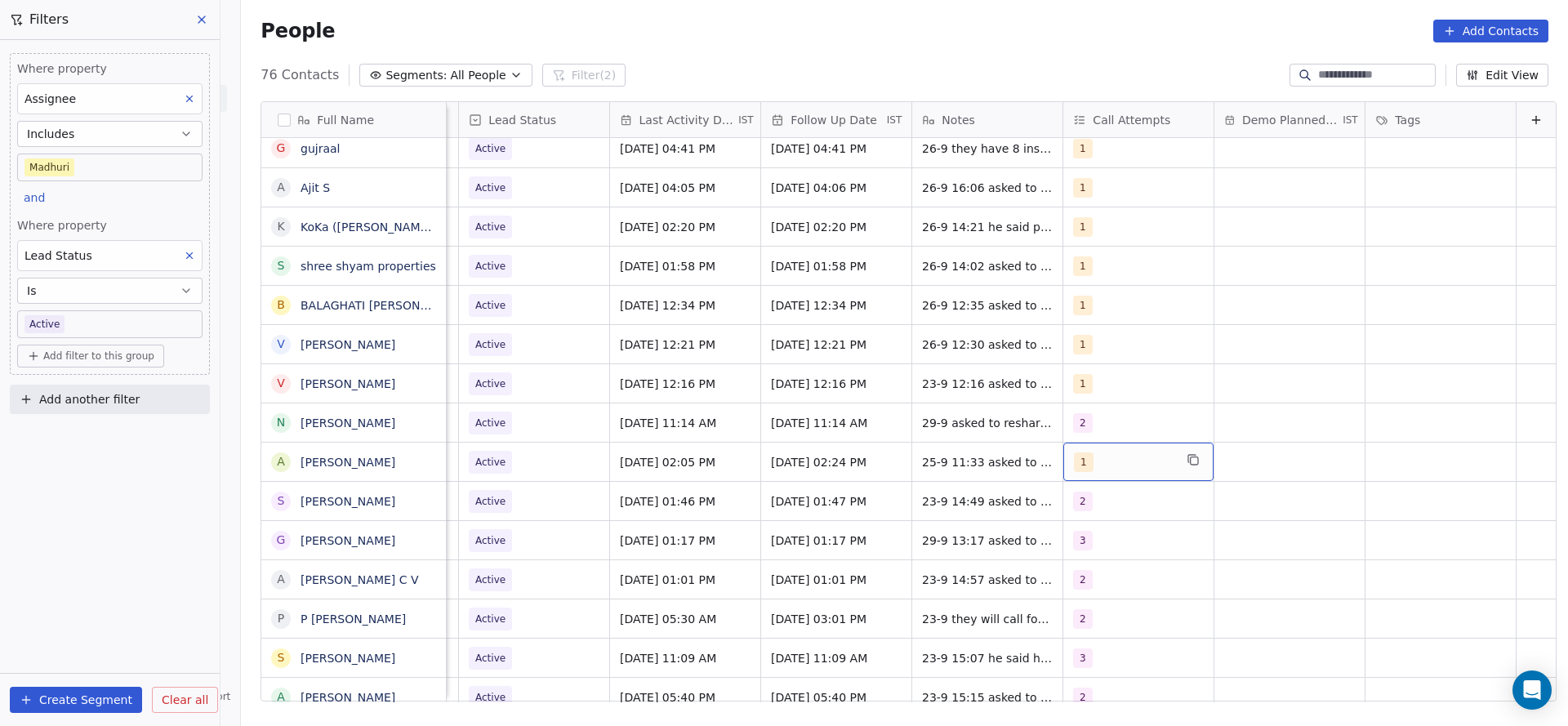
click at [1086, 464] on div "1" at bounding box center [1123, 462] width 99 height 20
click at [1087, 273] on div "2" at bounding box center [1087, 267] width 6 height 14
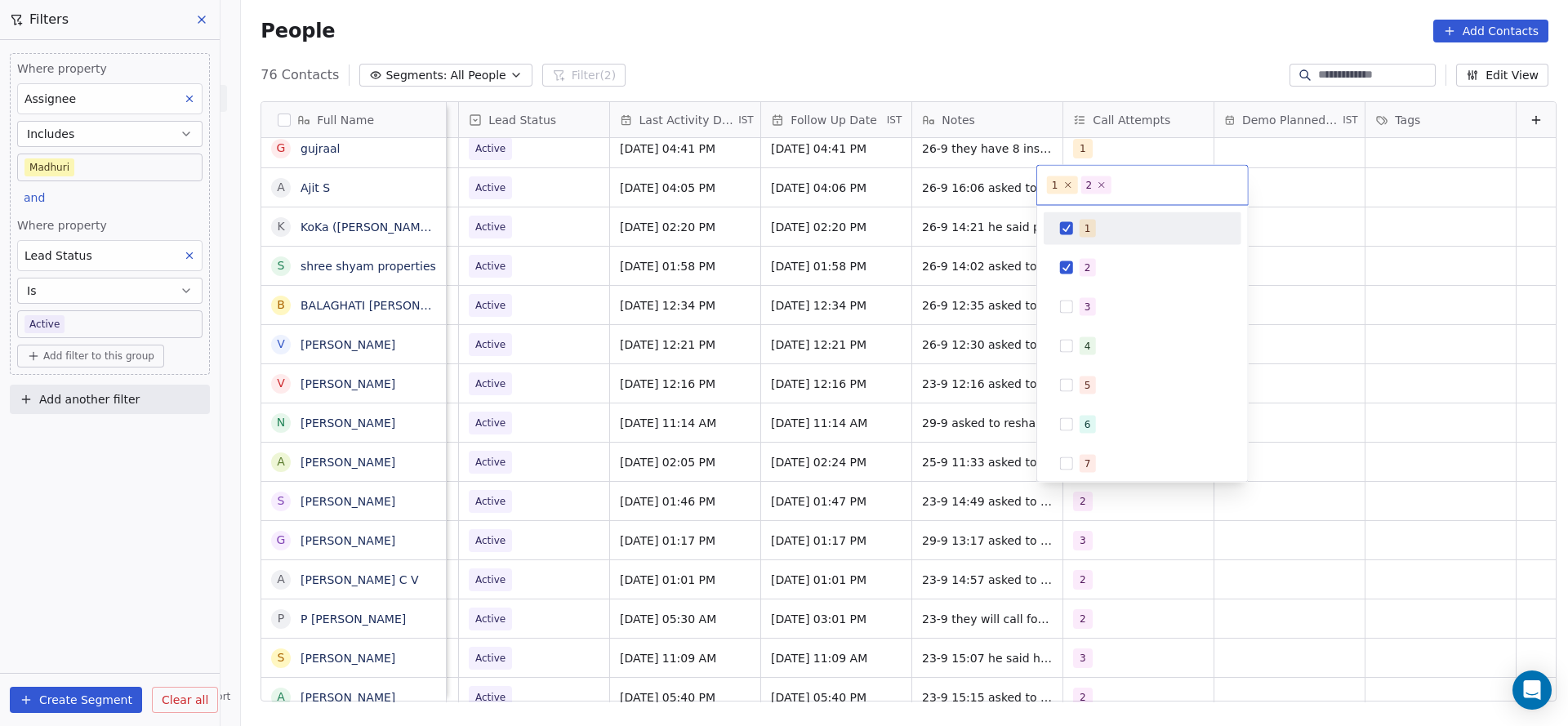
click at [1092, 223] on span "1" at bounding box center [1088, 229] width 16 height 18
click at [959, 384] on html "On2Cook India Pvt. Ltd. Contacts People Marketing Workflows Campaigns Metrics &…" at bounding box center [784, 363] width 1568 height 726
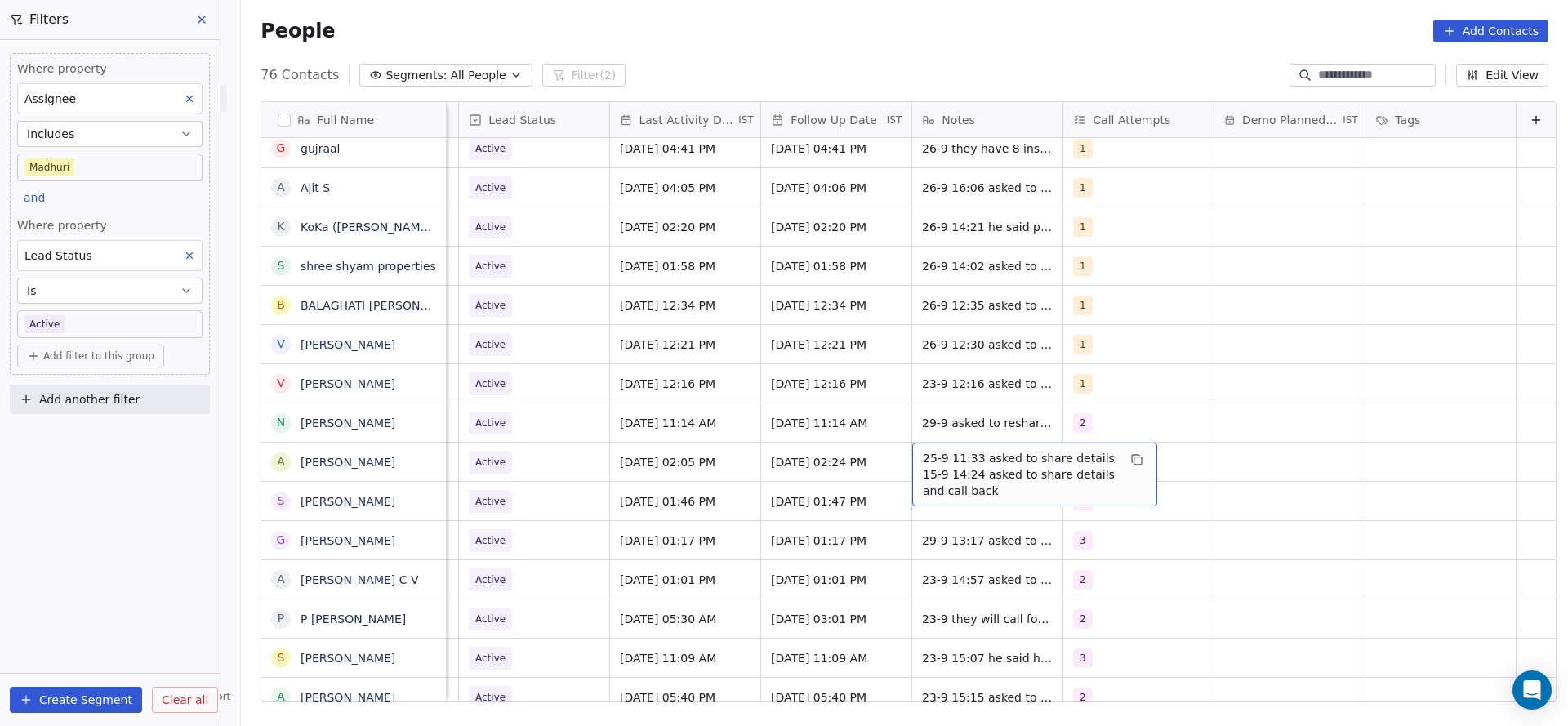
click at [936, 468] on span "25-9 11:33 asked to share details 15-9 14:24 asked to share details and call ba…" at bounding box center [1019, 474] width 194 height 49
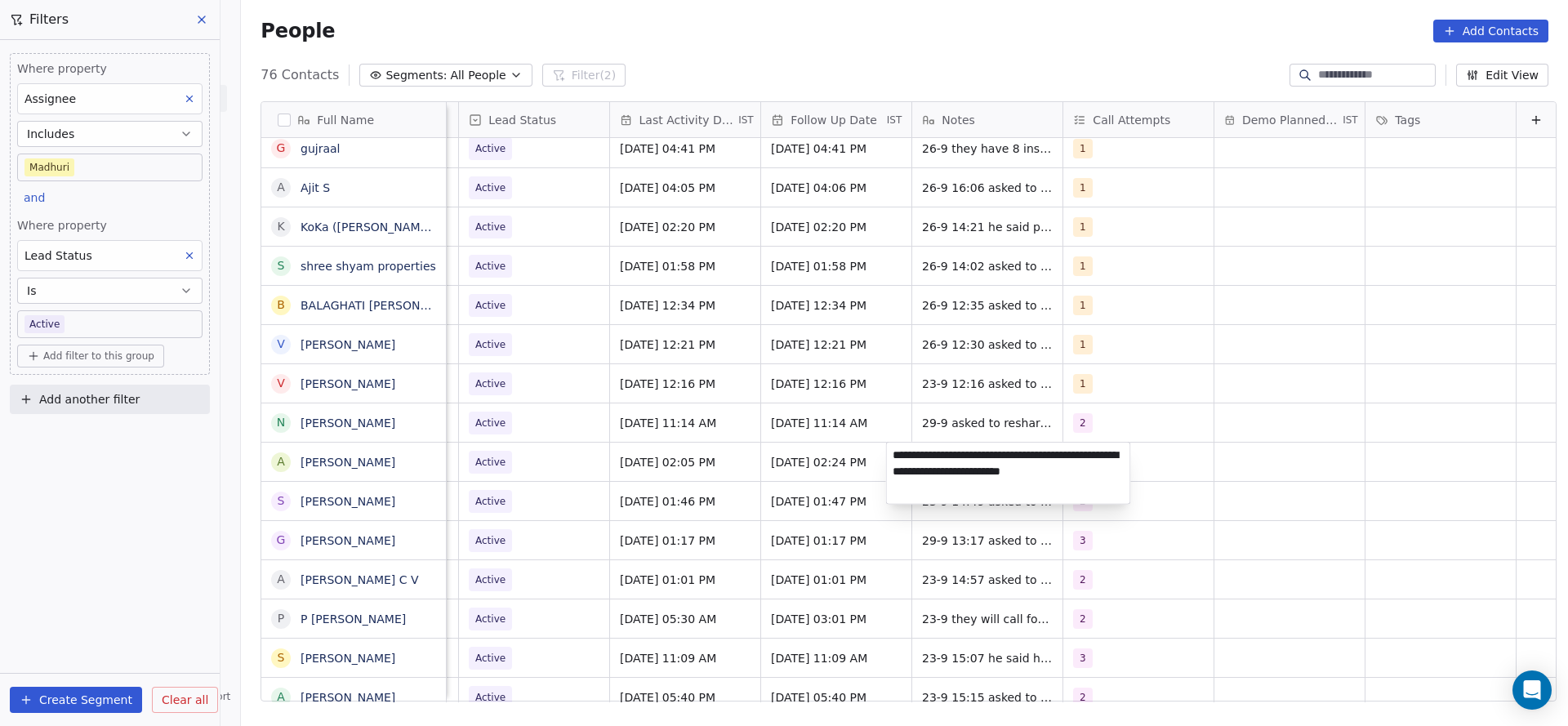
click at [891, 446] on textarea "**********" at bounding box center [1008, 473] width 243 height 62
type textarea "**********"
click at [803, 423] on html "On2Cook India Pvt. Ltd. Contacts People Marketing Workflows Campaigns Metrics &…" at bounding box center [784, 363] width 1568 height 726
click at [1092, 461] on div "2" at bounding box center [1123, 462] width 99 height 20
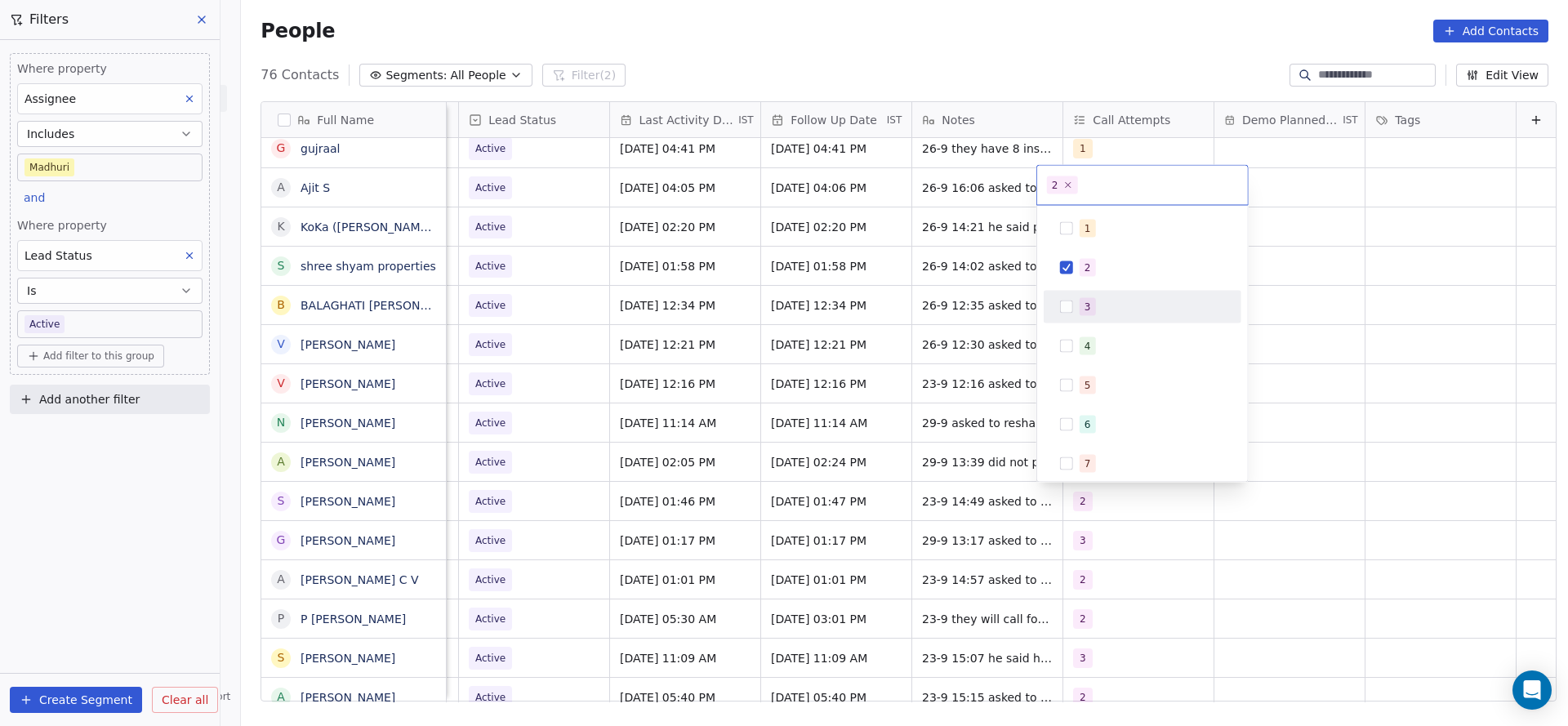
click at [1085, 308] on div "3" at bounding box center [1087, 307] width 6 height 14
click at [1086, 281] on div "2" at bounding box center [1142, 267] width 198 height 33
drag, startPoint x: 776, startPoint y: 377, endPoint x: 593, endPoint y: 502, distance: 221.6
click at [776, 383] on html "On2Cook India Pvt. Ltd. Contacts People Marketing Workflows Campaigns Metrics &…" at bounding box center [784, 363] width 1568 height 726
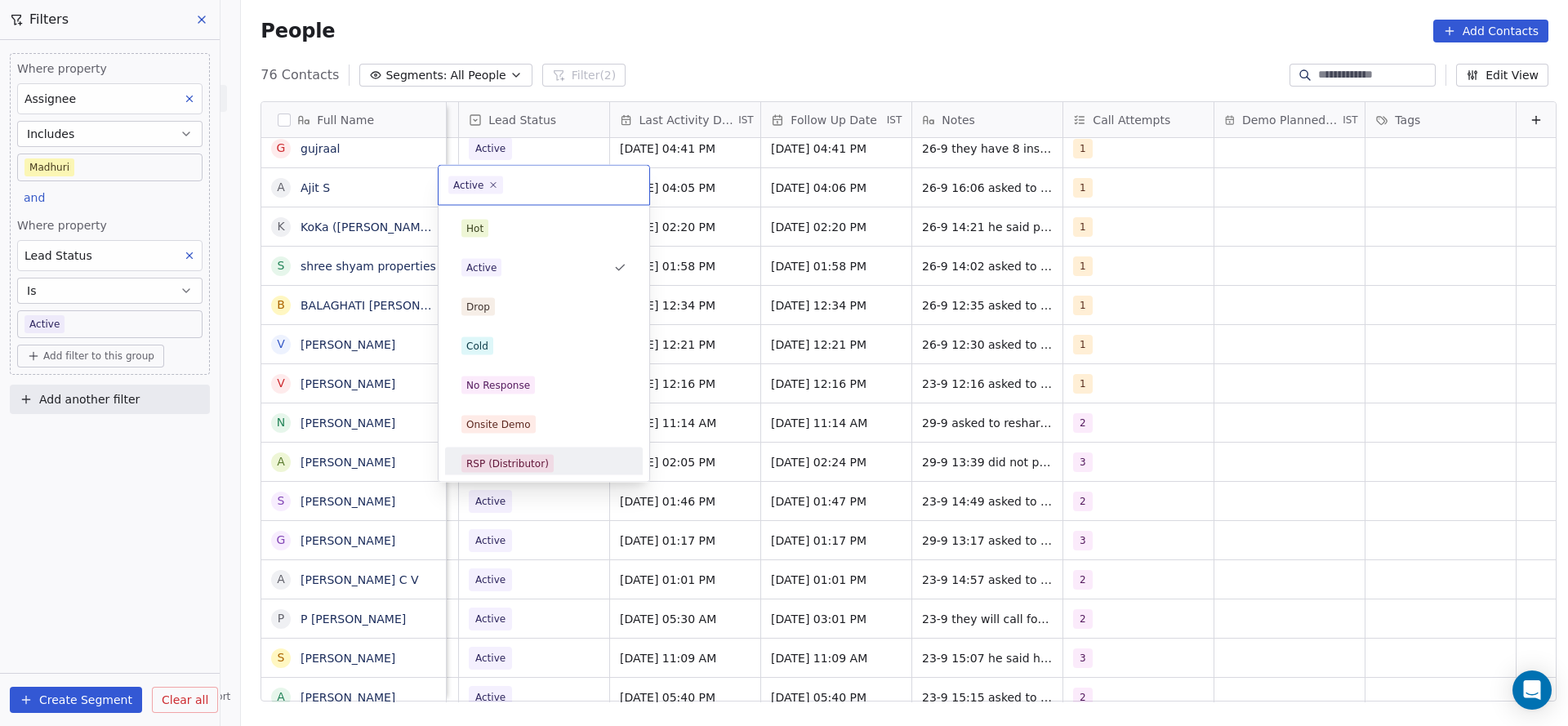
scroll to position [0, 2114]
click at [512, 382] on div "No Response" at bounding box center [498, 385] width 63 height 14
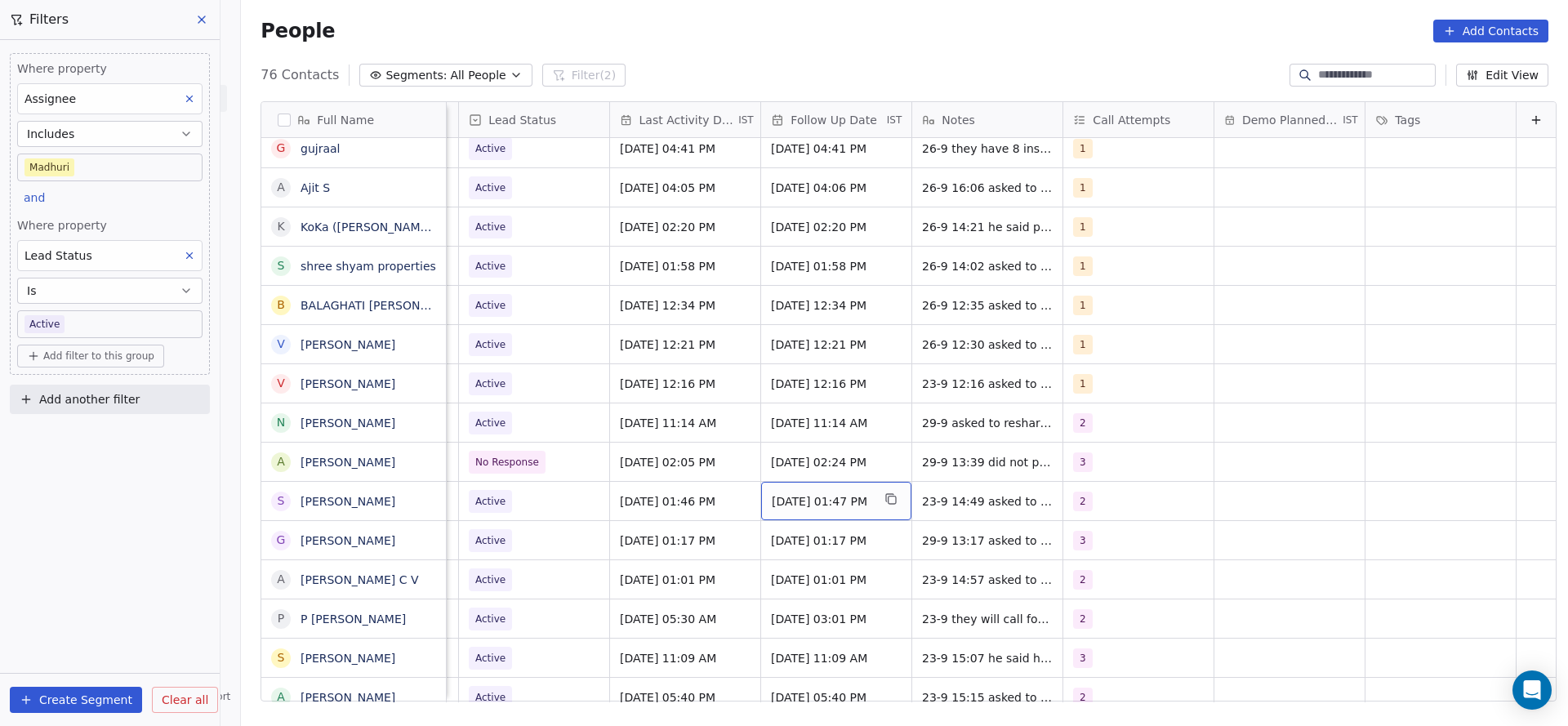
click at [809, 509] on div "[DATE] 01:47 PM" at bounding box center [836, 501] width 150 height 38
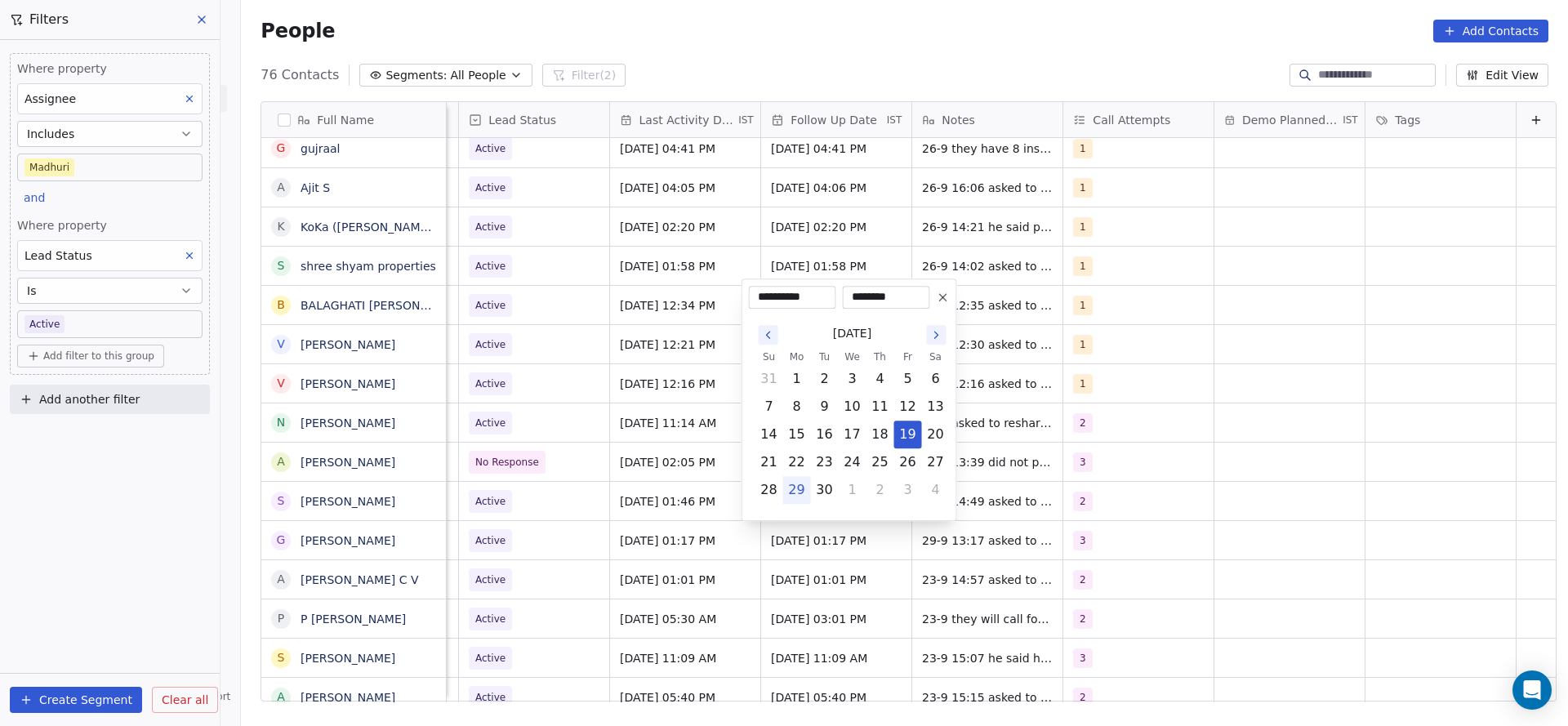
click at [553, 523] on html "On2Cook India Pvt. Ltd. Contacts People Marketing Workflows Campaigns Metrics &…" at bounding box center [784, 363] width 1568 height 726
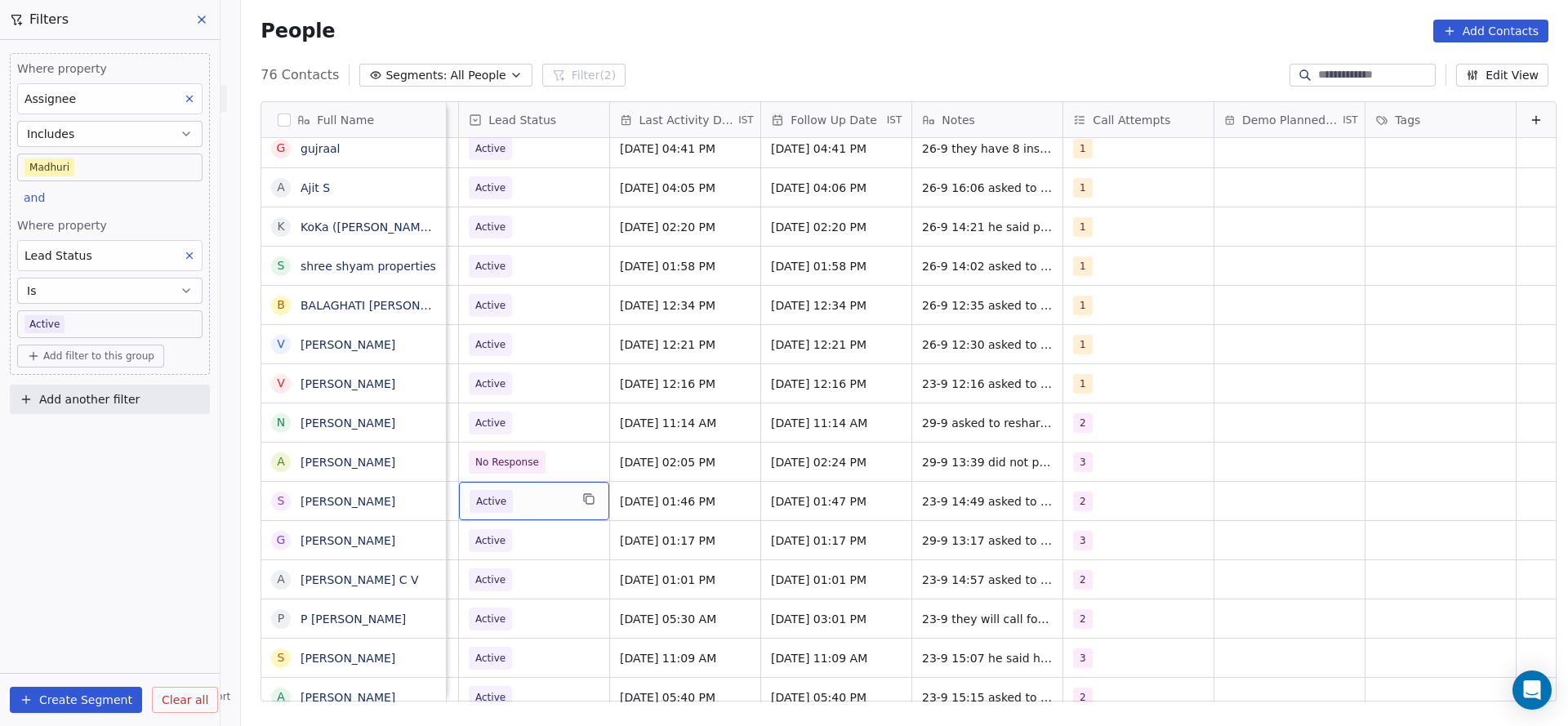
click at [556, 501] on div "Active" at bounding box center [534, 501] width 150 height 38
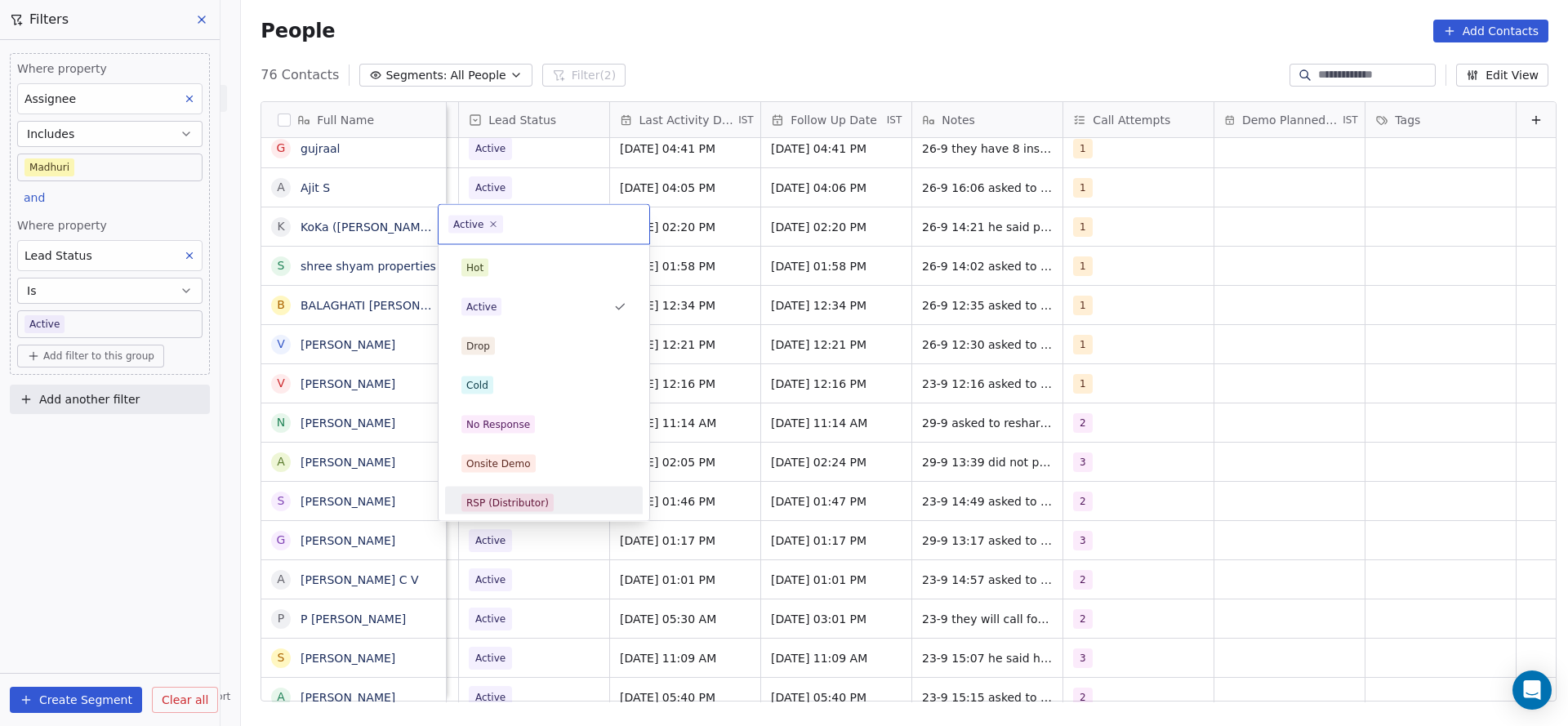
click at [1042, 510] on html "On2Cook India Pvt. Ltd. Contacts People Marketing Workflows Campaigns Metrics &…" at bounding box center [784, 363] width 1568 height 726
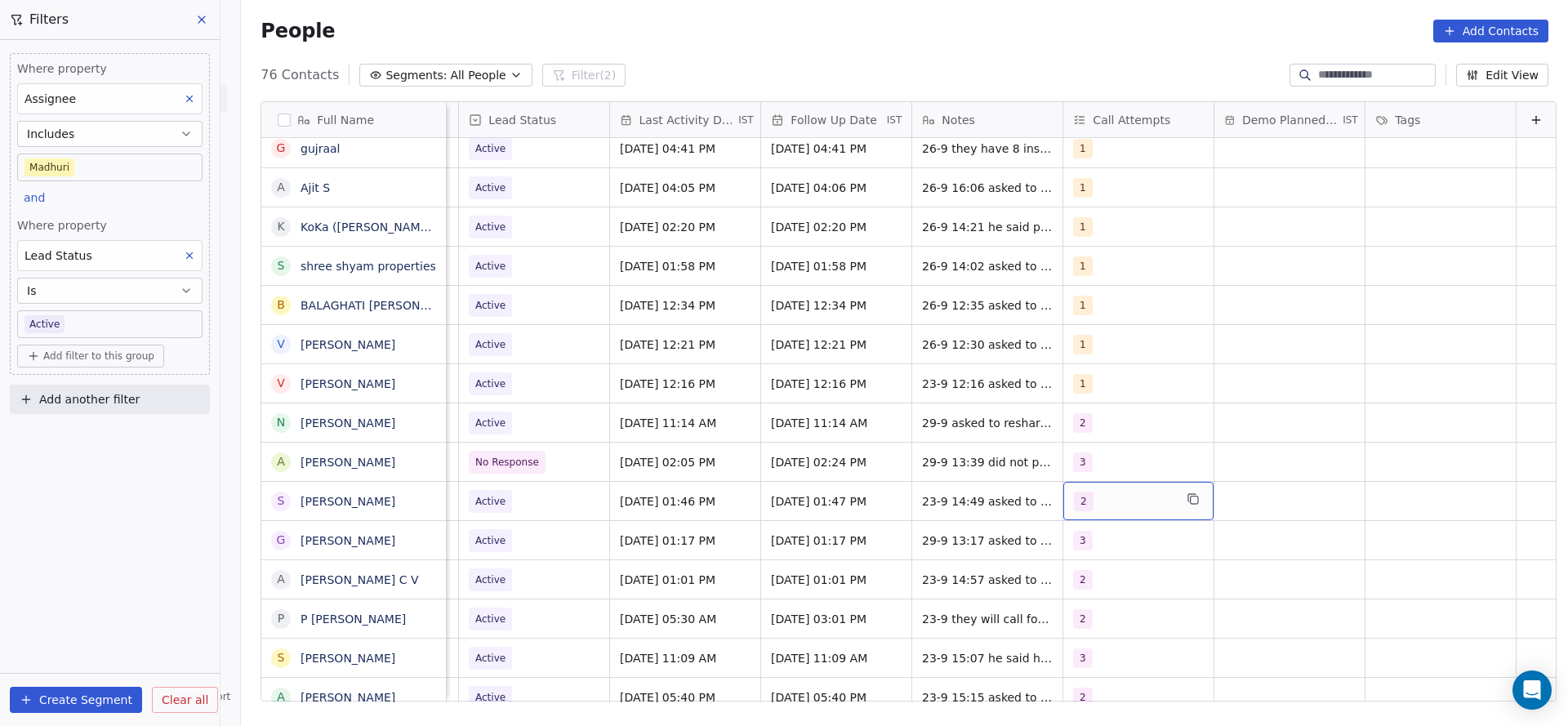
click at [1112, 510] on div "2" at bounding box center [1123, 502] width 99 height 20
click at [876, 518] on html "On2Cook India Pvt. Ltd. Contacts People Marketing Workflows Campaigns Metrics &…" at bounding box center [784, 363] width 1568 height 726
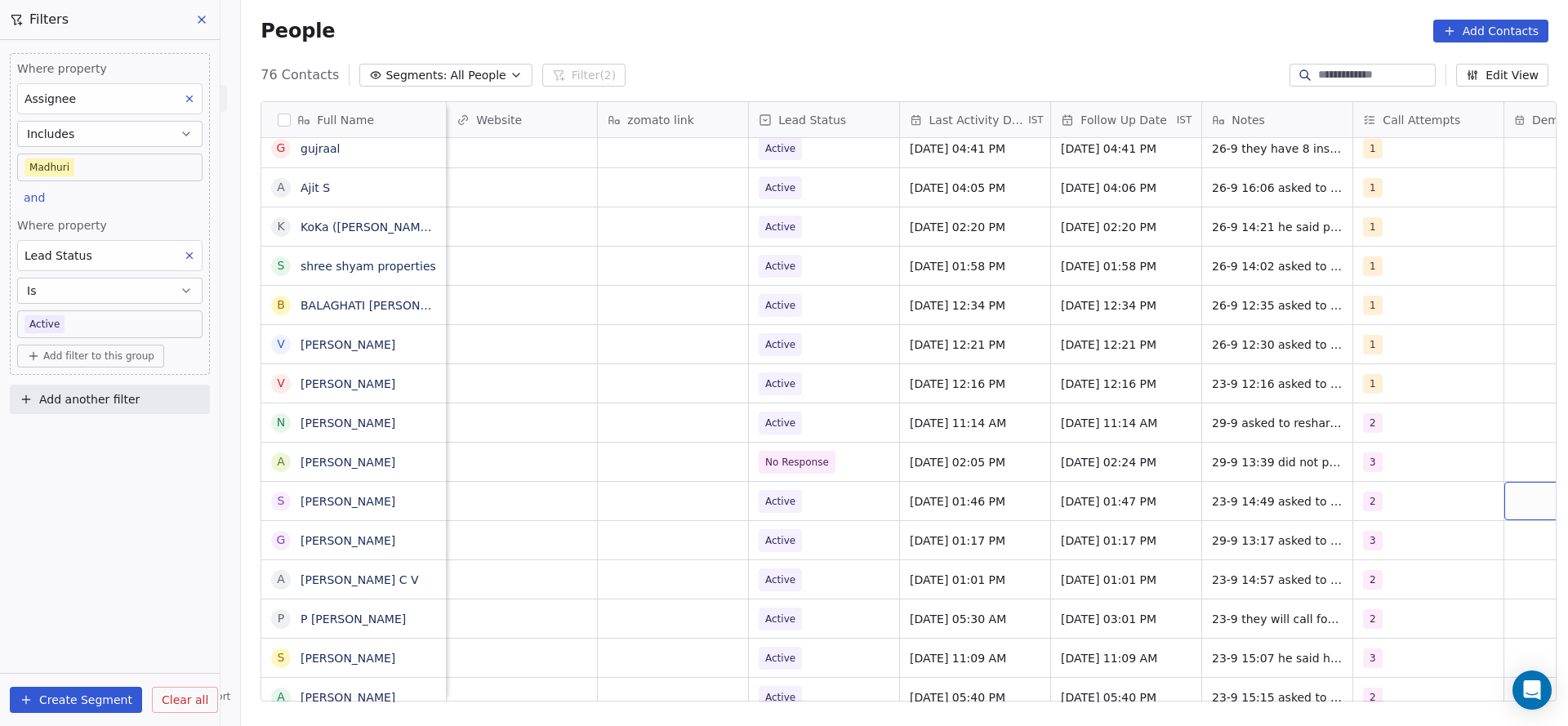
scroll to position [0, 1931]
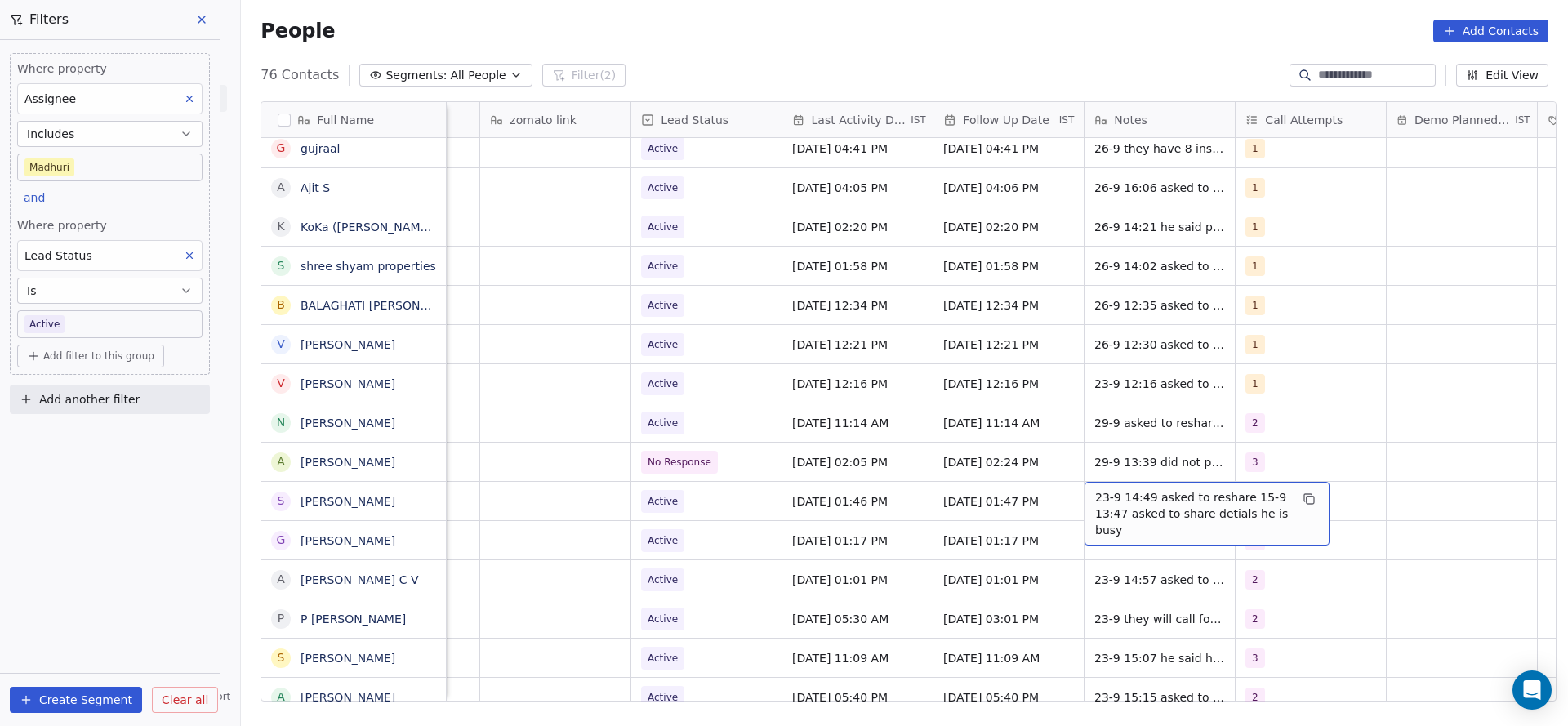
click at [1127, 492] on span "23-9 14:49 asked to reshare 15-9 13:47 asked to share detials he is busy" at bounding box center [1192, 513] width 194 height 49
click at [998, 504] on html "On2Cook India Pvt. Ltd. Contacts People Marketing Workflows Campaigns Metrics &…" at bounding box center [784, 363] width 1568 height 726
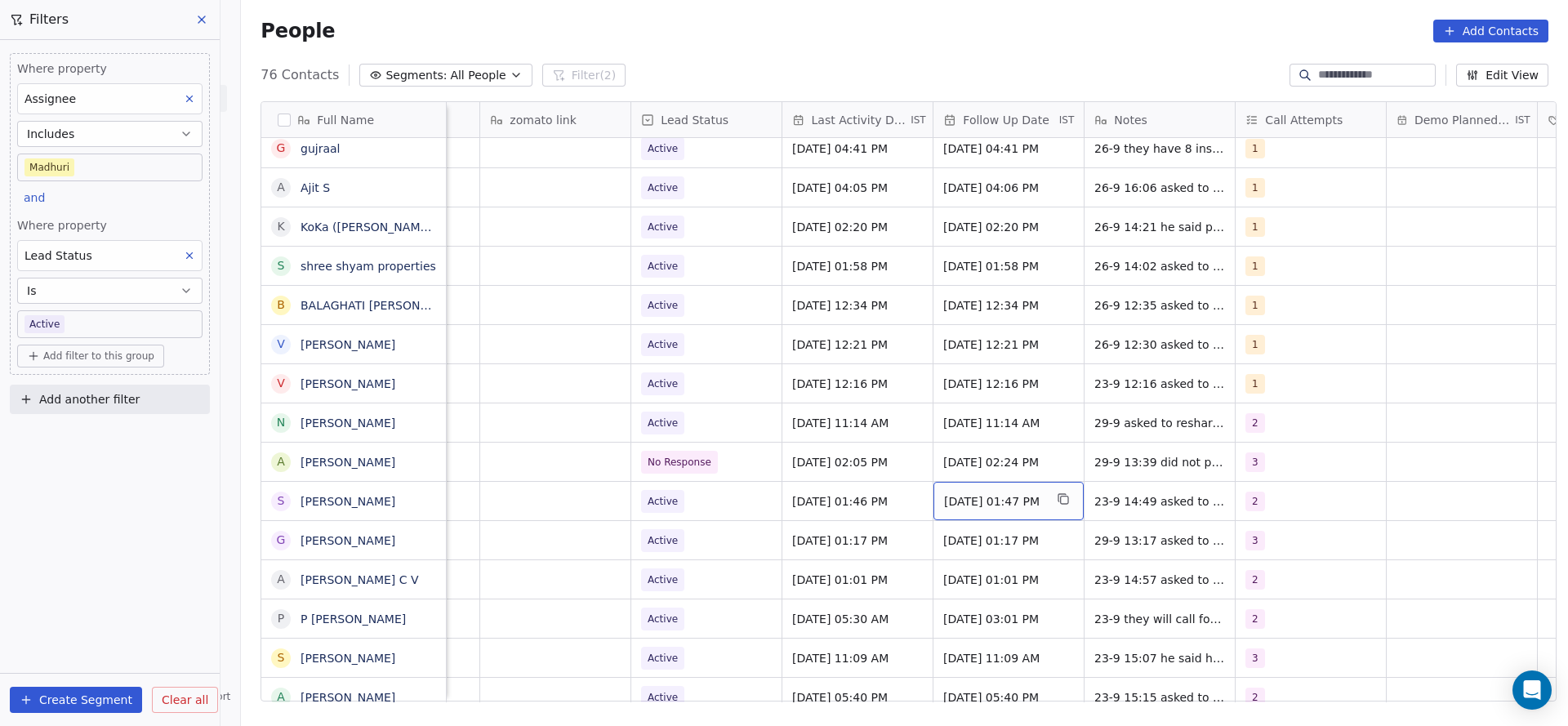
click at [999, 503] on span "[DATE] 01:47 PM" at bounding box center [993, 502] width 99 height 16
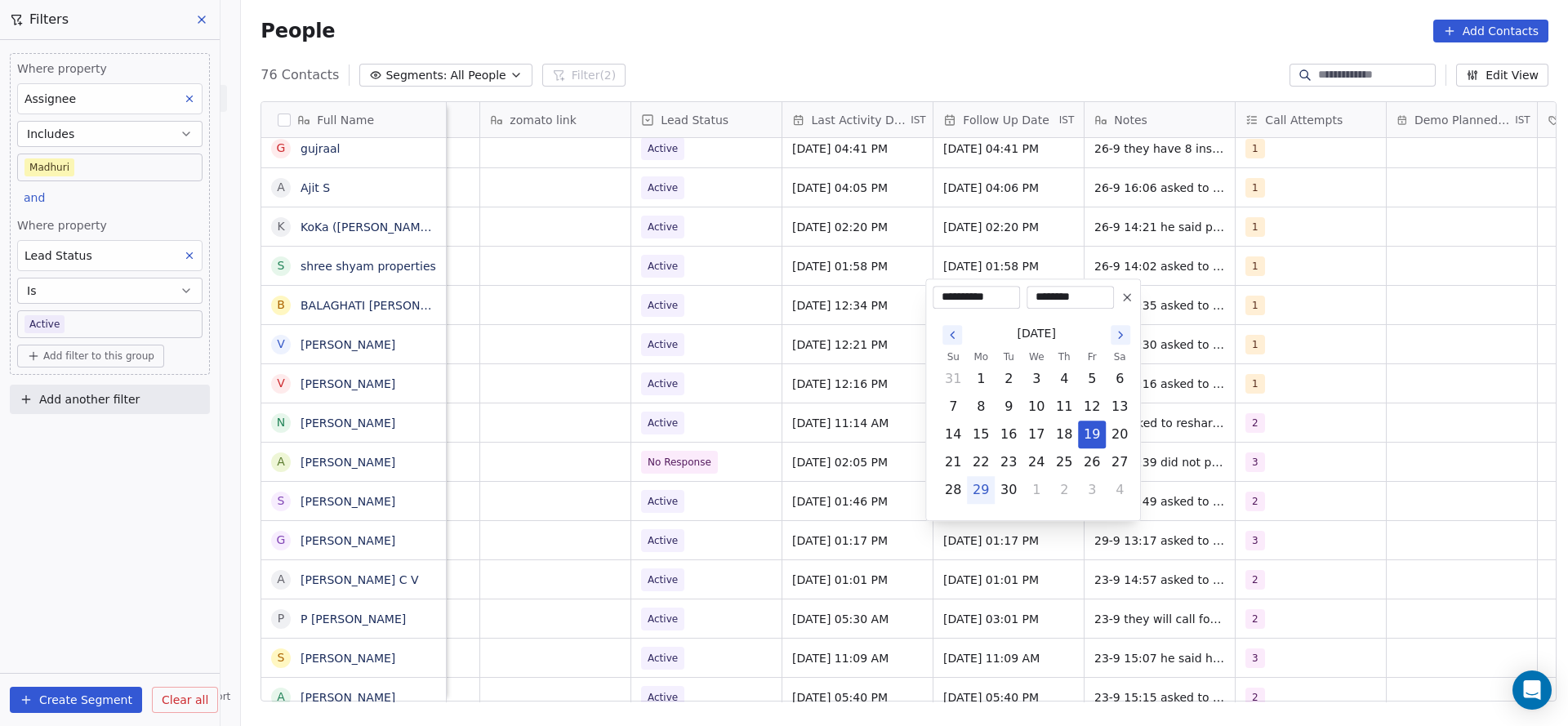
click at [1176, 517] on html "On2Cook India Pvt. Ltd. Contacts People Marketing Workflows Campaigns Metrics &…" at bounding box center [784, 363] width 1568 height 726
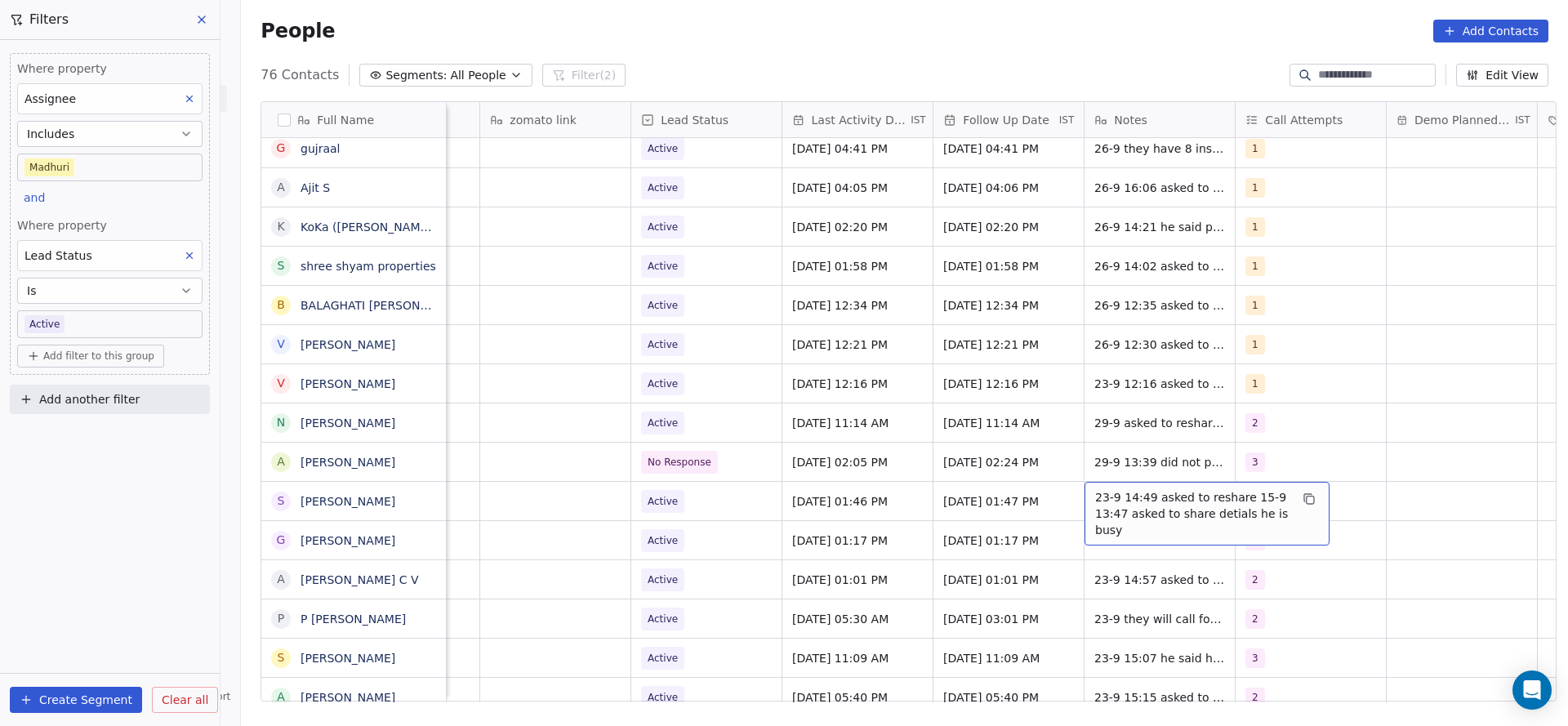
click at [1171, 510] on span "23-9 14:49 asked to reshare 15-9 13:47 asked to share detials he is busy" at bounding box center [1192, 513] width 194 height 49
type textarea "**********"
click at [659, 525] on html "On2Cook India Pvt. Ltd. Contacts People Marketing Workflows Campaigns Metrics &…" at bounding box center [784, 363] width 1568 height 726
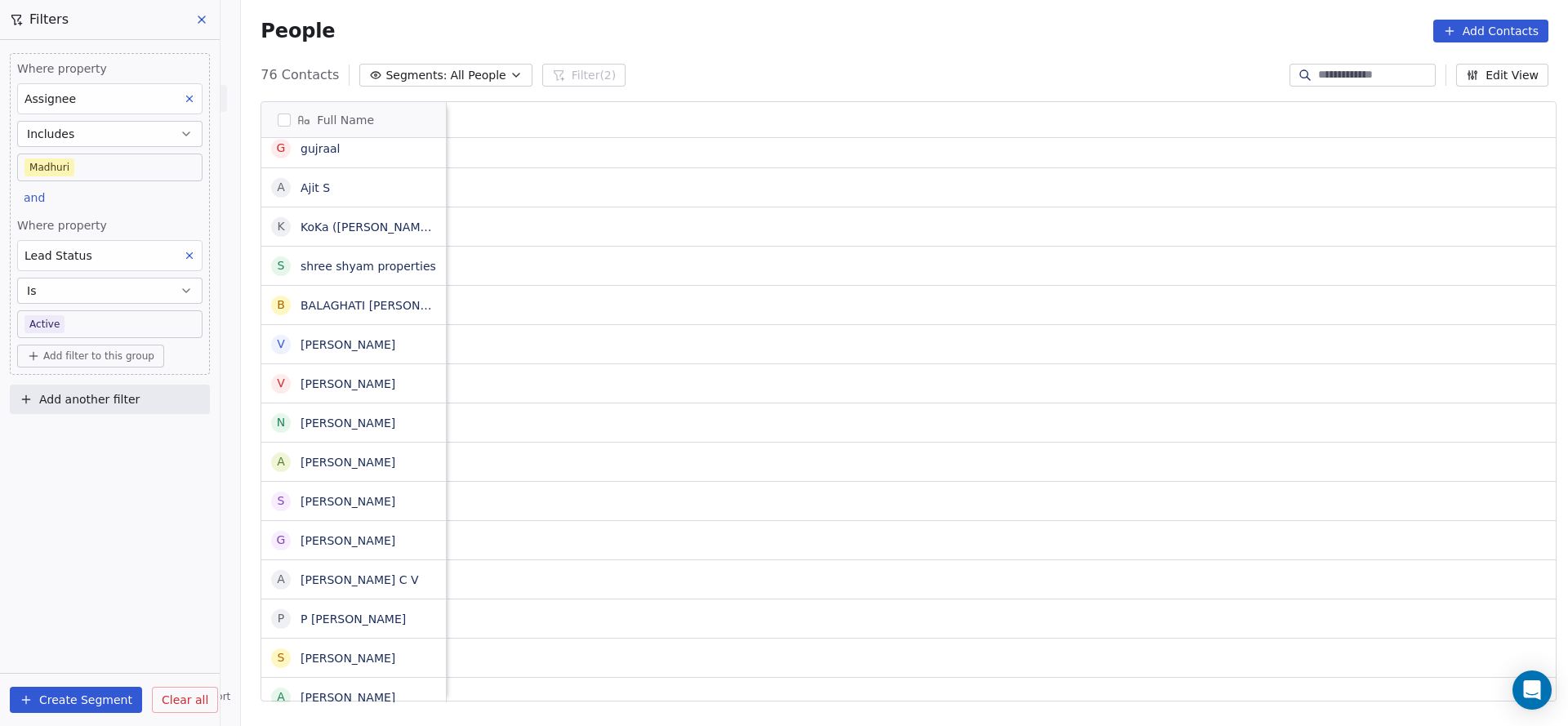
scroll to position [0, 1941]
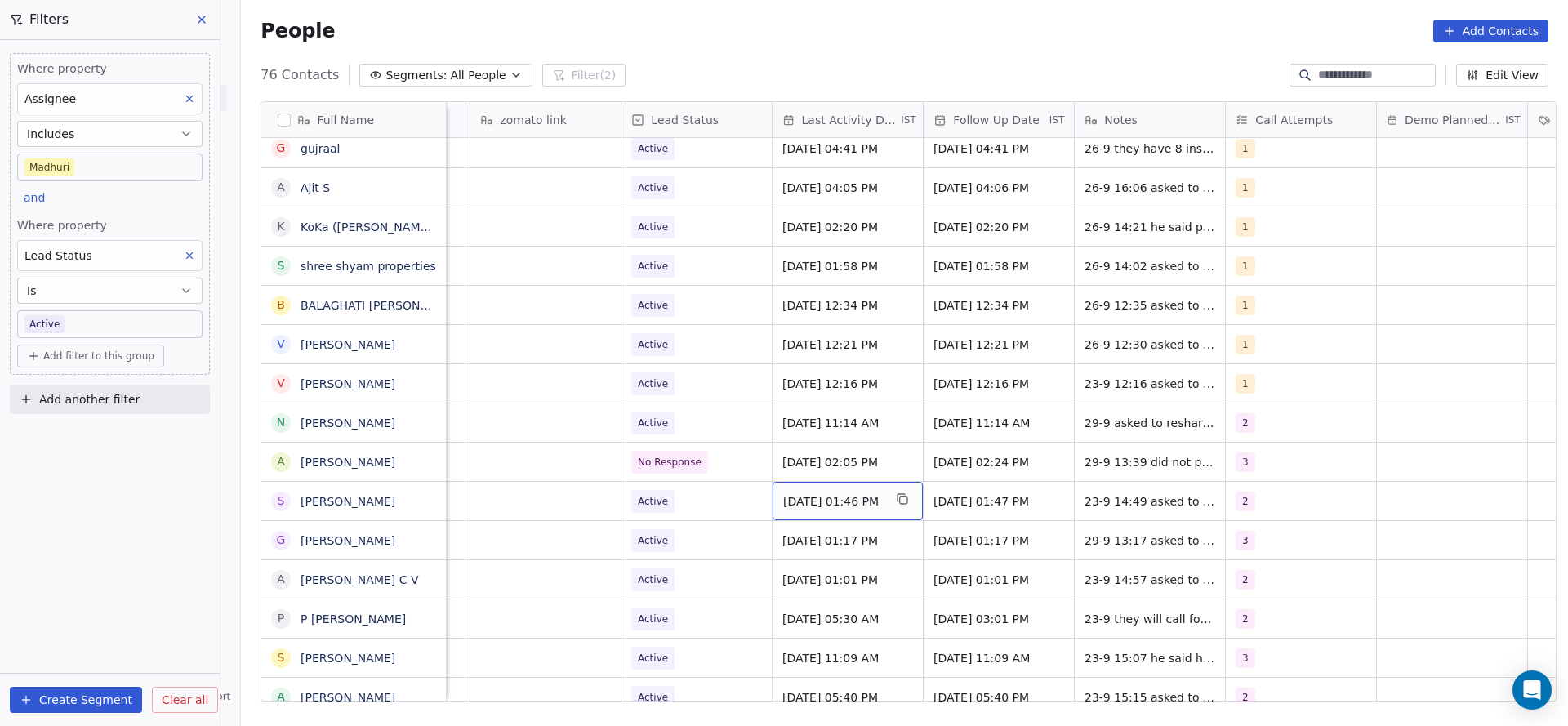
click at [834, 503] on span "[DATE] 01:46 PM" at bounding box center [832, 502] width 99 height 16
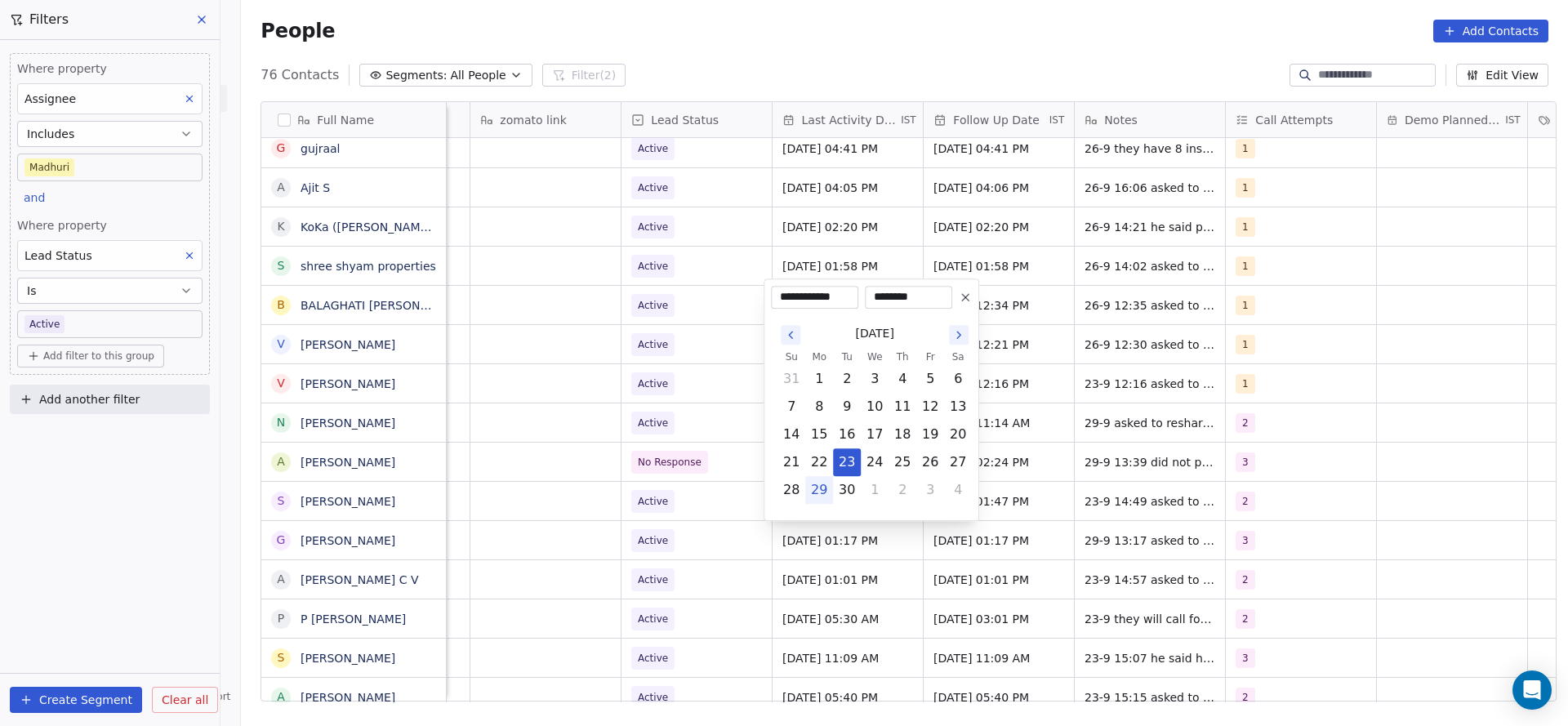
click at [831, 493] on button "29" at bounding box center [819, 490] width 26 height 26
type input "**********"
click at [639, 536] on html "On2Cook India Pvt. Ltd. Contacts People Marketing Workflows Campaigns Metrics &…" at bounding box center [784, 363] width 1568 height 726
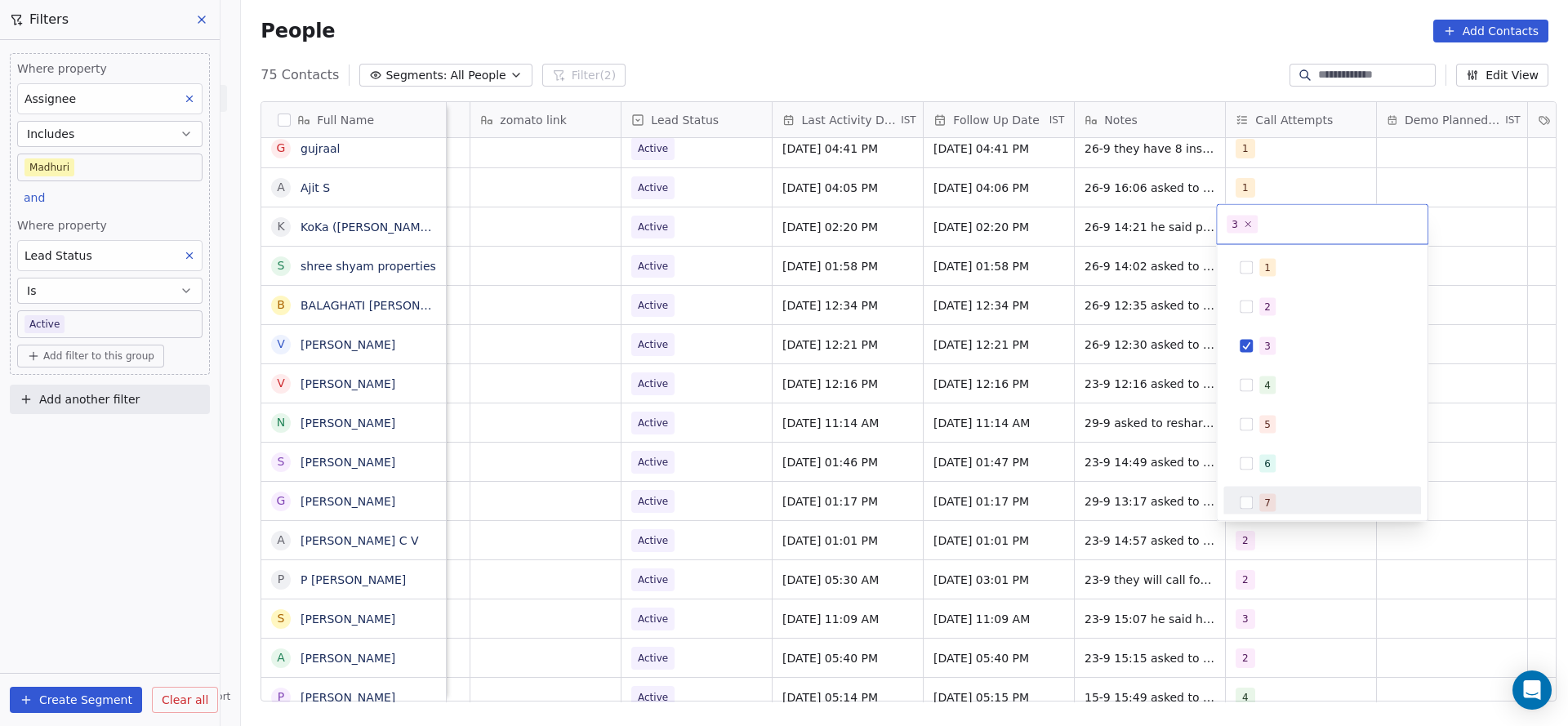
click at [932, 539] on html "On2Cook India Pvt. Ltd. Contacts People Marketing Workflows Campaigns Metrics &…" at bounding box center [784, 363] width 1568 height 726
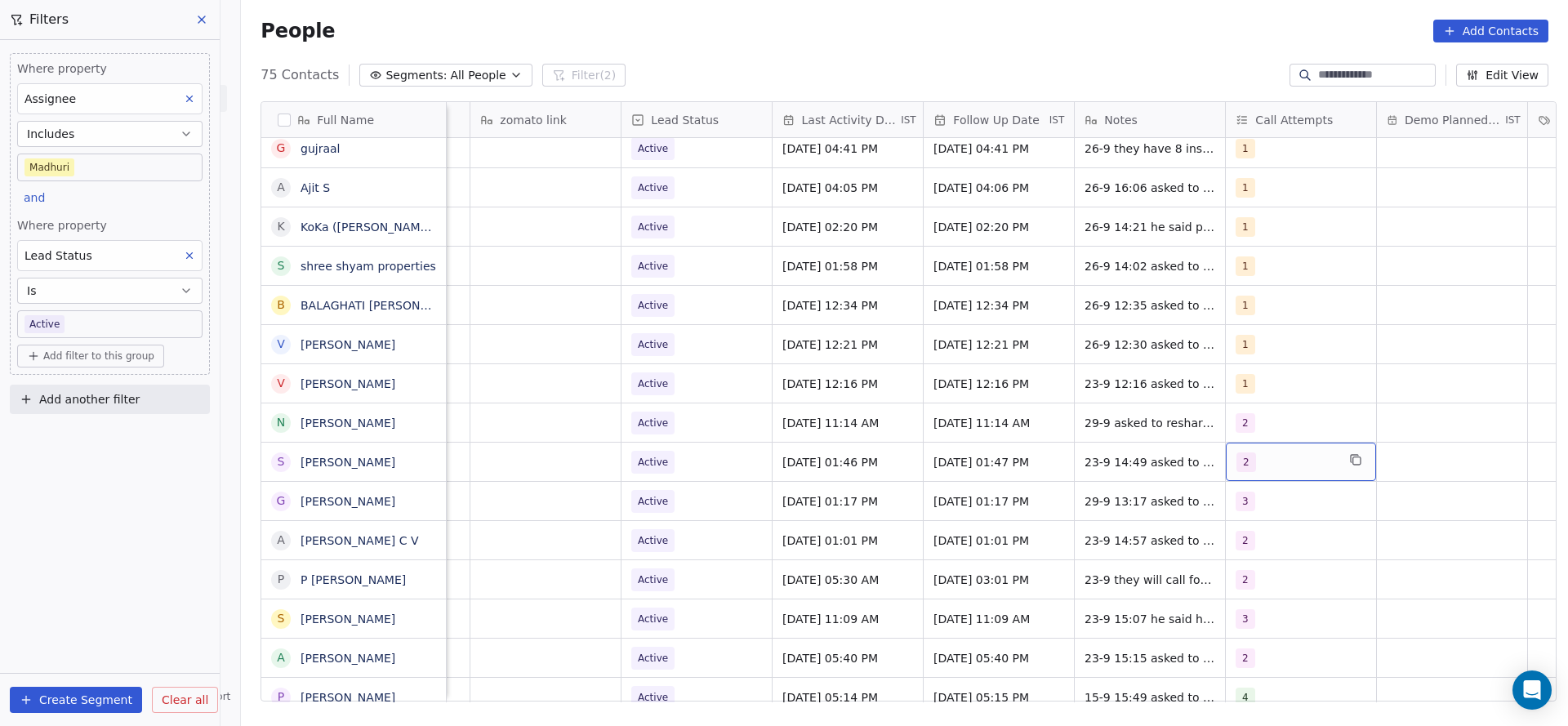
click at [1273, 470] on div "2" at bounding box center [1286, 462] width 99 height 20
click at [1243, 314] on div "3" at bounding box center [1322, 307] width 184 height 26
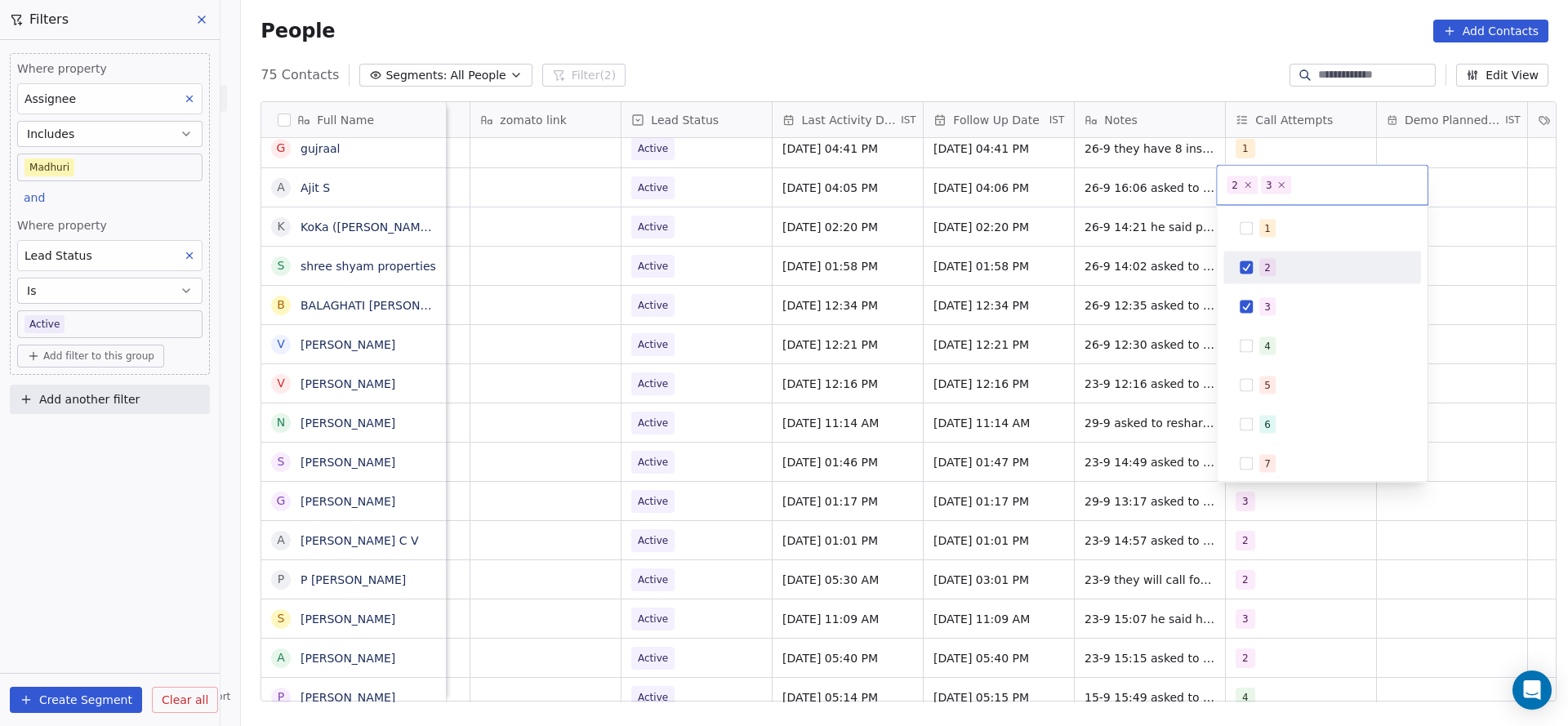
click at [1258, 279] on div "2" at bounding box center [1322, 267] width 184 height 26
click at [1074, 392] on html "On2Cook India Pvt. Ltd. Contacts People Marketing Workflows Campaigns Metrics &…" at bounding box center [784, 363] width 1568 height 726
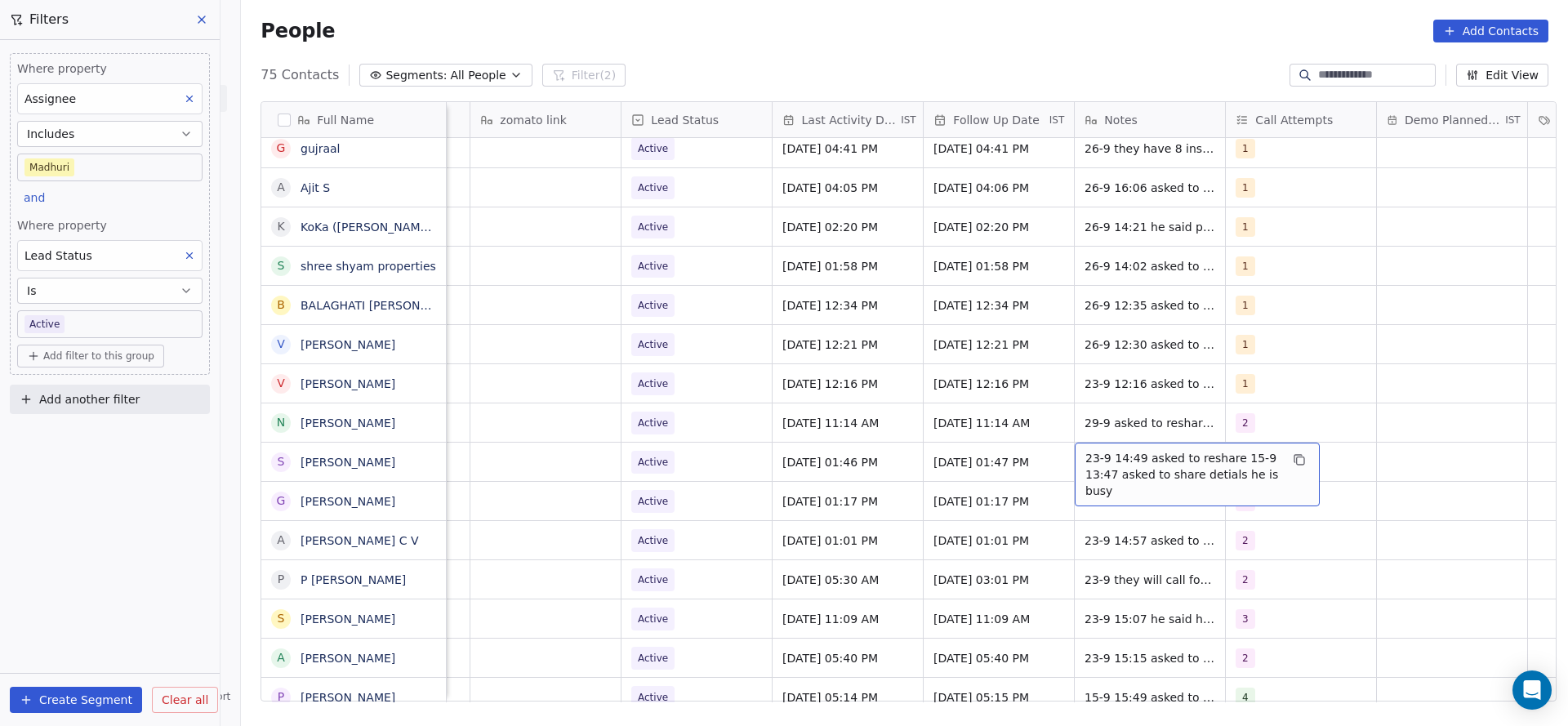
click at [1099, 461] on span "23-9 14:49 asked to reshare 15-9 13:47 asked to share detials he is busy" at bounding box center [1182, 474] width 194 height 49
click at [1068, 453] on textarea "**********" at bounding box center [1188, 473] width 243 height 62
type textarea "**********"
click at [818, 490] on html "On2Cook India Pvt. Ltd. Contacts People Marketing Workflows Campaigns Metrics &…" at bounding box center [784, 363] width 1568 height 726
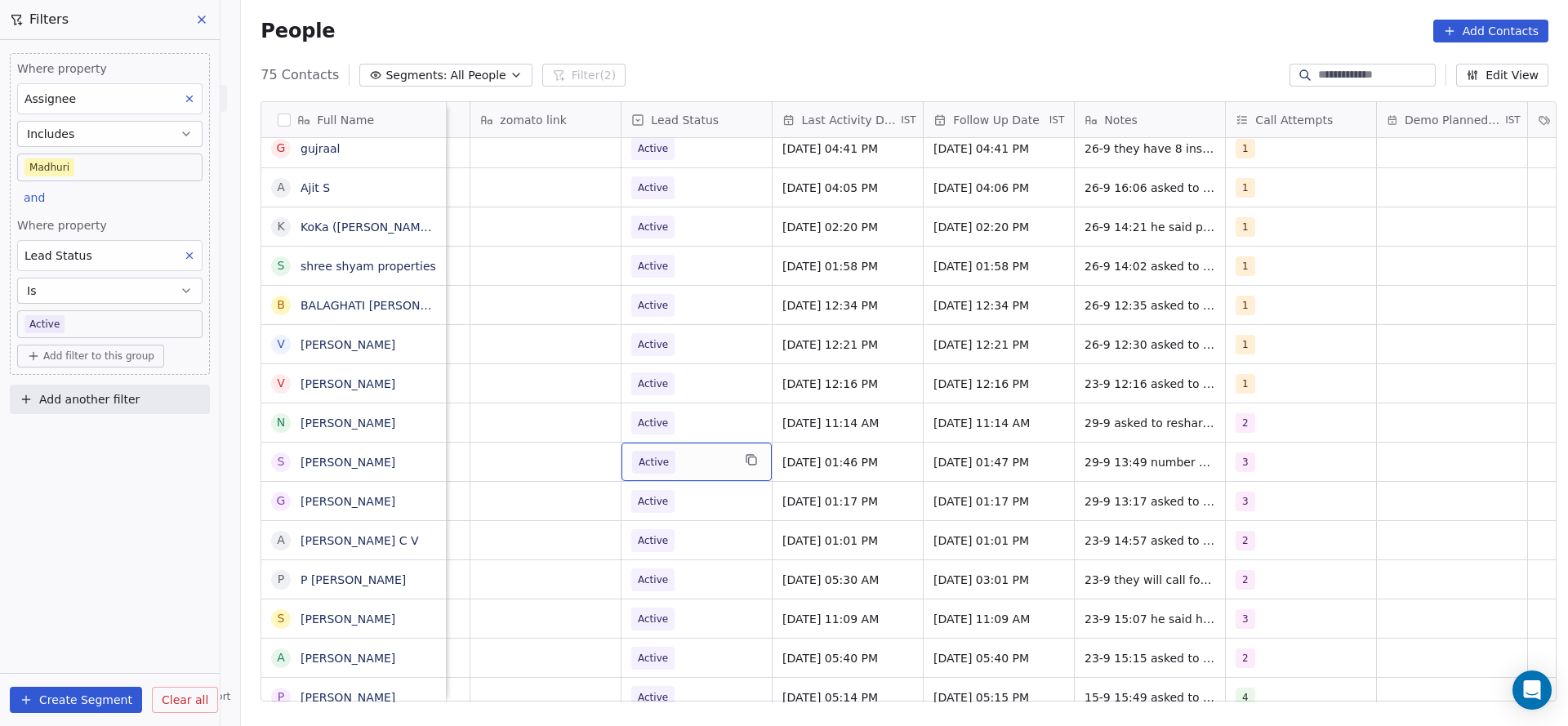
click at [666, 452] on span "Active" at bounding box center [681, 462] width 99 height 23
click at [690, 453] on span "Active" at bounding box center [681, 462] width 99 height 23
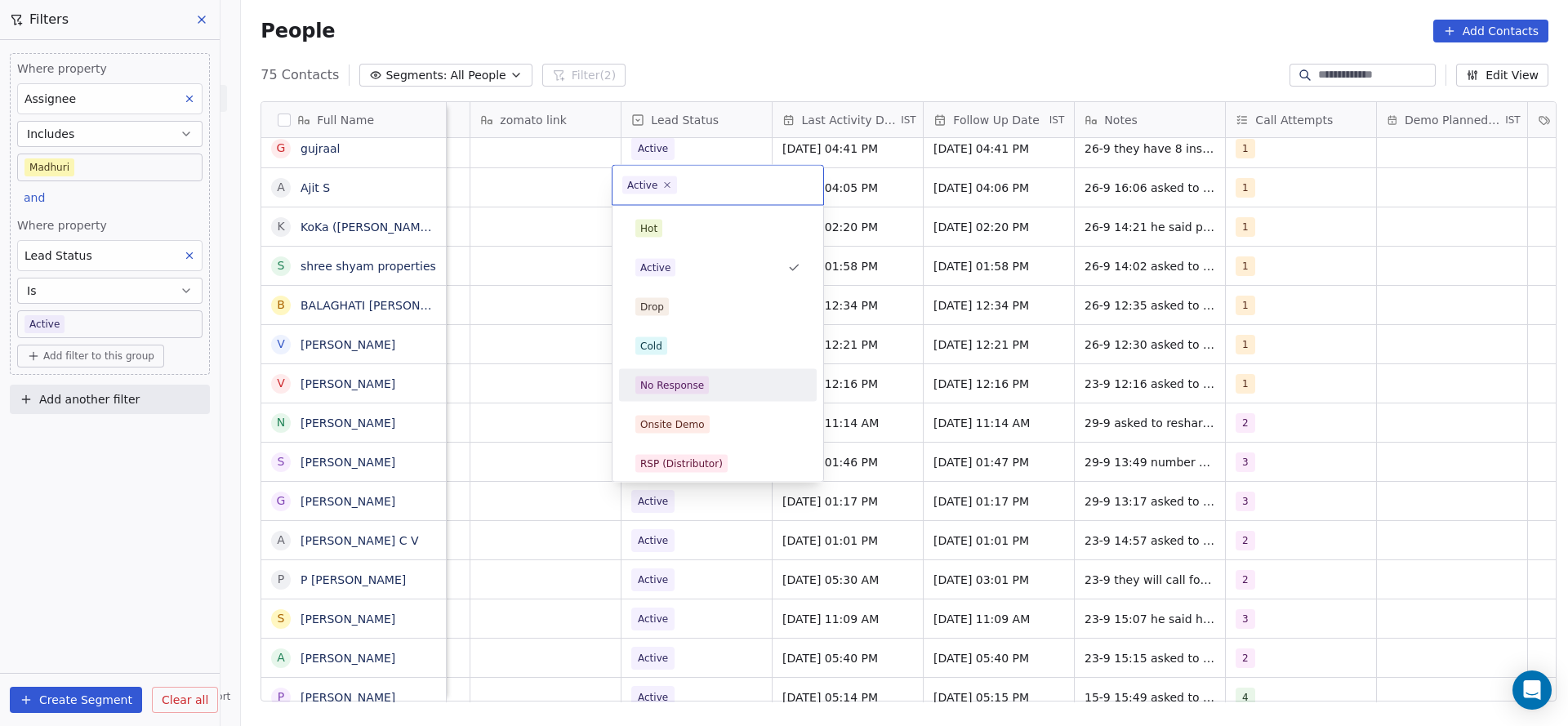
click at [688, 389] on div "No Response" at bounding box center [671, 385] width 63 height 14
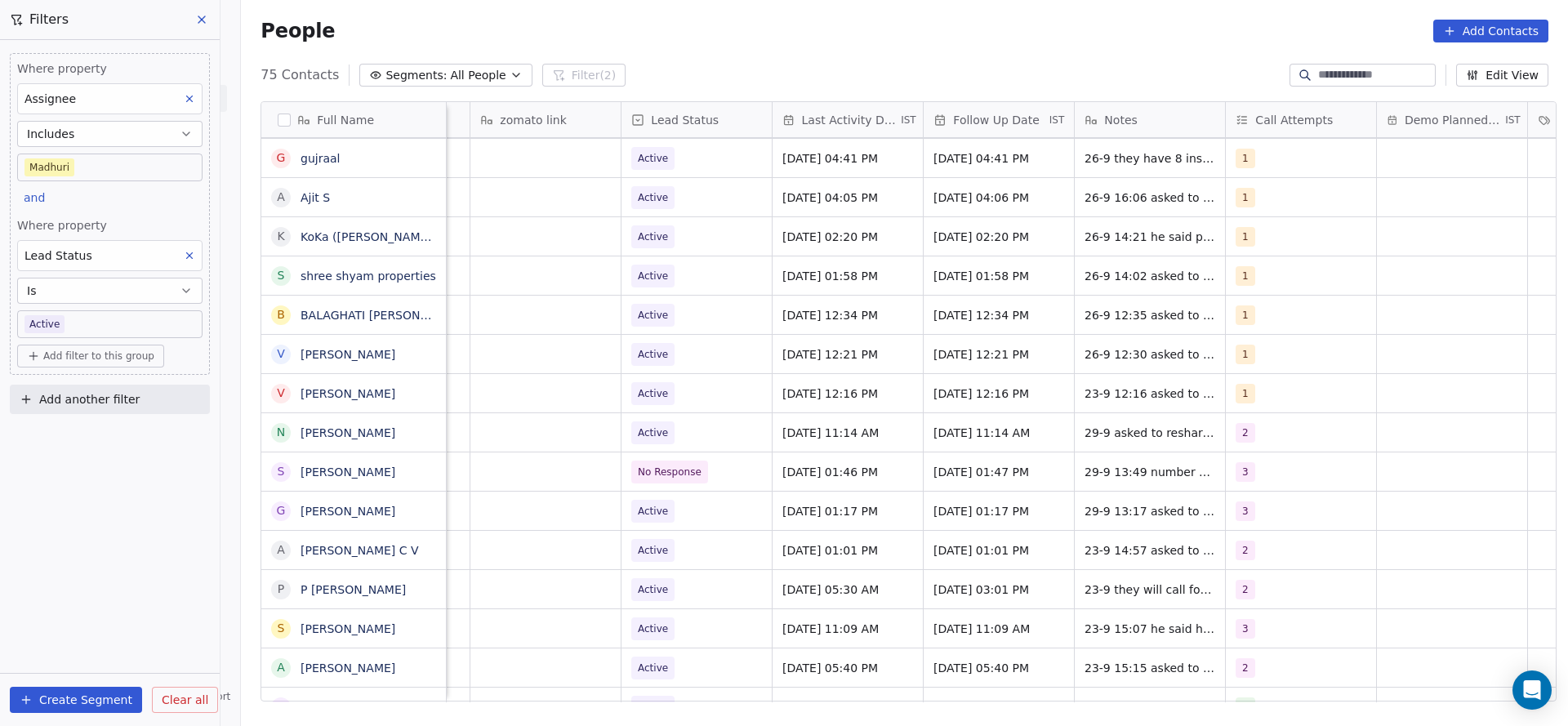
scroll to position [156, 0]
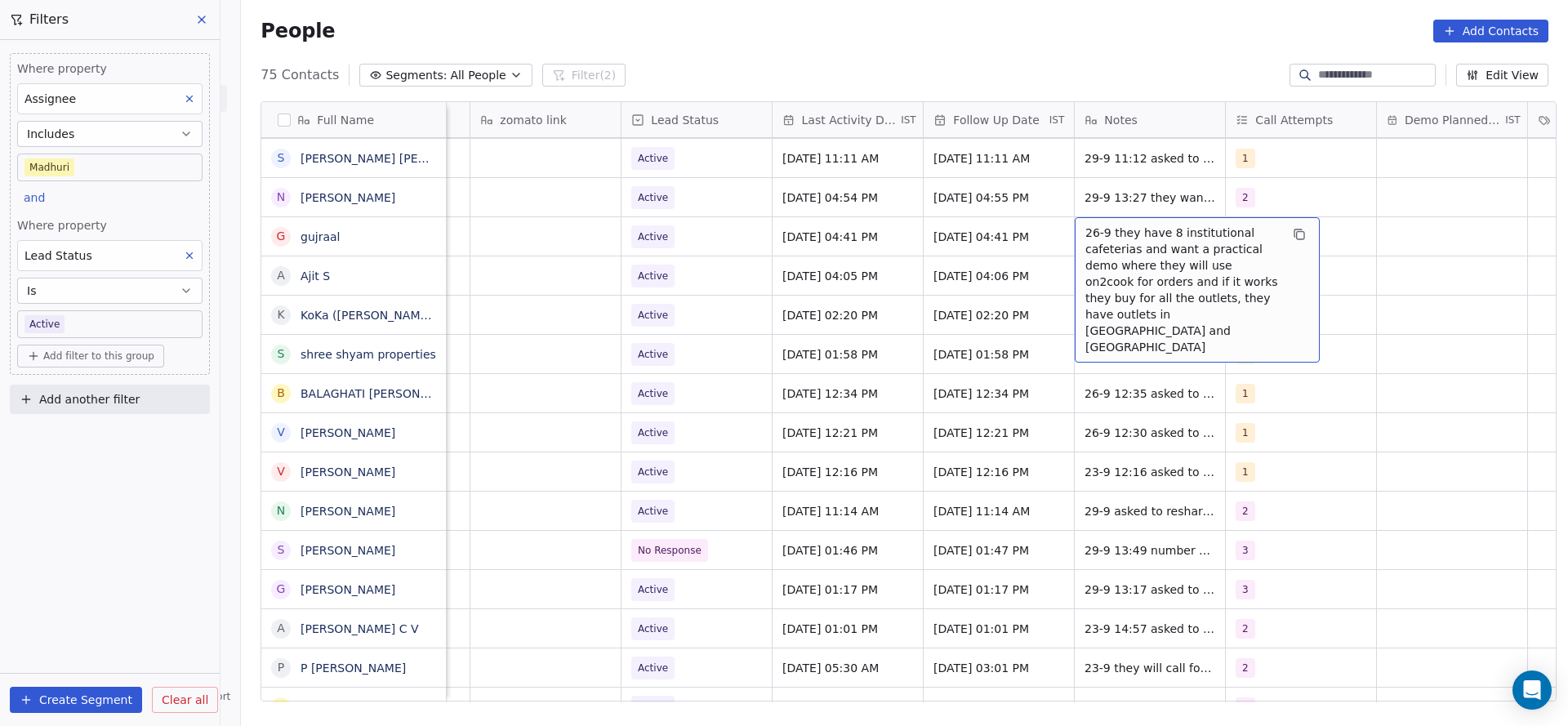
click at [159, 325] on body "On2Cook India Pvt. Ltd. Contacts People Marketing Workflows Campaigns Metrics &…" at bounding box center [784, 363] width 1568 height 726
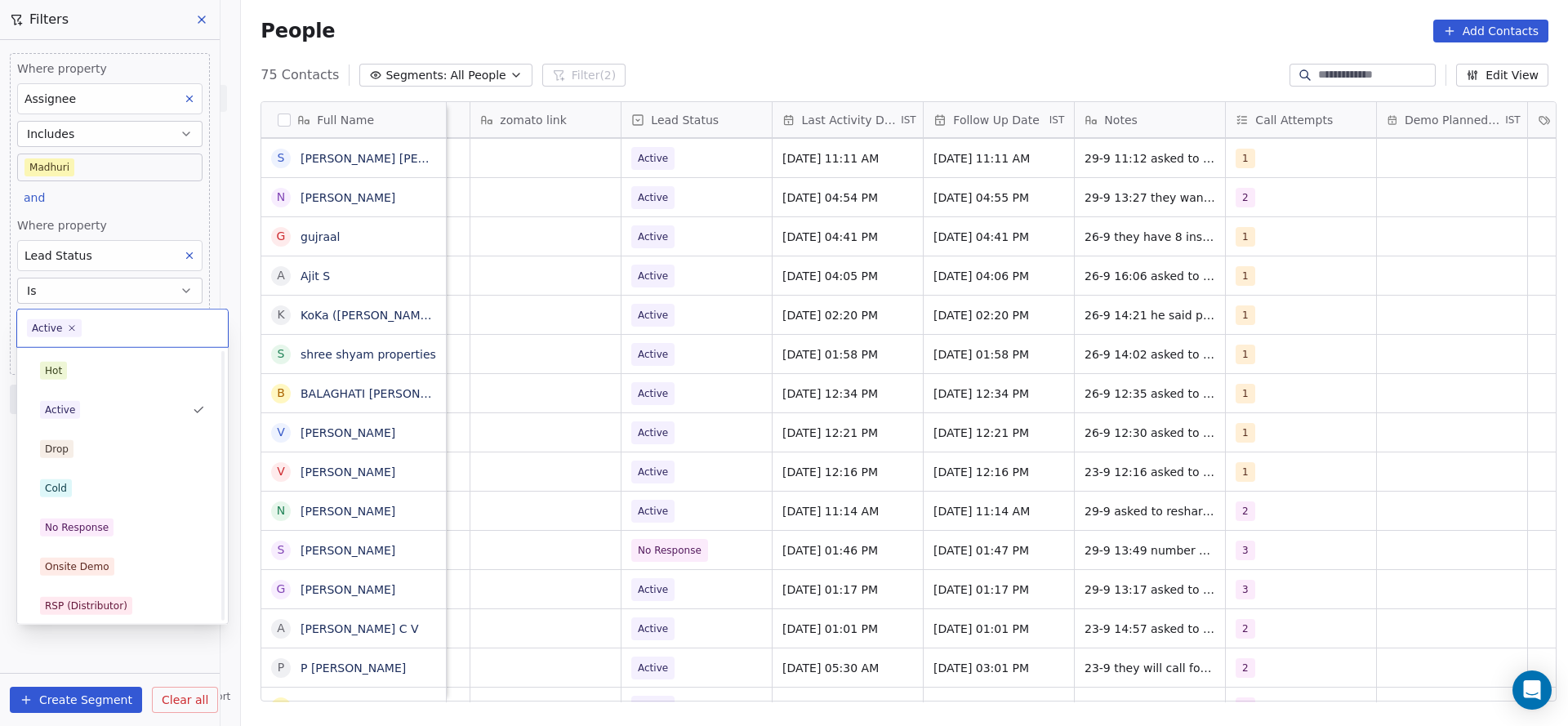
scroll to position [245, 0]
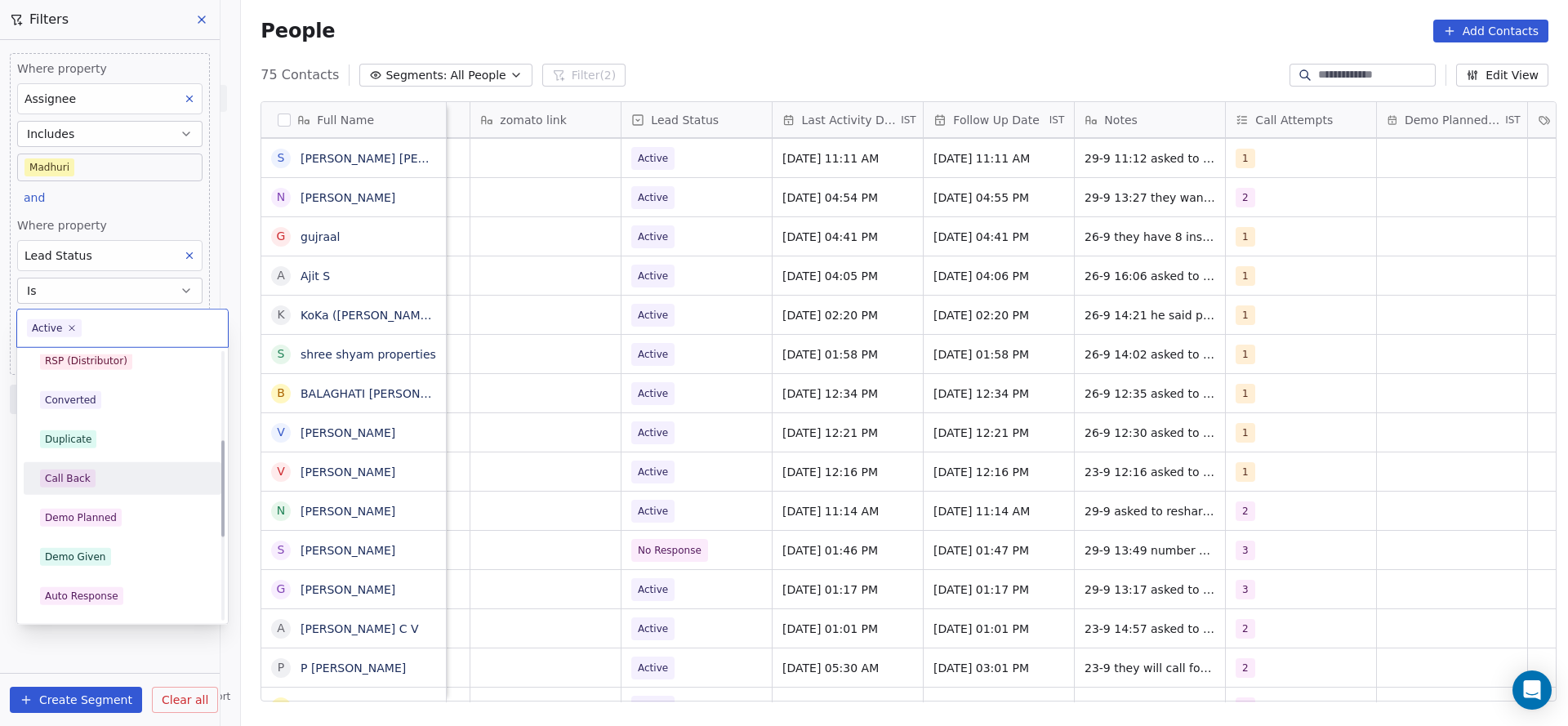
click at [111, 485] on div "Call Back" at bounding box center [122, 478] width 165 height 18
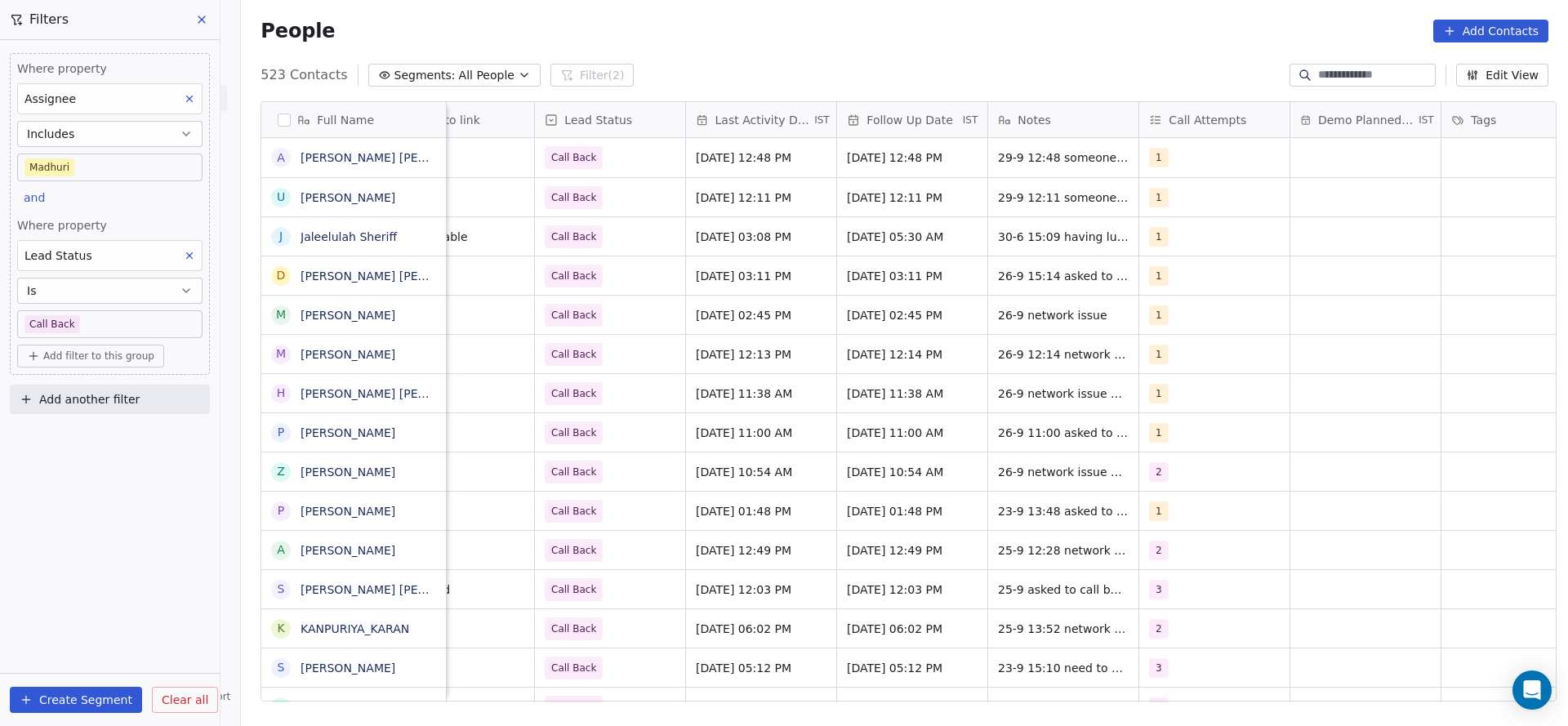
scroll to position [0, 0]
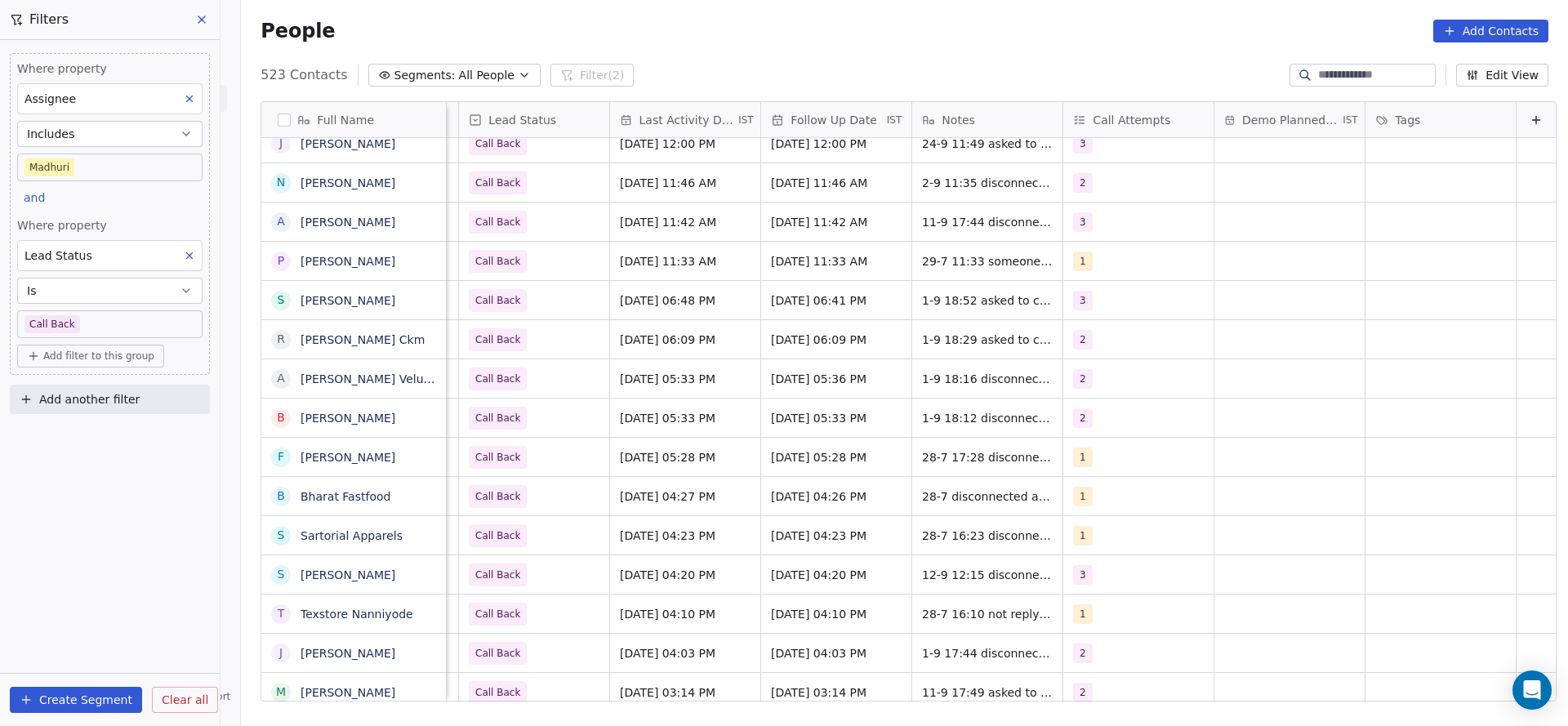
click at [80, 354] on span "Add filter to this group" at bounding box center [98, 356] width 111 height 13
click at [74, 388] on span "Contact properties" at bounding box center [87, 389] width 106 height 17
type input "*"
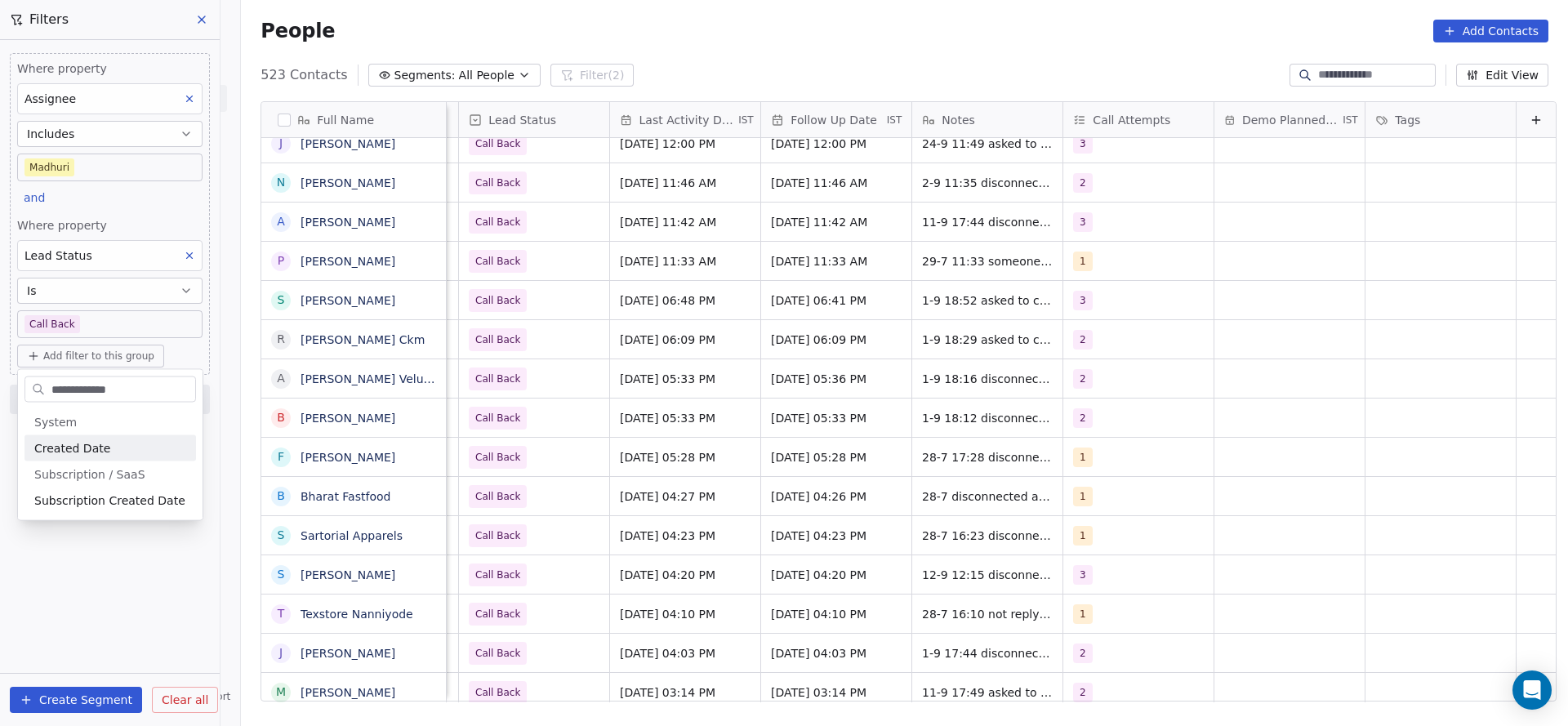
type input "**********"
click at [127, 457] on div "Created Date" at bounding box center [110, 448] width 172 height 26
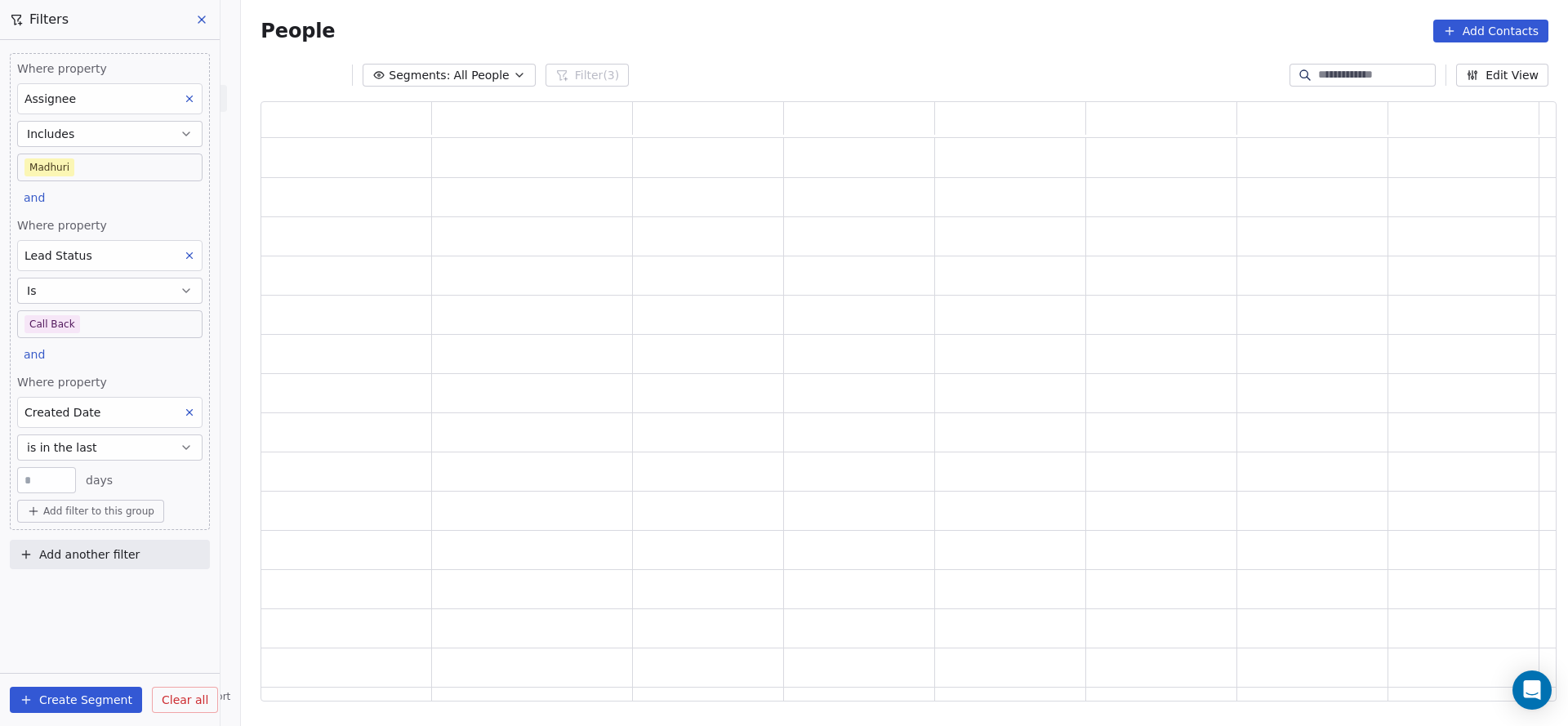
scroll to position [581, 1277]
click at [142, 459] on button "is in the last" at bounding box center [109, 447] width 185 height 26
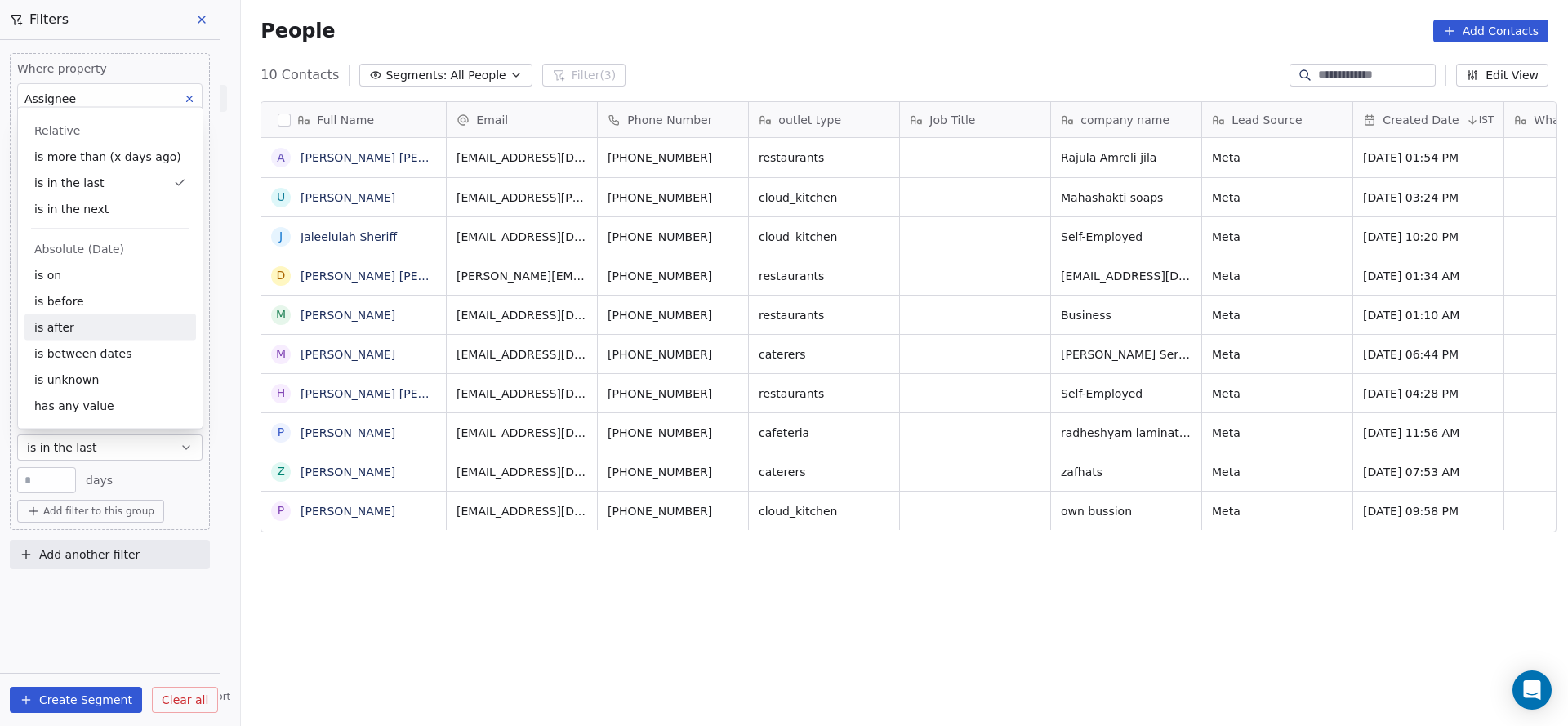
scroll to position [620, 1316]
click at [80, 303] on div "is before" at bounding box center [110, 300] width 172 height 26
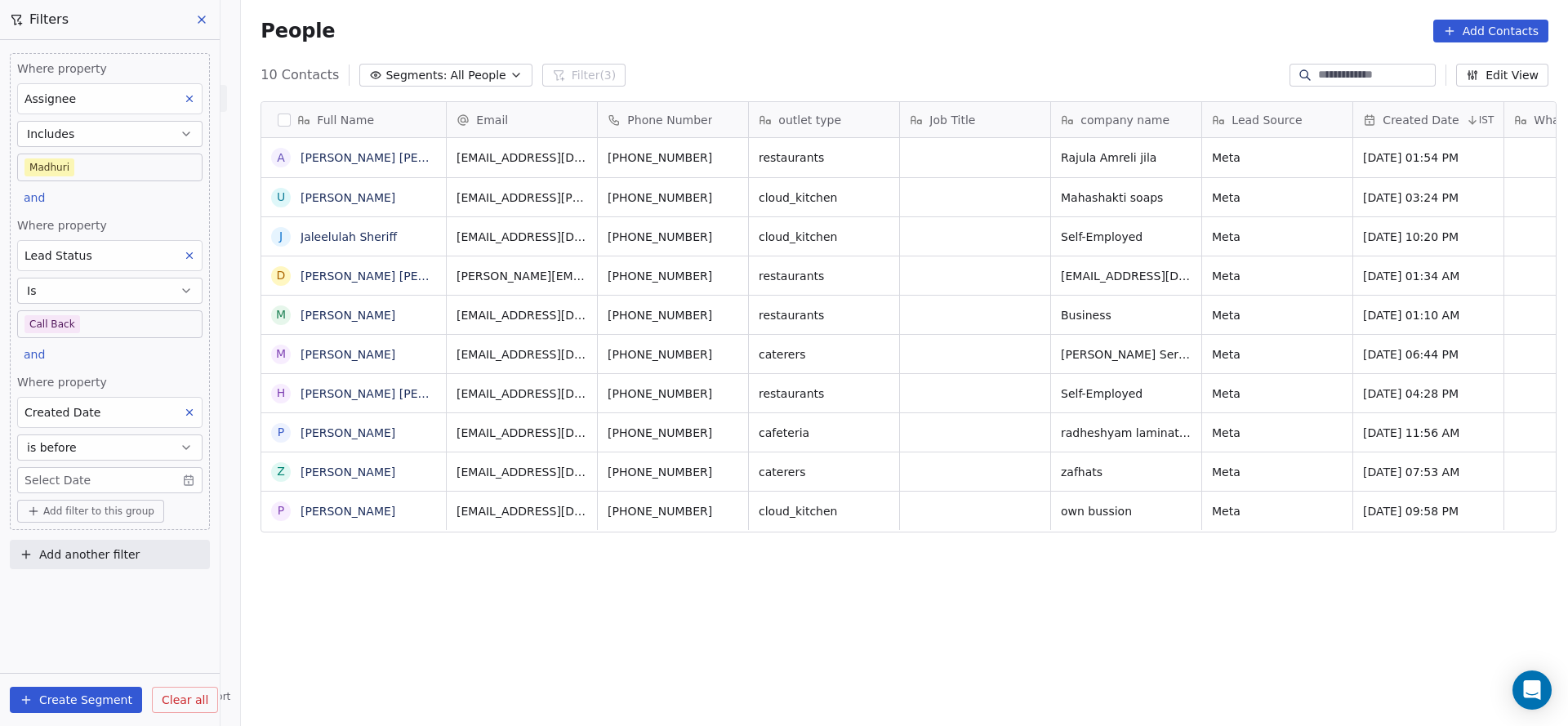
click at [94, 475] on body "On2Cook India Pvt. Ltd. Contacts People Marketing Workflows Campaigns Metrics &…" at bounding box center [784, 363] width 1568 height 726
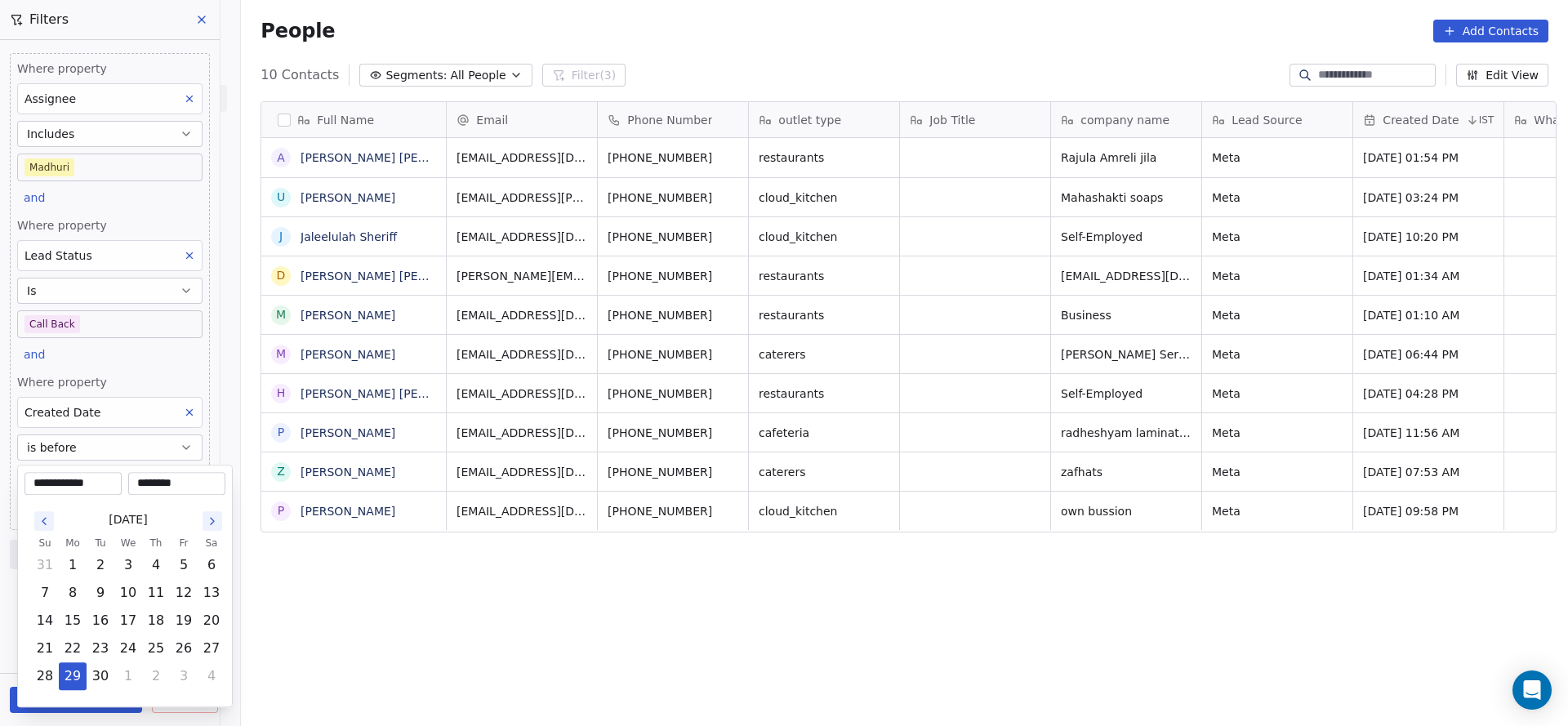
click at [72, 563] on button "1" at bounding box center [72, 565] width 26 height 26
type input "**********"
click at [156, 346] on html "On2Cook India Pvt. Ltd. Contacts People Marketing Workflows Campaigns Metrics &…" at bounding box center [784, 363] width 1568 height 726
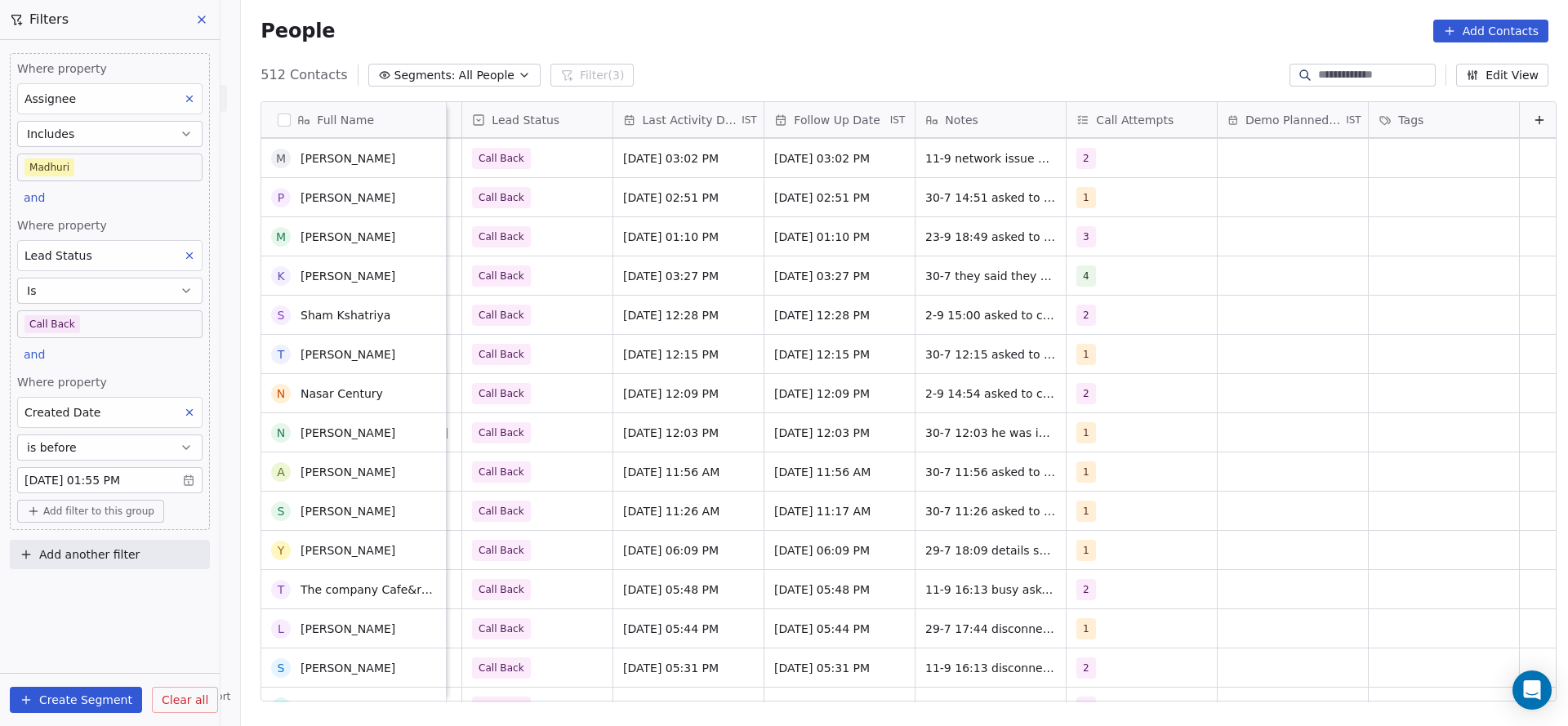
scroll to position [2696, 0]
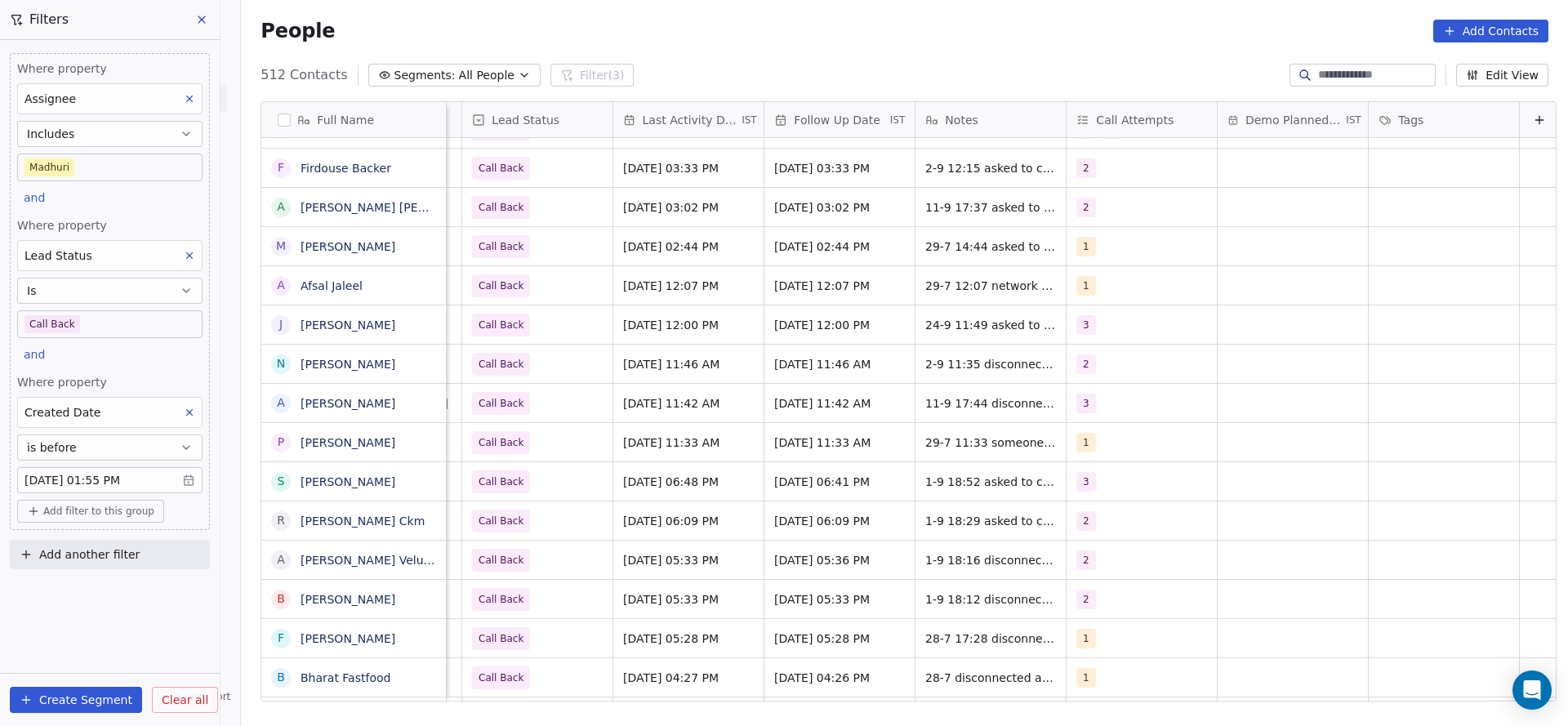
click at [197, 412] on button at bounding box center [190, 412] width 21 height 21
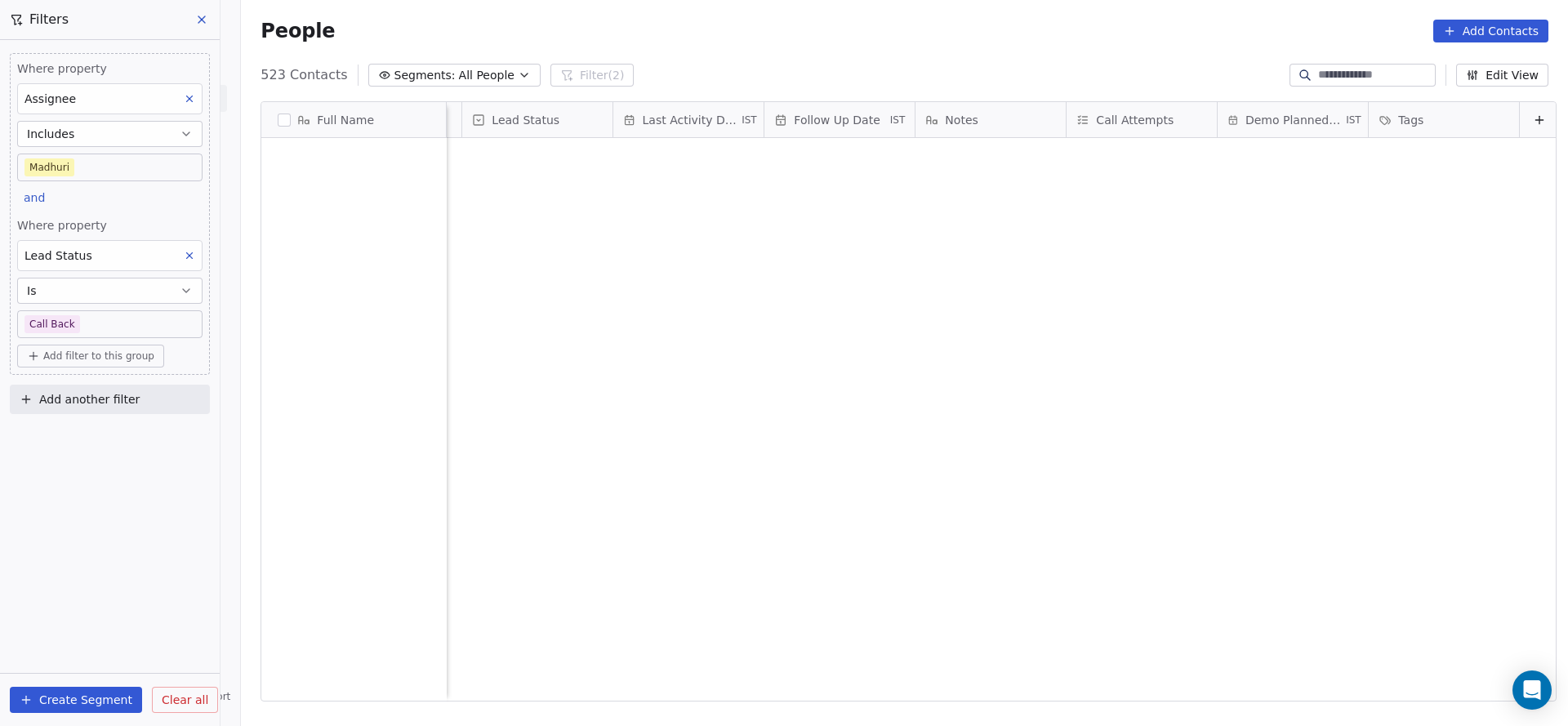
scroll to position [0, 0]
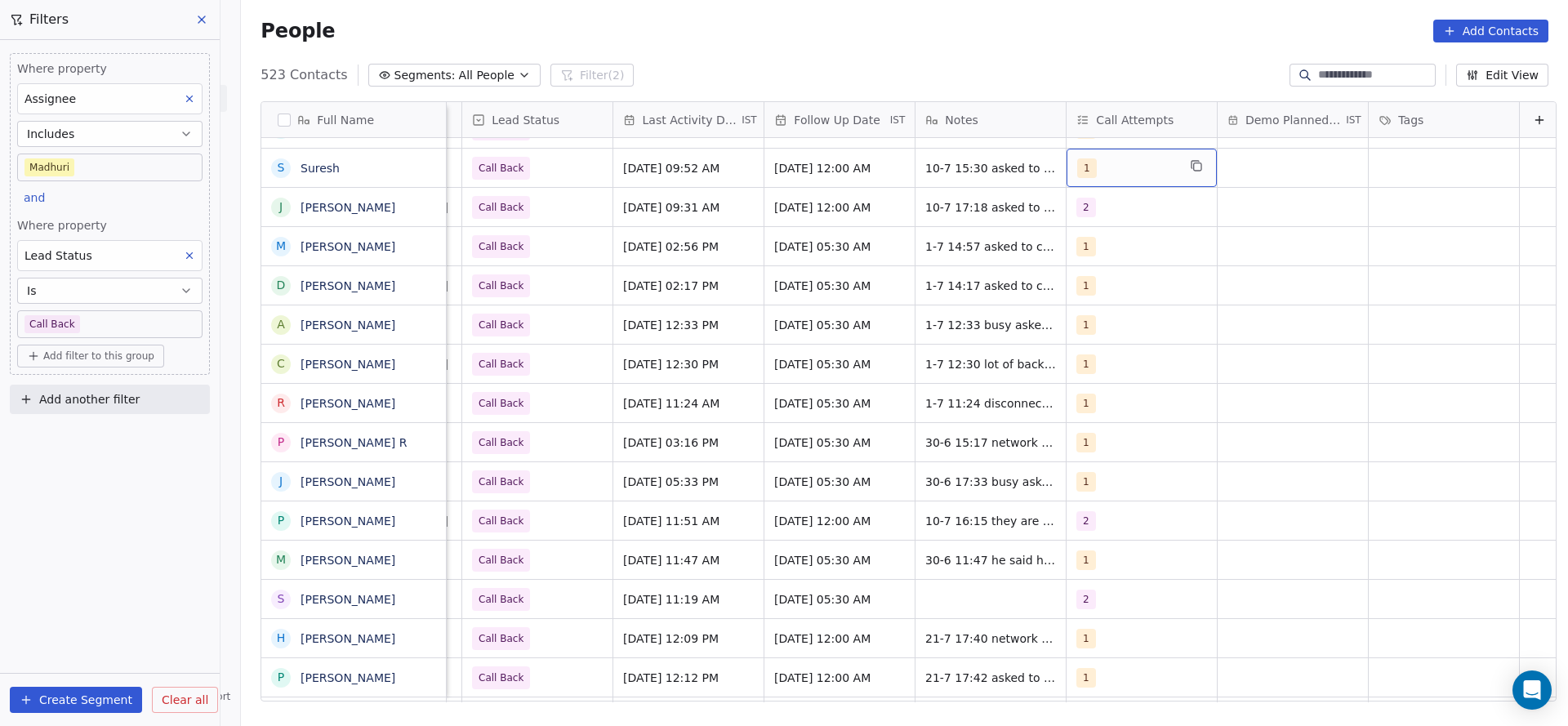
click at [1098, 185] on div "1" at bounding box center [1142, 167] width 150 height 38
click at [1092, 176] on div "1" at bounding box center [1126, 168] width 99 height 20
click at [1088, 257] on div "2" at bounding box center [1163, 249] width 184 height 26
click at [1089, 218] on div "1" at bounding box center [1163, 210] width 184 height 26
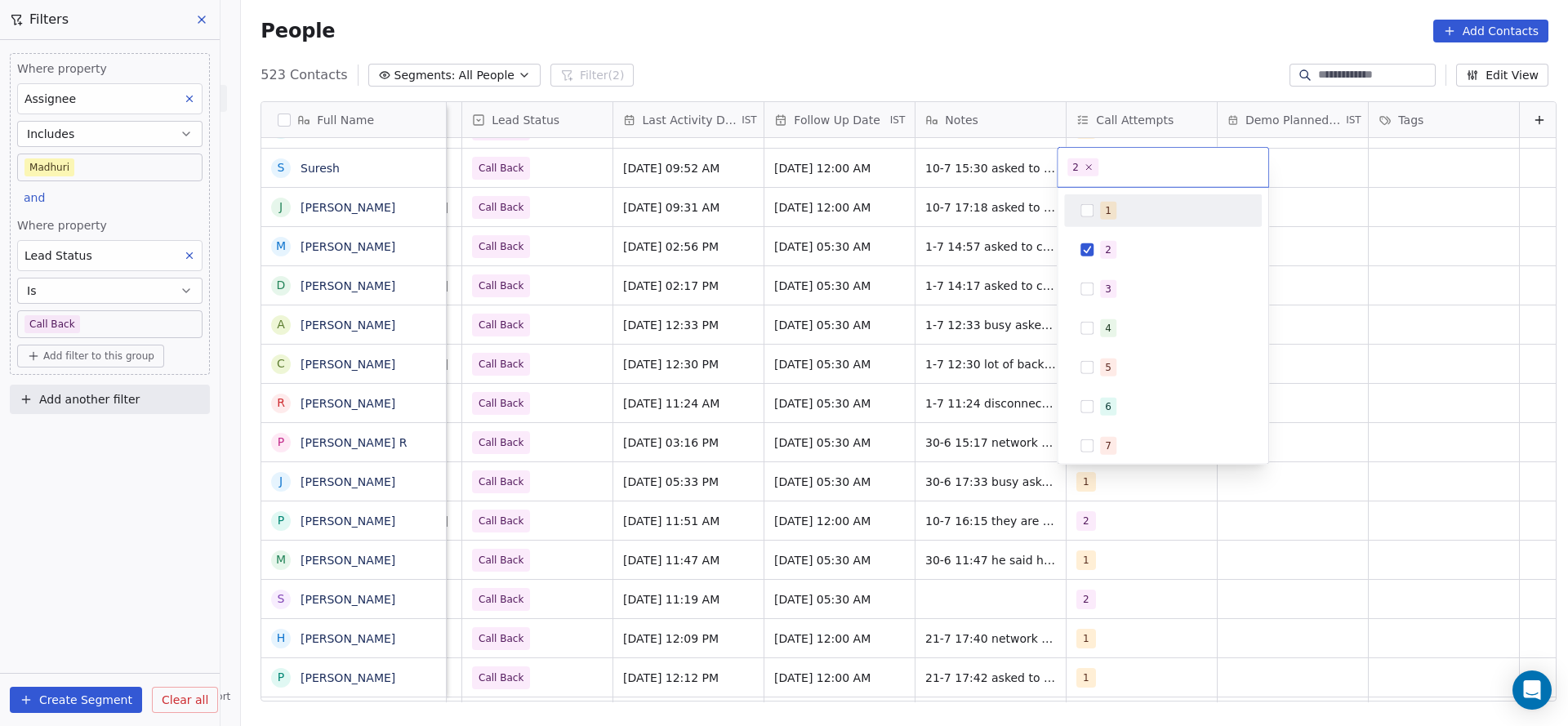
click at [965, 244] on html "On2Cook India Pvt. Ltd. Contacts People Marketing Workflows Campaigns Metrics &…" at bounding box center [784, 363] width 1568 height 726
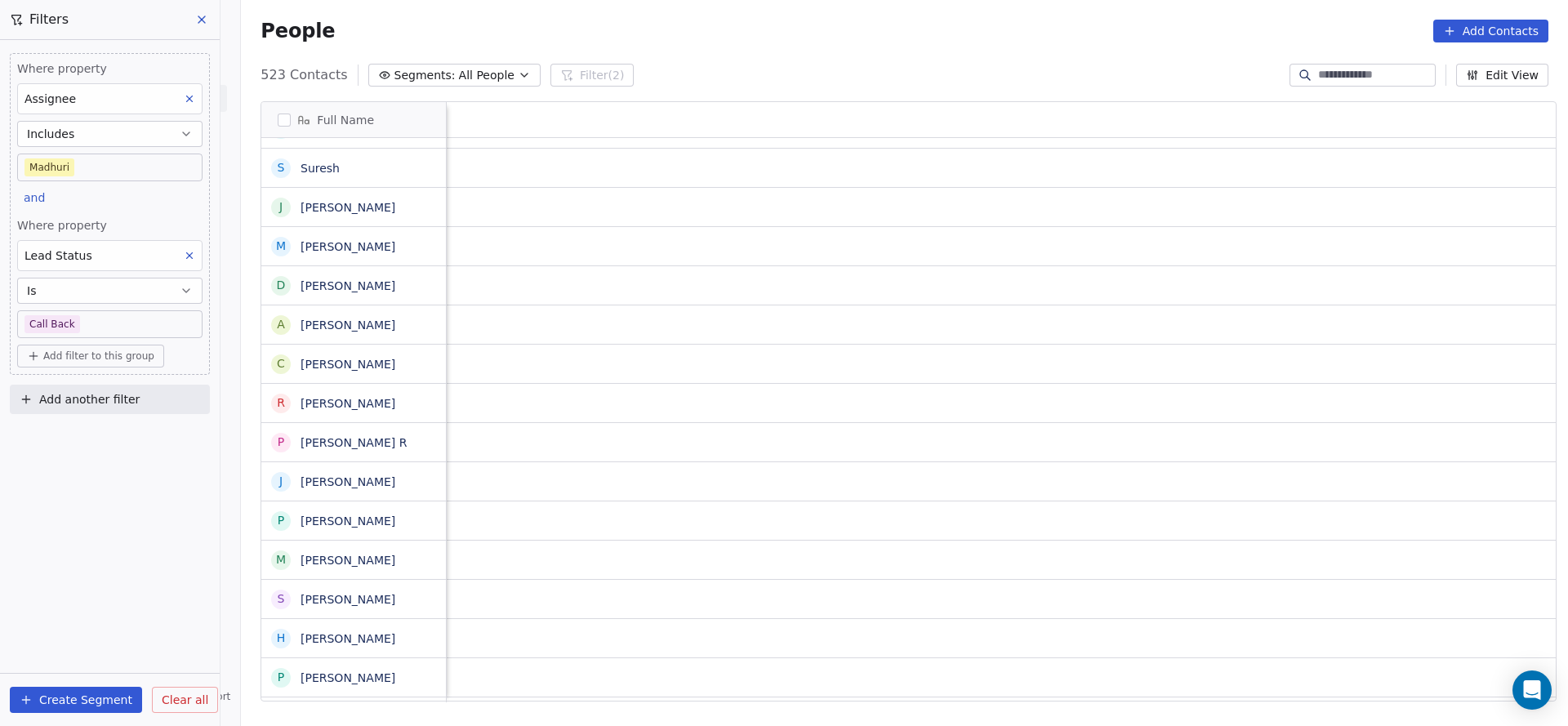
scroll to position [0, 2121]
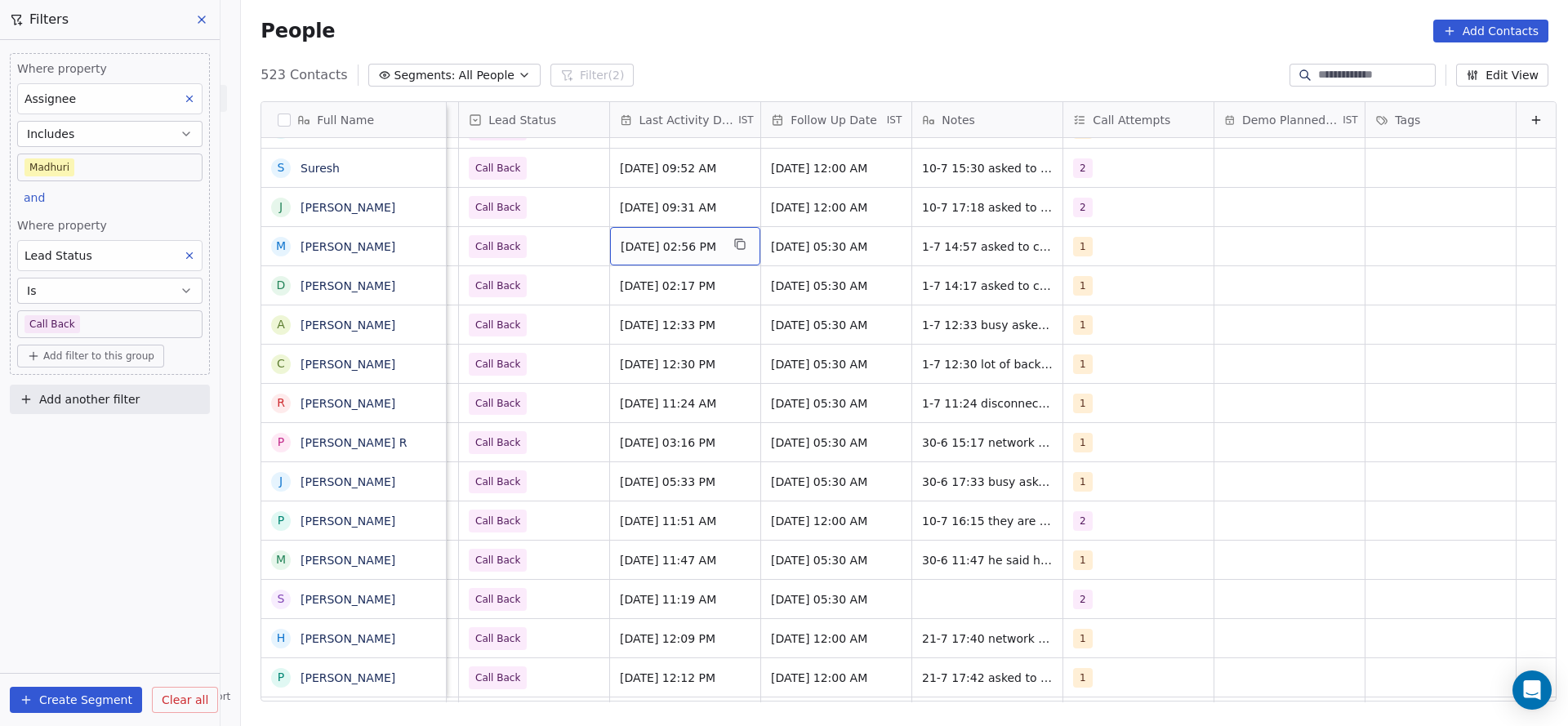
click at [657, 254] on div "[DATE] 02:56 PM" at bounding box center [685, 246] width 150 height 38
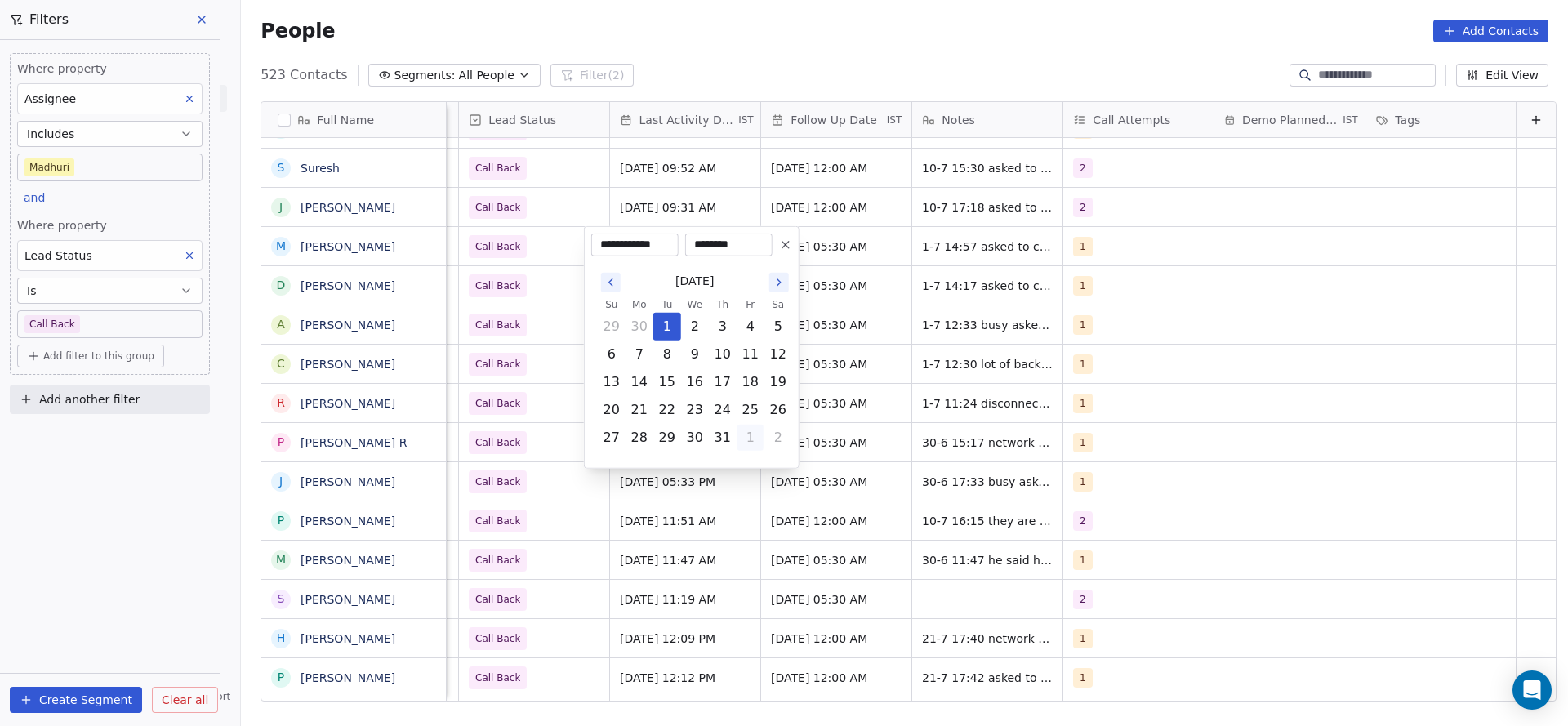
click at [749, 450] on button "1" at bounding box center [750, 437] width 26 height 26
click at [760, 468] on button "5" at bounding box center [750, 465] width 26 height 26
click at [630, 439] on button "29" at bounding box center [639, 437] width 26 height 26
type input "**********"
click at [515, 262] on html "On2Cook India Pvt. Ltd. Contacts People Marketing Workflows Campaigns Metrics &…" at bounding box center [784, 363] width 1568 height 726
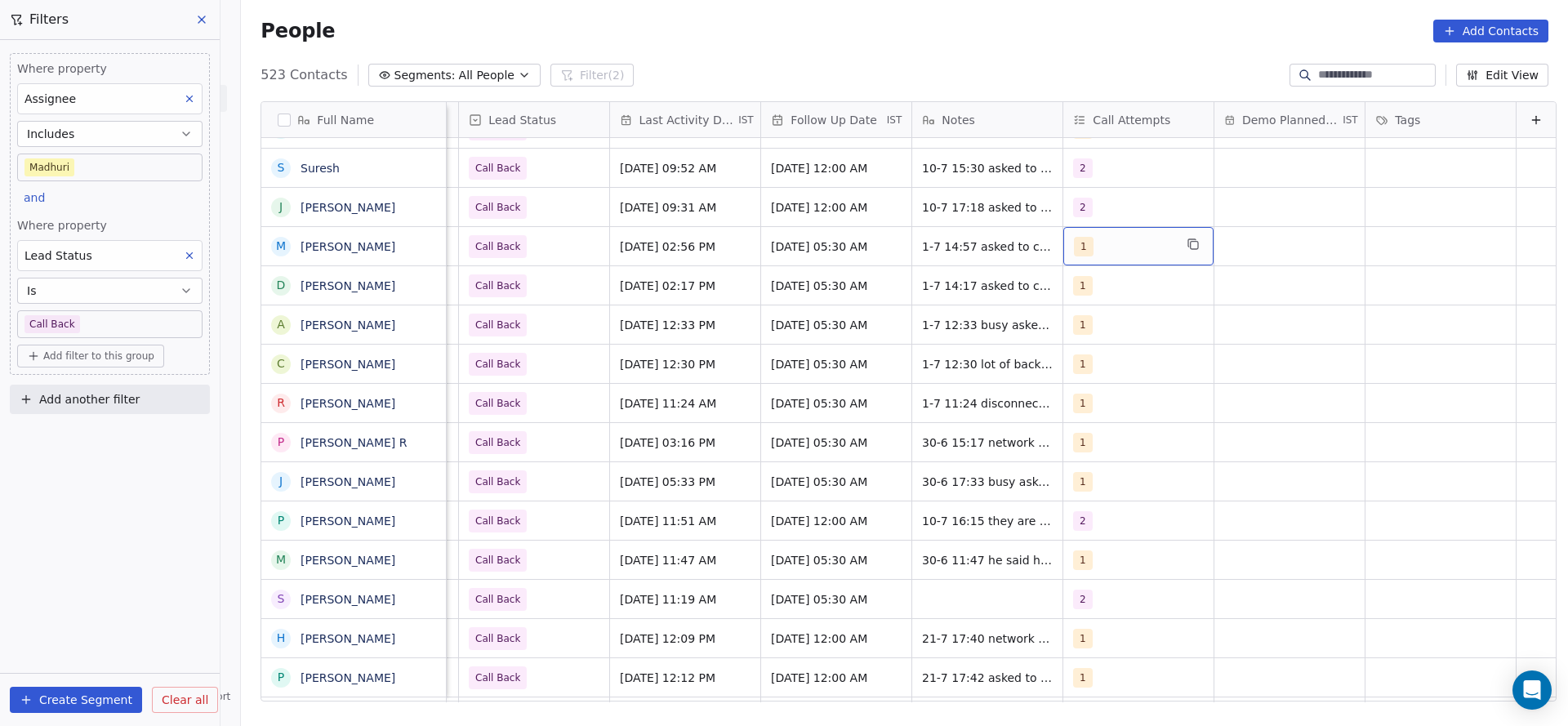
click at [1066, 260] on div "1" at bounding box center [1138, 246] width 150 height 38
click at [1069, 324] on button "Suggestions" at bounding box center [1066, 328] width 13 height 13
click at [1072, 284] on button "Suggestions" at bounding box center [1066, 289] width 13 height 13
click at [892, 325] on html "On2Cook India Pvt. Ltd. Contacts People Marketing Workflows Campaigns Metrics &…" at bounding box center [784, 363] width 1568 height 726
click at [923, 250] on span "1-7 14:57 asked to call back wa sent" at bounding box center [1019, 250] width 194 height 33
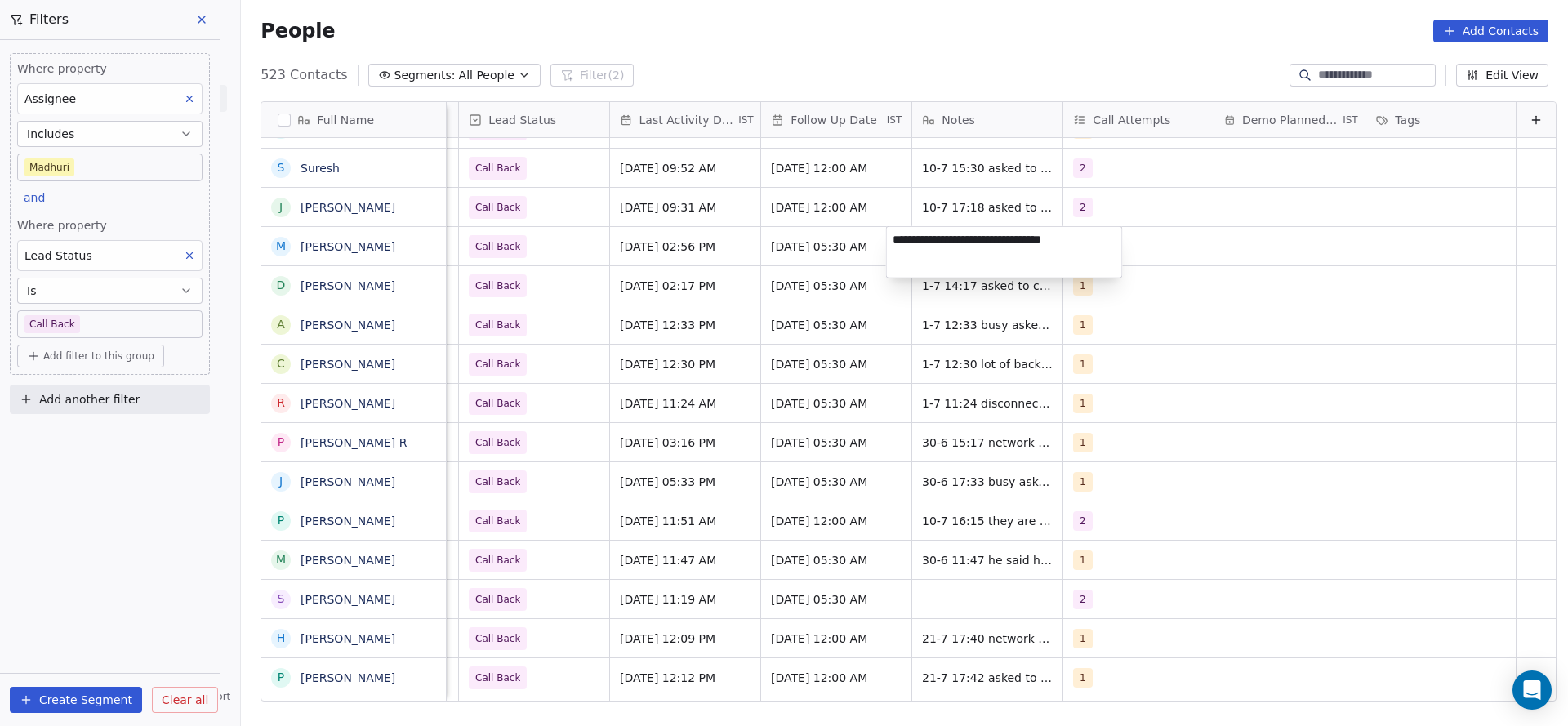
click at [891, 241] on textarea "**********" at bounding box center [1004, 252] width 235 height 51
type textarea "**********"
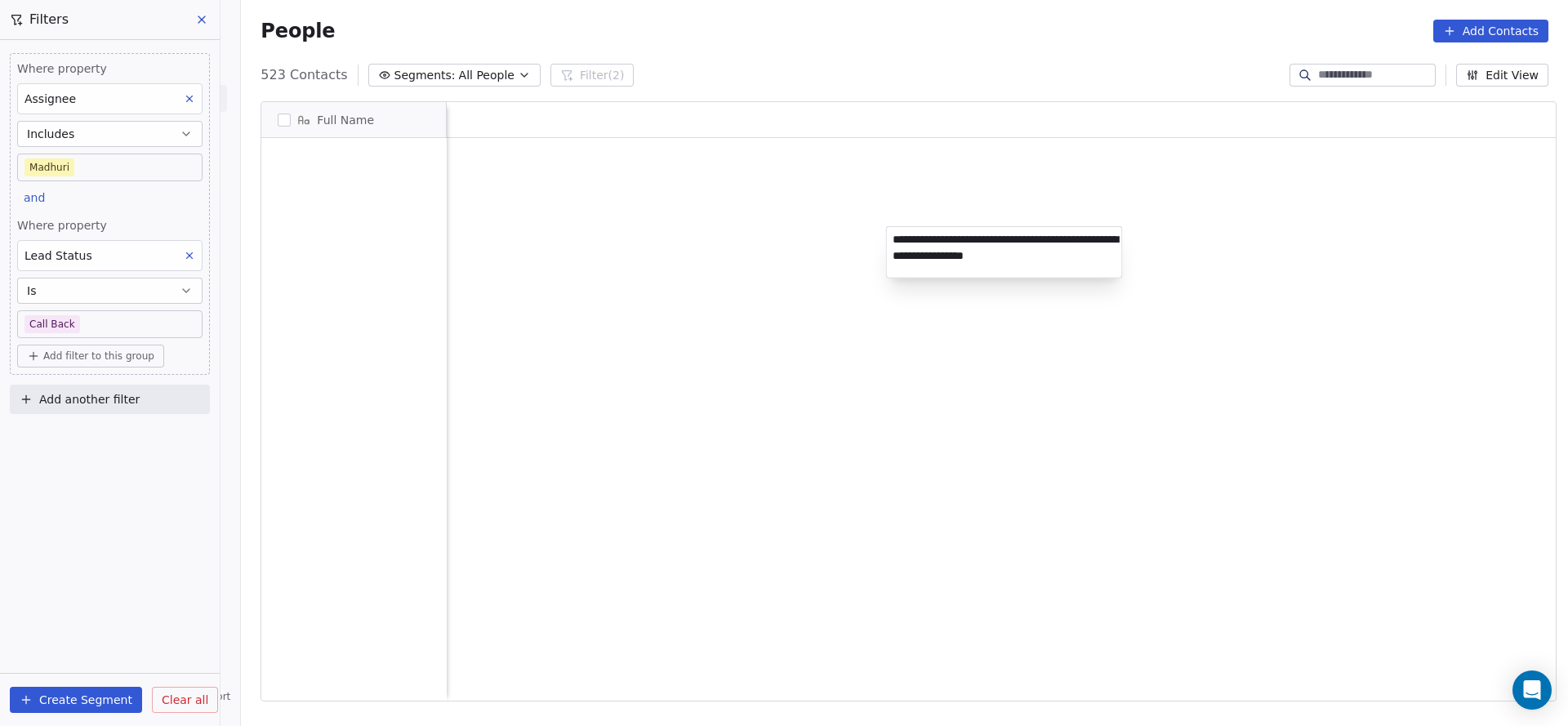
scroll to position [620, 1316]
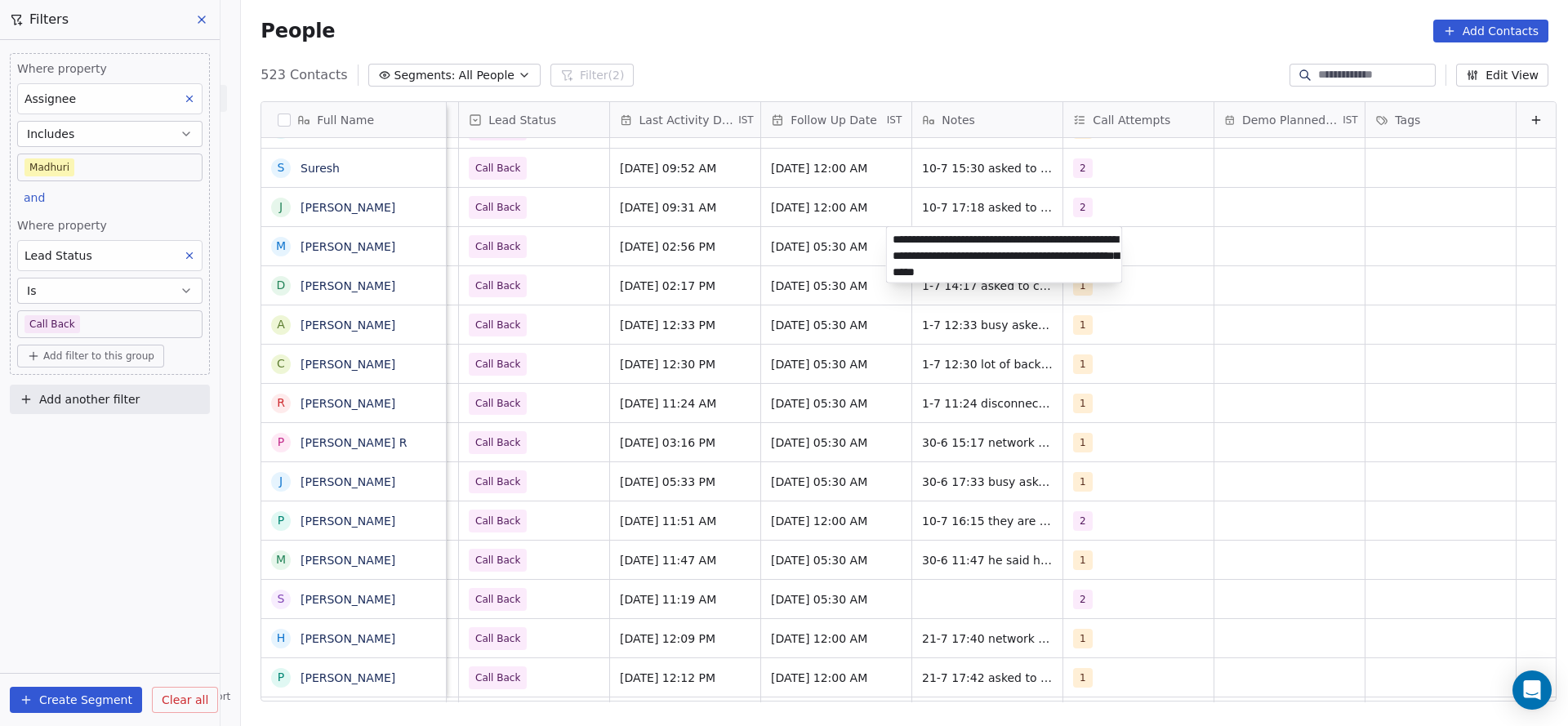
type textarea "**********"
click at [723, 260] on html "On2Cook India Pvt. Ltd. Contacts People Marketing Workflows Campaigns Metrics &…" at bounding box center [784, 363] width 1568 height 726
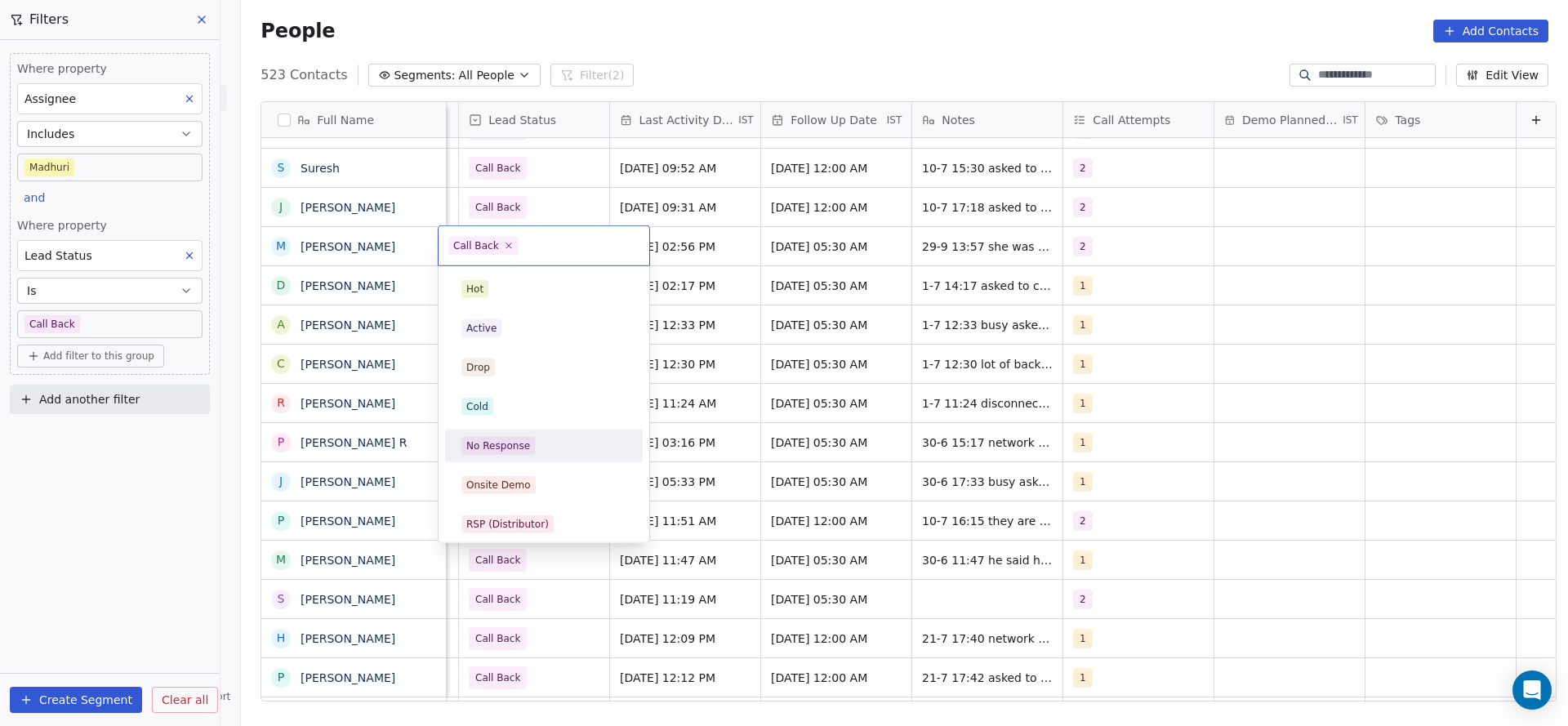
scroll to position [122, 0]
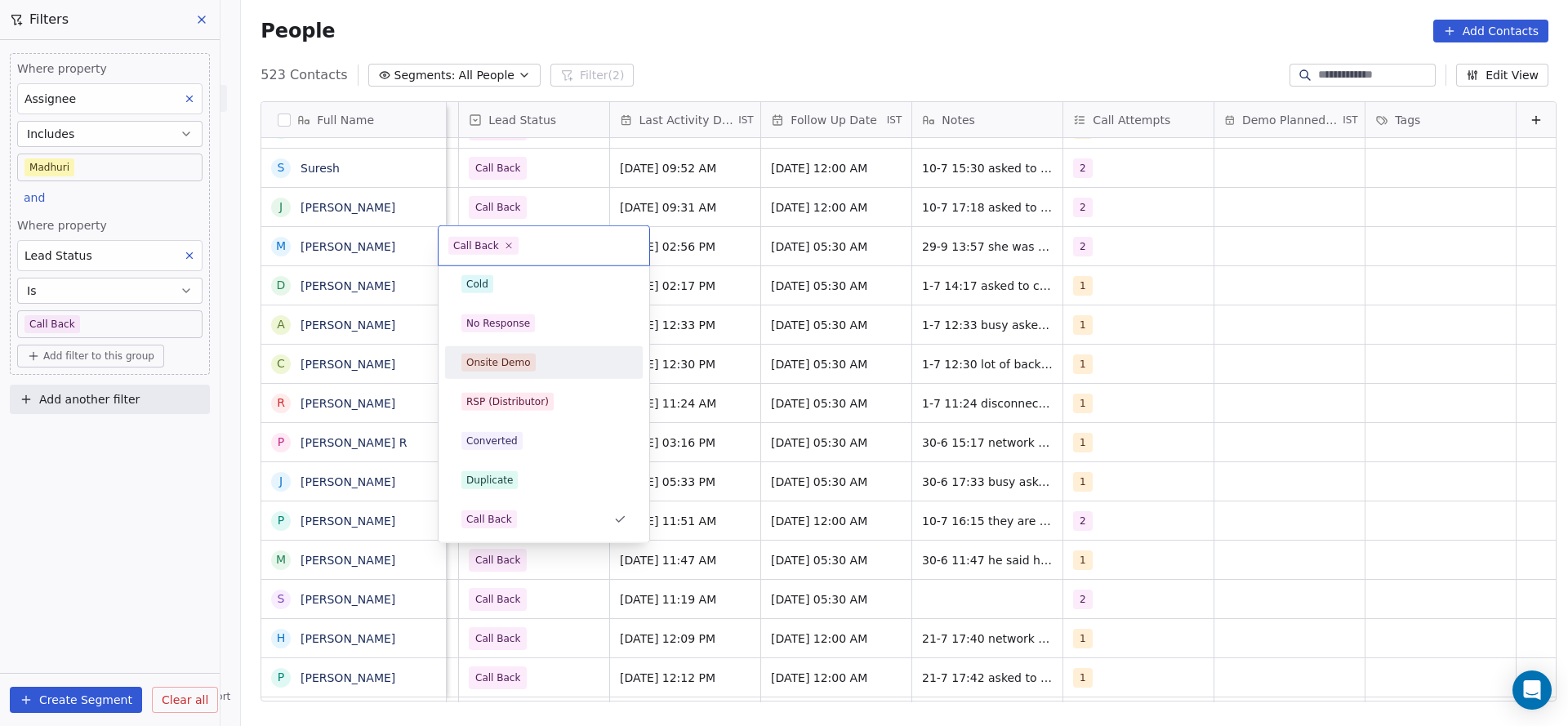
click at [878, 241] on html "On2Cook India Pvt. Ltd. Contacts People Marketing Workflows Campaigns Metrics &…" at bounding box center [784, 363] width 1568 height 726
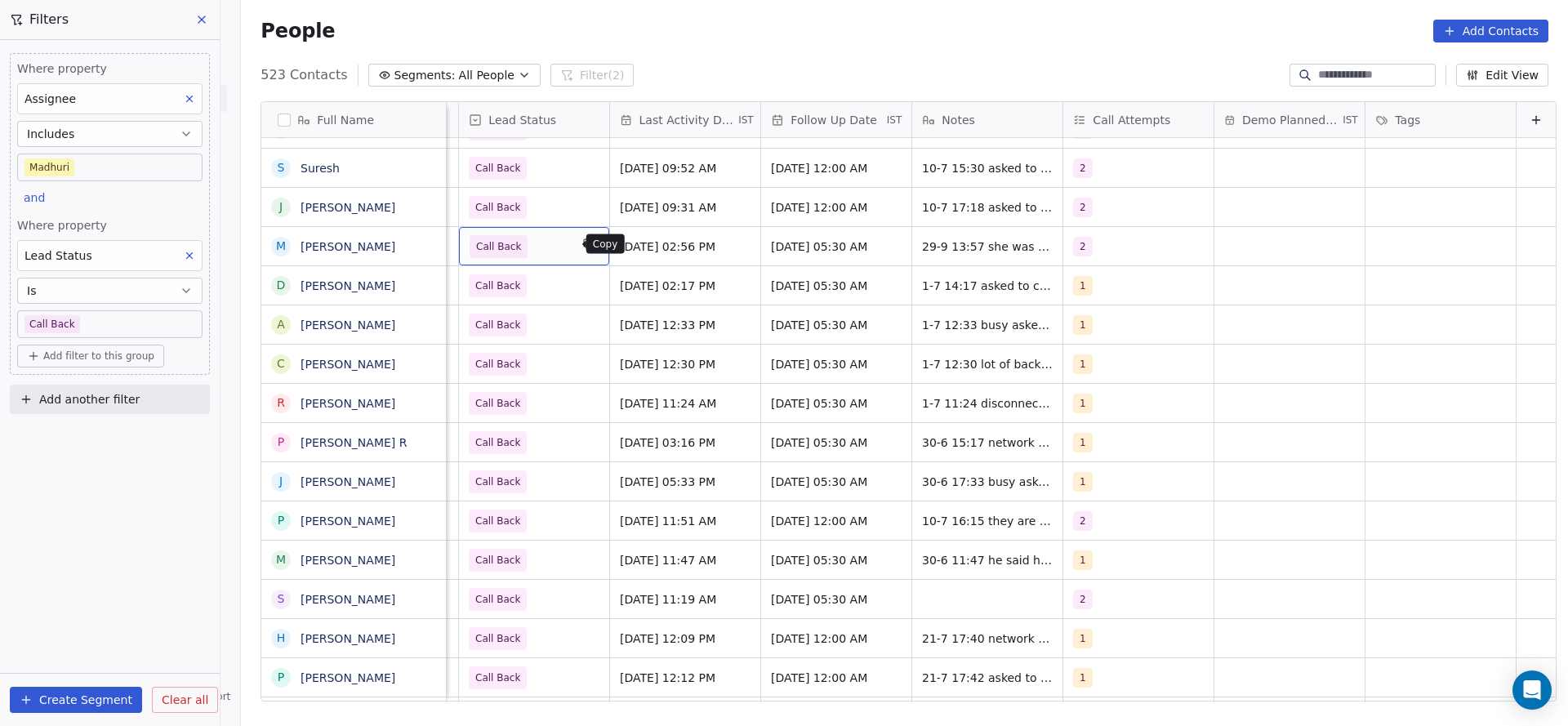
click at [579, 247] on button "grid" at bounding box center [589, 244] width 20 height 20
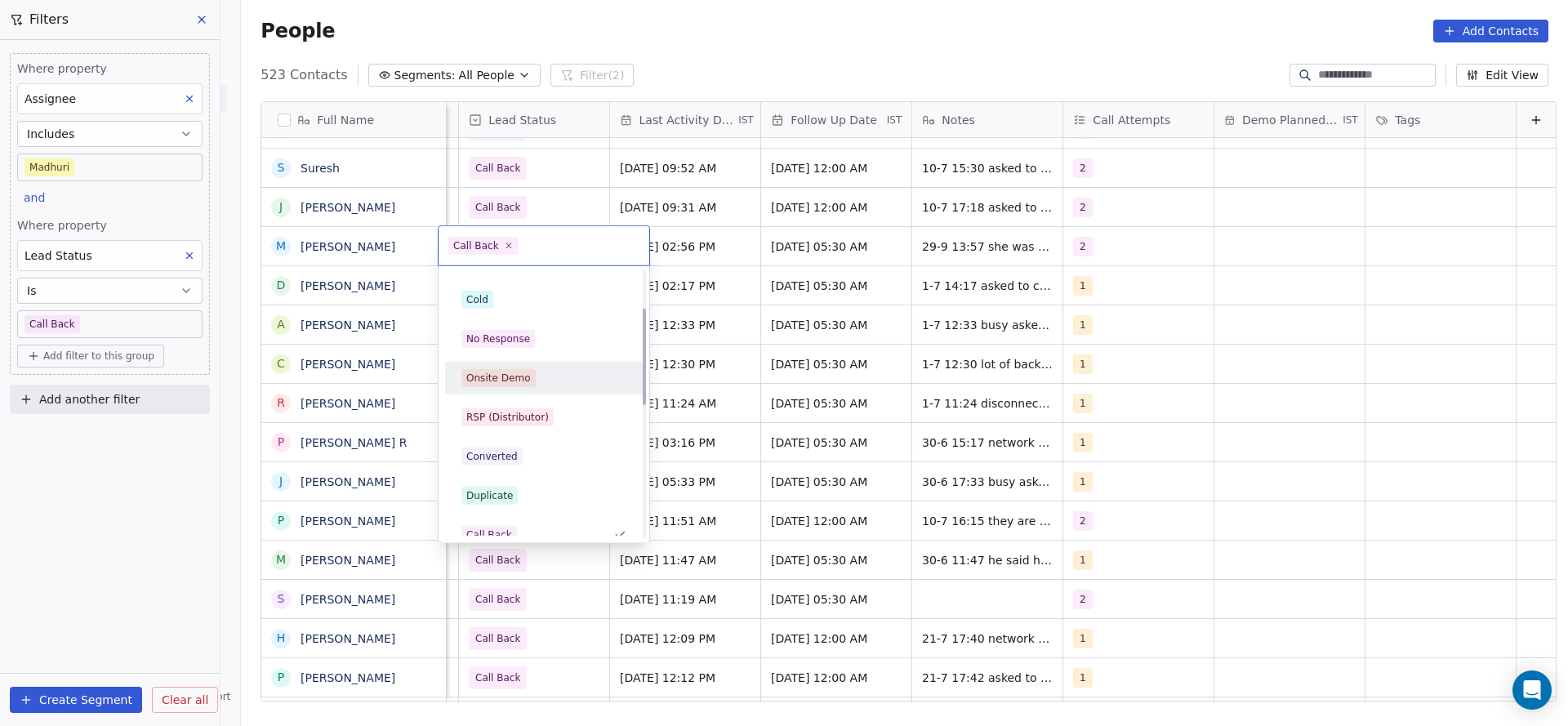
scroll to position [0, 0]
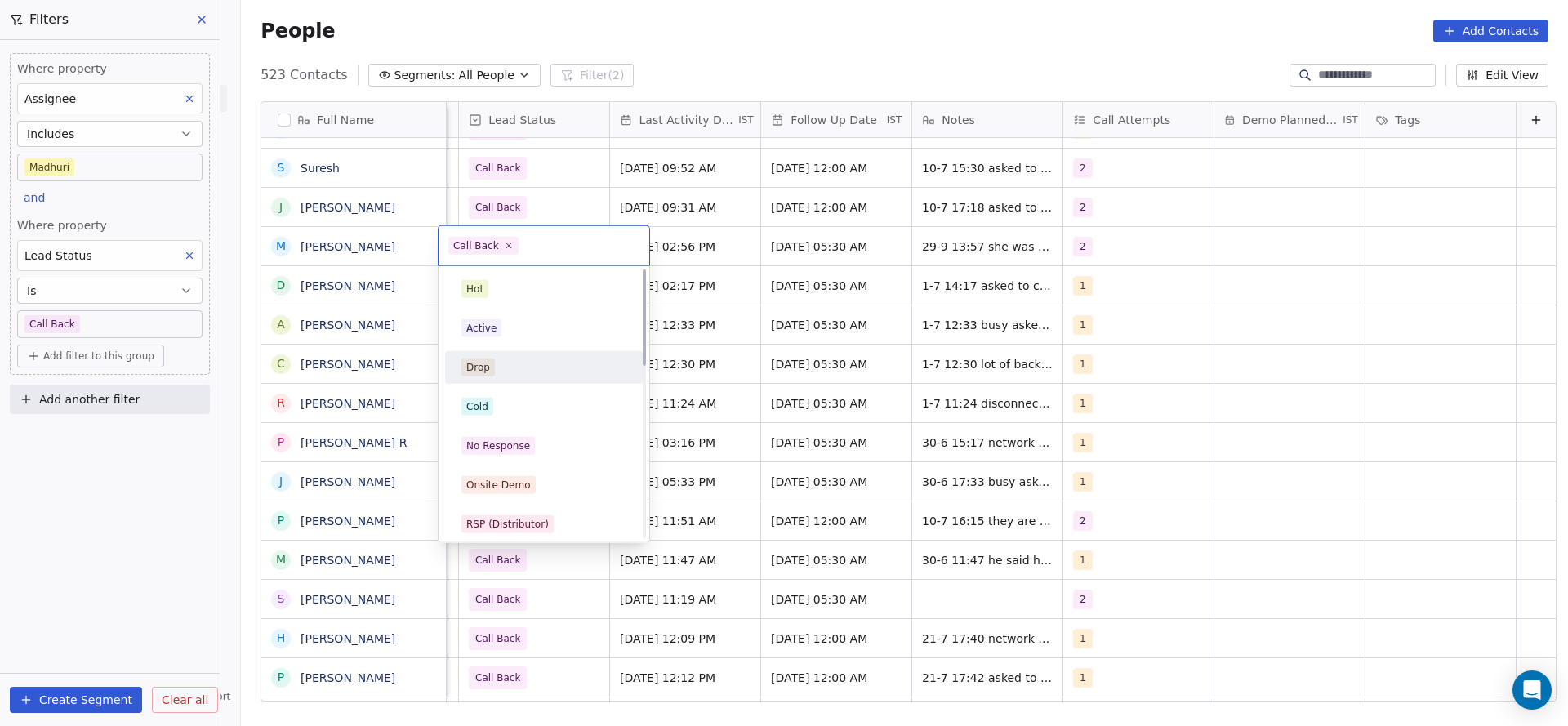
click at [510, 375] on div "Drop" at bounding box center [544, 367] width 165 height 18
